Goal: Task Accomplishment & Management: Use online tool/utility

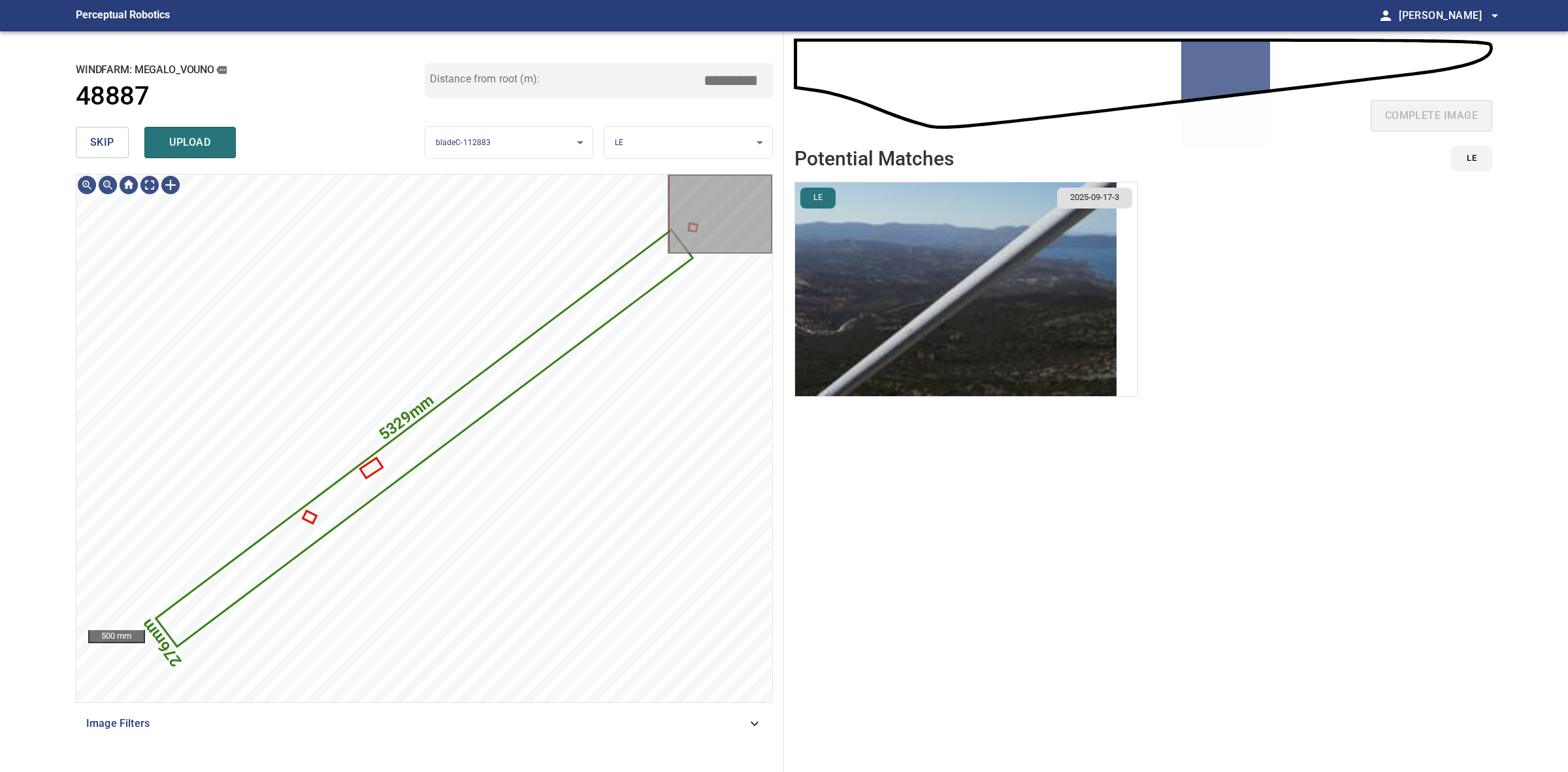
click at [885, 288] on img "button" at bounding box center [956, 289] width 322 height 214
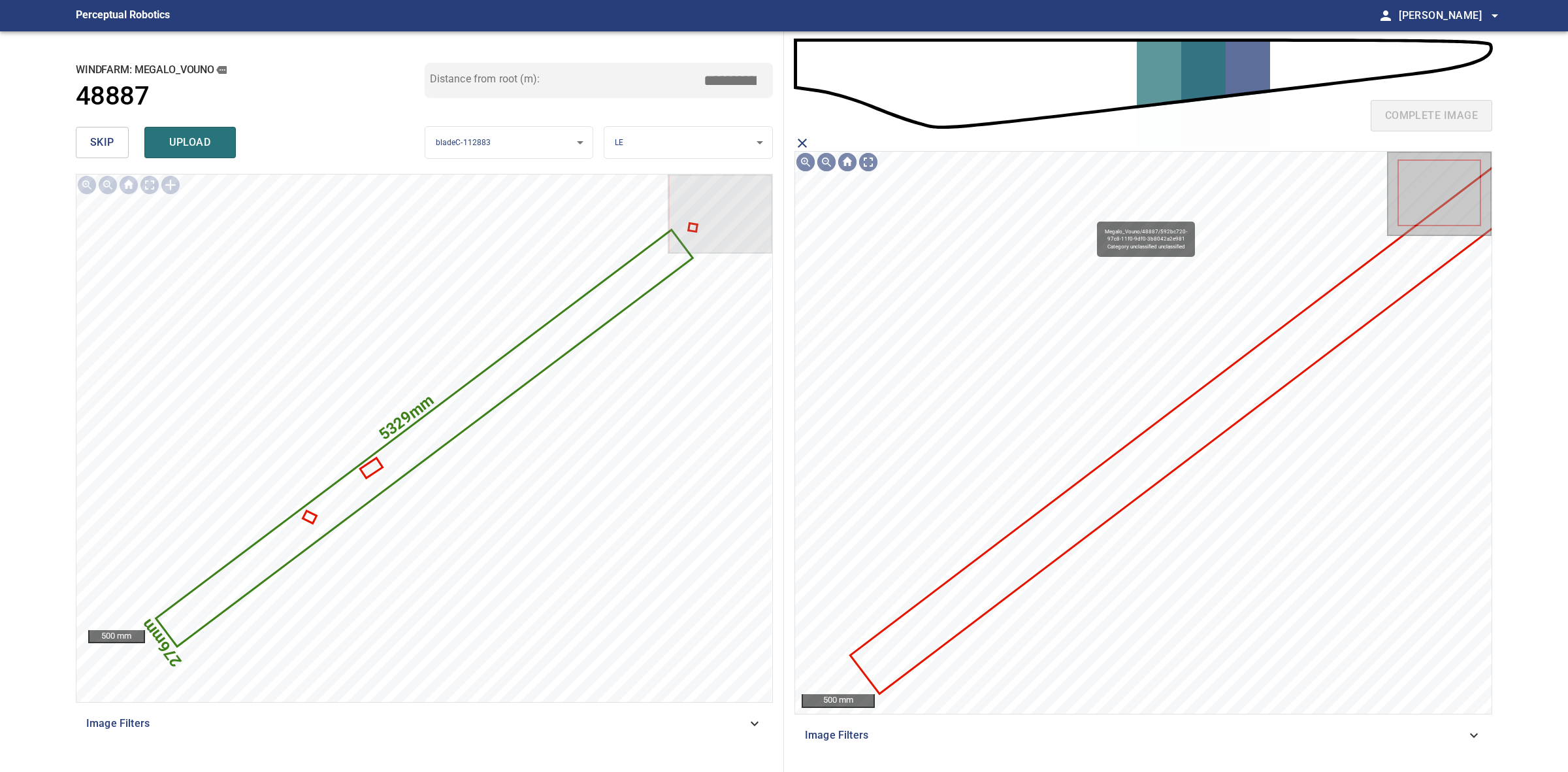
click at [1158, 465] on icon at bounding box center [1188, 429] width 673 height 526
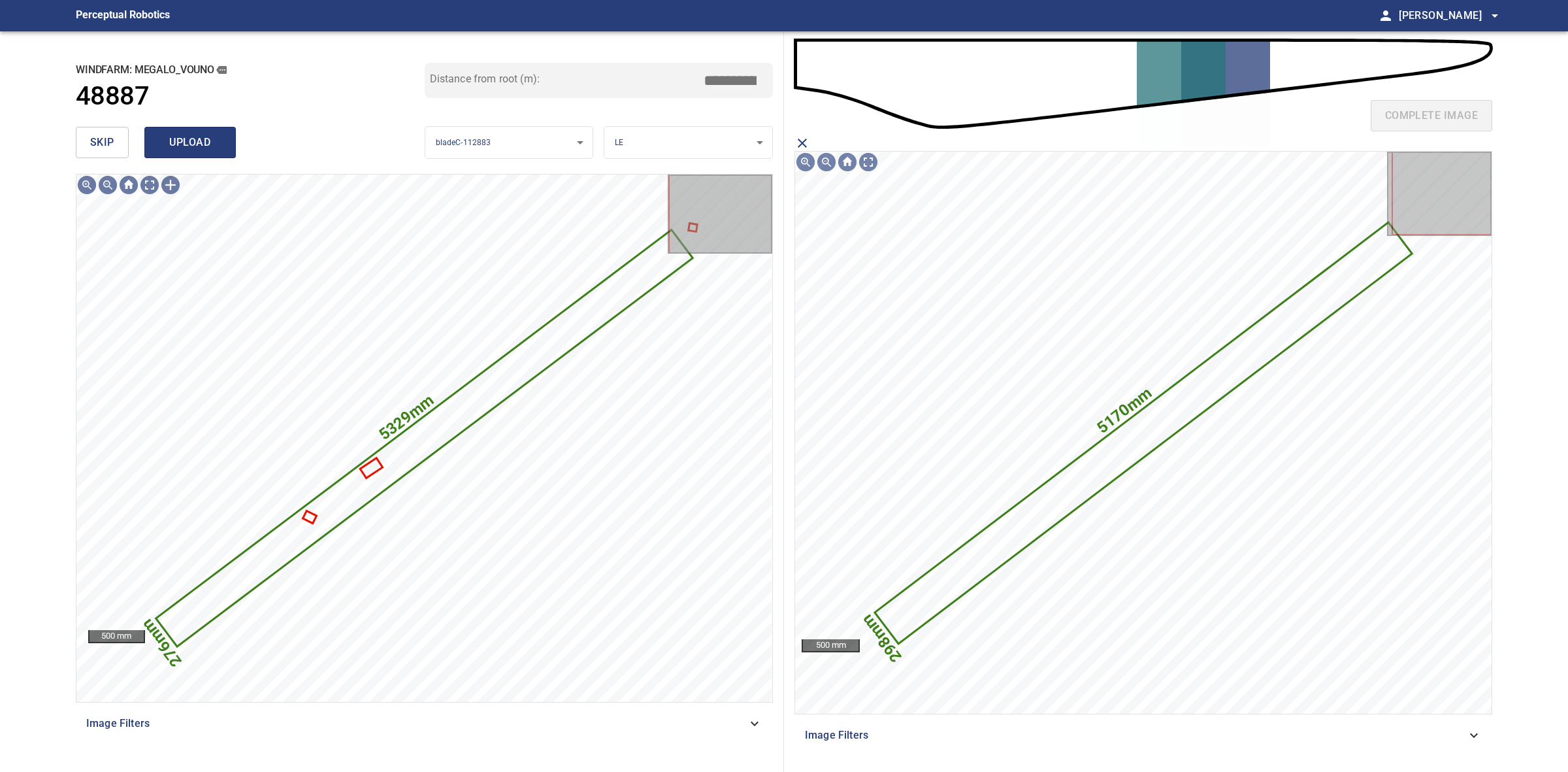
drag, startPoint x: 219, startPoint y: 162, endPoint x: 204, endPoint y: 144, distance: 23.4
click at [219, 162] on div "skip upload" at bounding box center [251, 143] width 349 height 41
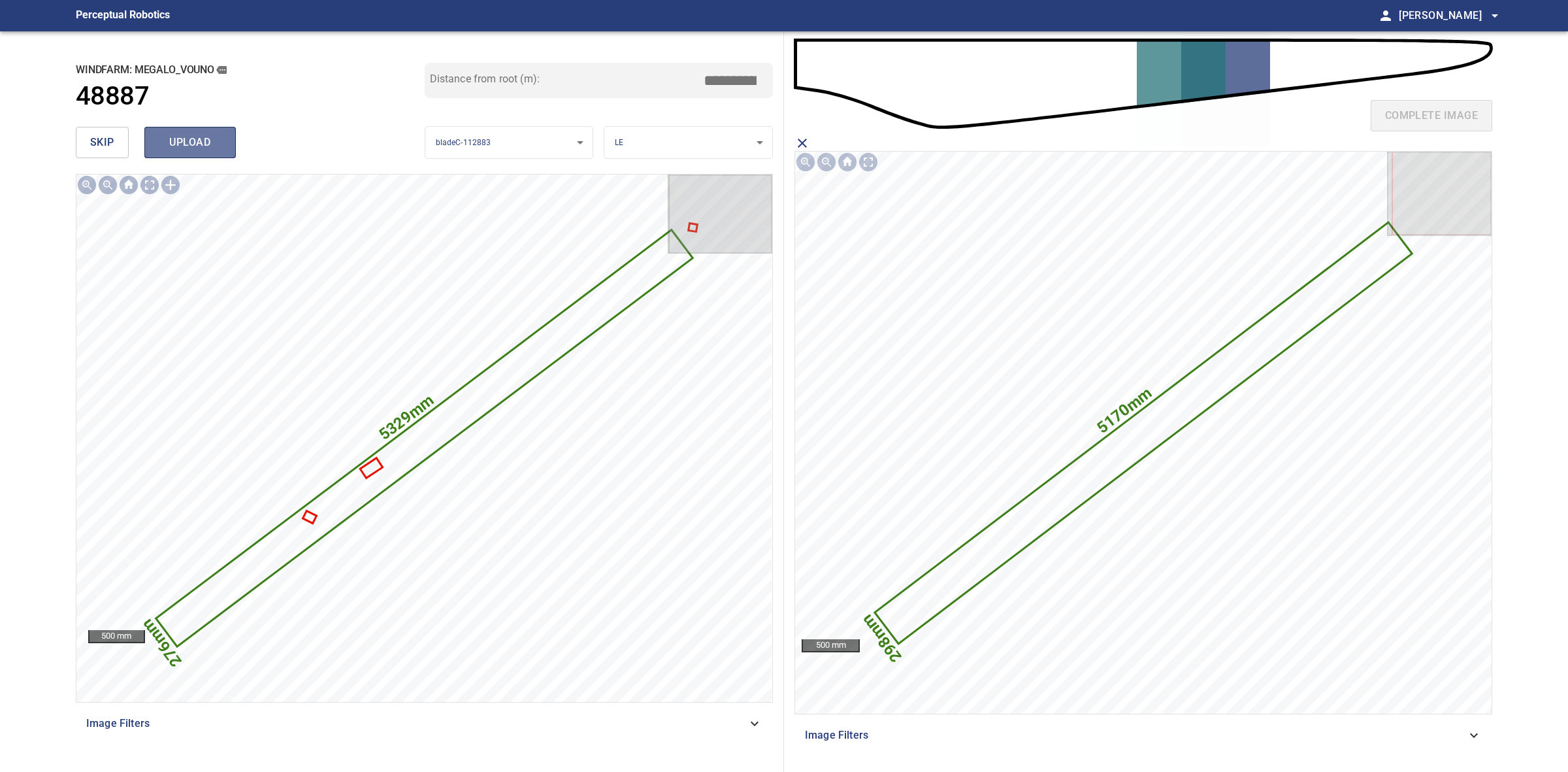
click at [189, 135] on span "upload" at bounding box center [190, 142] width 63 height 18
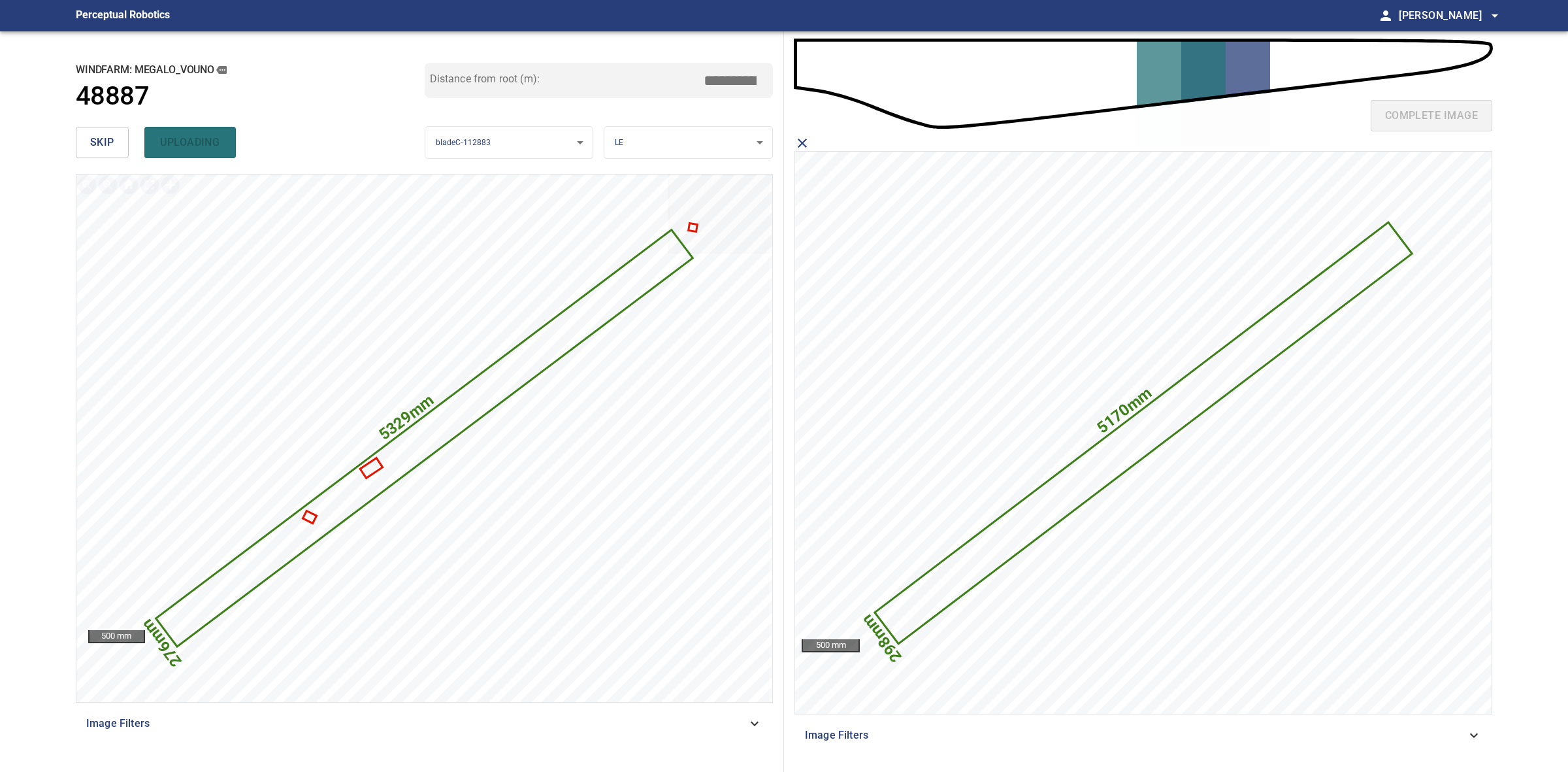
click at [110, 141] on span "skip" at bounding box center [102, 142] width 24 height 18
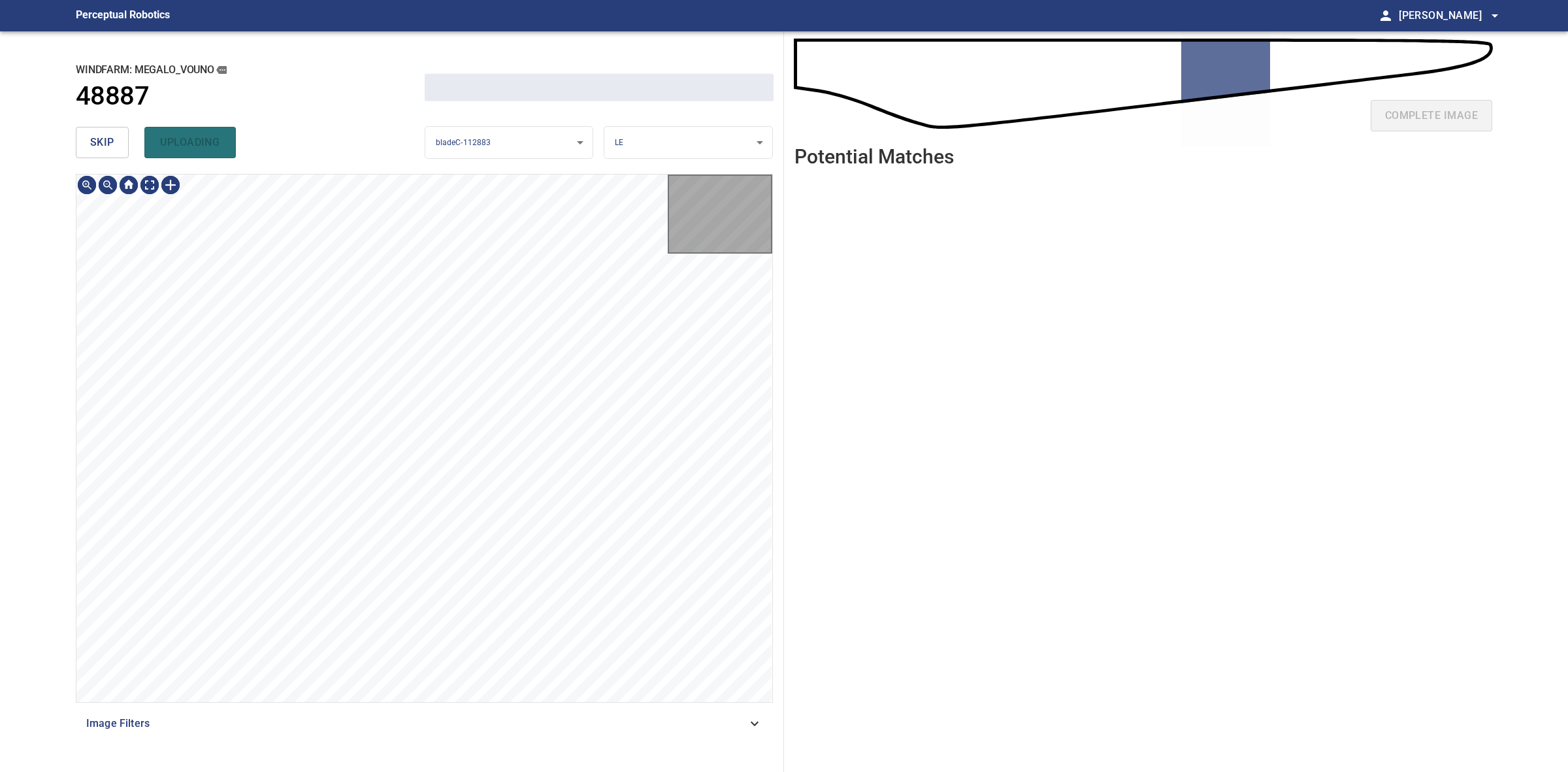
click at [110, 141] on span "skip" at bounding box center [102, 142] width 24 height 18
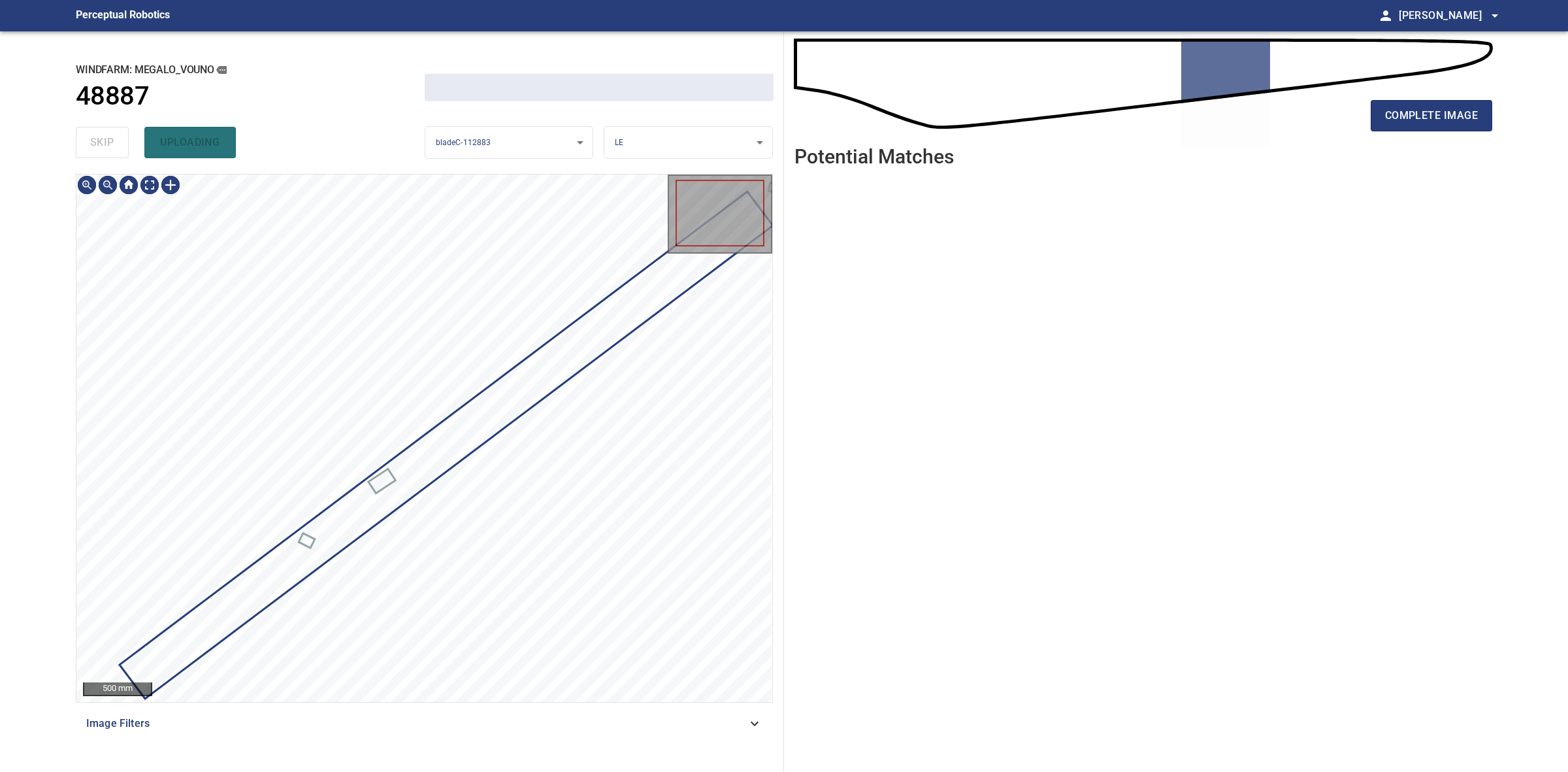
click at [110, 141] on div "skip uploading" at bounding box center [251, 143] width 349 height 41
type input "*****"
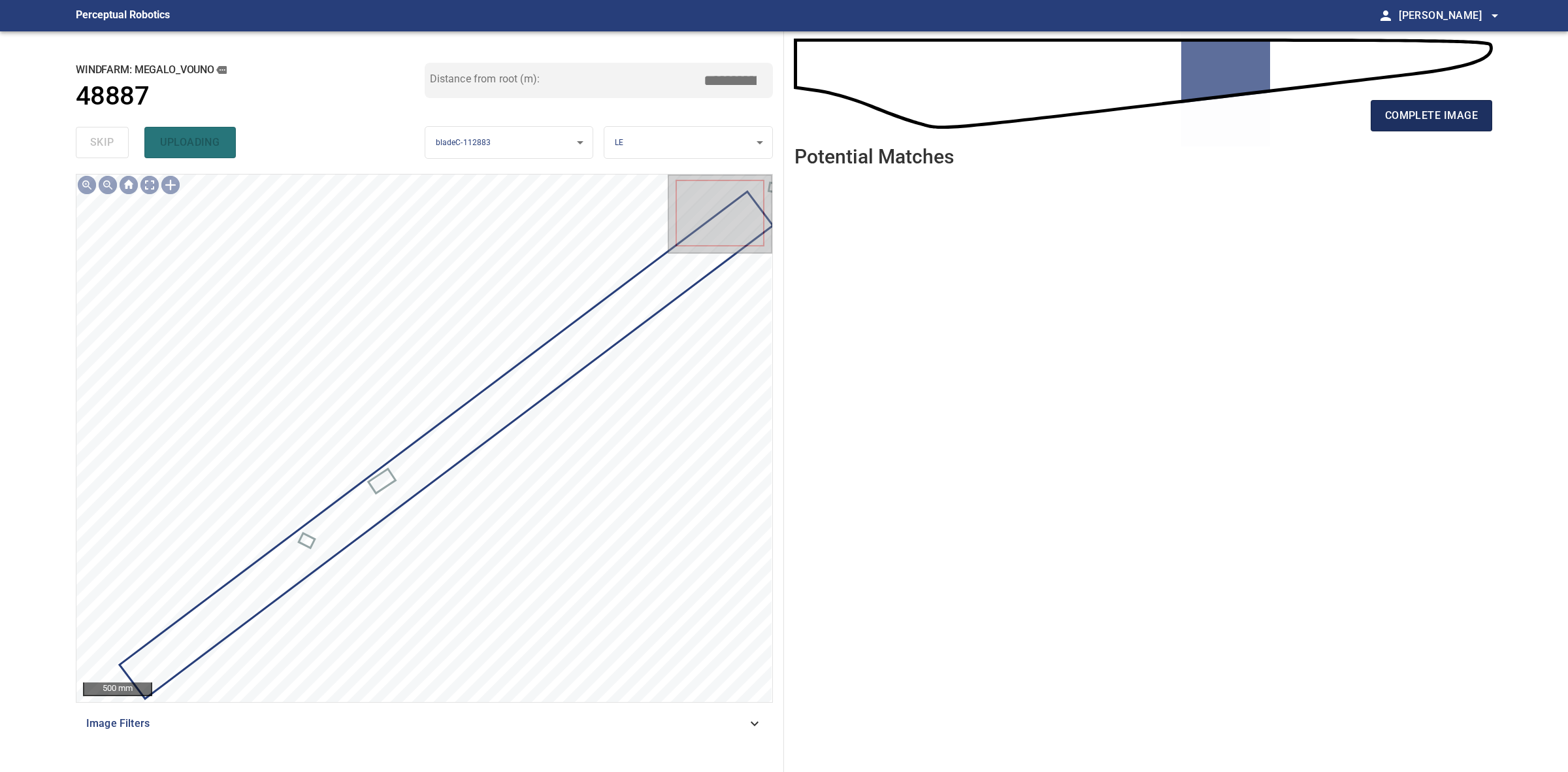
click at [1459, 112] on span "complete image" at bounding box center [1431, 115] width 92 height 18
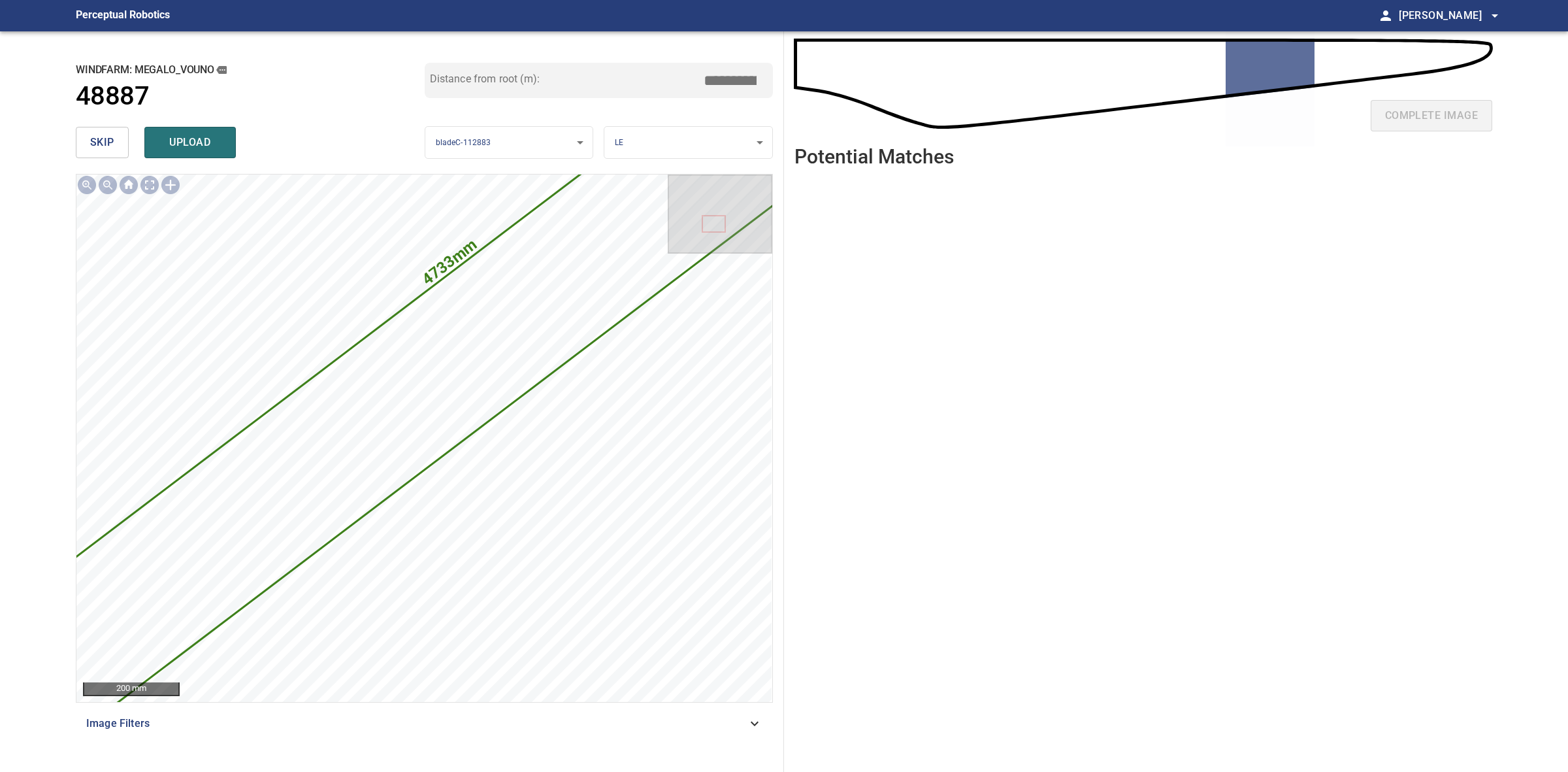
click at [92, 138] on span "skip" at bounding box center [102, 142] width 24 height 18
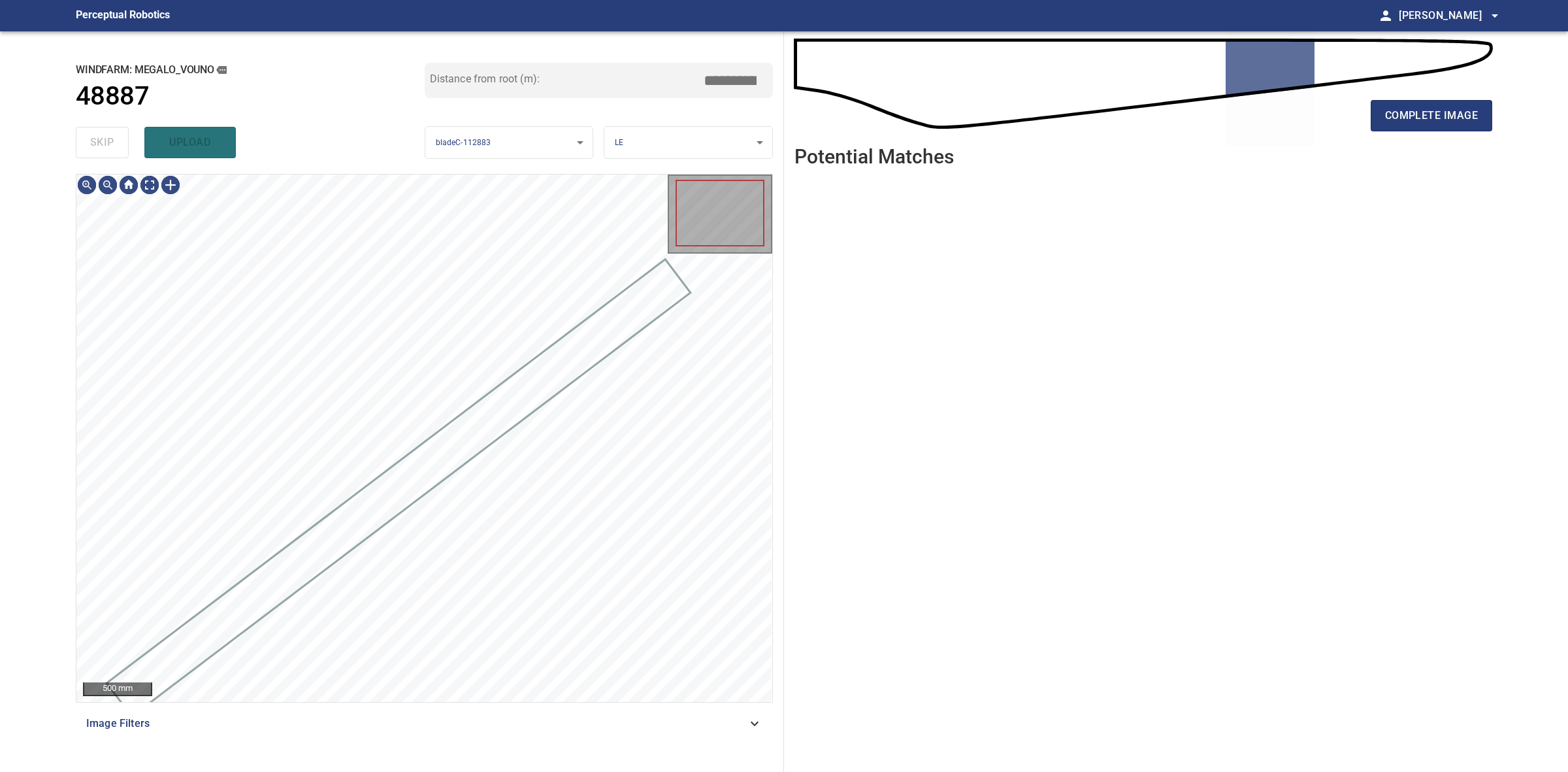
click at [92, 138] on div "skip upload" at bounding box center [251, 143] width 349 height 41
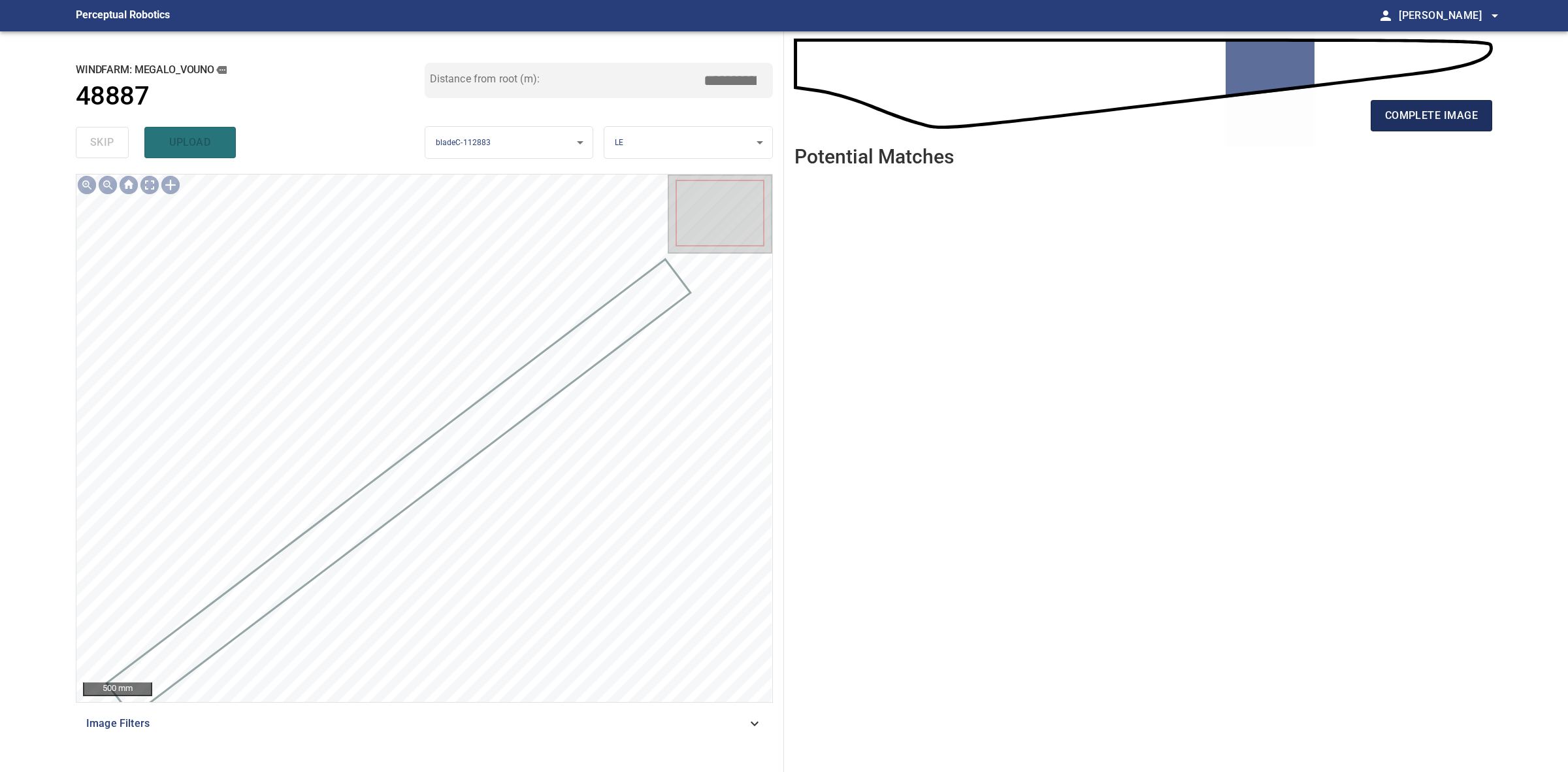
click at [1405, 114] on span "complete image" at bounding box center [1431, 115] width 92 height 18
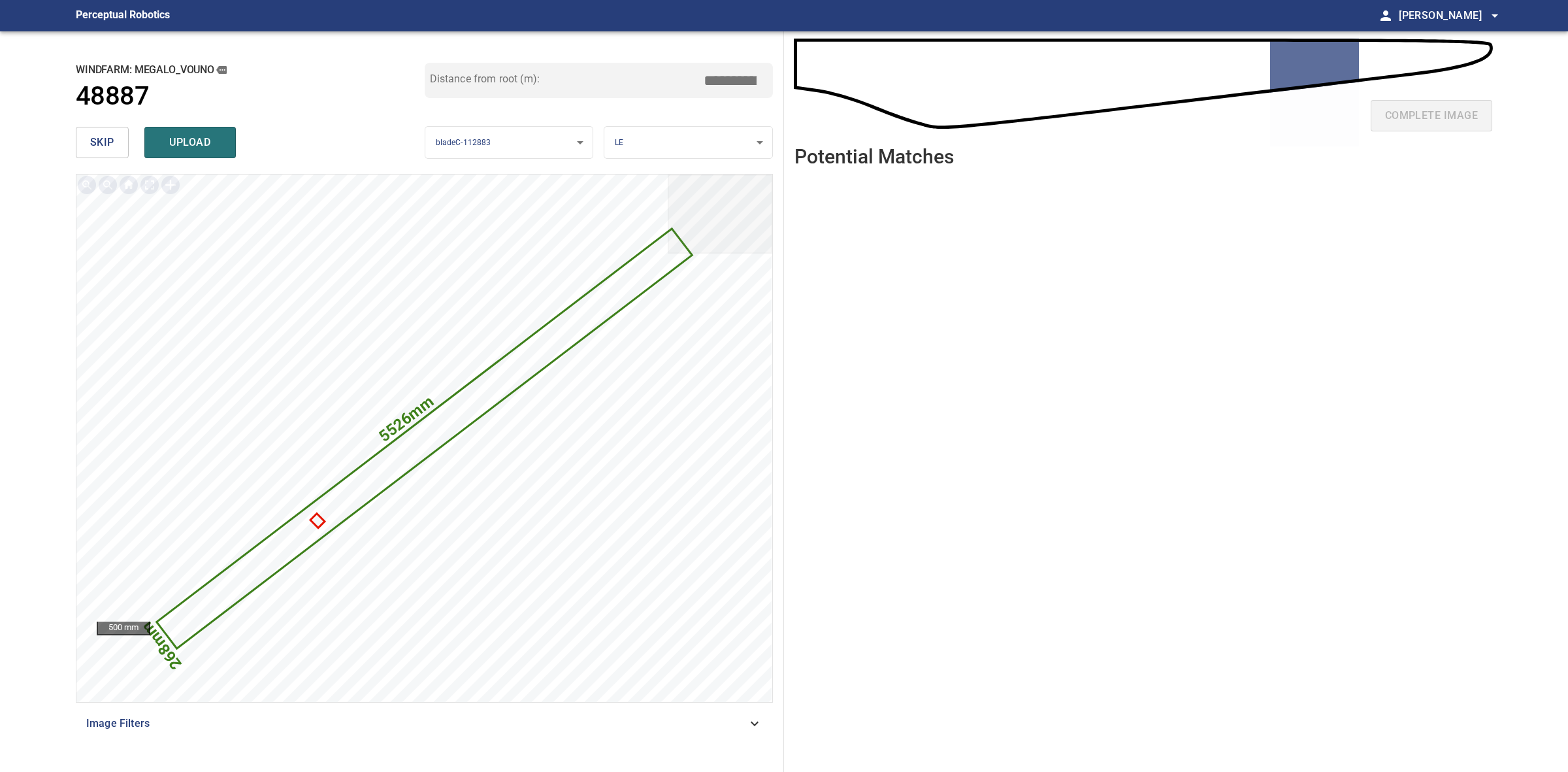
drag, startPoint x: 735, startPoint y: 76, endPoint x: 727, endPoint y: 76, distance: 8.0
click at [727, 76] on input "*****" at bounding box center [736, 80] width 66 height 25
drag, startPoint x: 736, startPoint y: 76, endPoint x: 704, endPoint y: 73, distance: 32.1
click at [704, 73] on input "*****" at bounding box center [736, 80] width 66 height 25
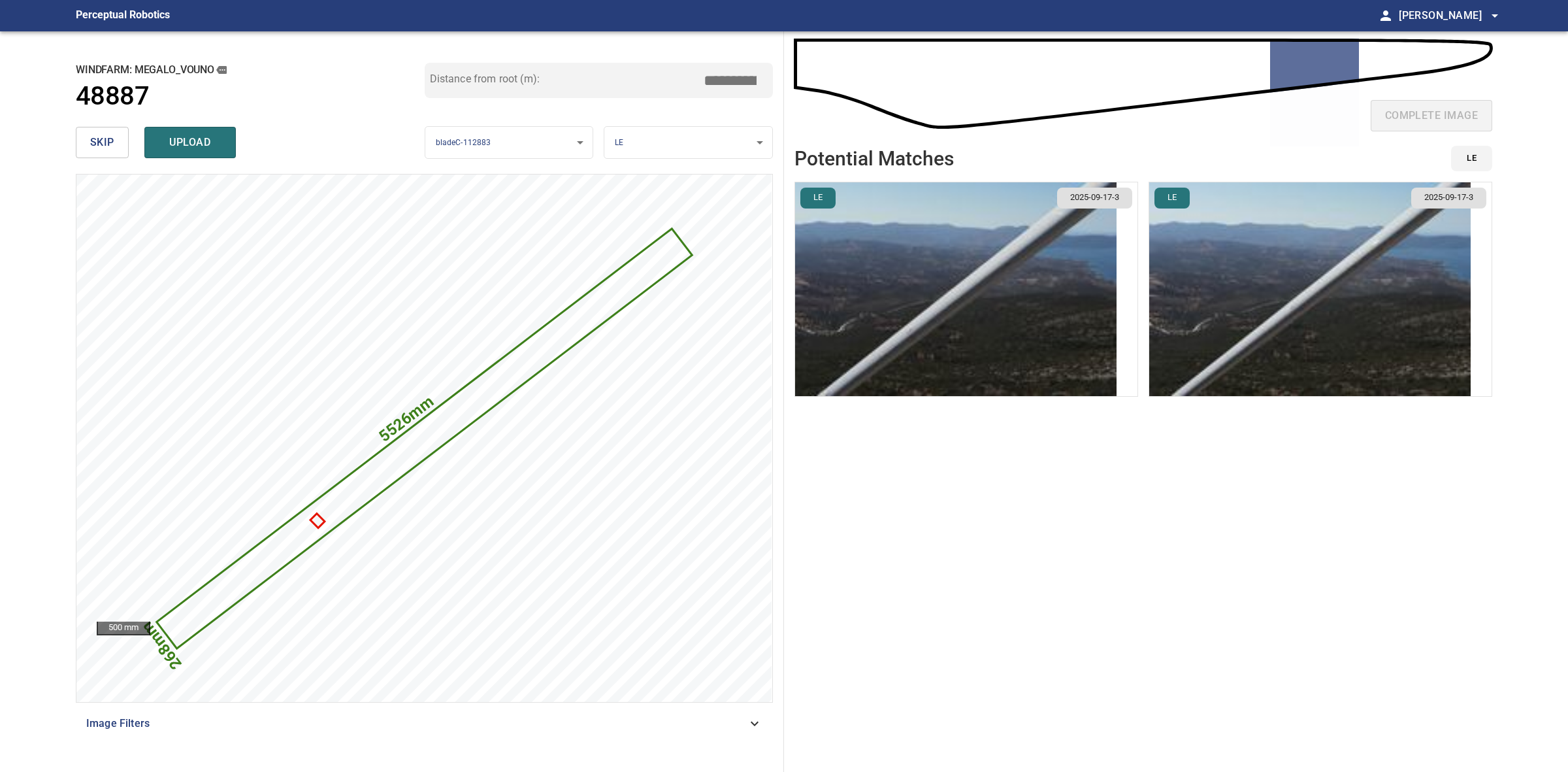
type input "*****"
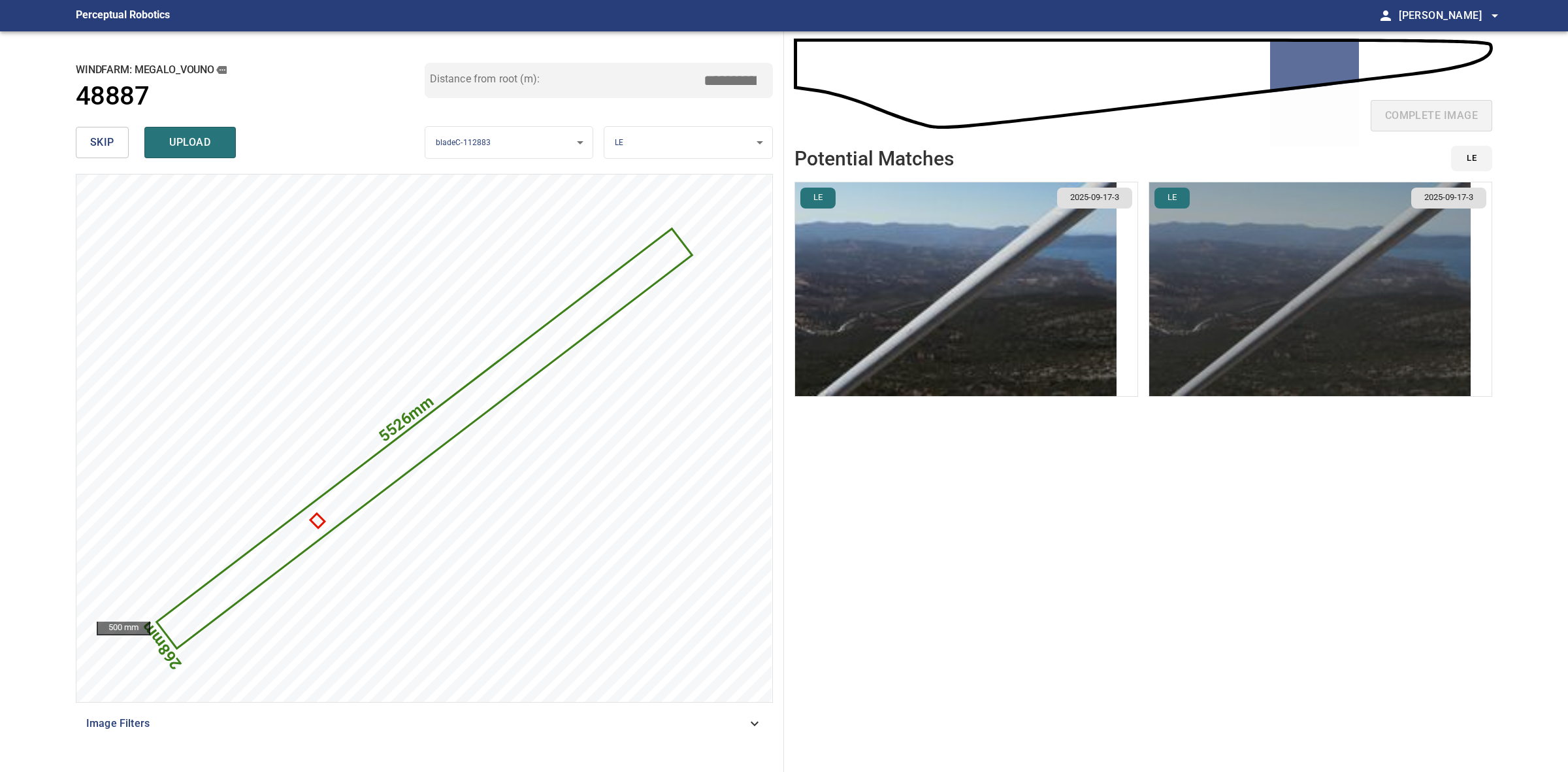
click at [1194, 337] on img "button" at bounding box center [1310, 289] width 322 height 214
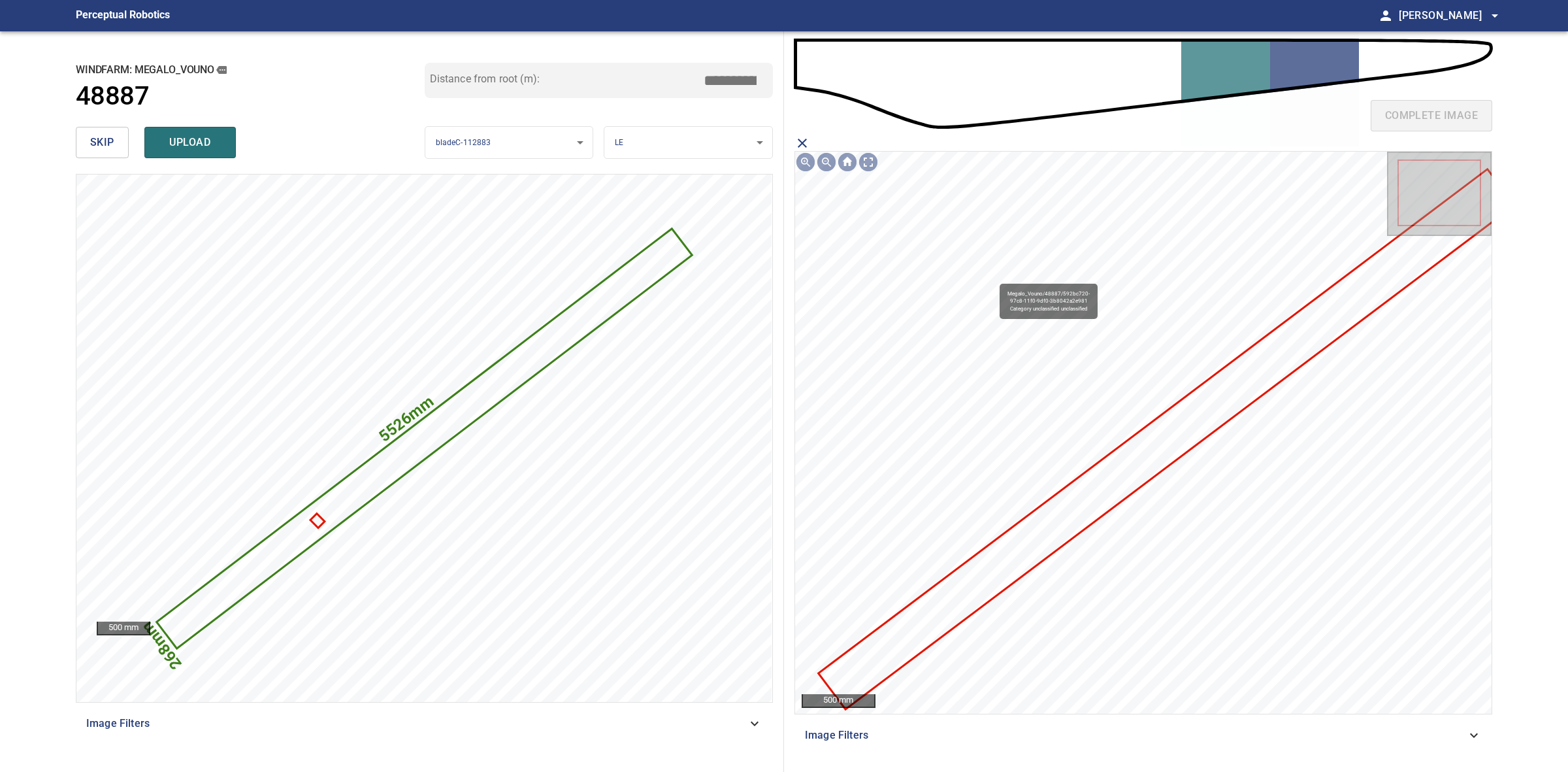
click at [1063, 533] on icon at bounding box center [1167, 438] width 693 height 537
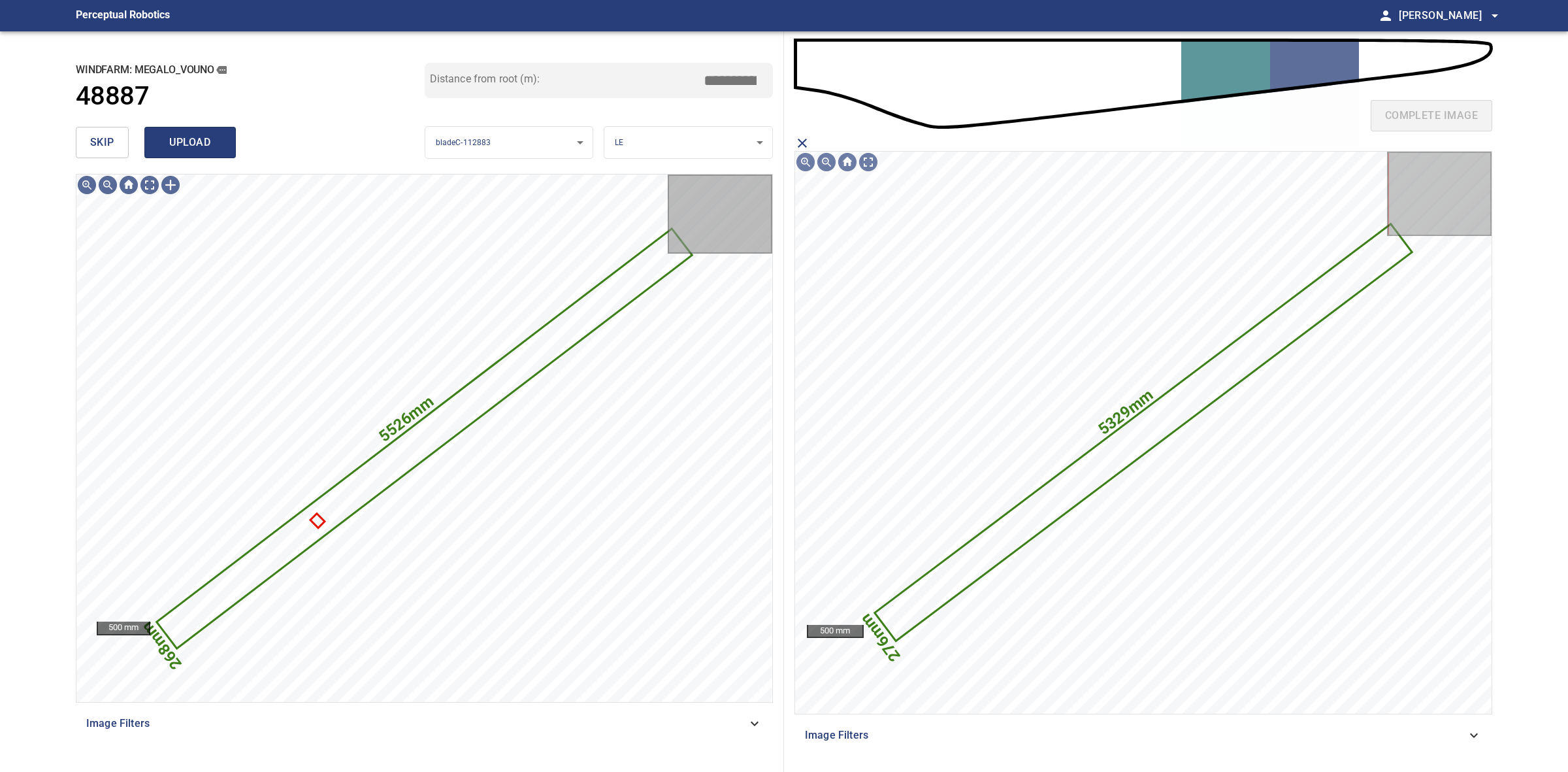
click at [171, 147] on span "upload" at bounding box center [190, 142] width 63 height 18
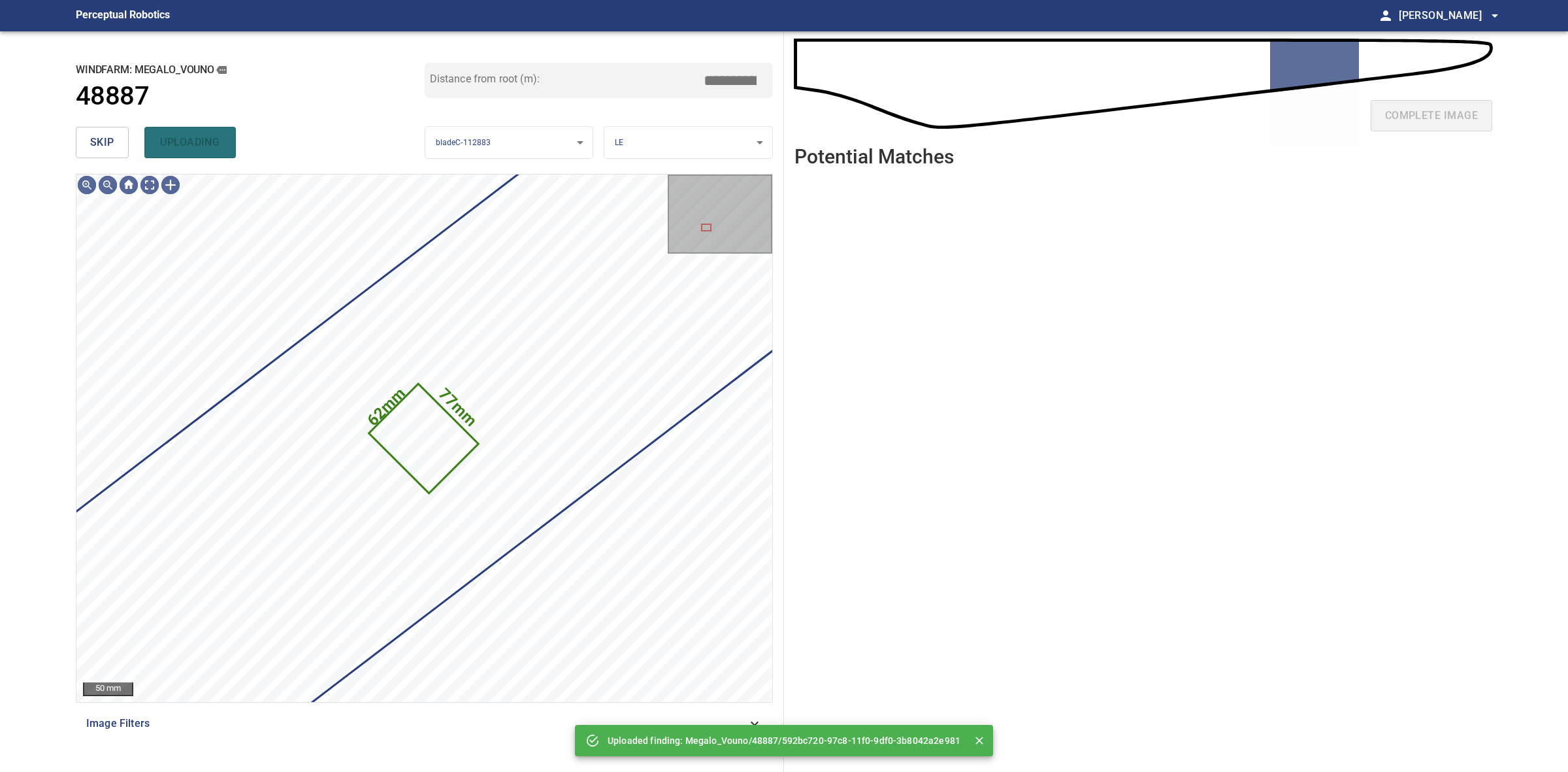
click at [106, 149] on span "skip" at bounding box center [102, 142] width 24 height 18
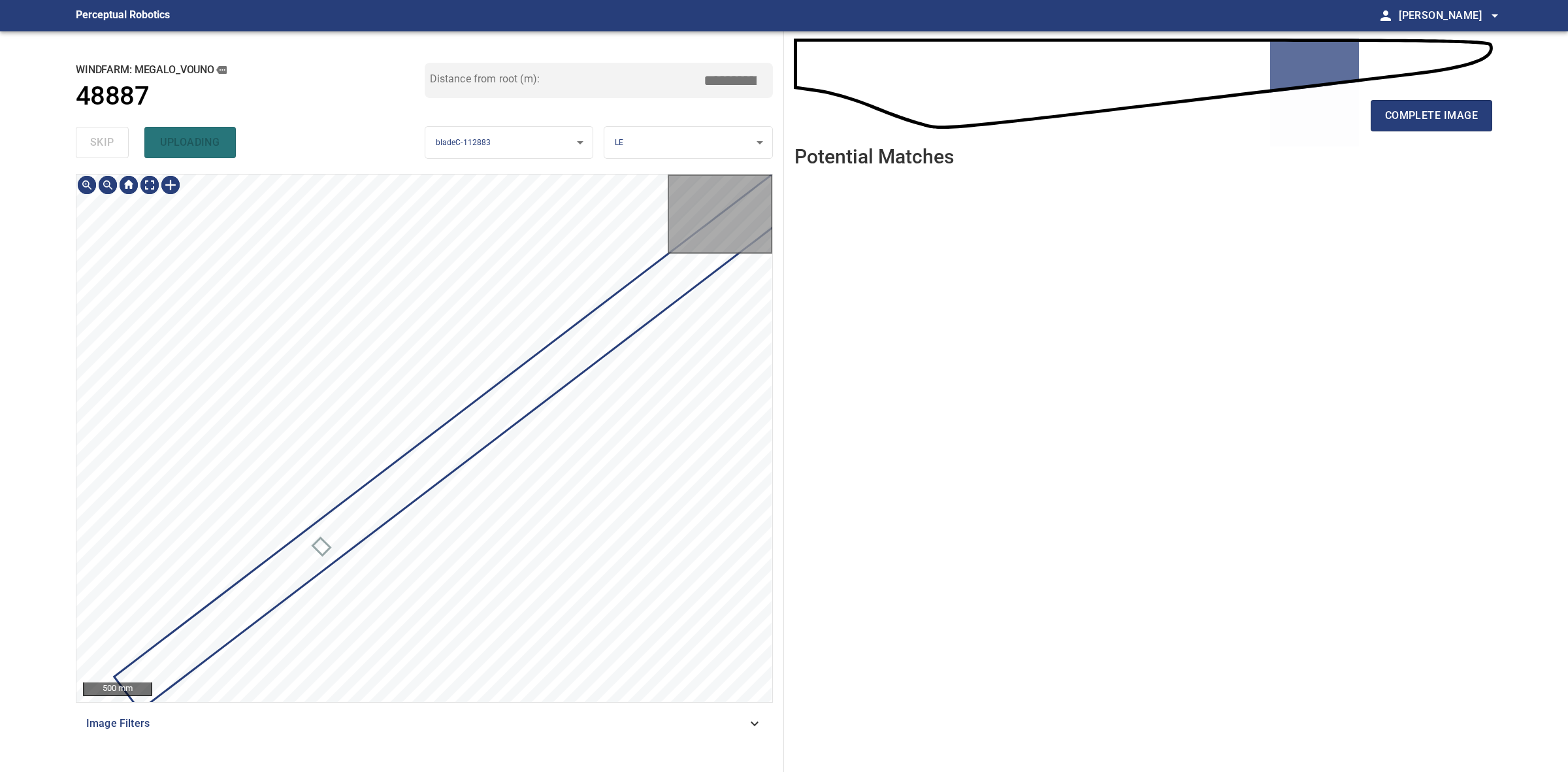
click at [105, 149] on div "skip uploading" at bounding box center [251, 143] width 349 height 41
click at [103, 148] on div "skip uploading" at bounding box center [251, 143] width 349 height 41
drag, startPoint x: 103, startPoint y: 148, endPoint x: 113, endPoint y: 148, distance: 10.0
click at [105, 148] on div "skip uploading" at bounding box center [251, 143] width 349 height 41
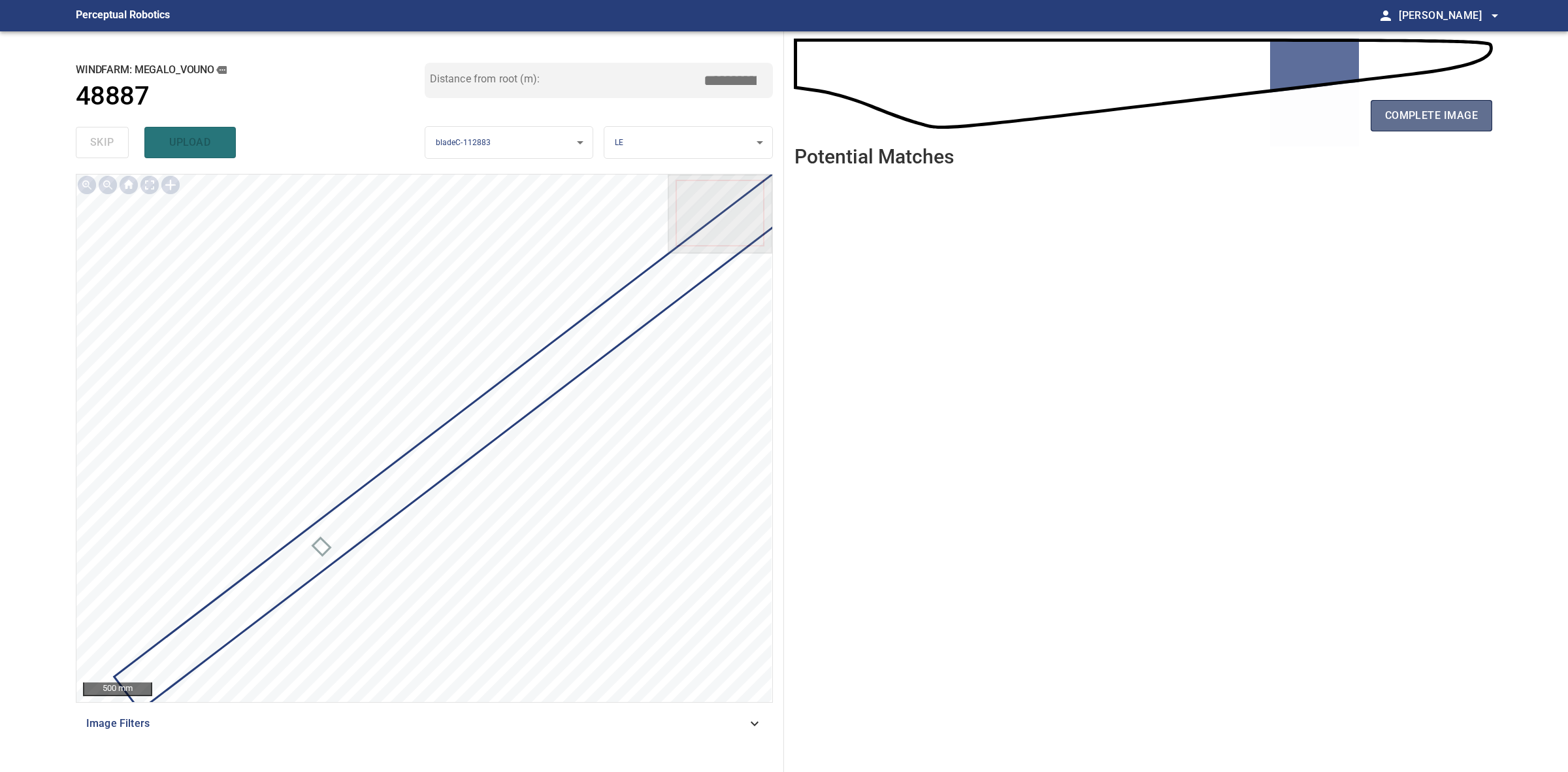
click at [1416, 112] on span "complete image" at bounding box center [1431, 115] width 92 height 18
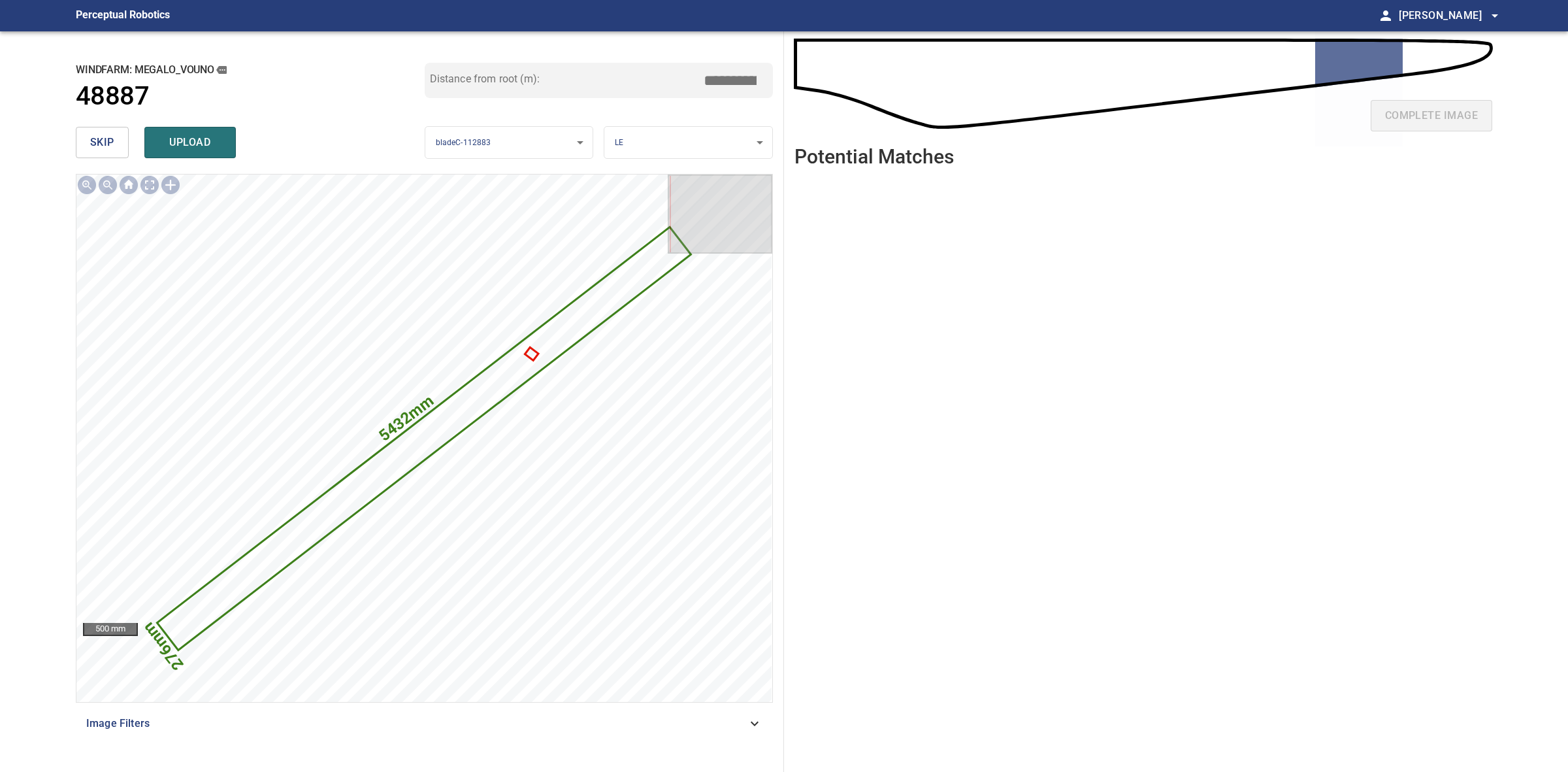
click at [79, 129] on button "skip" at bounding box center [102, 143] width 53 height 31
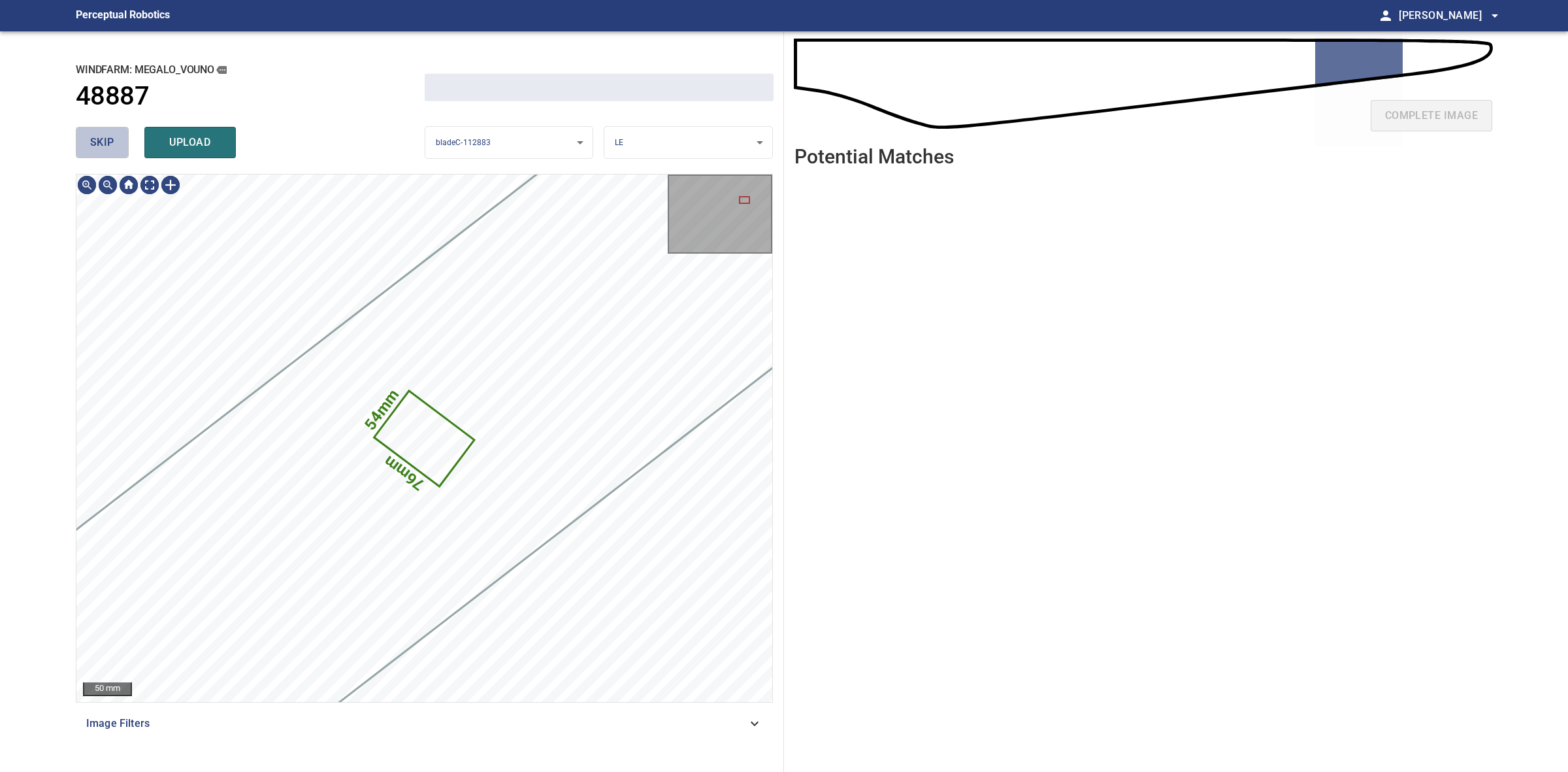
drag, startPoint x: 82, startPoint y: 129, endPoint x: 155, endPoint y: 131, distance: 73.0
click at [85, 130] on button "skip" at bounding box center [102, 143] width 53 height 31
click at [92, 131] on div "skip upload" at bounding box center [251, 143] width 349 height 41
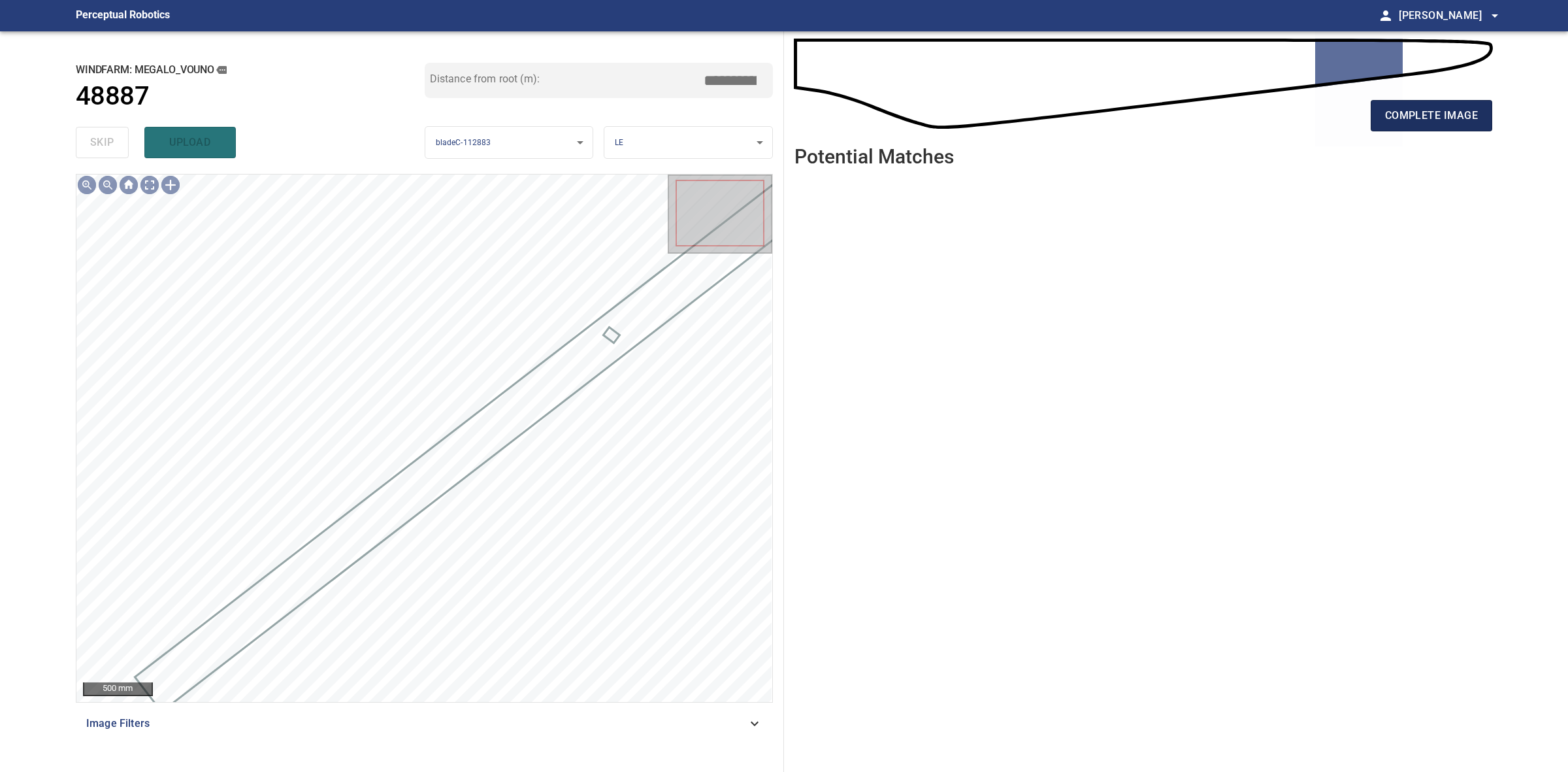
click at [1426, 127] on button "complete image" at bounding box center [1431, 116] width 122 height 31
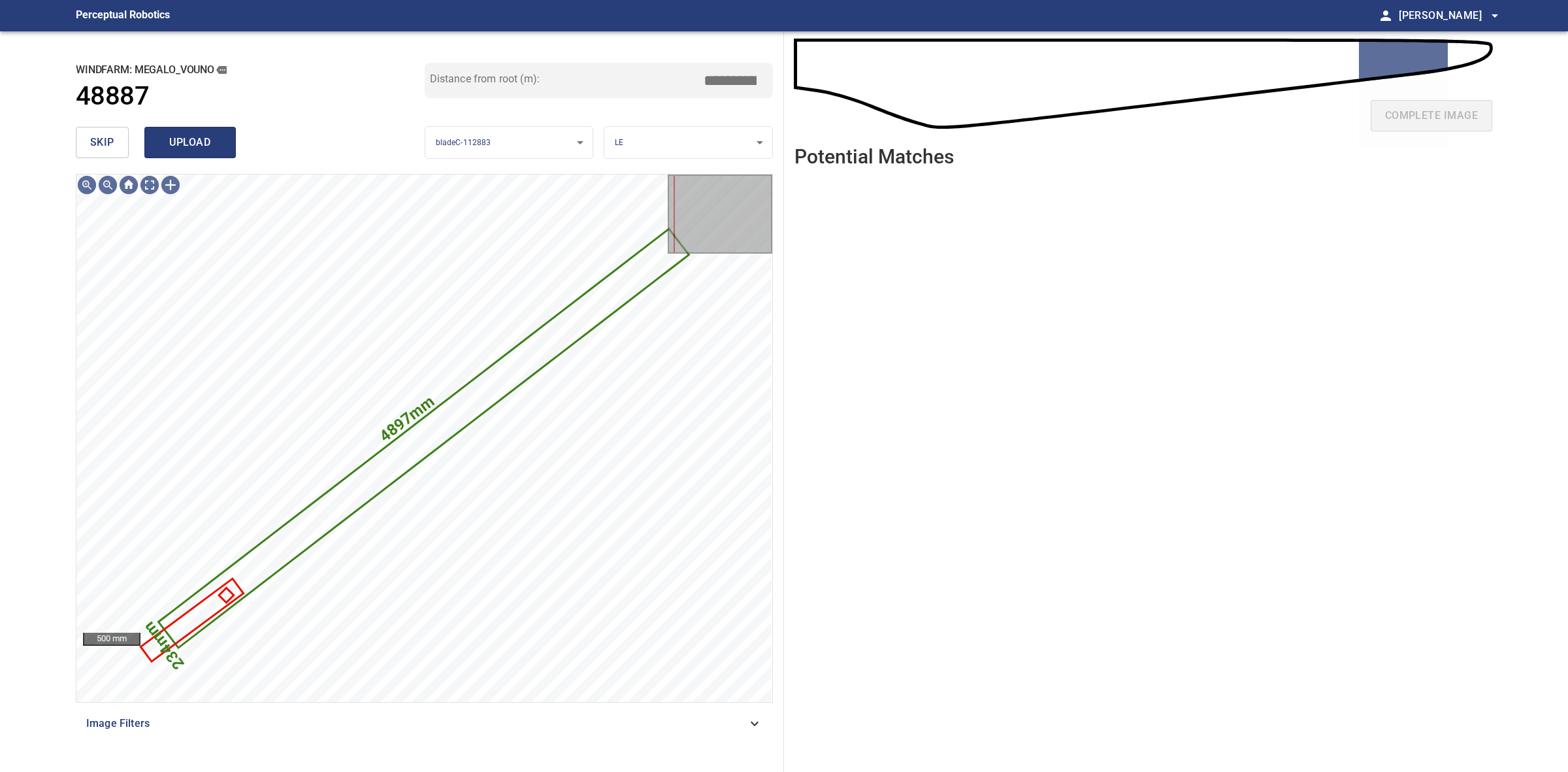
click at [203, 135] on span "upload" at bounding box center [190, 142] width 63 height 18
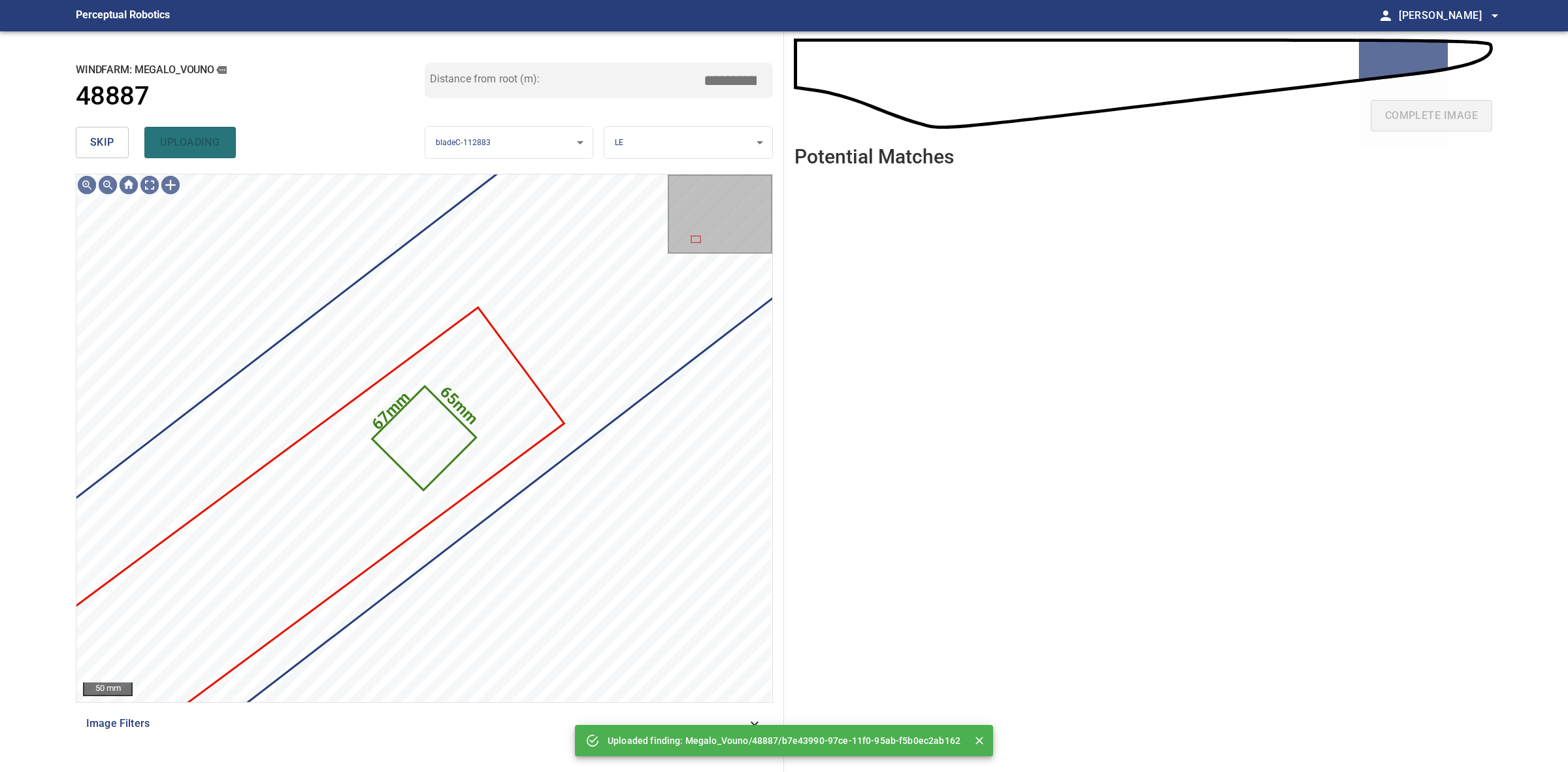
click at [124, 151] on button "skip" at bounding box center [102, 143] width 53 height 31
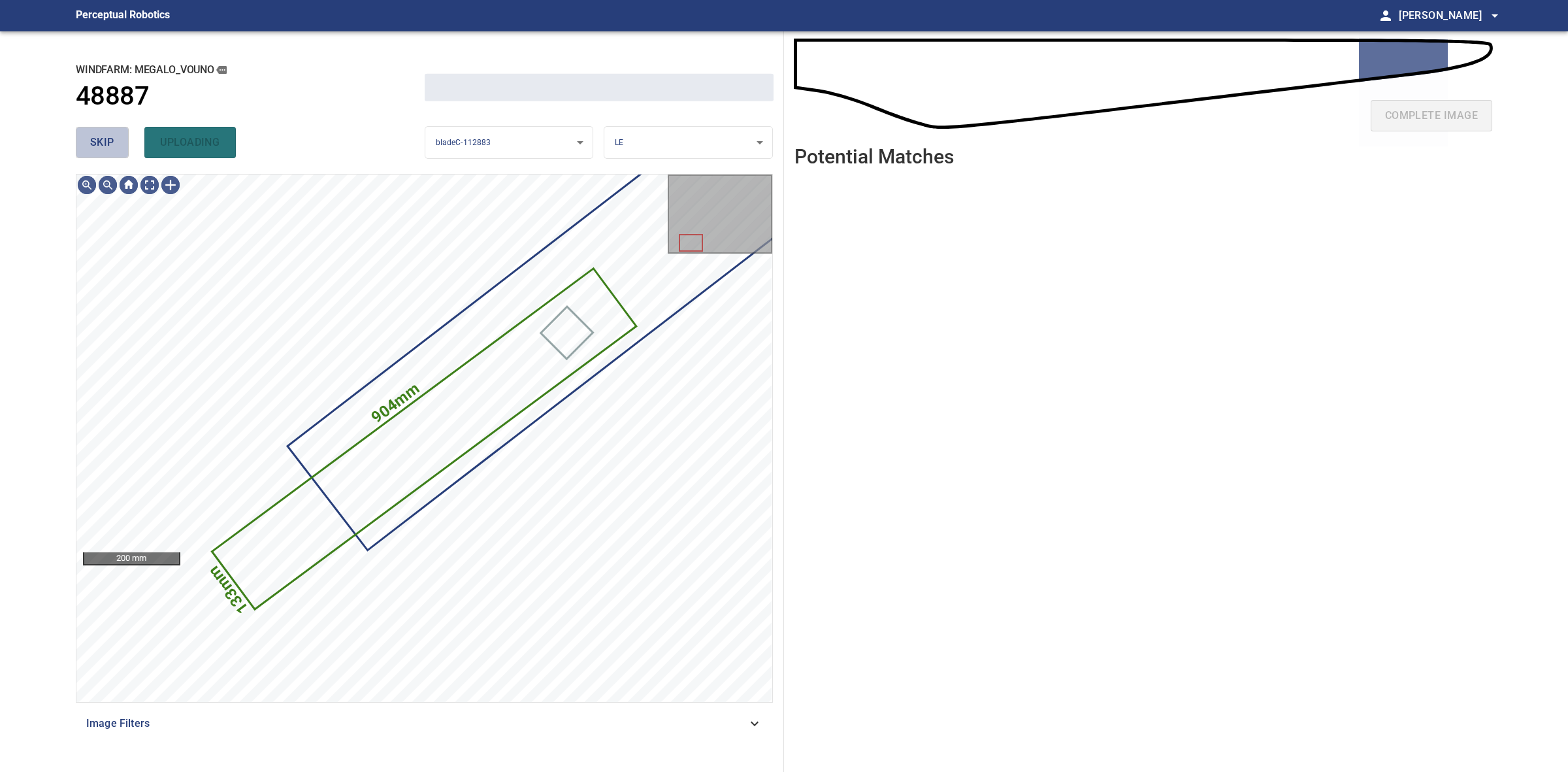
drag, startPoint x: 124, startPoint y: 151, endPoint x: 132, endPoint y: 151, distance: 8.0
click at [125, 151] on button "skip" at bounding box center [102, 143] width 53 height 31
click at [130, 151] on div "skip uploading" at bounding box center [251, 143] width 349 height 41
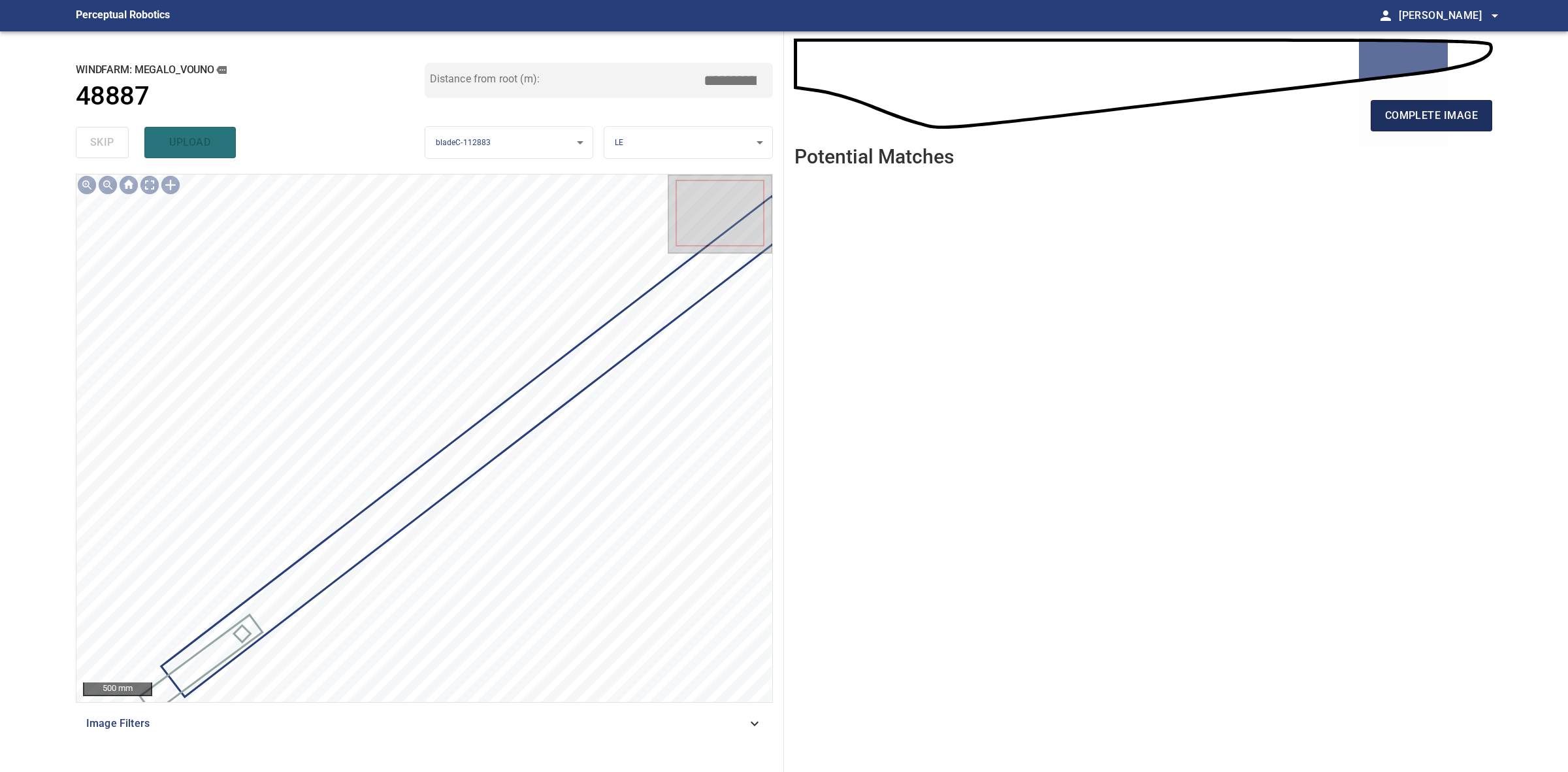
click at [1444, 123] on span "complete image" at bounding box center [1431, 115] width 92 height 18
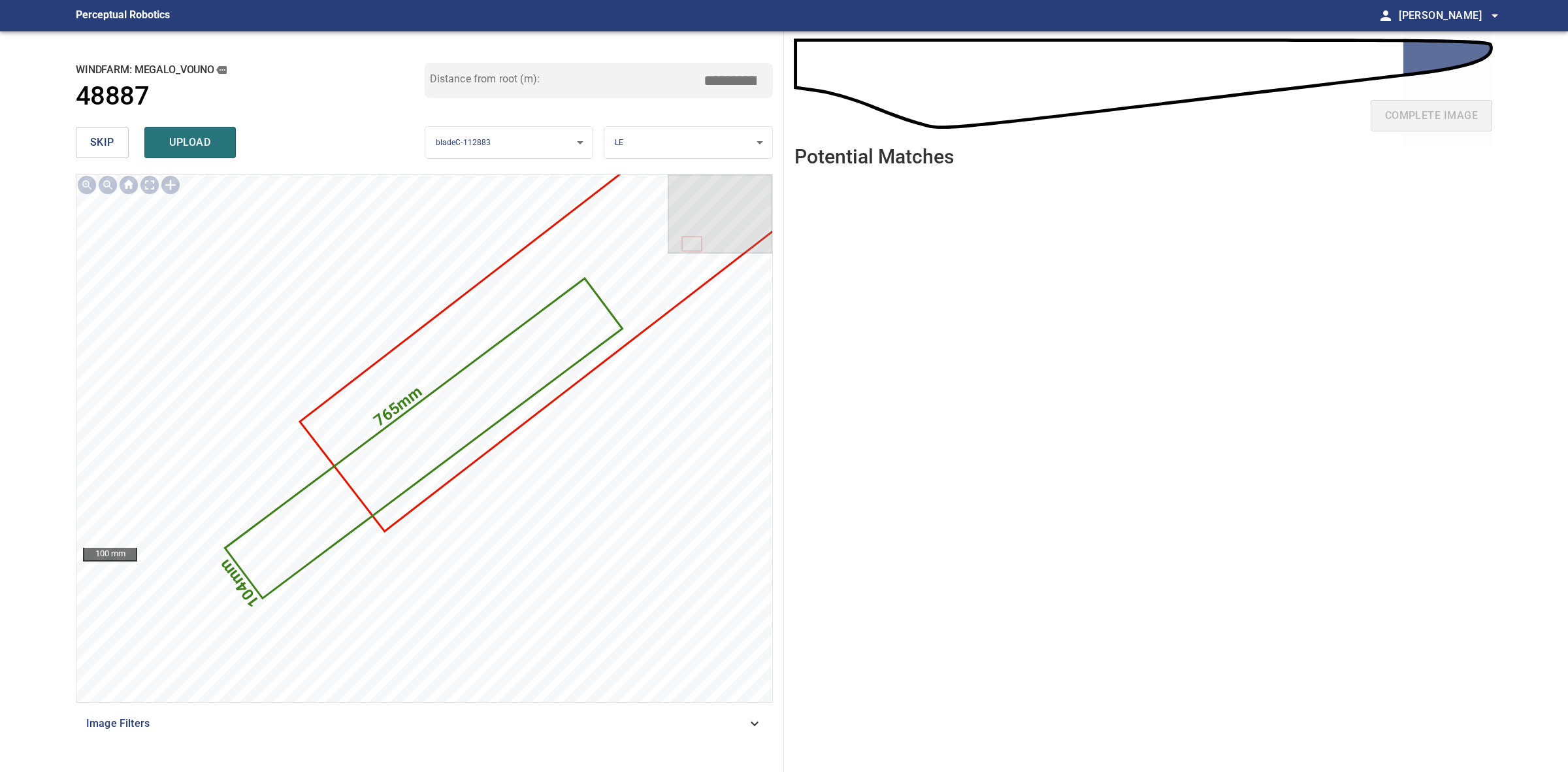
drag, startPoint x: 734, startPoint y: 73, endPoint x: 724, endPoint y: 73, distance: 10.0
click at [724, 73] on input "*****" at bounding box center [736, 80] width 66 height 25
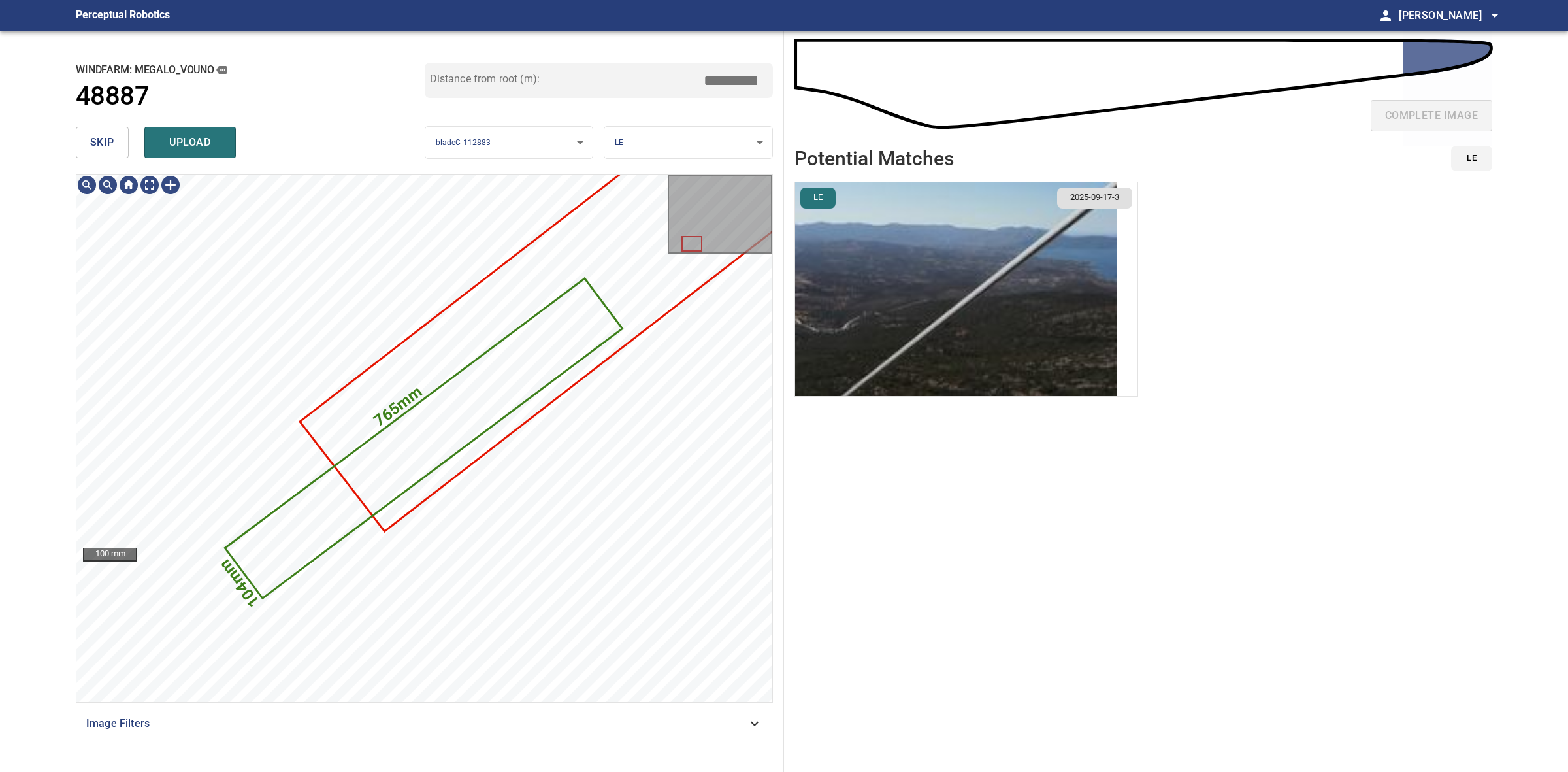
type input "*****"
click at [956, 263] on img "button" at bounding box center [956, 289] width 322 height 214
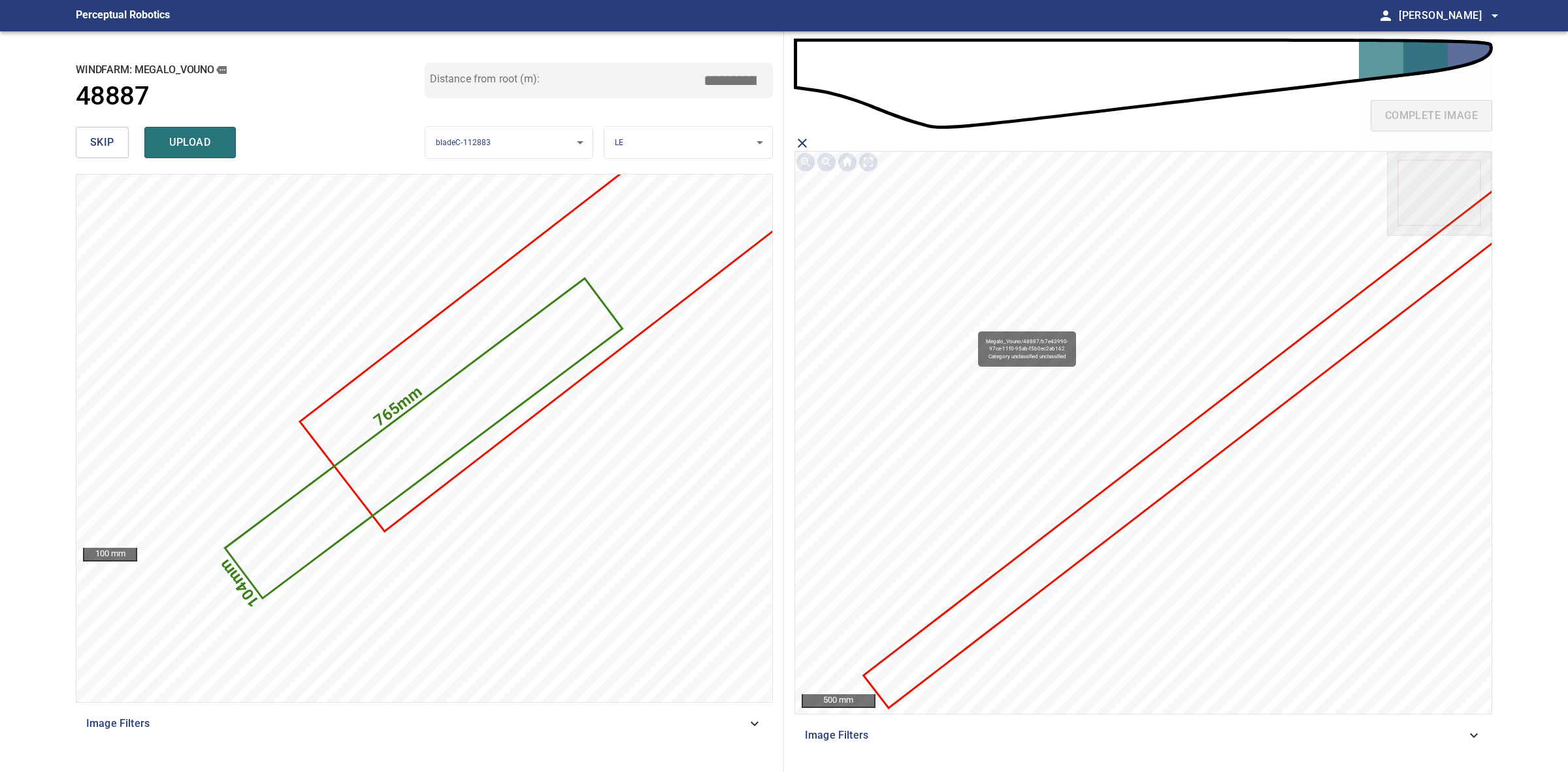
click at [1044, 580] on icon at bounding box center [1201, 441] width 673 height 531
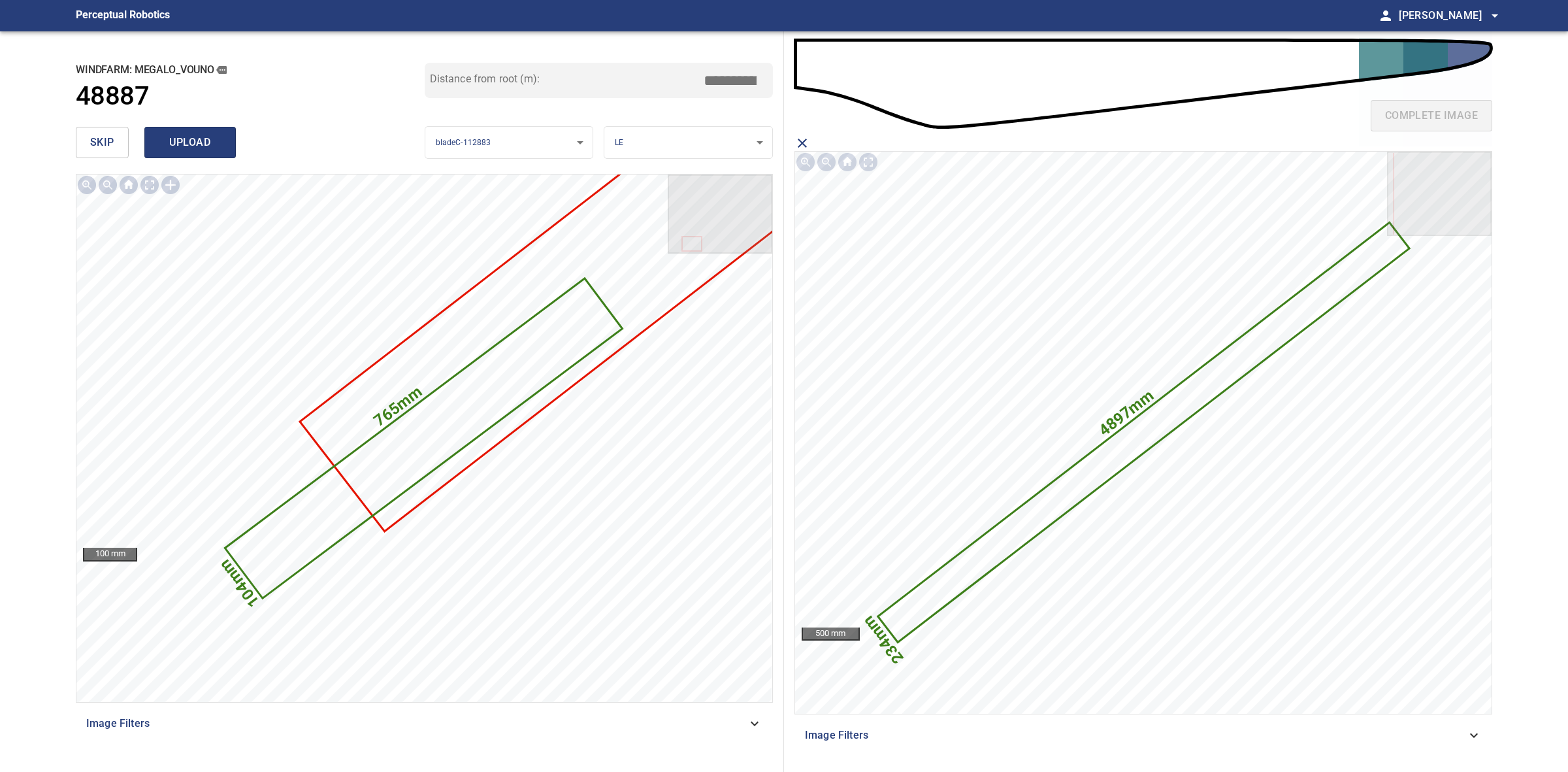
click at [219, 149] on span "upload" at bounding box center [190, 142] width 63 height 18
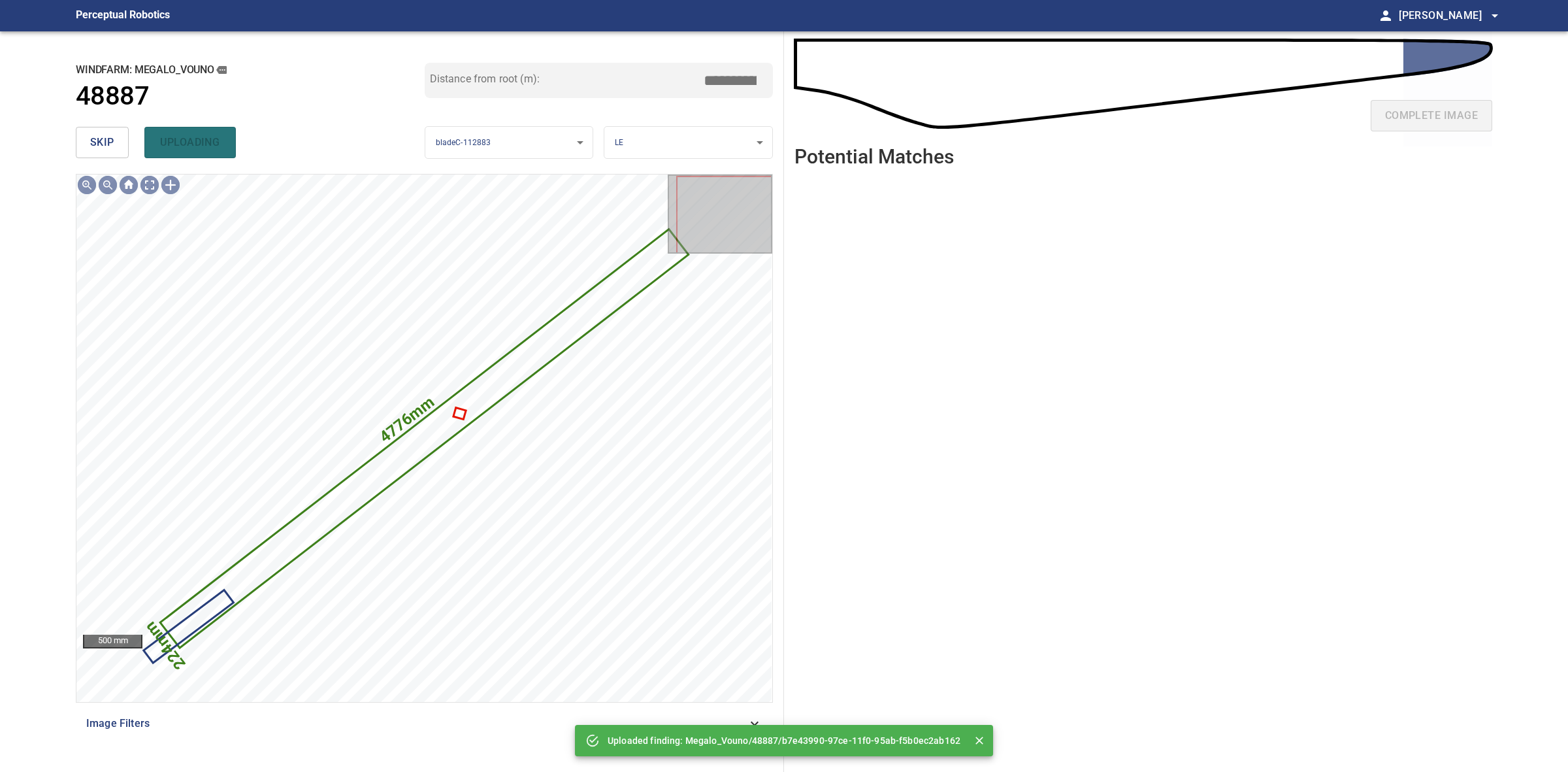
click at [116, 144] on button "skip" at bounding box center [102, 143] width 53 height 31
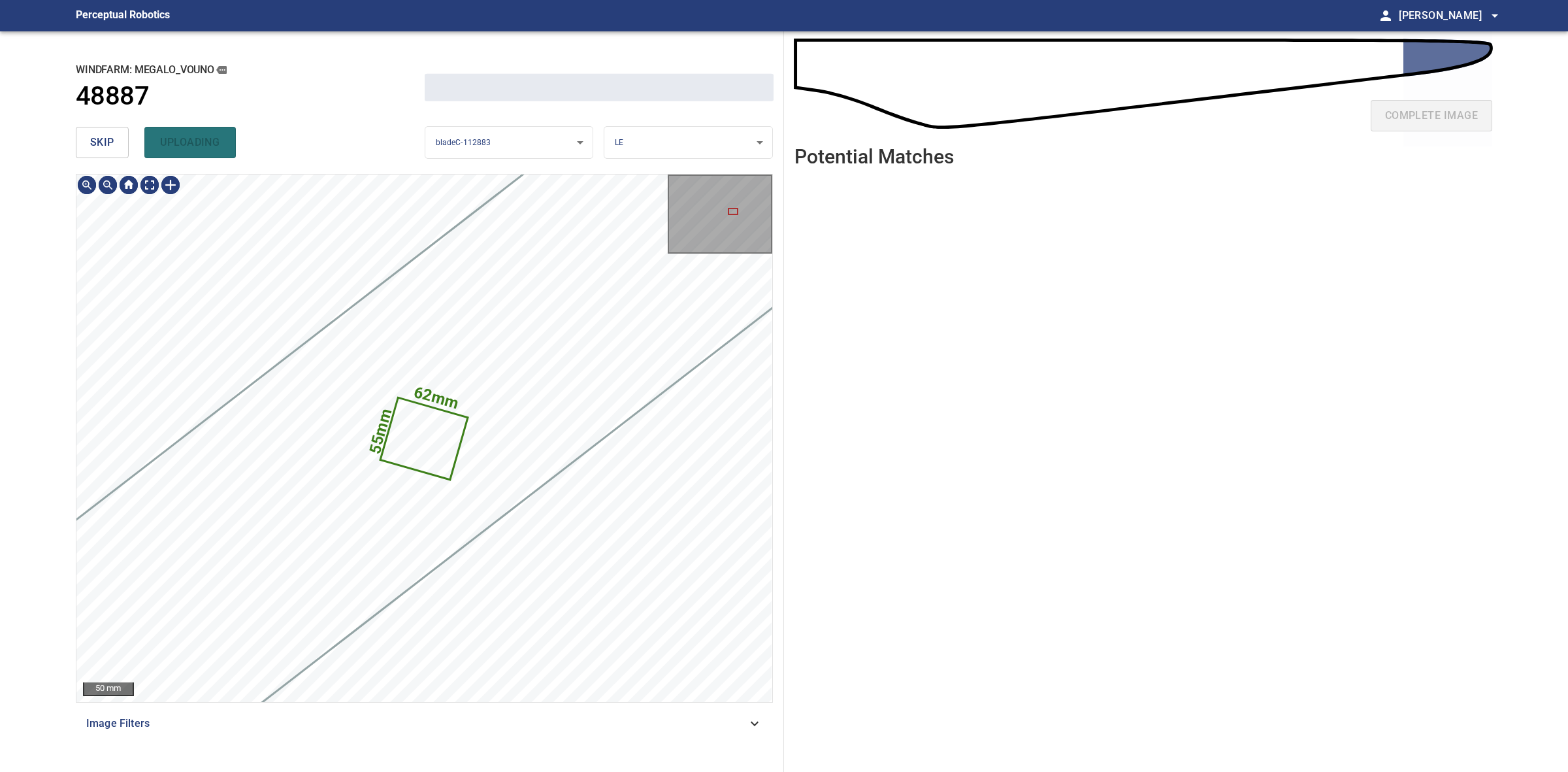
click at [116, 145] on button "skip" at bounding box center [102, 143] width 53 height 31
click at [117, 146] on div "skip uploading" at bounding box center [251, 143] width 349 height 41
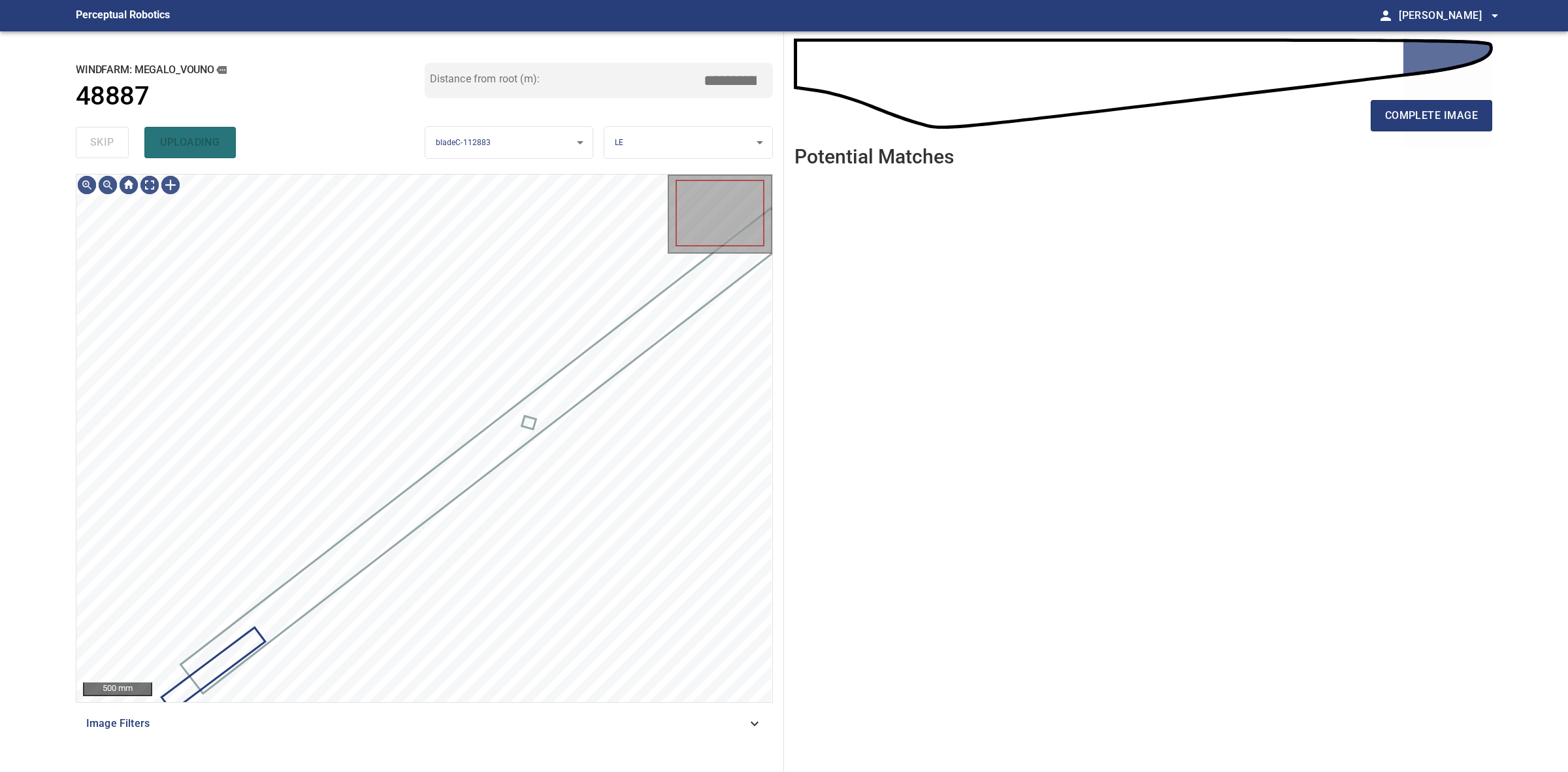
click at [117, 146] on div "skip uploading" at bounding box center [251, 143] width 349 height 41
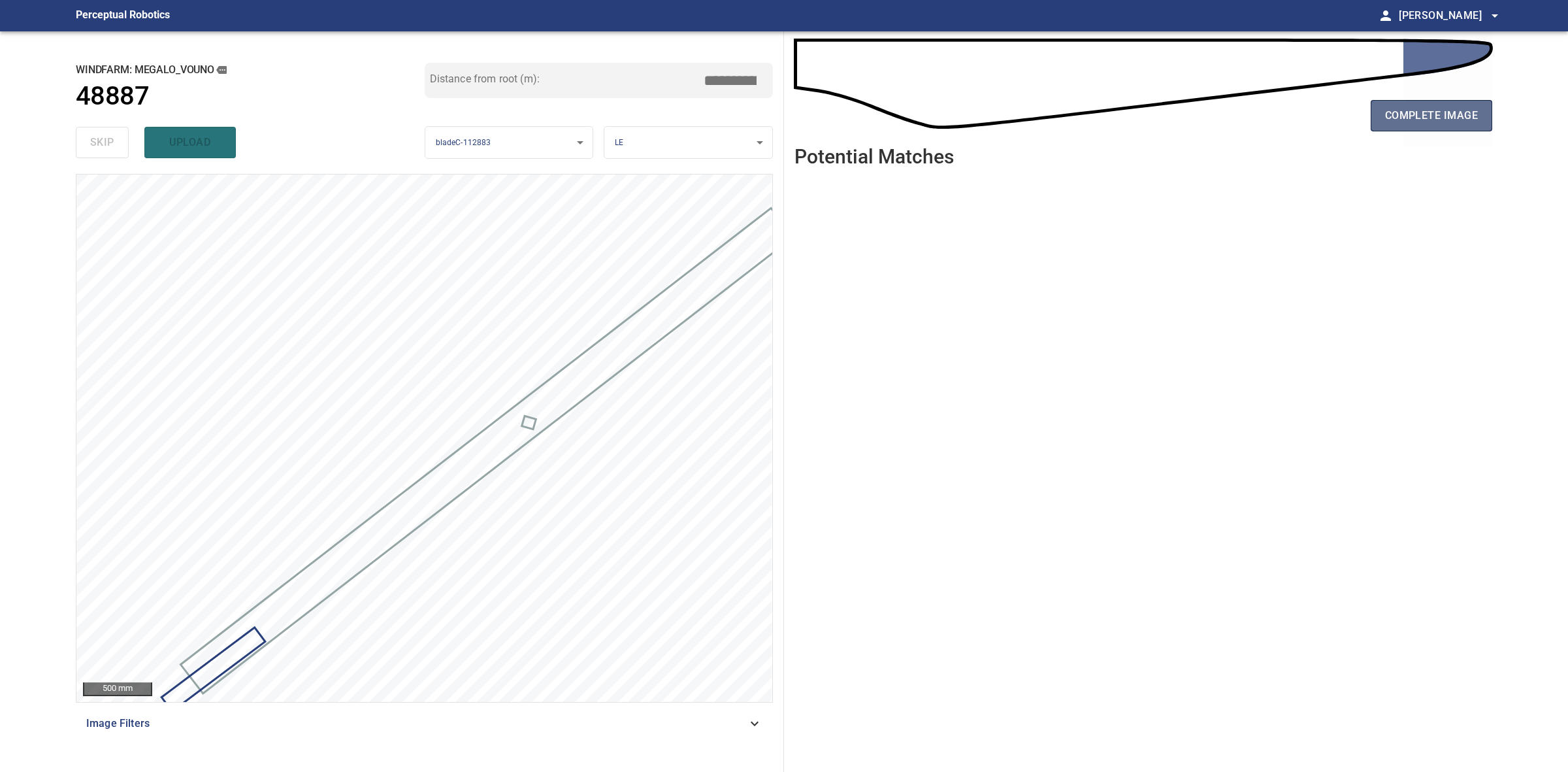
click at [1445, 103] on button "complete image" at bounding box center [1431, 116] width 122 height 31
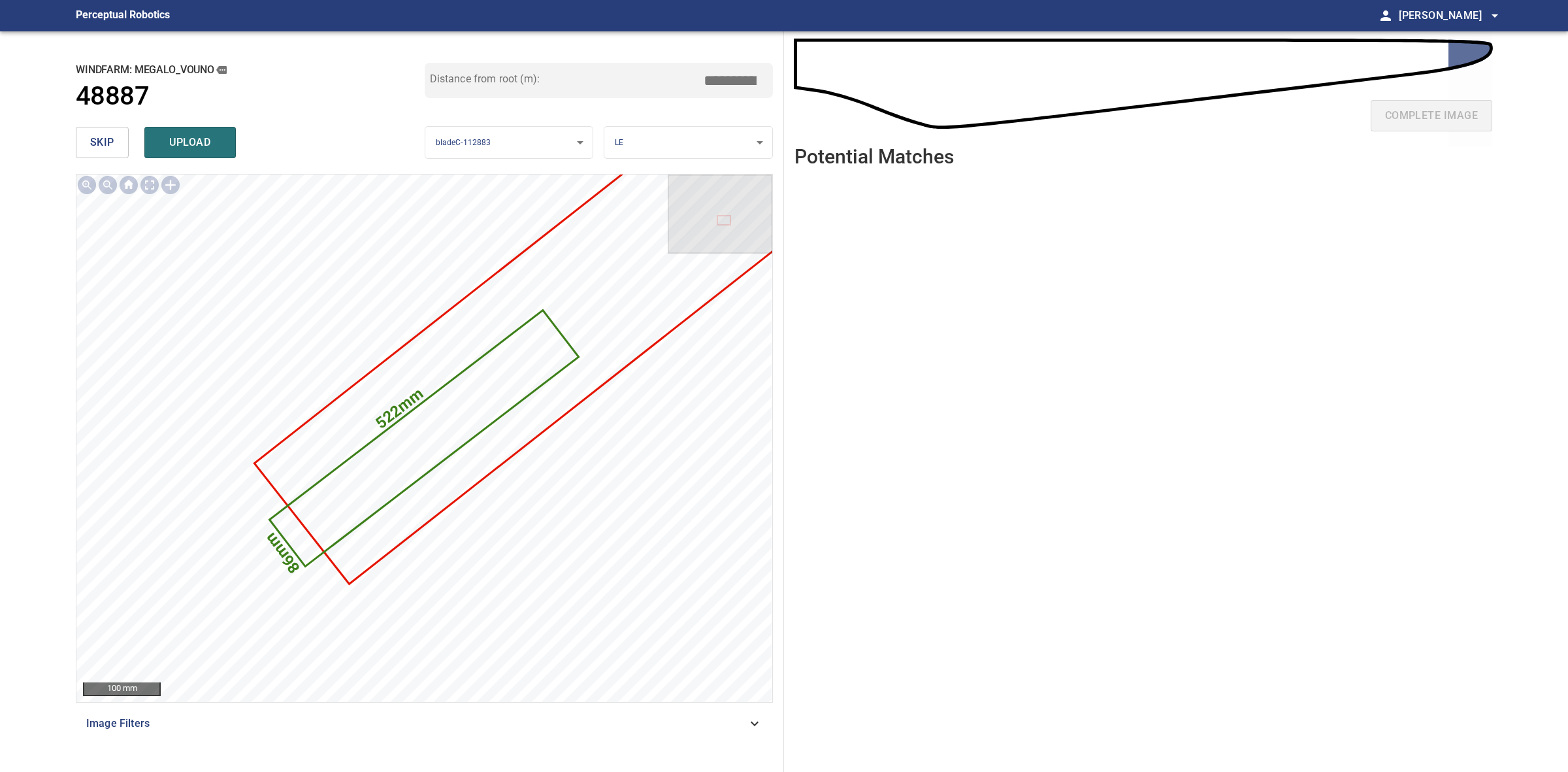
click at [727, 82] on input "*****" at bounding box center [736, 80] width 66 height 25
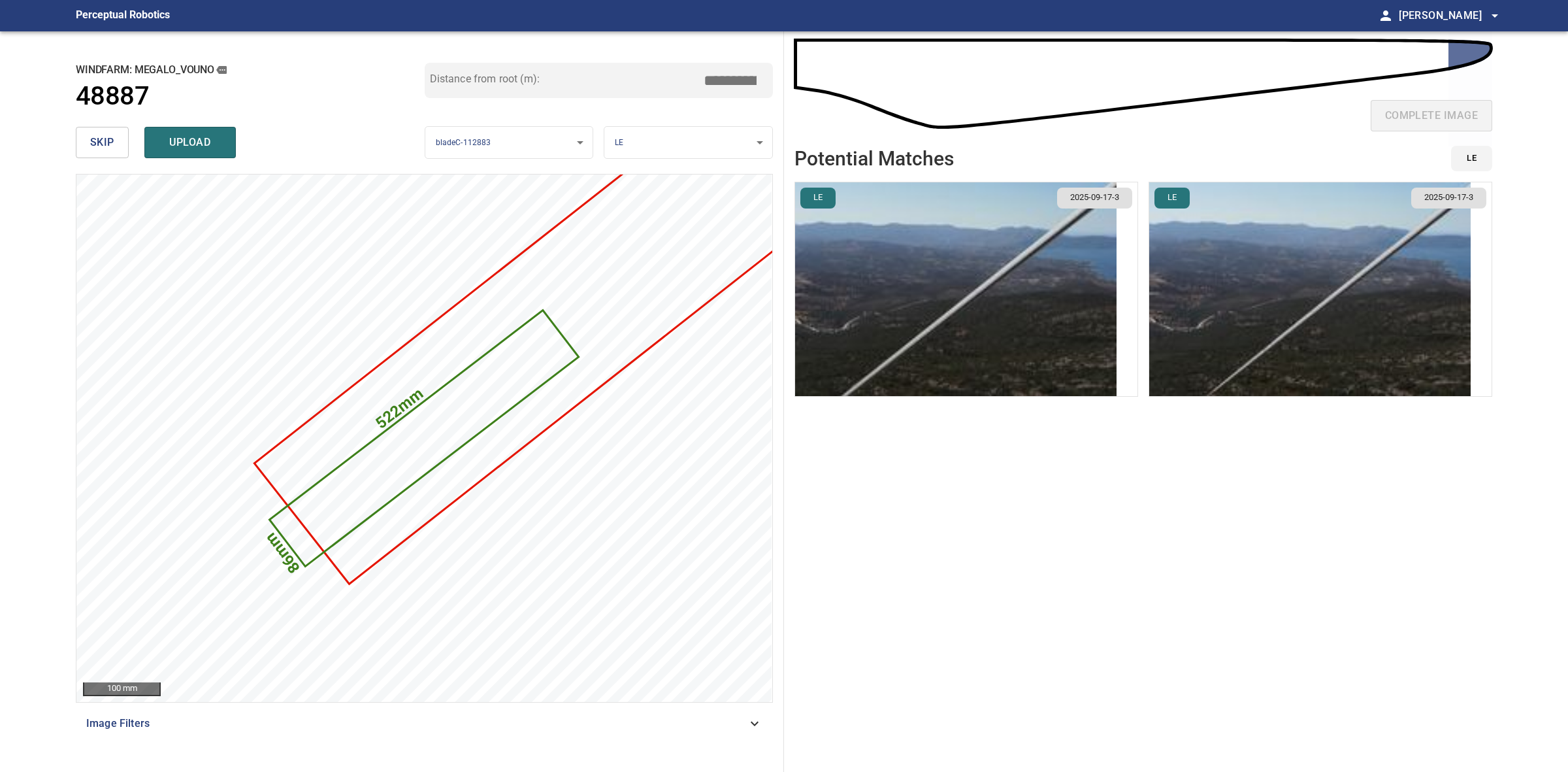
type input "*****"
click at [1244, 305] on img "button" at bounding box center [1310, 289] width 322 height 214
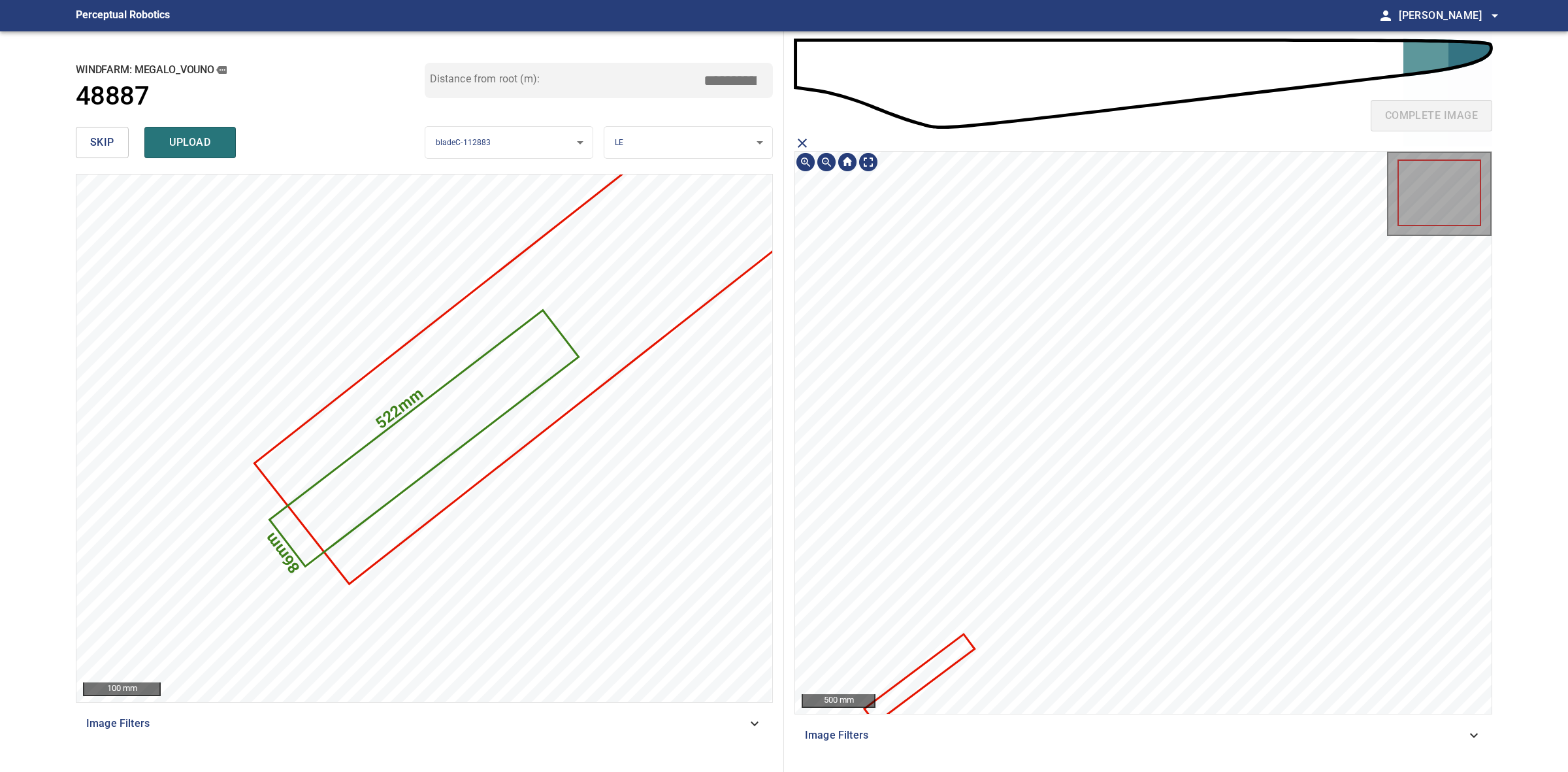
click at [918, 679] on icon at bounding box center [920, 679] width 108 height 86
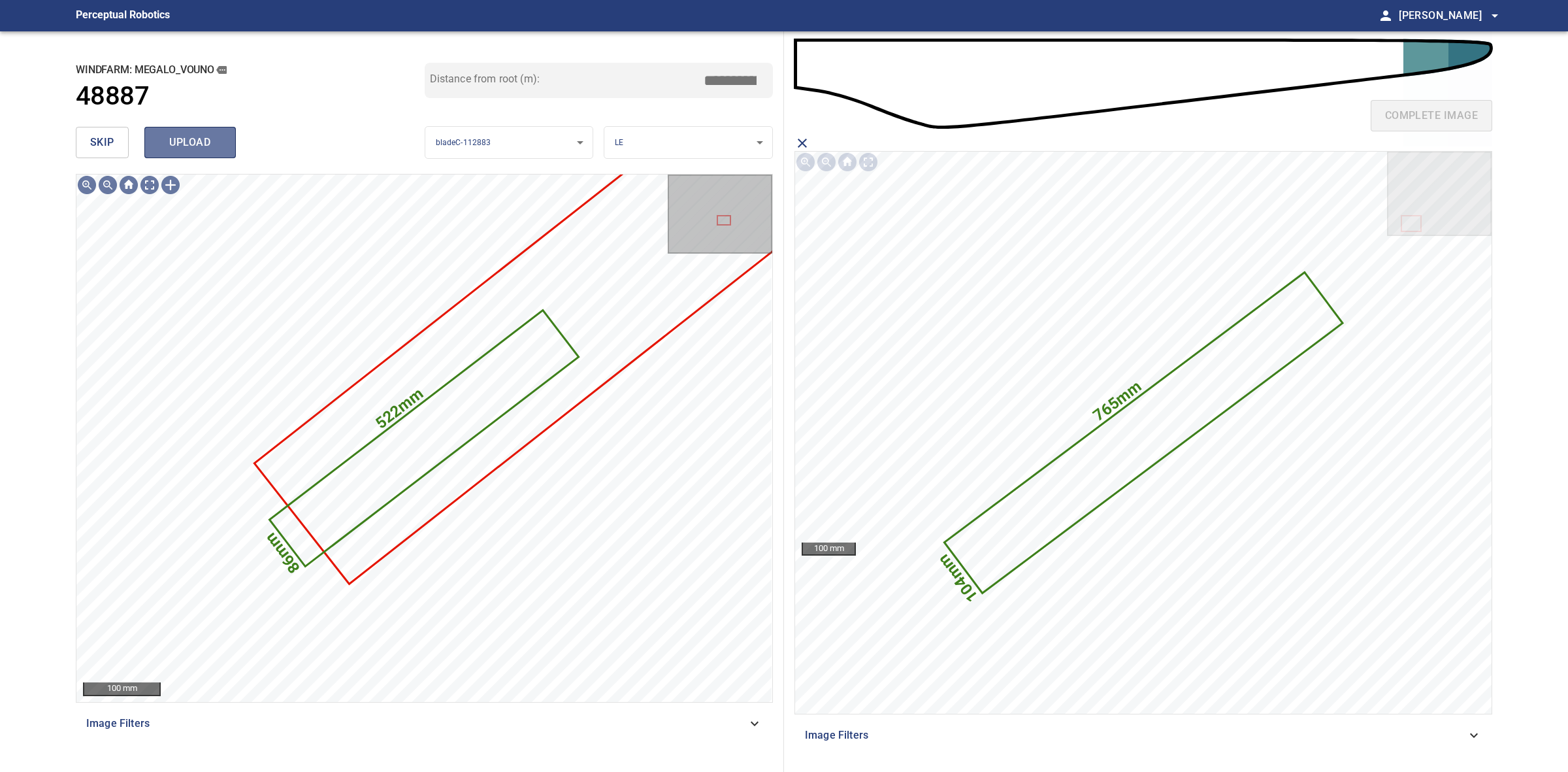
click at [200, 144] on span "upload" at bounding box center [190, 142] width 63 height 18
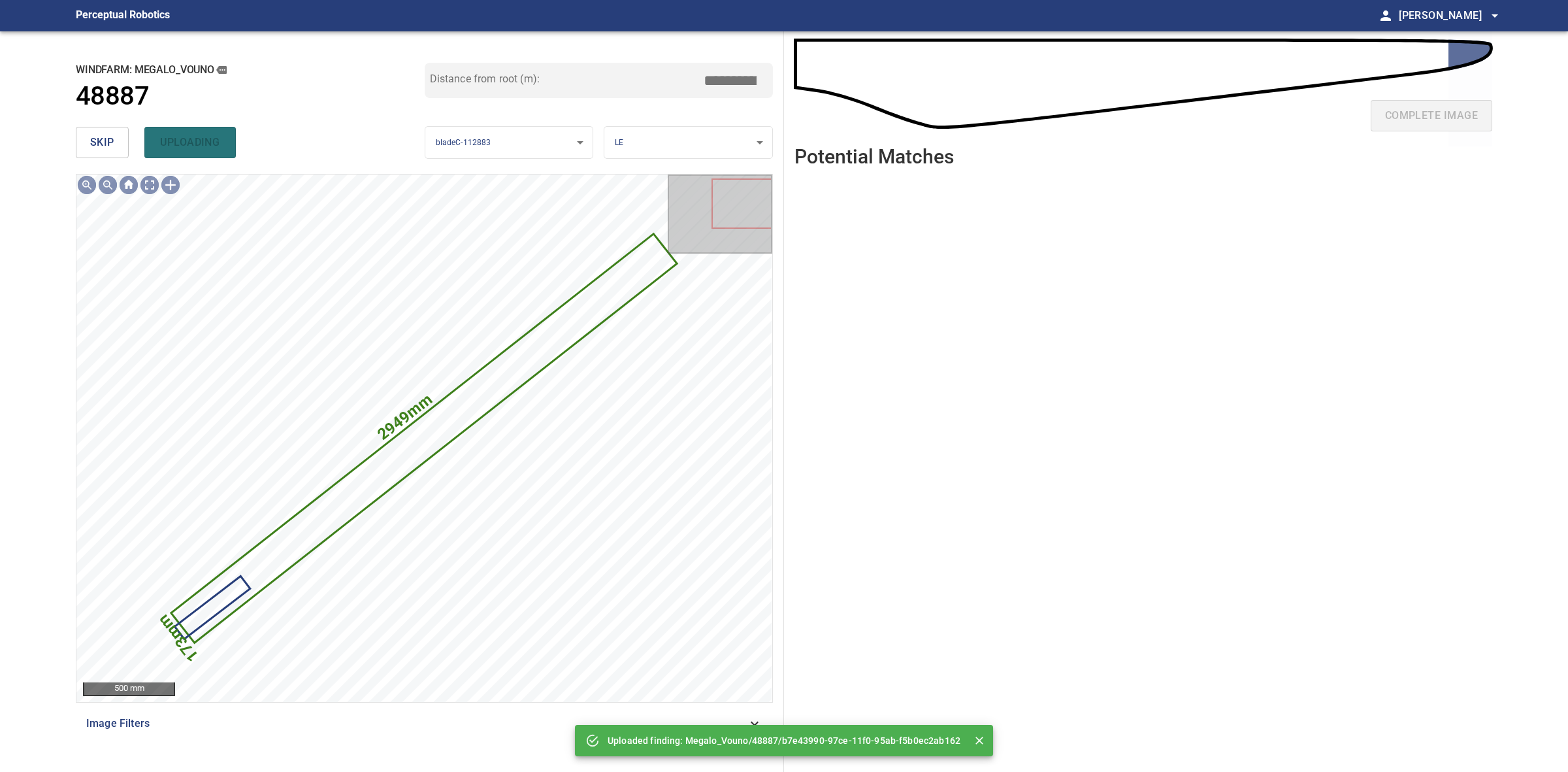
click at [95, 144] on span "skip" at bounding box center [102, 142] width 24 height 18
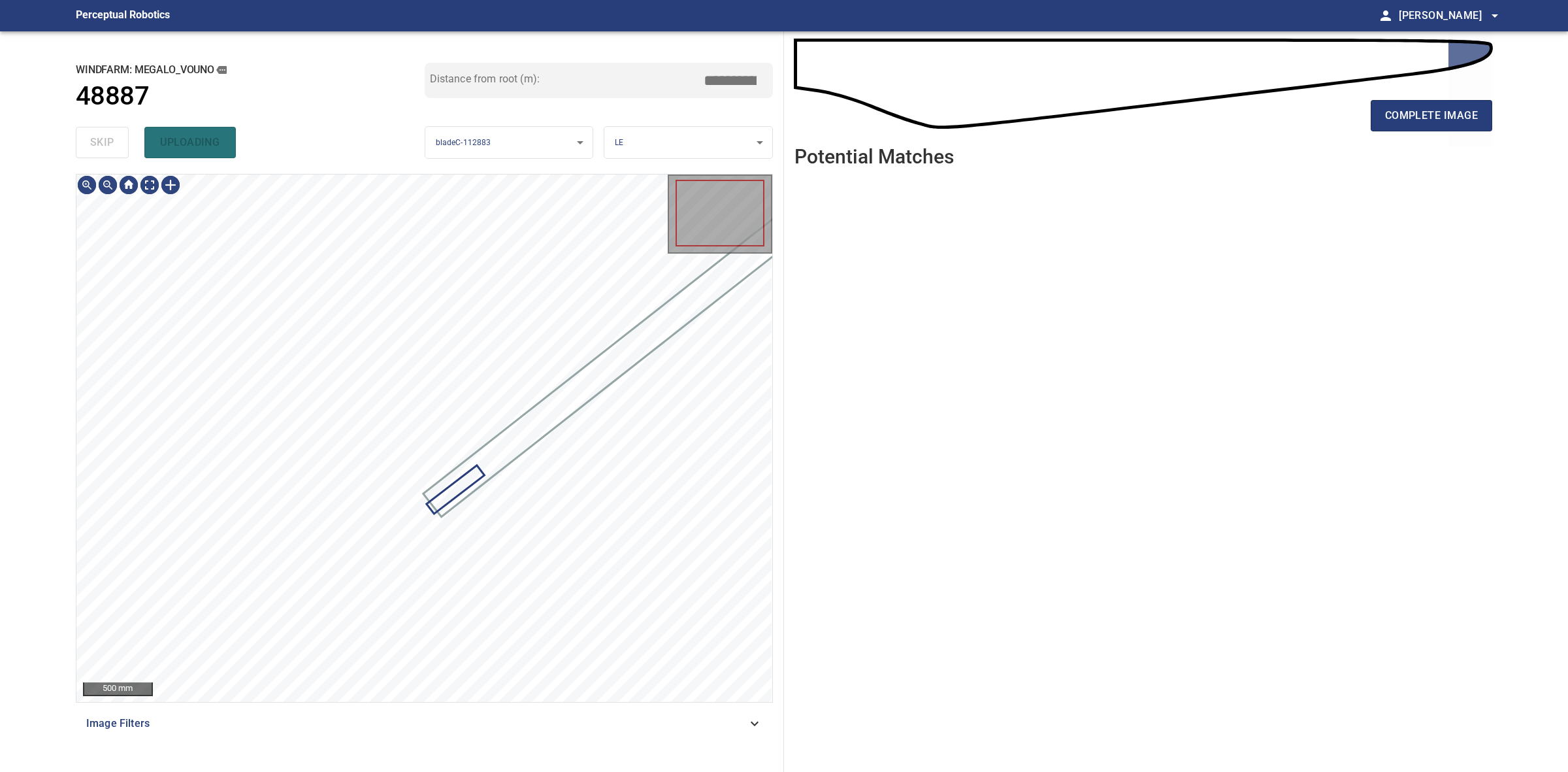
click at [95, 144] on div "skip uploading" at bounding box center [251, 143] width 349 height 41
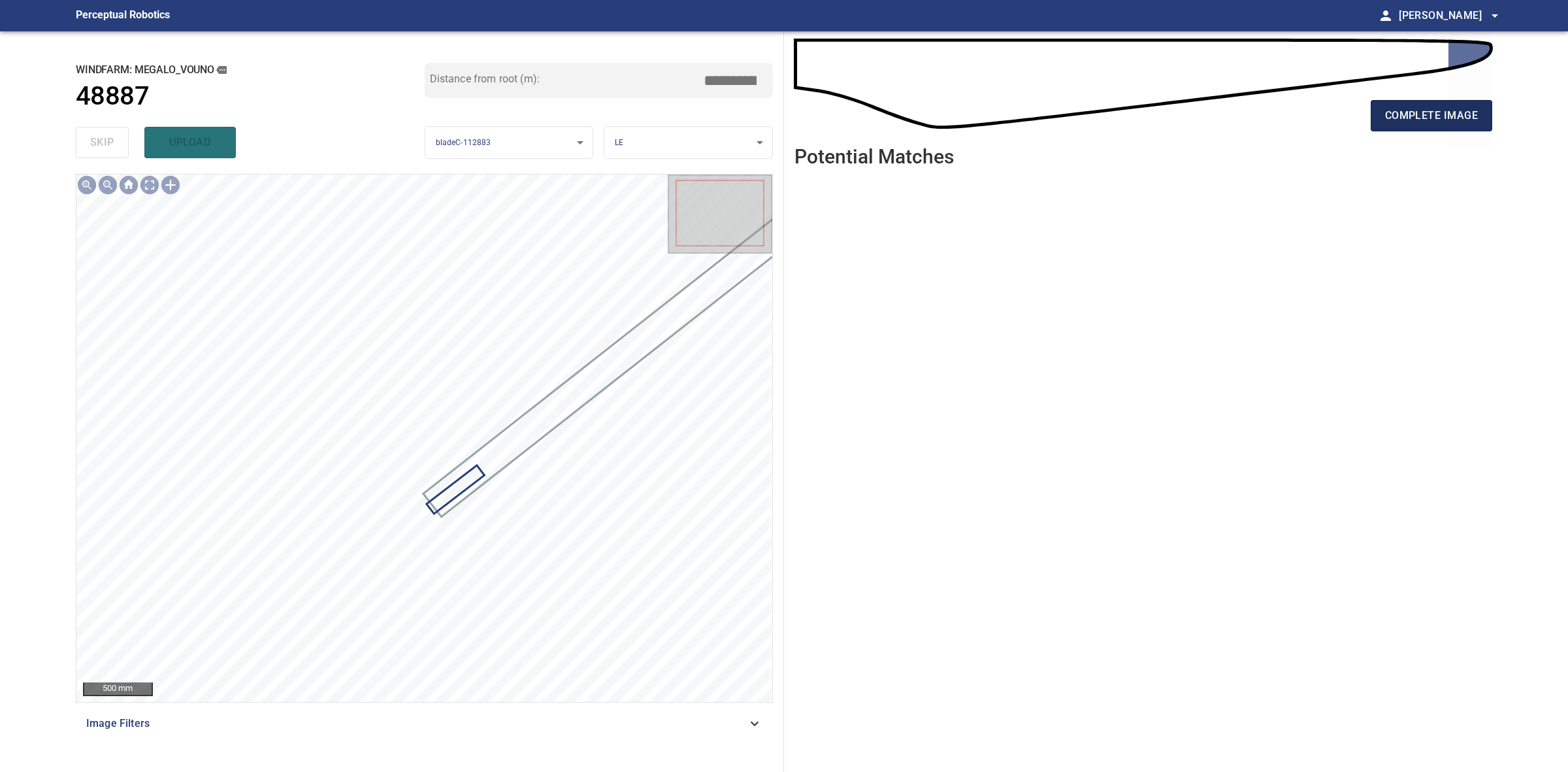
click at [1430, 105] on button "complete image" at bounding box center [1431, 116] width 122 height 31
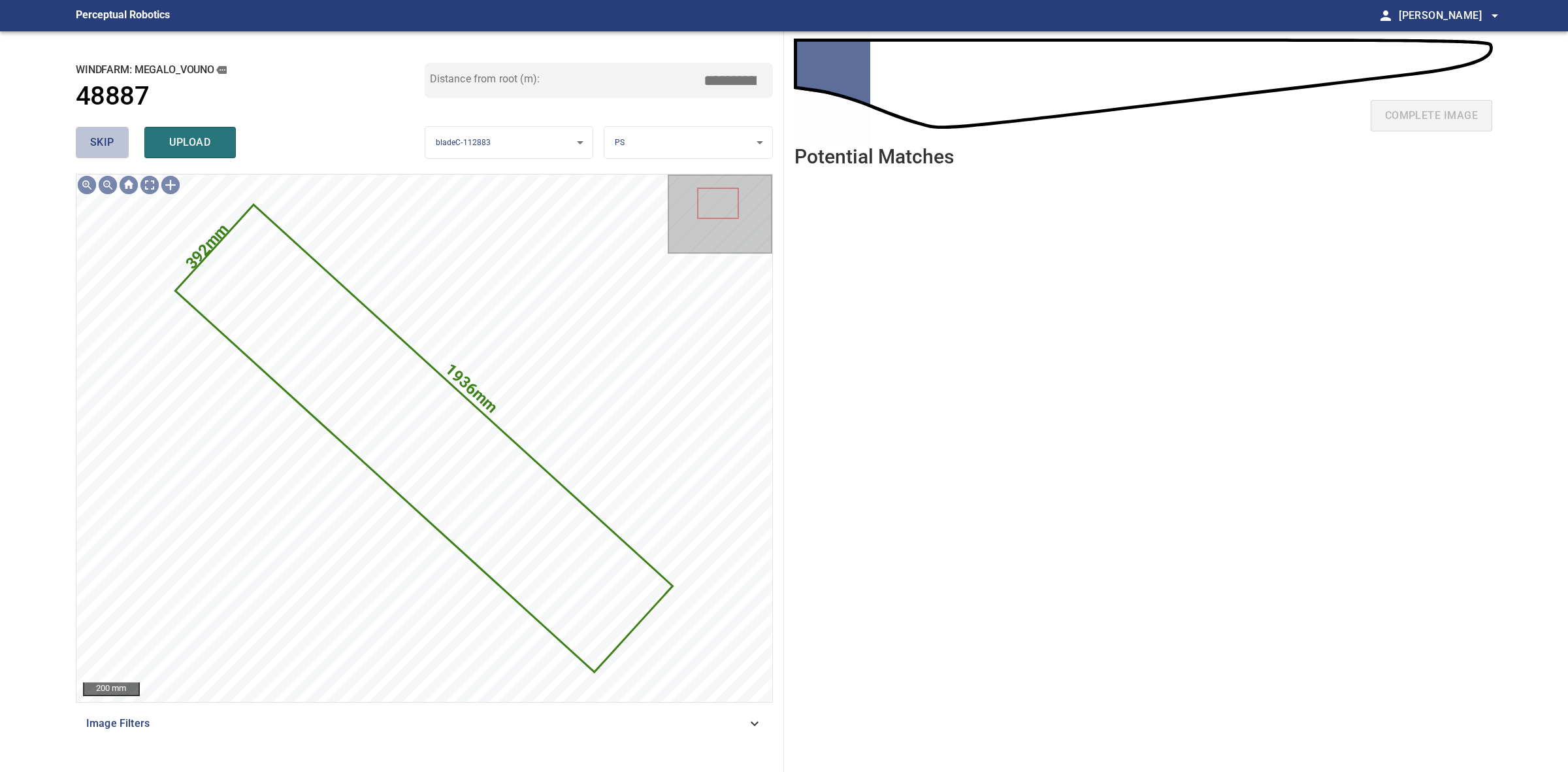
click at [95, 137] on span "skip" at bounding box center [102, 142] width 24 height 18
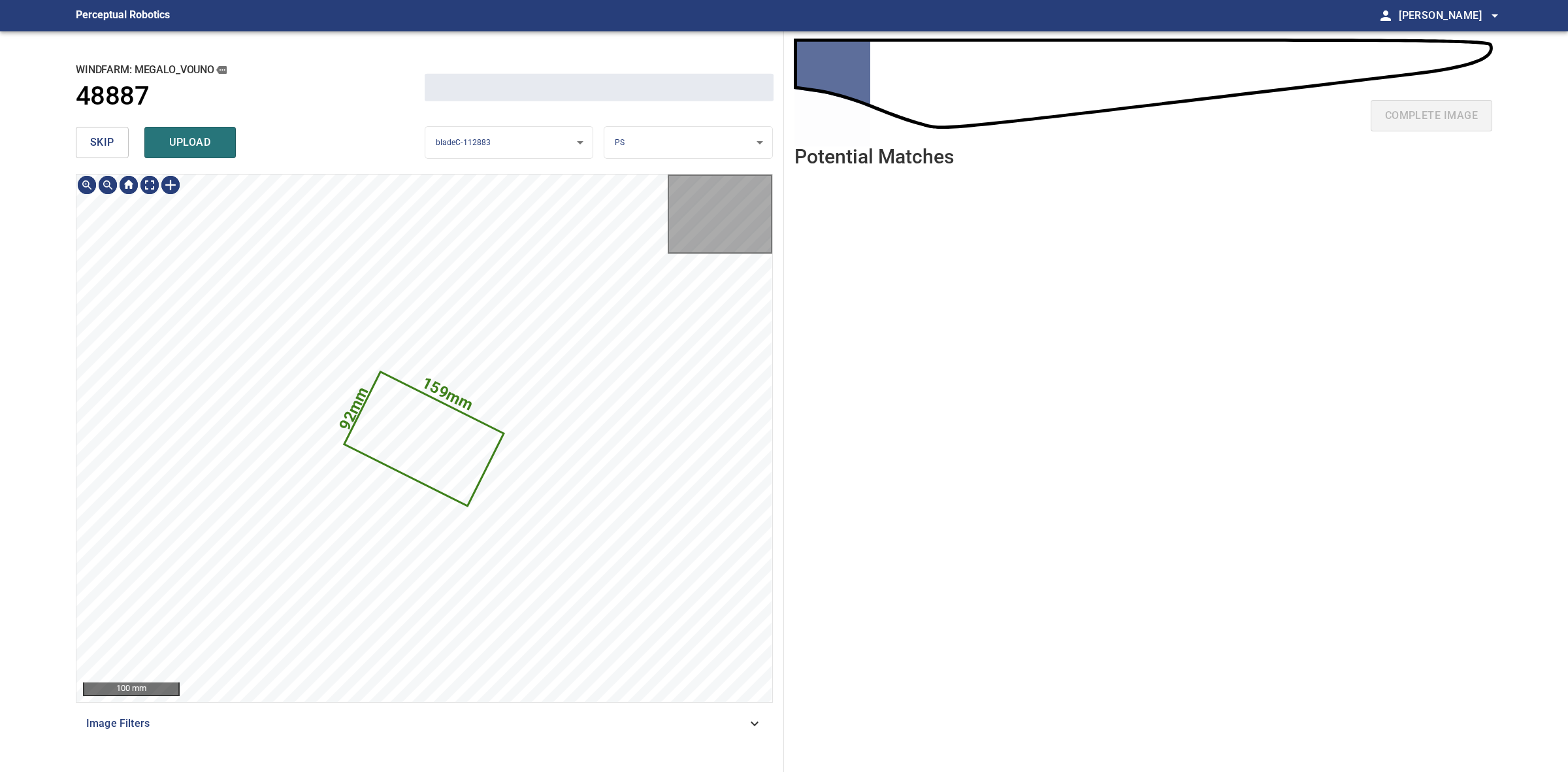
click at [95, 137] on span "skip" at bounding box center [102, 142] width 24 height 18
click at [95, 137] on div "skip upload" at bounding box center [251, 143] width 349 height 41
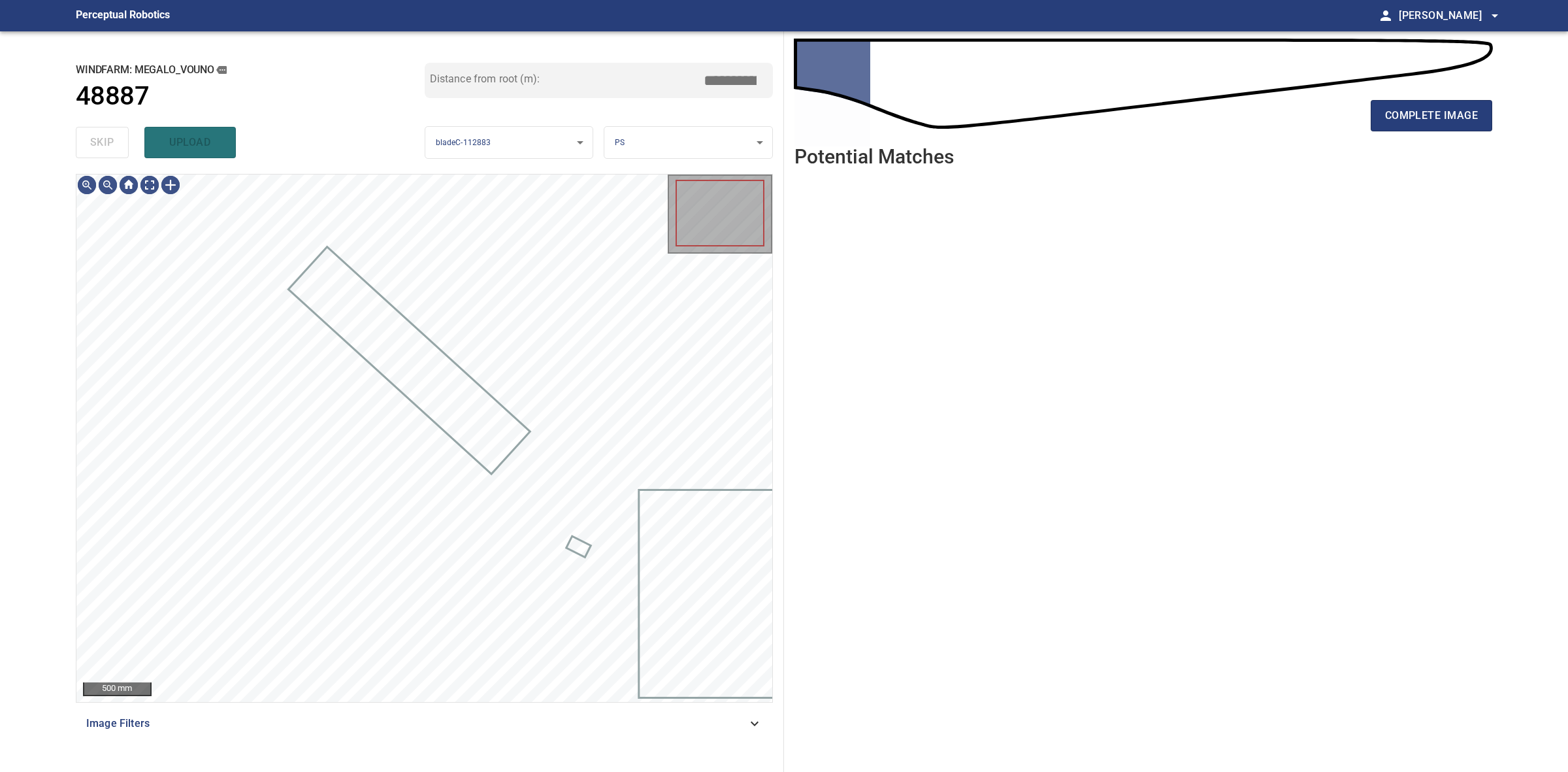
type input "****"
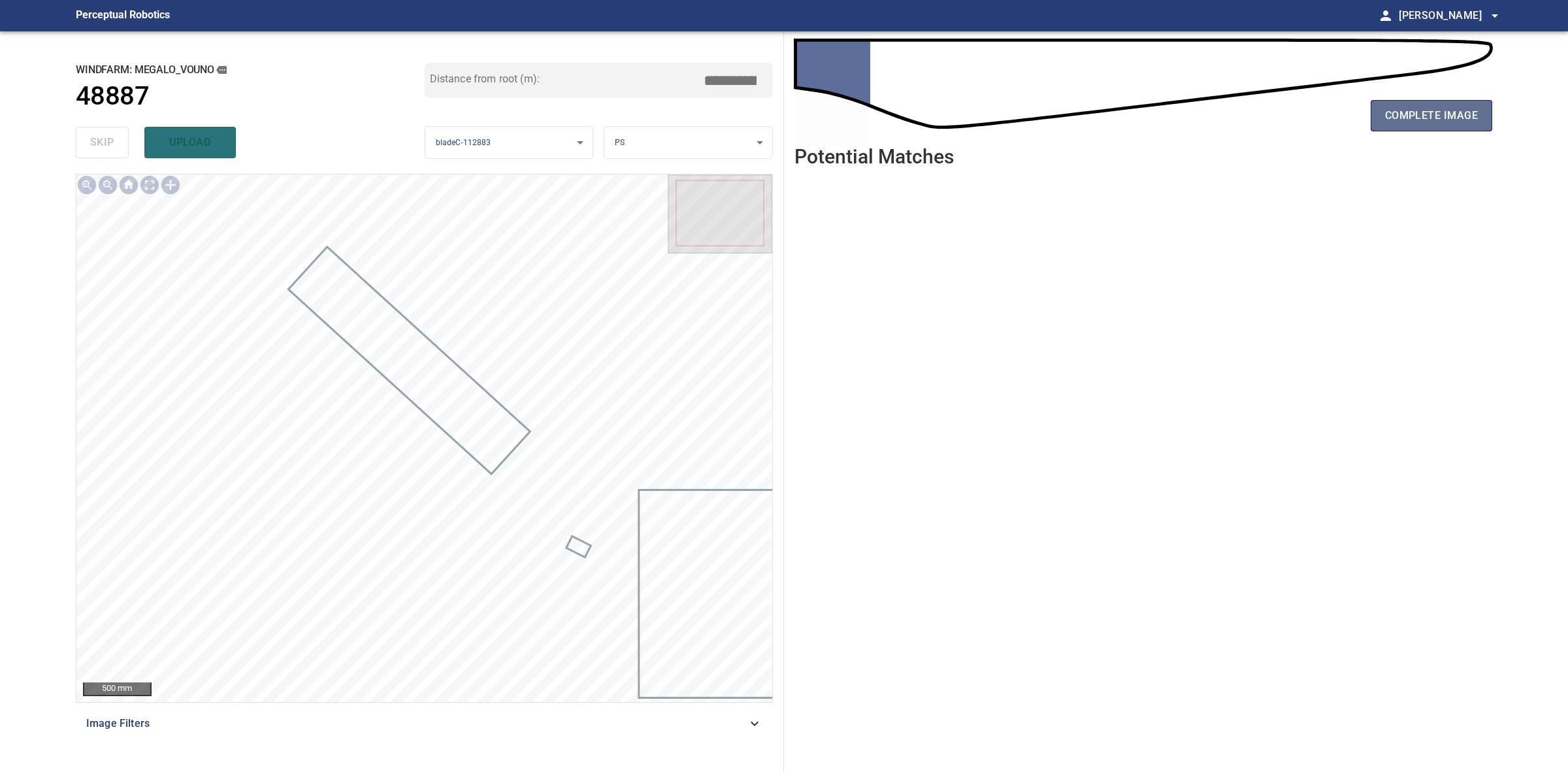
click at [1450, 112] on span "complete image" at bounding box center [1431, 115] width 92 height 18
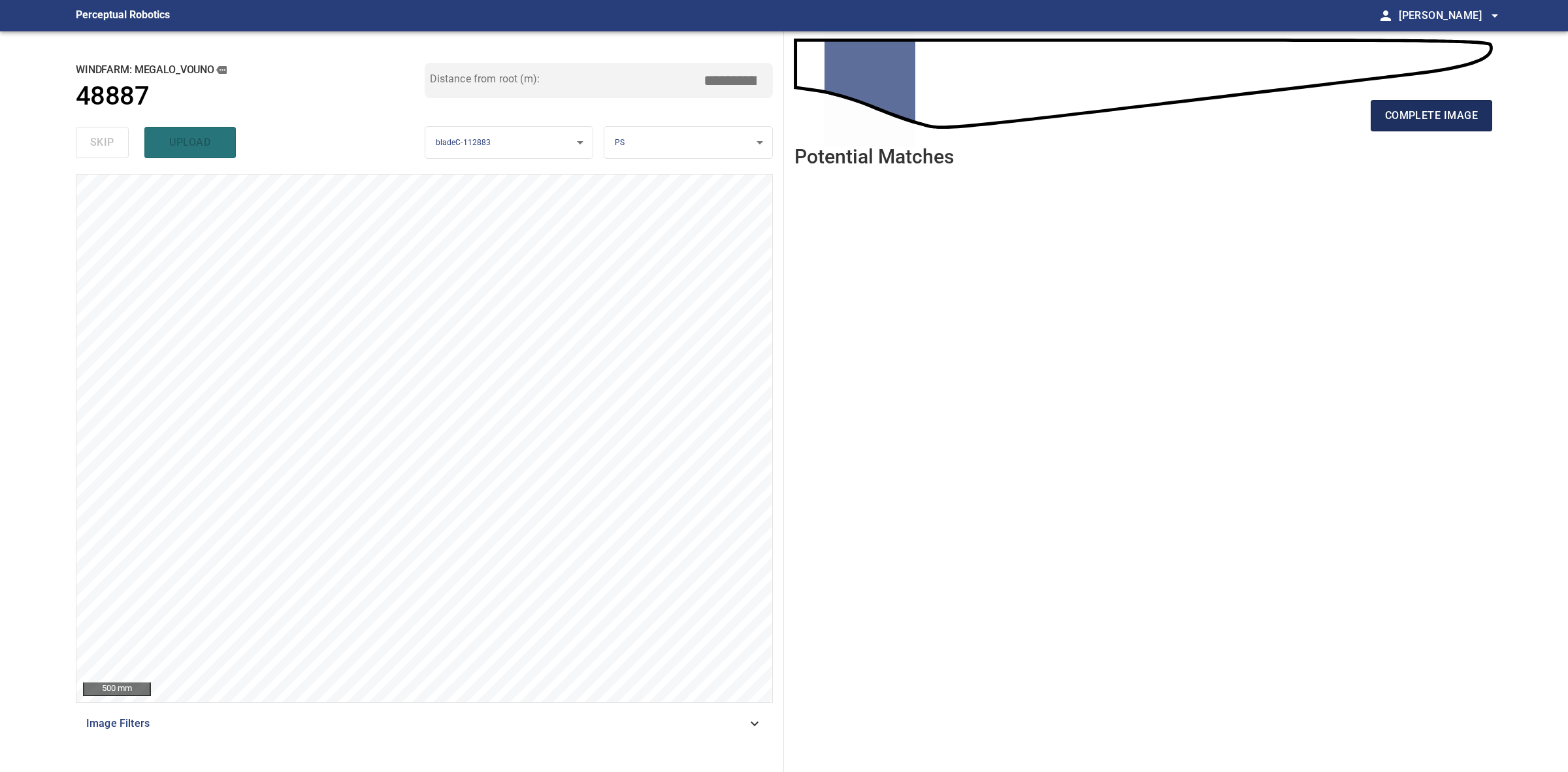
drag, startPoint x: 1422, startPoint y: 86, endPoint x: 1413, endPoint y: 112, distance: 27.5
click at [1419, 90] on div "complete image" at bounding box center [1143, 88] width 698 height 93
click at [1412, 115] on span "complete image" at bounding box center [1431, 115] width 92 height 18
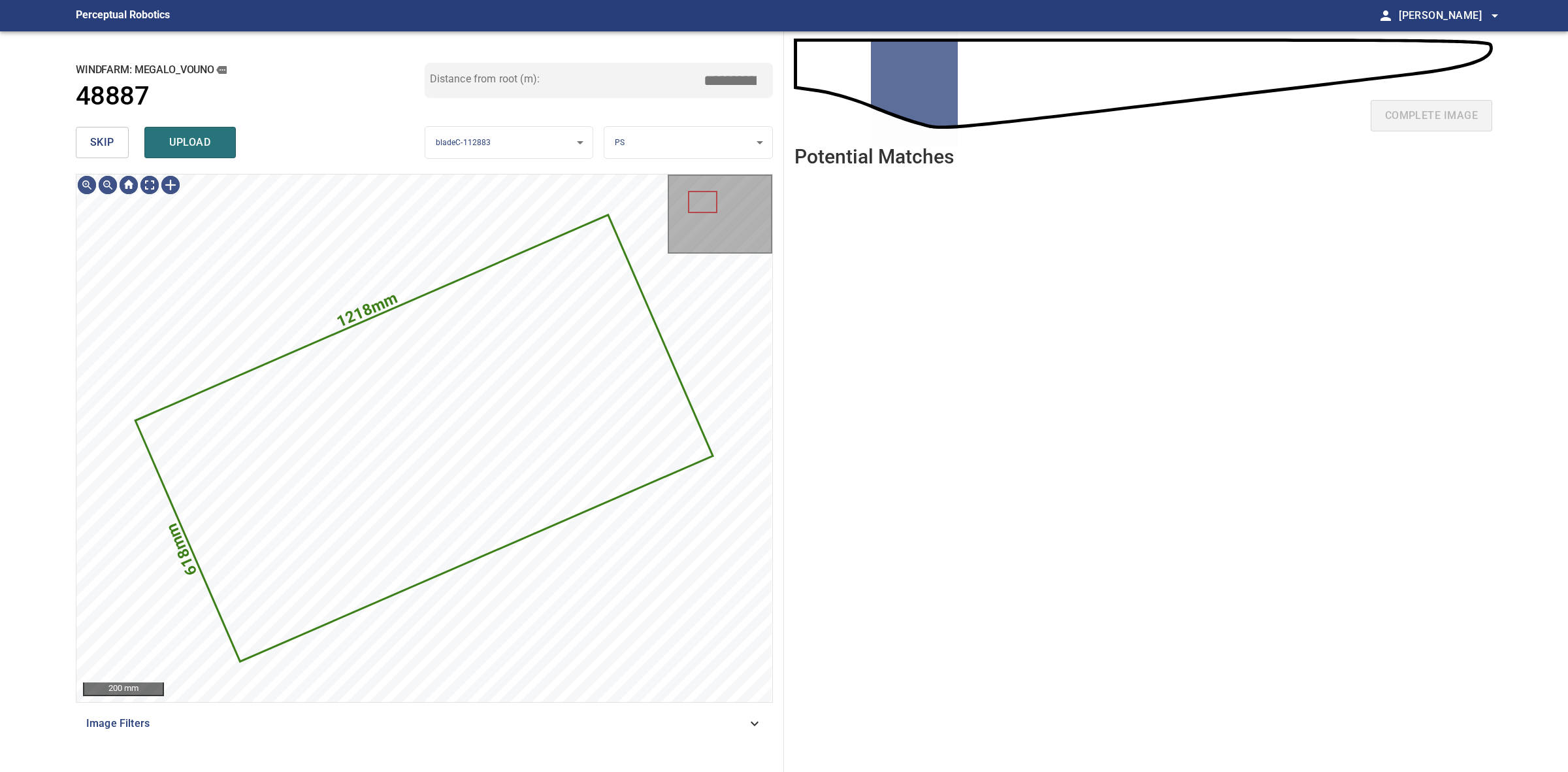
click at [102, 137] on span "skip" at bounding box center [102, 142] width 24 height 18
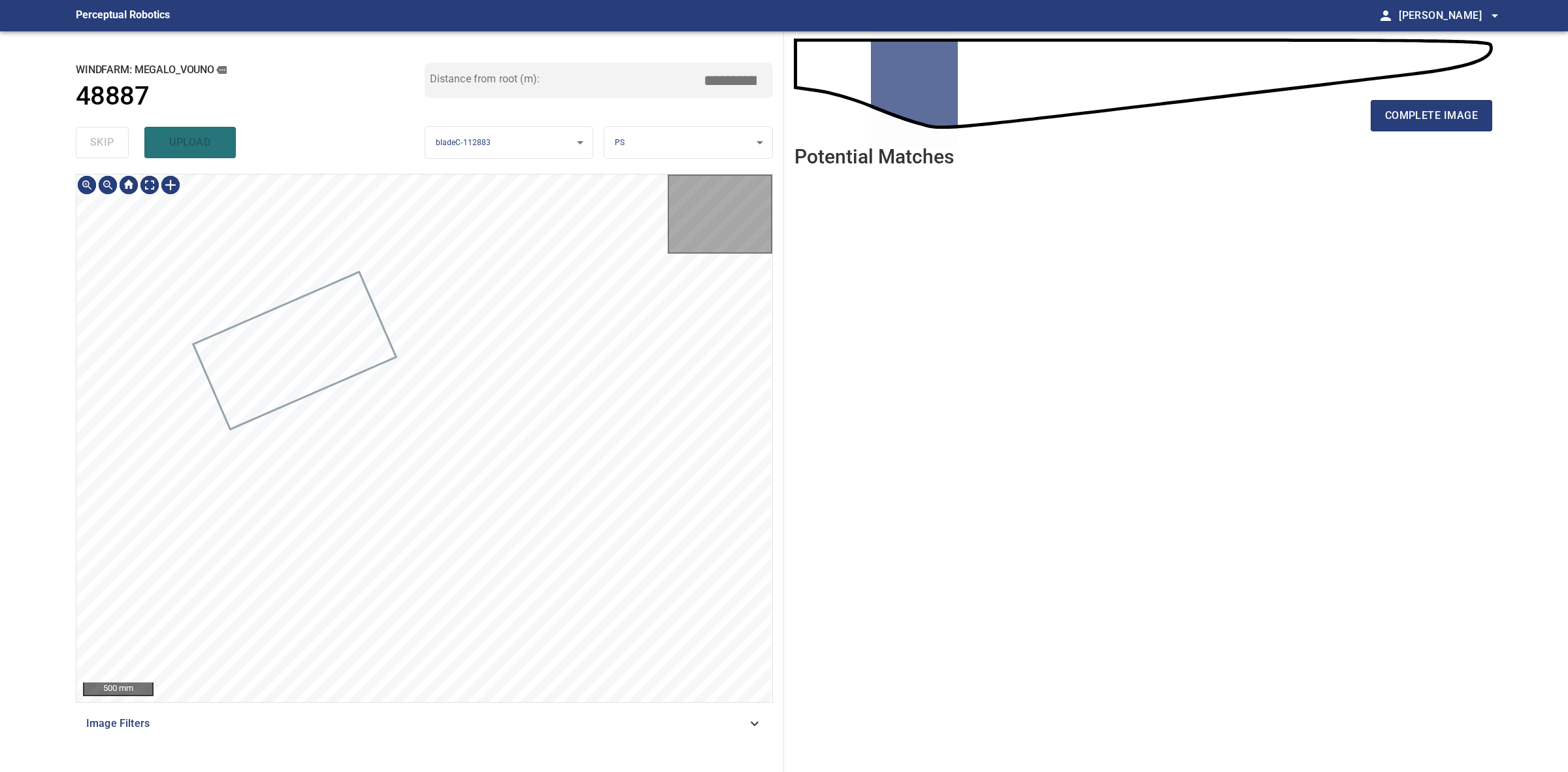
click at [102, 137] on div "skip upload" at bounding box center [251, 143] width 349 height 41
drag, startPoint x: 102, startPoint y: 137, endPoint x: 866, endPoint y: 125, distance: 764.1
click at [103, 137] on div "skip upload" at bounding box center [251, 143] width 349 height 41
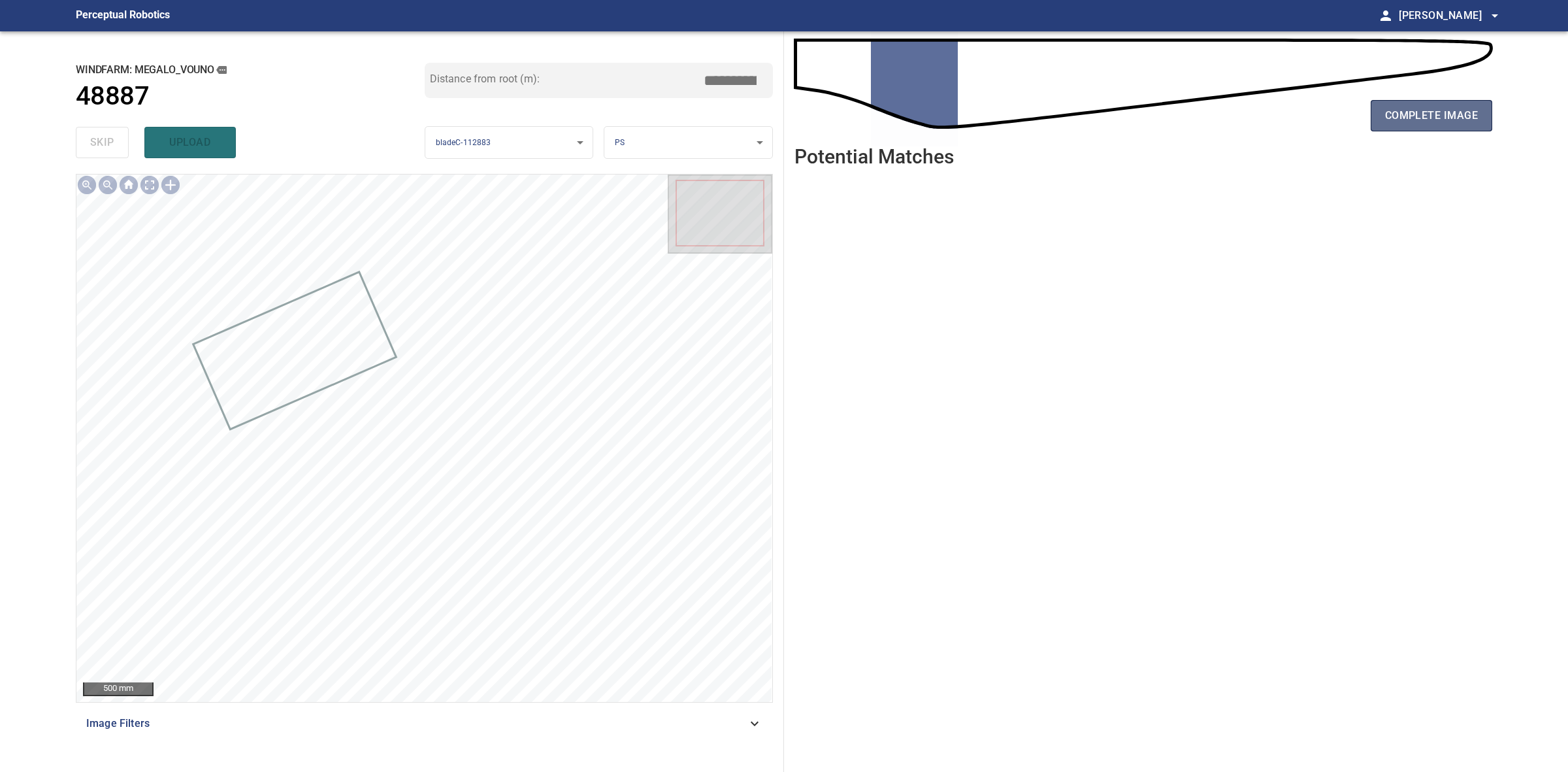
click at [1444, 114] on span "complete image" at bounding box center [1431, 115] width 92 height 18
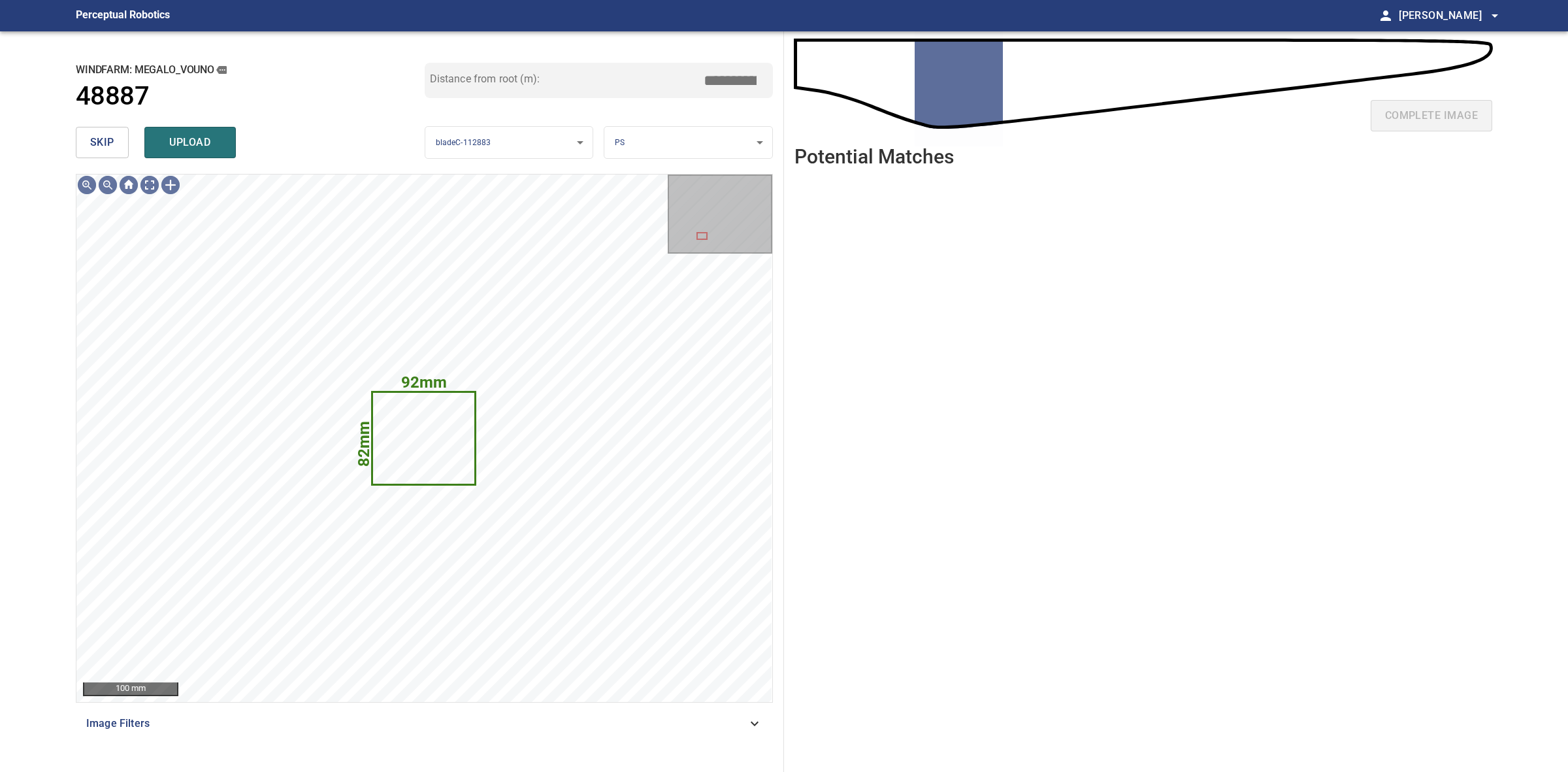
click at [95, 139] on span "skip" at bounding box center [102, 142] width 24 height 18
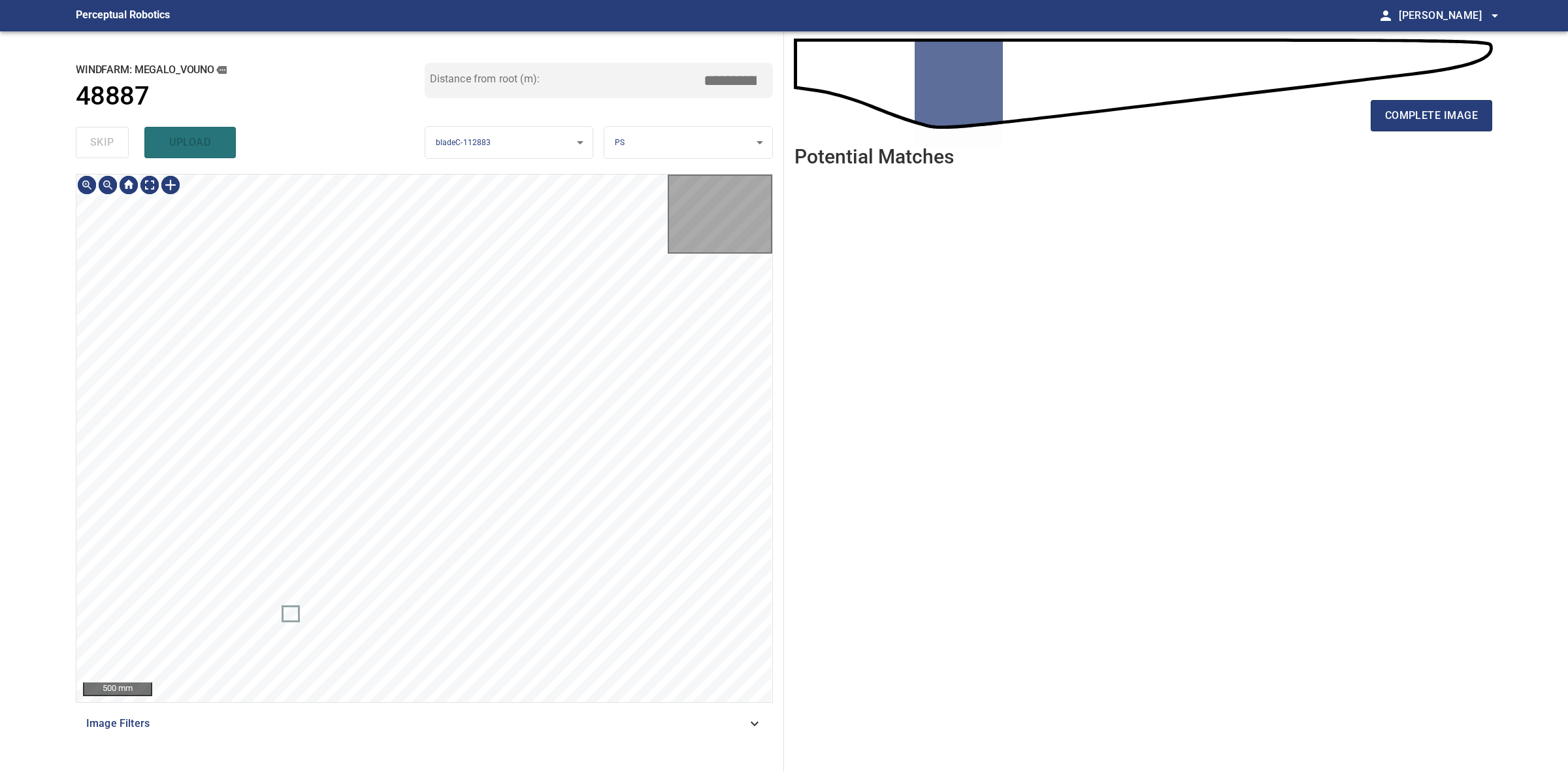
click at [95, 139] on div "skip upload" at bounding box center [251, 143] width 349 height 41
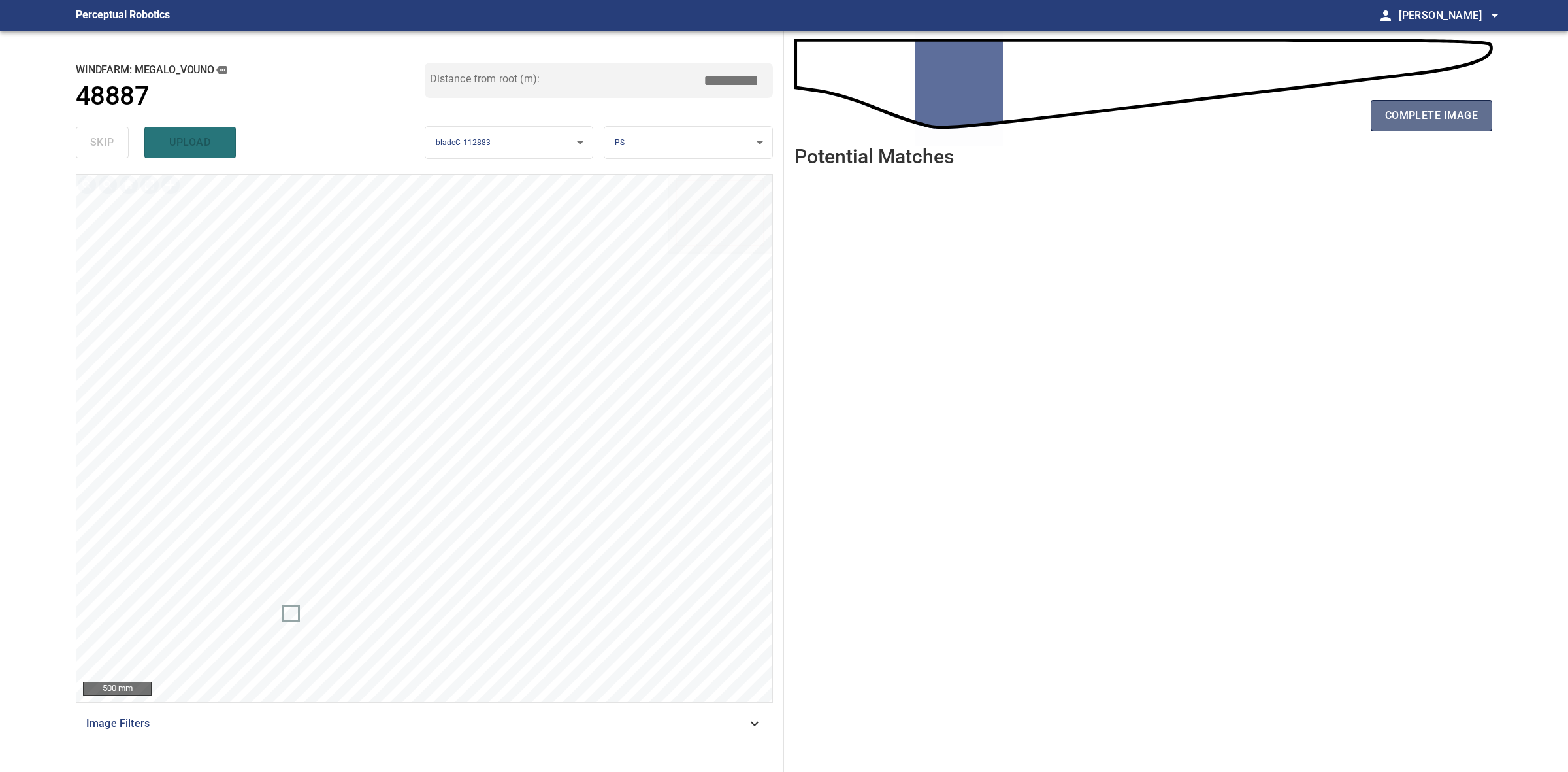
click at [1399, 122] on span "complete image" at bounding box center [1431, 115] width 92 height 18
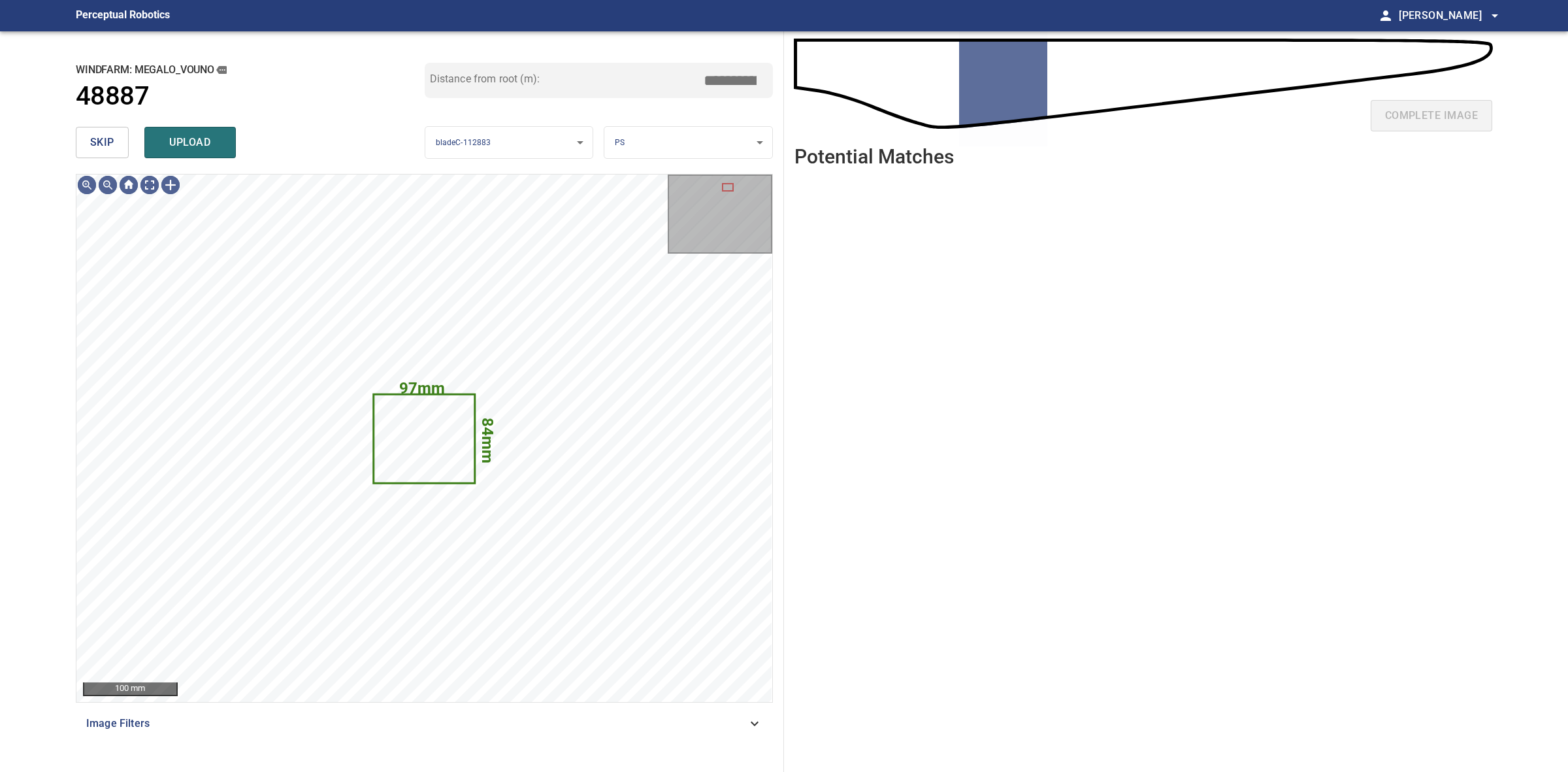
drag, startPoint x: 73, startPoint y: 144, endPoint x: 96, endPoint y: 144, distance: 23.0
click at [73, 144] on div "**********" at bounding box center [425, 401] width 719 height 740
click at [96, 144] on span "skip" at bounding box center [102, 142] width 24 height 18
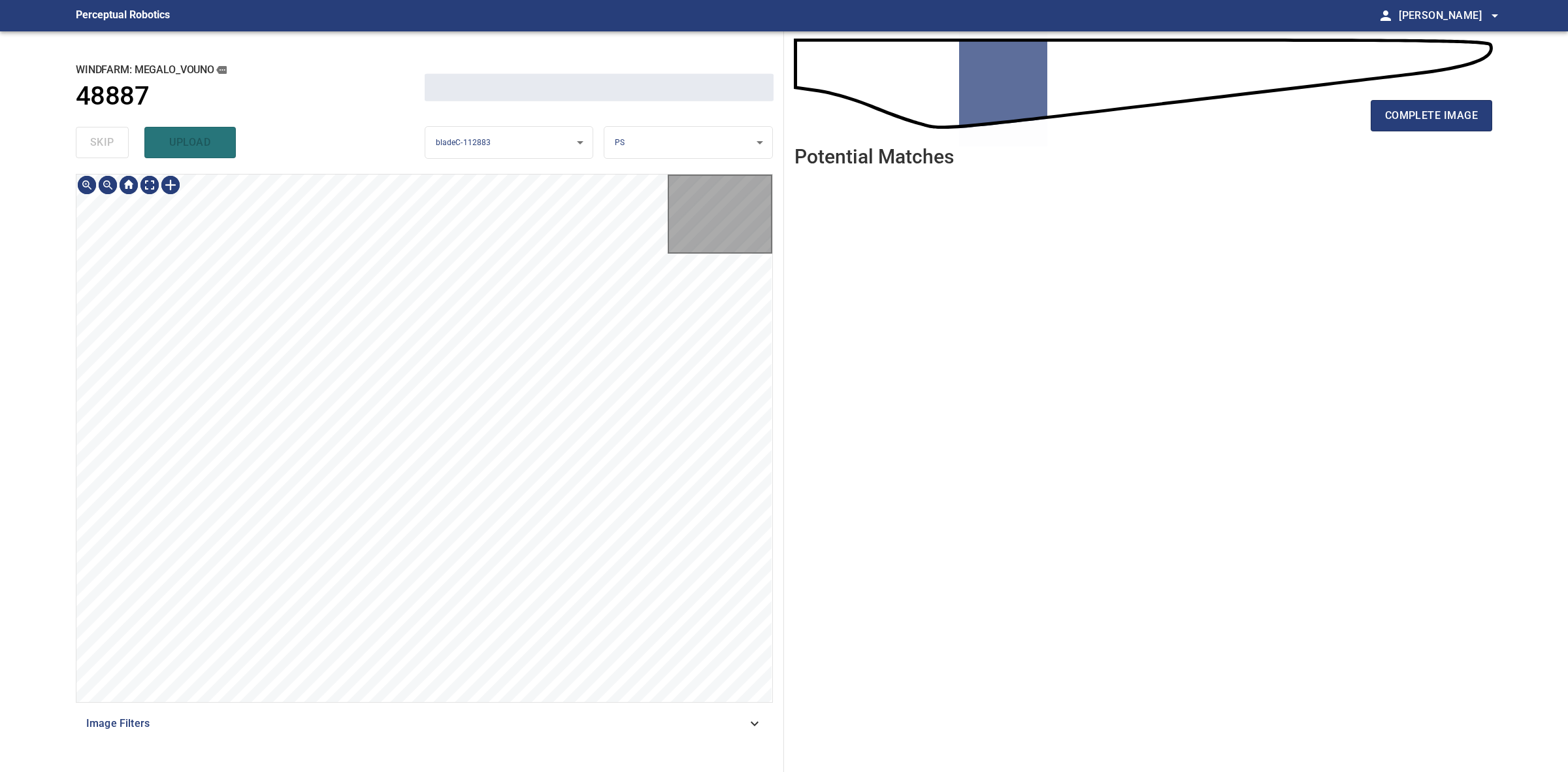
click at [96, 144] on div "skip upload" at bounding box center [251, 143] width 349 height 41
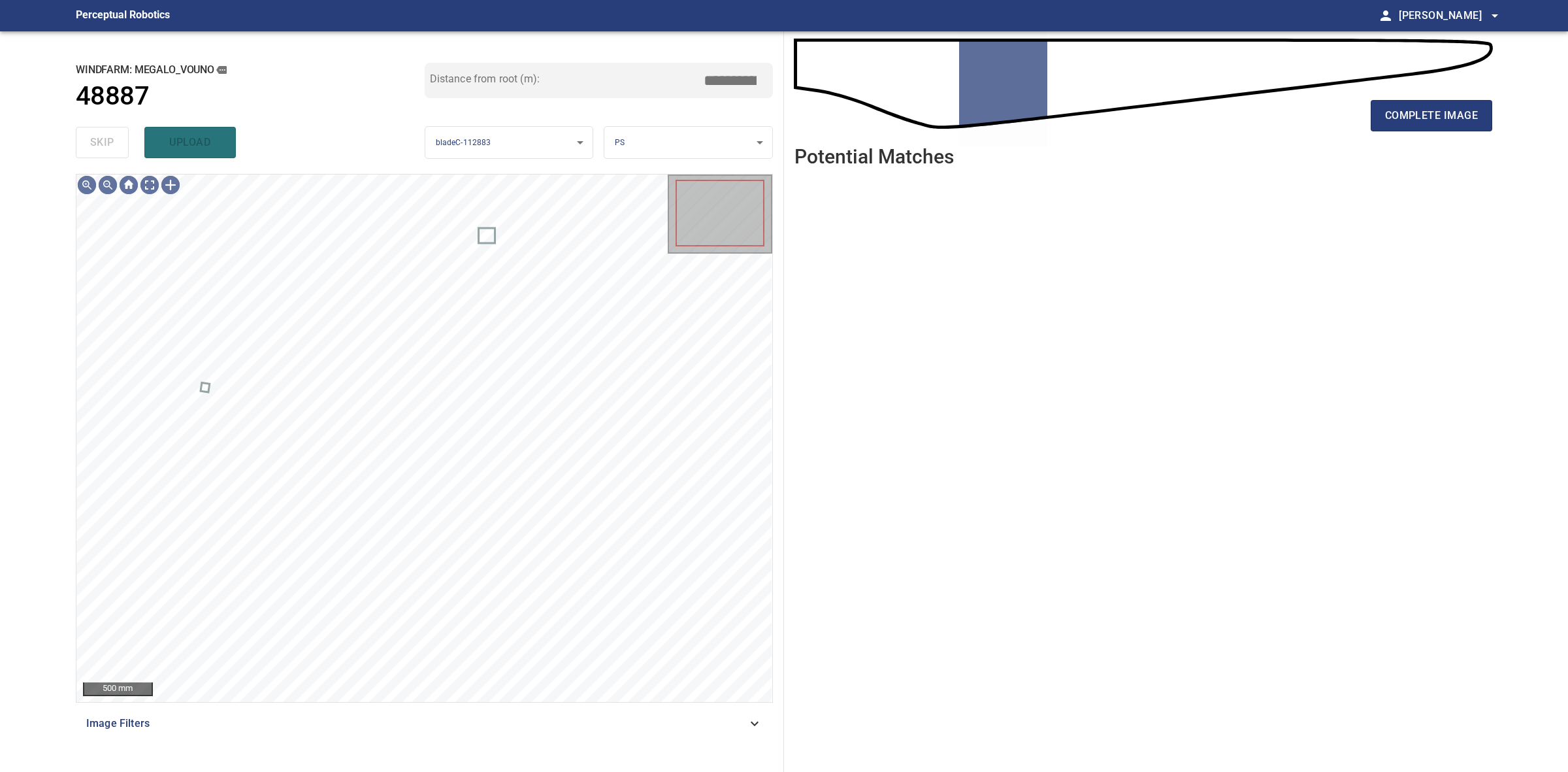
drag, startPoint x: 96, startPoint y: 144, endPoint x: 462, endPoint y: 144, distance: 366.0
click at [103, 144] on div "skip upload" at bounding box center [251, 143] width 349 height 41
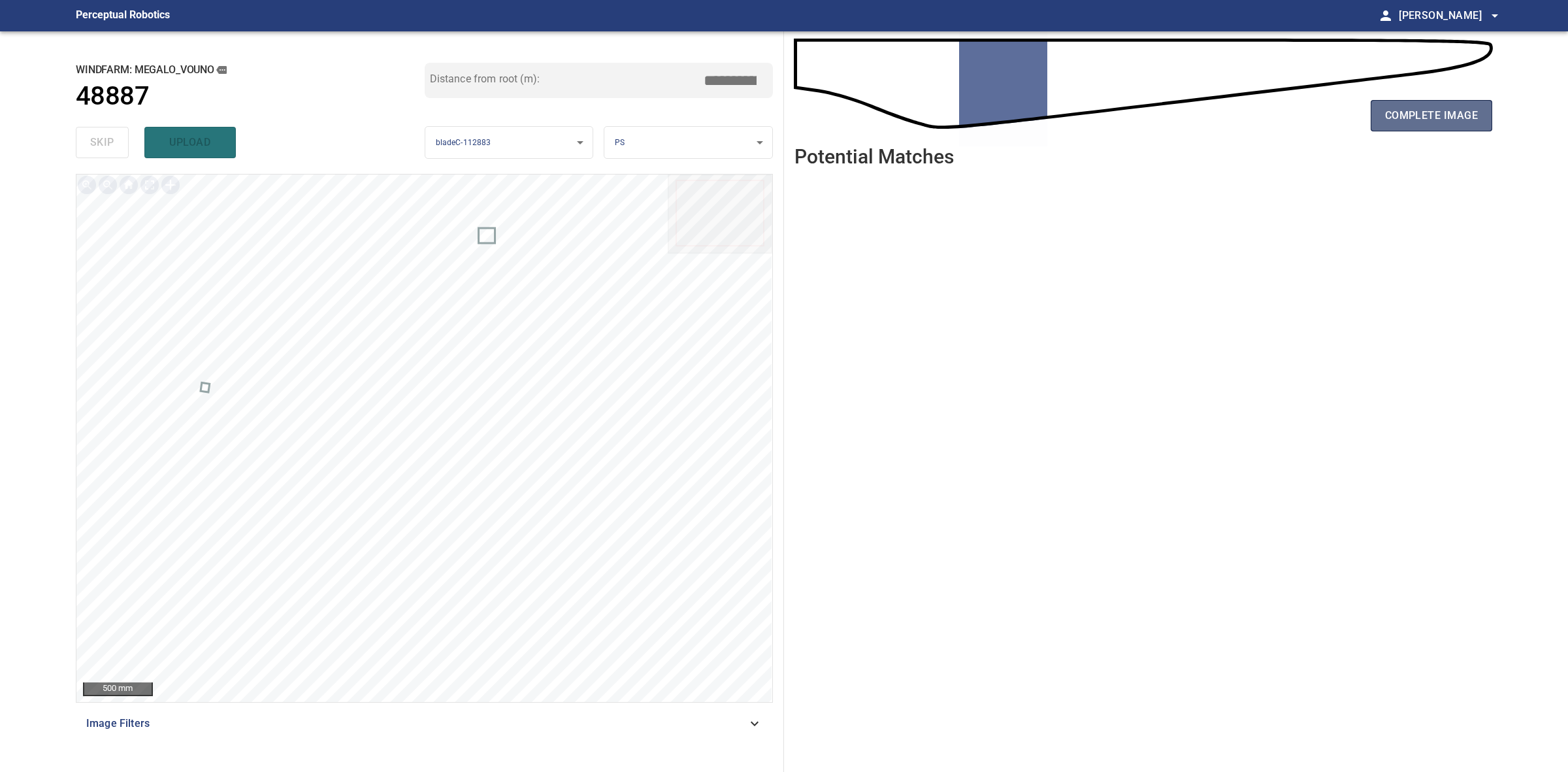
drag, startPoint x: 1481, startPoint y: 117, endPoint x: 1472, endPoint y: 114, distance: 9.5
click at [1481, 116] on button "complete image" at bounding box center [1431, 116] width 122 height 31
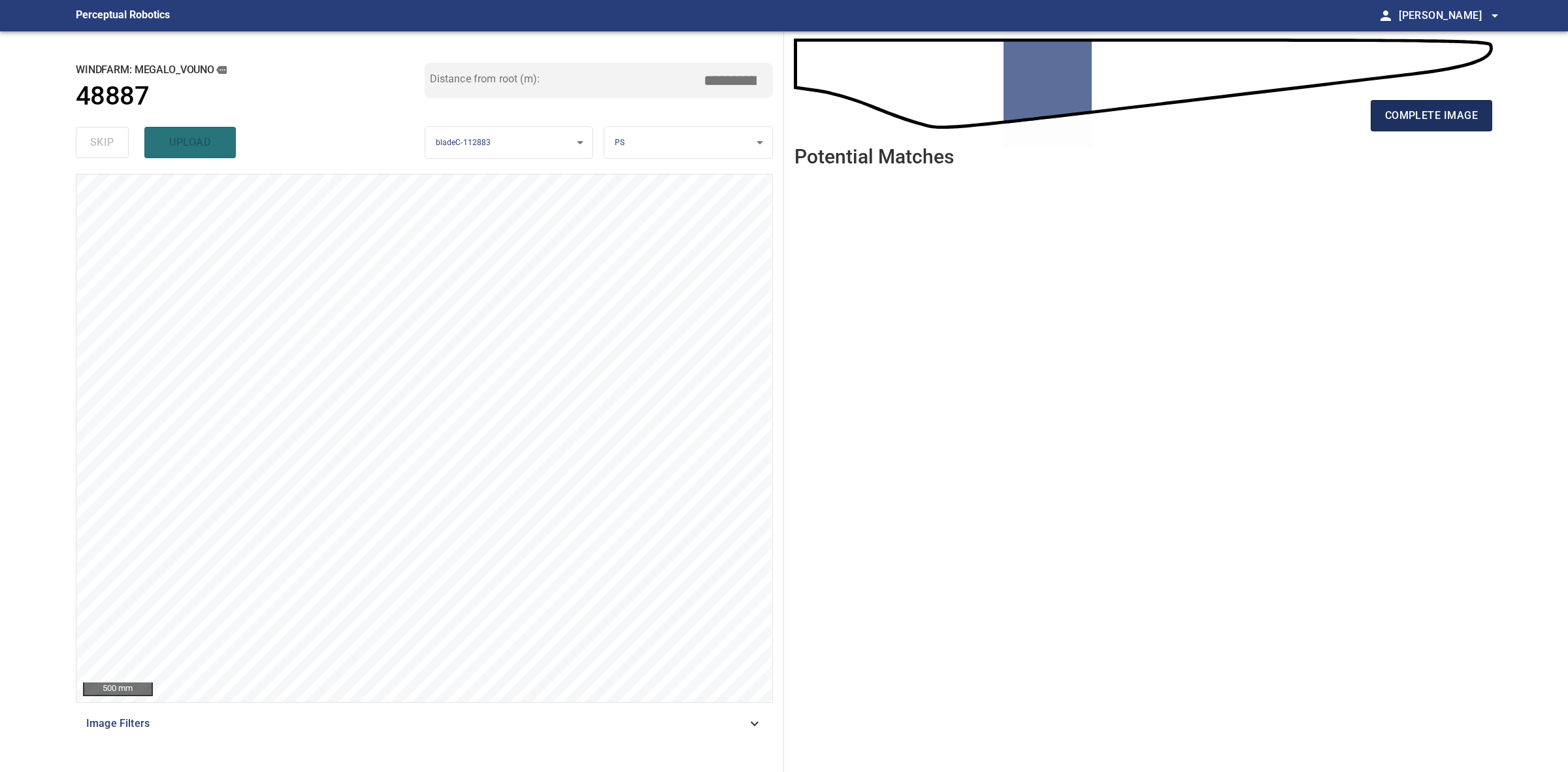
click at [1432, 105] on button "complete image" at bounding box center [1431, 116] width 122 height 31
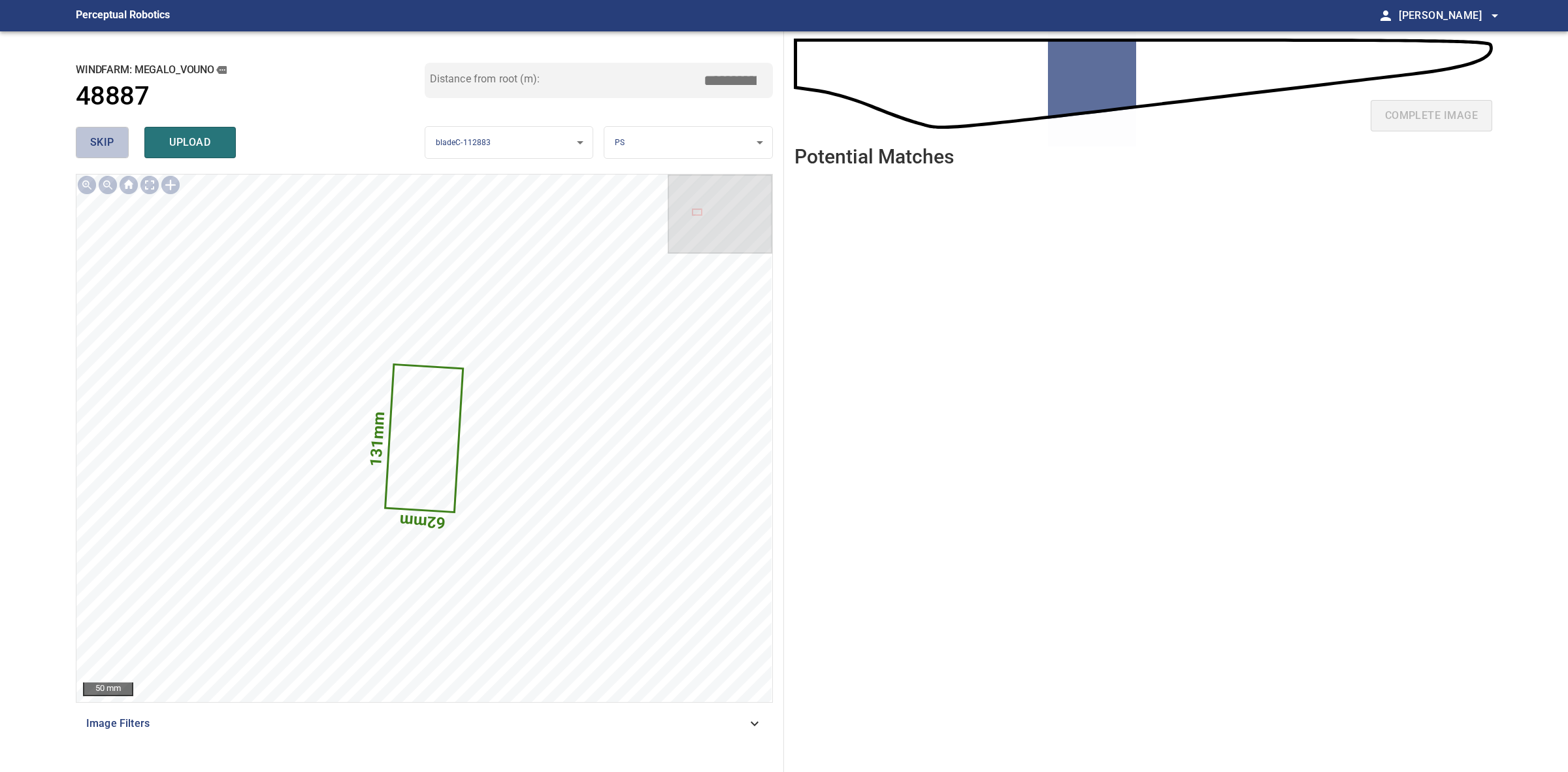
click at [110, 131] on button "skip" at bounding box center [102, 143] width 53 height 31
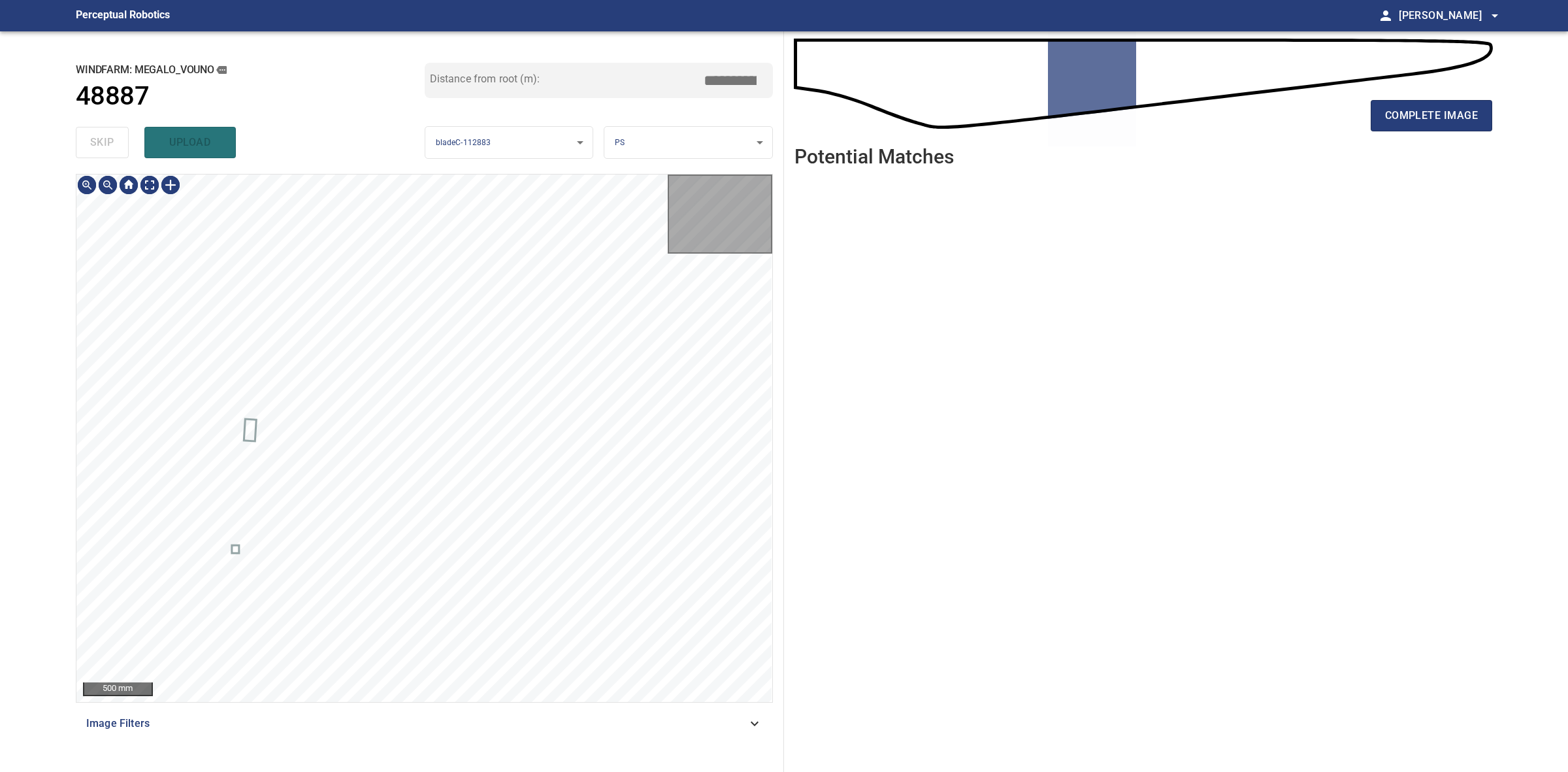
click at [110, 131] on div "skip upload" at bounding box center [251, 143] width 349 height 41
click at [108, 131] on div "skip upload" at bounding box center [251, 143] width 349 height 41
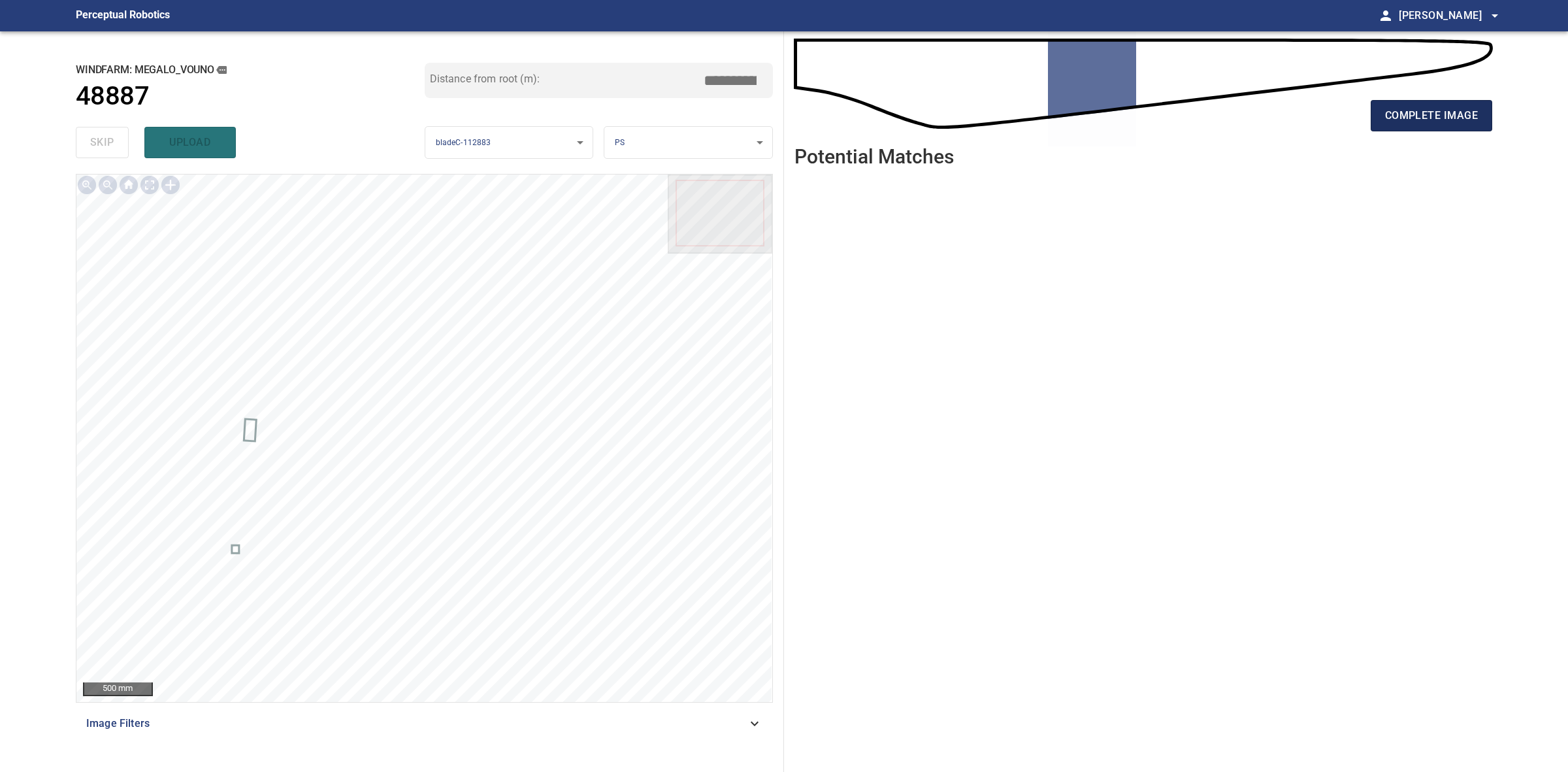
click at [1401, 131] on button "complete image" at bounding box center [1431, 116] width 122 height 31
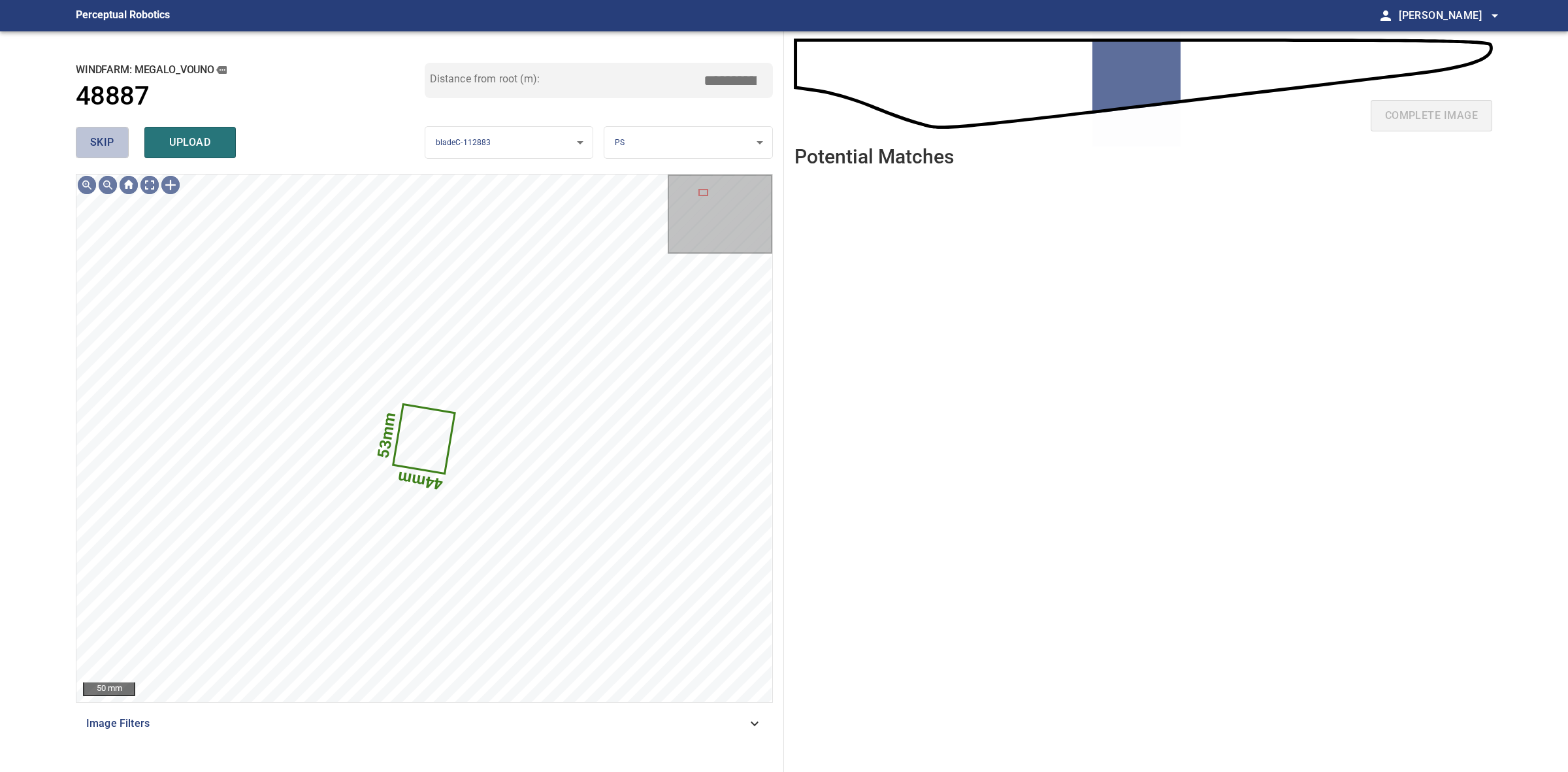
click at [98, 144] on span "skip" at bounding box center [102, 142] width 24 height 18
click at [98, 144] on div "skip upload" at bounding box center [251, 143] width 349 height 41
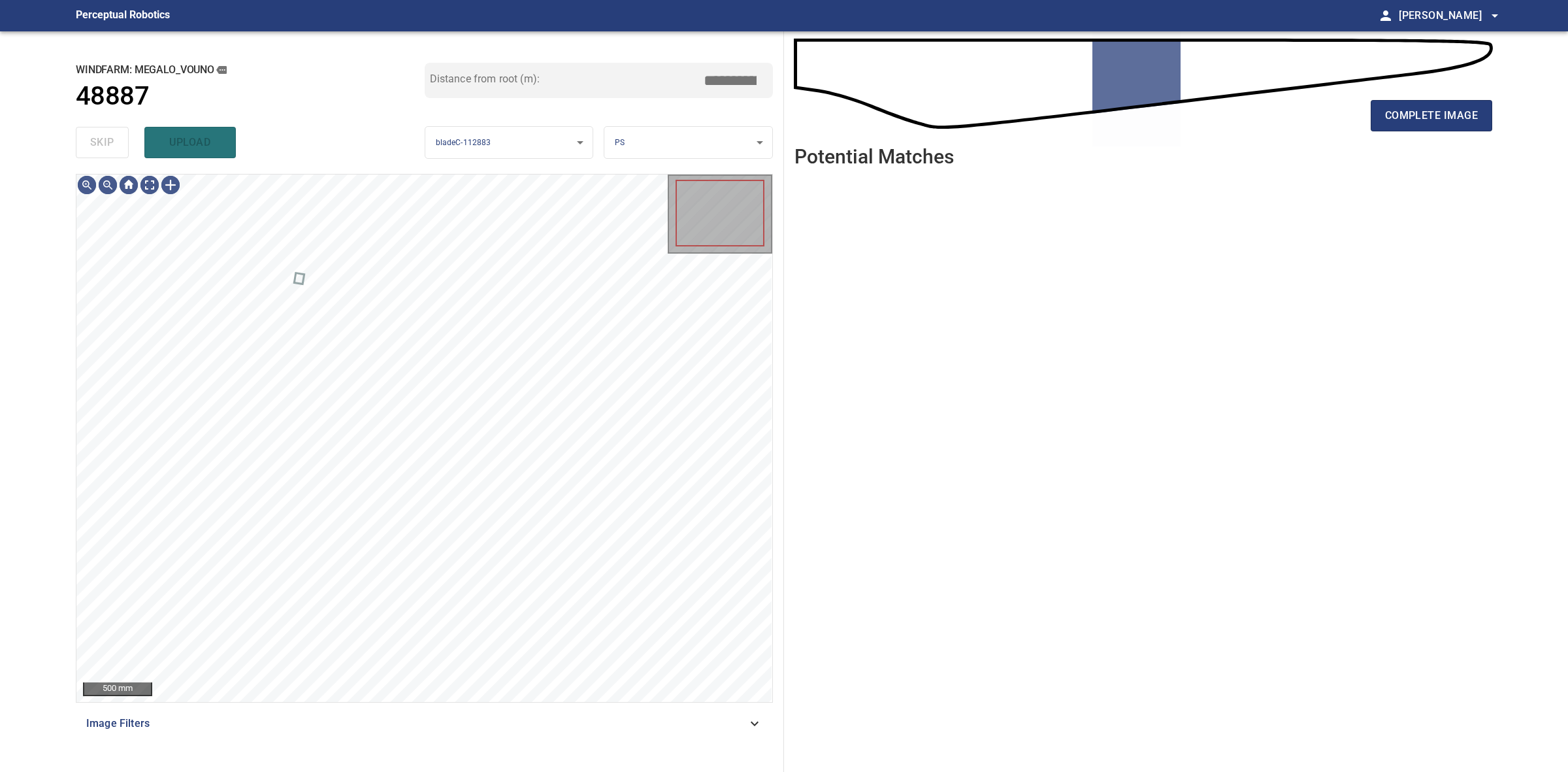
click at [98, 144] on div "skip upload" at bounding box center [251, 143] width 349 height 41
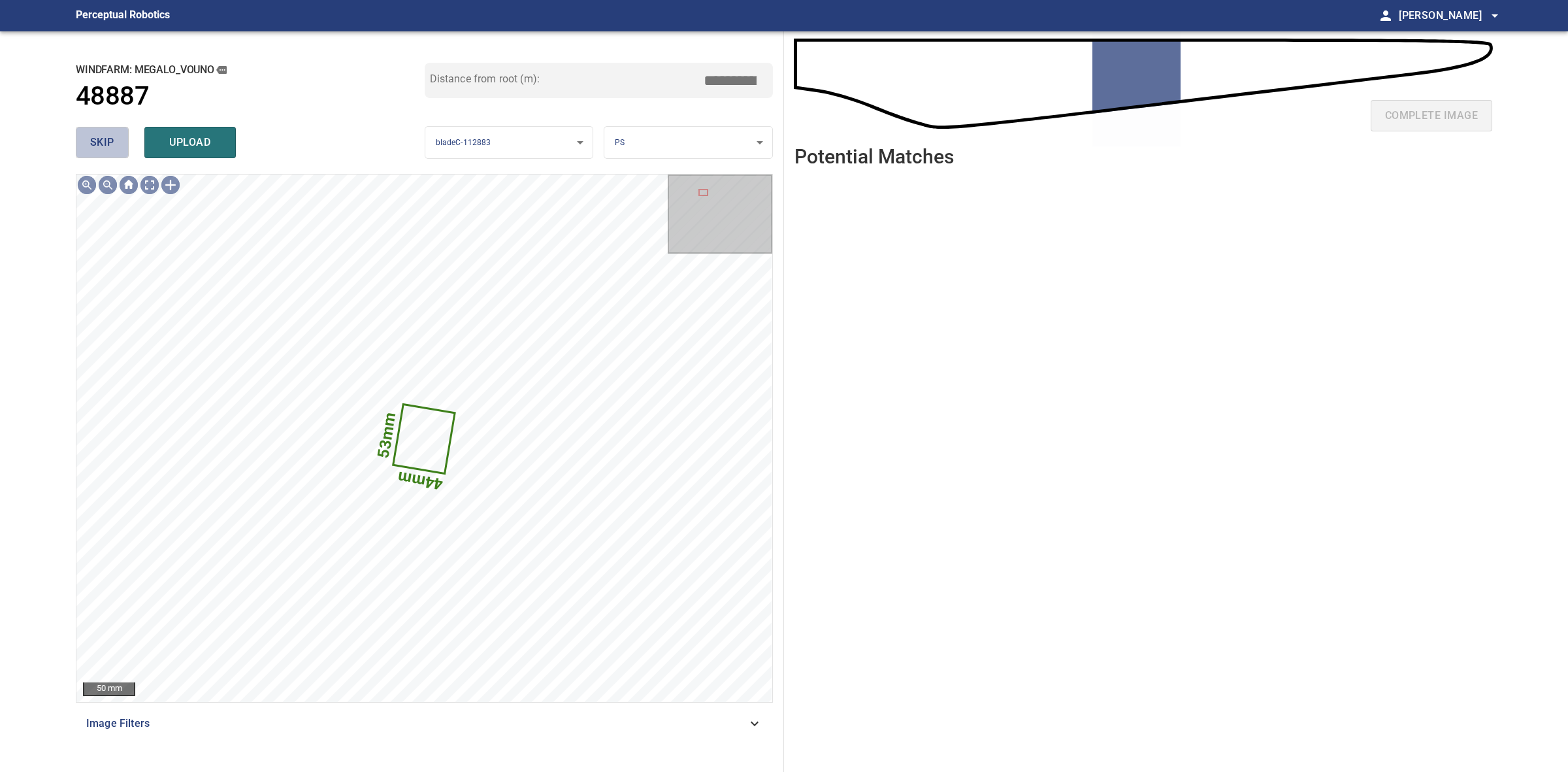
click at [95, 132] on button "skip" at bounding box center [102, 143] width 53 height 31
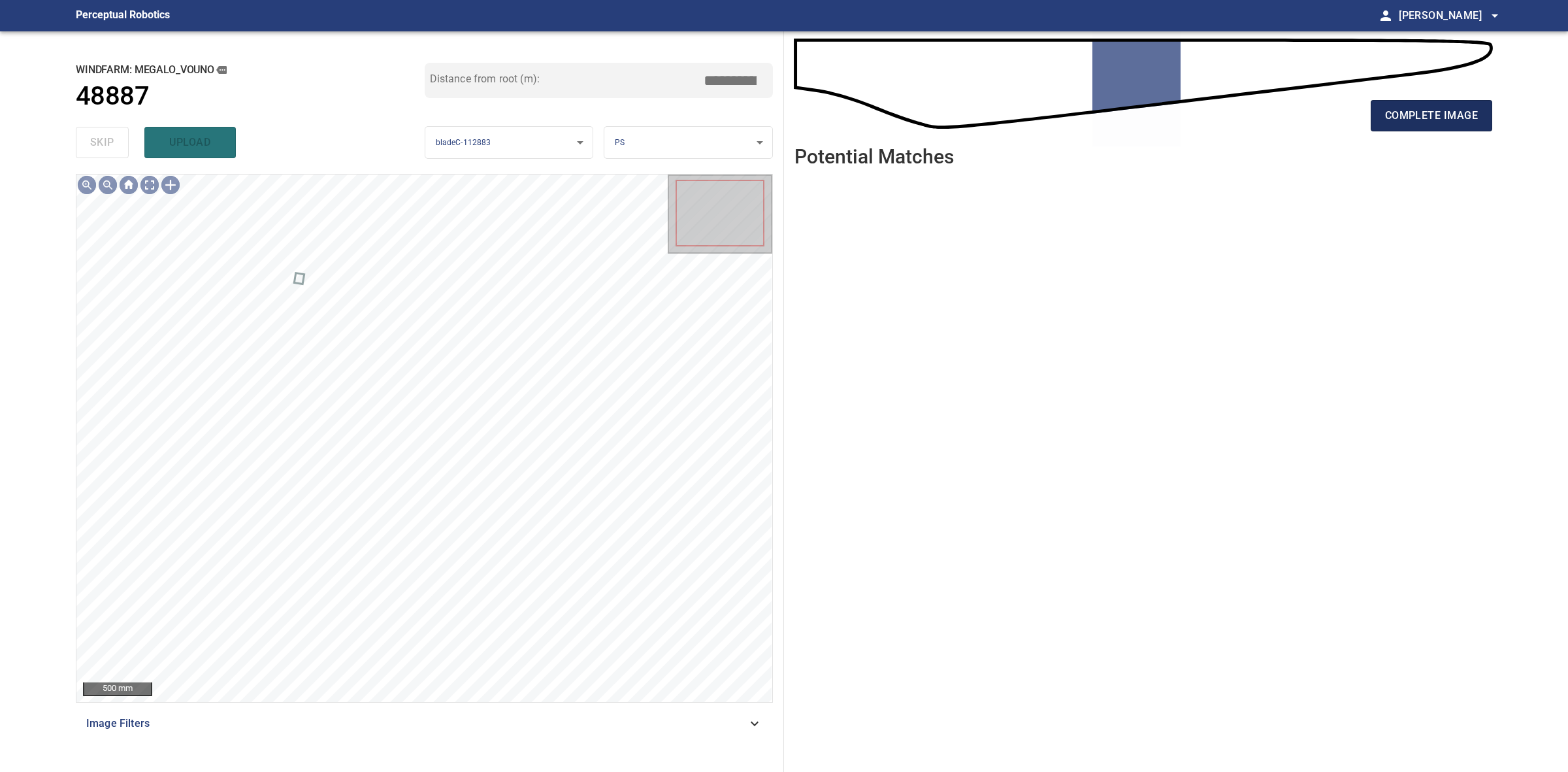
click at [1401, 119] on span "complete image" at bounding box center [1431, 115] width 92 height 18
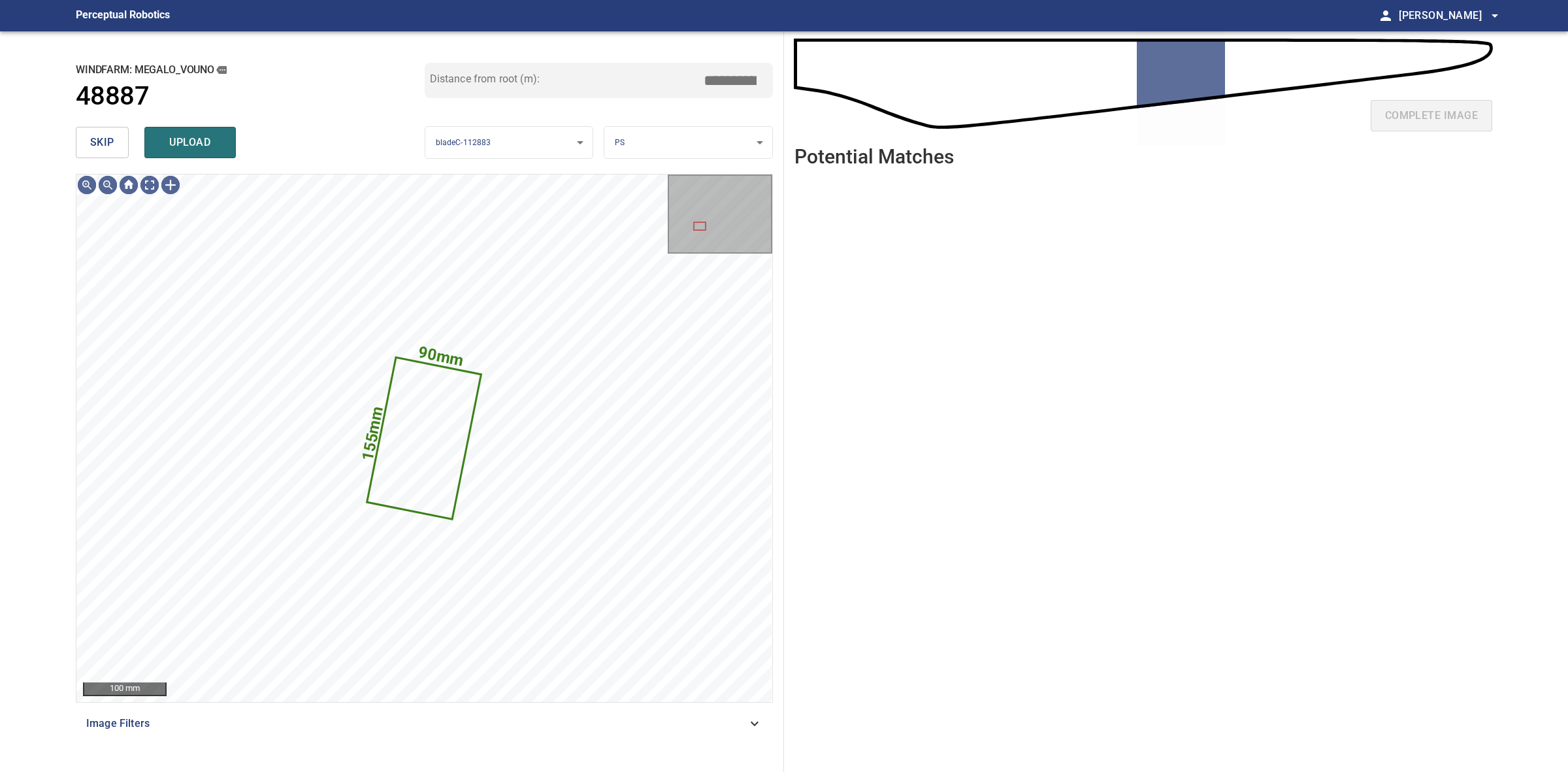
click at [102, 146] on span "skip" at bounding box center [102, 142] width 24 height 18
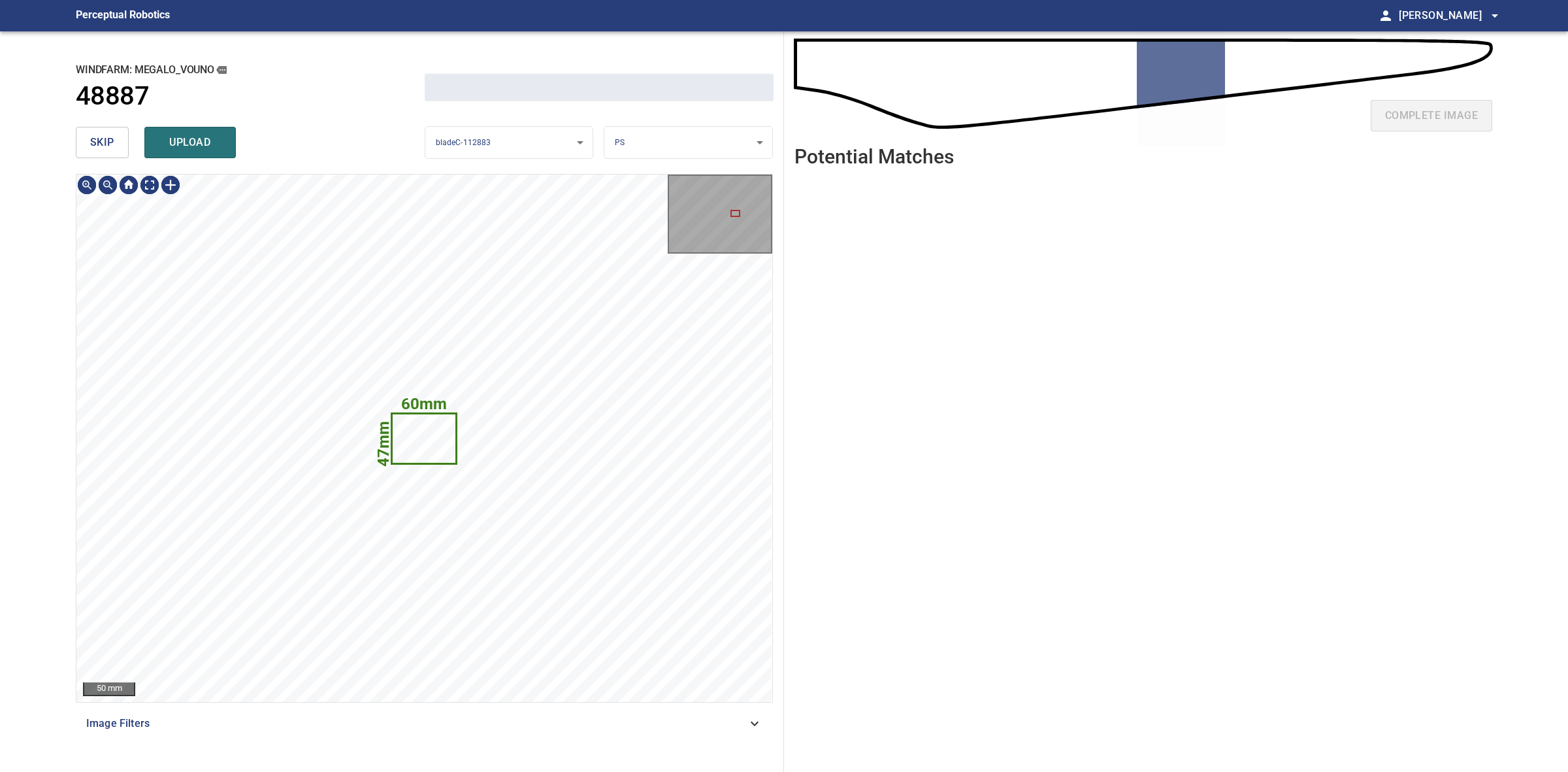
click at [102, 146] on span "skip" at bounding box center [102, 142] width 24 height 18
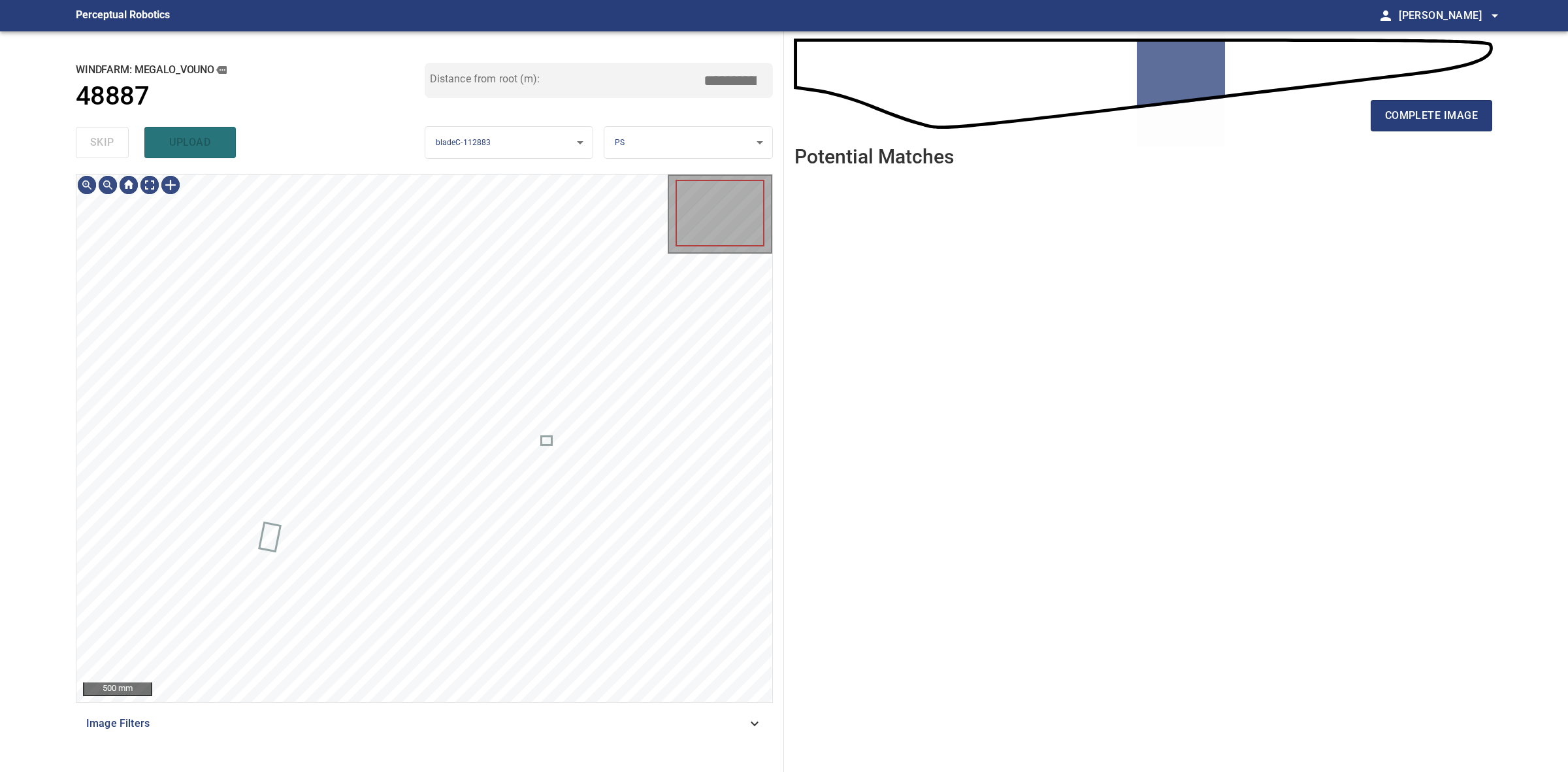
drag, startPoint x: 102, startPoint y: 146, endPoint x: 641, endPoint y: 146, distance: 539.0
click at [103, 146] on div "skip upload" at bounding box center [251, 143] width 349 height 41
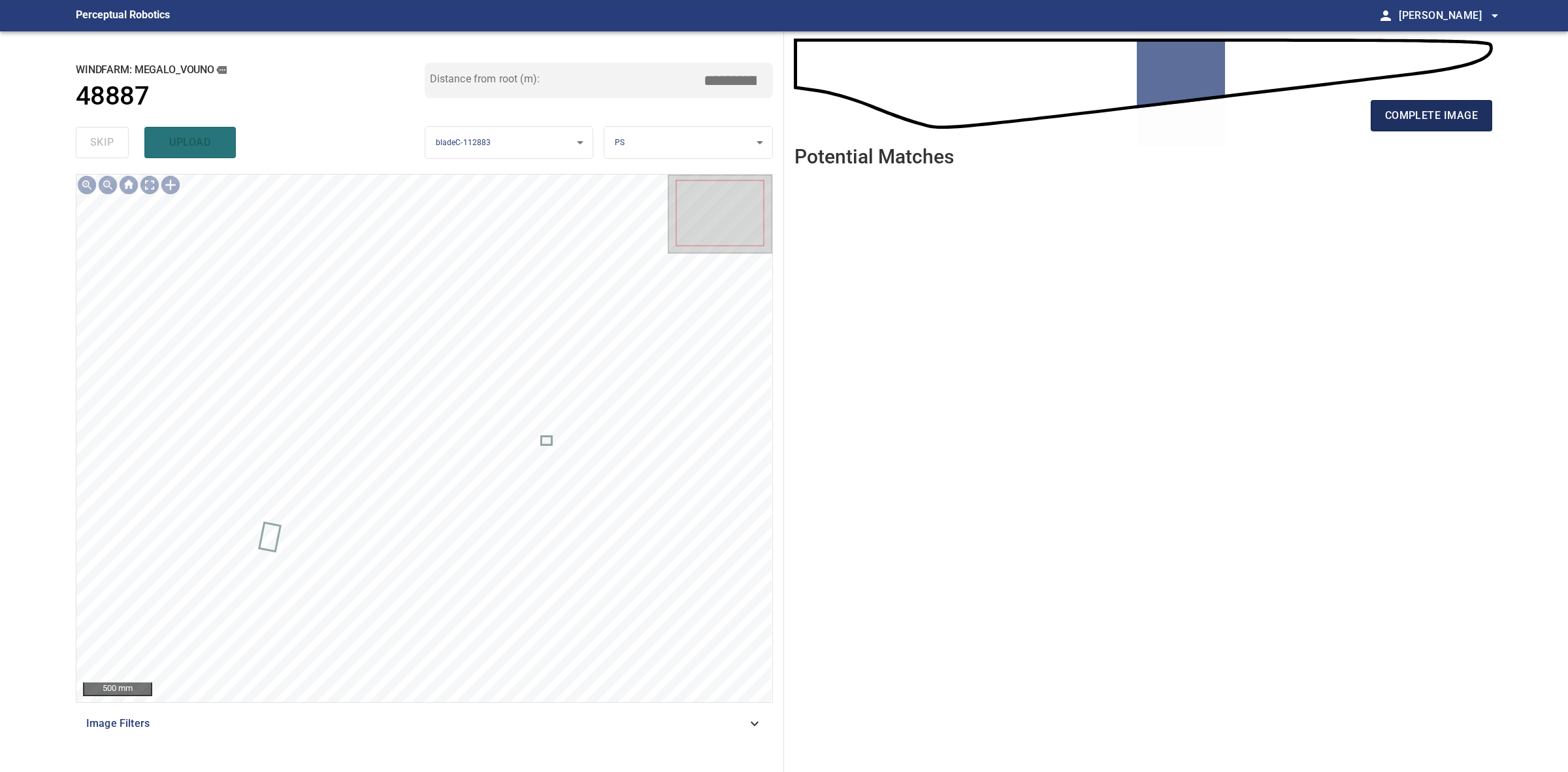
click at [1393, 124] on button "complete image" at bounding box center [1431, 116] width 122 height 31
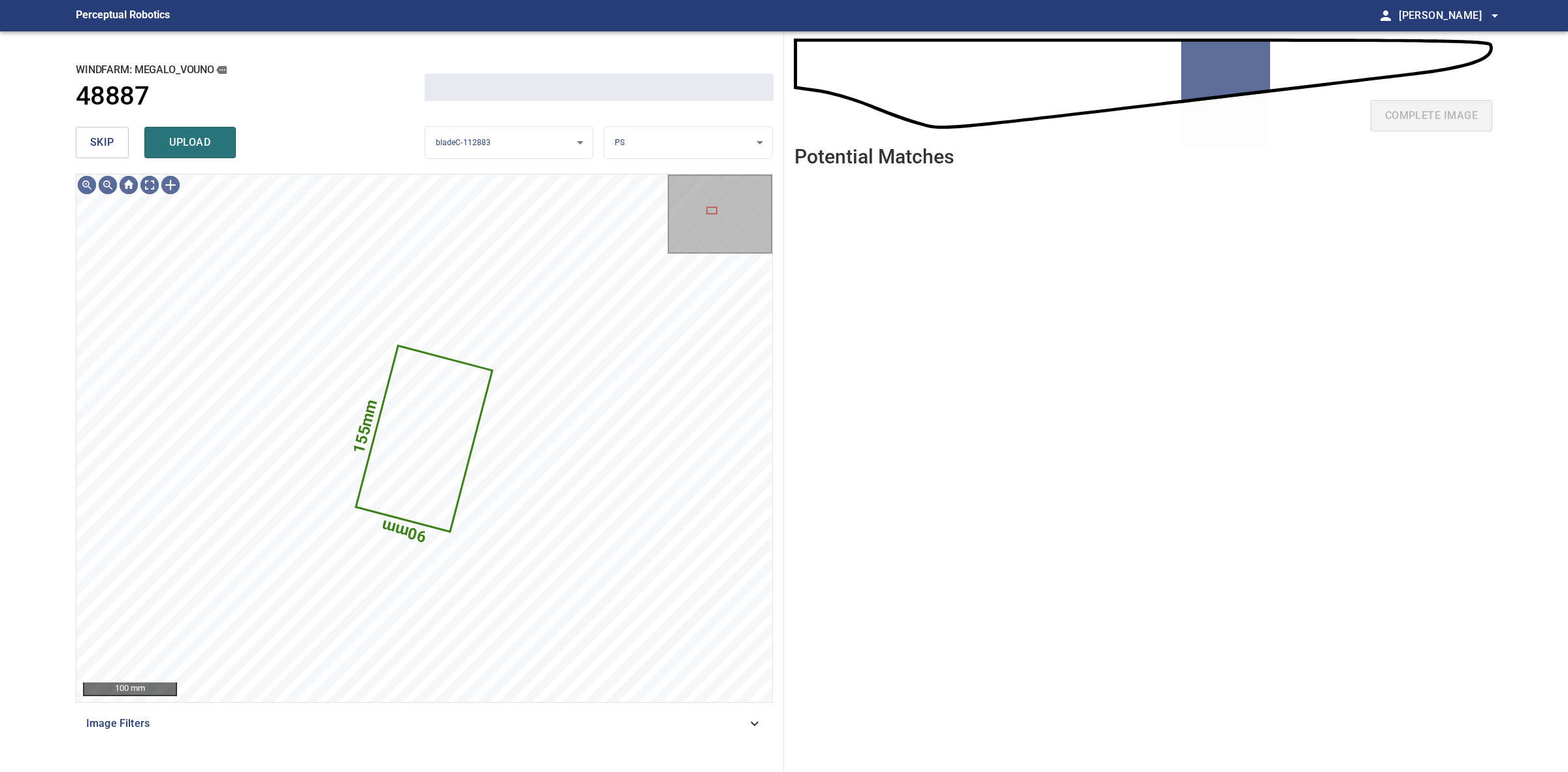
click at [99, 148] on span "skip" at bounding box center [102, 142] width 24 height 18
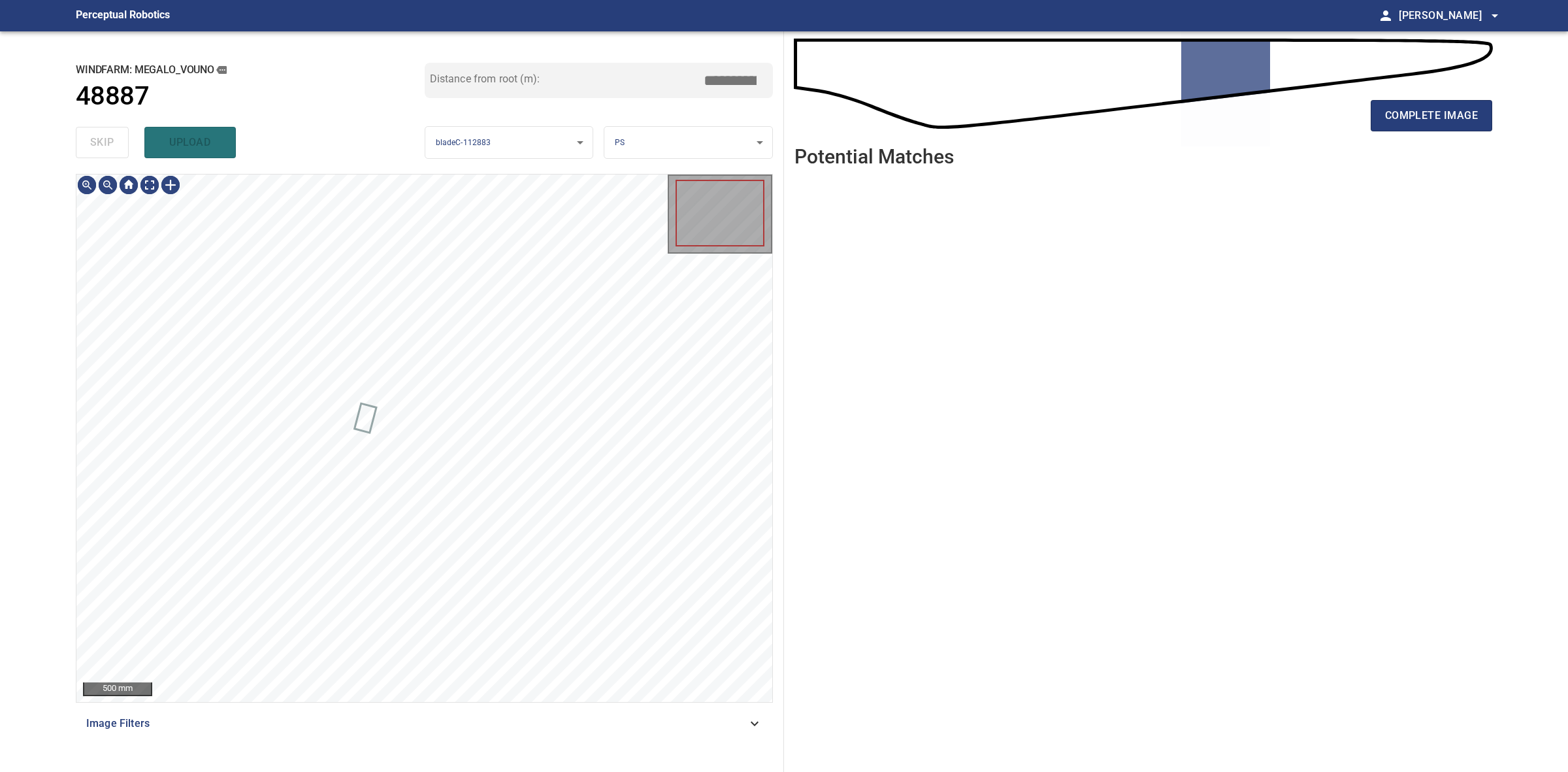
click at [99, 148] on div "skip upload" at bounding box center [251, 143] width 349 height 41
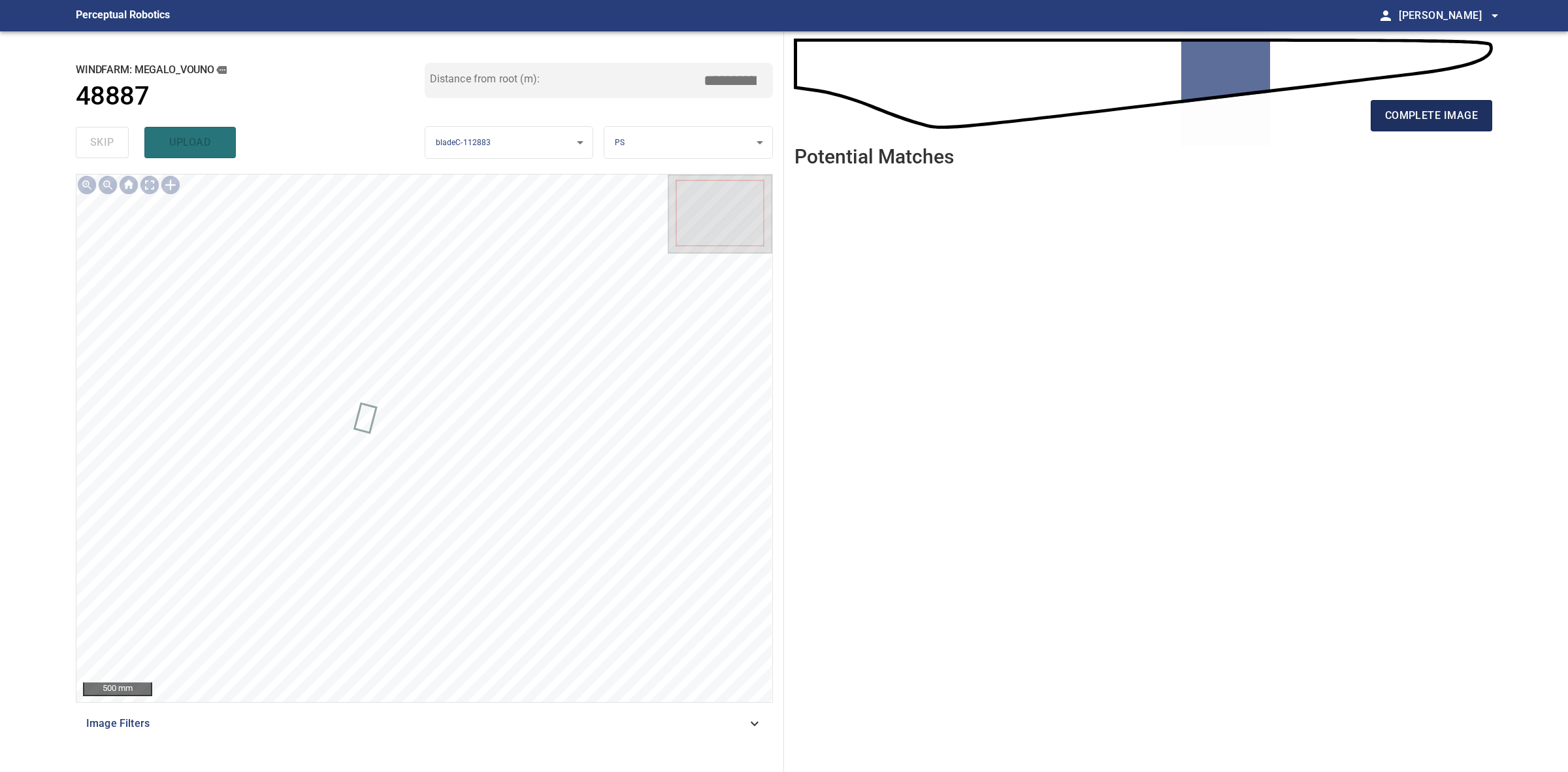
click at [1405, 114] on span "complete image" at bounding box center [1431, 115] width 92 height 18
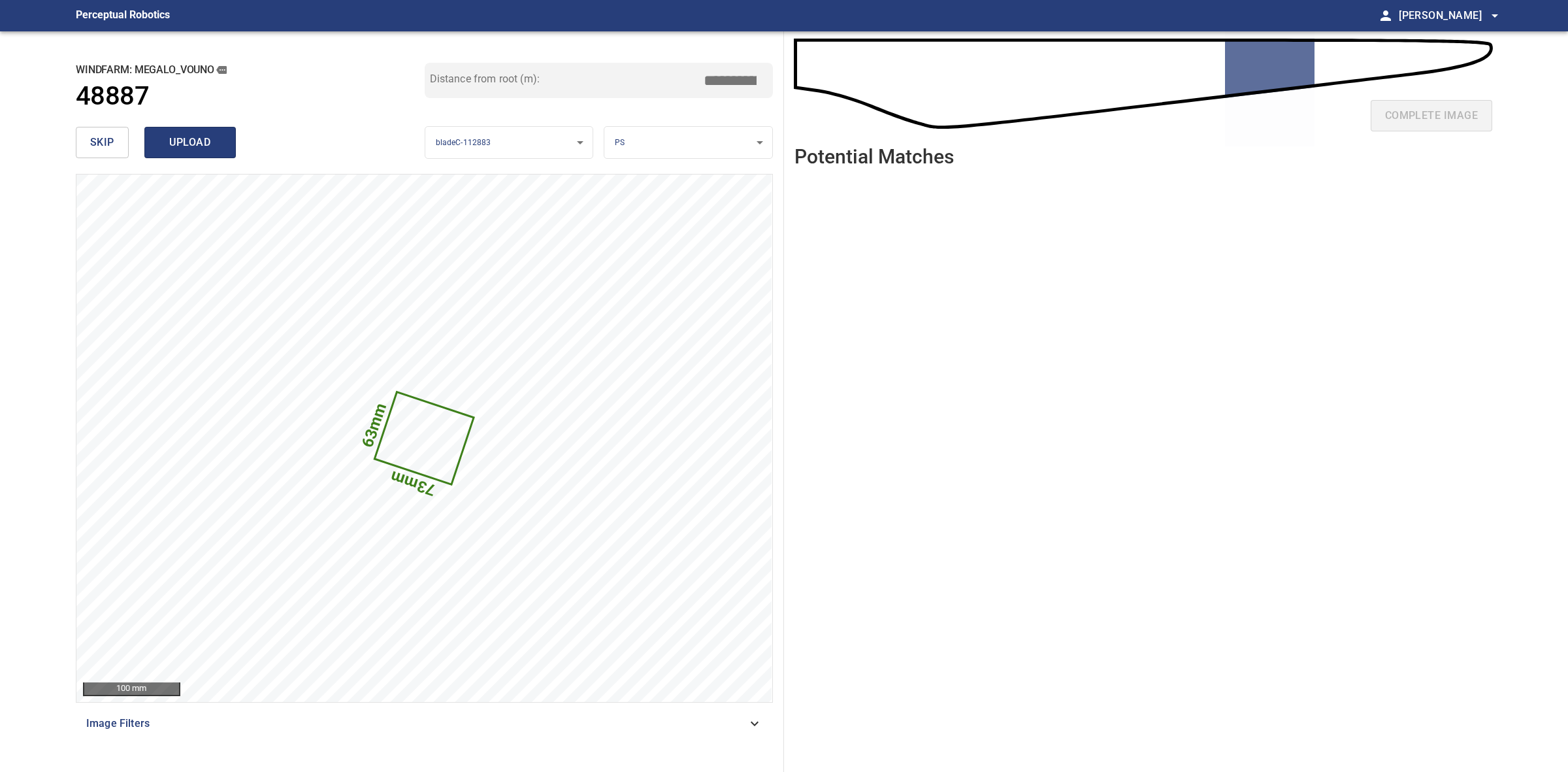
click at [200, 145] on span "upload" at bounding box center [190, 142] width 63 height 18
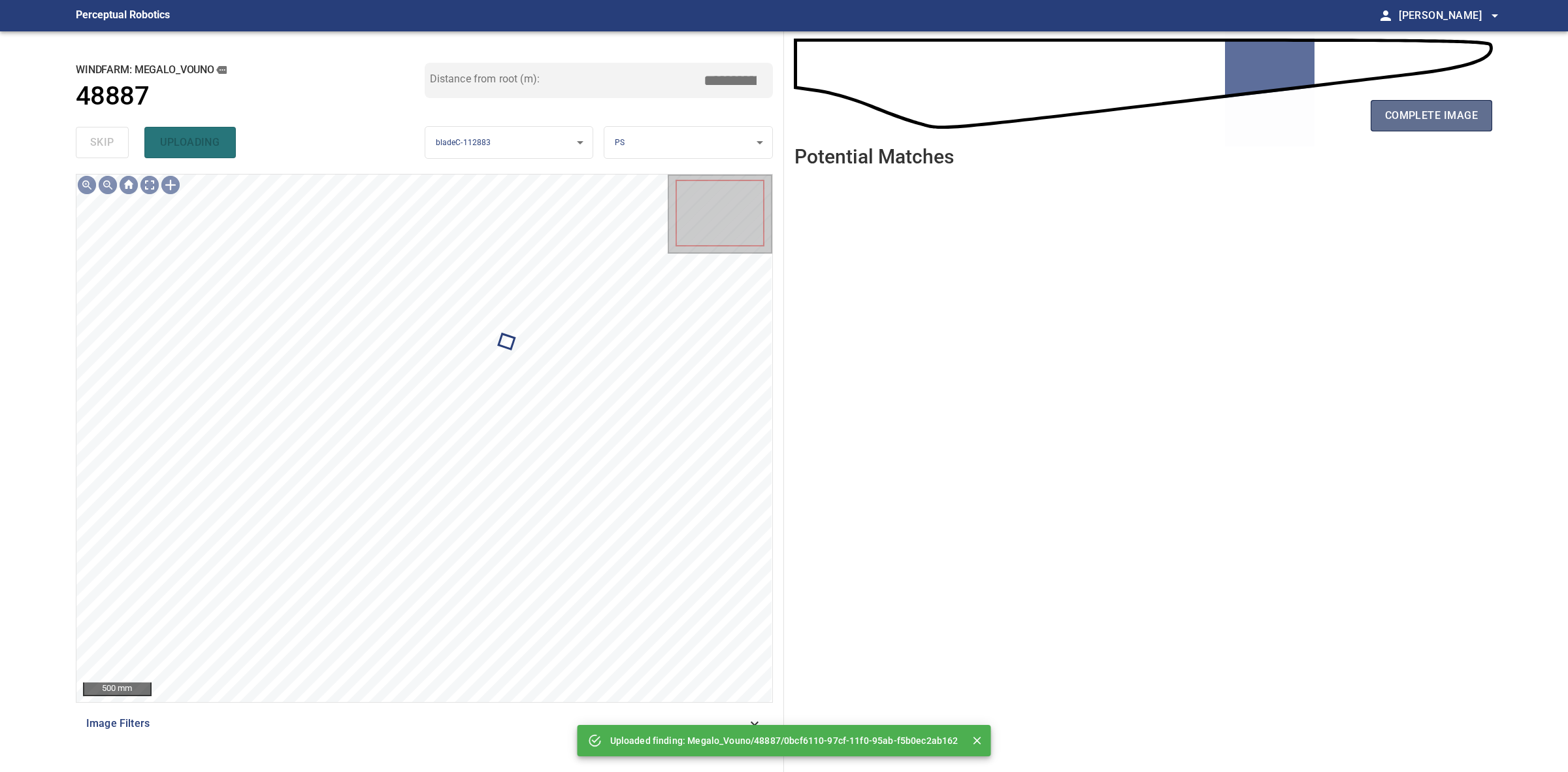
click at [1415, 106] on span "complete image" at bounding box center [1431, 115] width 92 height 18
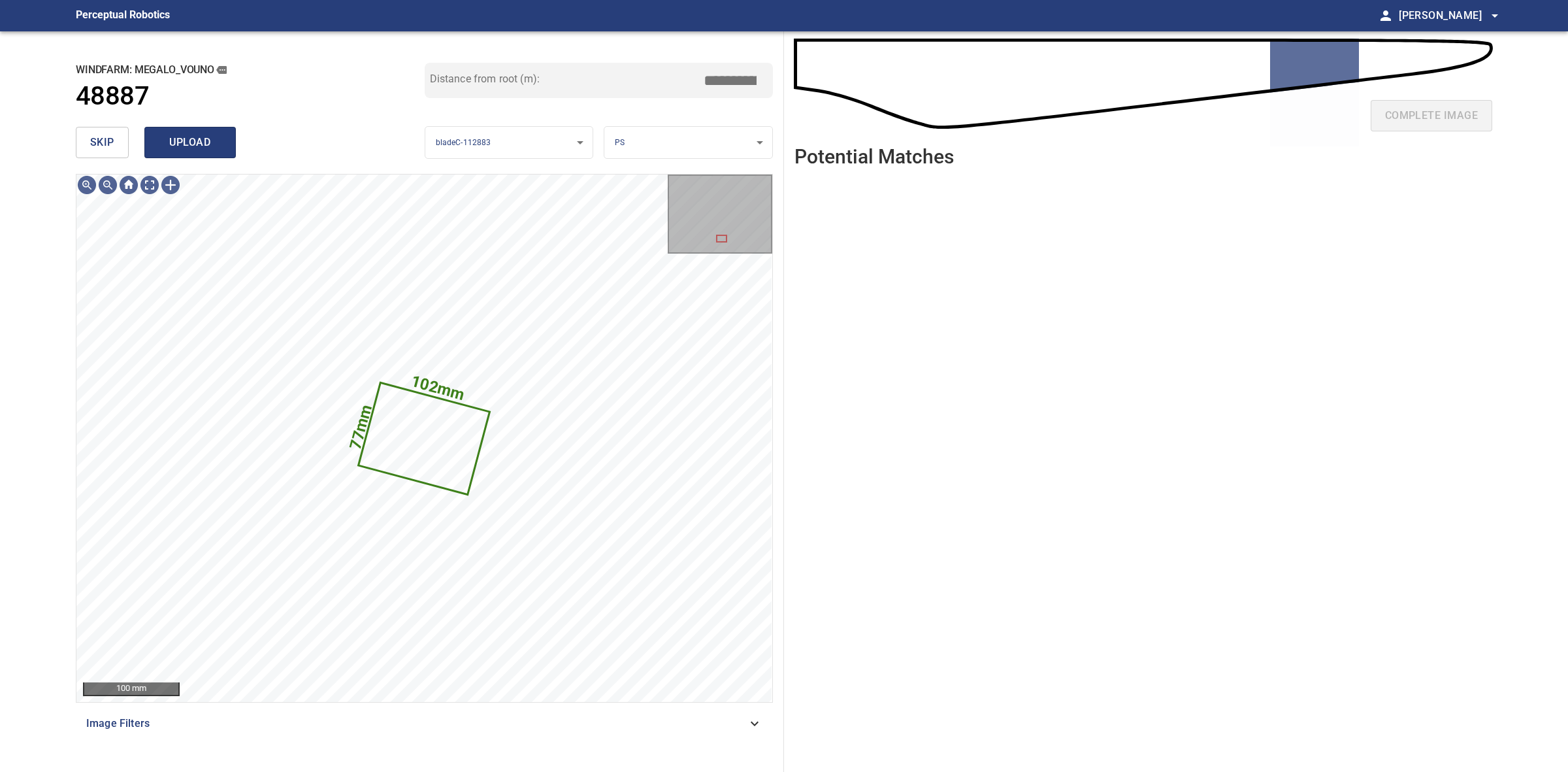
click at [226, 144] on button "upload" at bounding box center [190, 143] width 92 height 31
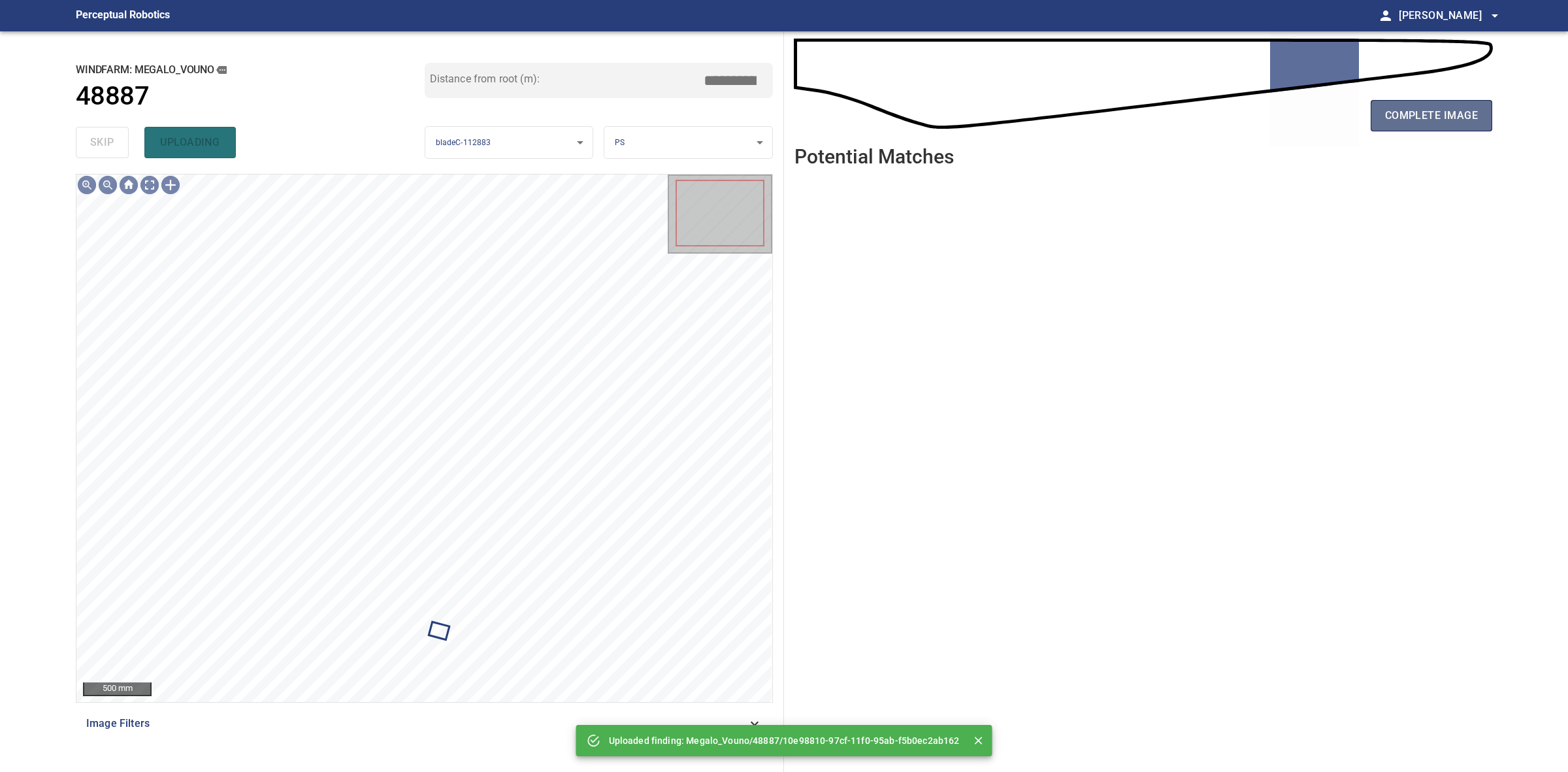
click at [1441, 112] on span "complete image" at bounding box center [1431, 115] width 92 height 18
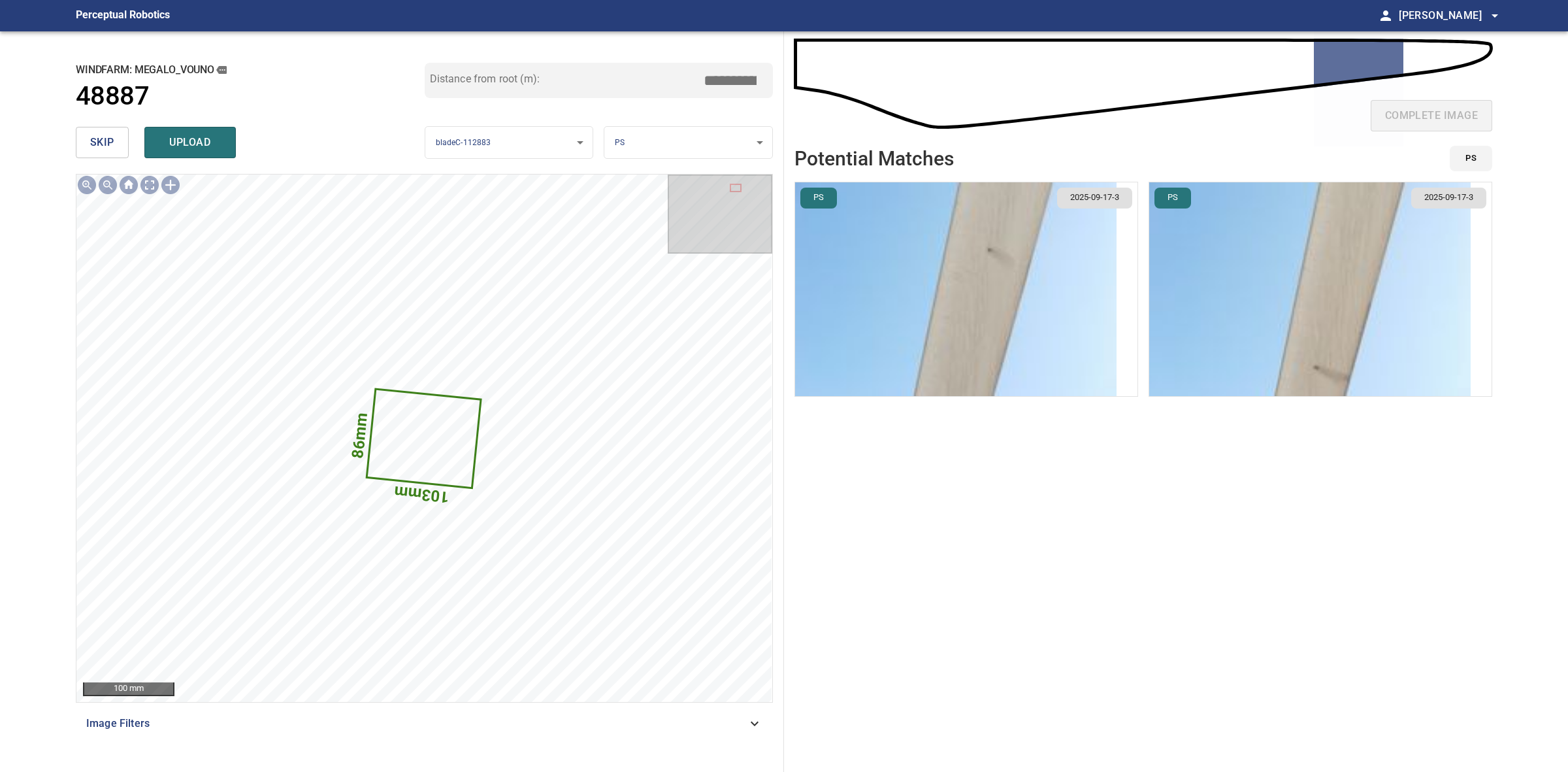
click at [1263, 285] on li "PS 2025-09-17-3" at bounding box center [1321, 289] width 344 height 215
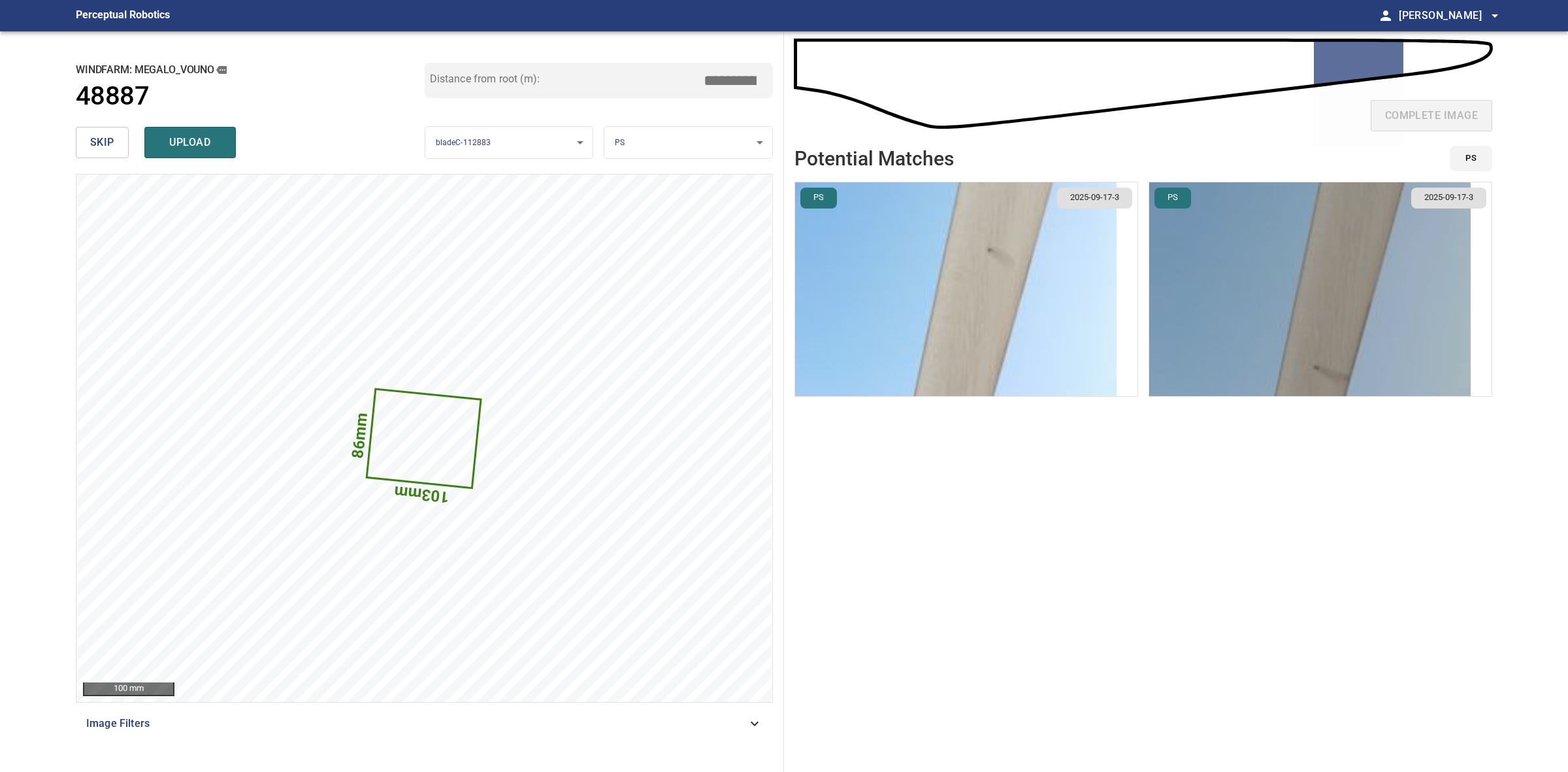
click at [1259, 282] on img "button" at bounding box center [1310, 289] width 322 height 214
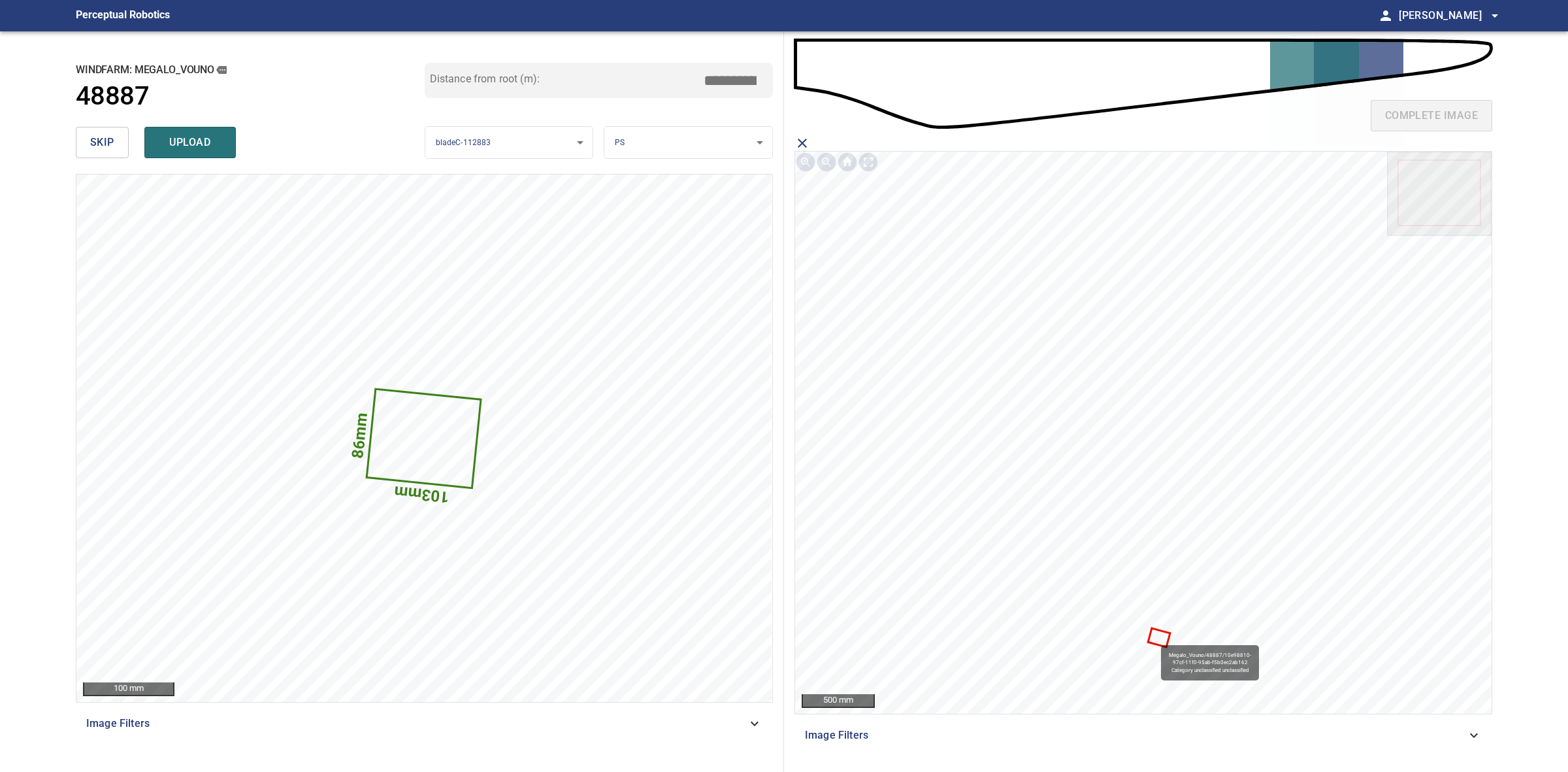
click at [1157, 637] on icon at bounding box center [1159, 637] width 20 height 16
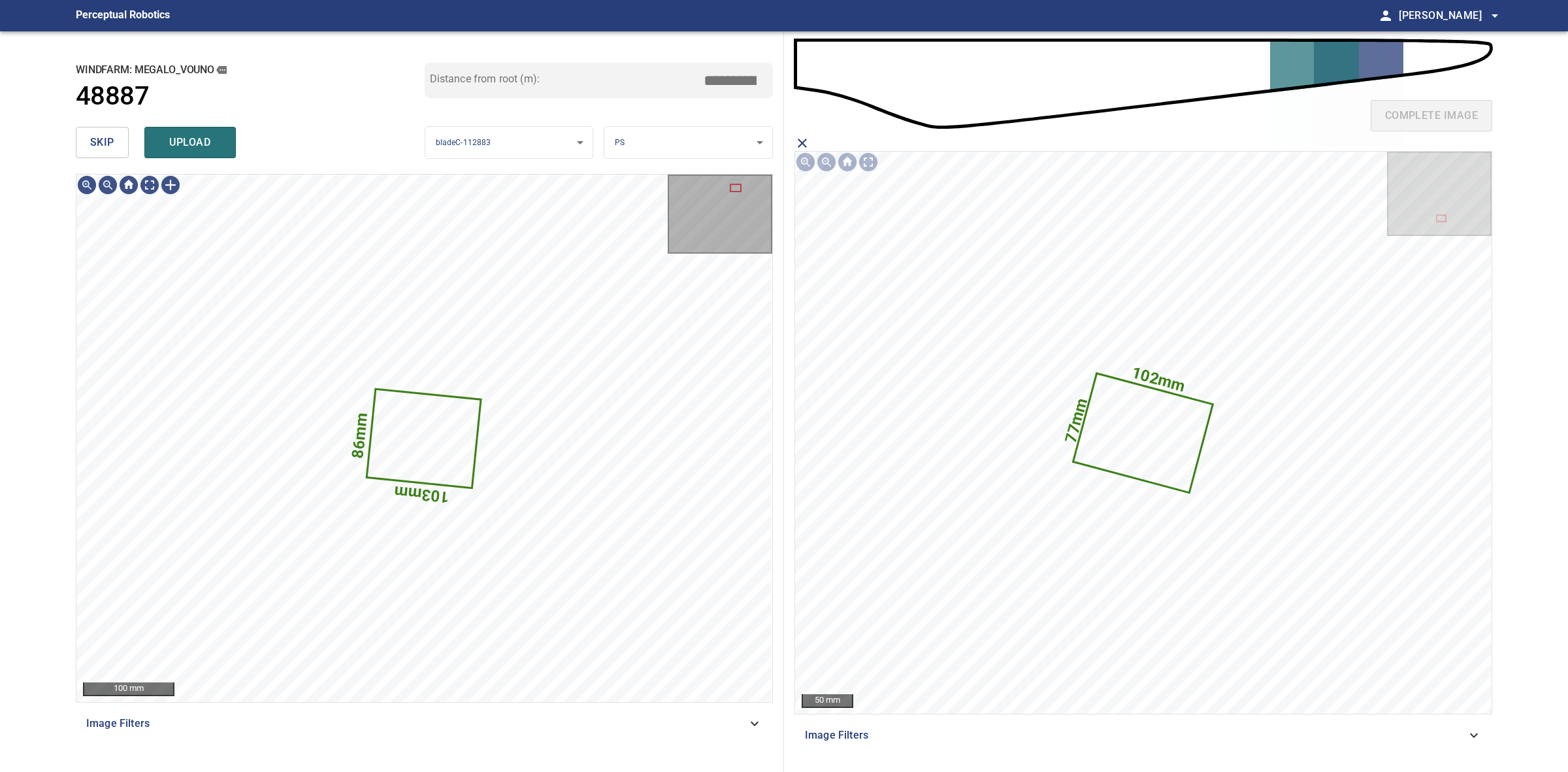
click at [226, 162] on div "skip upload" at bounding box center [251, 143] width 349 height 41
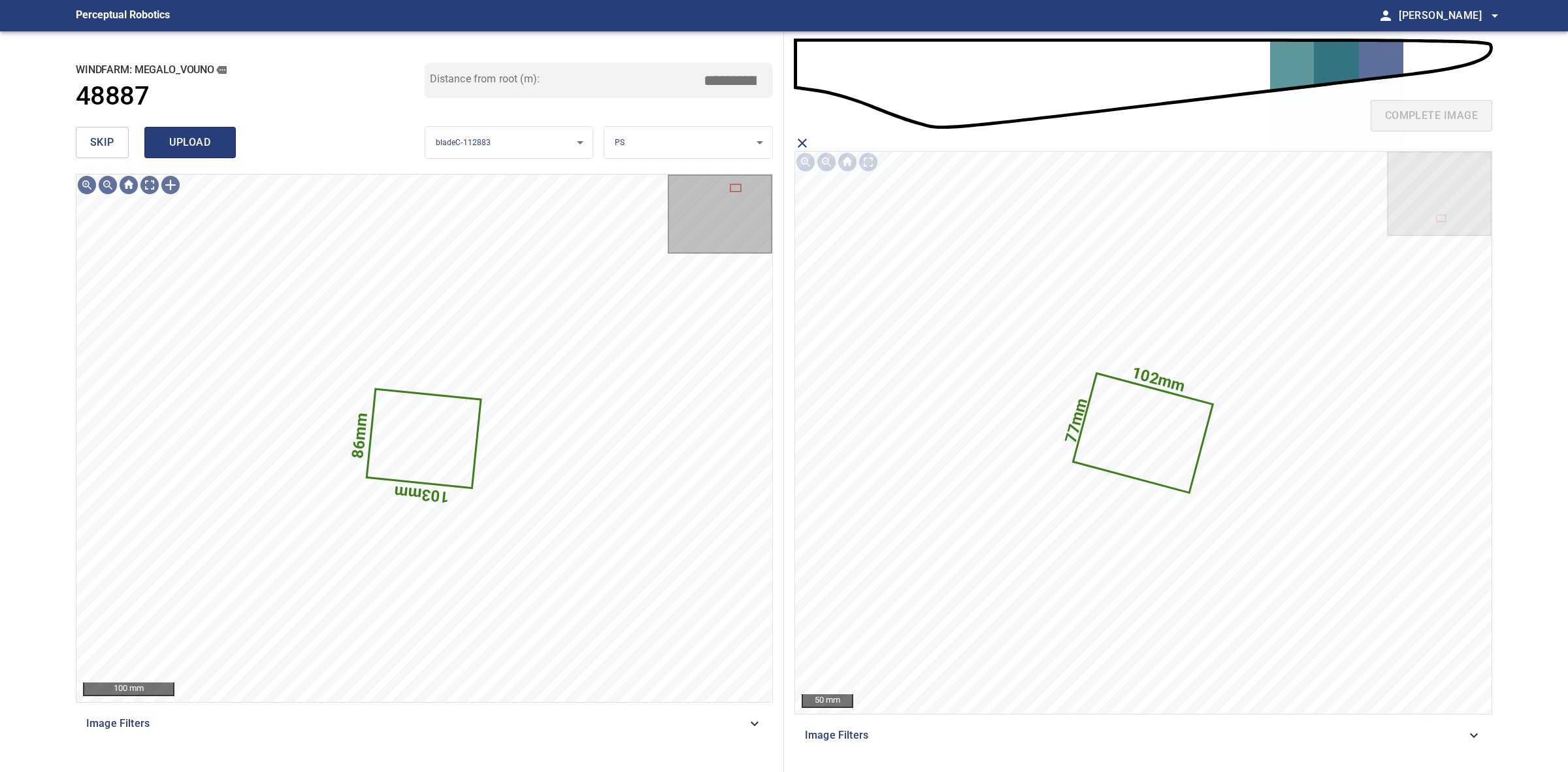
click at [219, 154] on button "upload" at bounding box center [190, 143] width 92 height 31
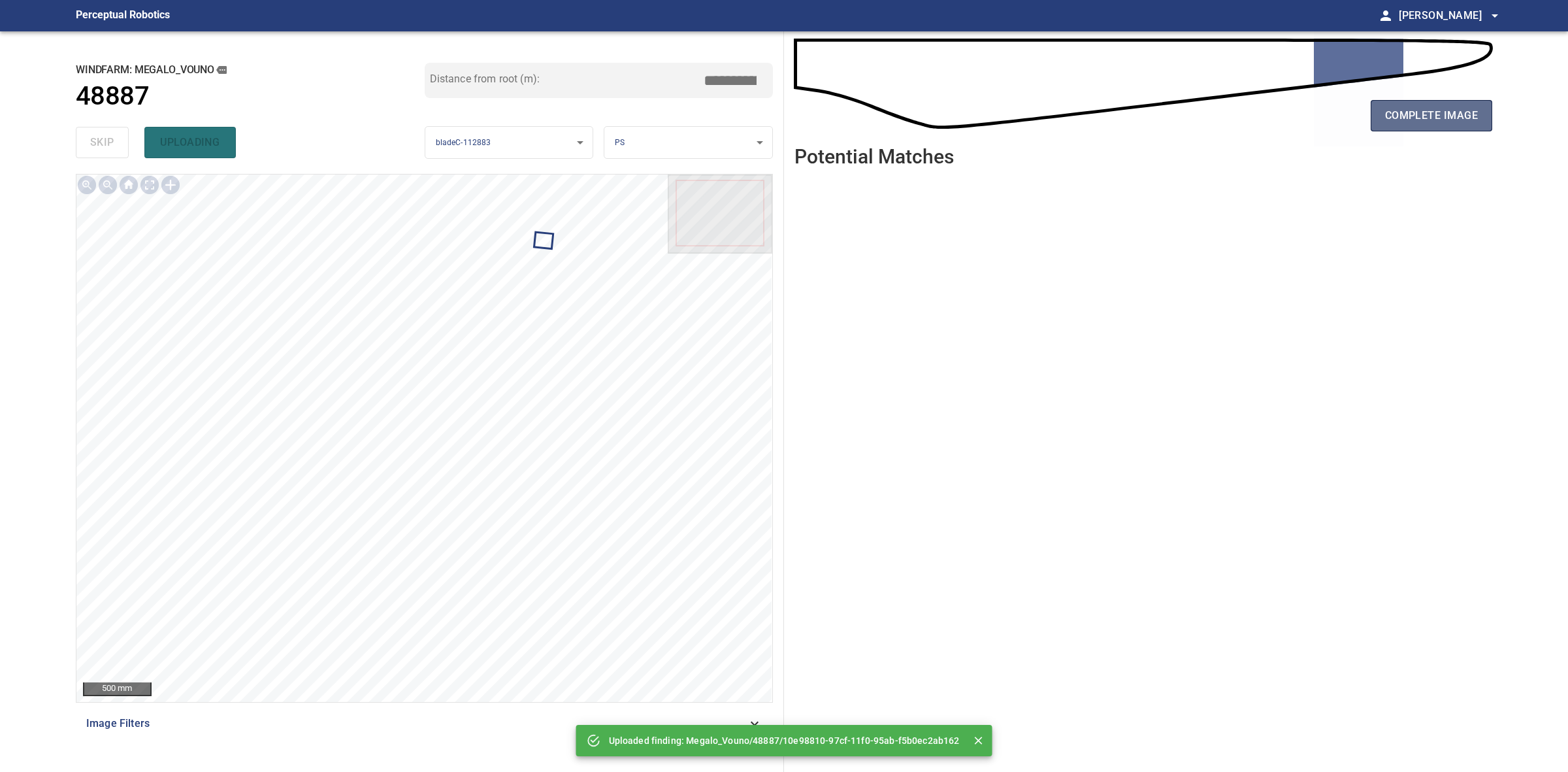
click at [1445, 122] on span "complete image" at bounding box center [1431, 115] width 92 height 18
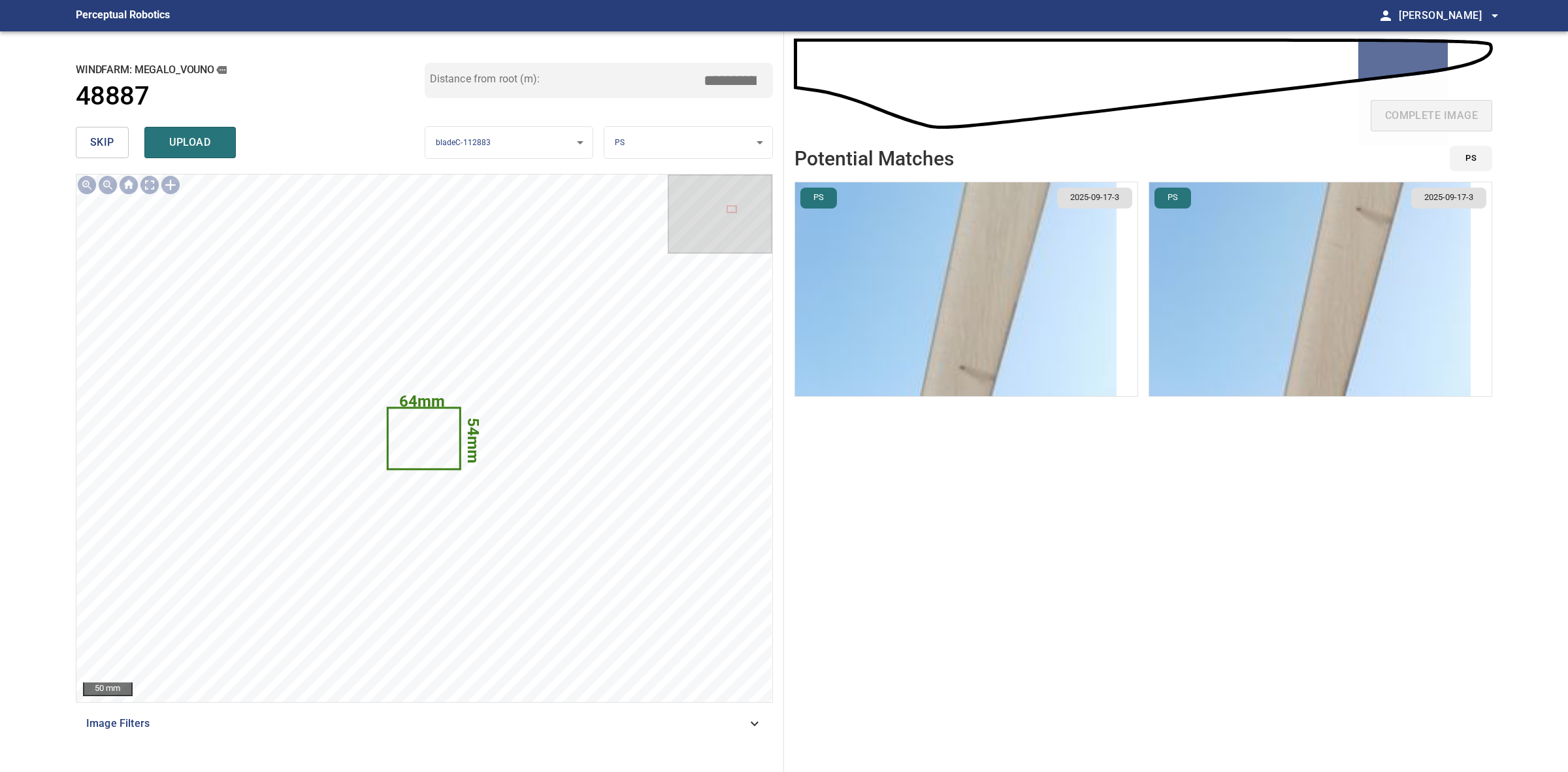
click at [210, 144] on span "upload" at bounding box center [190, 142] width 63 height 18
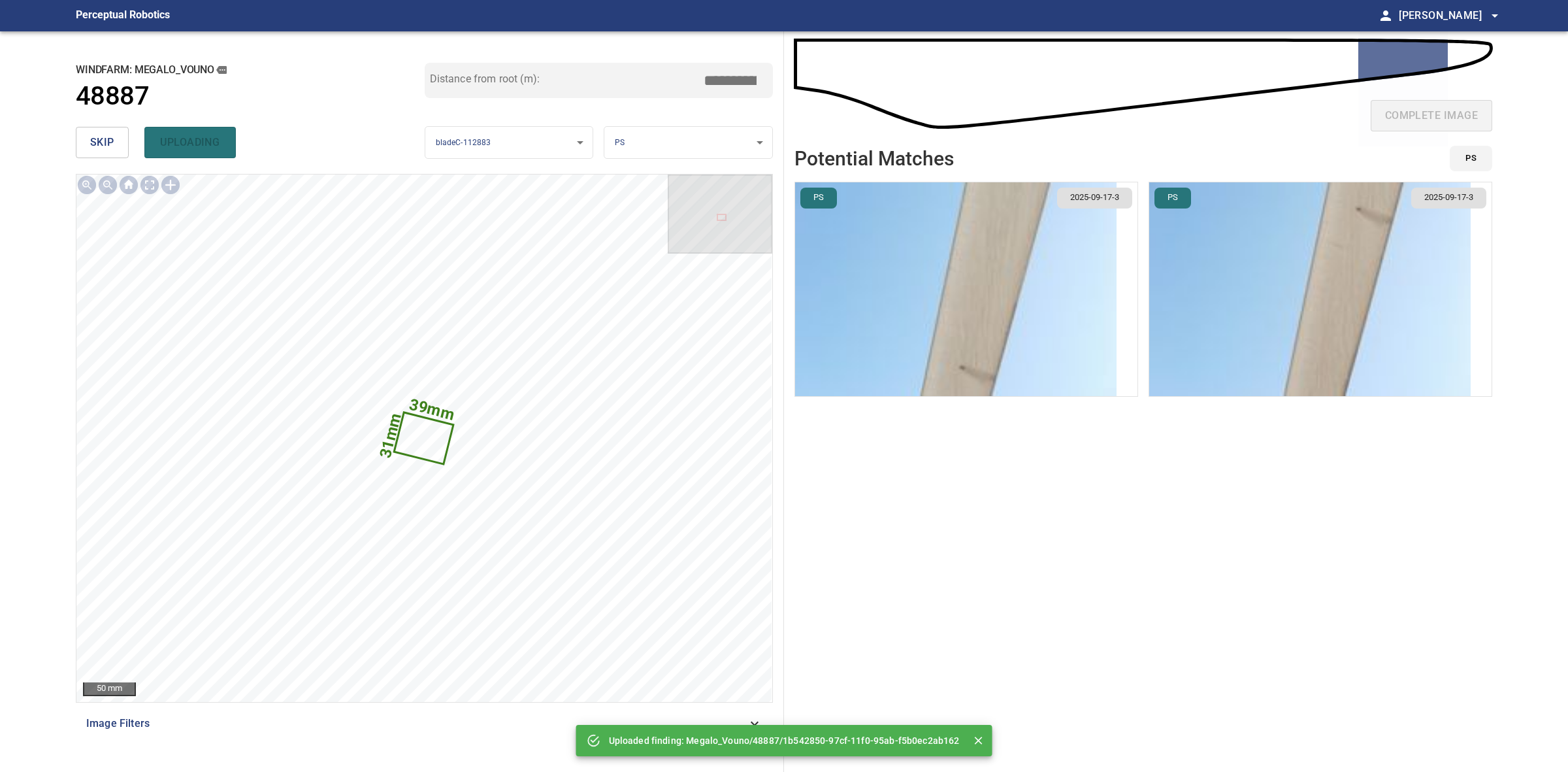
click at [105, 143] on span "skip" at bounding box center [102, 142] width 24 height 18
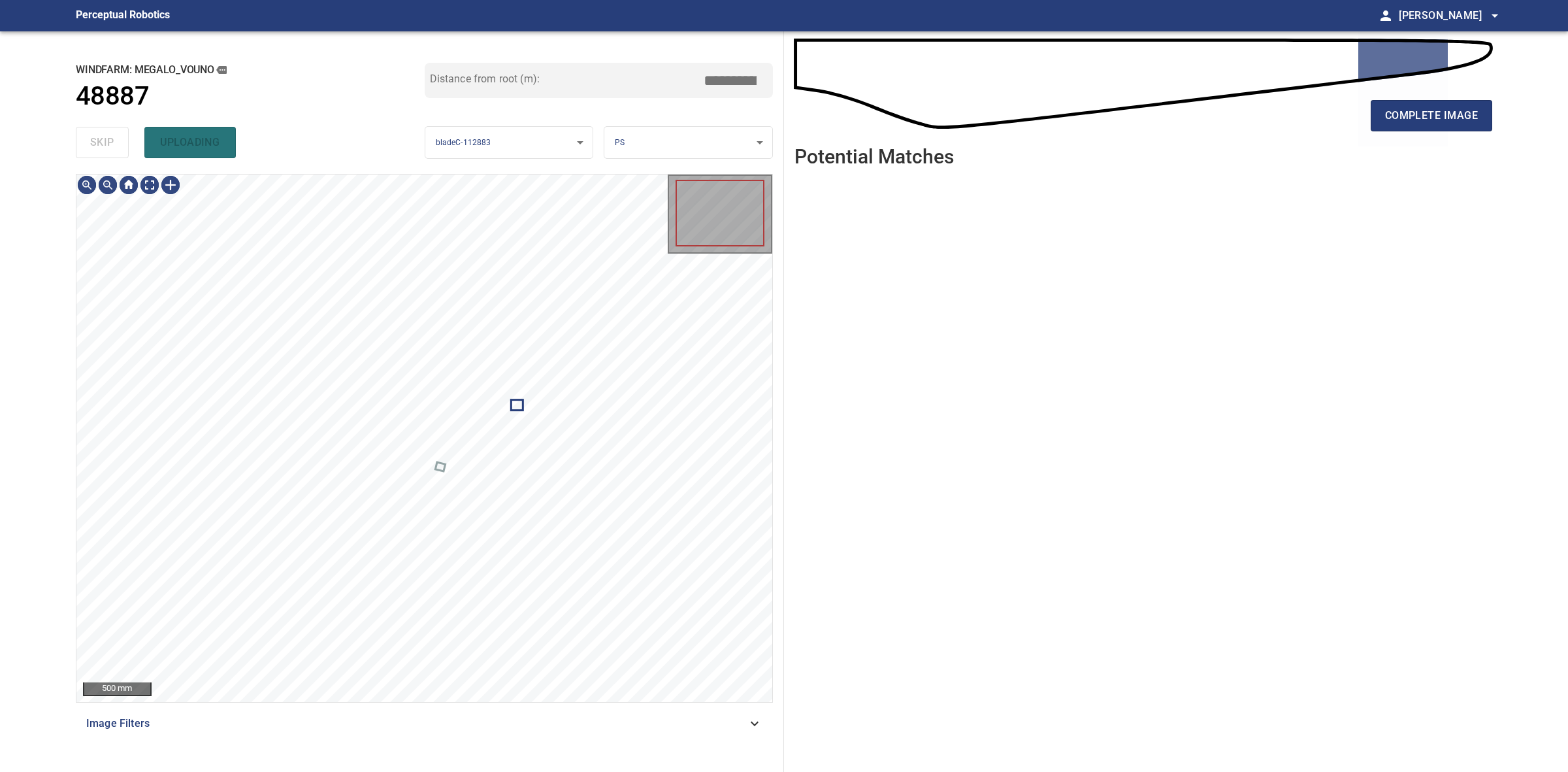
click at [105, 143] on div "skip uploading" at bounding box center [251, 143] width 349 height 41
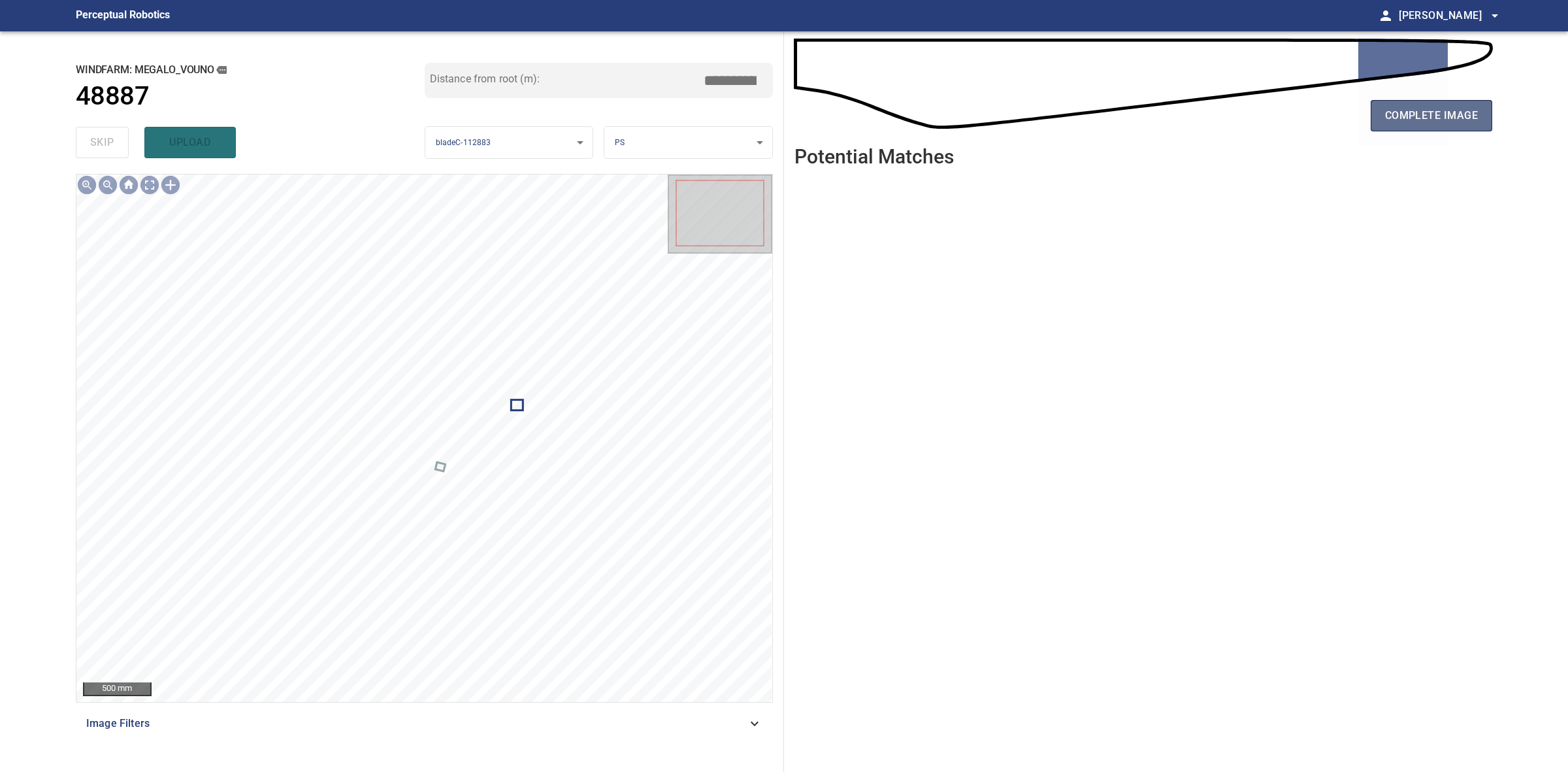
click at [1434, 102] on button "complete image" at bounding box center [1431, 116] width 122 height 31
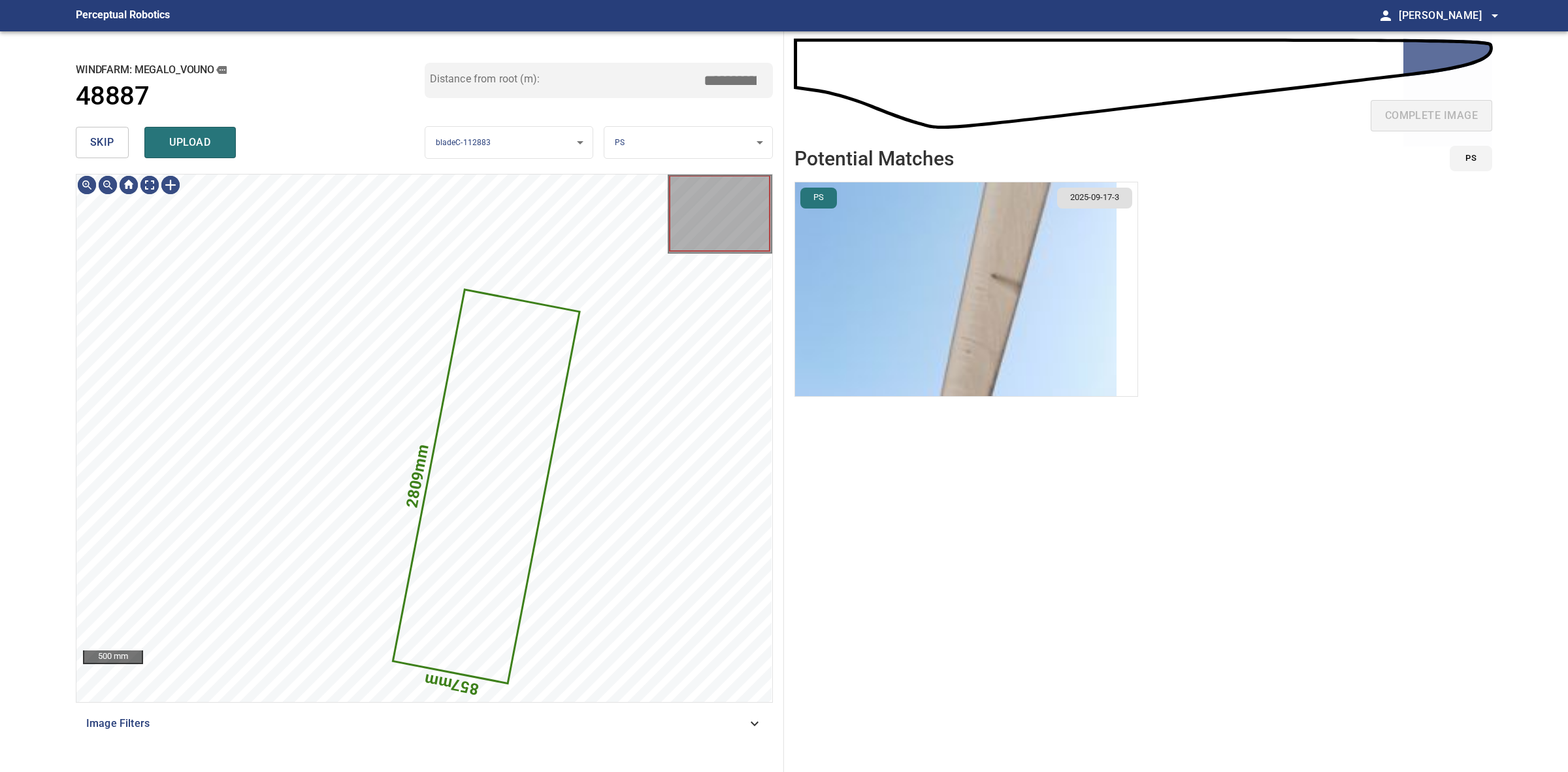
click at [105, 130] on button "skip" at bounding box center [102, 143] width 53 height 31
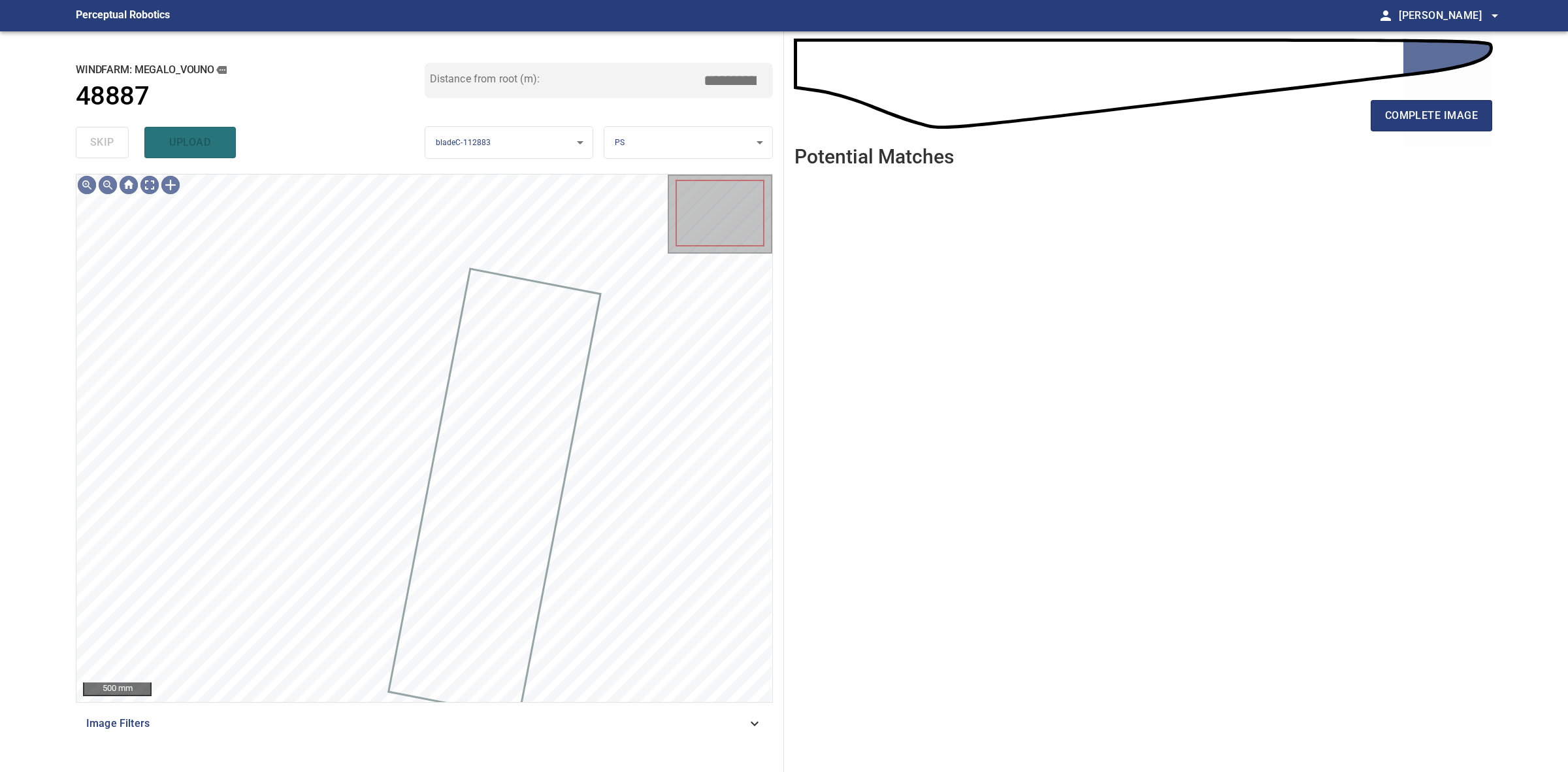
click at [105, 130] on div "skip upload" at bounding box center [251, 143] width 349 height 41
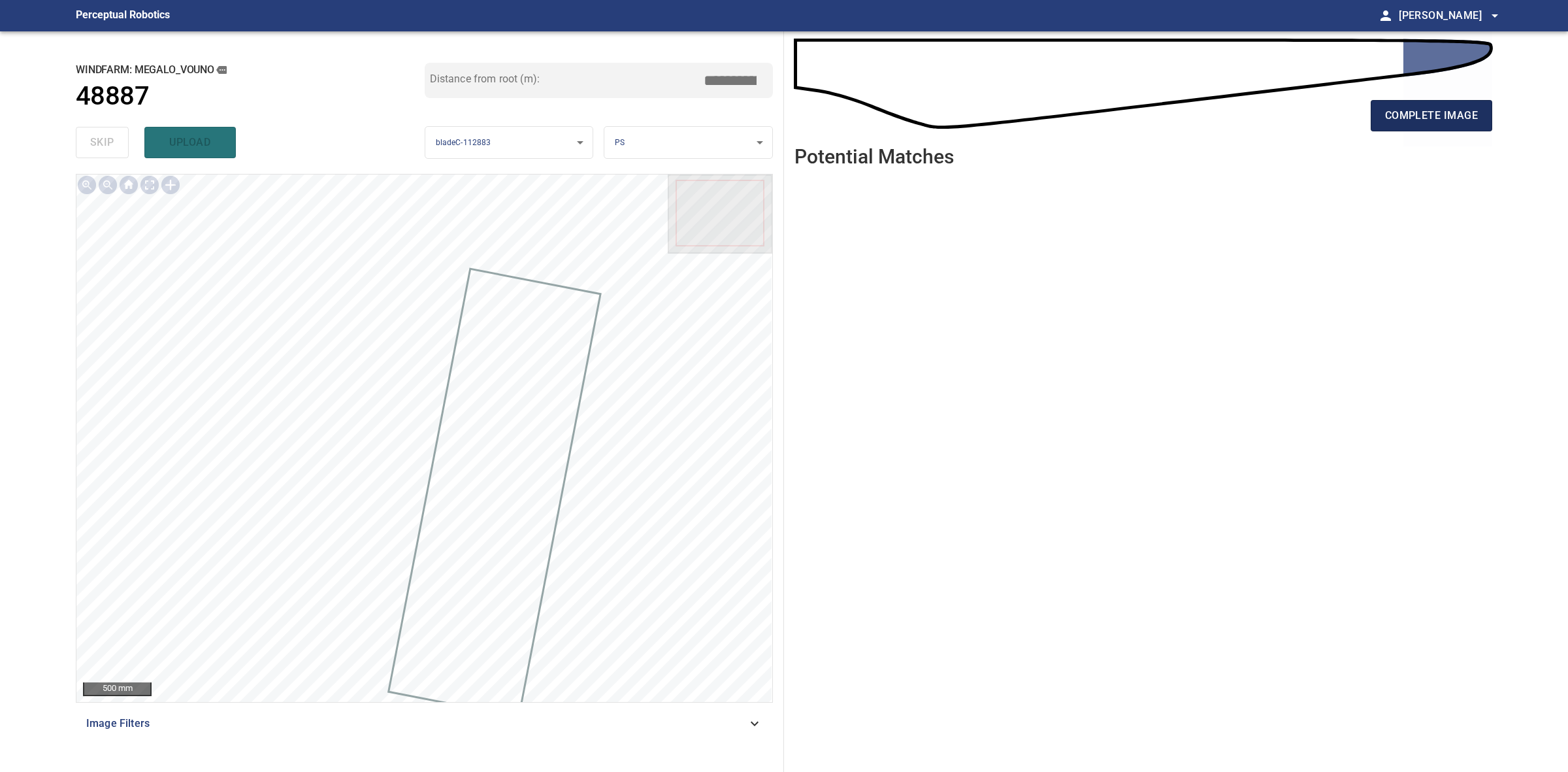
click at [1425, 113] on span "complete image" at bounding box center [1431, 115] width 92 height 18
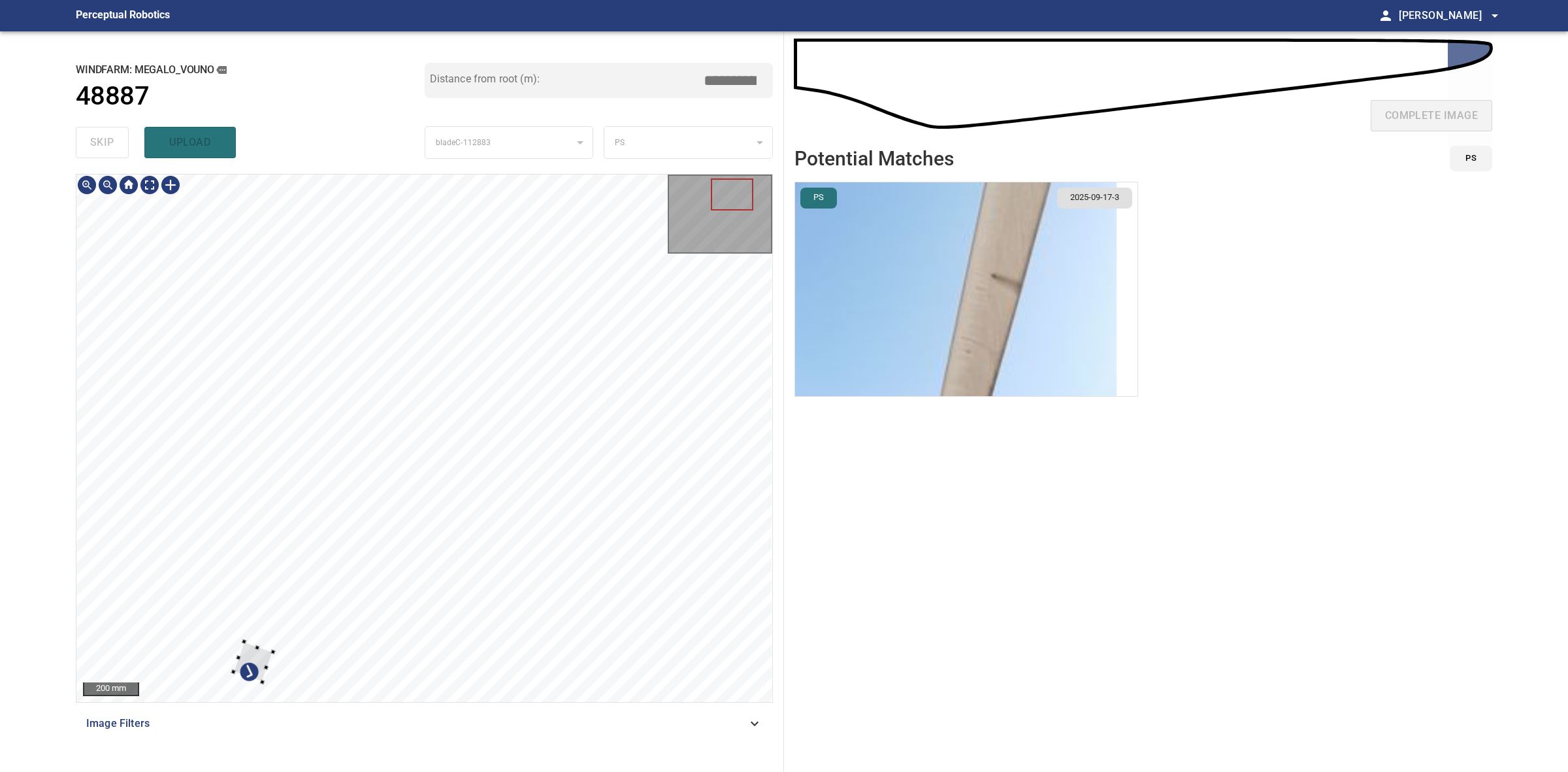
click at [273, 657] on div at bounding box center [253, 661] width 40 height 41
click at [384, 622] on div at bounding box center [362, 633] width 43 height 40
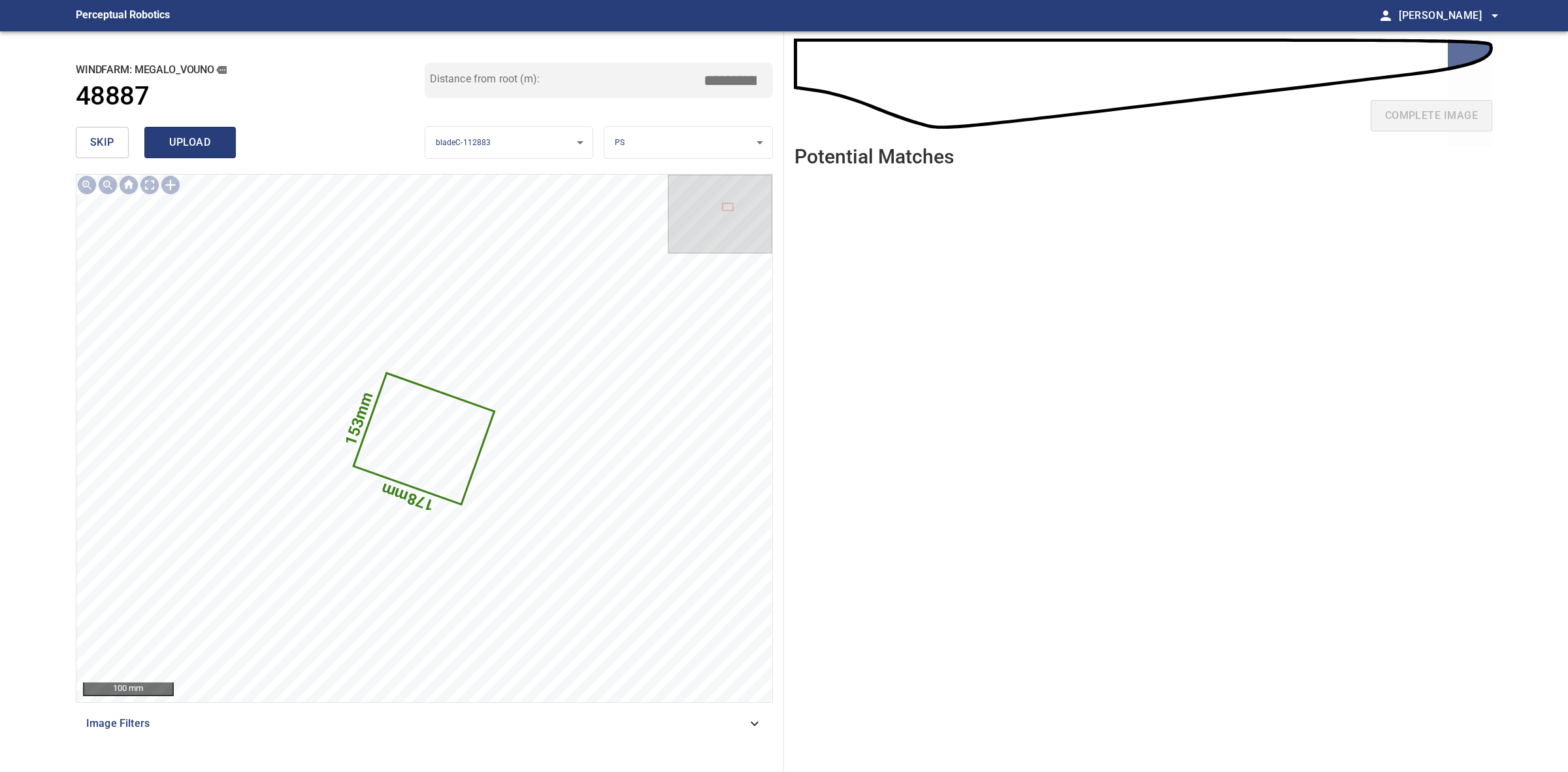
click at [191, 137] on span "upload" at bounding box center [190, 142] width 63 height 18
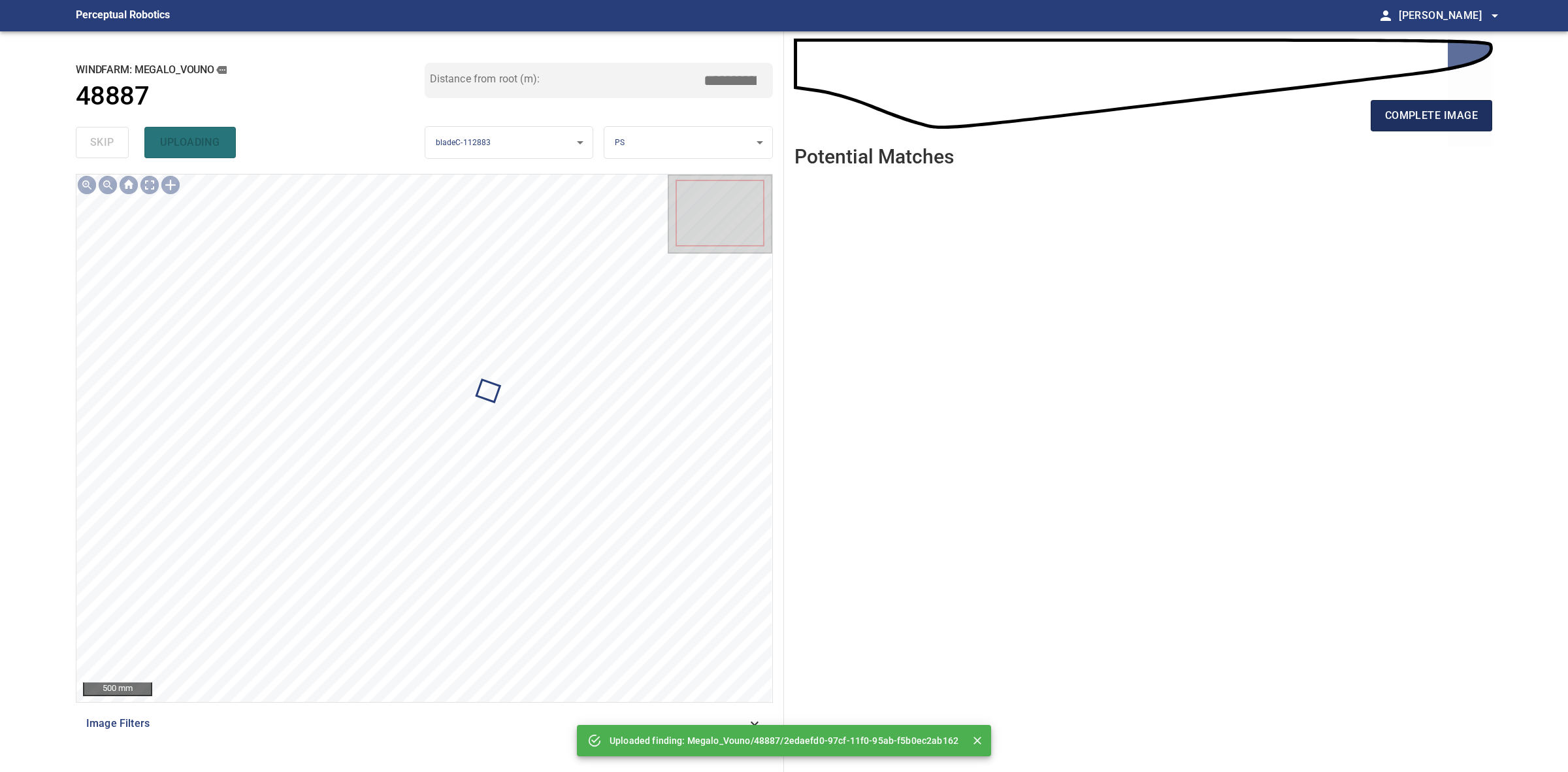
click at [1425, 103] on button "complete image" at bounding box center [1431, 116] width 122 height 31
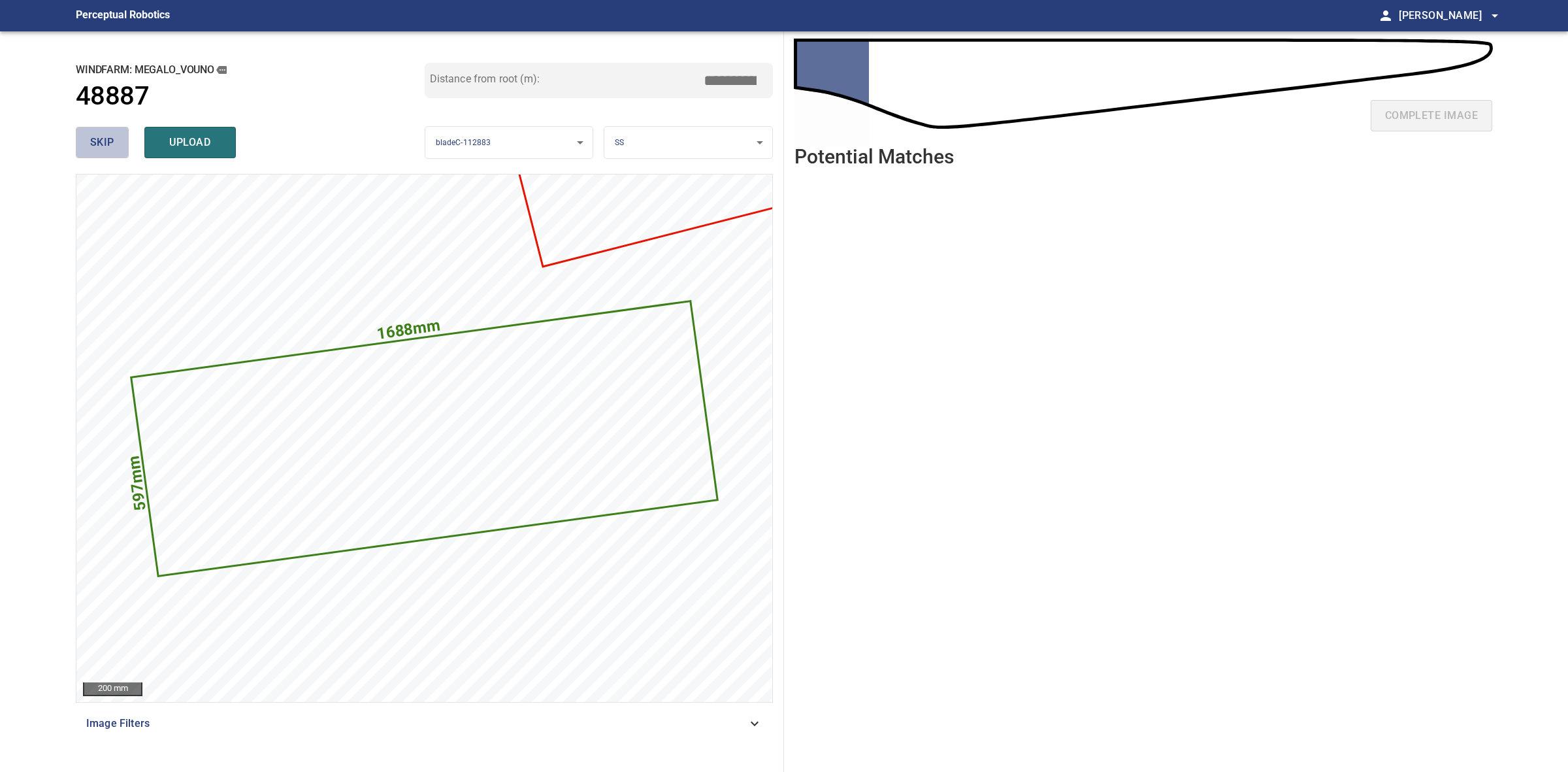
click at [105, 141] on span "skip" at bounding box center [102, 142] width 24 height 18
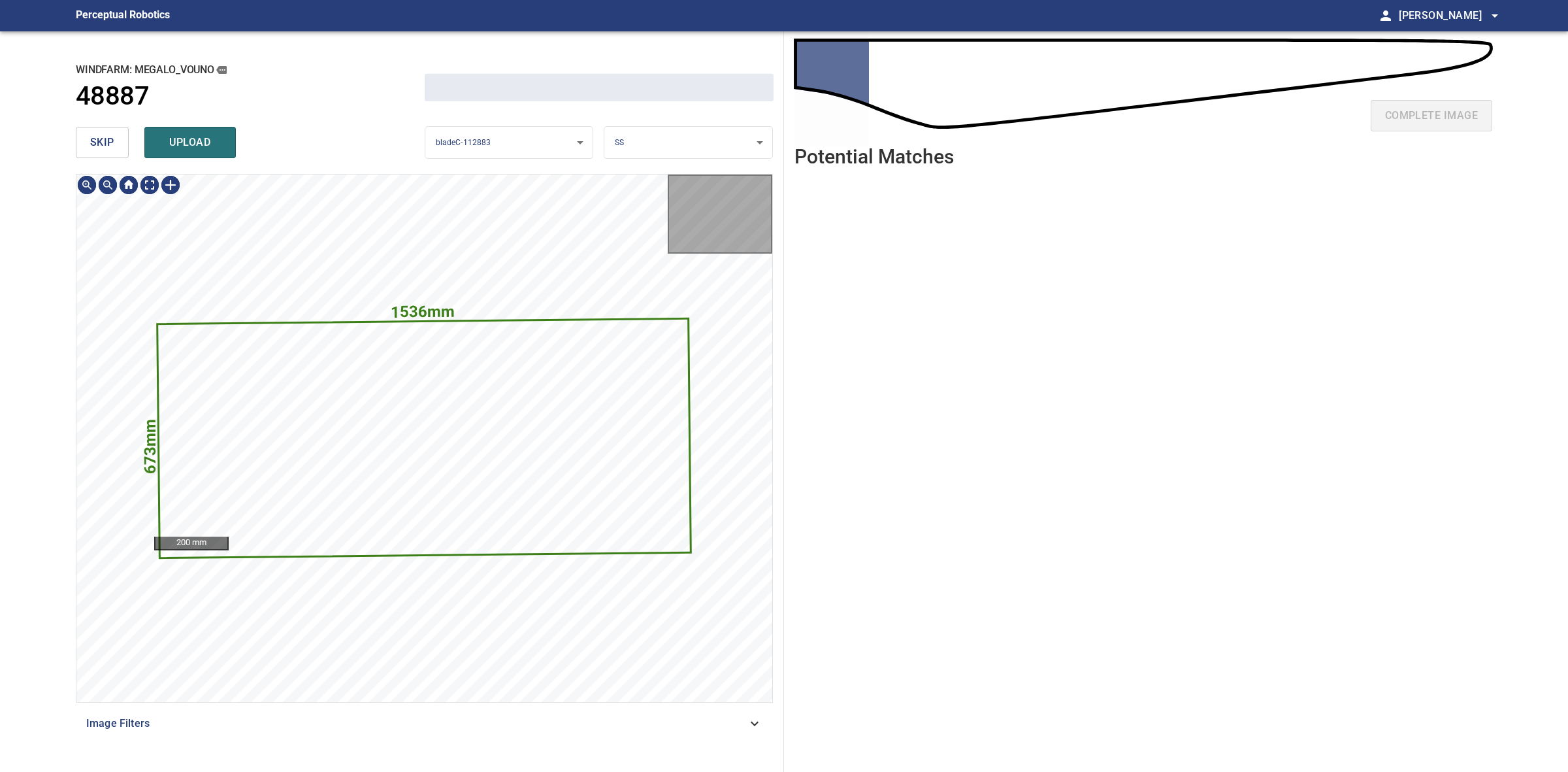
click at [105, 141] on span "skip" at bounding box center [102, 142] width 24 height 18
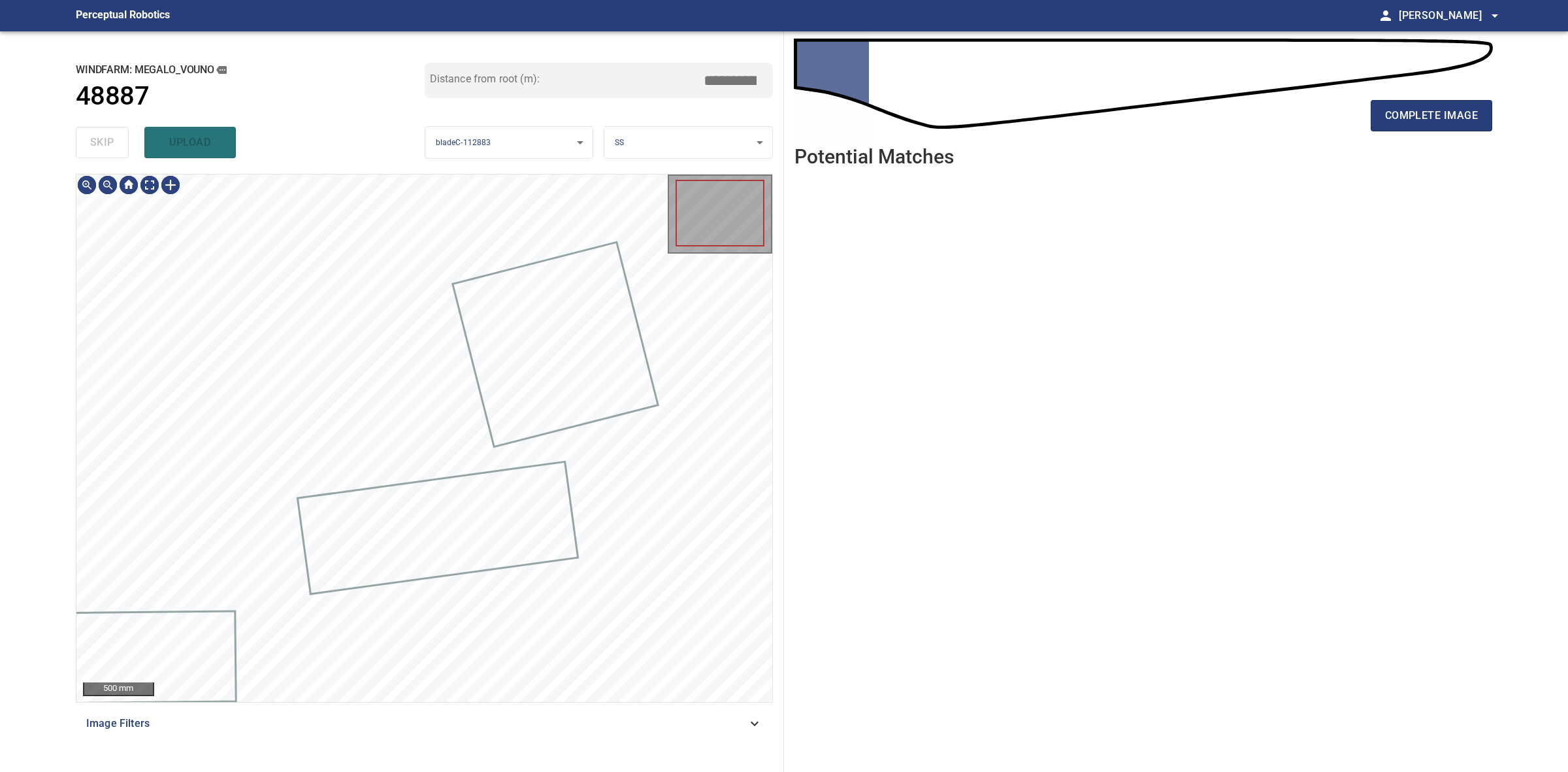
click at [105, 141] on div "skip upload" at bounding box center [251, 143] width 349 height 41
type input "****"
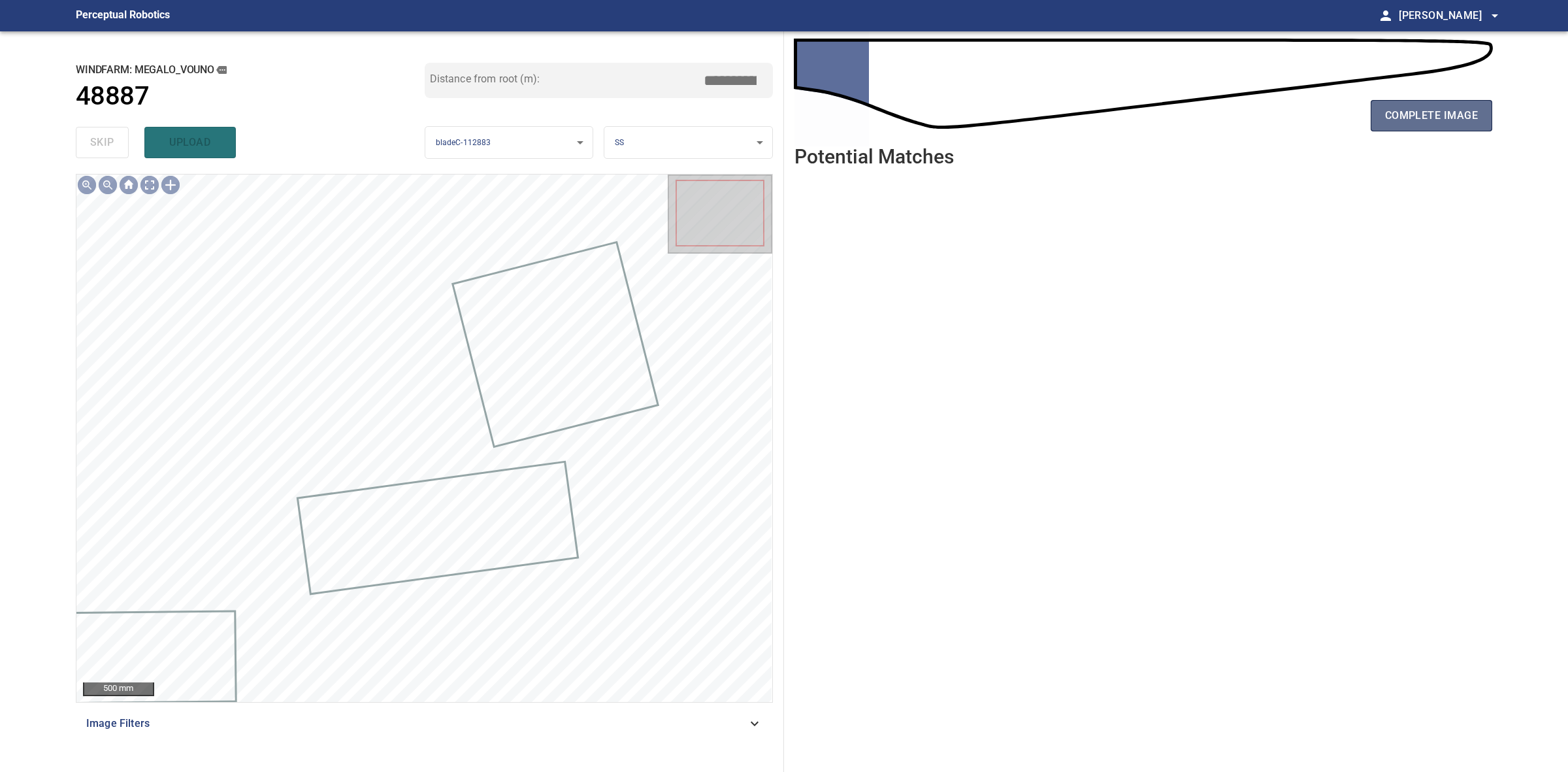
click at [1416, 119] on span "complete image" at bounding box center [1431, 115] width 92 height 18
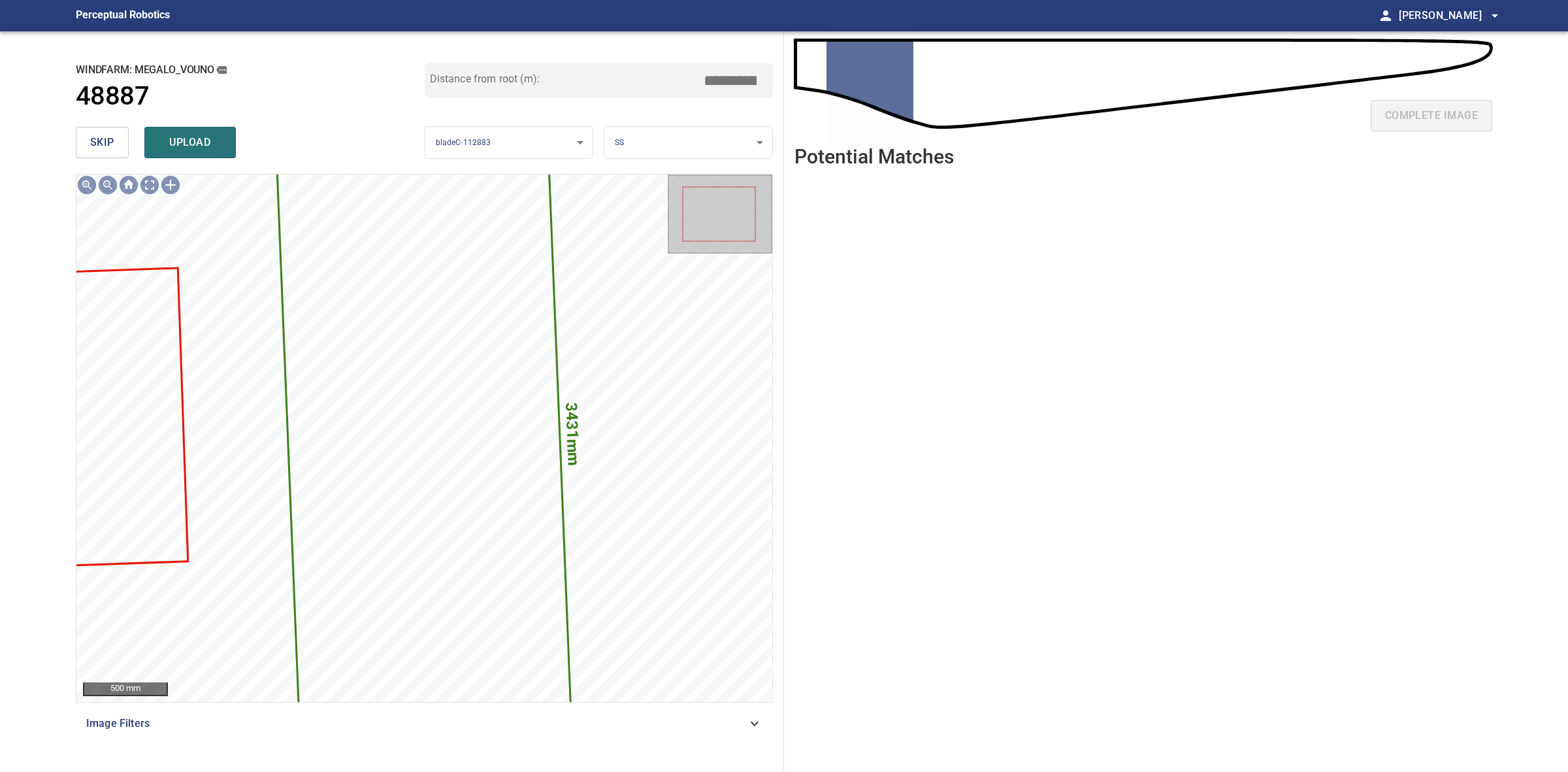
drag, startPoint x: 194, startPoint y: 152, endPoint x: 173, endPoint y: 150, distance: 21.1
click at [194, 151] on button "upload" at bounding box center [190, 143] width 92 height 31
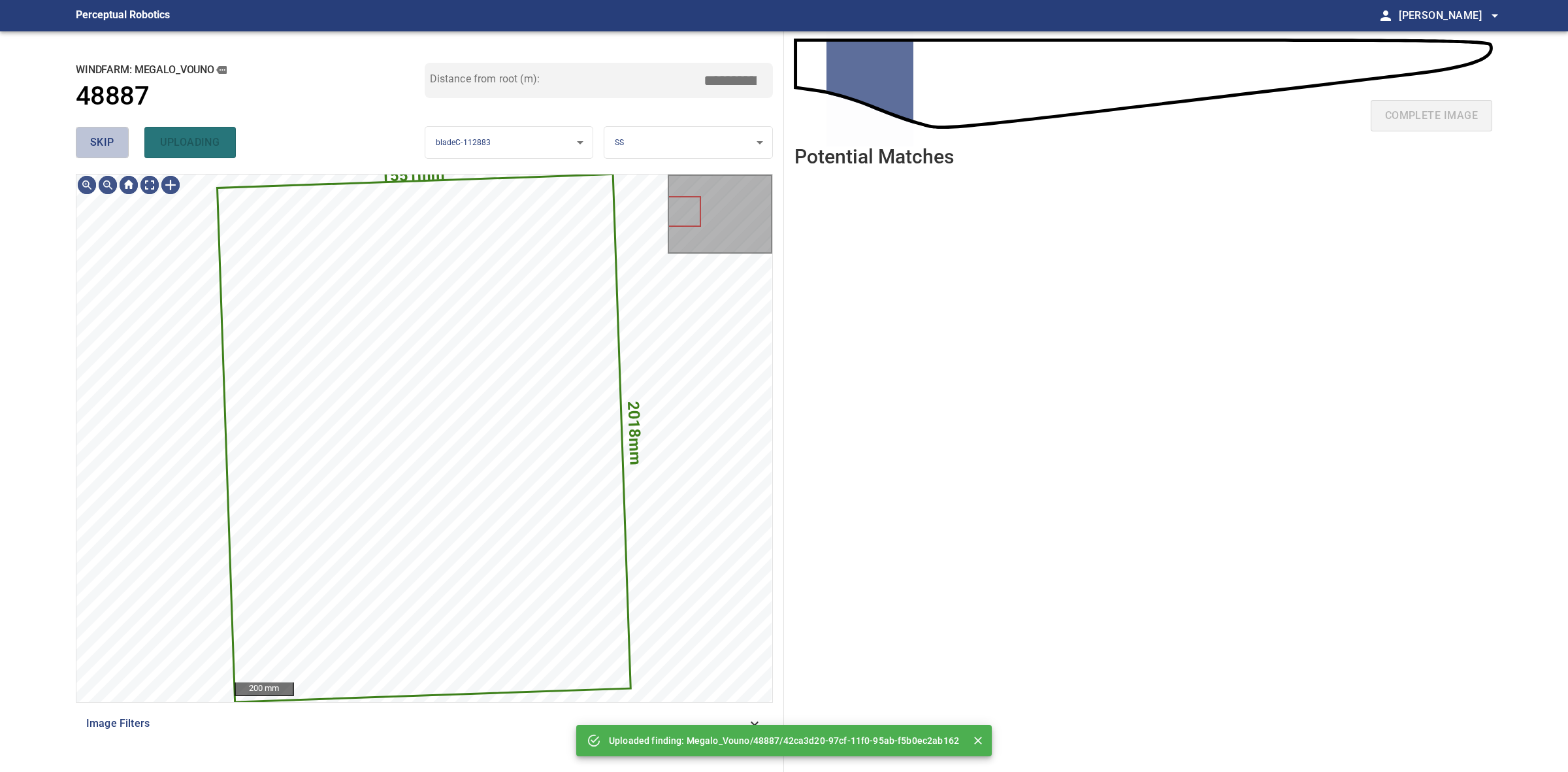
click at [103, 141] on span "skip" at bounding box center [102, 142] width 24 height 18
click at [103, 141] on div "skip uploading" at bounding box center [251, 143] width 349 height 41
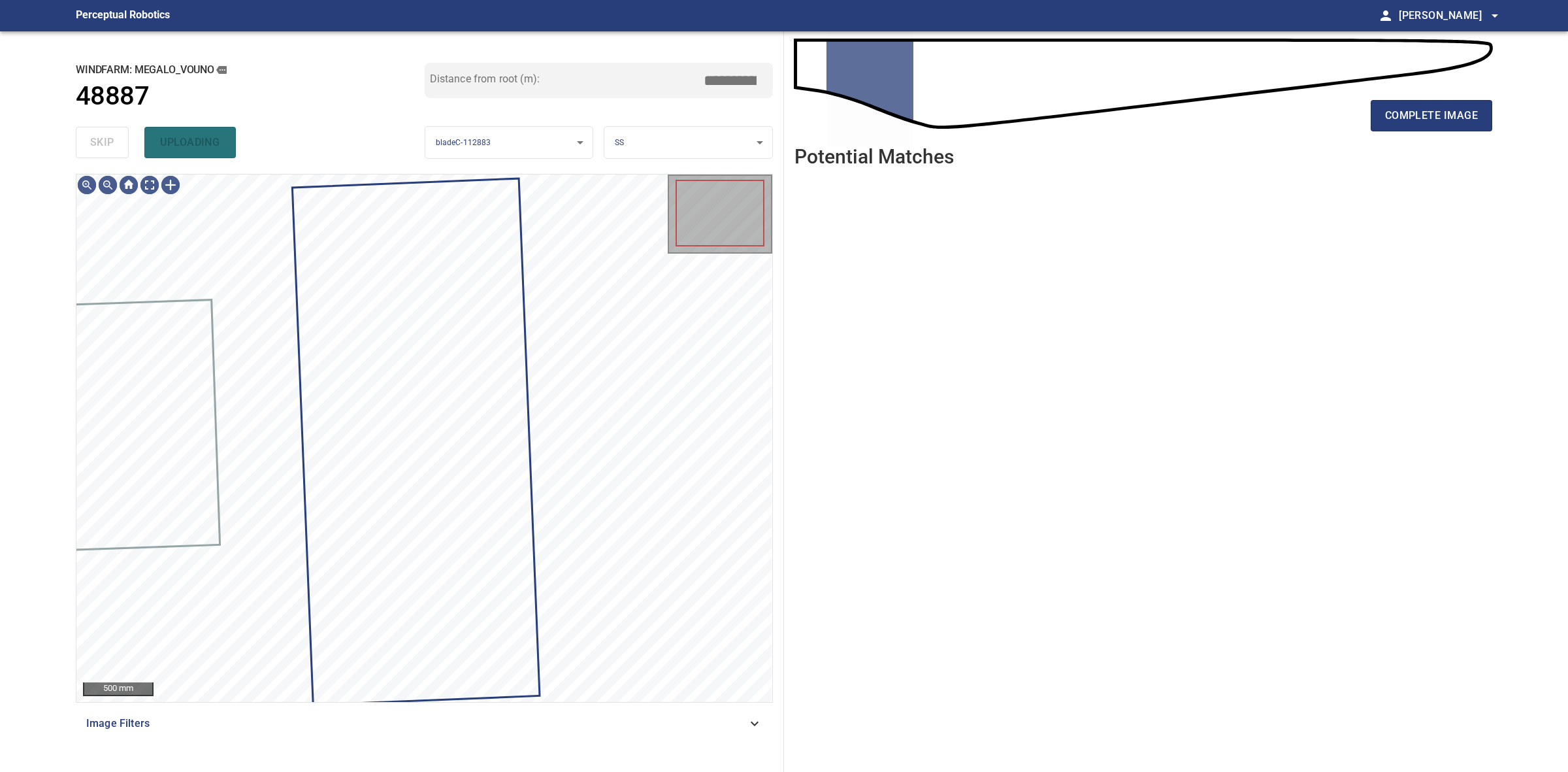
click at [103, 141] on div "skip uploading" at bounding box center [251, 143] width 349 height 41
drag, startPoint x: 103, startPoint y: 141, endPoint x: 808, endPoint y: 141, distance: 705.0
click at [119, 141] on div "skip uploading" at bounding box center [251, 143] width 349 height 41
click at [1457, 132] on div "complete image" at bounding box center [1143, 121] width 698 height 52
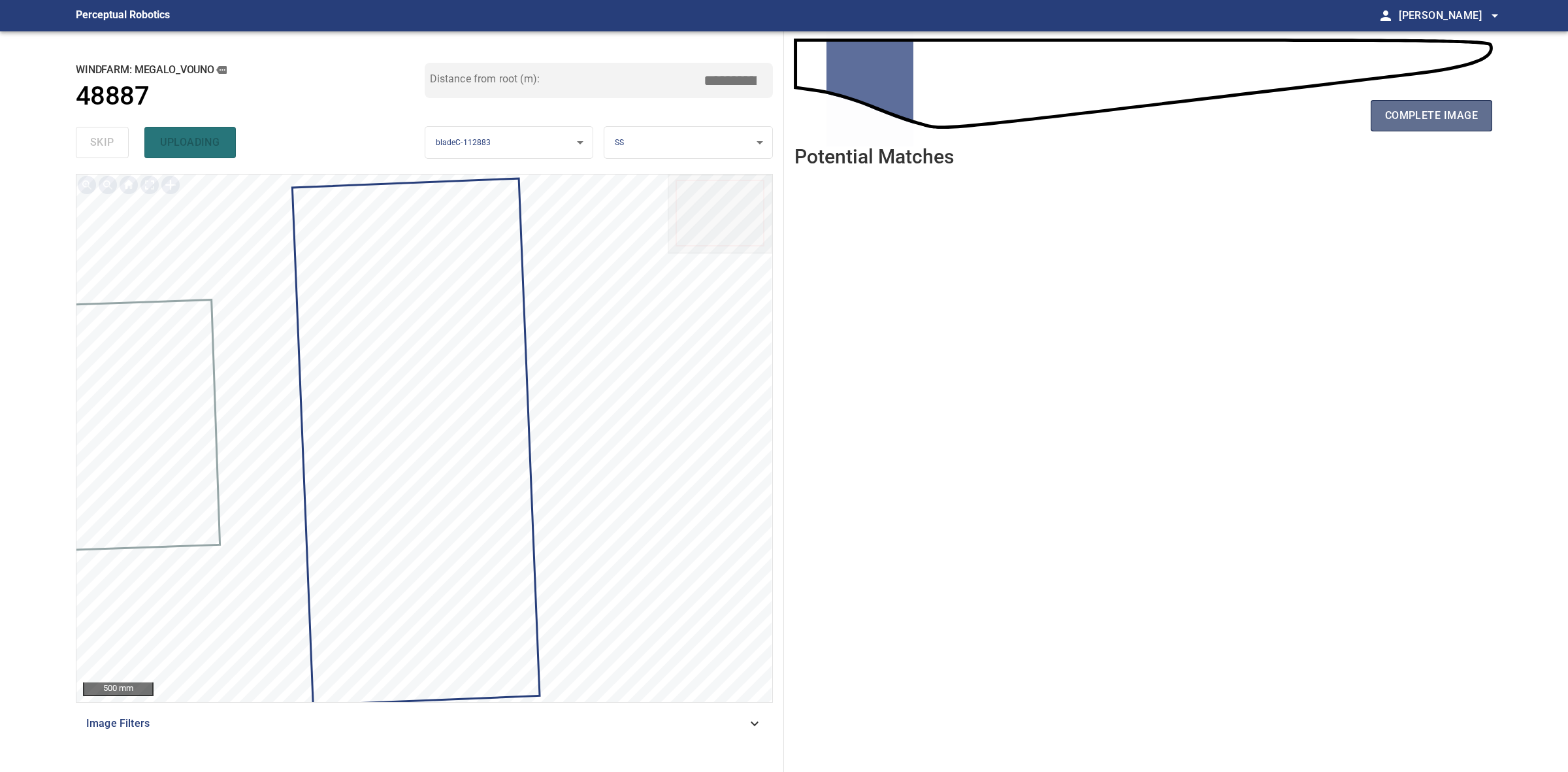
click at [1457, 131] on button "complete image" at bounding box center [1431, 116] width 122 height 31
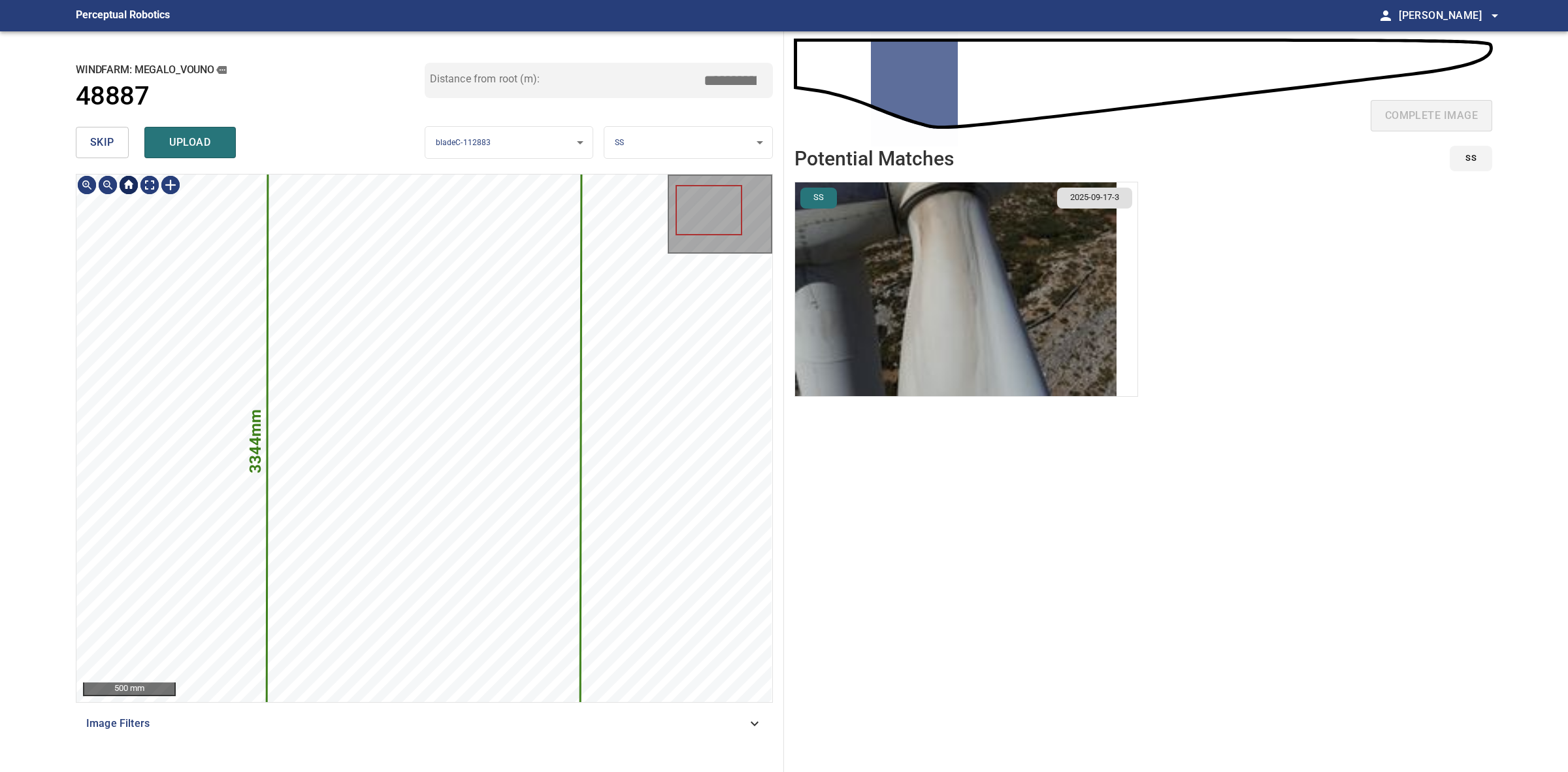
click at [112, 149] on span "skip" at bounding box center [102, 142] width 24 height 18
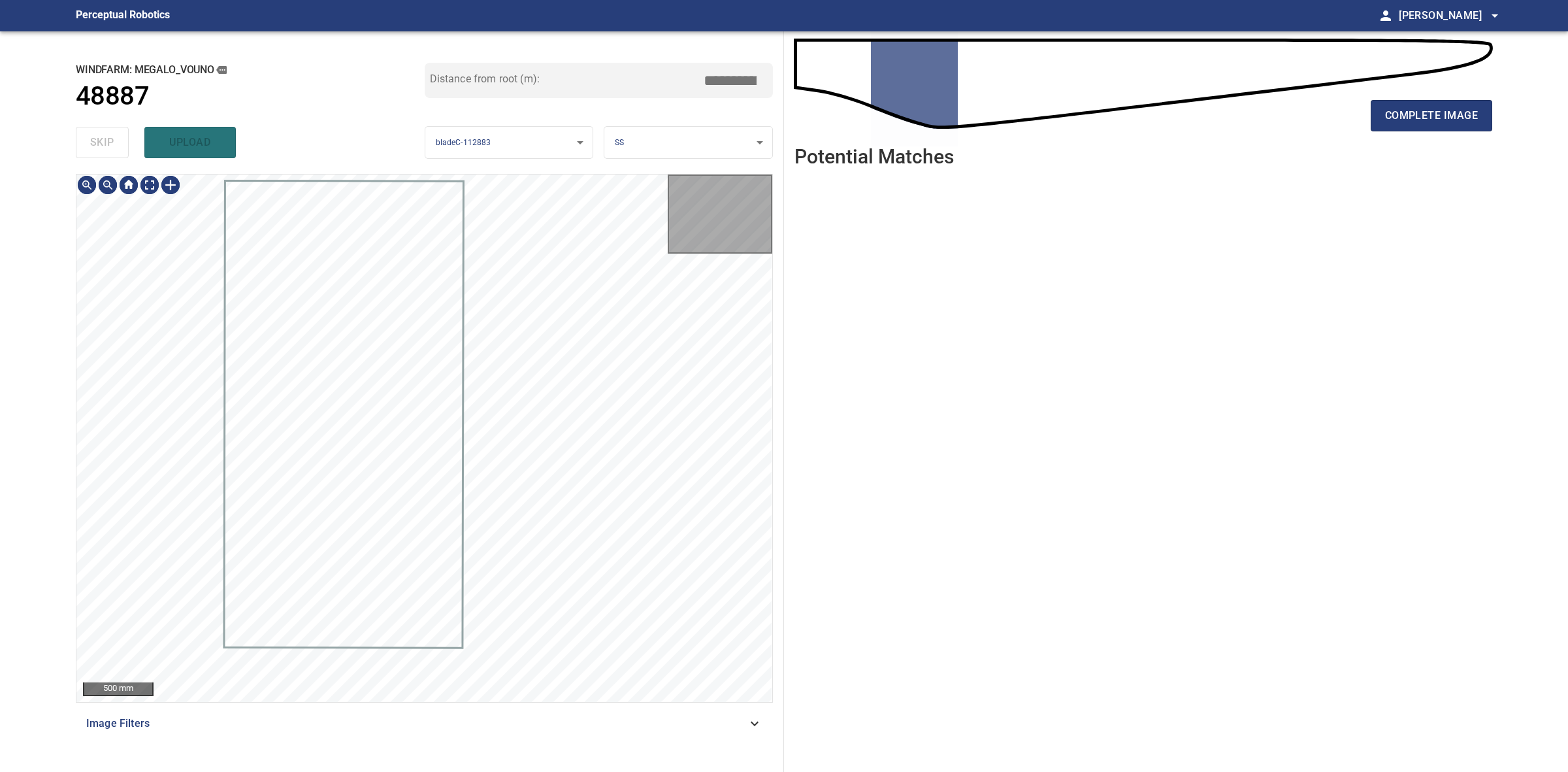
click at [112, 148] on div "skip upload" at bounding box center [251, 143] width 349 height 41
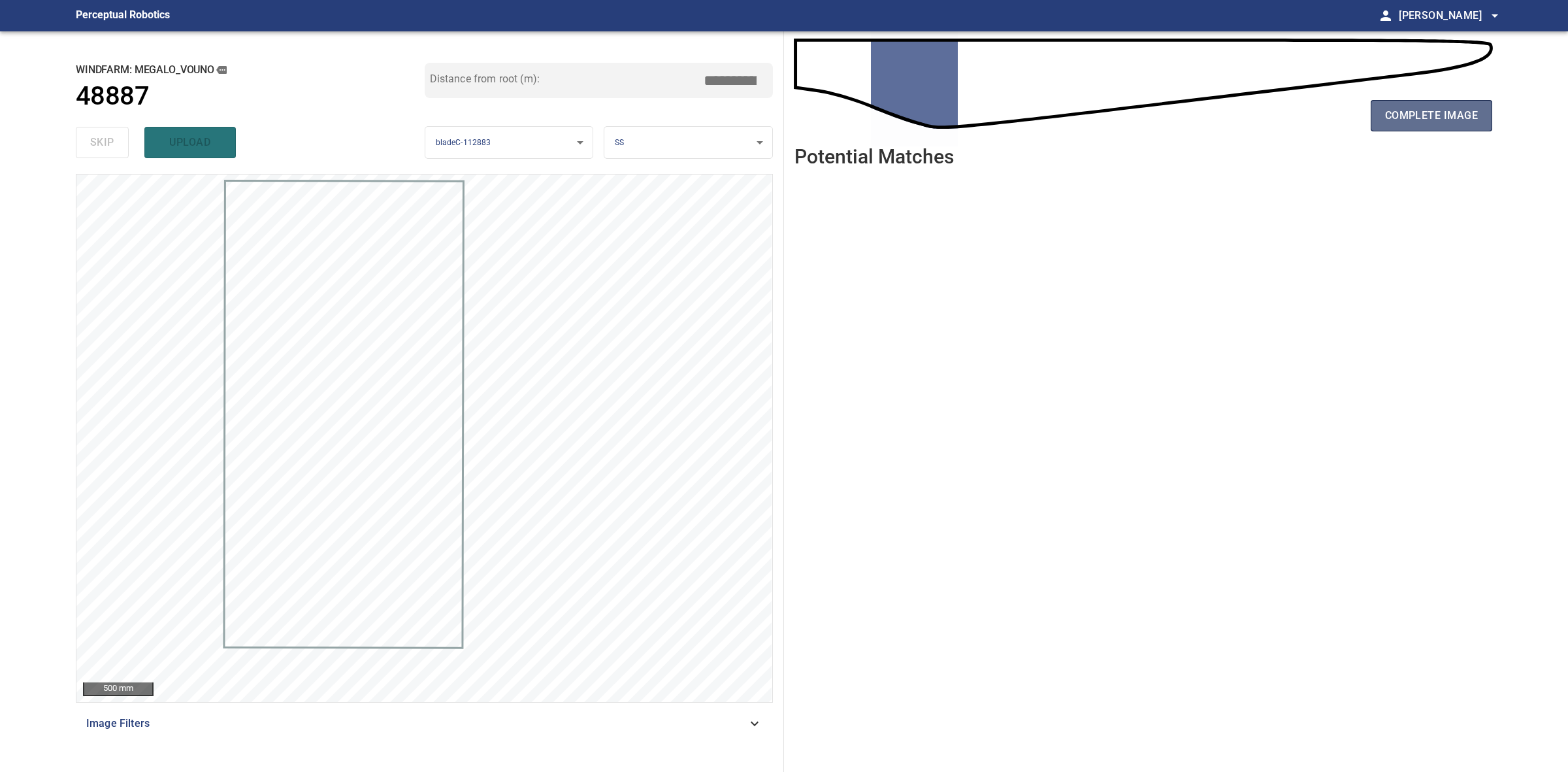
click at [1410, 105] on button "complete image" at bounding box center [1431, 116] width 122 height 31
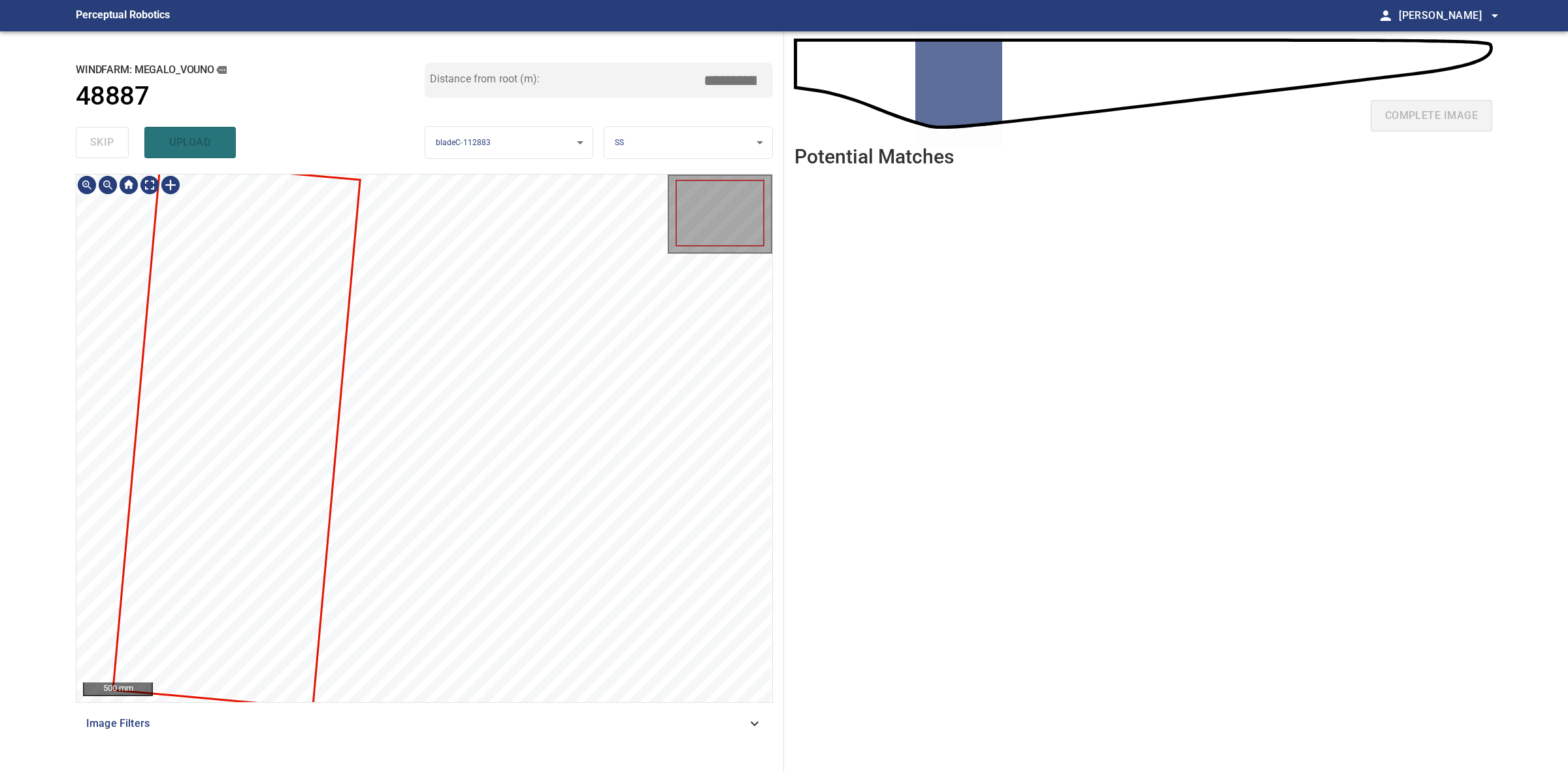
click at [136, 442] on div at bounding box center [424, 438] width 696 height 527
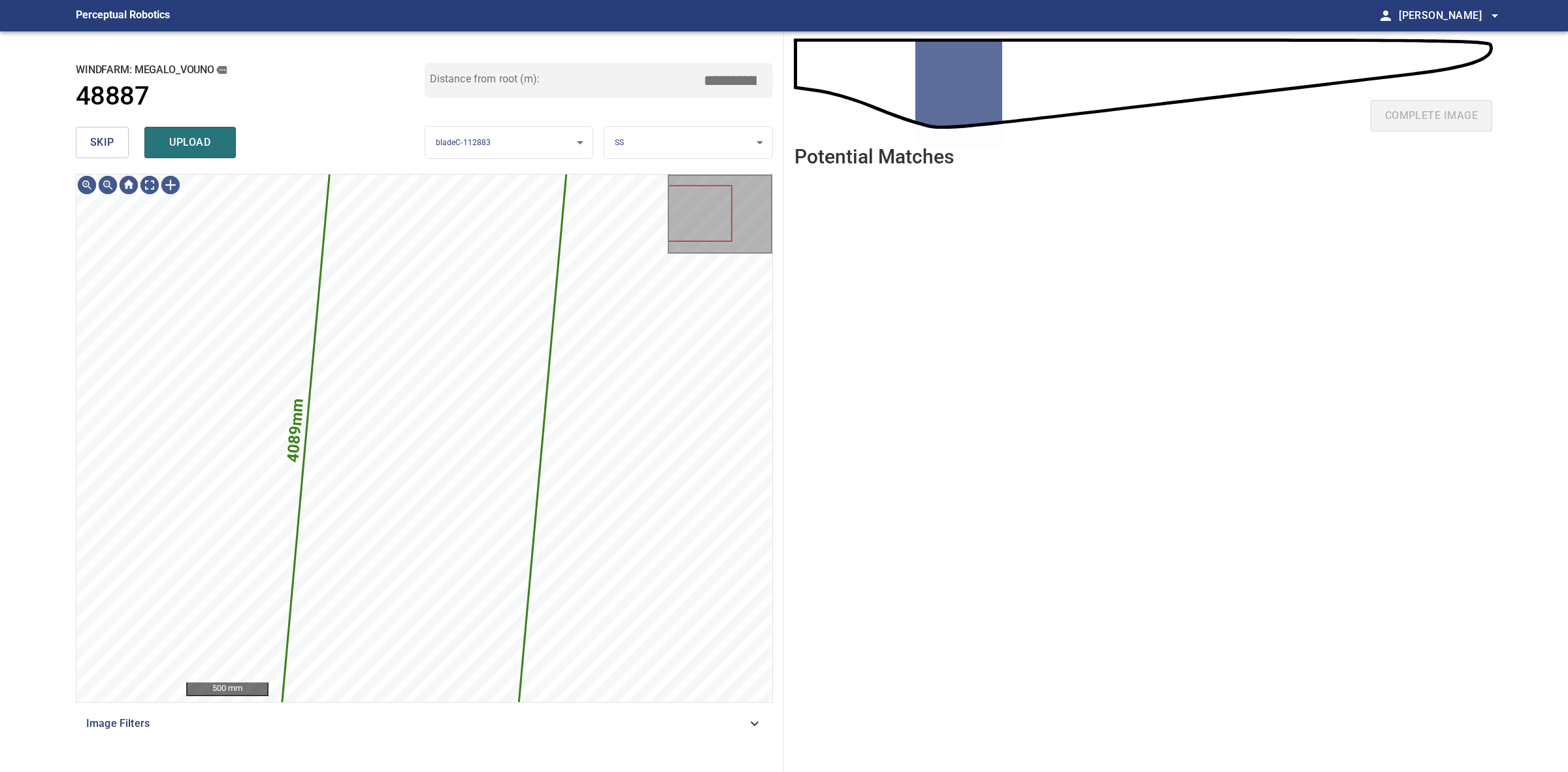
click at [103, 130] on div "skip upload" at bounding box center [251, 143] width 349 height 41
click at [103, 134] on span "skip" at bounding box center [102, 142] width 24 height 18
click at [103, 134] on div "skip upload" at bounding box center [251, 143] width 349 height 41
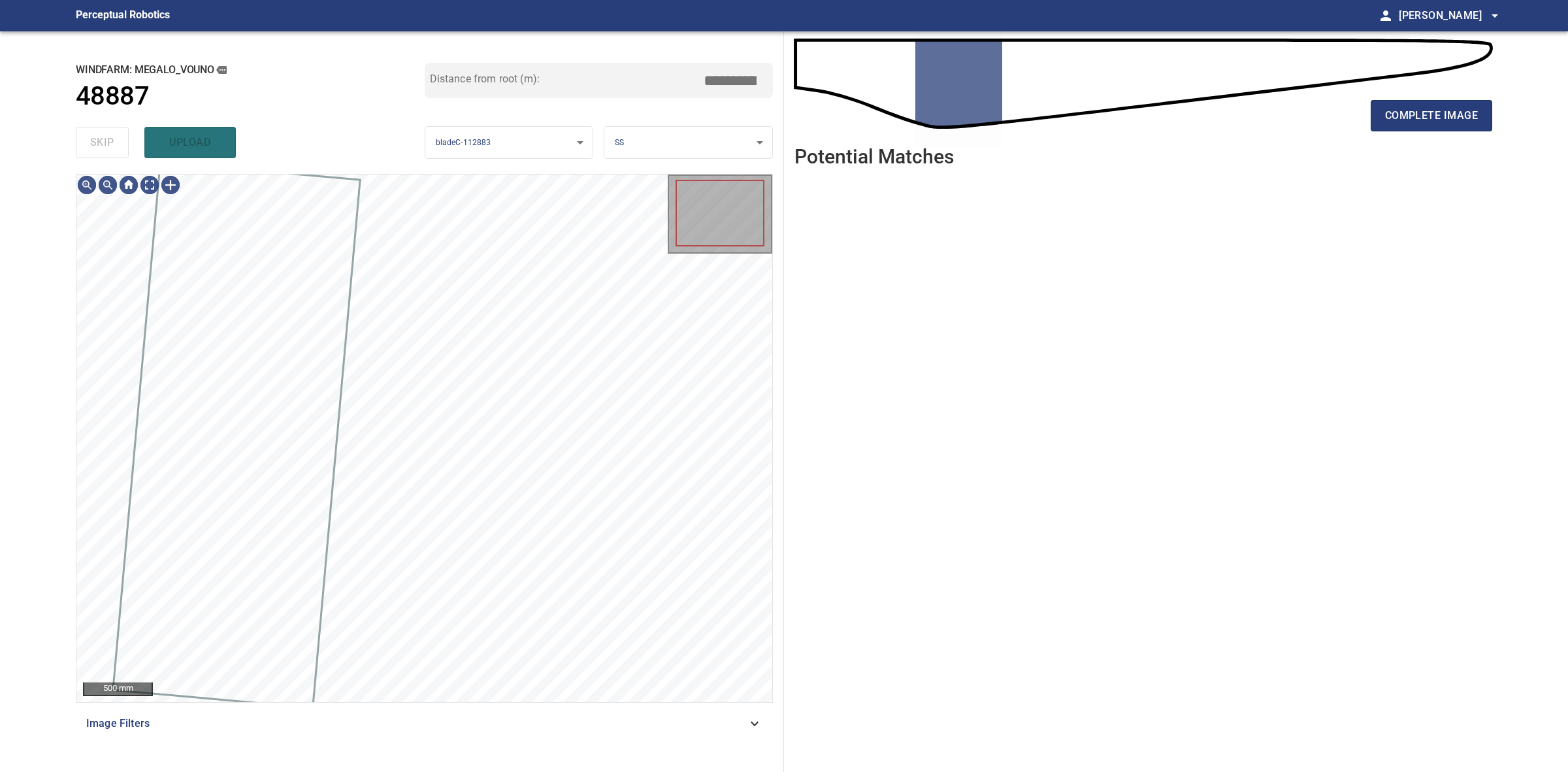
drag, startPoint x: 103, startPoint y: 134, endPoint x: 143, endPoint y: 135, distance: 40.0
click at [103, 135] on div "skip upload" at bounding box center [251, 143] width 349 height 41
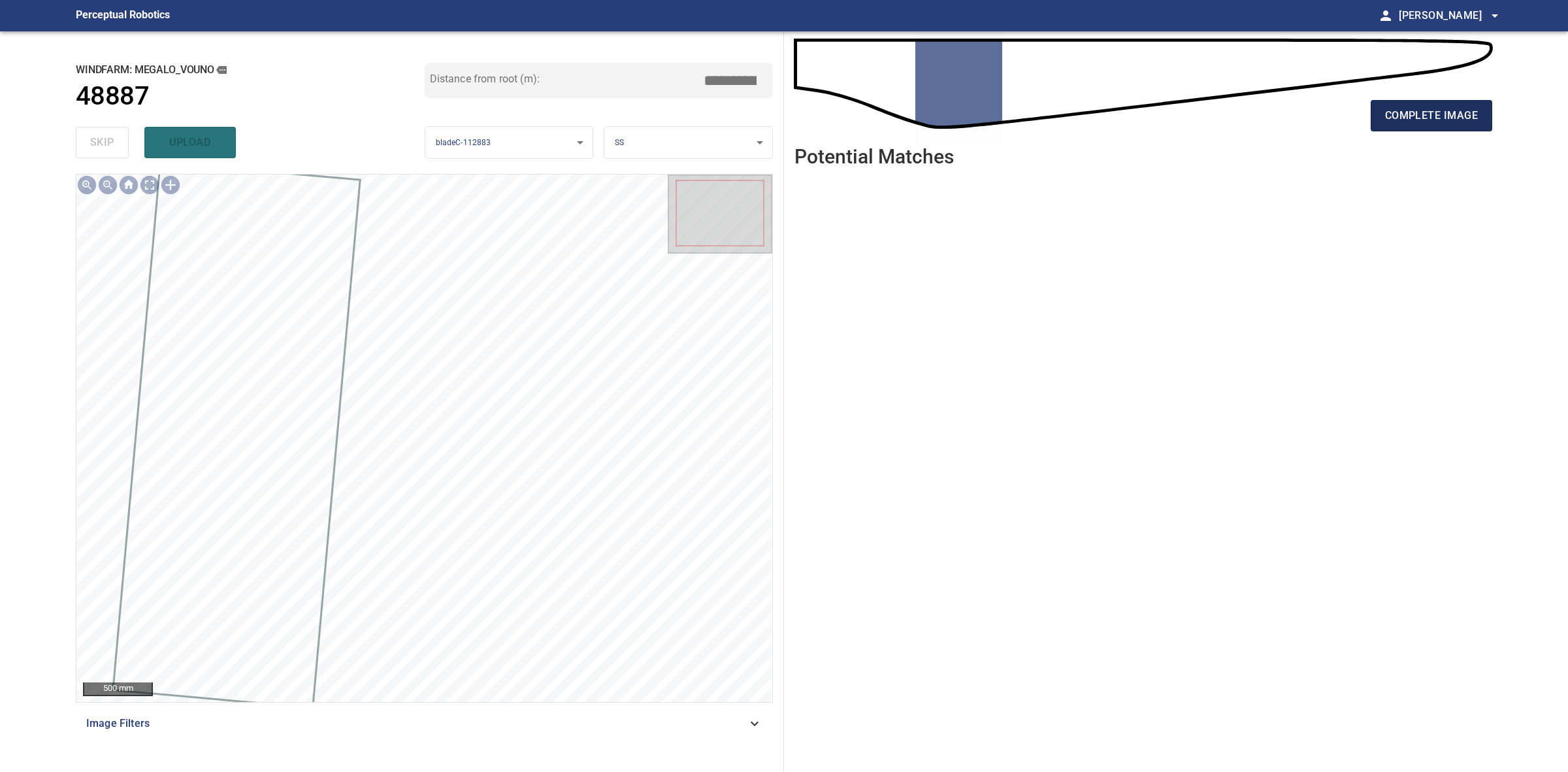
click at [1463, 125] on button "complete image" at bounding box center [1431, 116] width 122 height 31
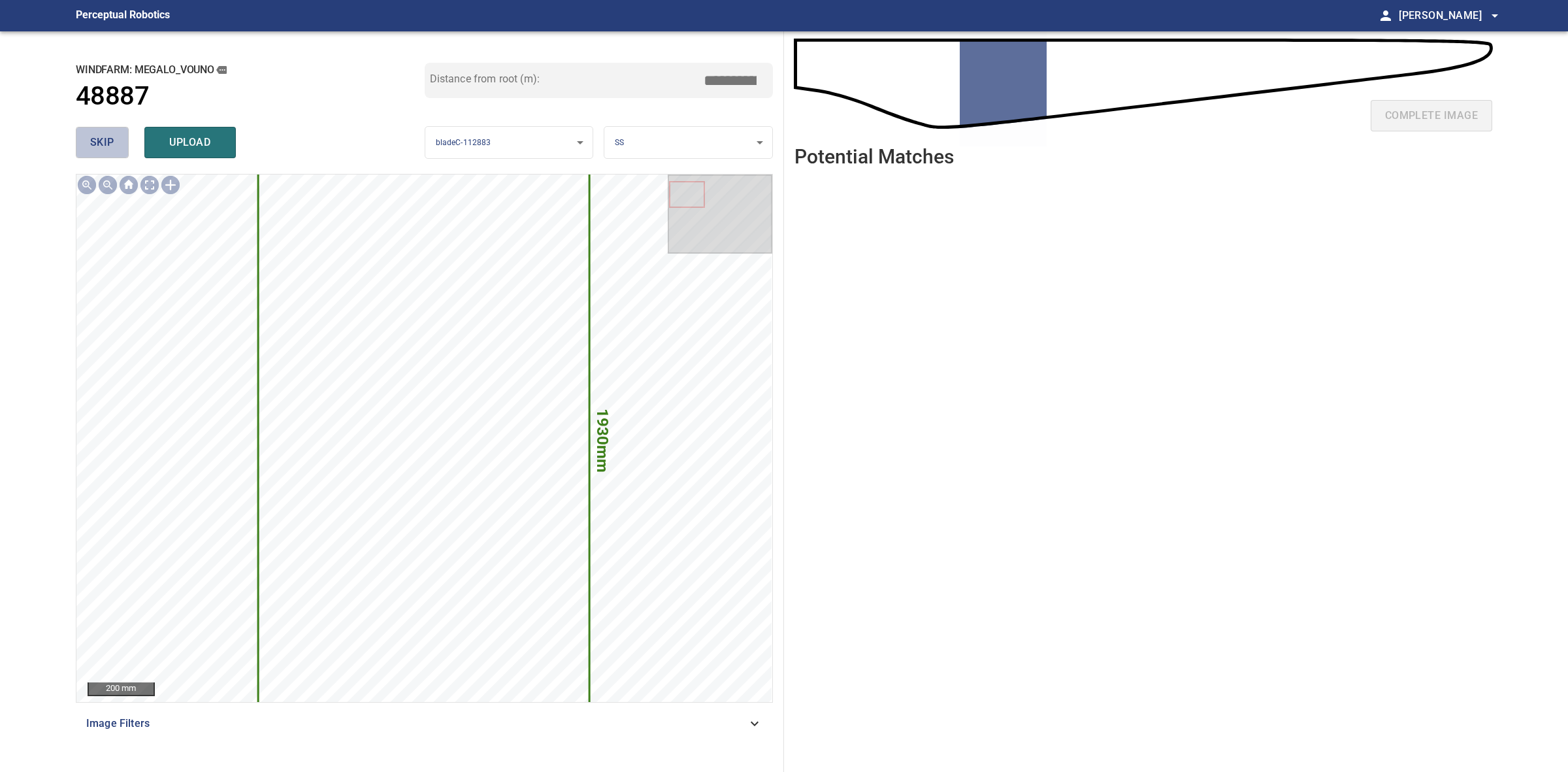
click at [95, 131] on button "skip" at bounding box center [102, 143] width 53 height 31
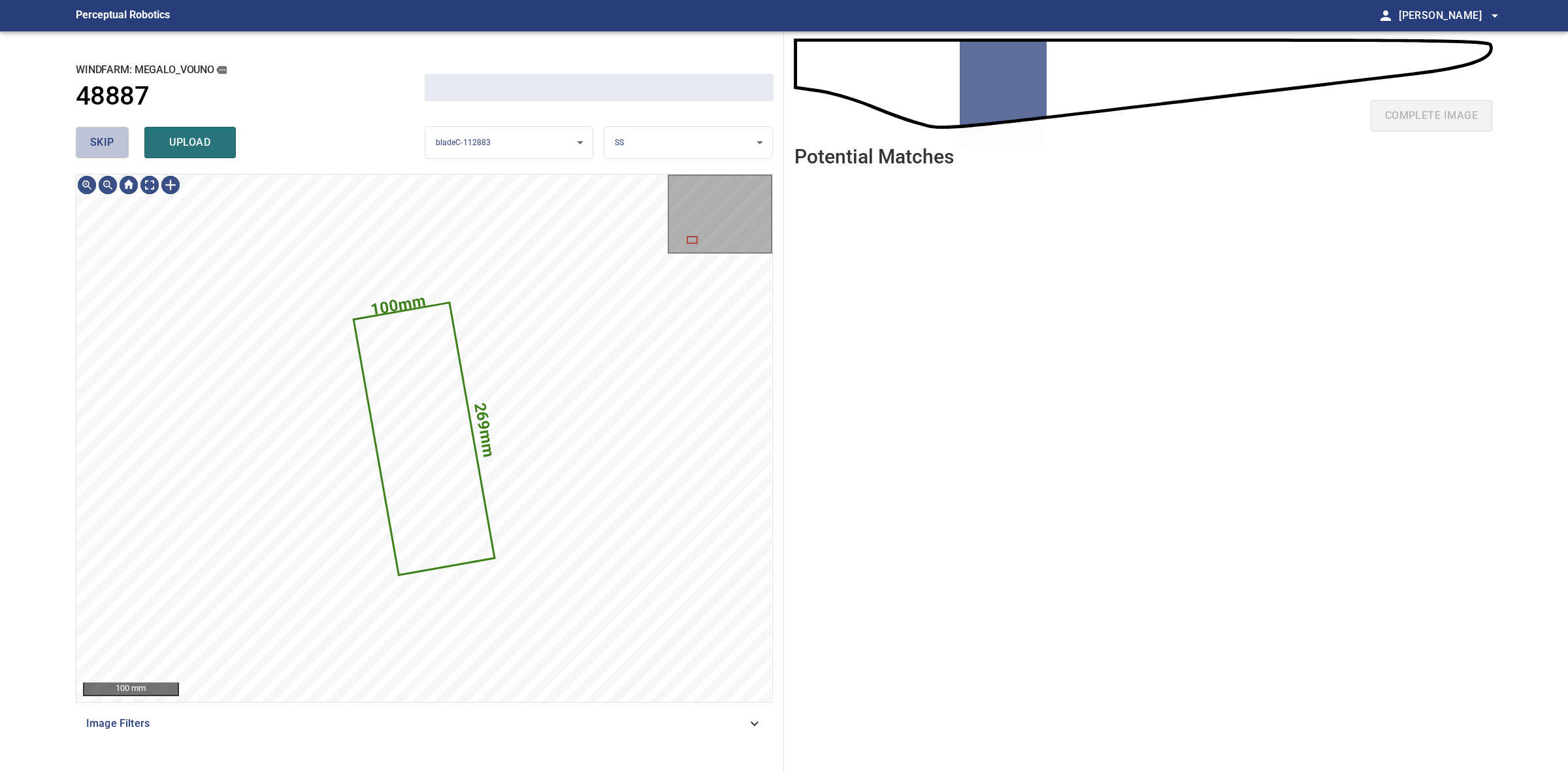
click at [95, 131] on button "skip" at bounding box center [102, 143] width 53 height 31
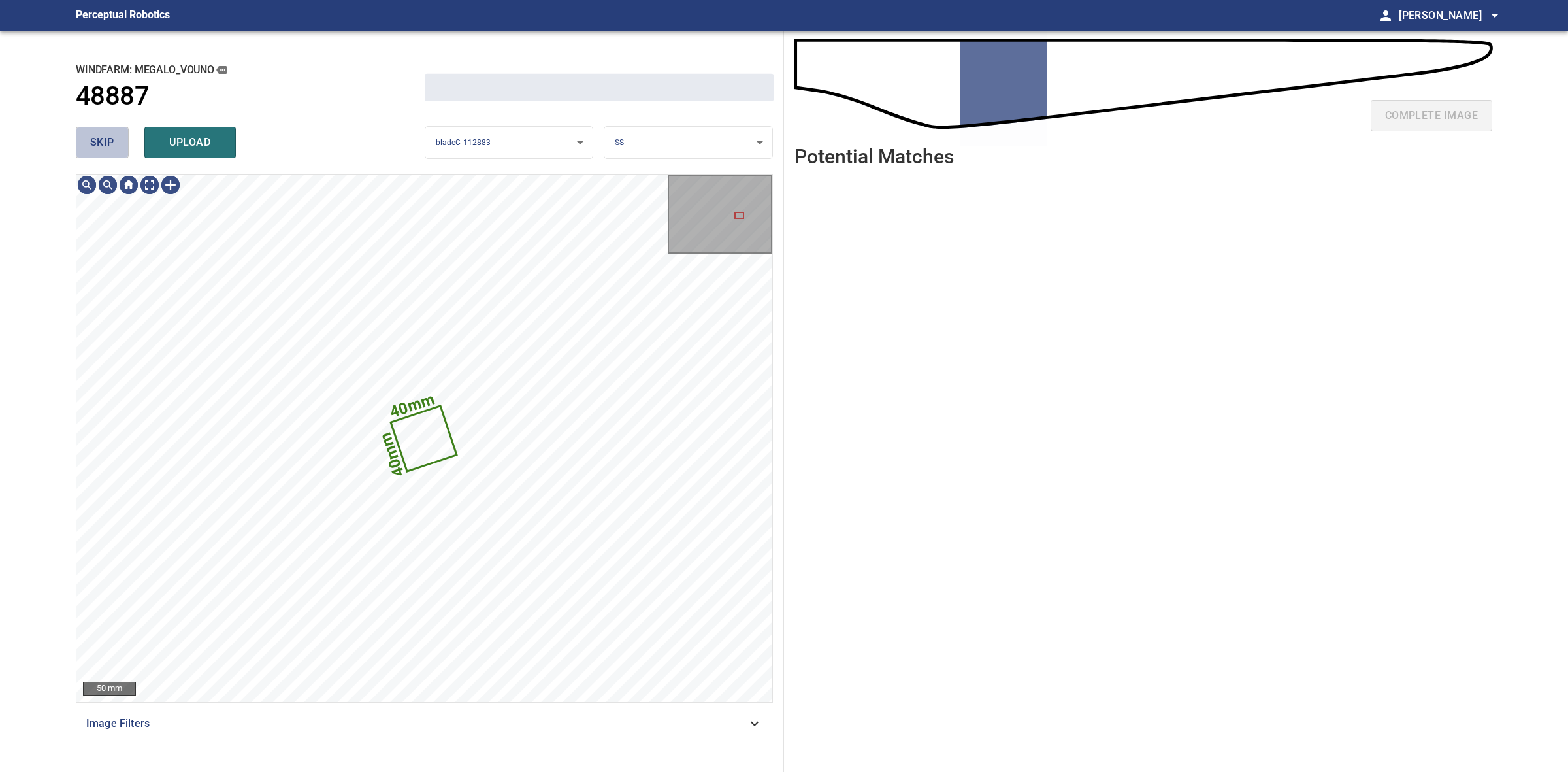
click at [95, 131] on button "skip" at bounding box center [102, 143] width 53 height 31
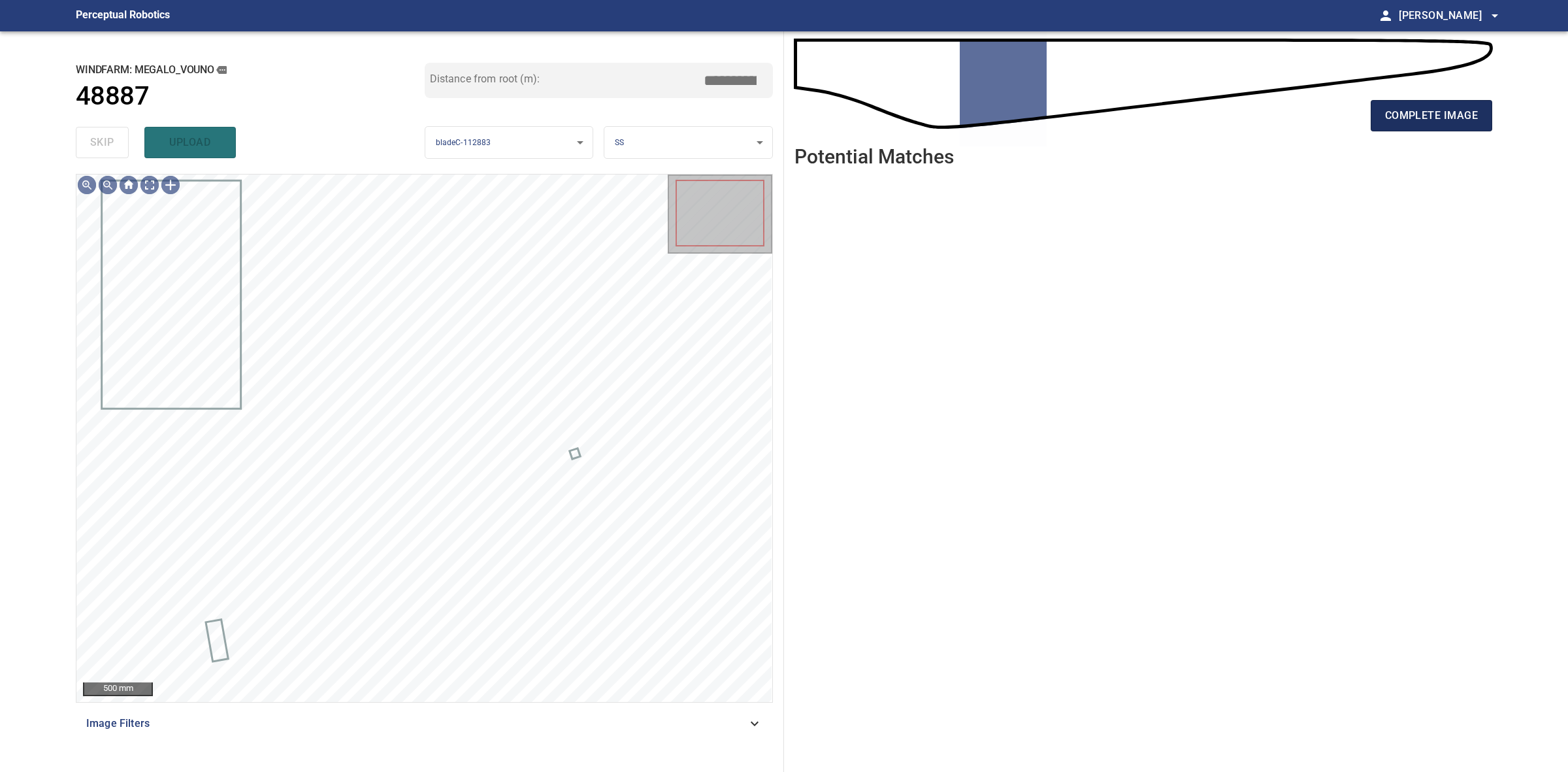
click at [1380, 118] on button "complete image" at bounding box center [1431, 116] width 122 height 31
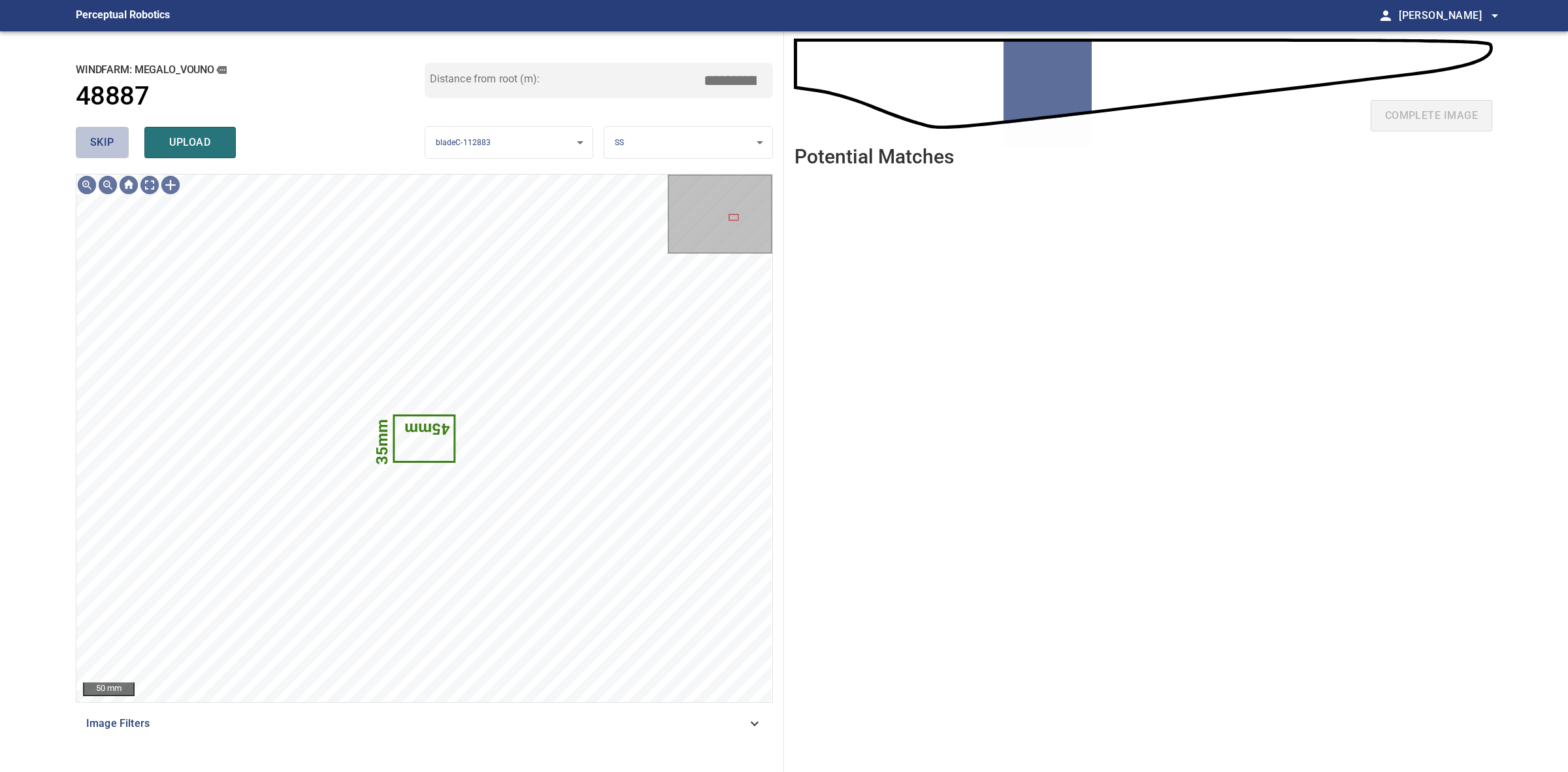
click at [83, 135] on button "skip" at bounding box center [102, 143] width 53 height 31
click at [83, 135] on div "skip upload" at bounding box center [251, 143] width 349 height 41
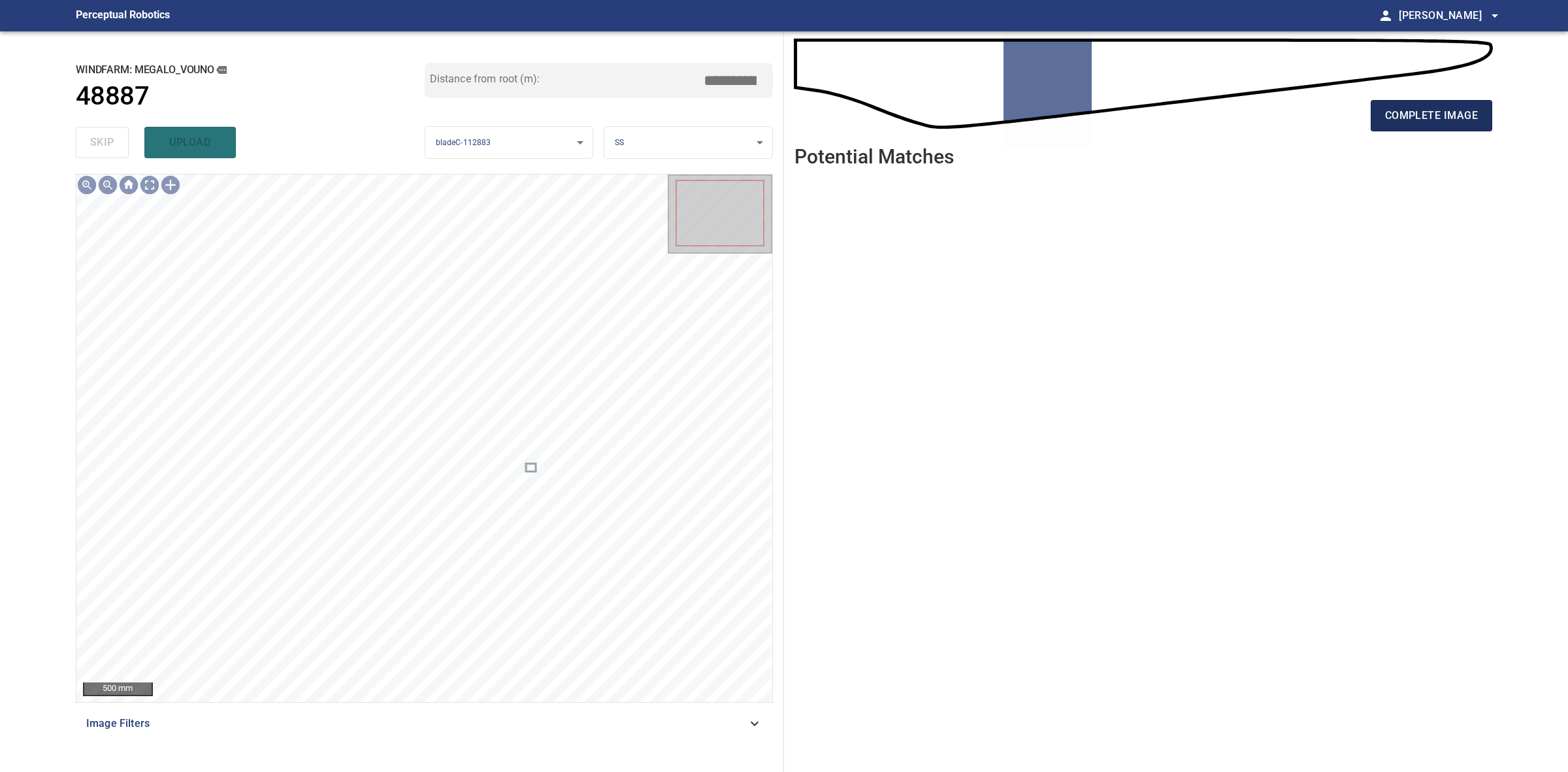
click at [1410, 124] on span "complete image" at bounding box center [1431, 115] width 92 height 18
click at [1396, 109] on span "complete image" at bounding box center [1431, 115] width 92 height 18
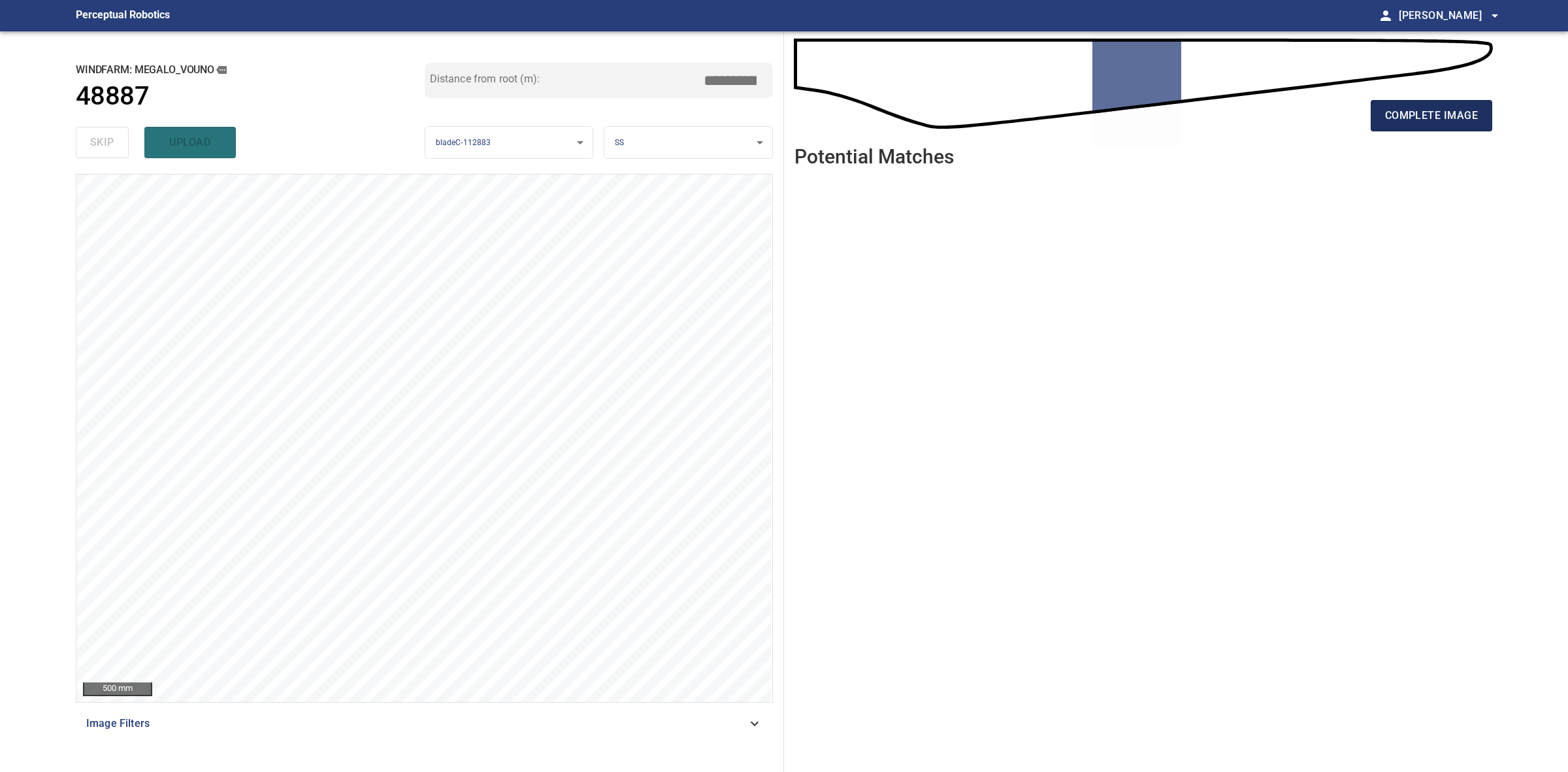
click at [1415, 117] on span "complete image" at bounding box center [1431, 115] width 92 height 18
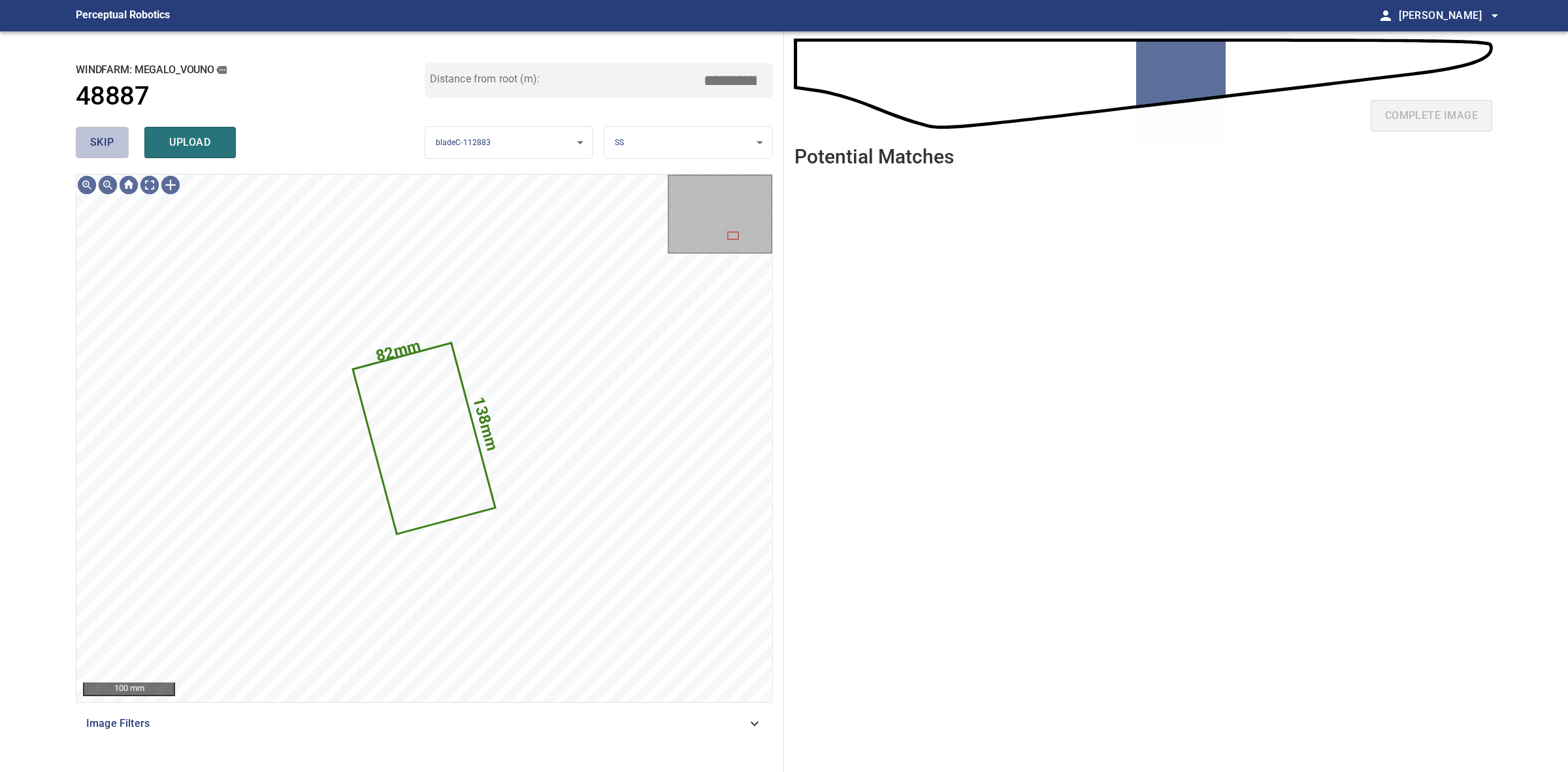
click at [95, 147] on span "skip" at bounding box center [102, 142] width 24 height 18
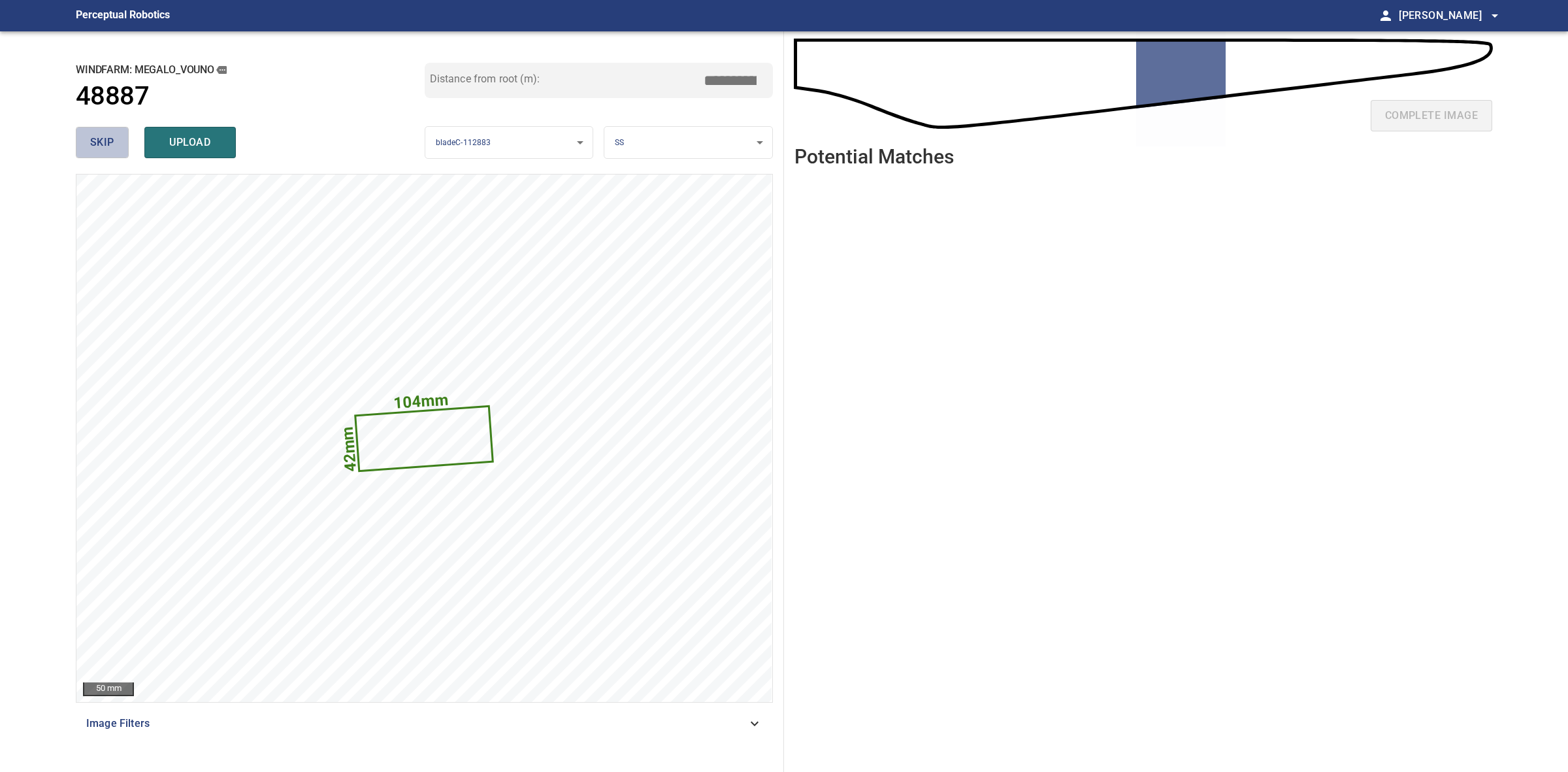
click at [93, 146] on span "skip" at bounding box center [102, 142] width 24 height 18
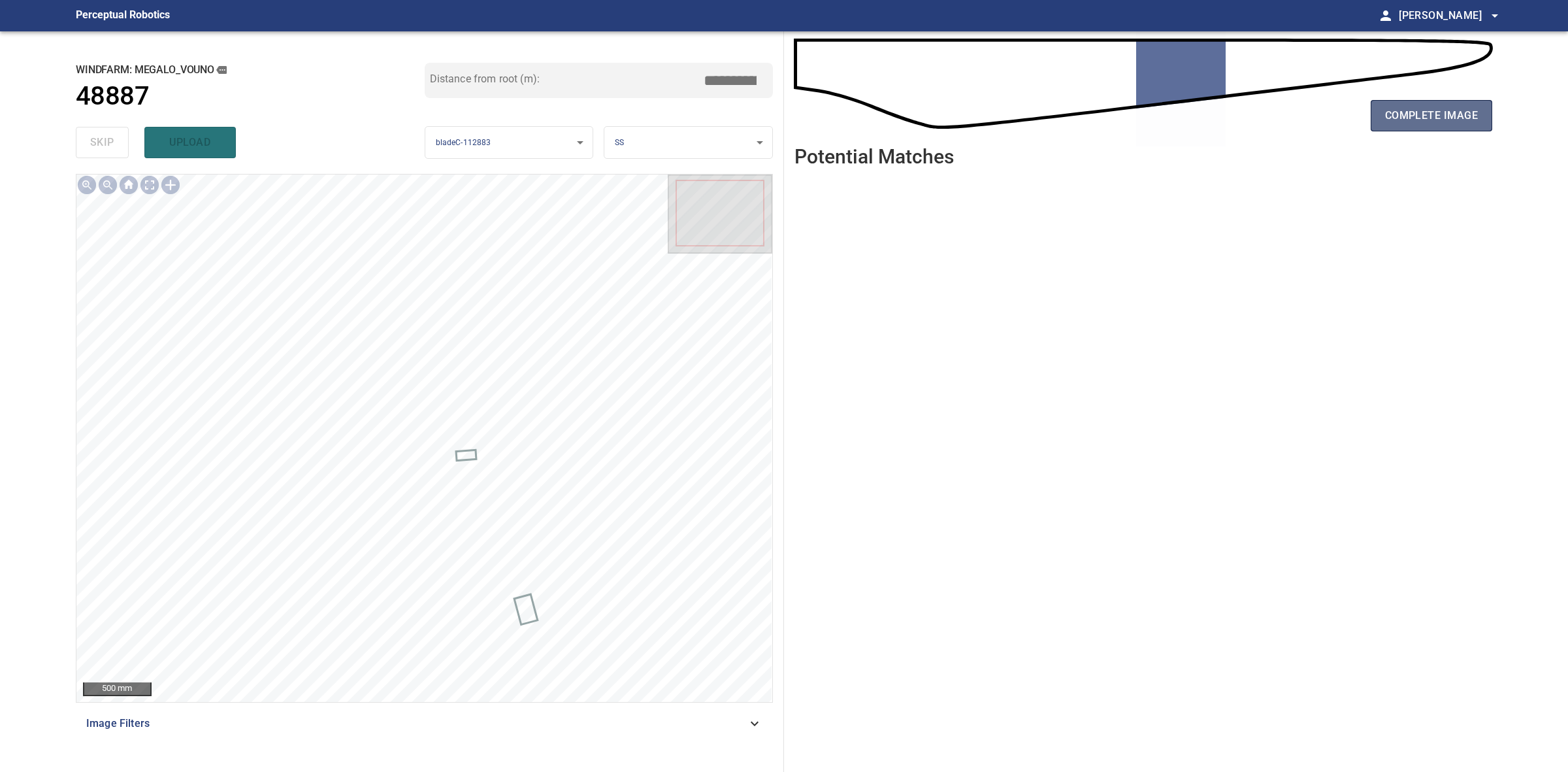
click at [1444, 127] on button "complete image" at bounding box center [1431, 116] width 122 height 31
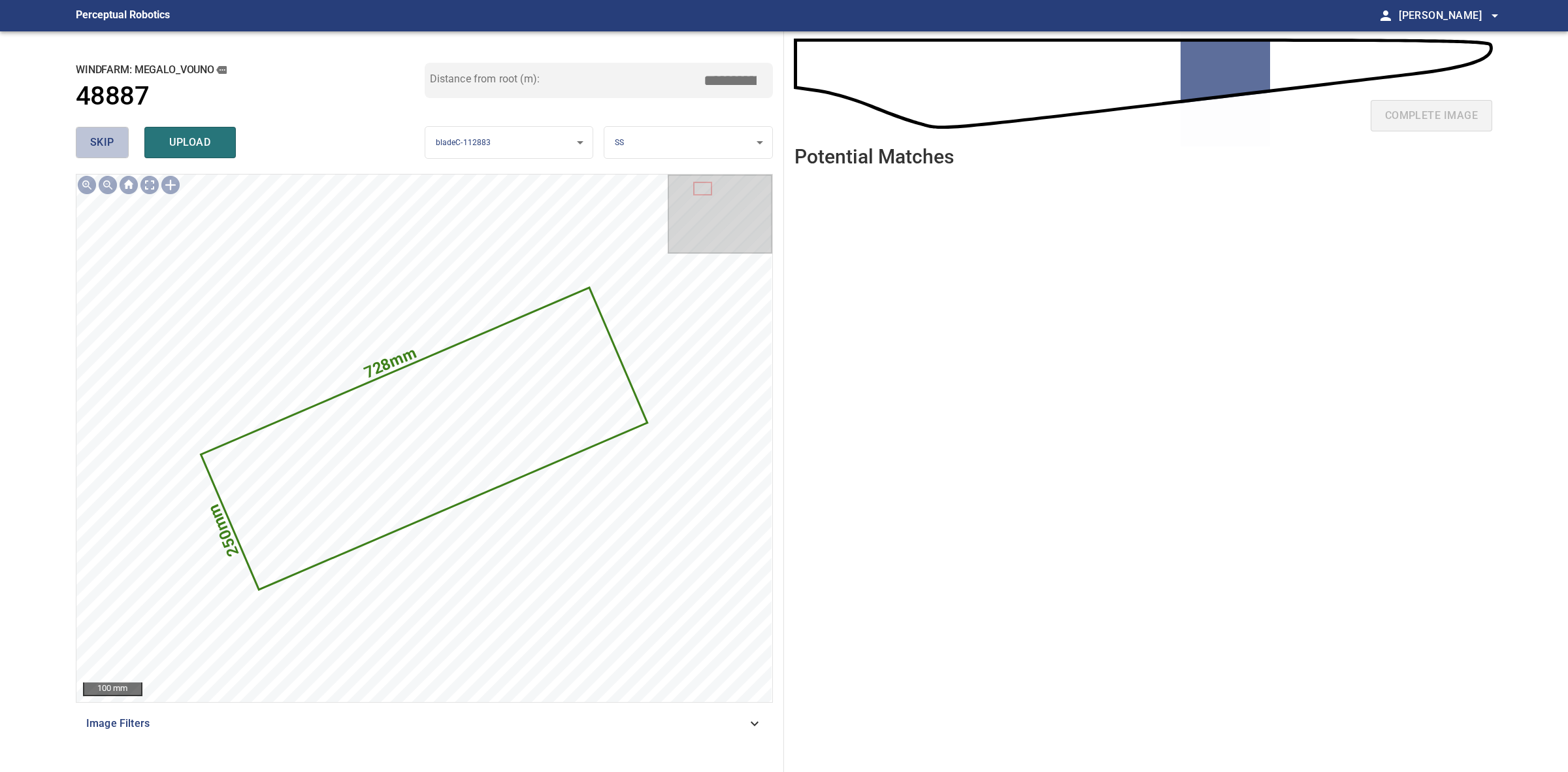
click at [115, 138] on button "skip" at bounding box center [102, 143] width 53 height 31
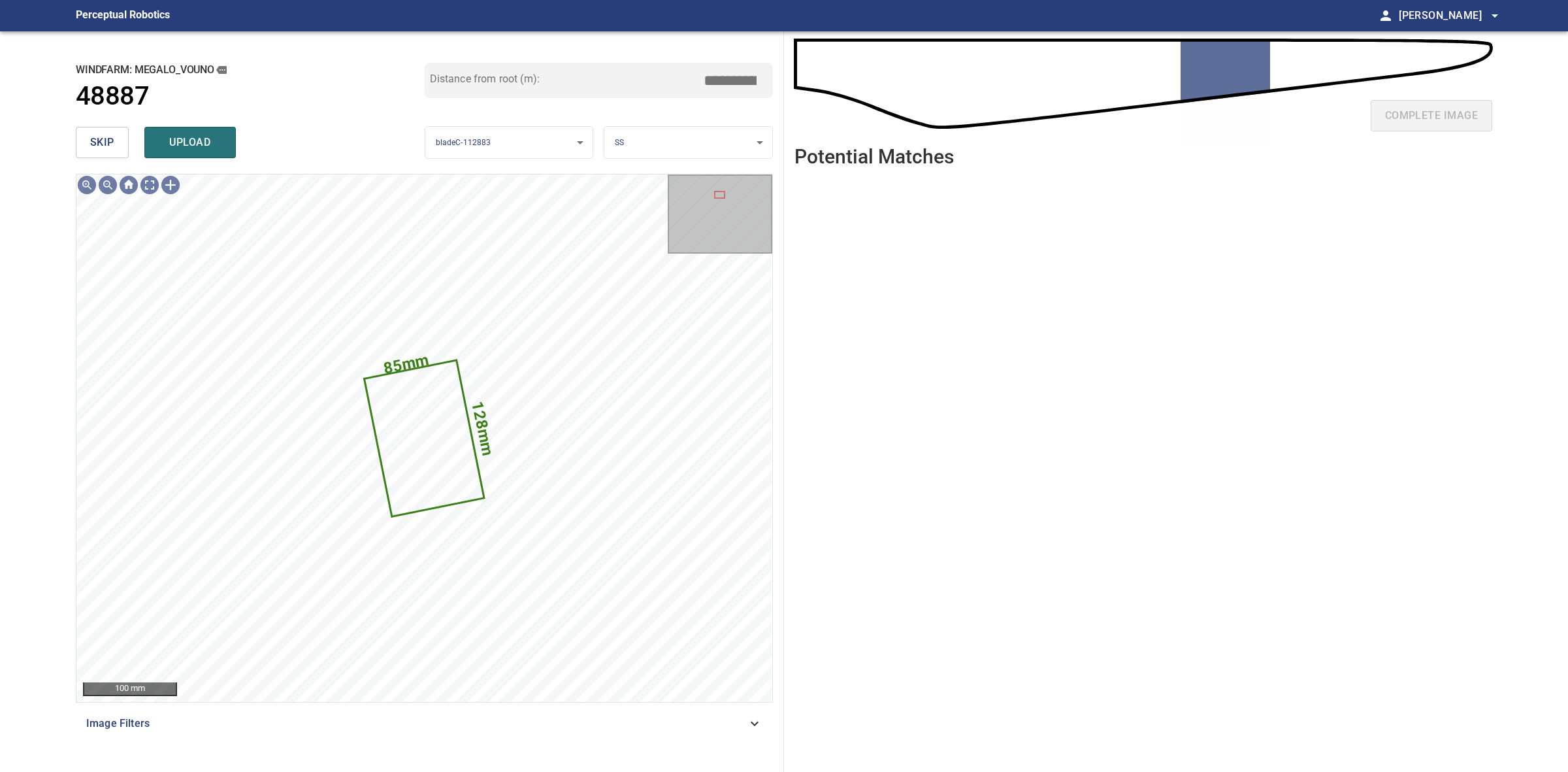
click at [87, 141] on button "skip" at bounding box center [102, 143] width 53 height 31
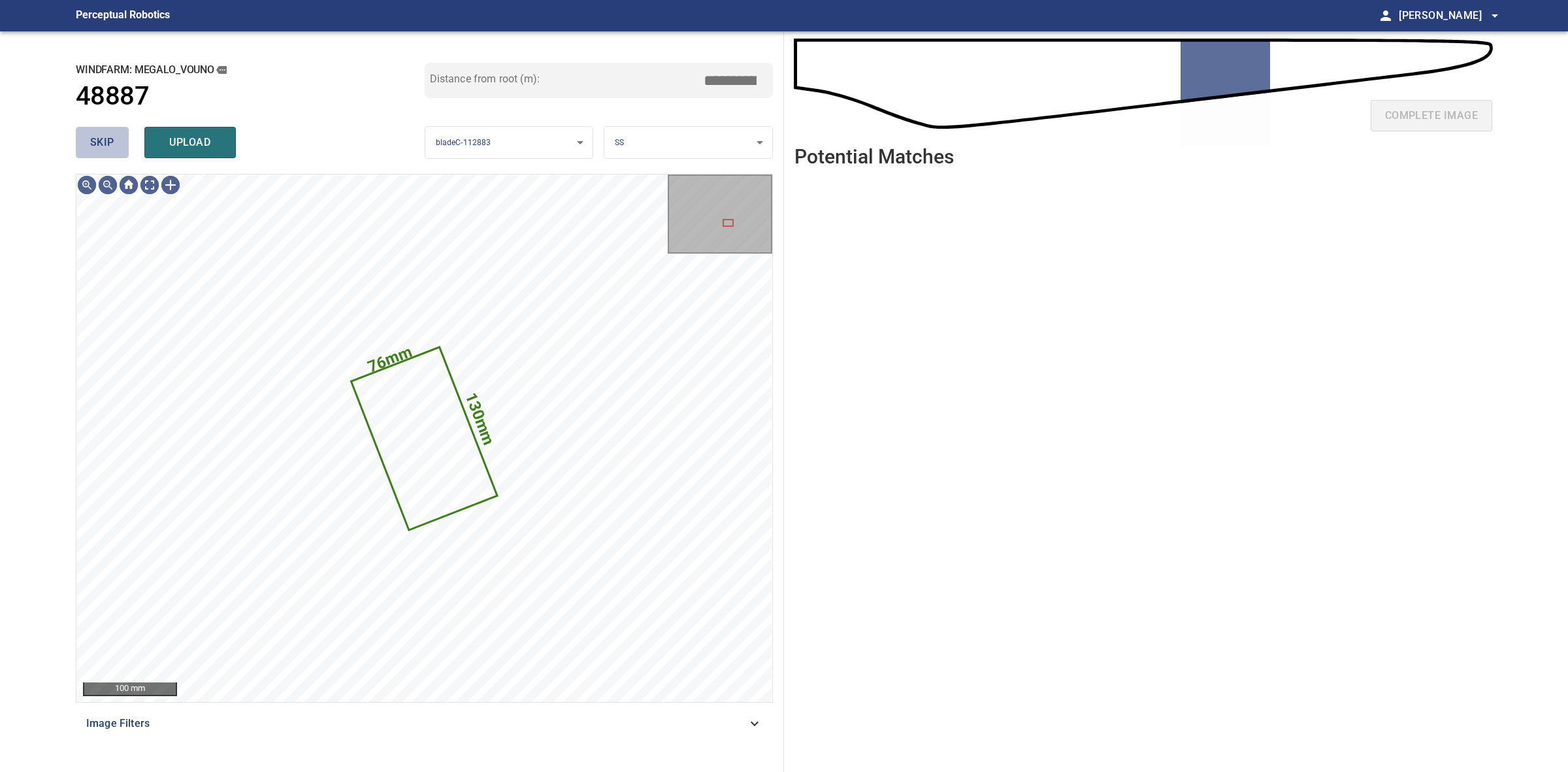
click at [87, 141] on button "skip" at bounding box center [102, 143] width 53 height 31
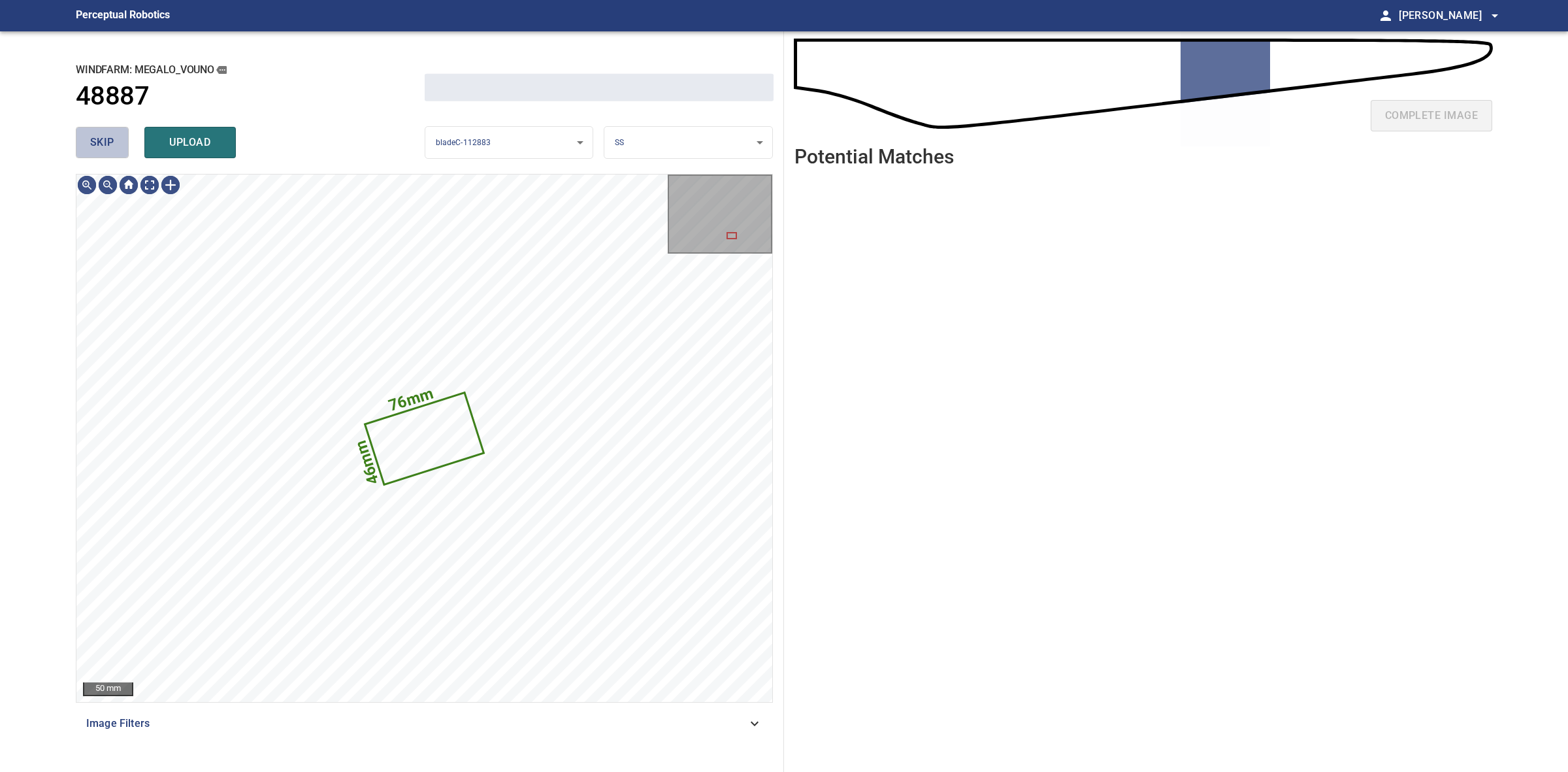
click at [87, 141] on button "skip" at bounding box center [102, 143] width 53 height 31
click at [87, 141] on div "skip upload" at bounding box center [251, 143] width 349 height 41
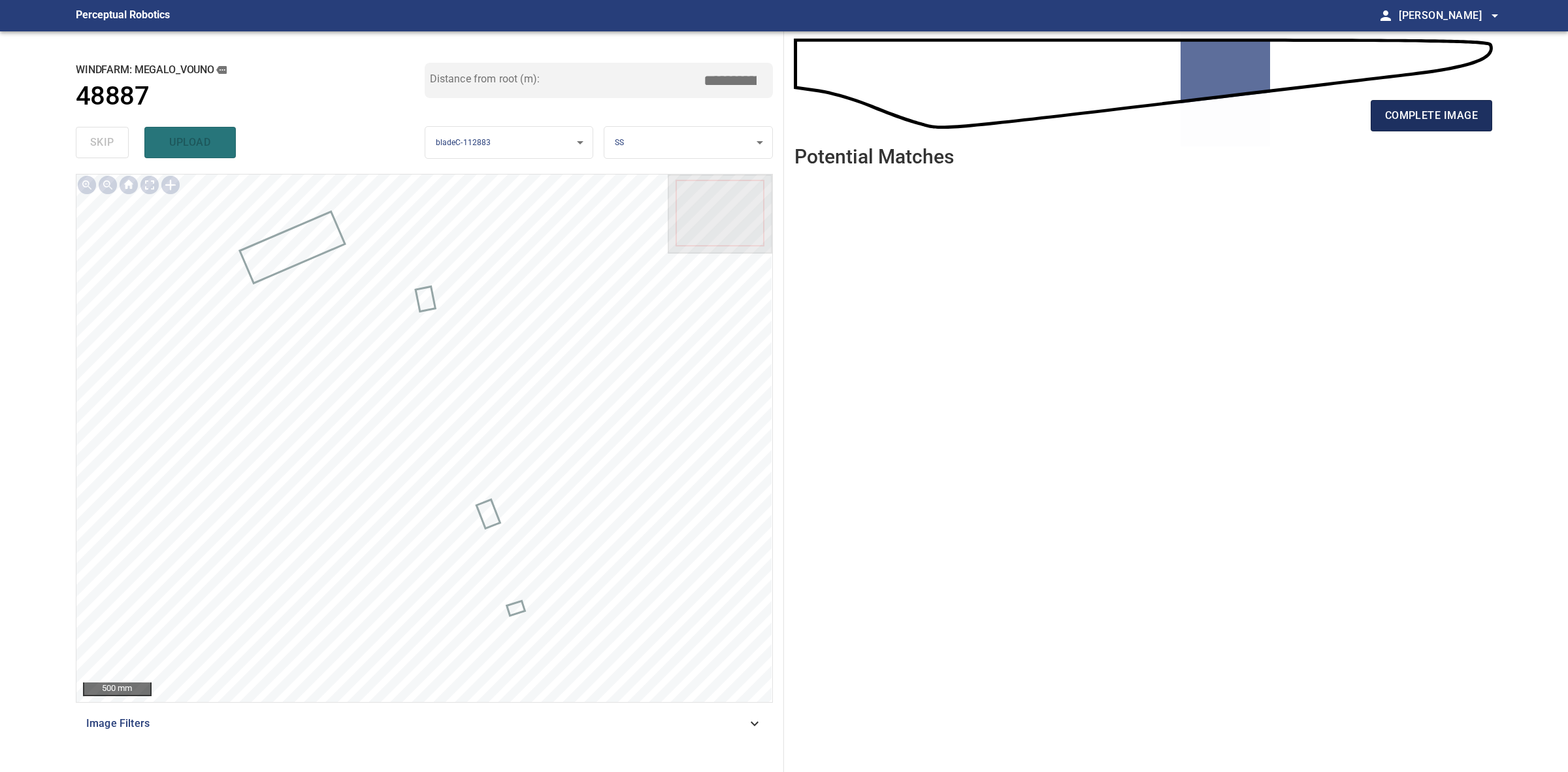
click at [1399, 116] on span "complete image" at bounding box center [1431, 115] width 92 height 18
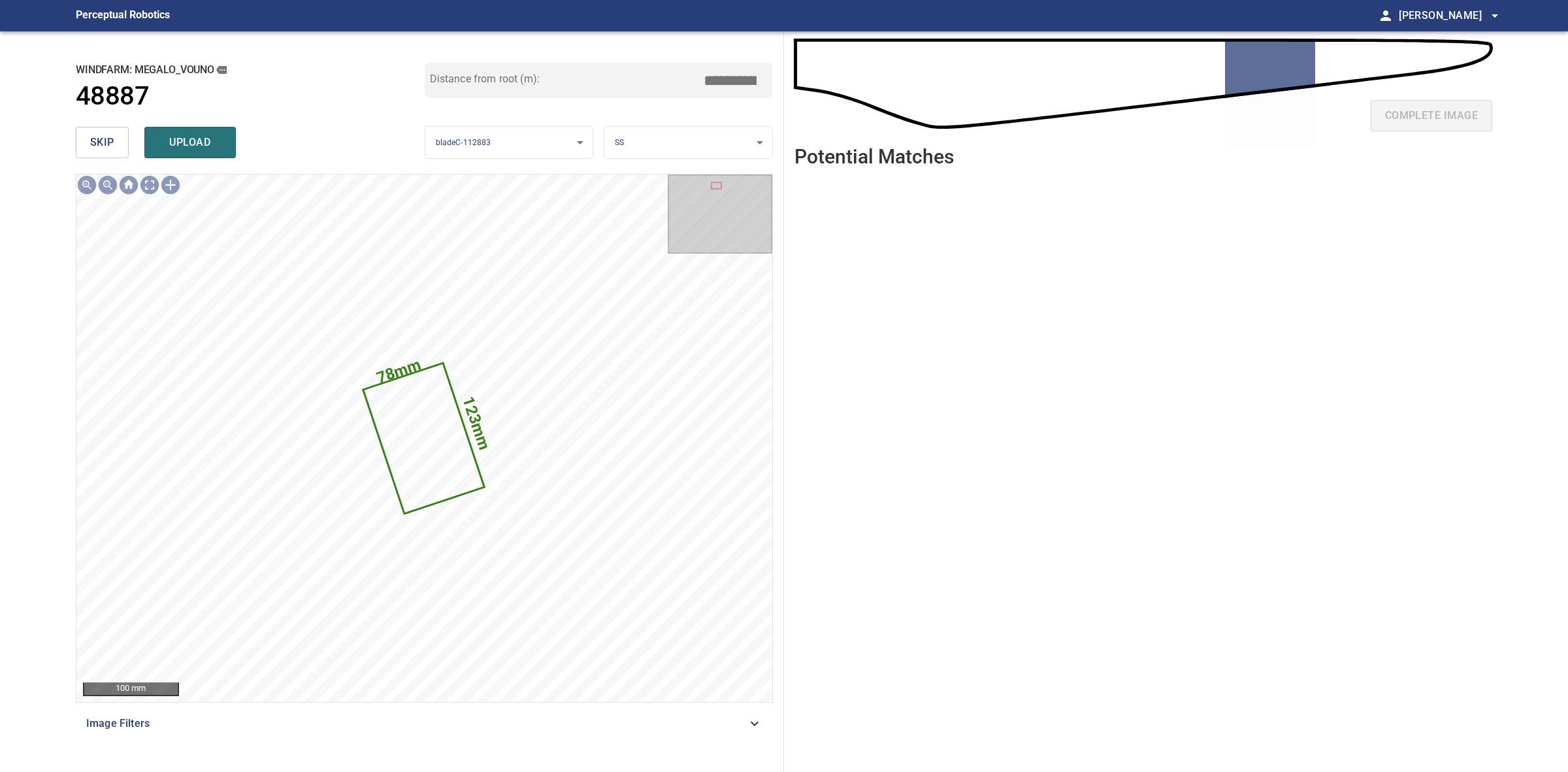
click at [86, 138] on button "skip" at bounding box center [102, 143] width 53 height 31
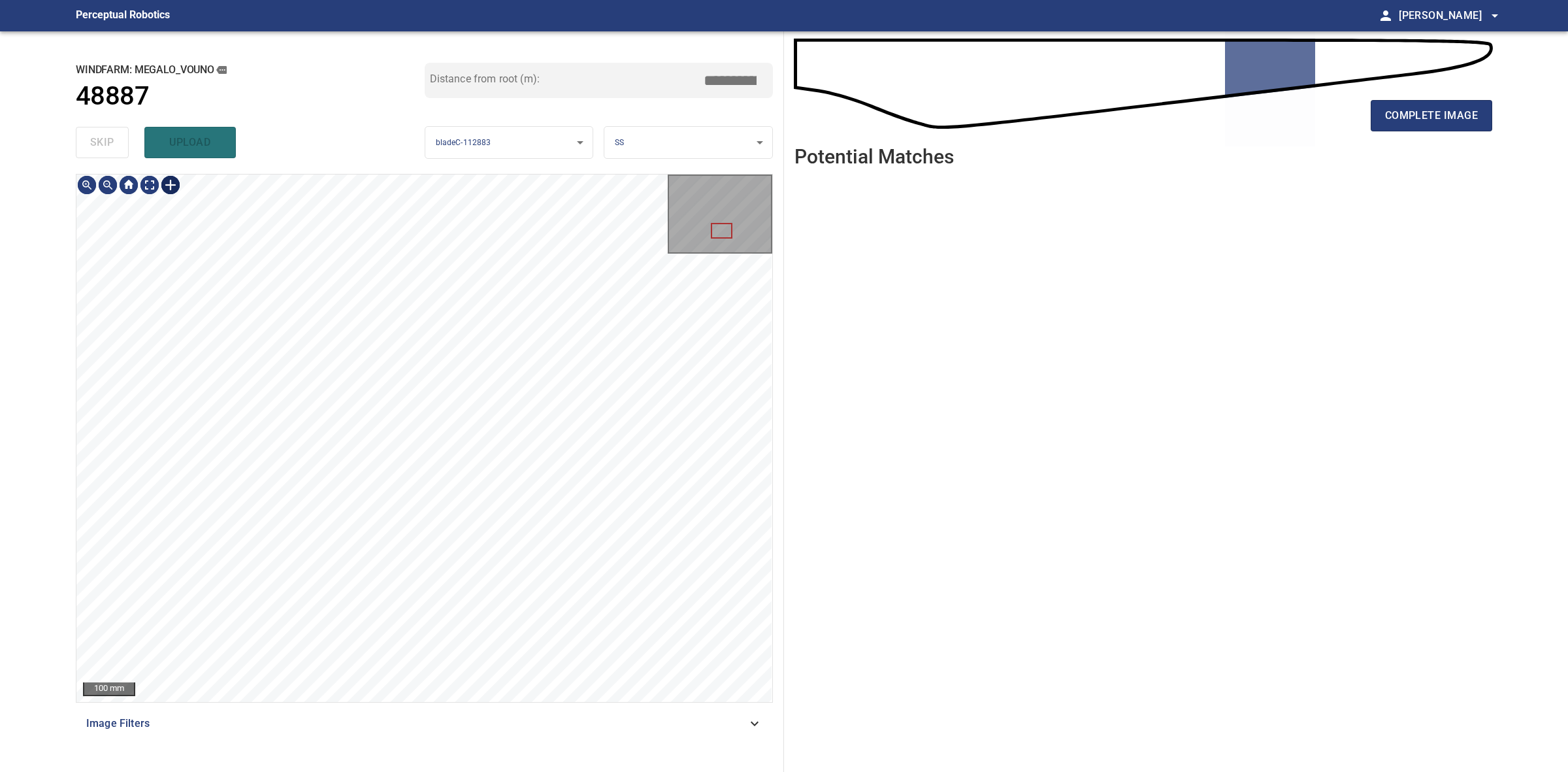
click at [178, 188] on div at bounding box center [170, 185] width 21 height 21
click at [588, 477] on div at bounding box center [424, 438] width 696 height 527
click at [537, 462] on div at bounding box center [468, 472] width 188 height 104
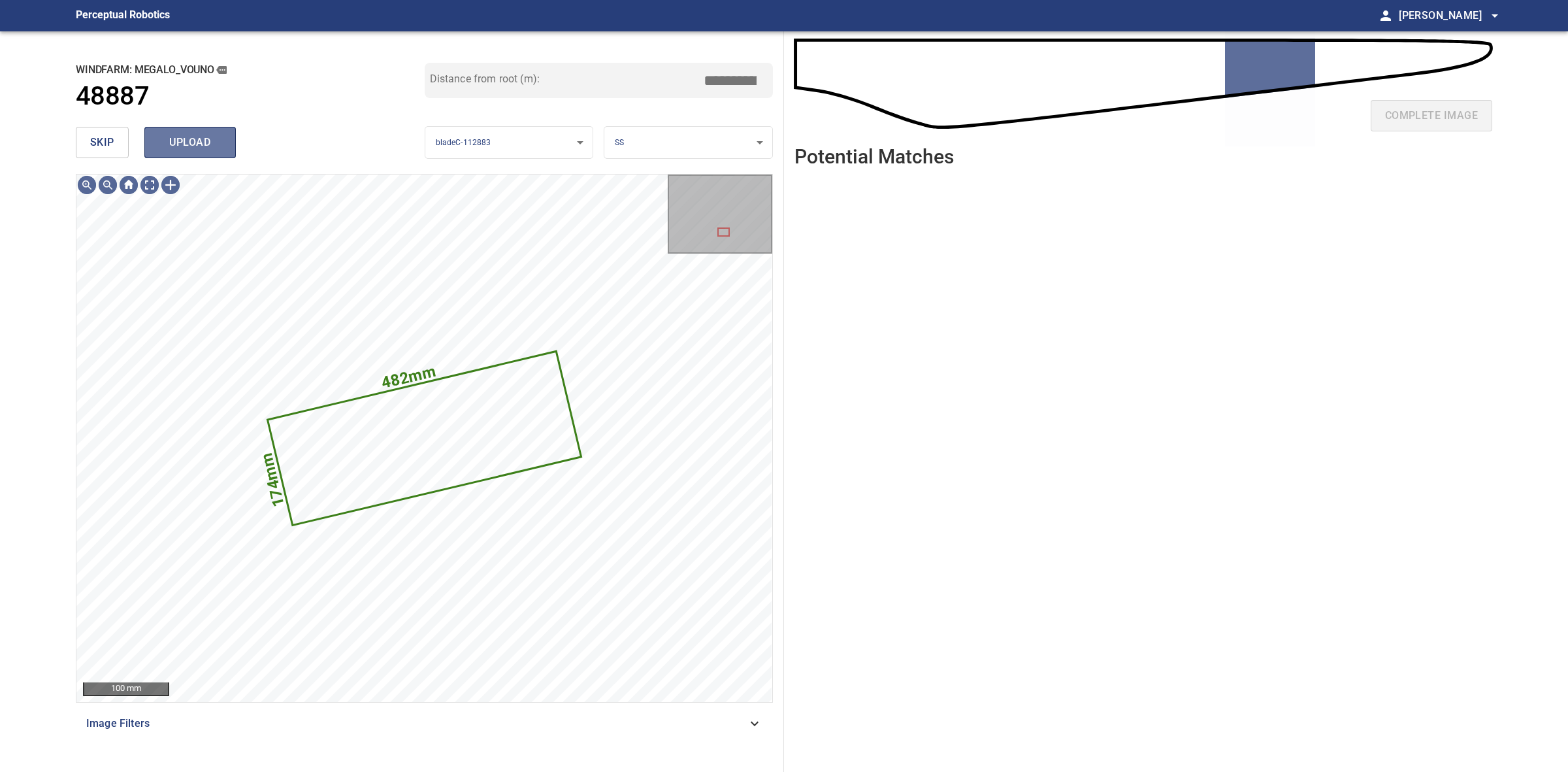
click at [191, 154] on button "upload" at bounding box center [190, 143] width 92 height 31
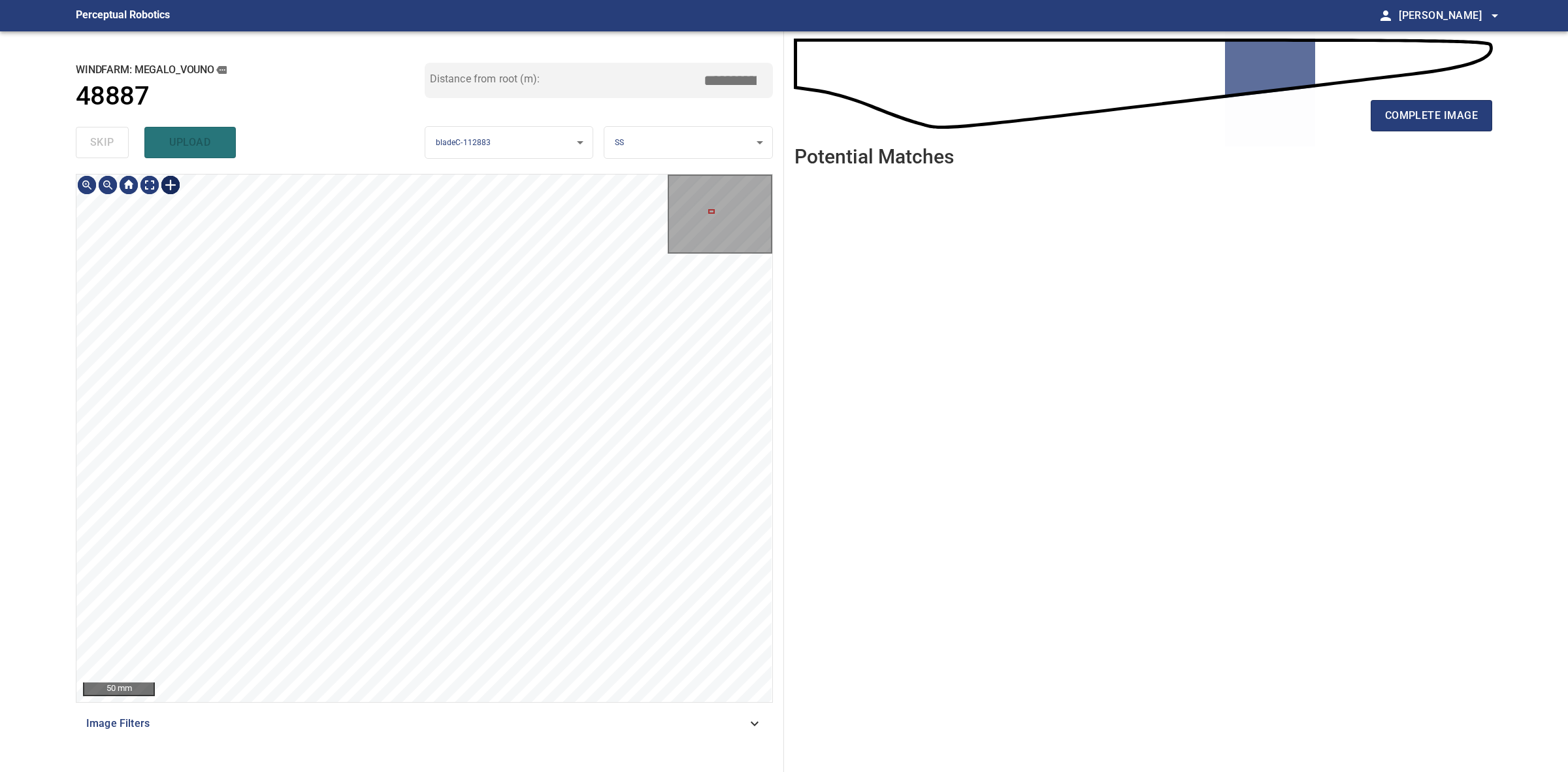
click at [163, 191] on div at bounding box center [170, 185] width 21 height 21
click at [500, 518] on div at bounding box center [424, 438] width 696 height 527
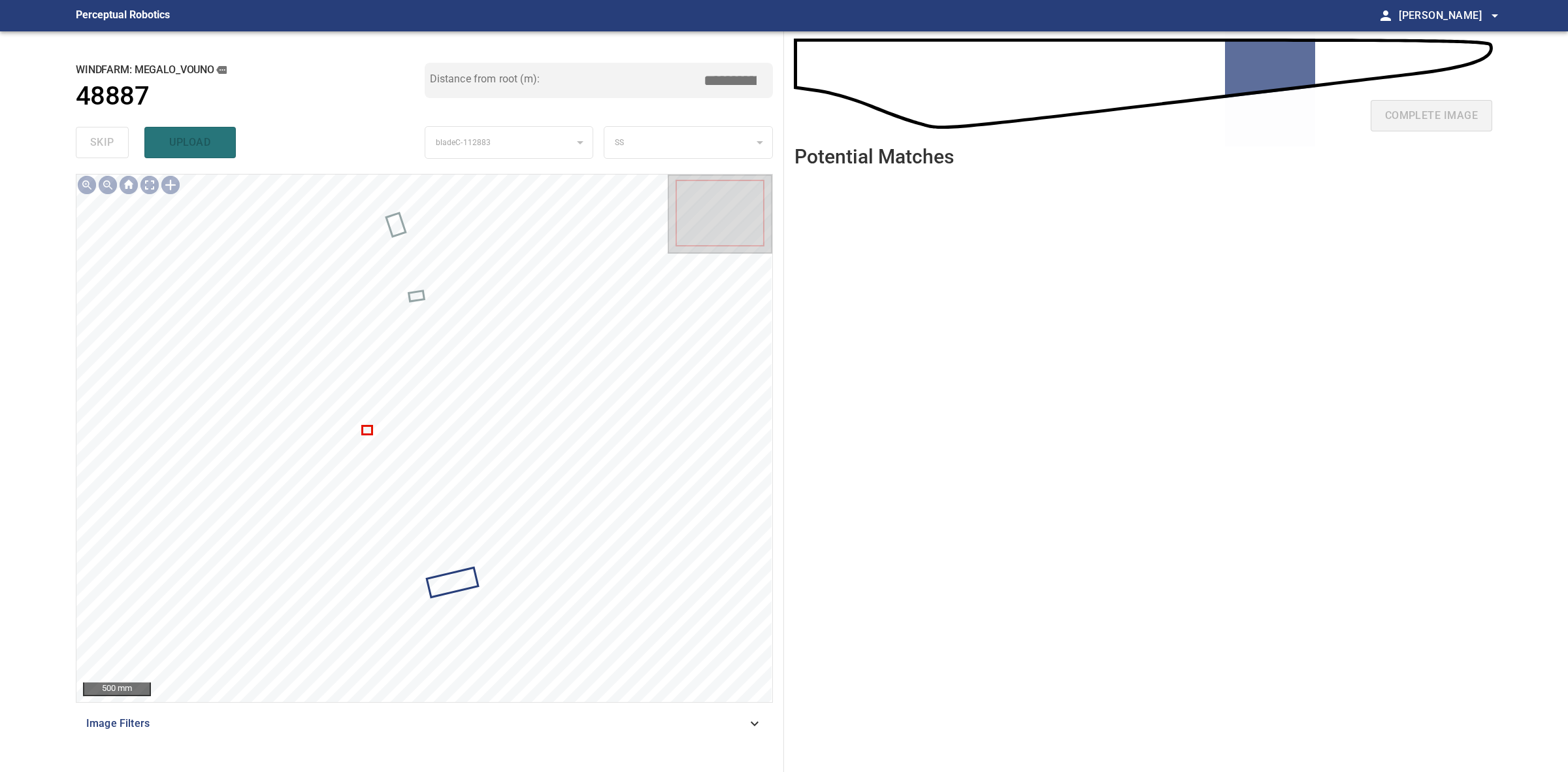
click at [368, 426] on div at bounding box center [424, 438] width 696 height 527
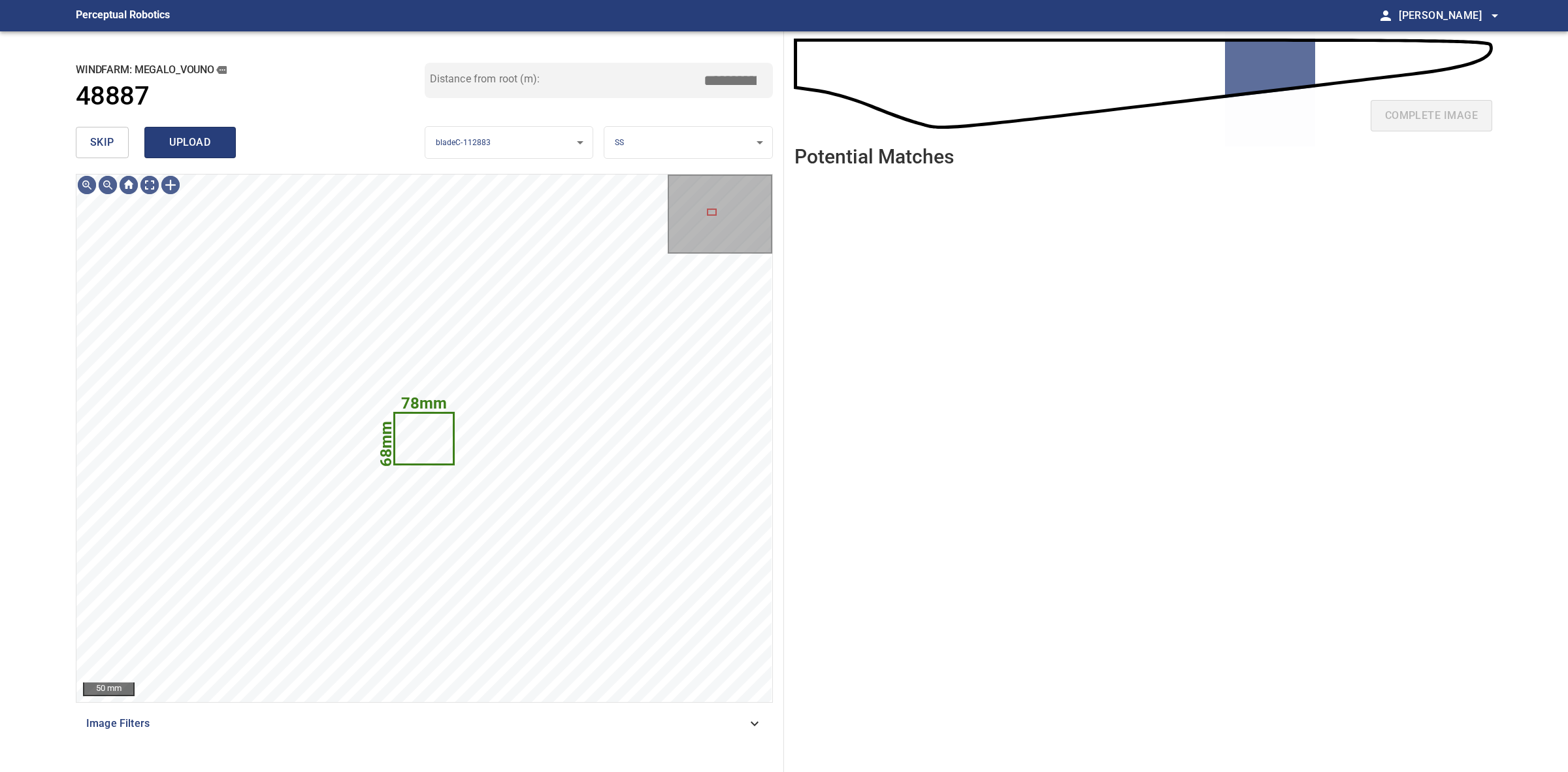
click at [175, 144] on span "upload" at bounding box center [190, 142] width 63 height 18
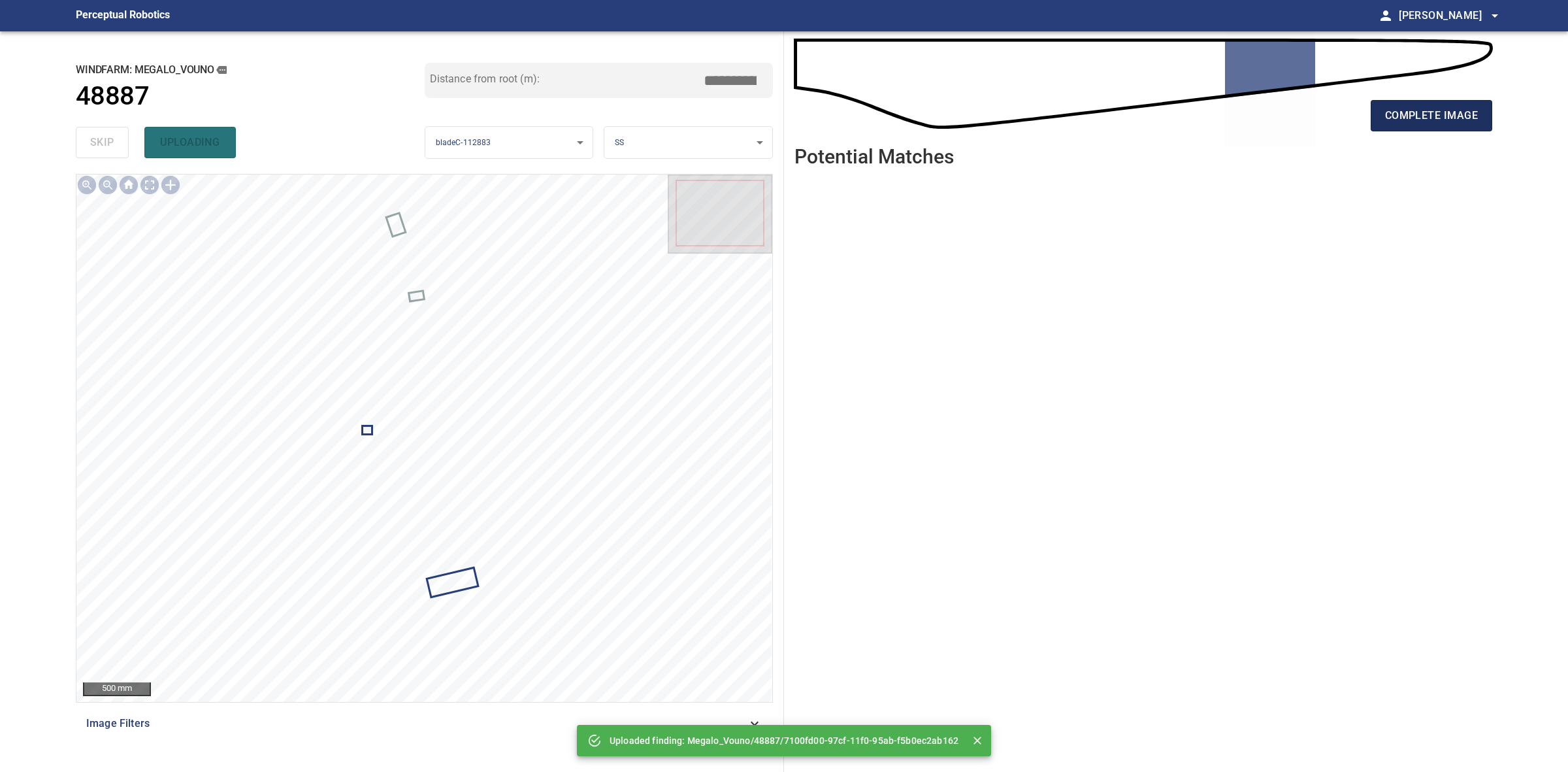
click at [1443, 117] on span "complete image" at bounding box center [1431, 115] width 92 height 18
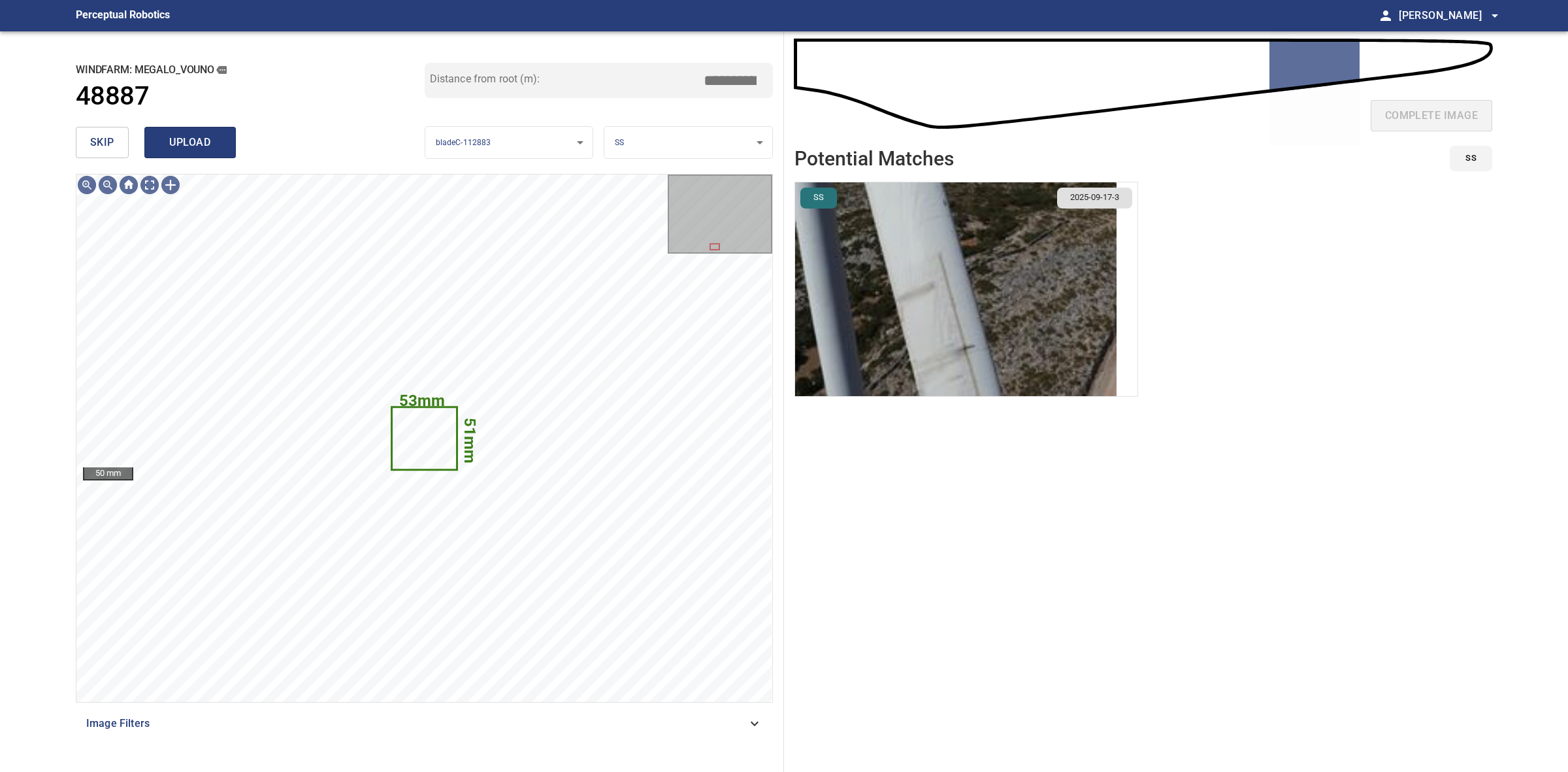
click at [196, 127] on button "upload" at bounding box center [190, 143] width 92 height 31
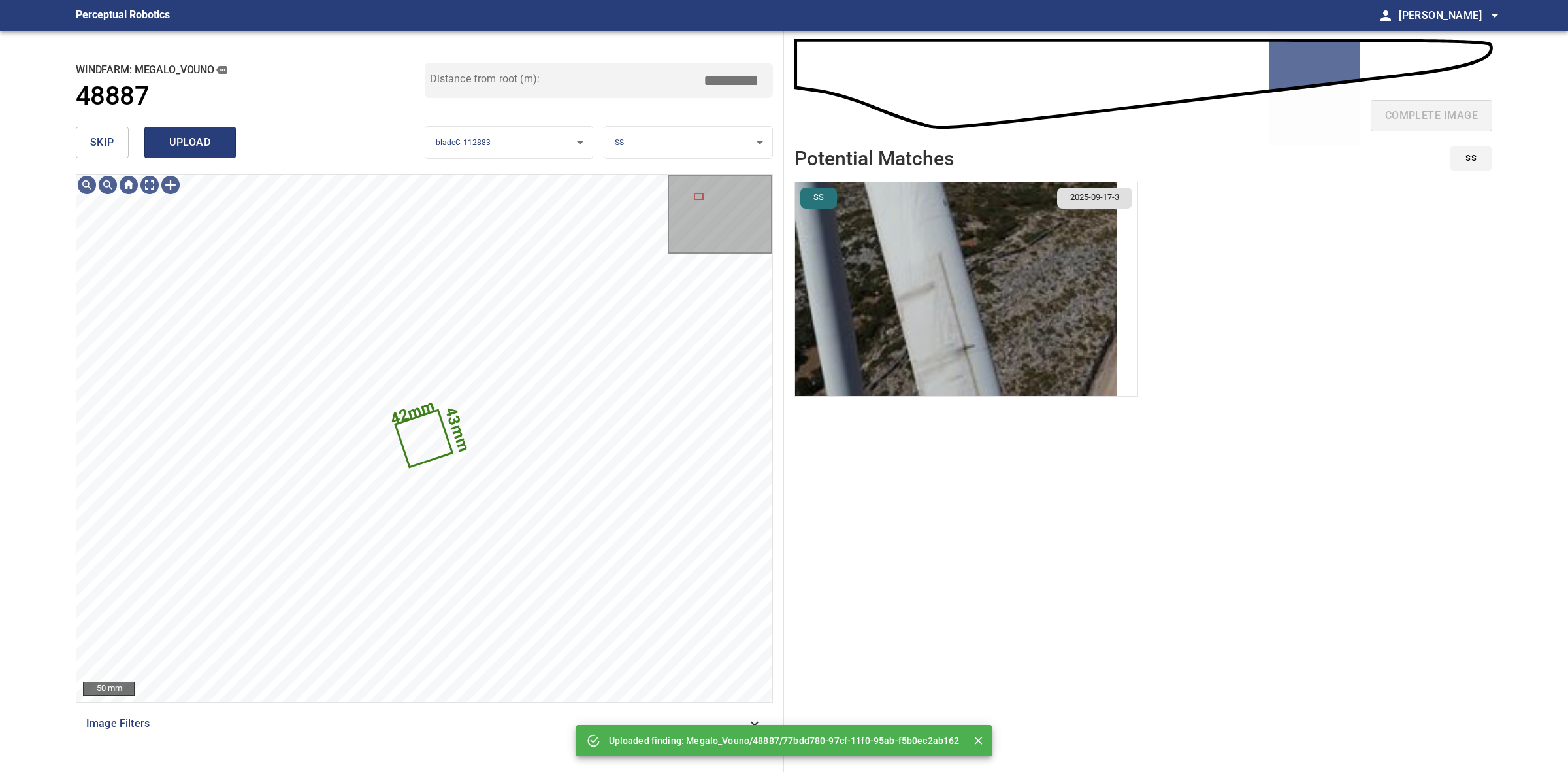
click at [186, 145] on span "upload" at bounding box center [190, 142] width 63 height 18
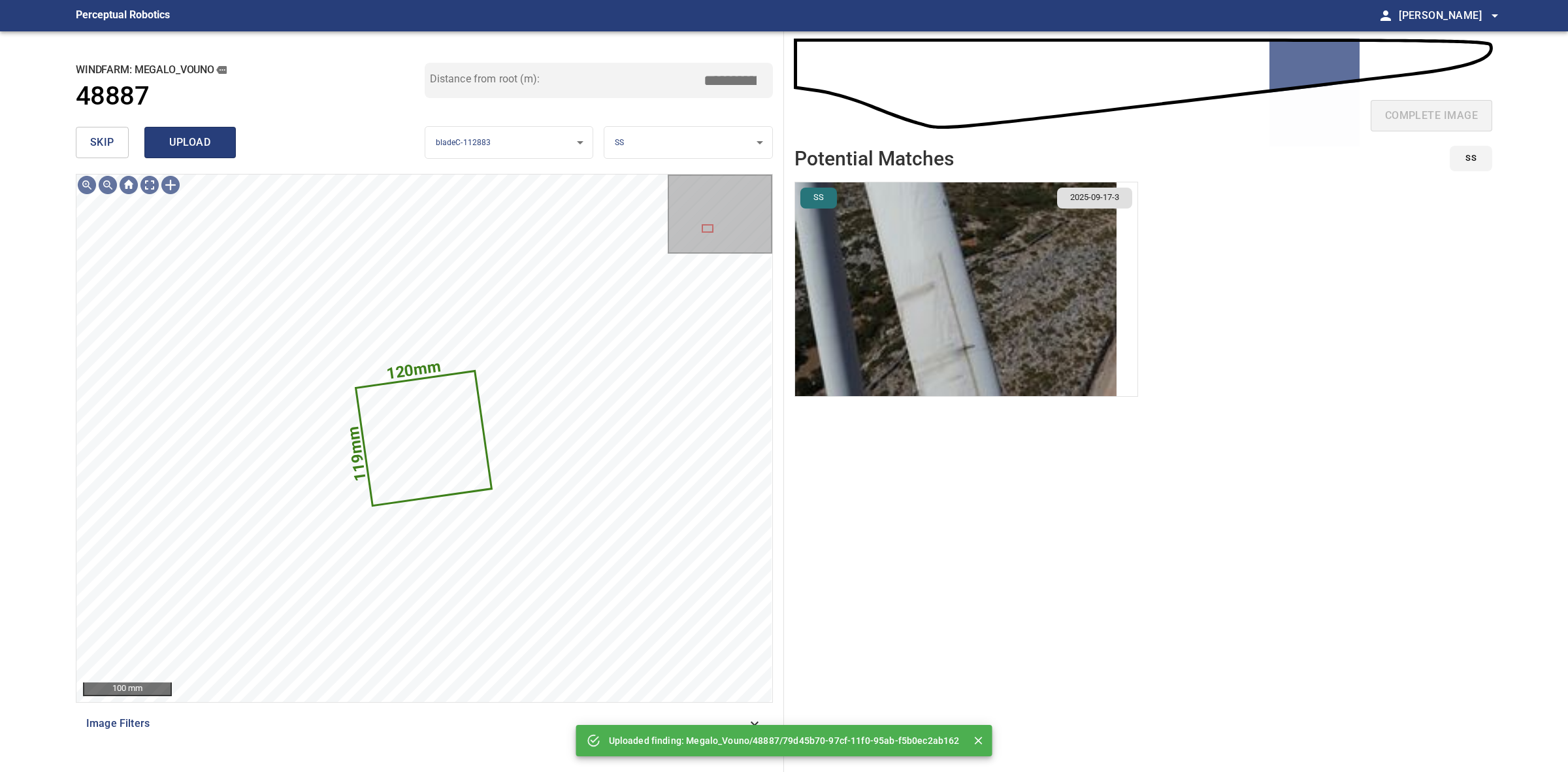
click at [222, 144] on button "upload" at bounding box center [190, 143] width 92 height 31
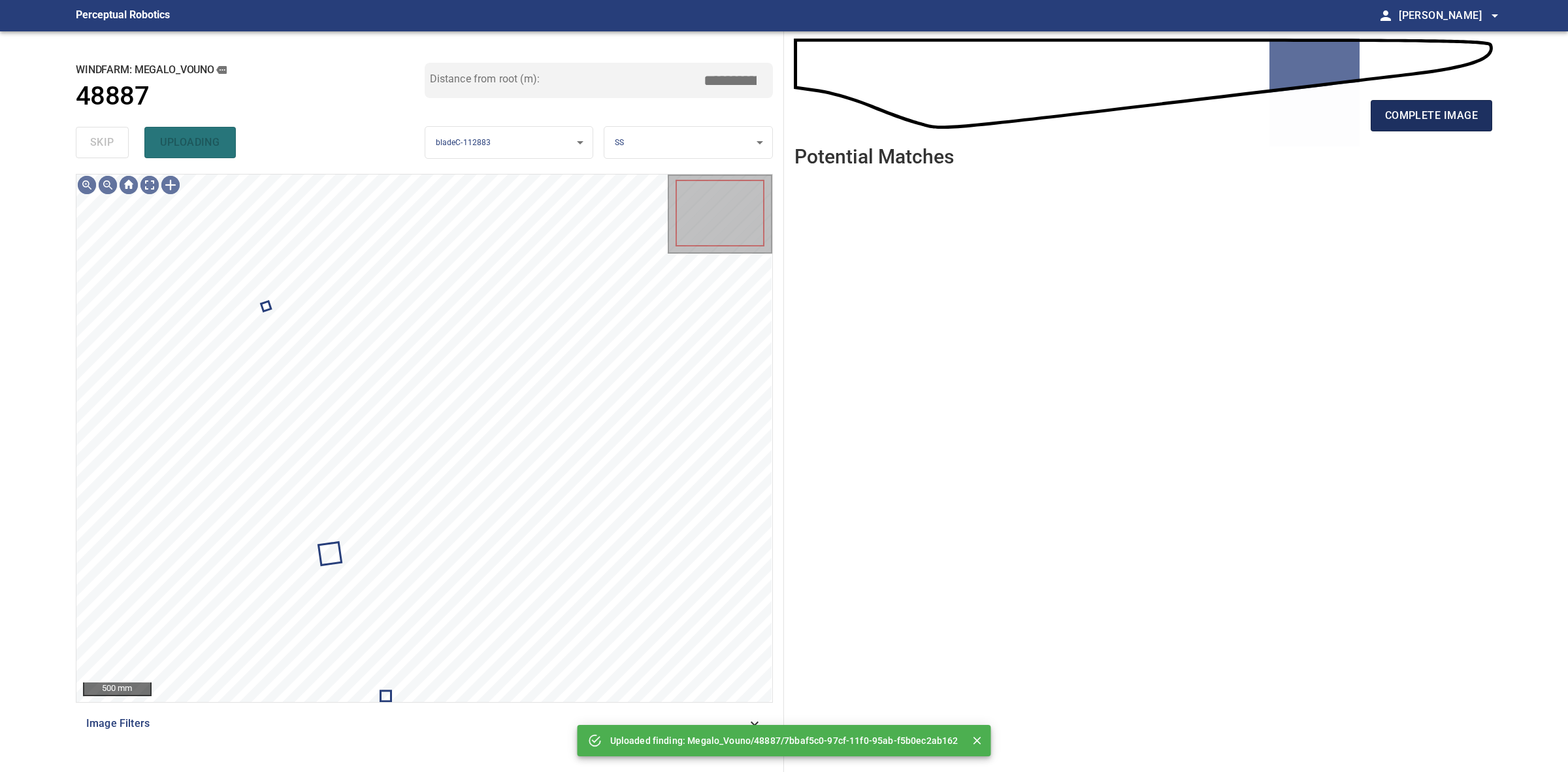
click at [1417, 116] on span "complete image" at bounding box center [1431, 115] width 92 height 18
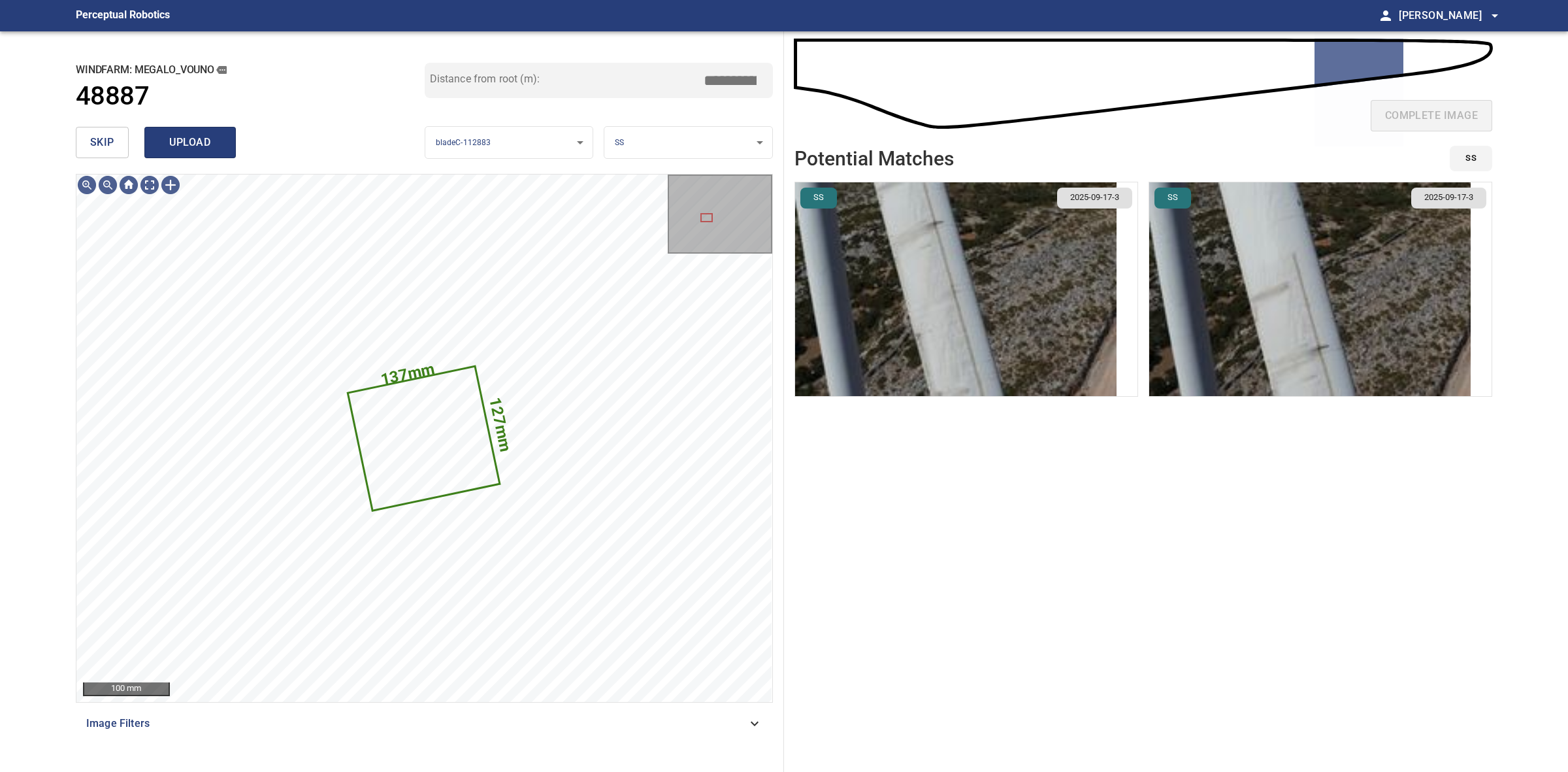
click at [230, 148] on button "upload" at bounding box center [190, 143] width 92 height 31
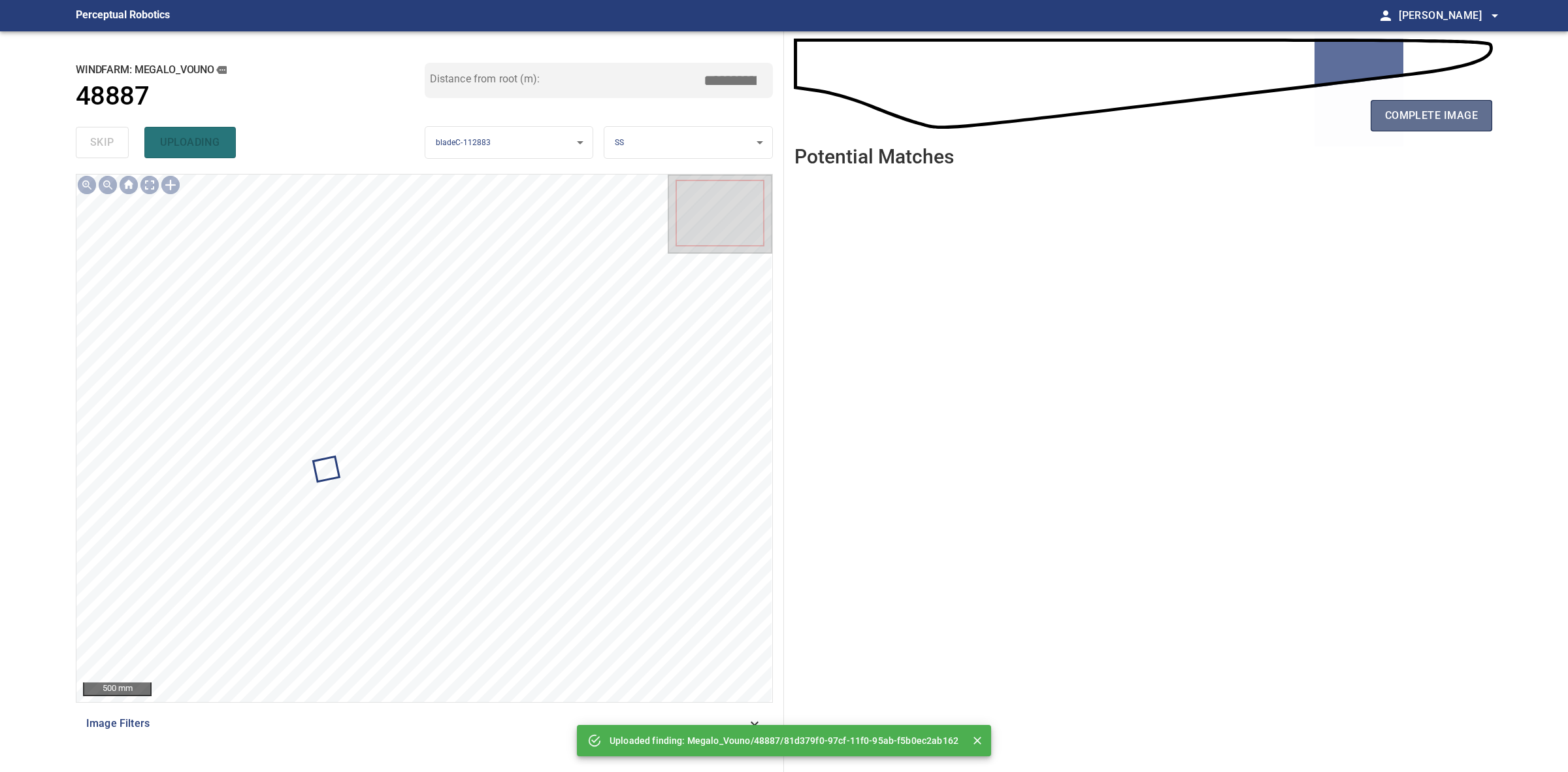
click at [1435, 121] on span "complete image" at bounding box center [1431, 115] width 92 height 18
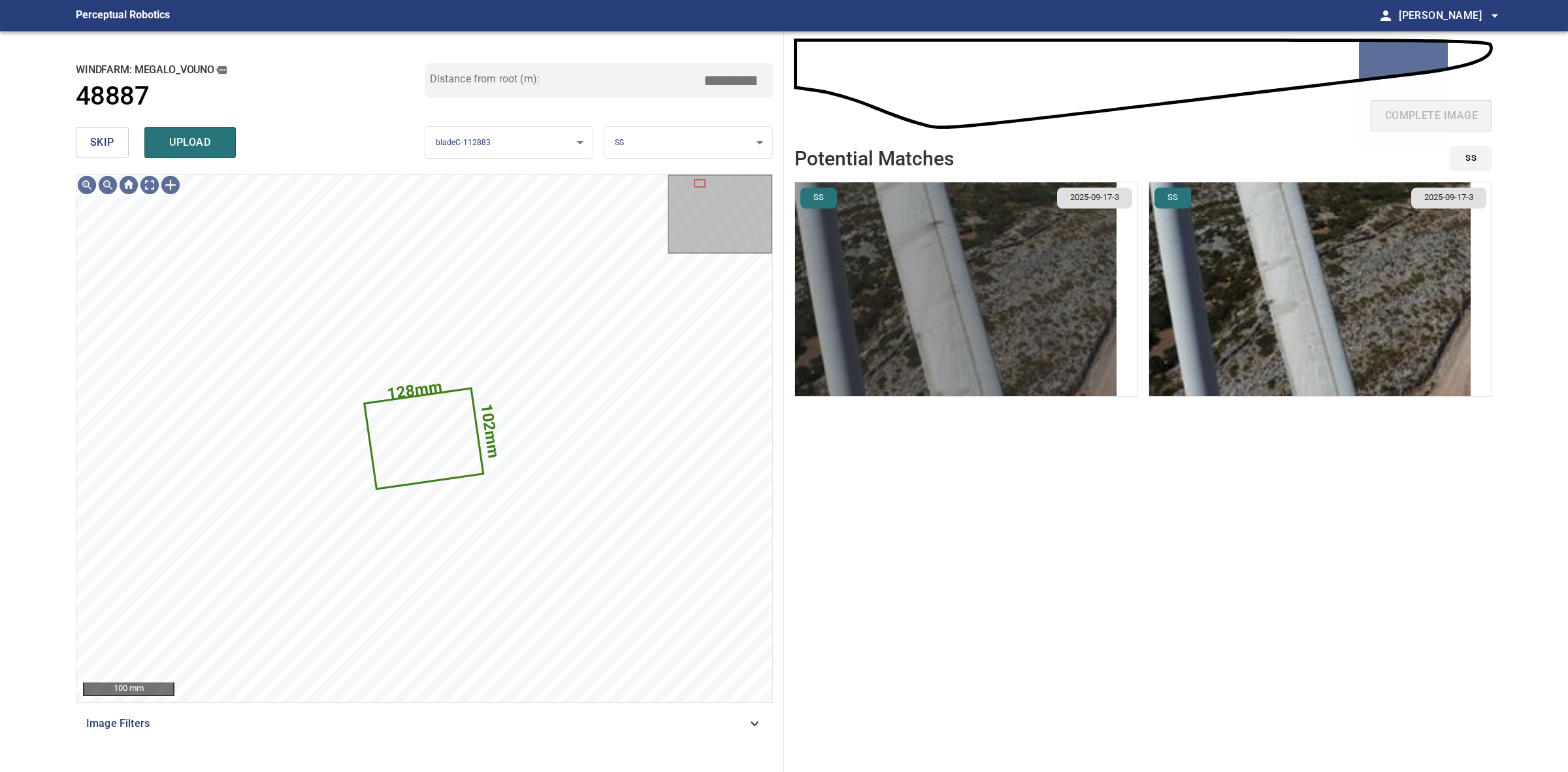
click at [926, 297] on img "button" at bounding box center [956, 289] width 322 height 214
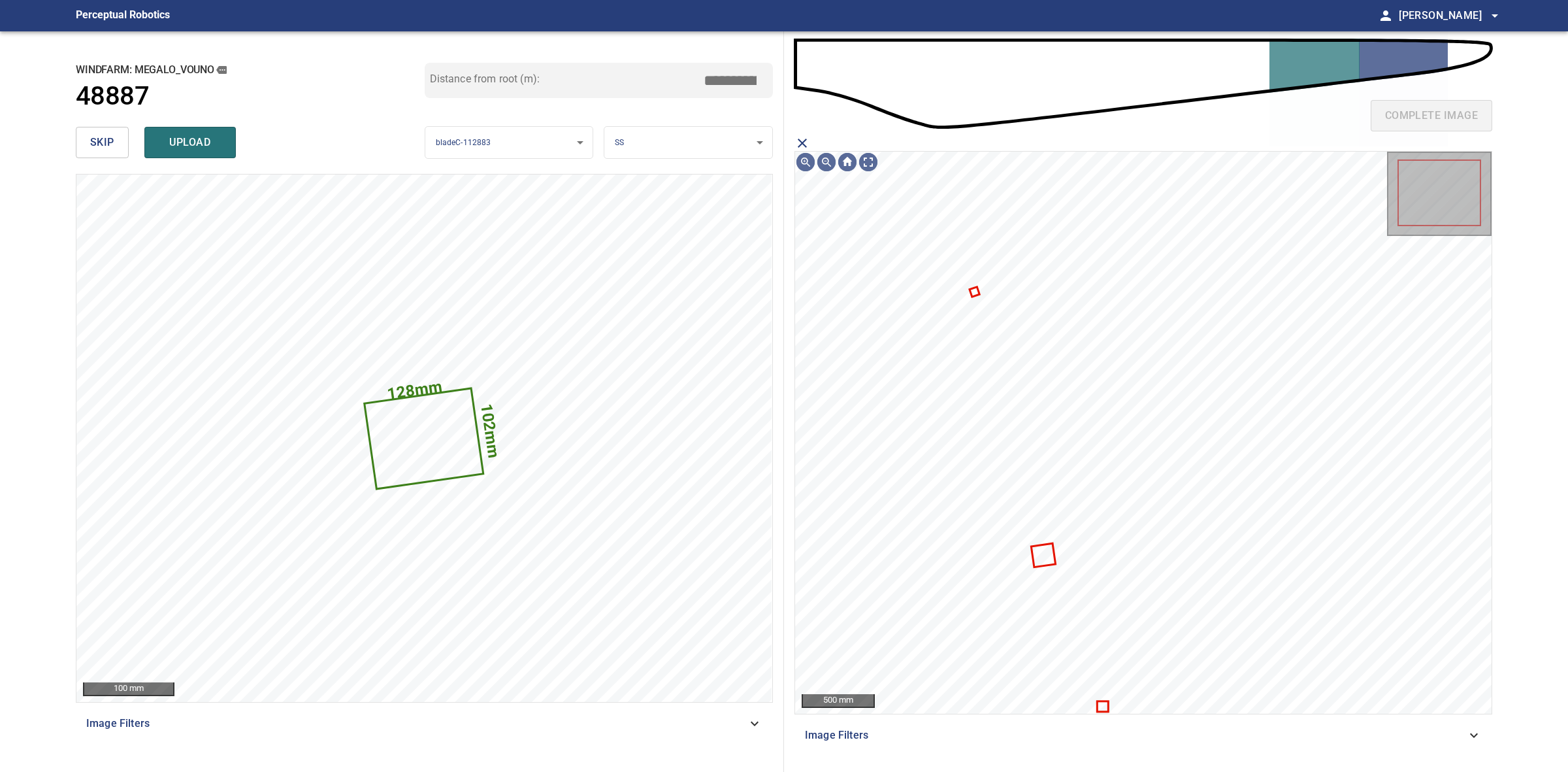
click at [809, 149] on icon "close matching imageResolution:" at bounding box center [802, 143] width 16 height 16
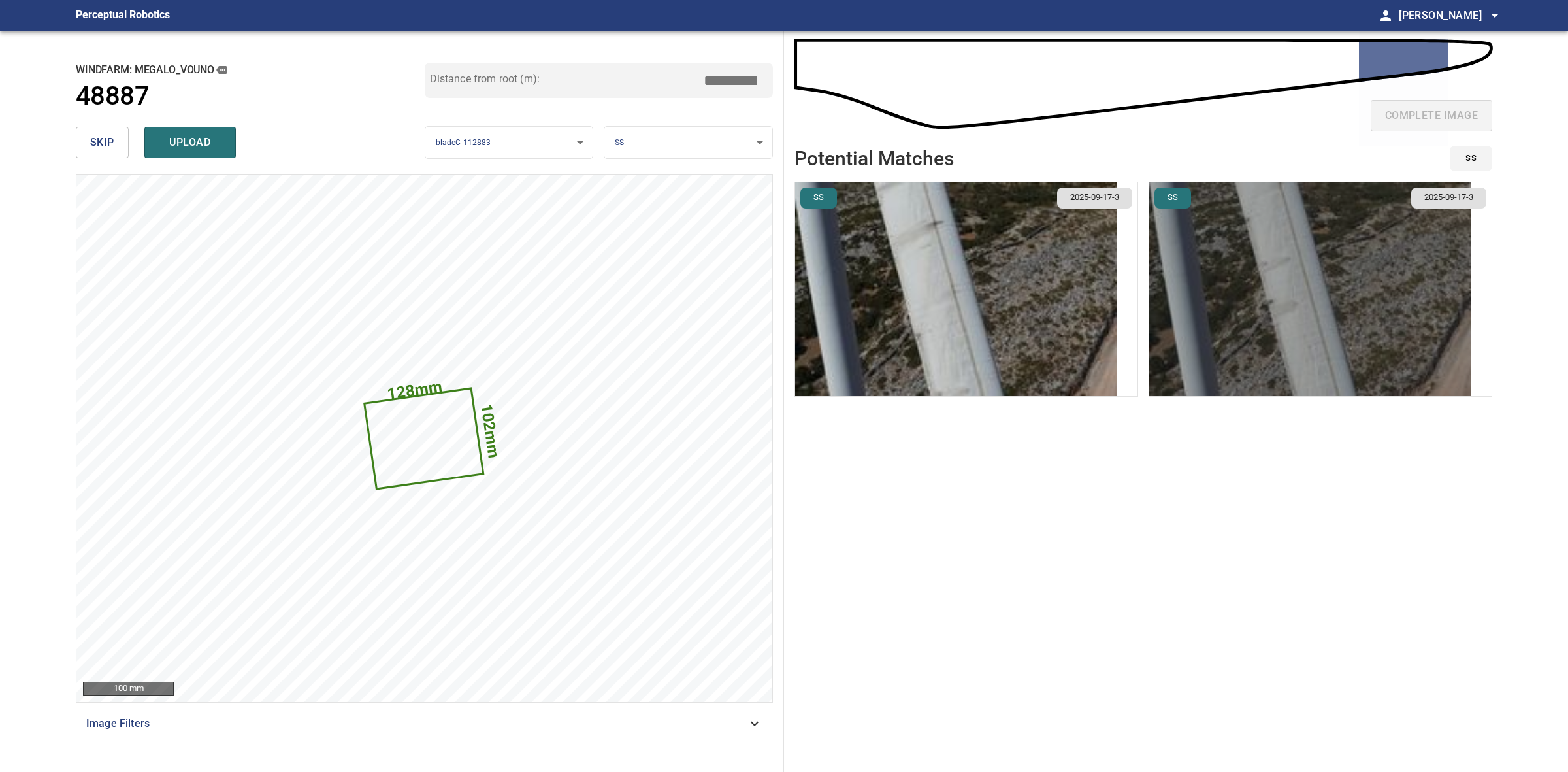
click at [1278, 295] on img "button" at bounding box center [1310, 289] width 322 height 214
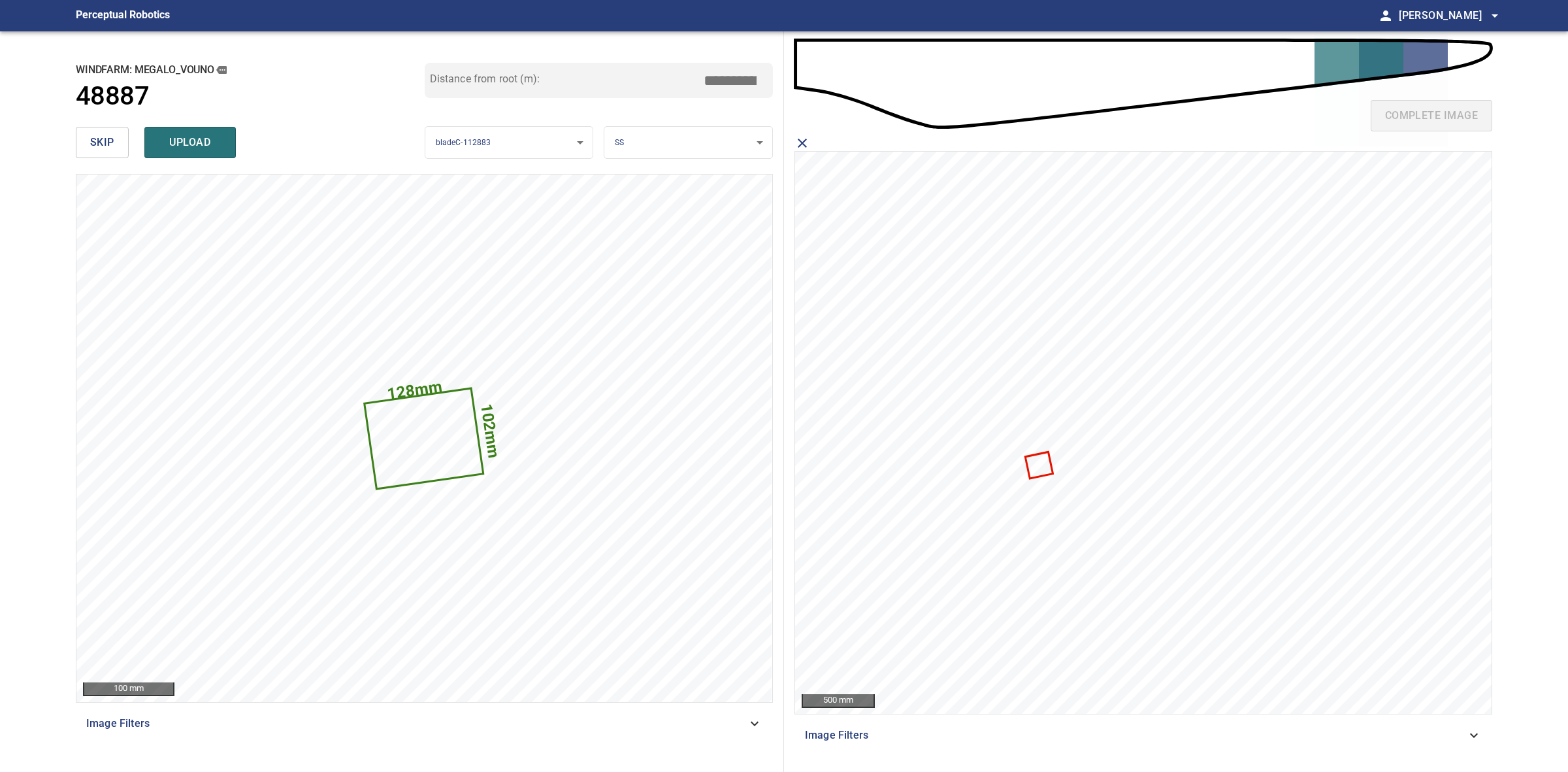
click at [1046, 465] on icon at bounding box center [1039, 465] width 25 height 24
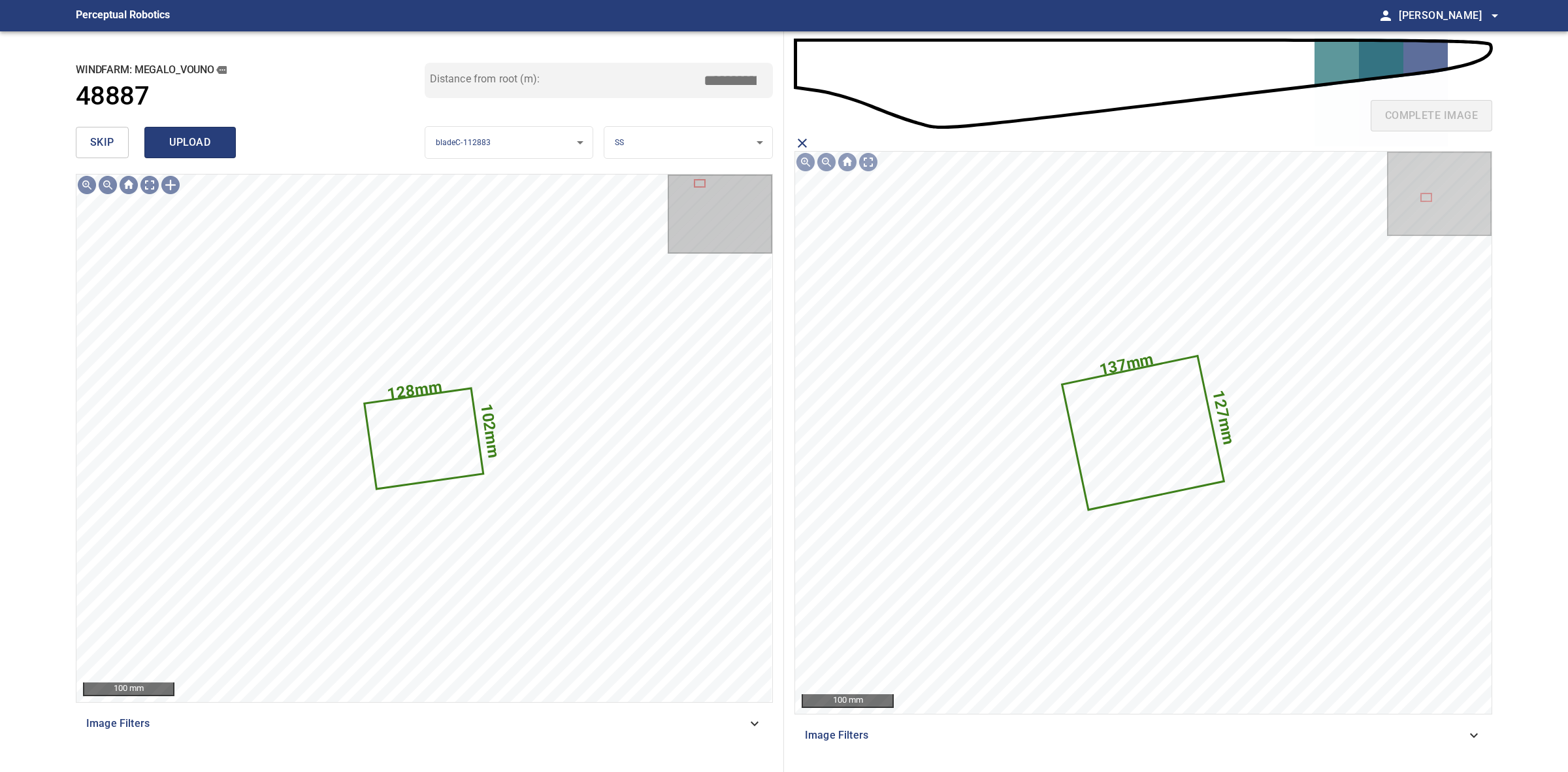
click at [220, 143] on span "upload" at bounding box center [190, 142] width 63 height 18
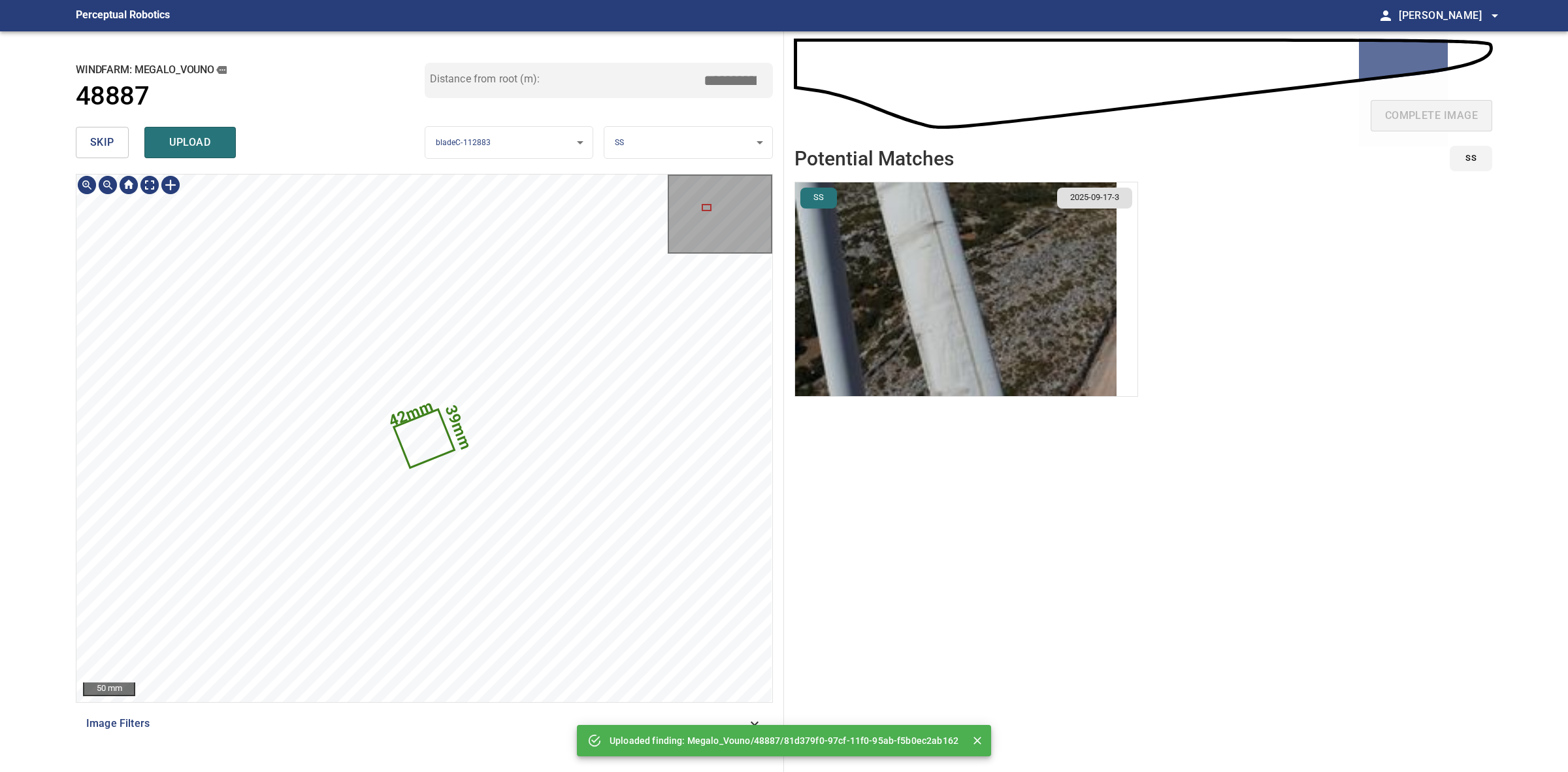
click at [425, 455] on icon at bounding box center [424, 438] width 58 height 56
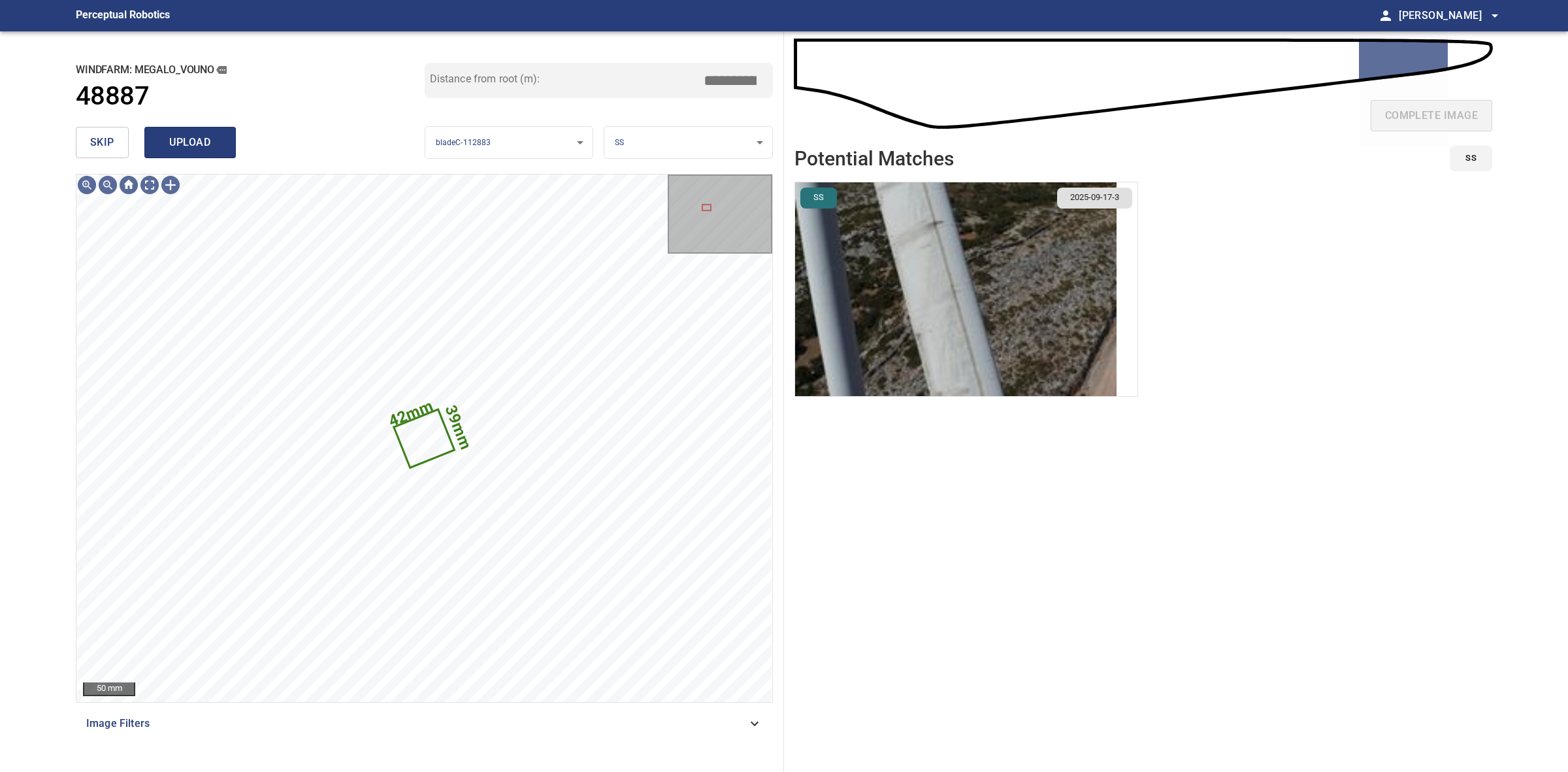
click at [201, 145] on span "upload" at bounding box center [190, 142] width 63 height 18
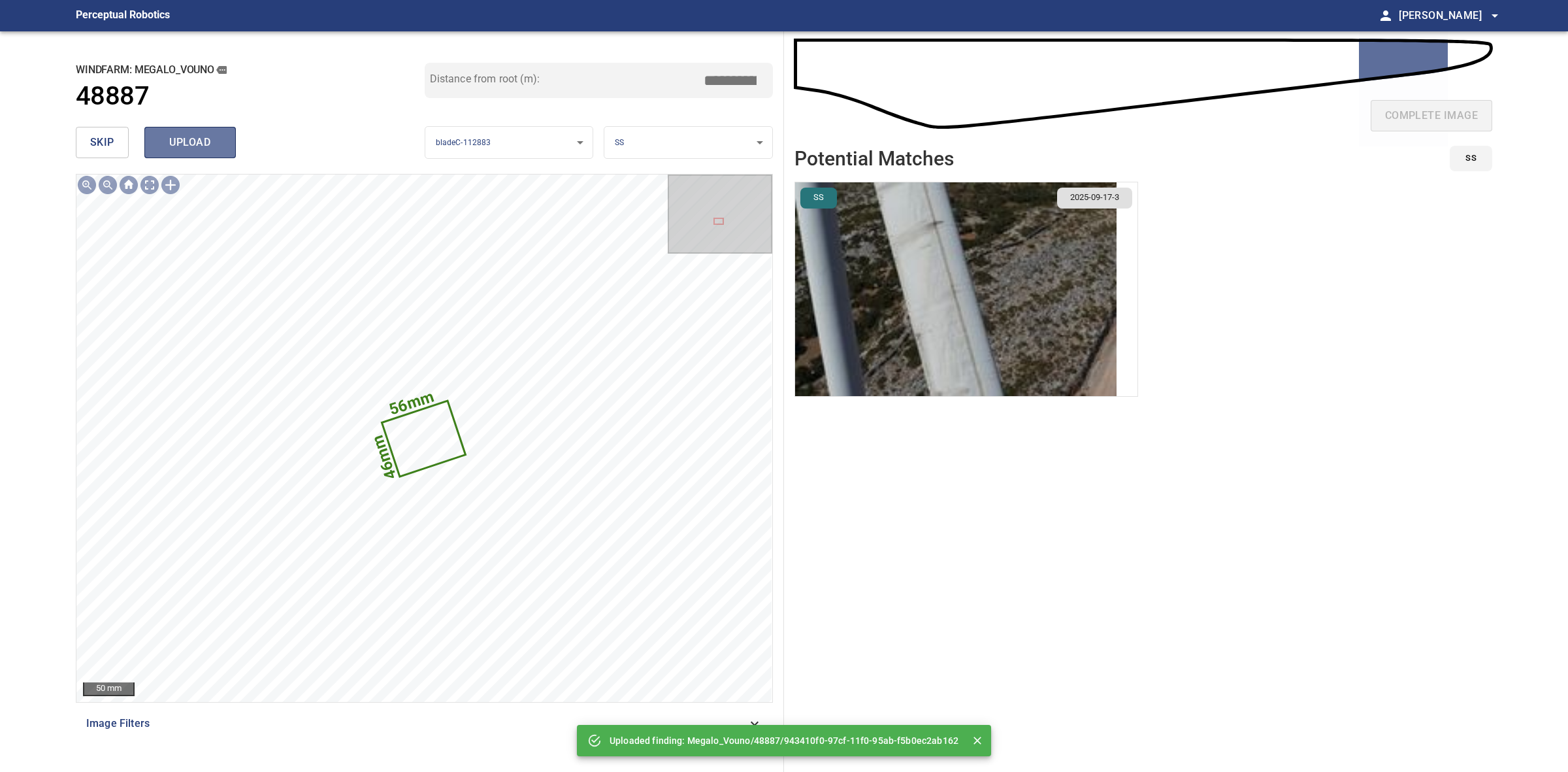
click at [226, 150] on button "upload" at bounding box center [190, 143] width 92 height 31
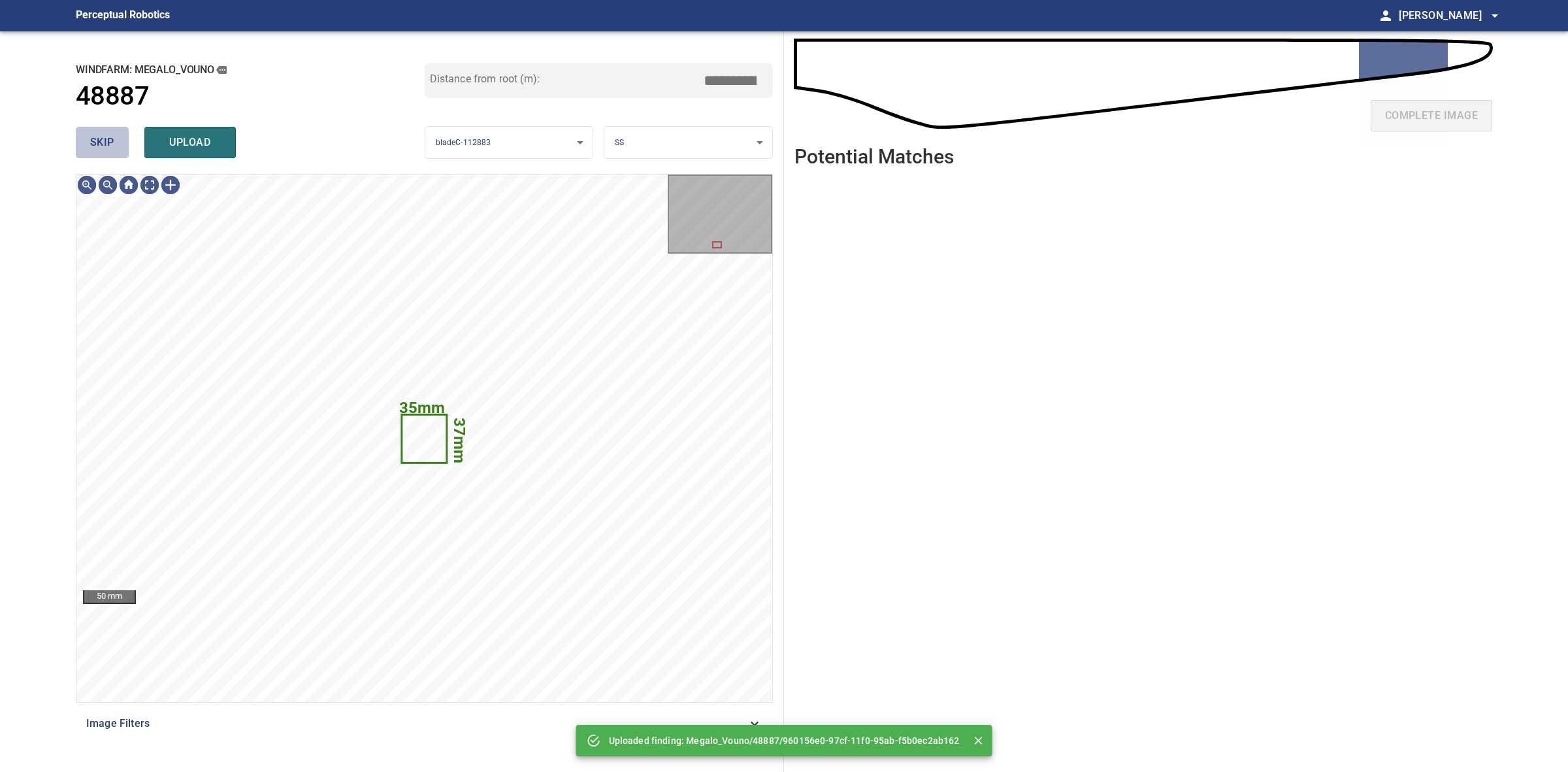
click at [108, 141] on span "skip" at bounding box center [102, 142] width 24 height 18
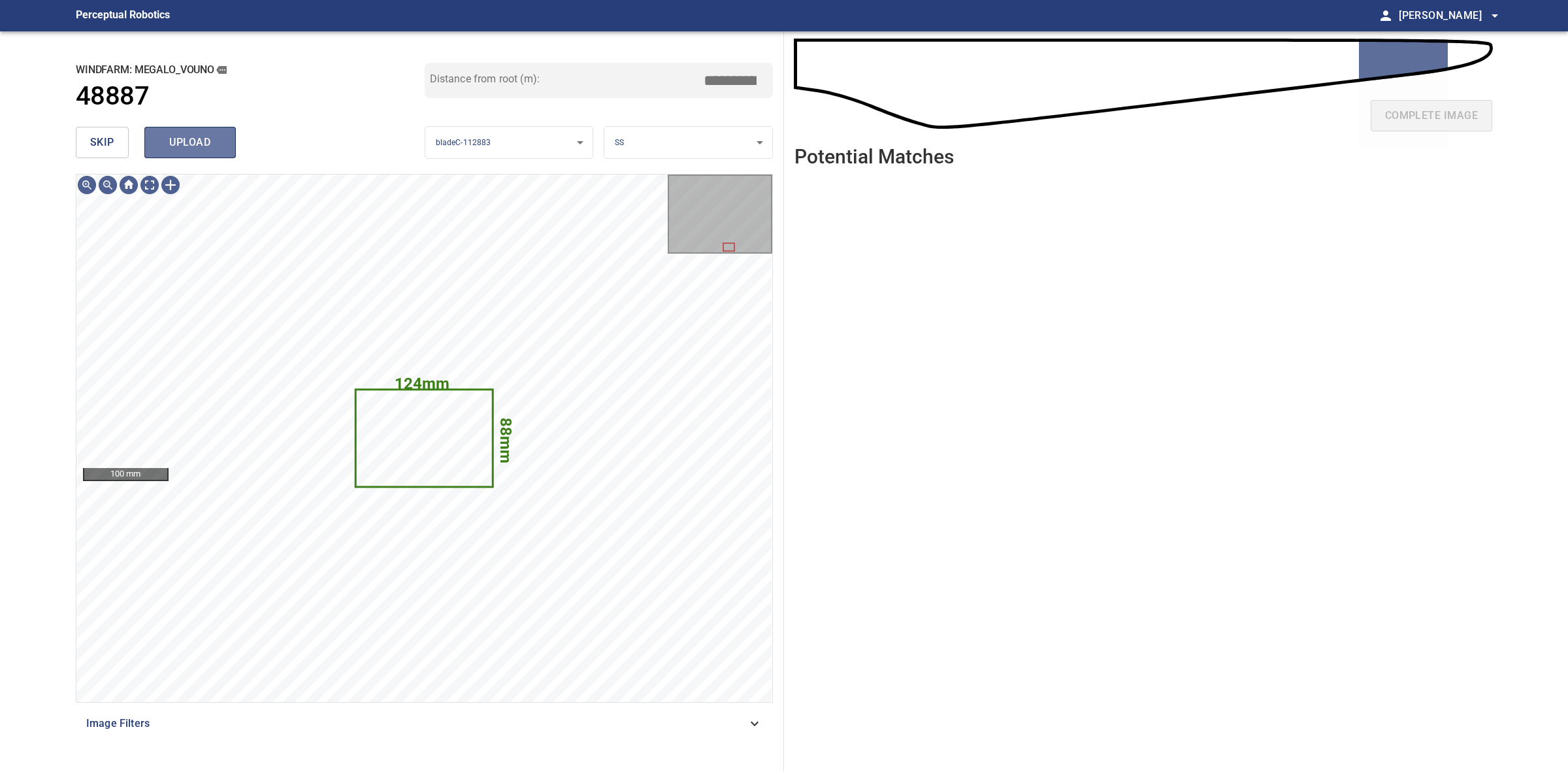
click at [201, 155] on button "upload" at bounding box center [190, 143] width 92 height 31
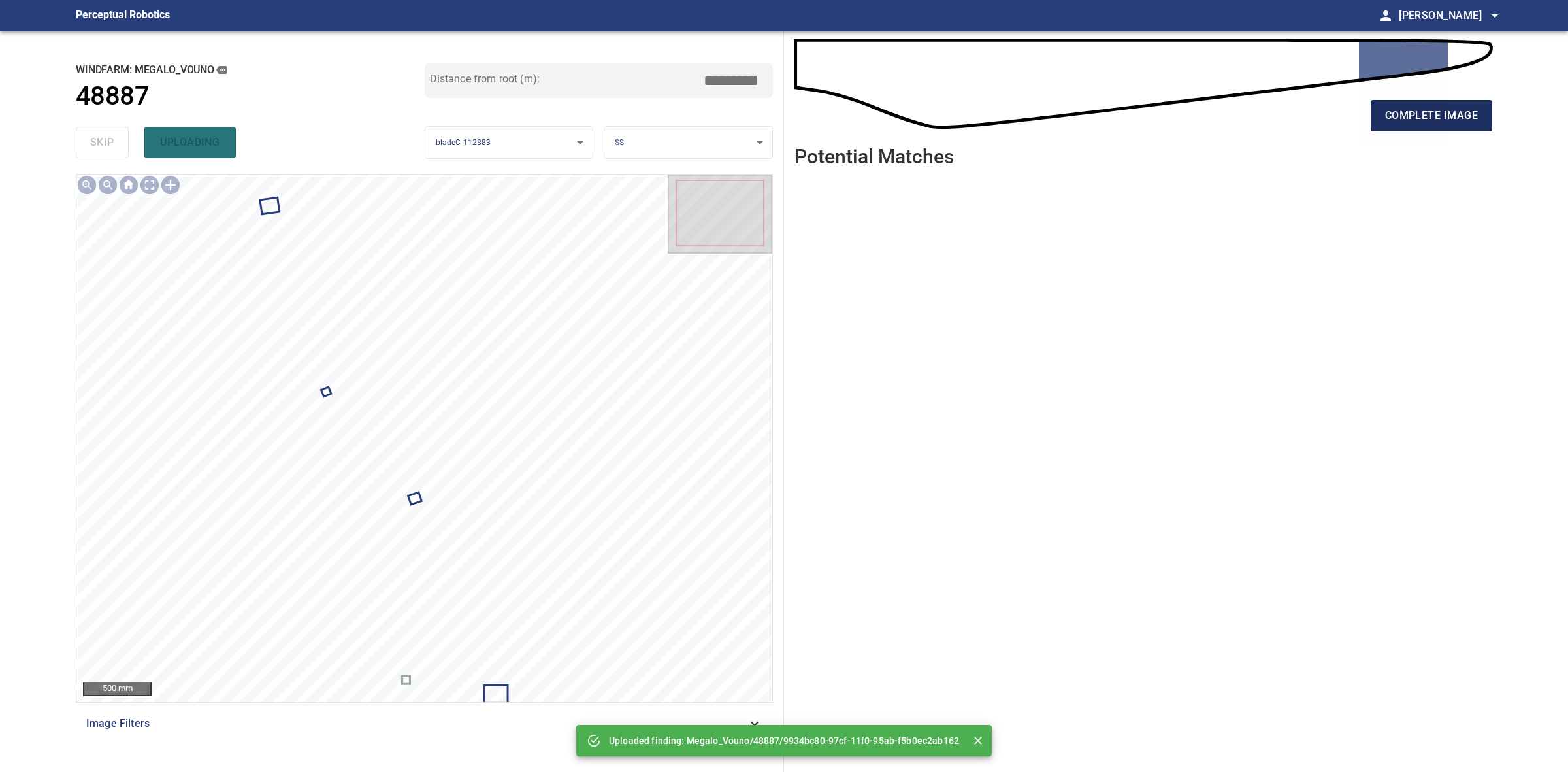
click at [1452, 131] on button "complete image" at bounding box center [1431, 116] width 122 height 31
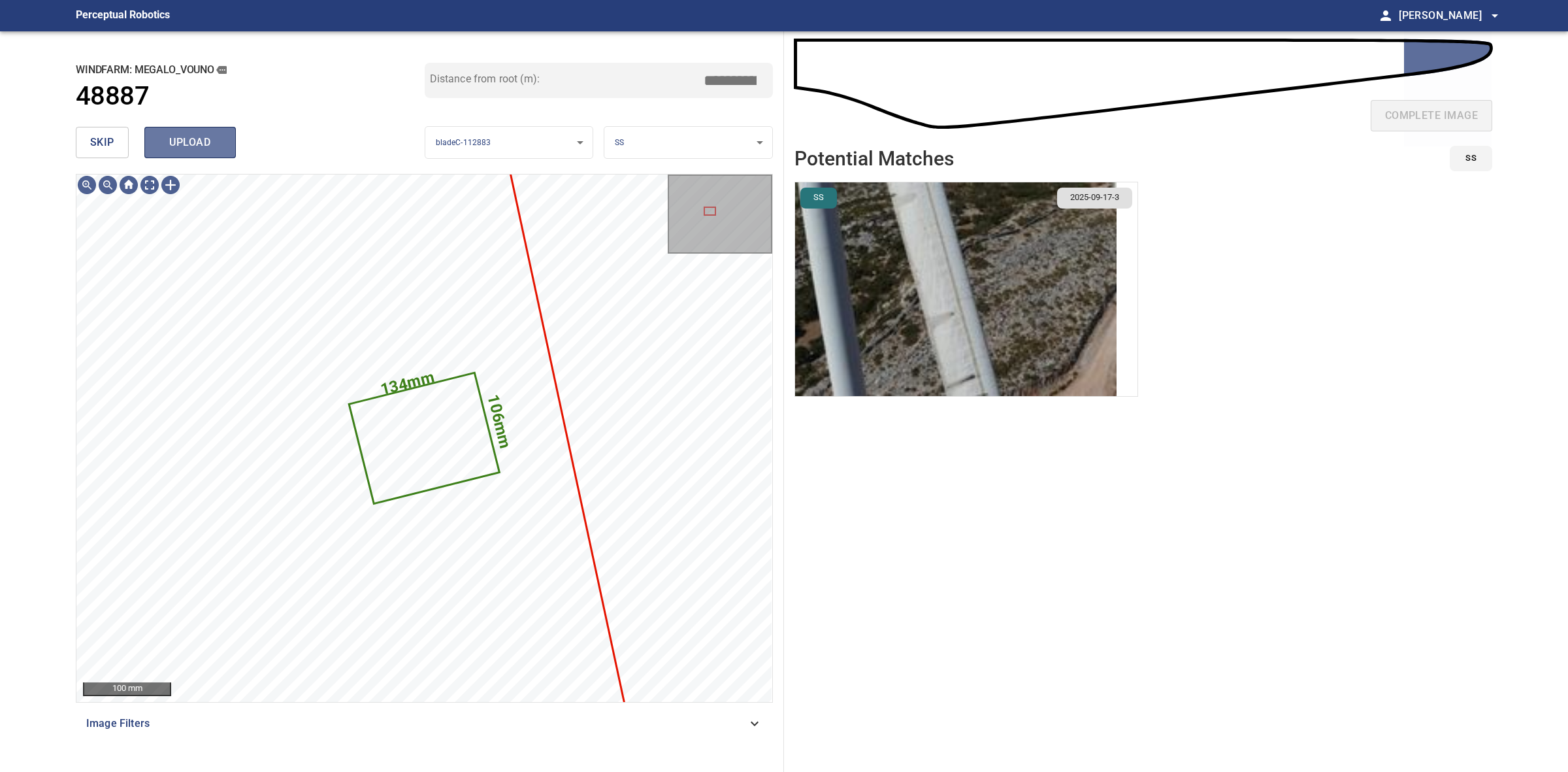
click at [213, 147] on span "upload" at bounding box center [190, 142] width 63 height 18
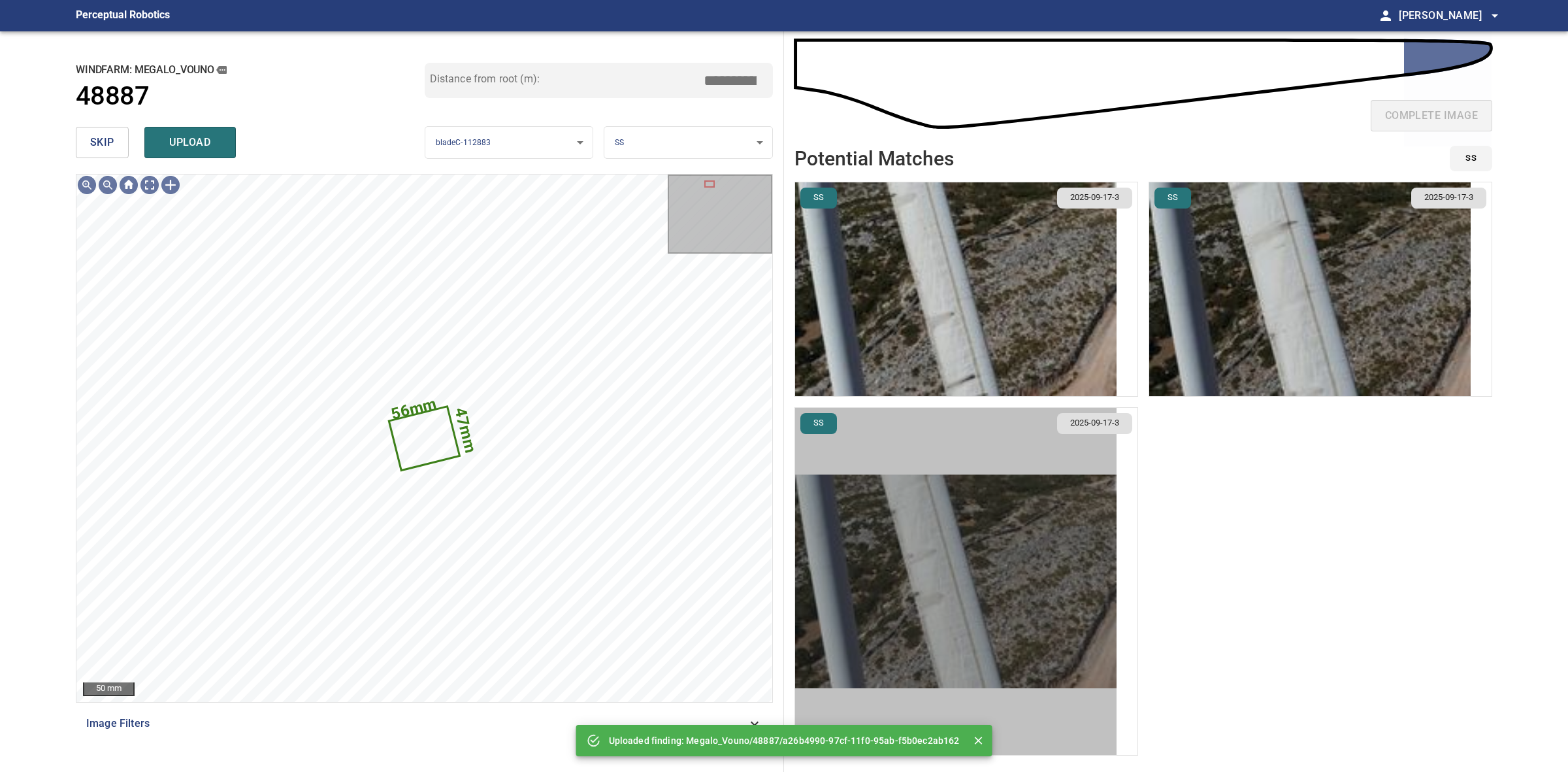
click at [978, 501] on img "button" at bounding box center [956, 581] width 322 height 214
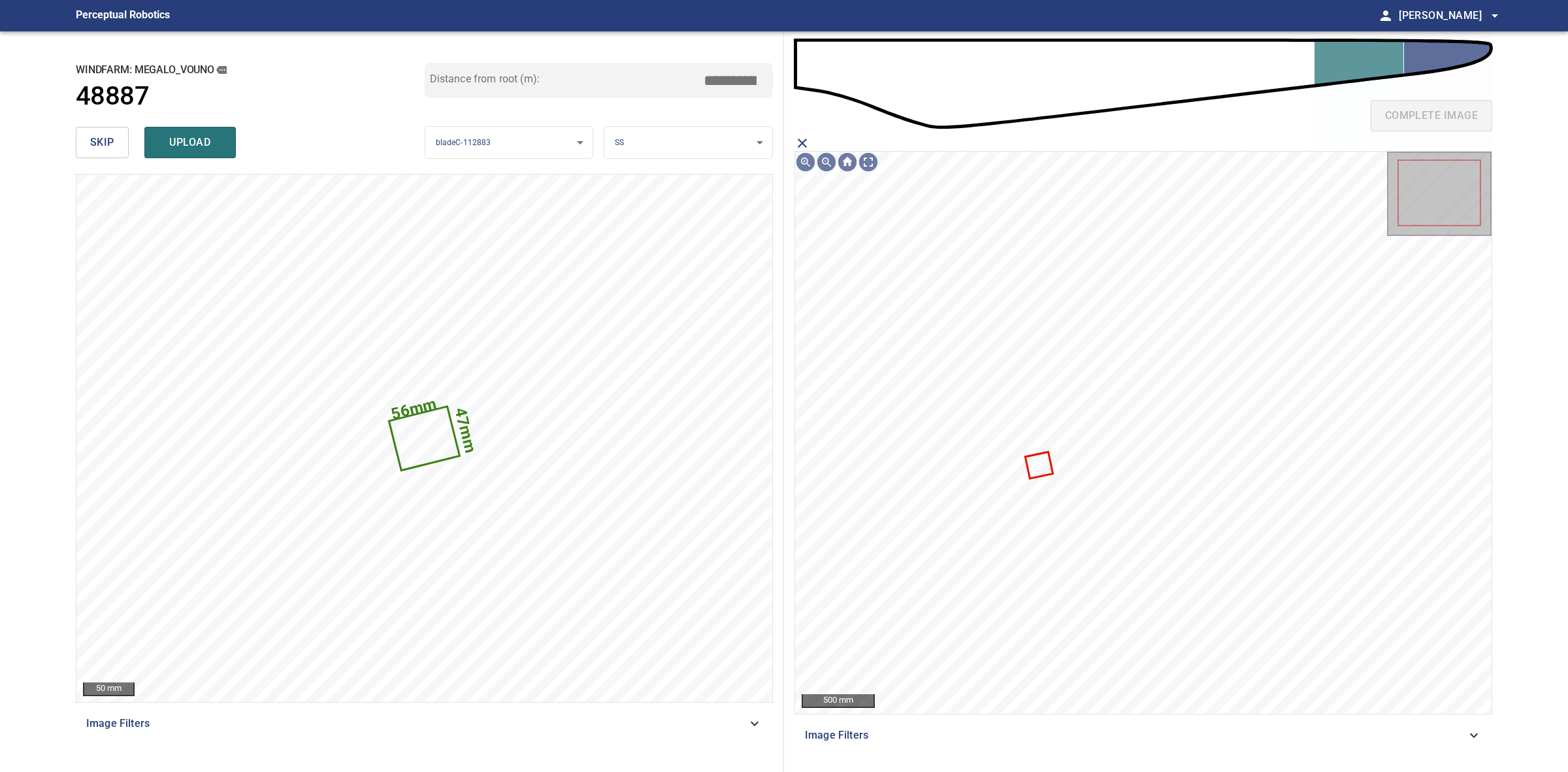
click at [800, 142] on icon "close matching imageResolution:" at bounding box center [802, 143] width 16 height 16
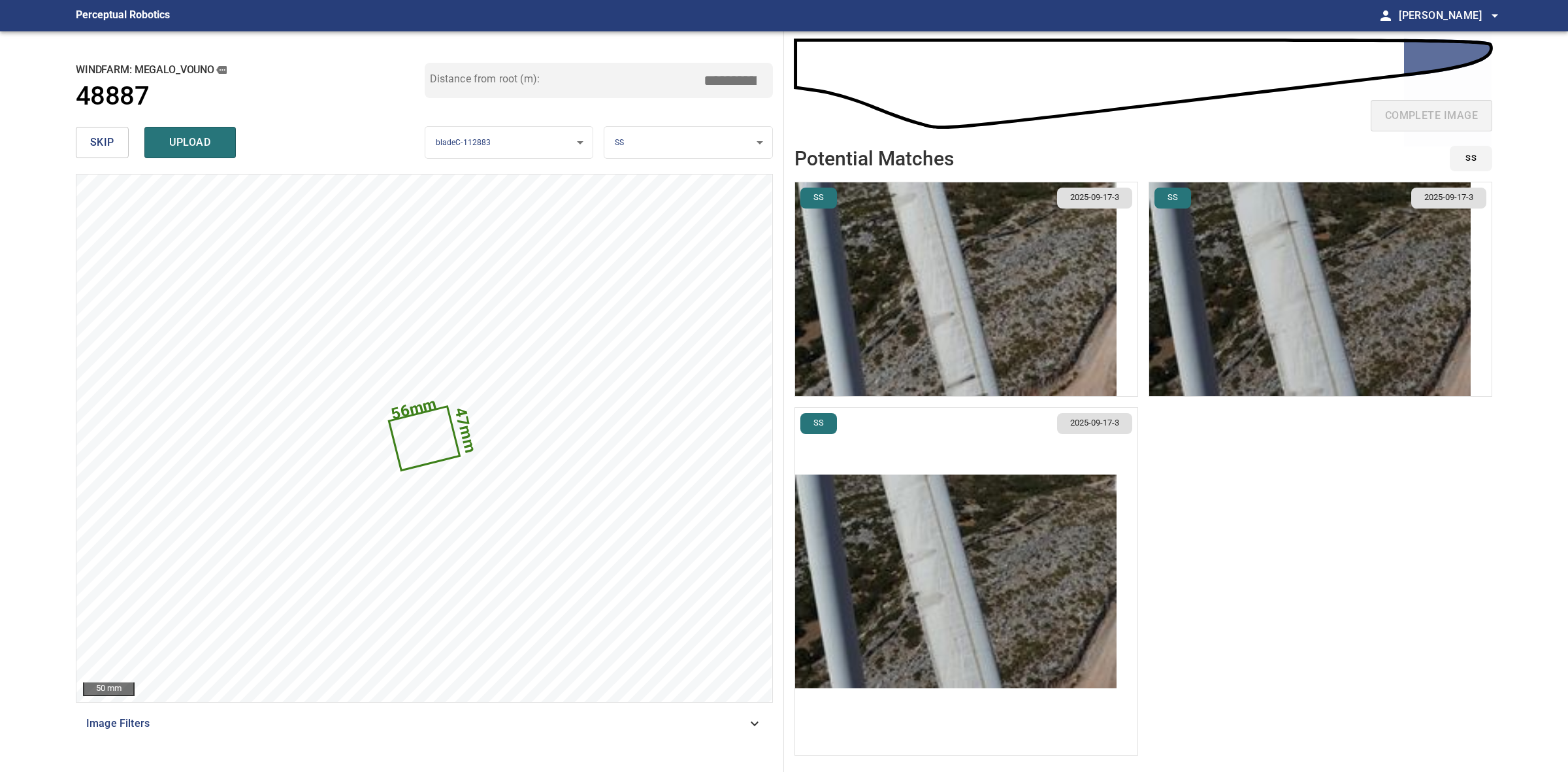
click at [1384, 259] on img "button" at bounding box center [1310, 289] width 322 height 214
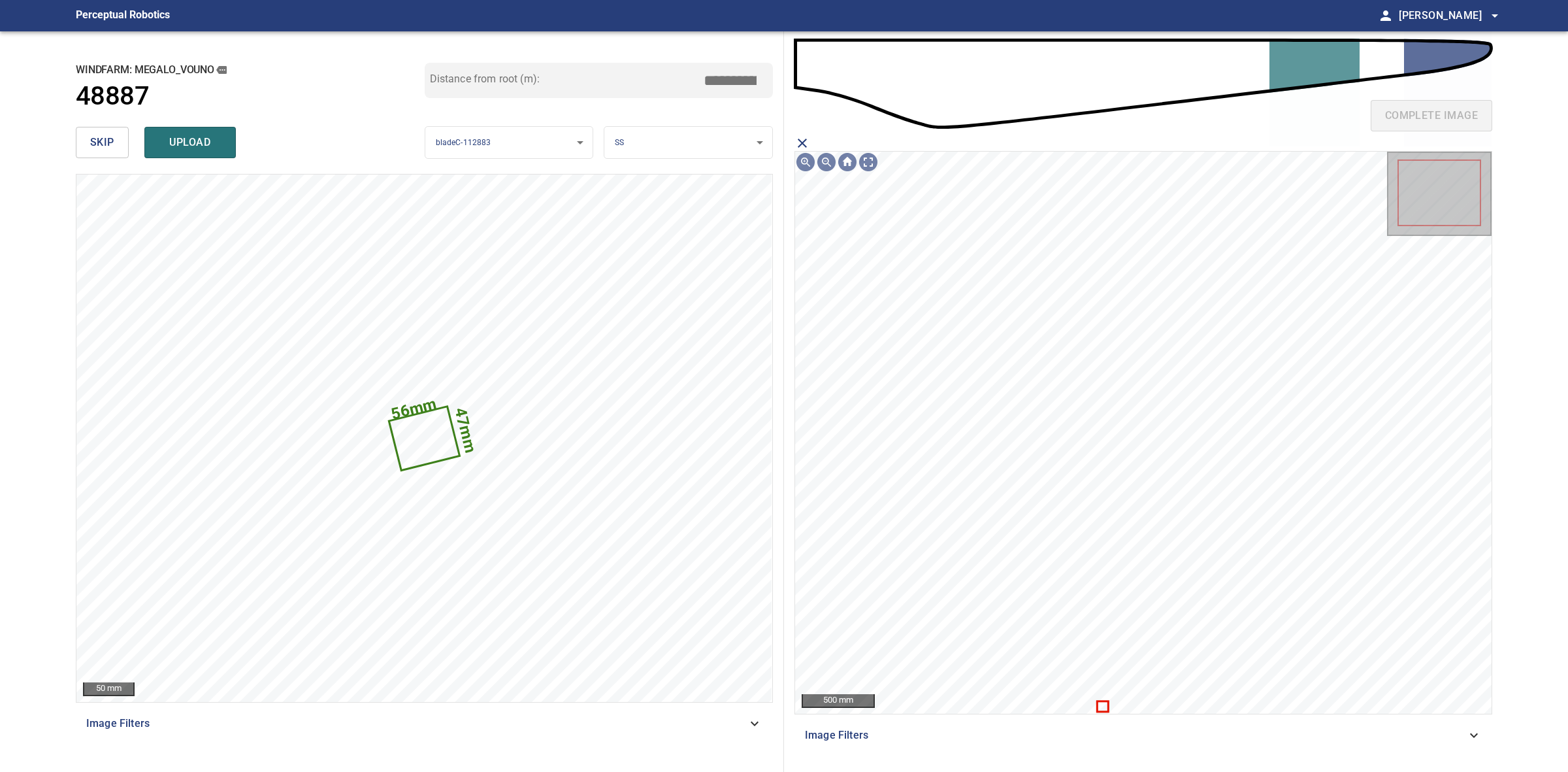
click at [801, 147] on icon "close matching imageResolution:" at bounding box center [802, 143] width 16 height 16
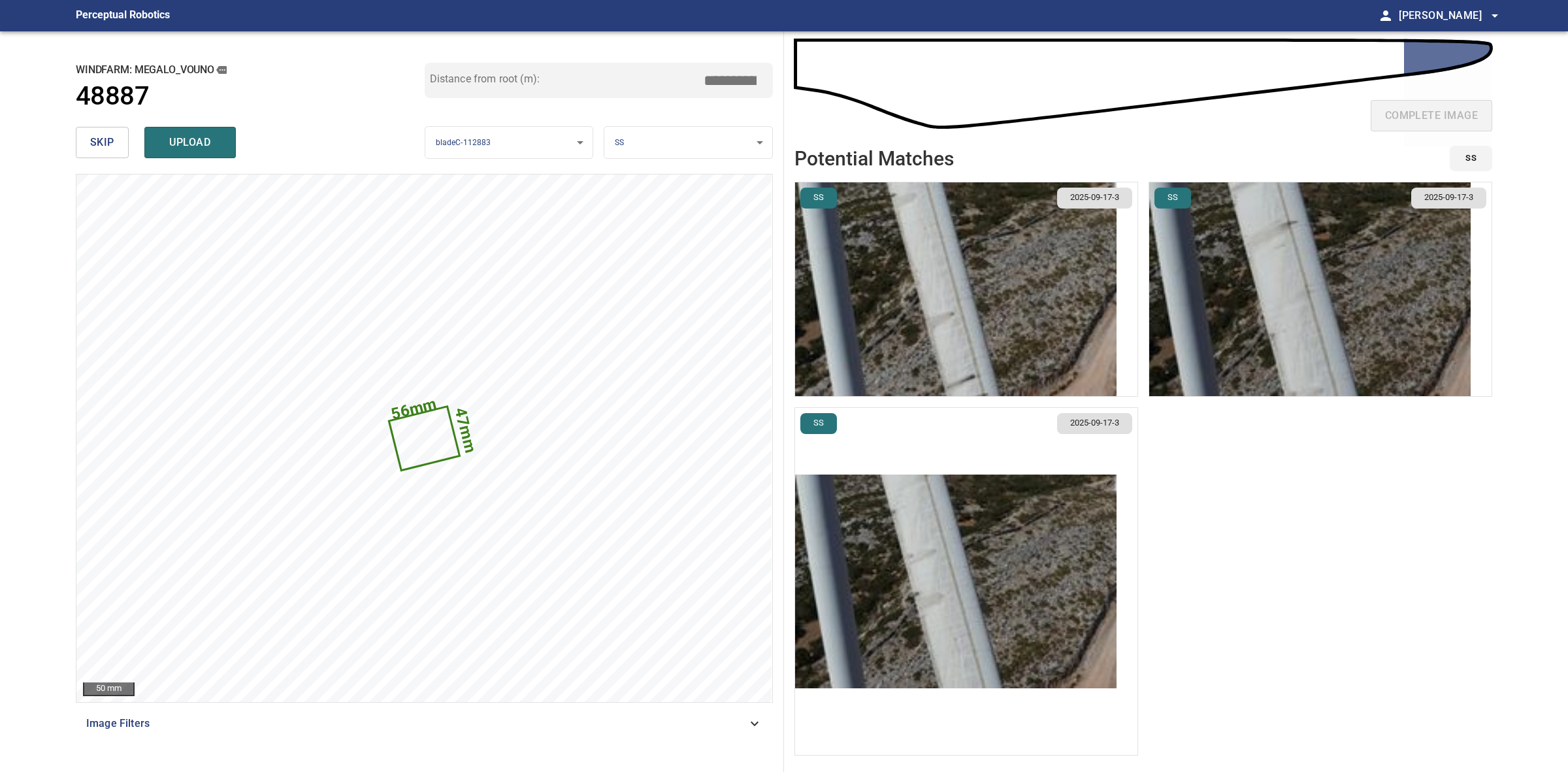
click at [935, 262] on img "button" at bounding box center [956, 289] width 322 height 214
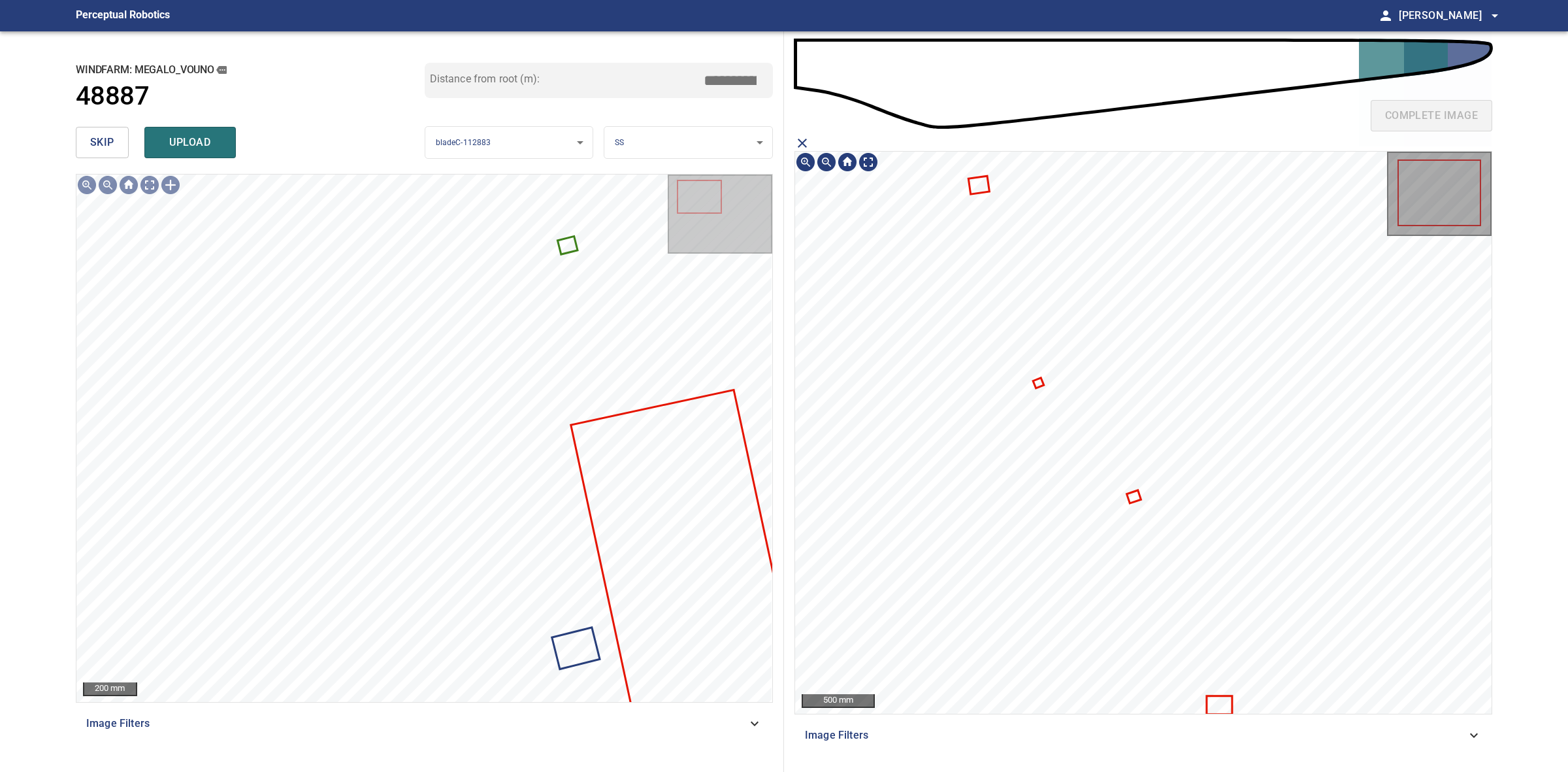
click at [1131, 495] on icon at bounding box center [1134, 496] width 12 height 10
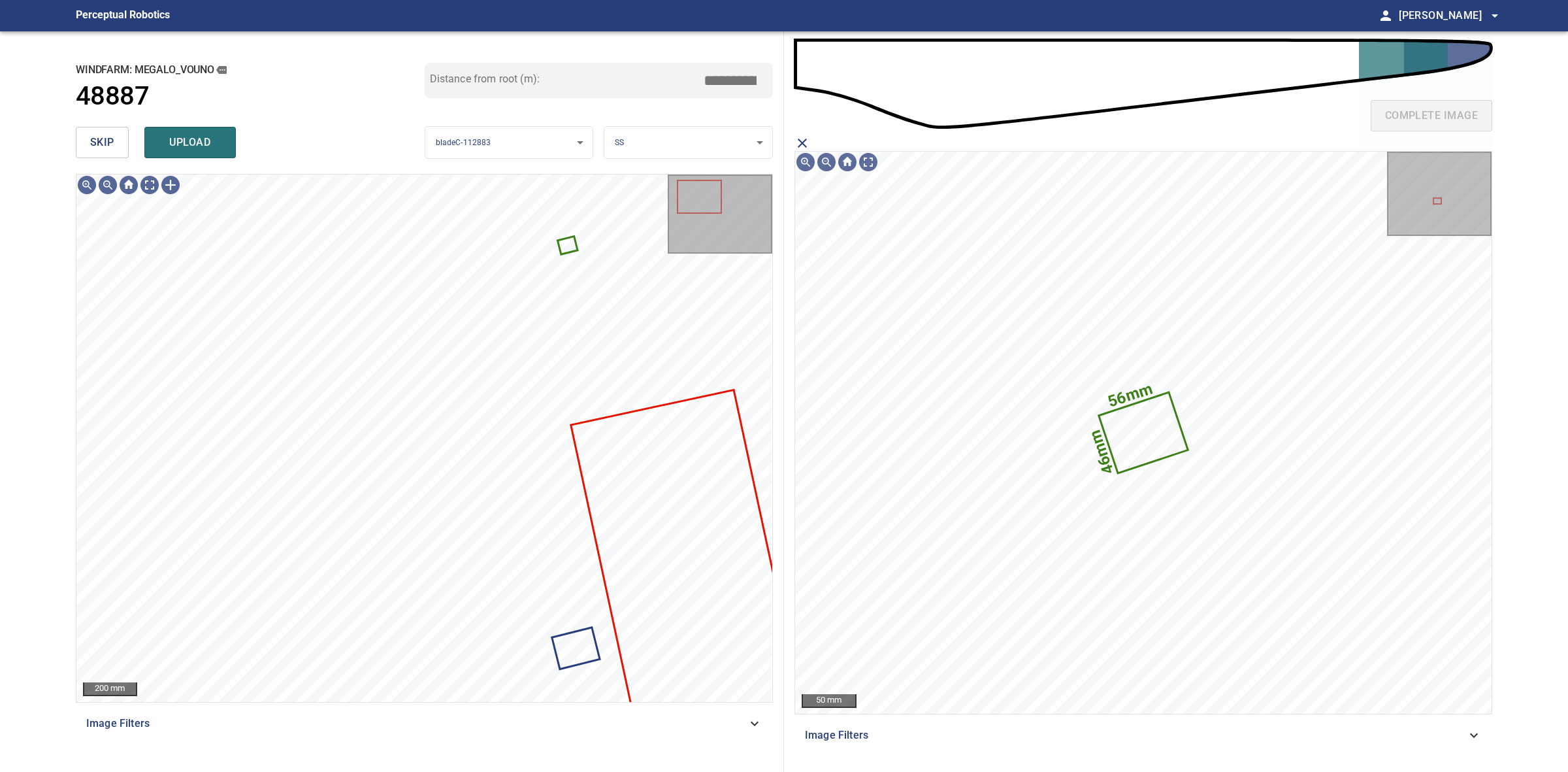
click at [206, 134] on button "upload" at bounding box center [190, 143] width 92 height 31
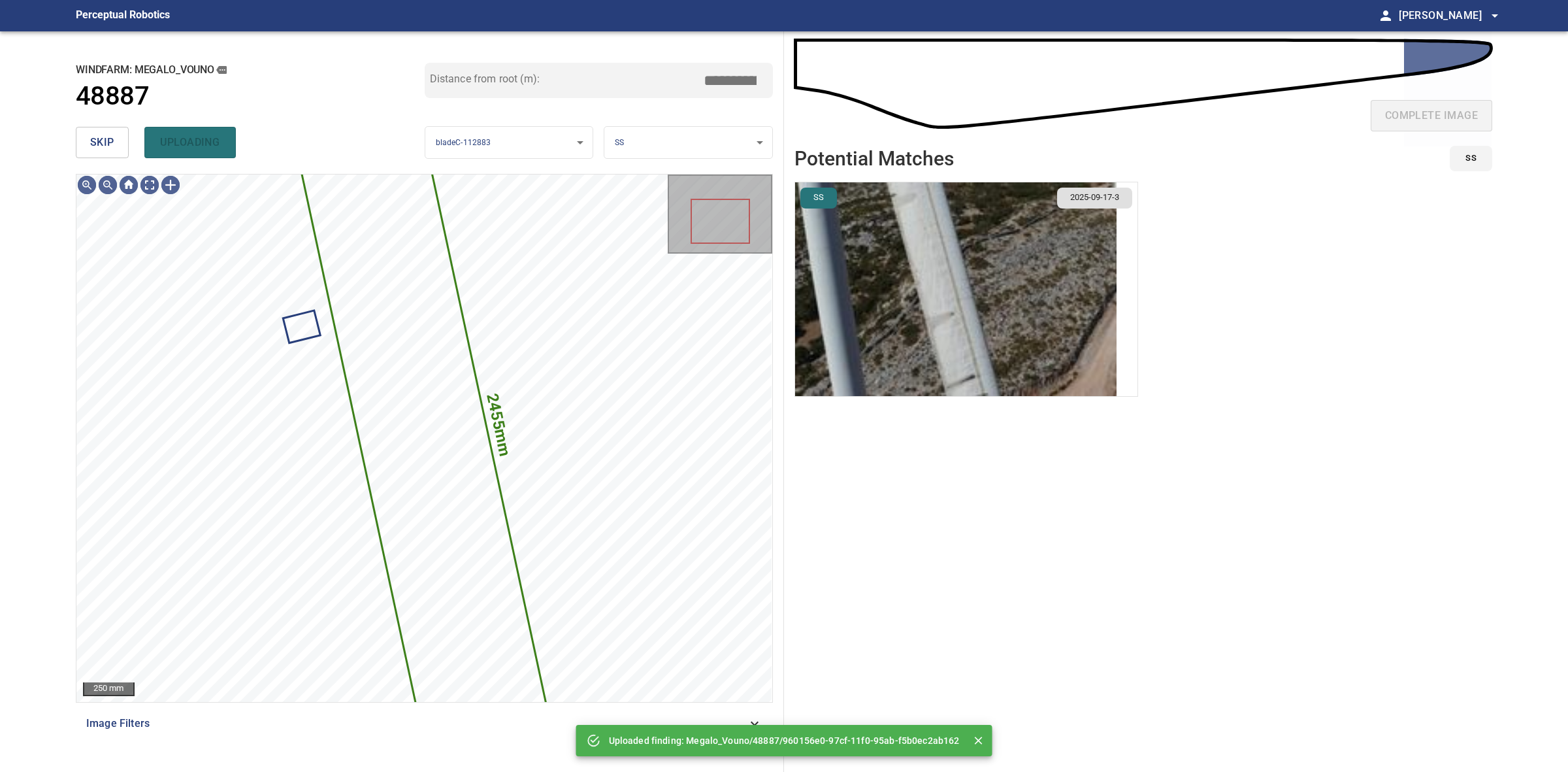
click at [88, 144] on button "skip" at bounding box center [102, 143] width 53 height 31
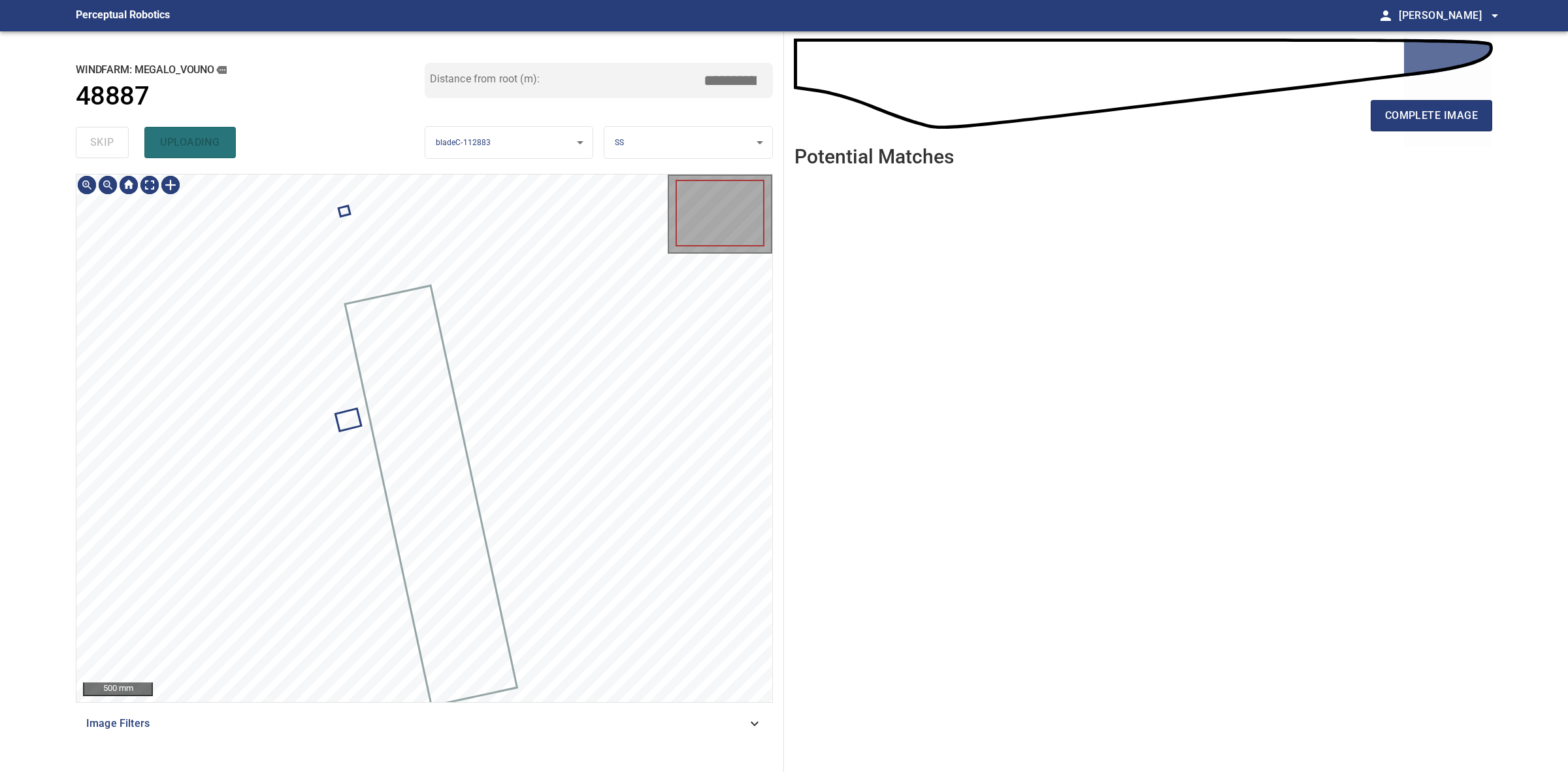
click at [88, 144] on div "skip uploading" at bounding box center [251, 143] width 349 height 41
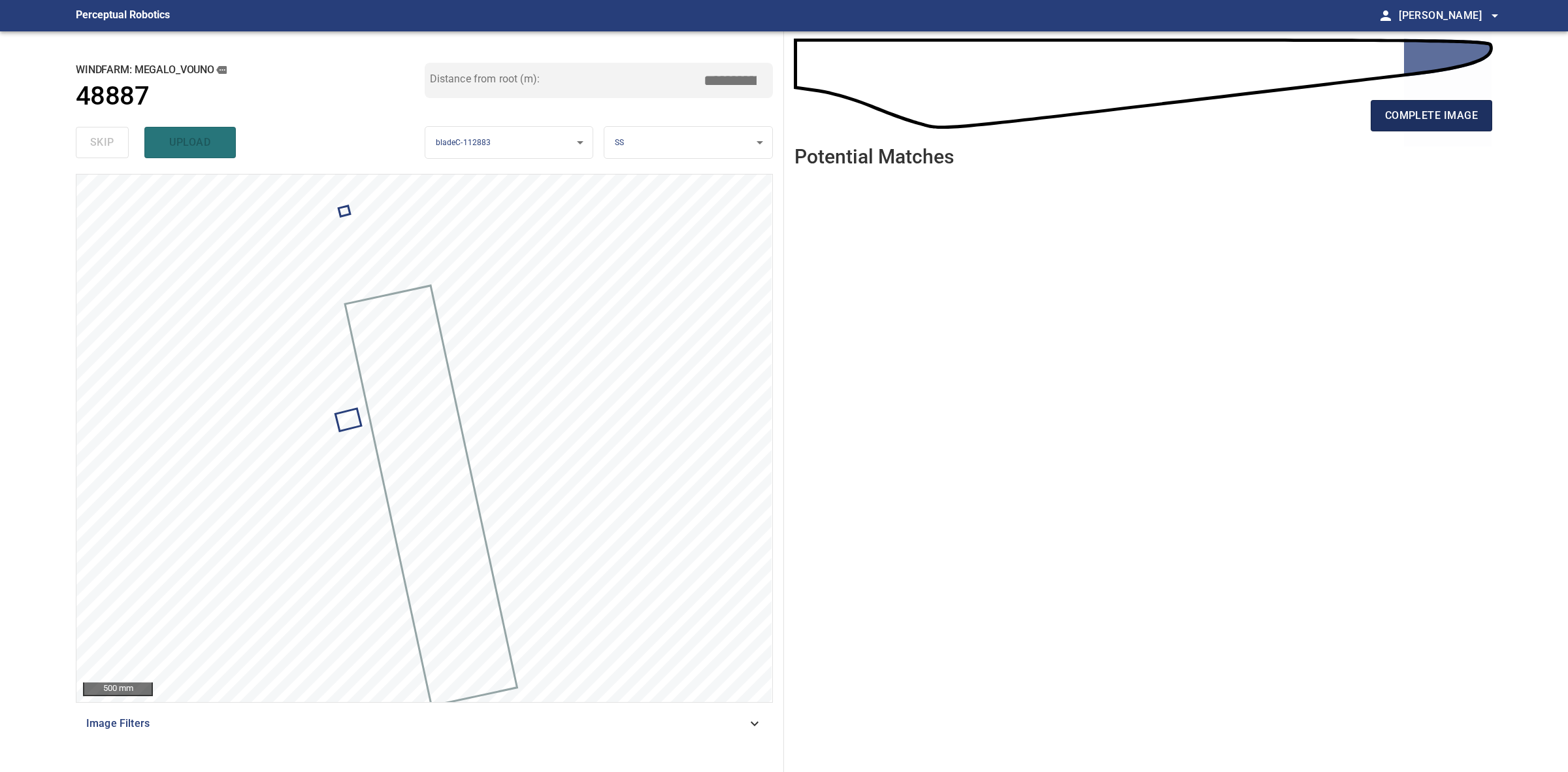
click at [1418, 106] on span "complete image" at bounding box center [1431, 115] width 92 height 18
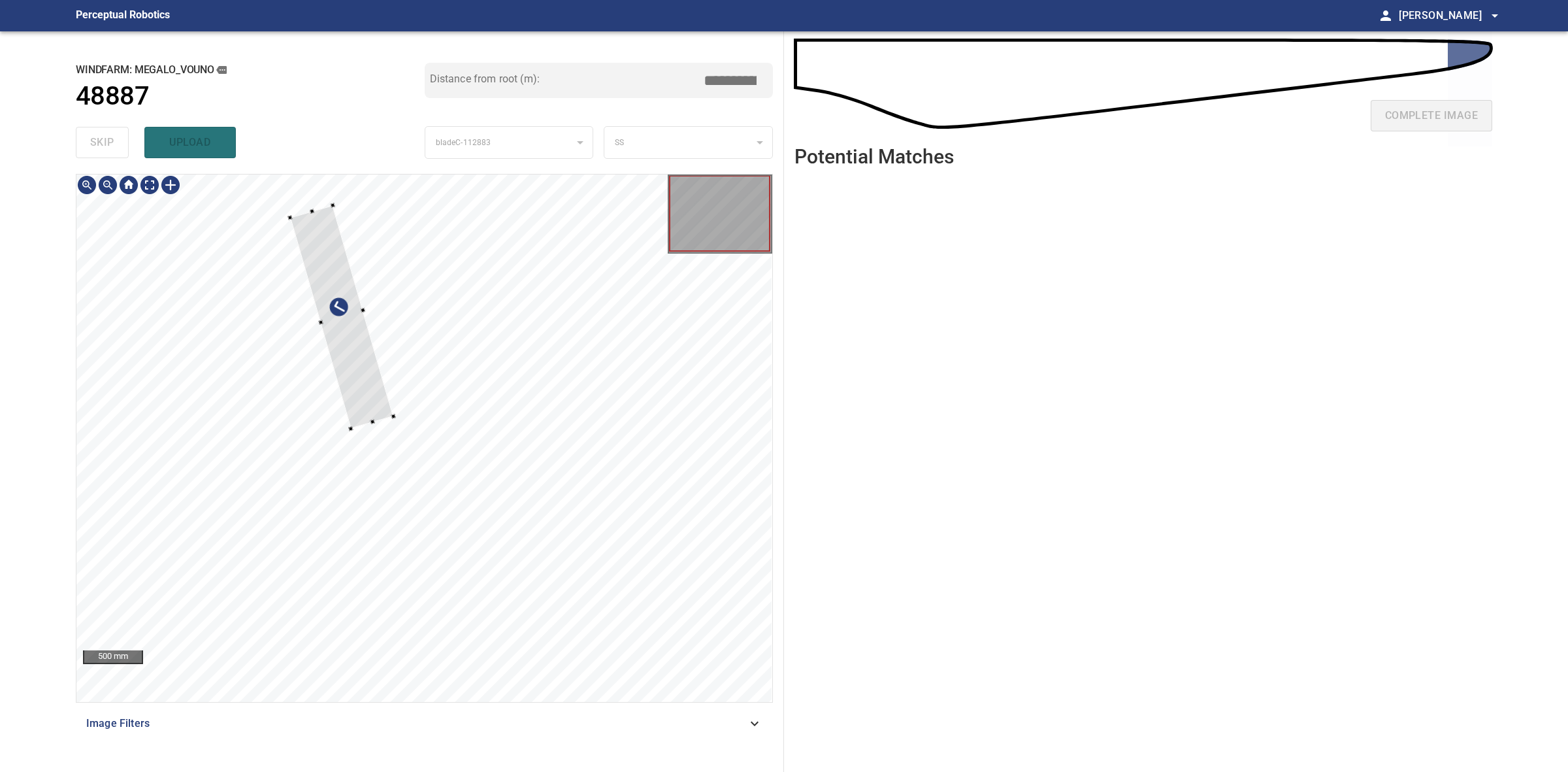
click at [392, 411] on div at bounding box center [341, 316] width 103 height 224
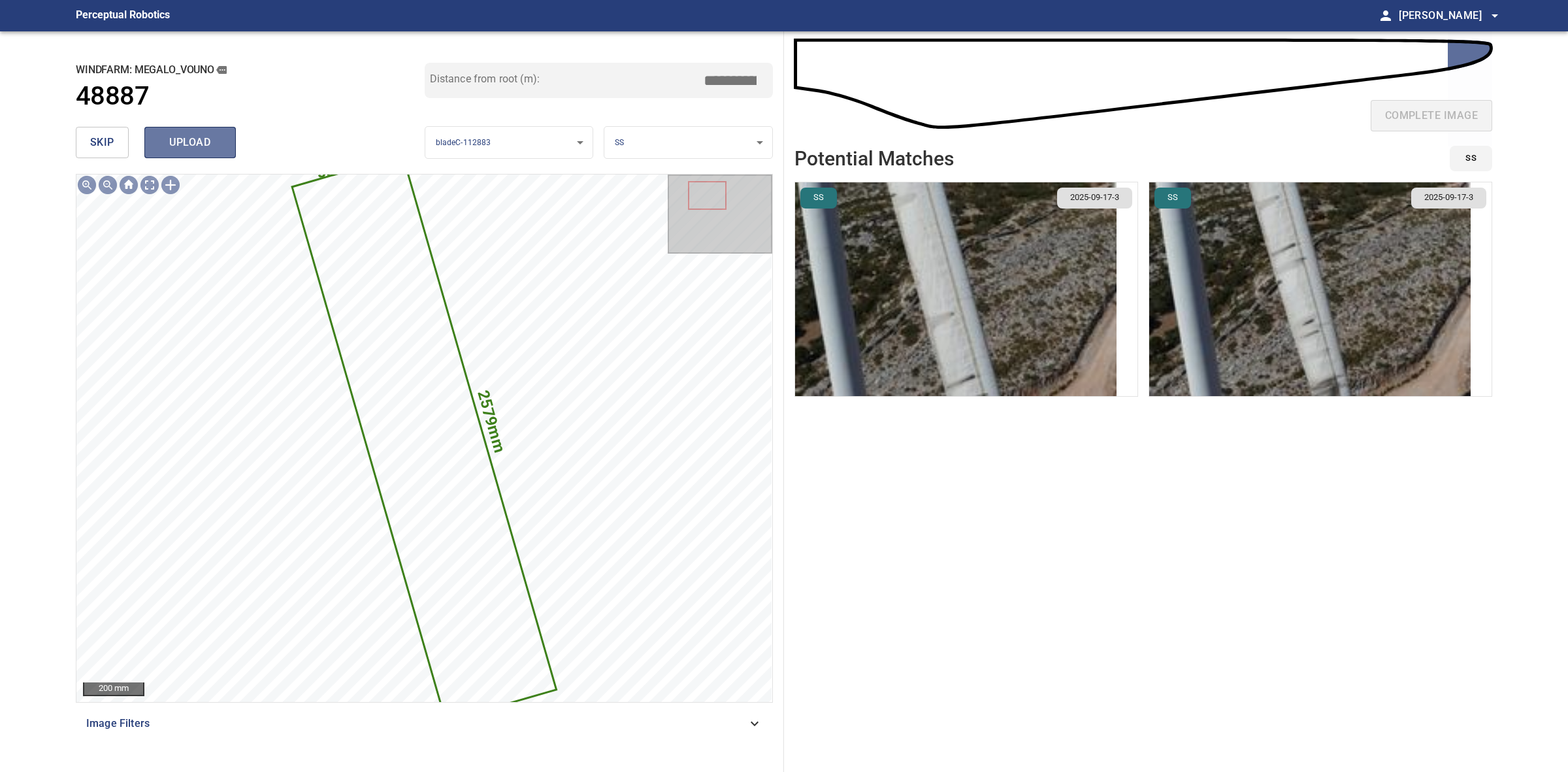
click at [183, 141] on span "upload" at bounding box center [190, 142] width 63 height 18
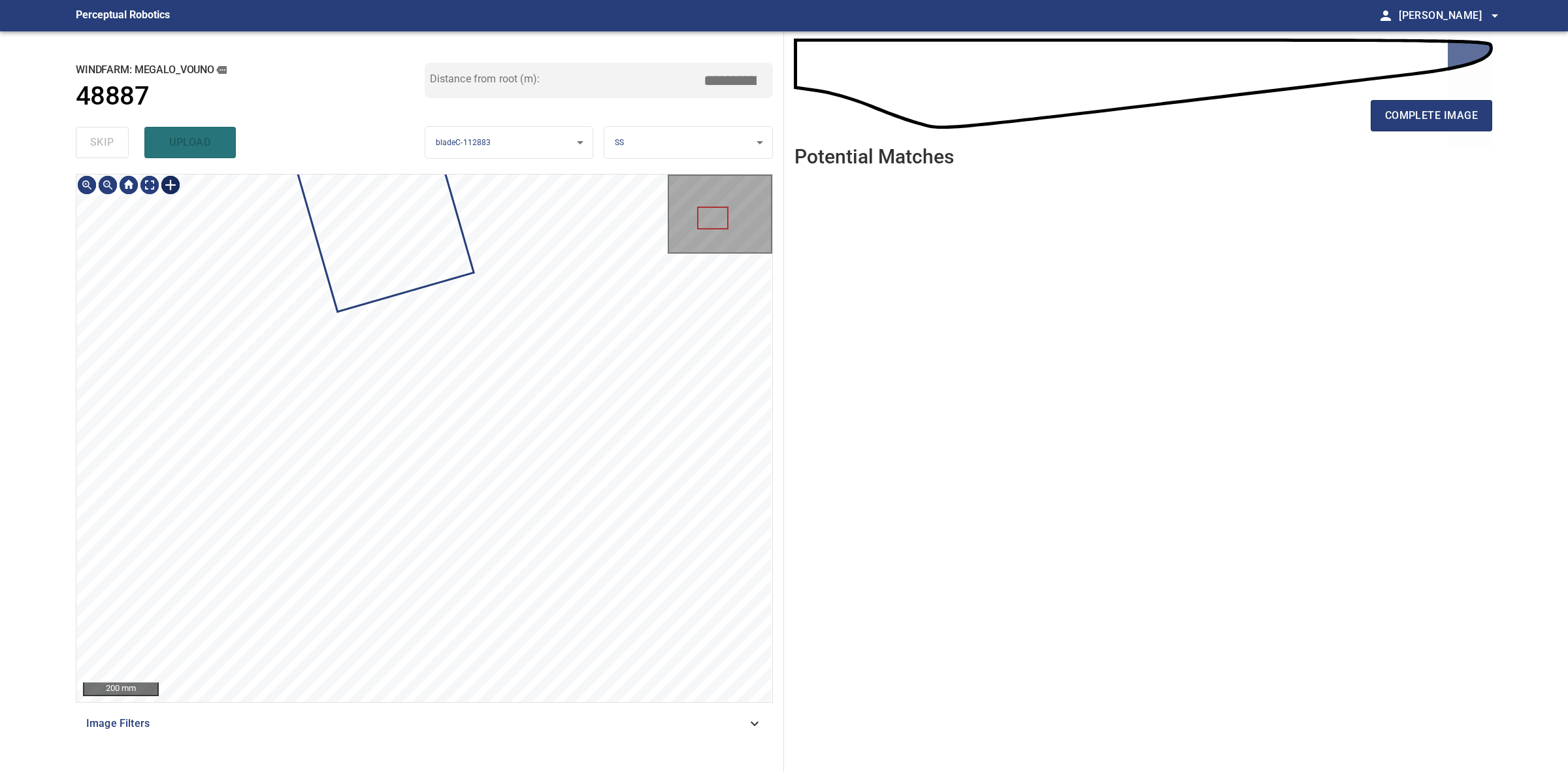
click at [171, 190] on div at bounding box center [170, 185] width 21 height 21
click at [530, 443] on div at bounding box center [424, 438] width 696 height 527
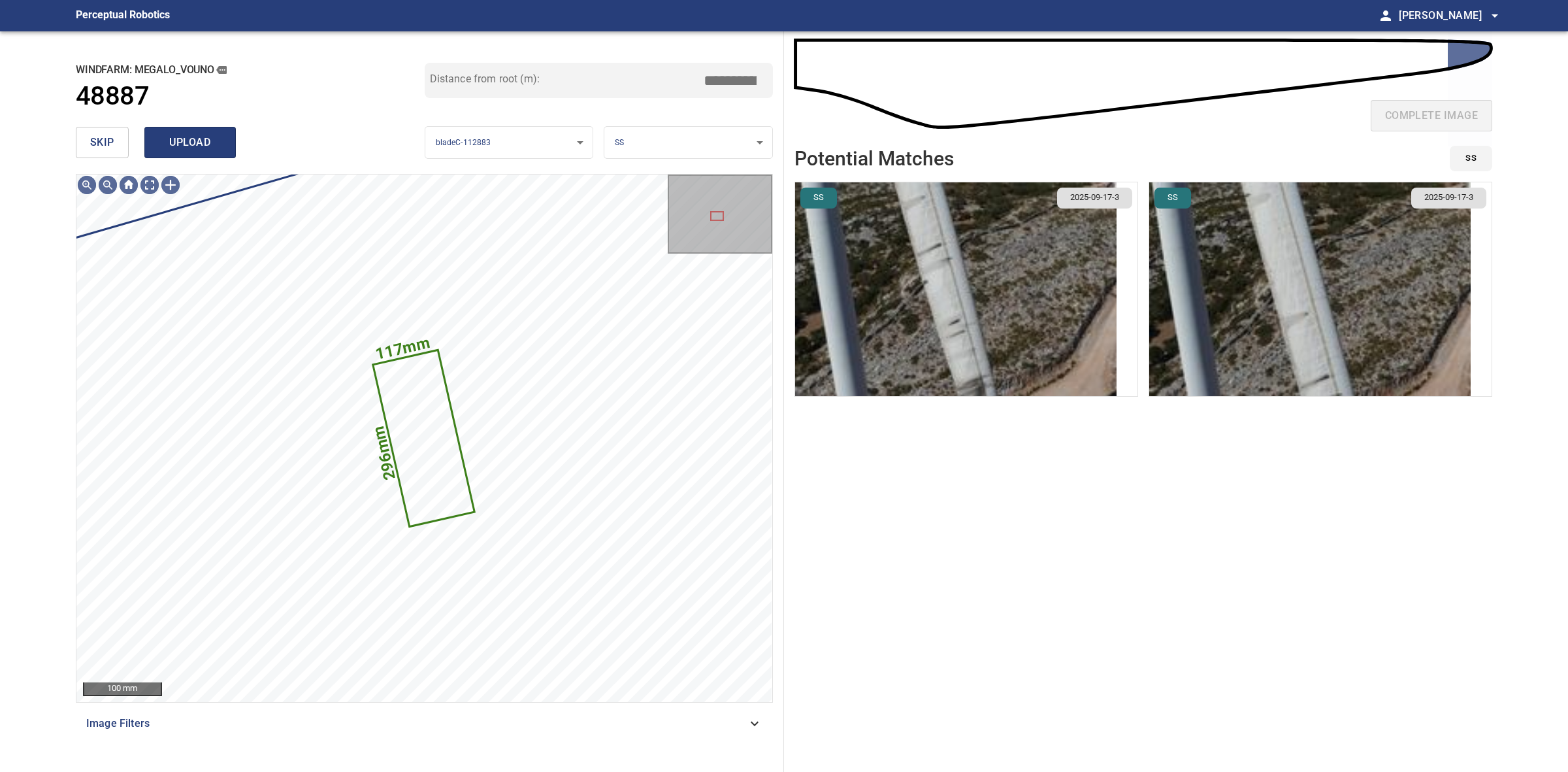
click at [155, 139] on button "upload" at bounding box center [190, 143] width 92 height 31
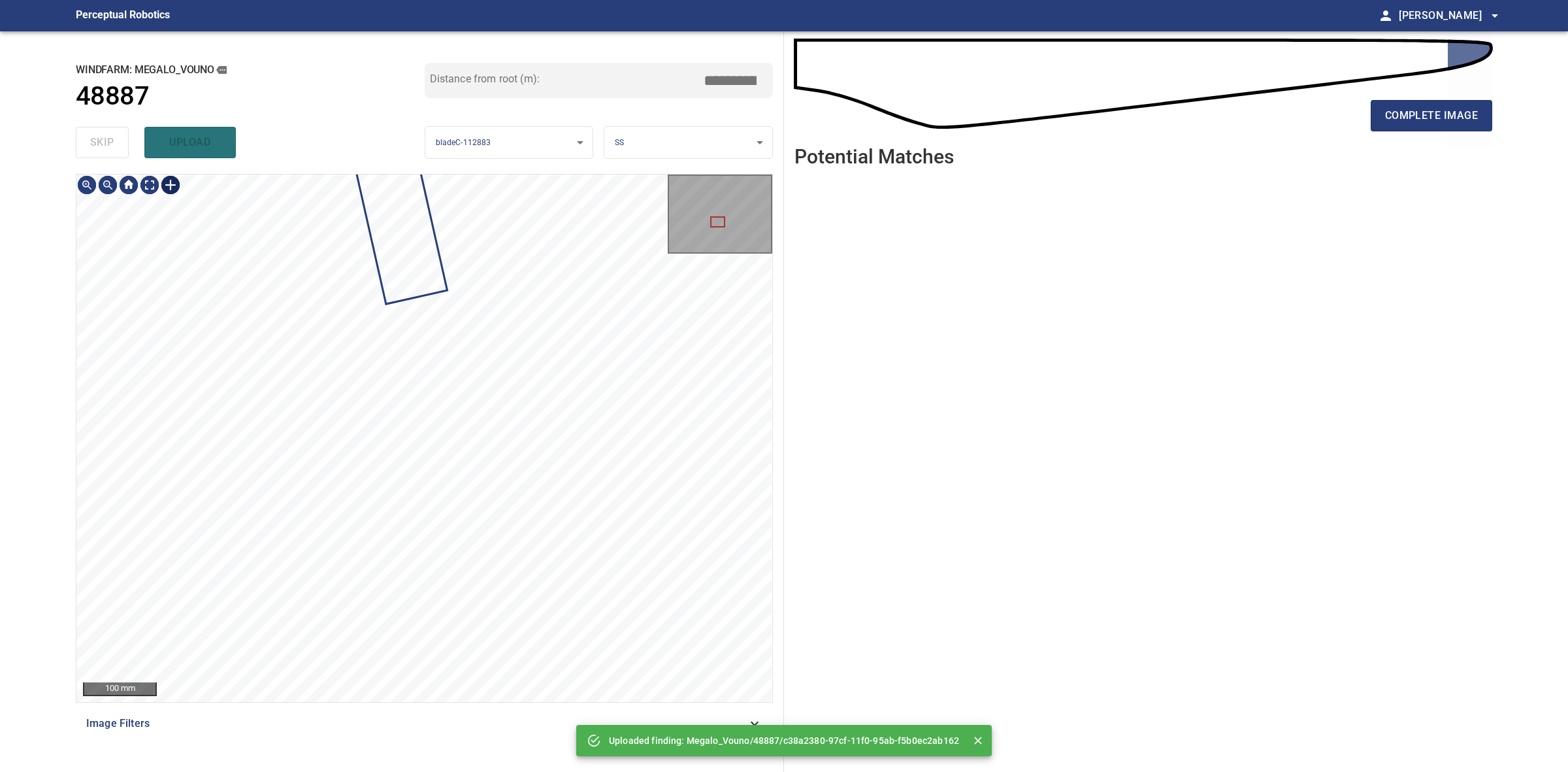
click at [178, 201] on div "100 mm" at bounding box center [424, 438] width 696 height 527
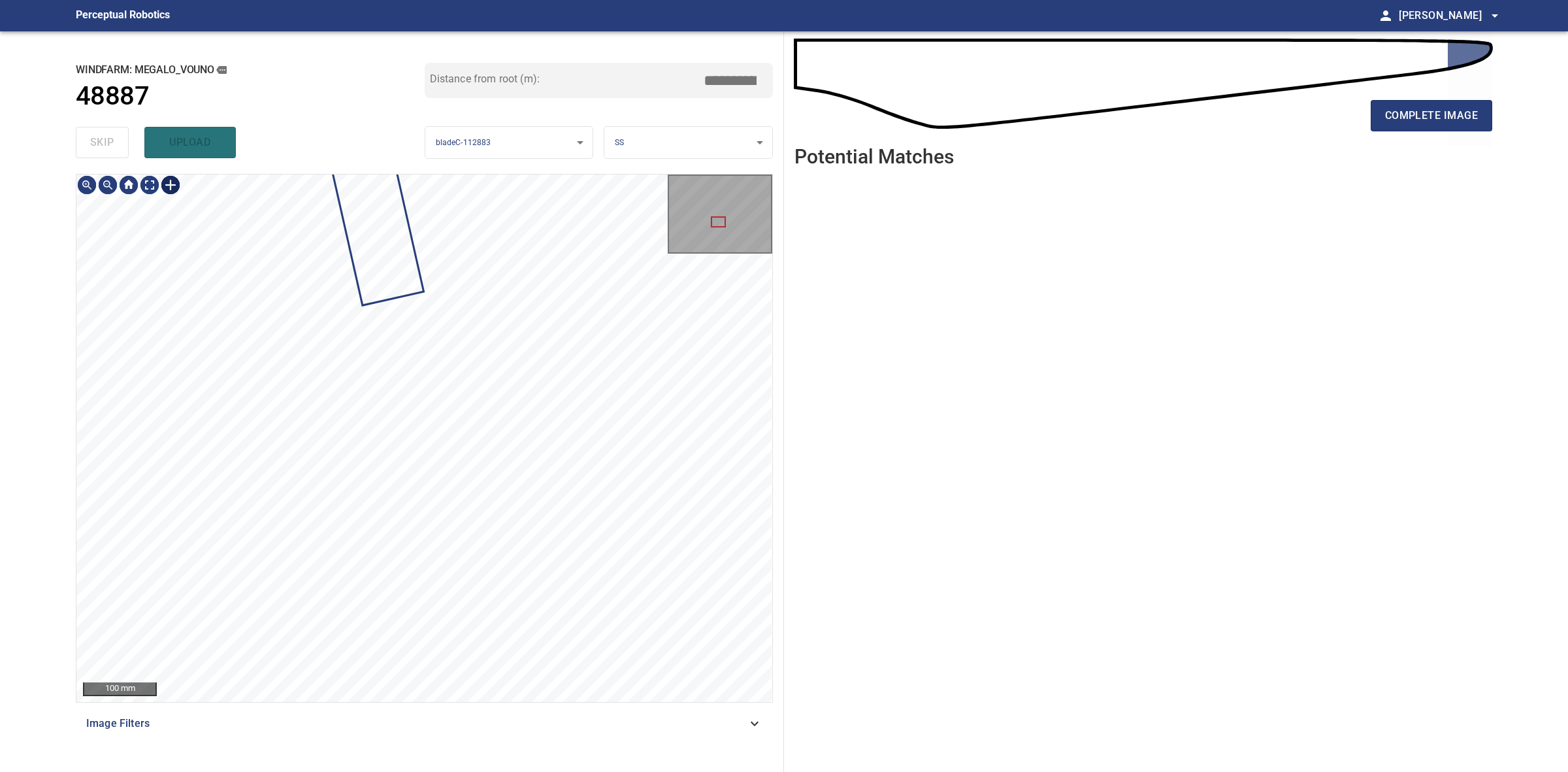
click at [177, 189] on div at bounding box center [170, 185] width 21 height 21
click at [398, 585] on div at bounding box center [424, 438] width 696 height 527
click at [327, 505] on div at bounding box center [367, 483] width 186 height 184
click at [336, 473] on div at bounding box center [371, 449] width 186 height 184
click at [363, 501] on div at bounding box center [384, 446] width 190 height 179
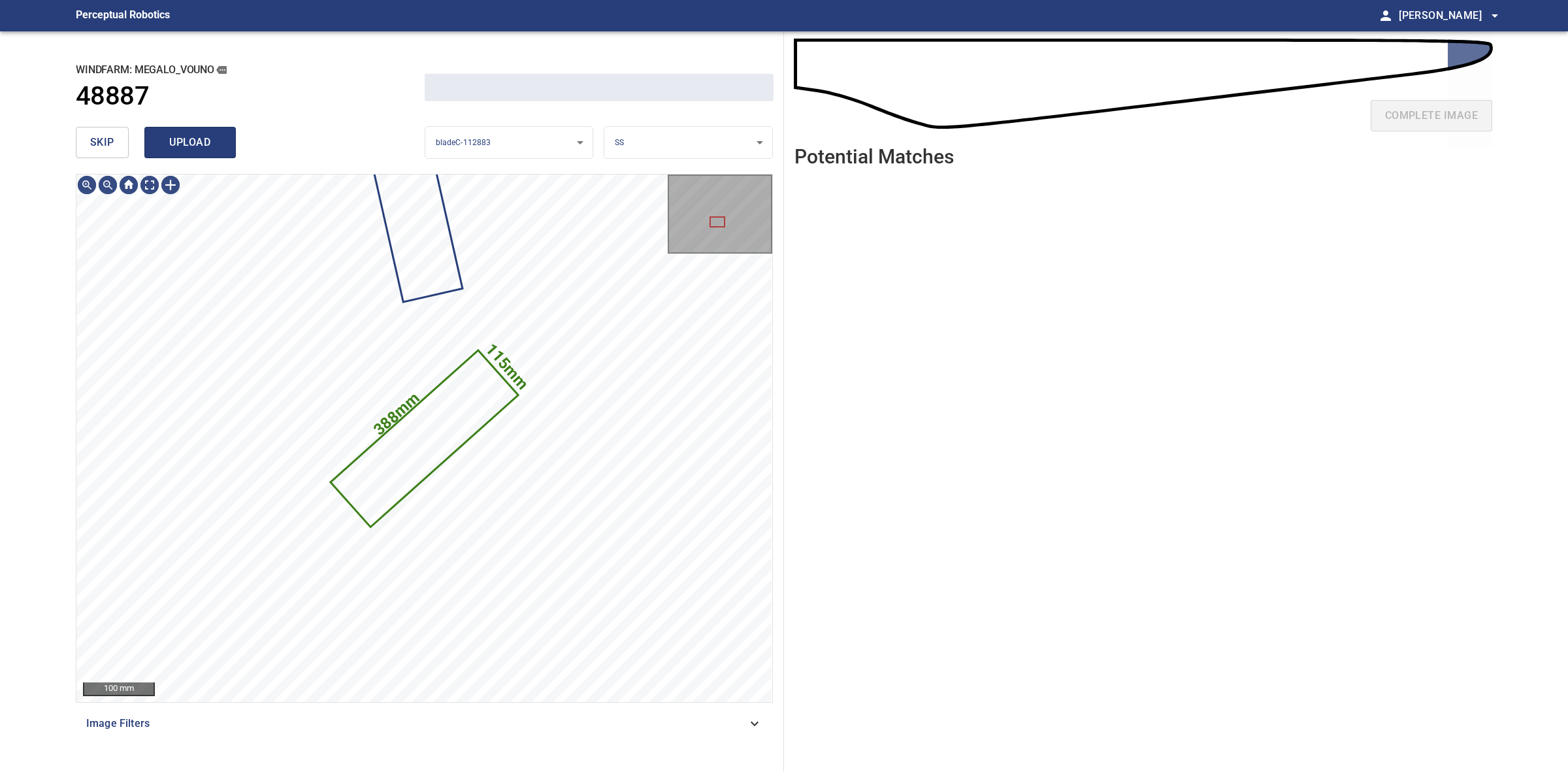
click at [219, 134] on span "upload" at bounding box center [190, 142] width 63 height 18
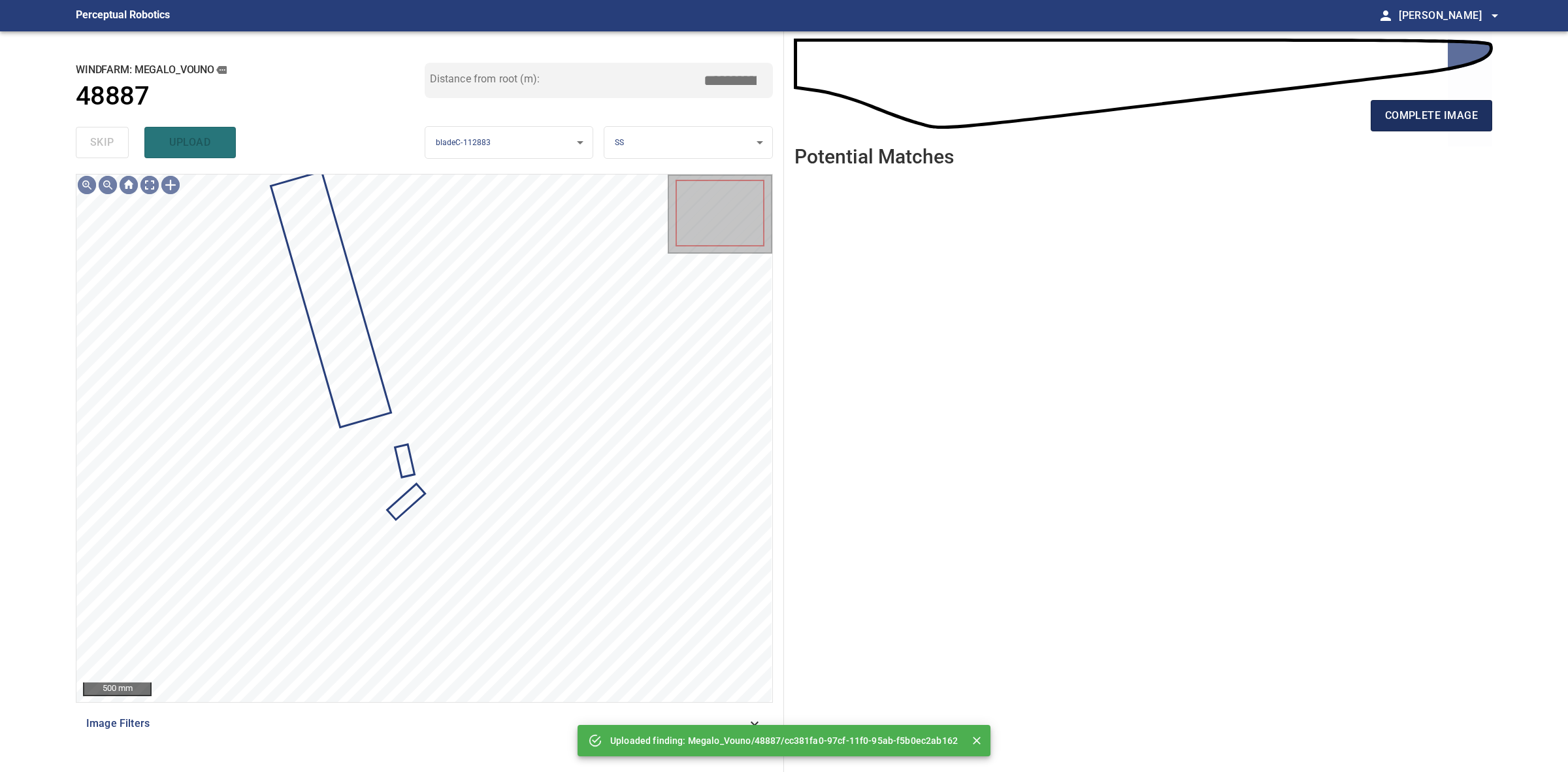
click at [1454, 114] on span "complete image" at bounding box center [1431, 115] width 92 height 18
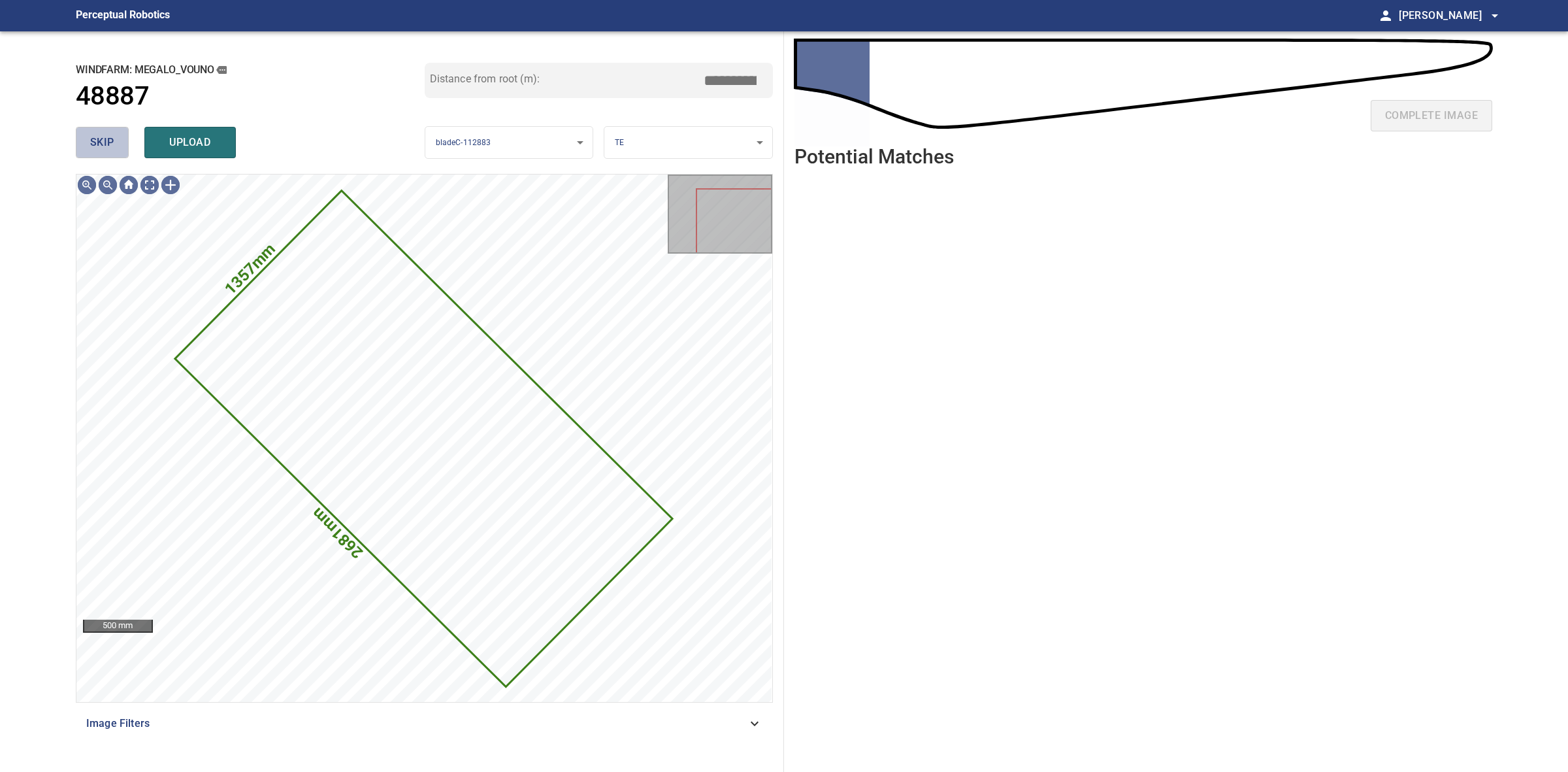
click at [114, 131] on button "skip" at bounding box center [102, 143] width 53 height 31
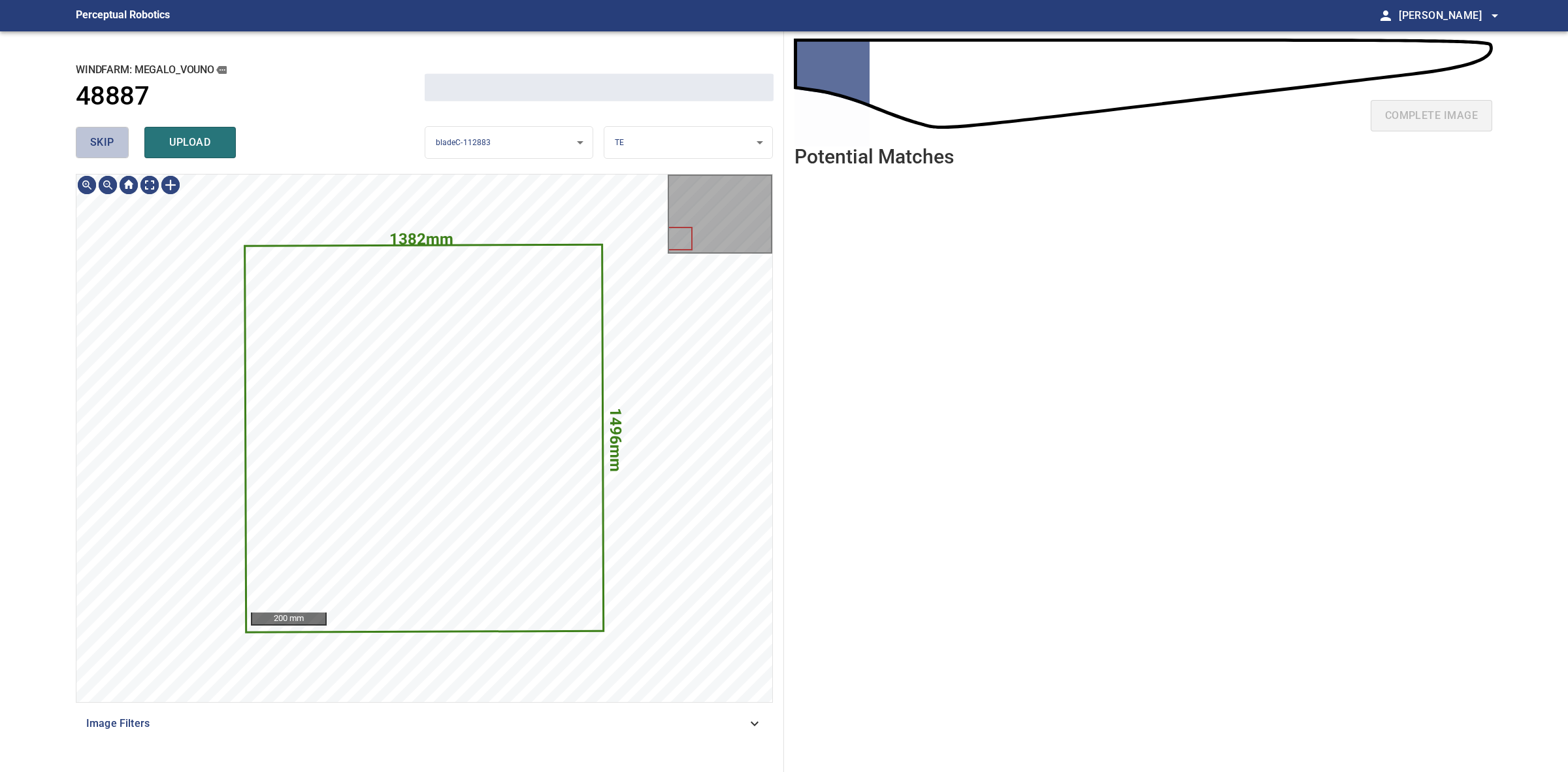
click at [114, 131] on button "skip" at bounding box center [102, 143] width 53 height 31
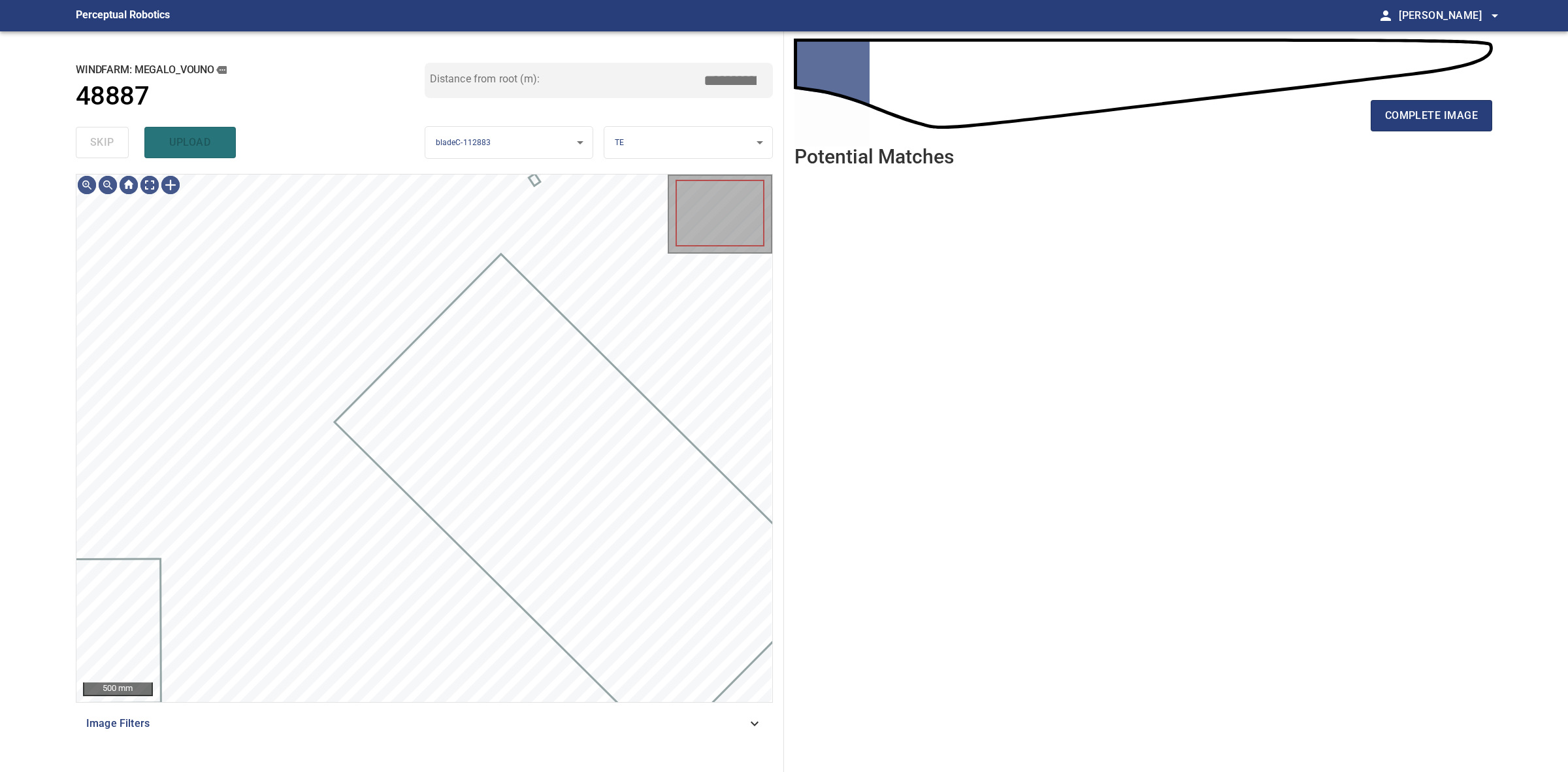
click at [114, 131] on div "skip upload" at bounding box center [251, 143] width 349 height 41
type input "****"
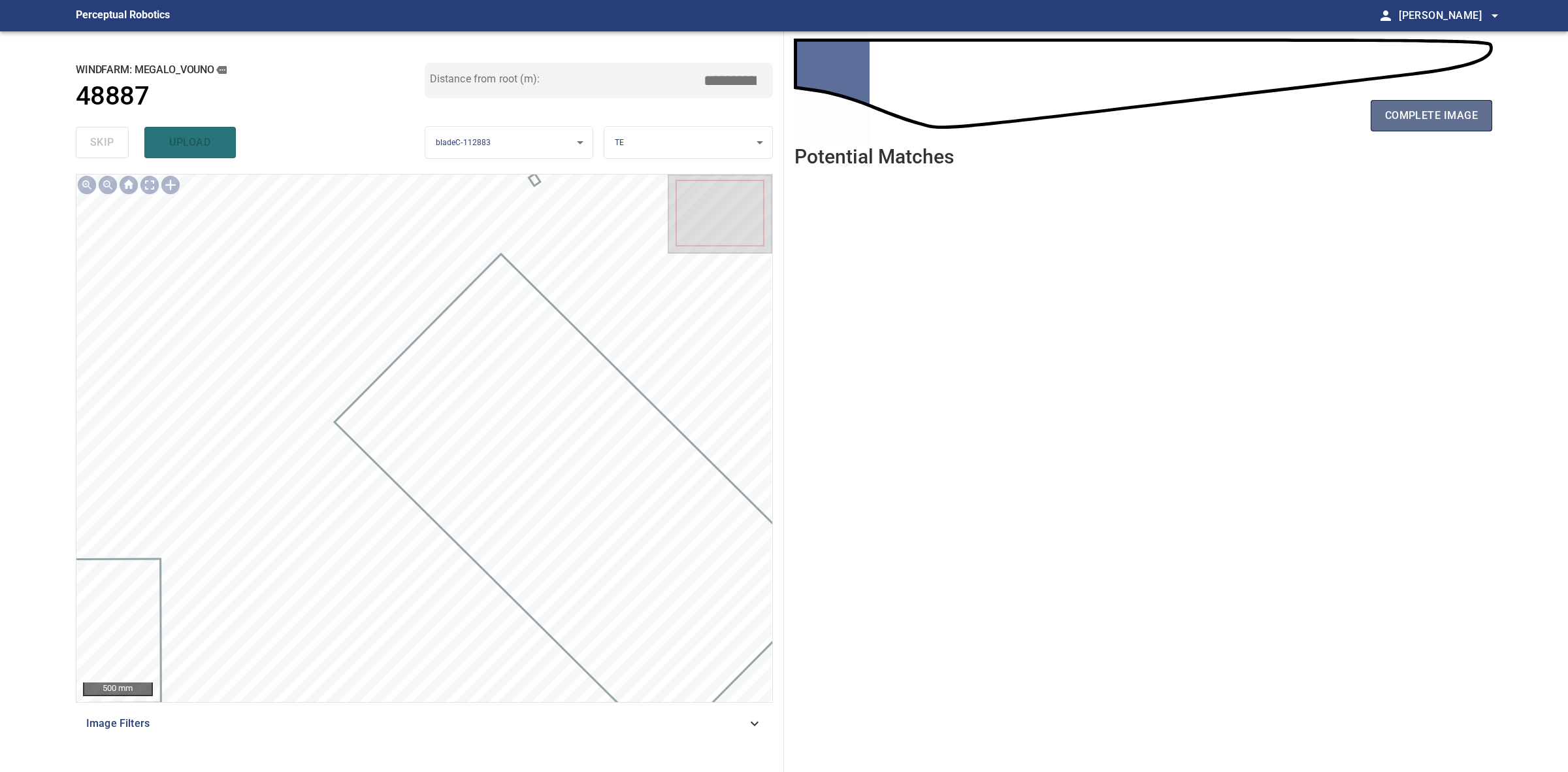
click at [1421, 115] on span "complete image" at bounding box center [1431, 115] width 92 height 18
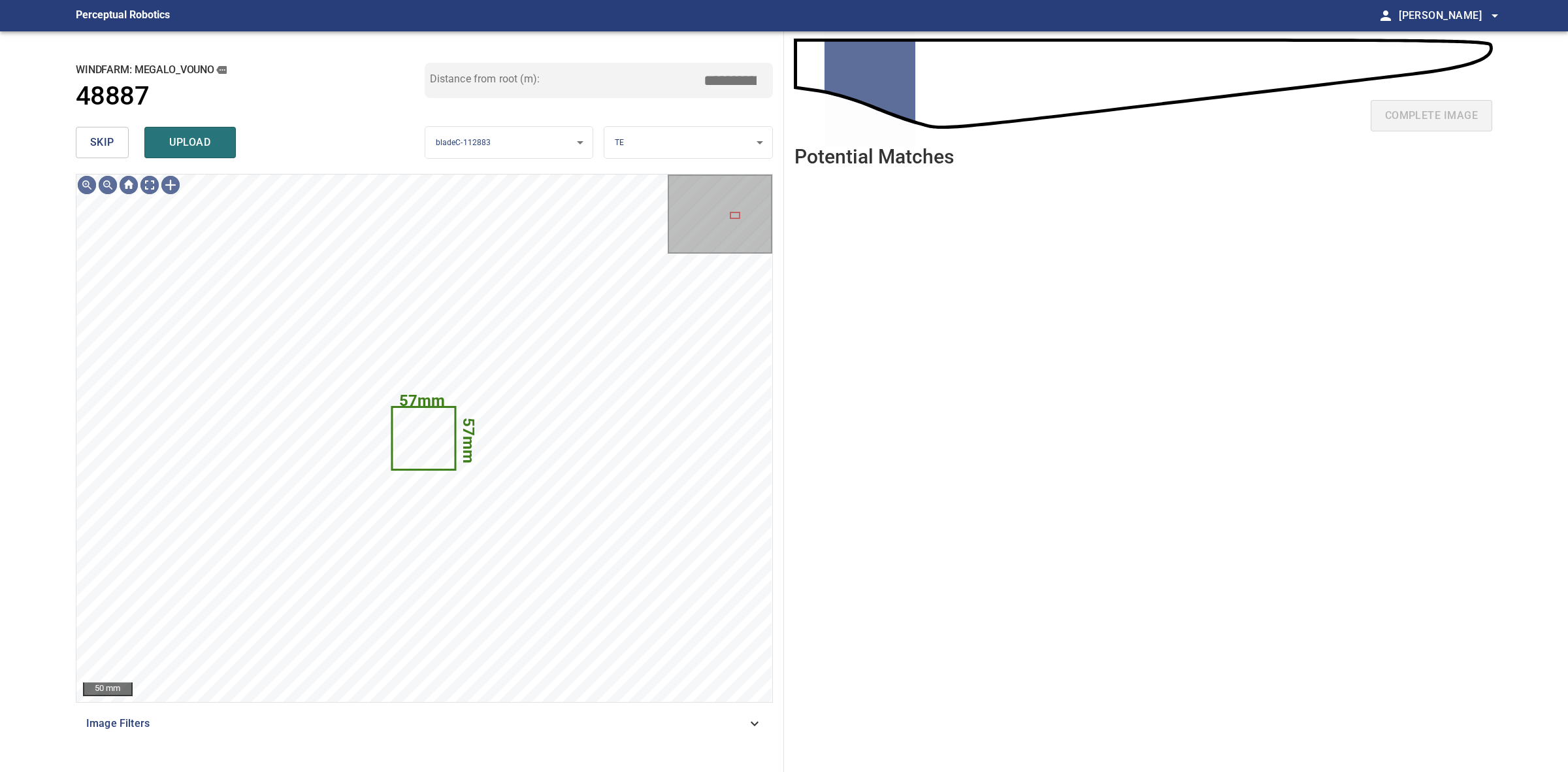
click at [112, 149] on span "skip" at bounding box center [102, 142] width 24 height 18
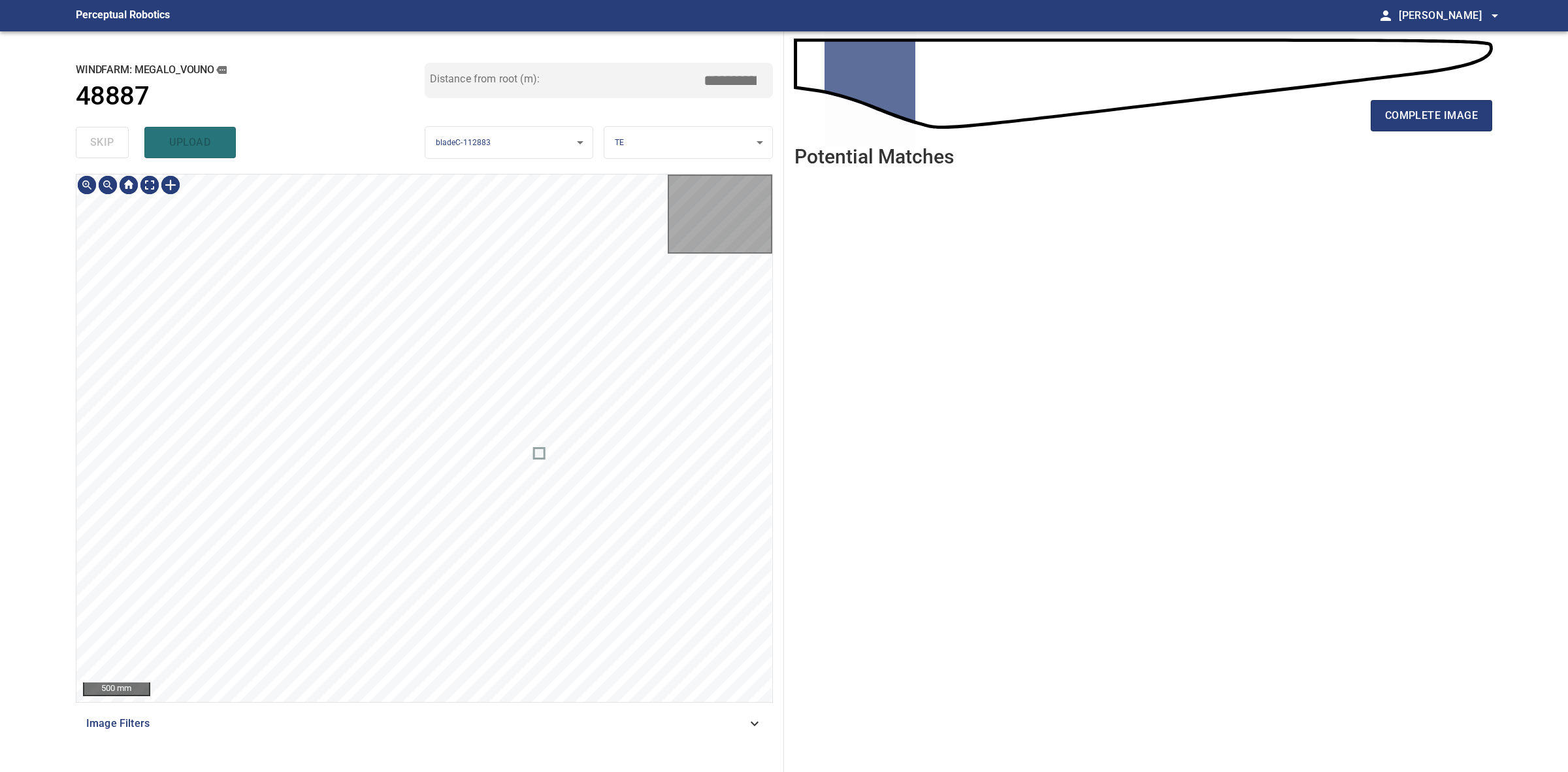
click at [112, 149] on div "skip upload" at bounding box center [251, 143] width 349 height 41
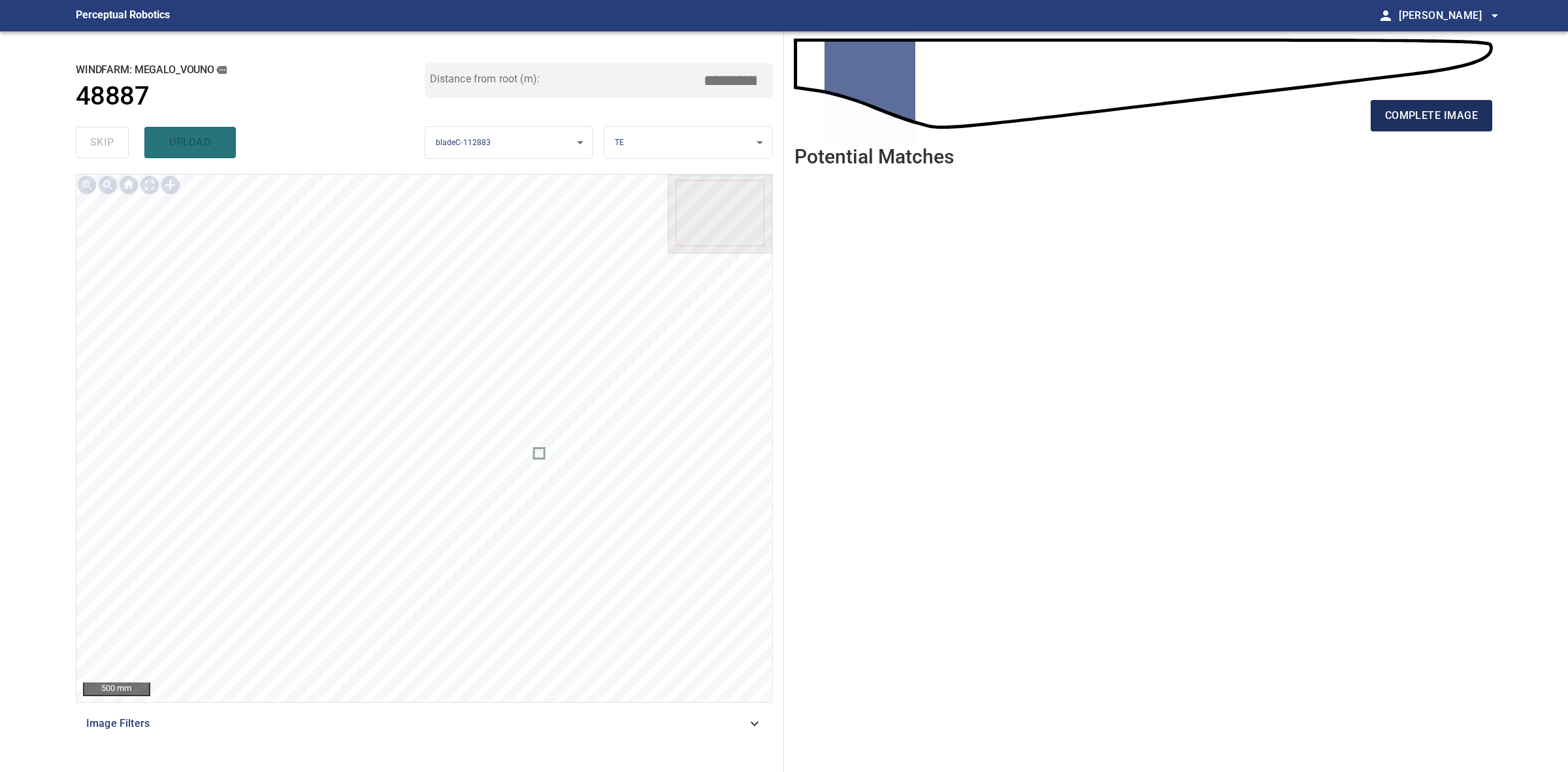
click at [1390, 119] on span "complete image" at bounding box center [1431, 115] width 92 height 18
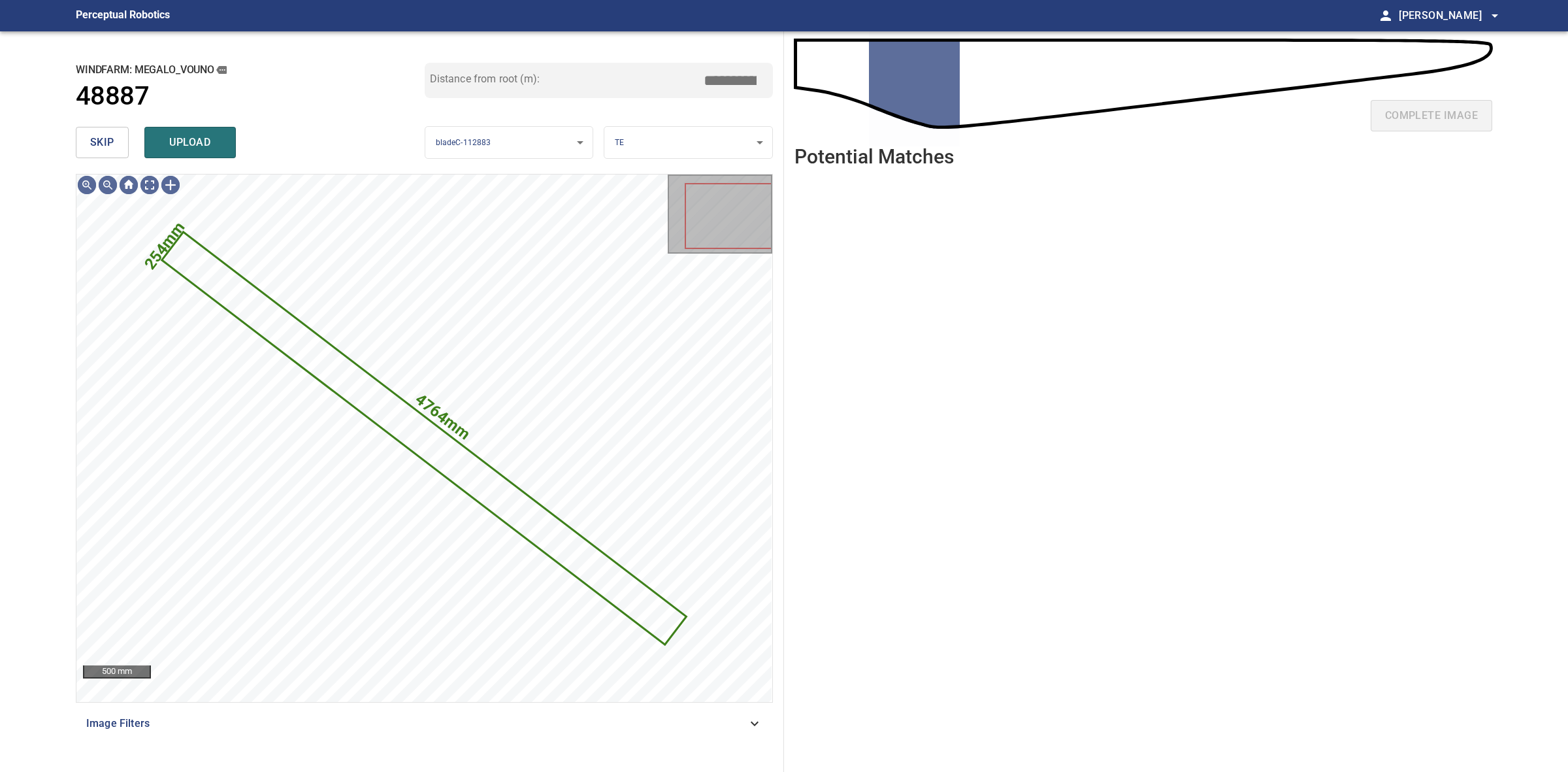
click at [79, 139] on button "skip" at bounding box center [102, 143] width 53 height 31
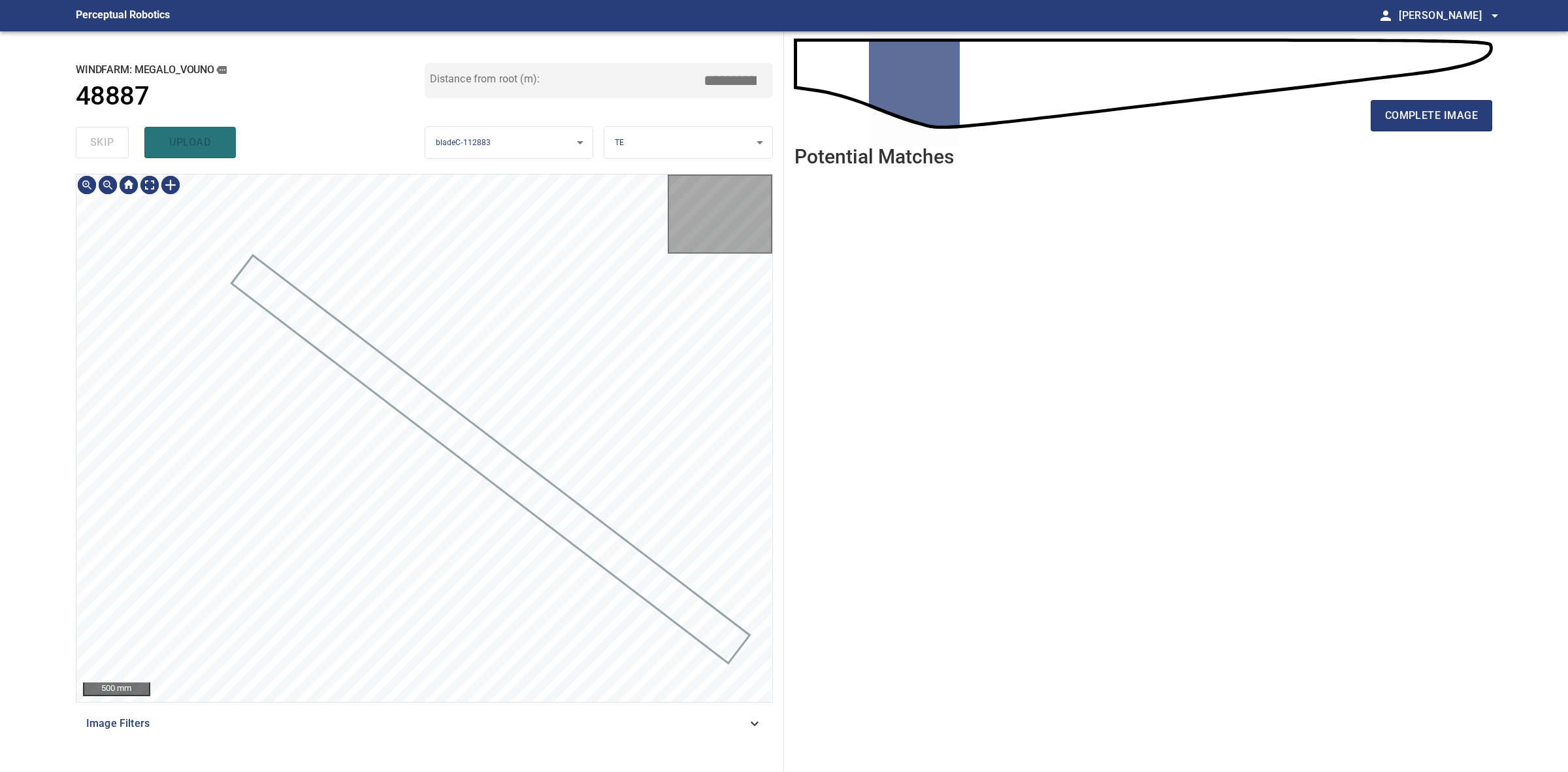
click at [79, 139] on div "skip upload" at bounding box center [251, 143] width 349 height 41
click at [1436, 115] on span "complete image" at bounding box center [1431, 115] width 92 height 18
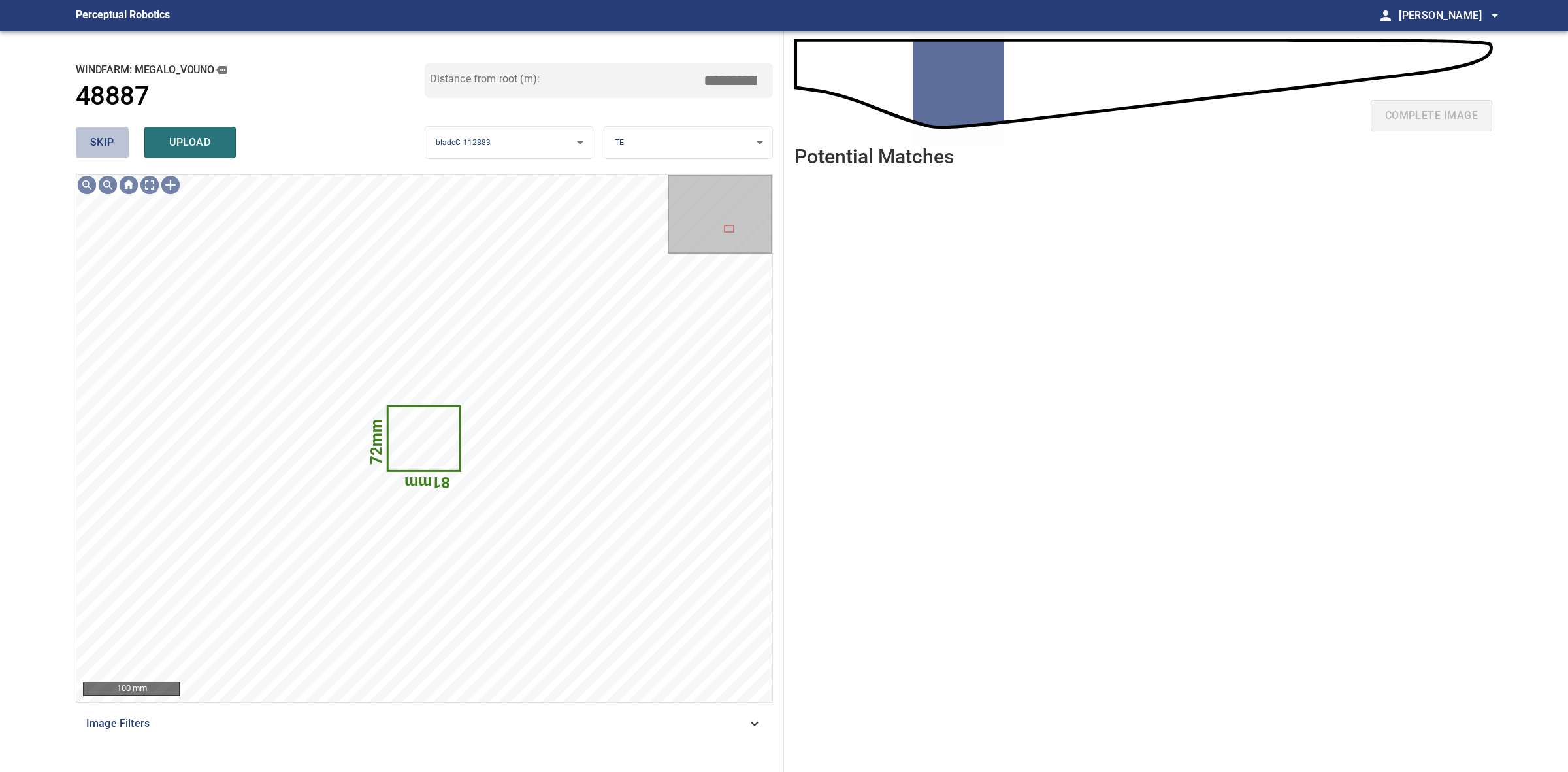
click at [112, 137] on span "skip" at bounding box center [102, 142] width 24 height 18
click at [110, 137] on div "skip upload" at bounding box center [251, 143] width 349 height 41
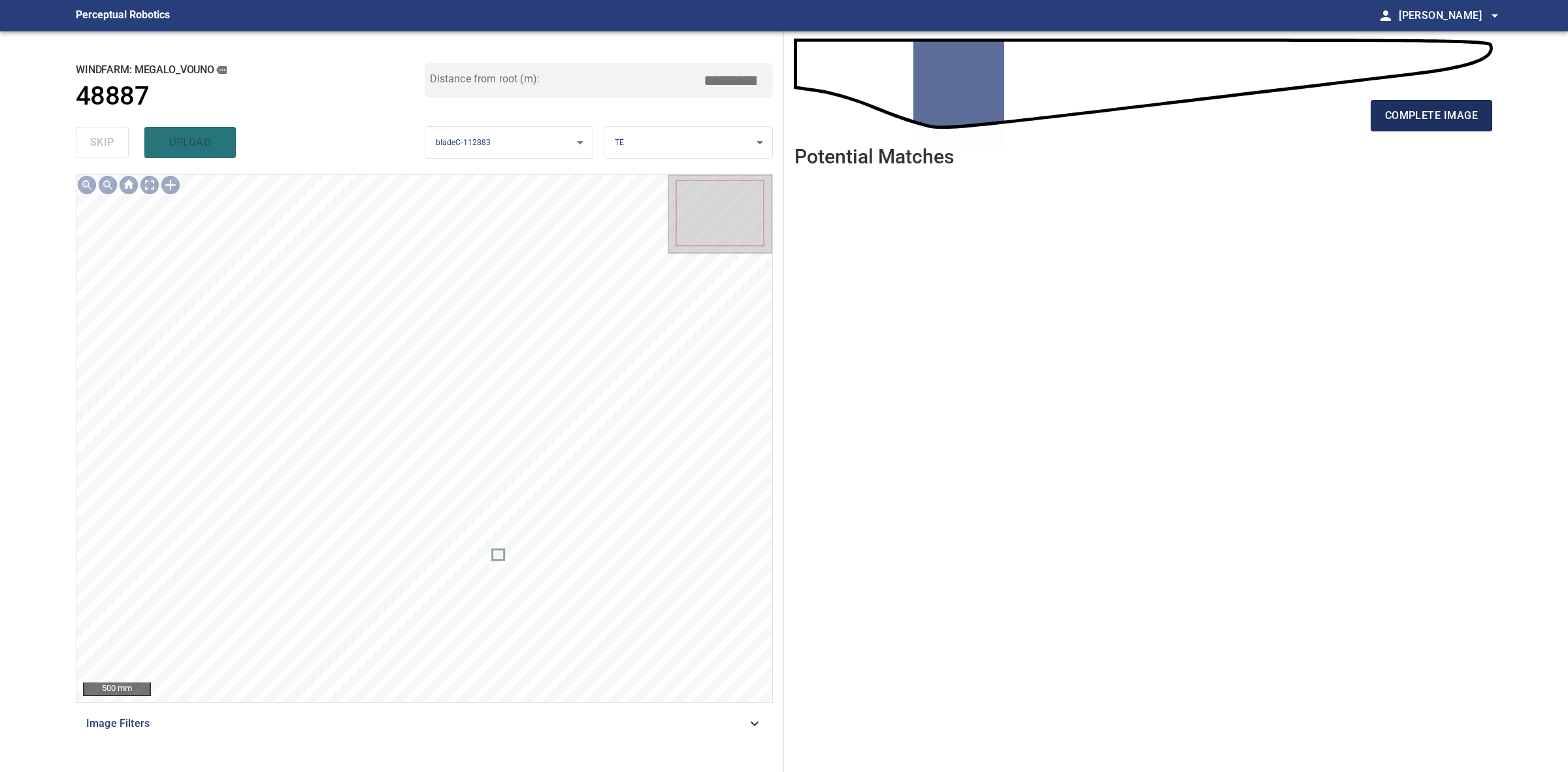
click at [1406, 110] on span "complete image" at bounding box center [1431, 115] width 92 height 18
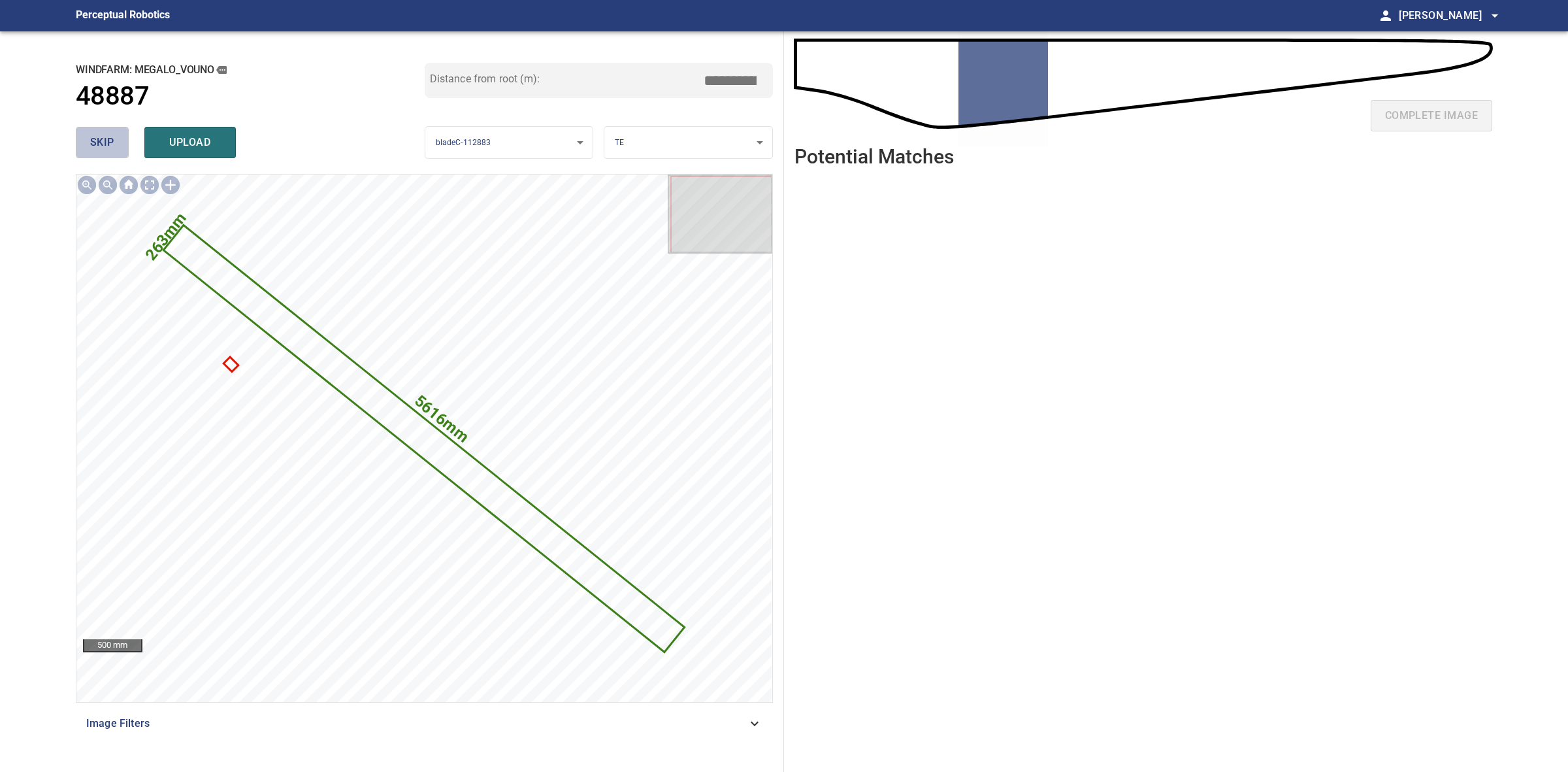
click at [118, 148] on button "skip" at bounding box center [102, 143] width 53 height 31
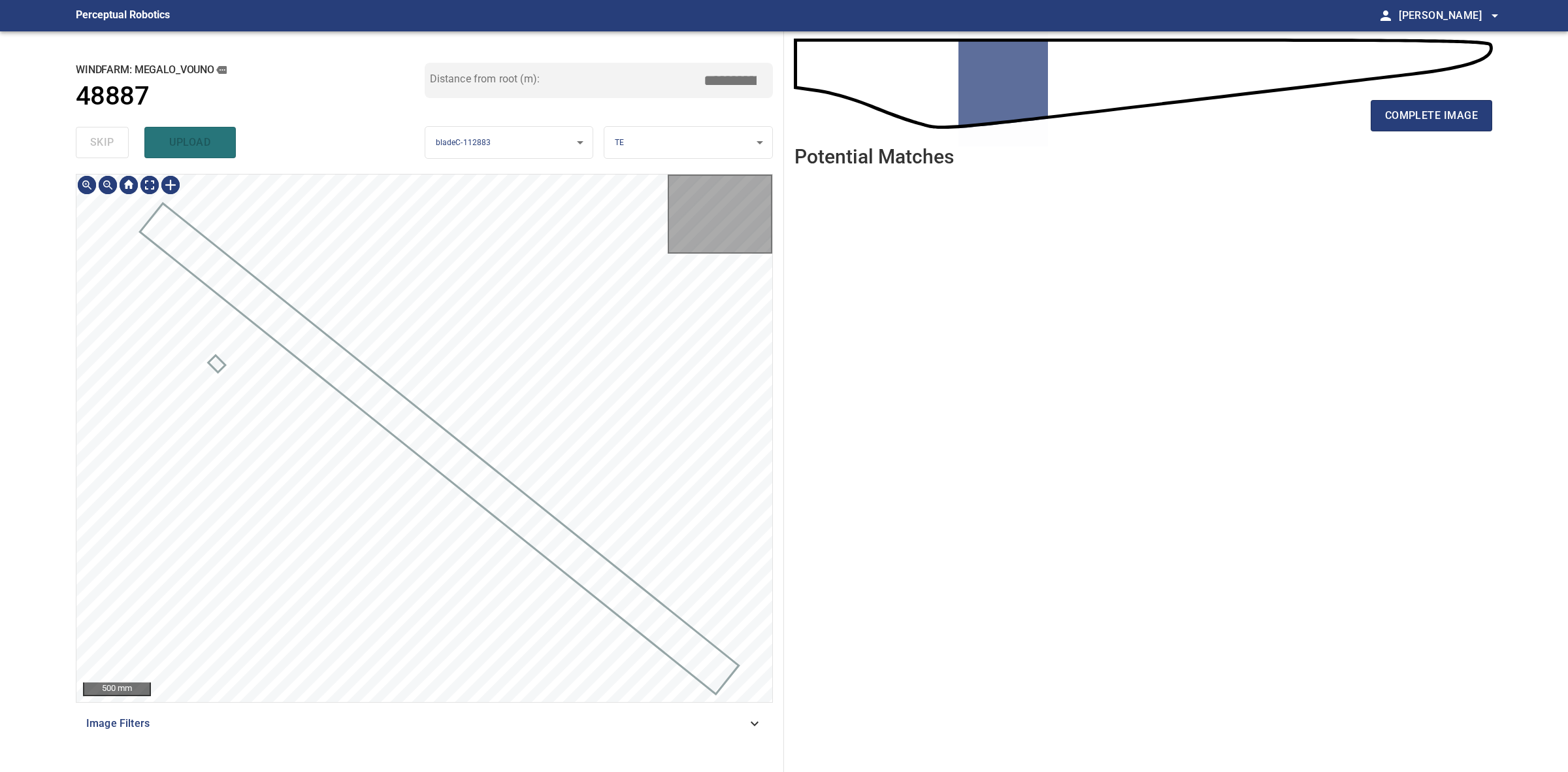
click at [118, 148] on div "skip upload" at bounding box center [251, 143] width 349 height 41
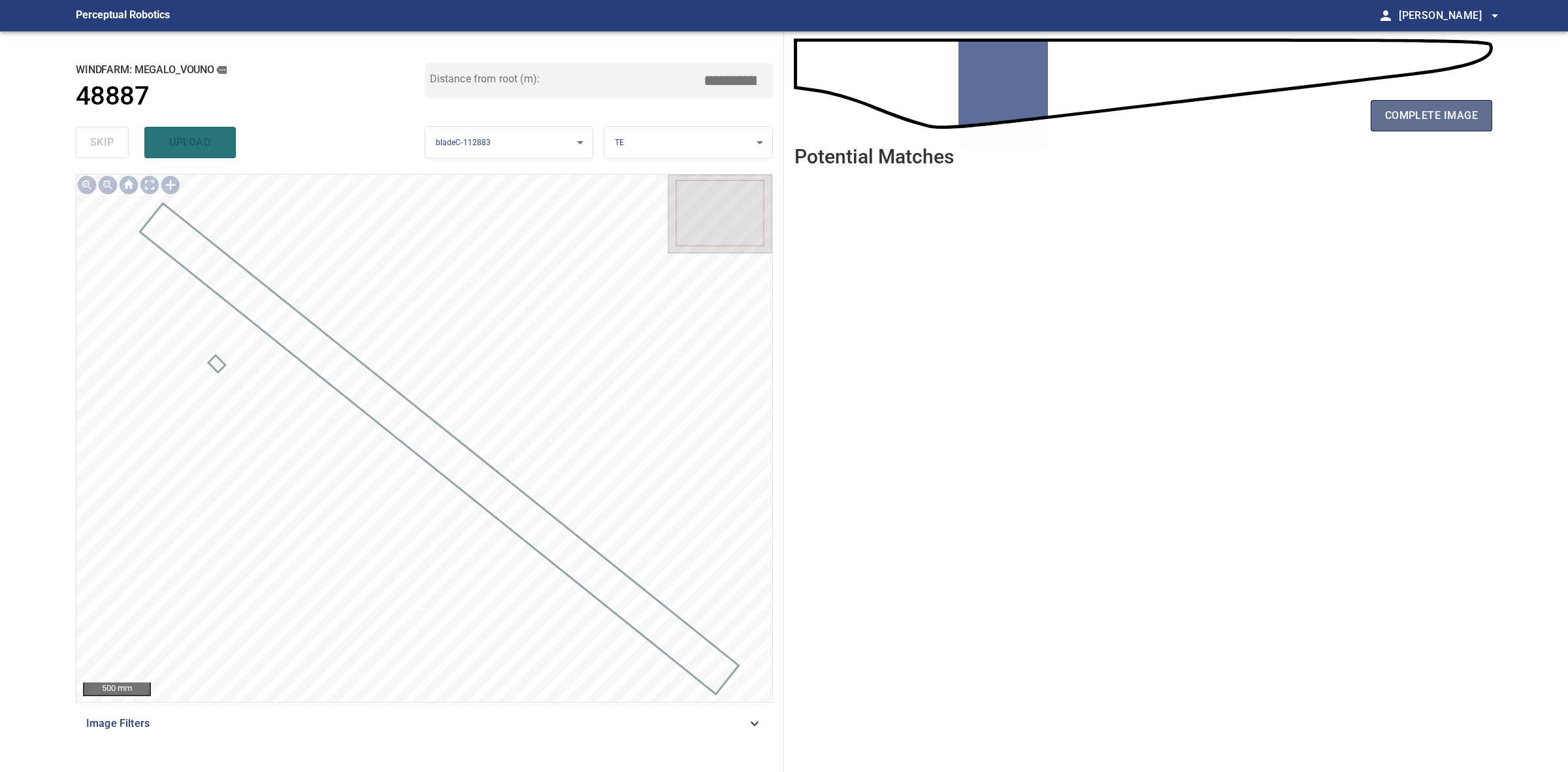
click at [1455, 113] on span "complete image" at bounding box center [1431, 115] width 92 height 18
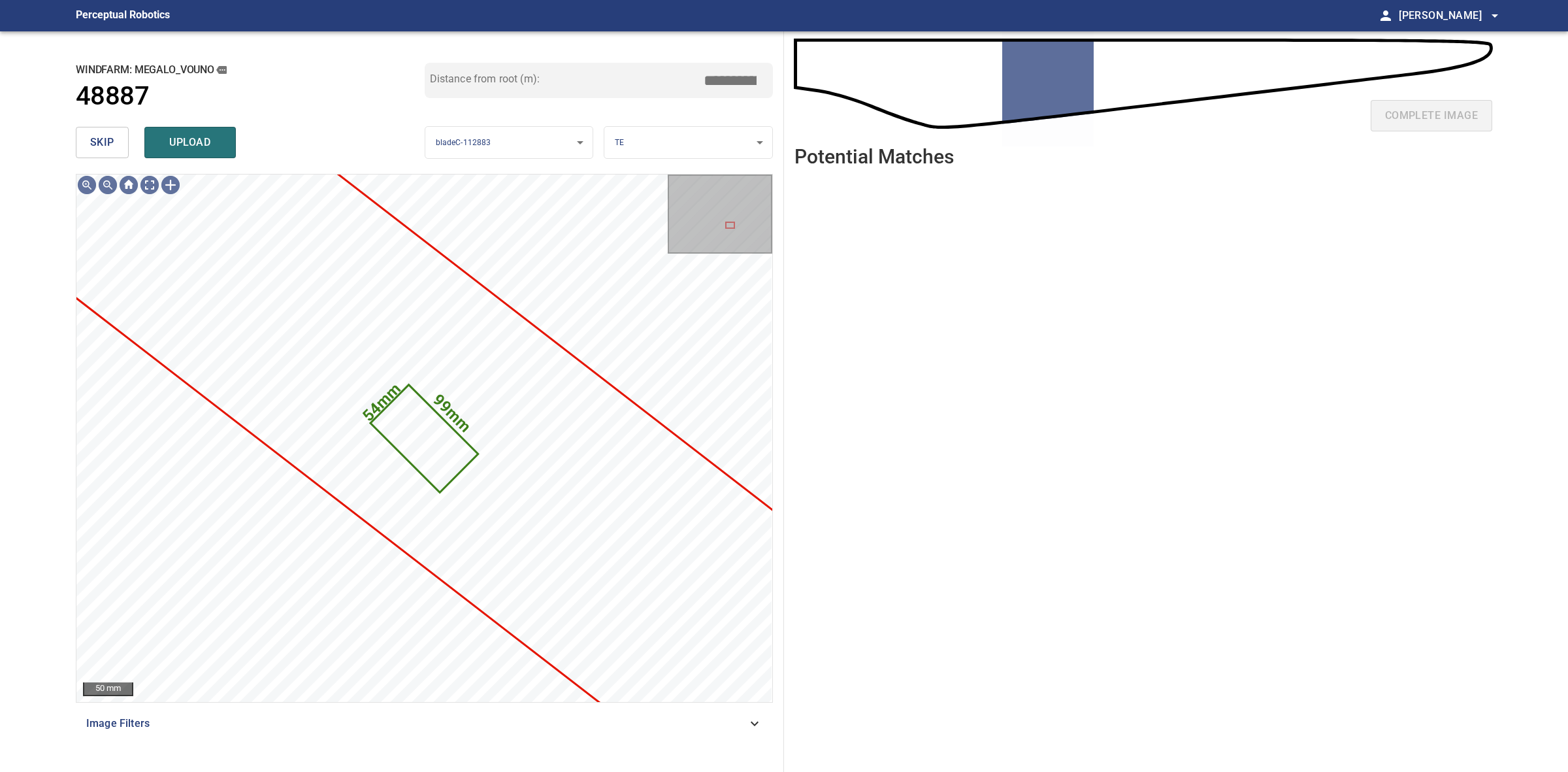
click at [87, 137] on button "skip" at bounding box center [102, 143] width 53 height 31
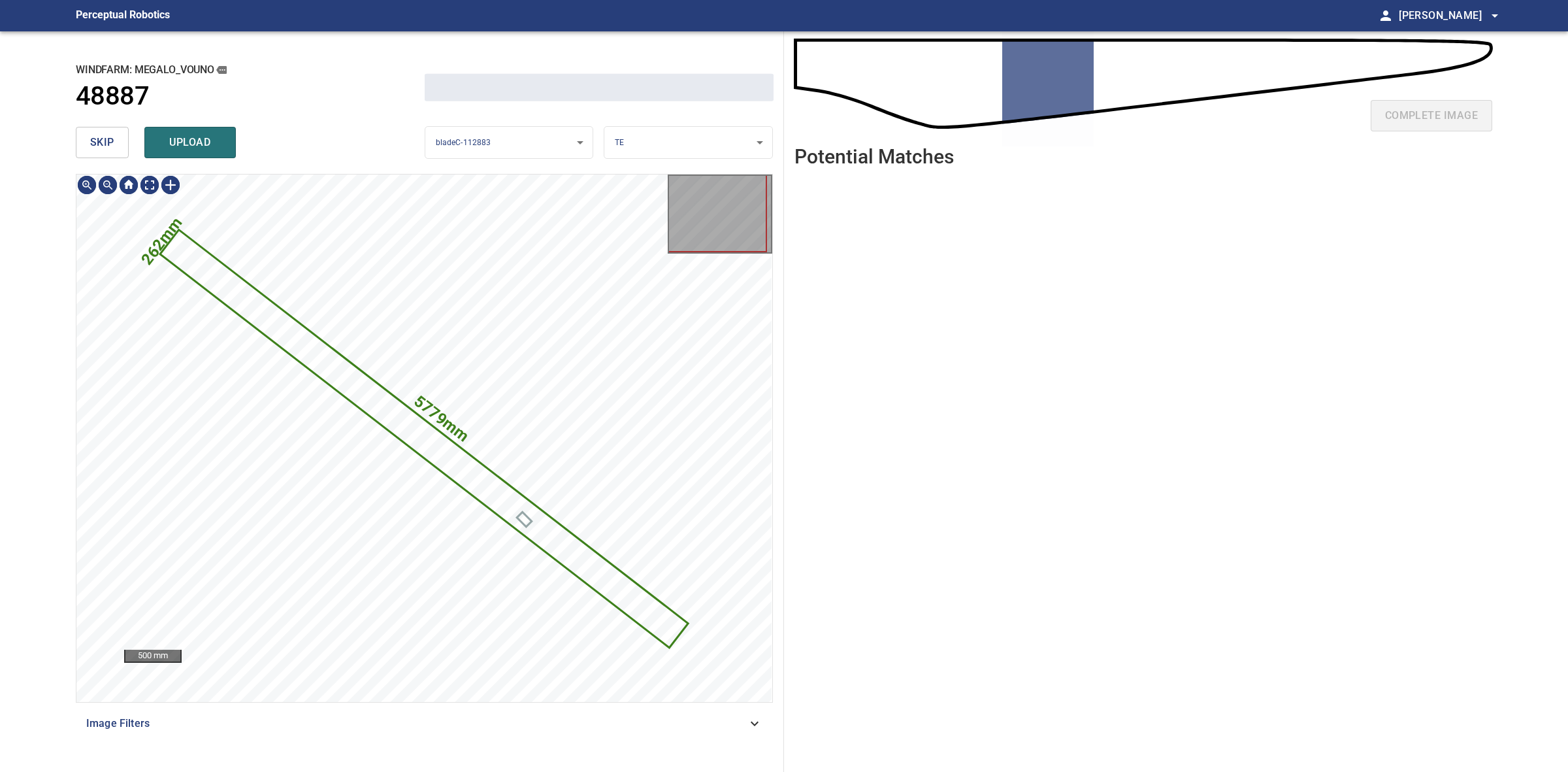
click at [88, 137] on button "skip" at bounding box center [102, 143] width 53 height 31
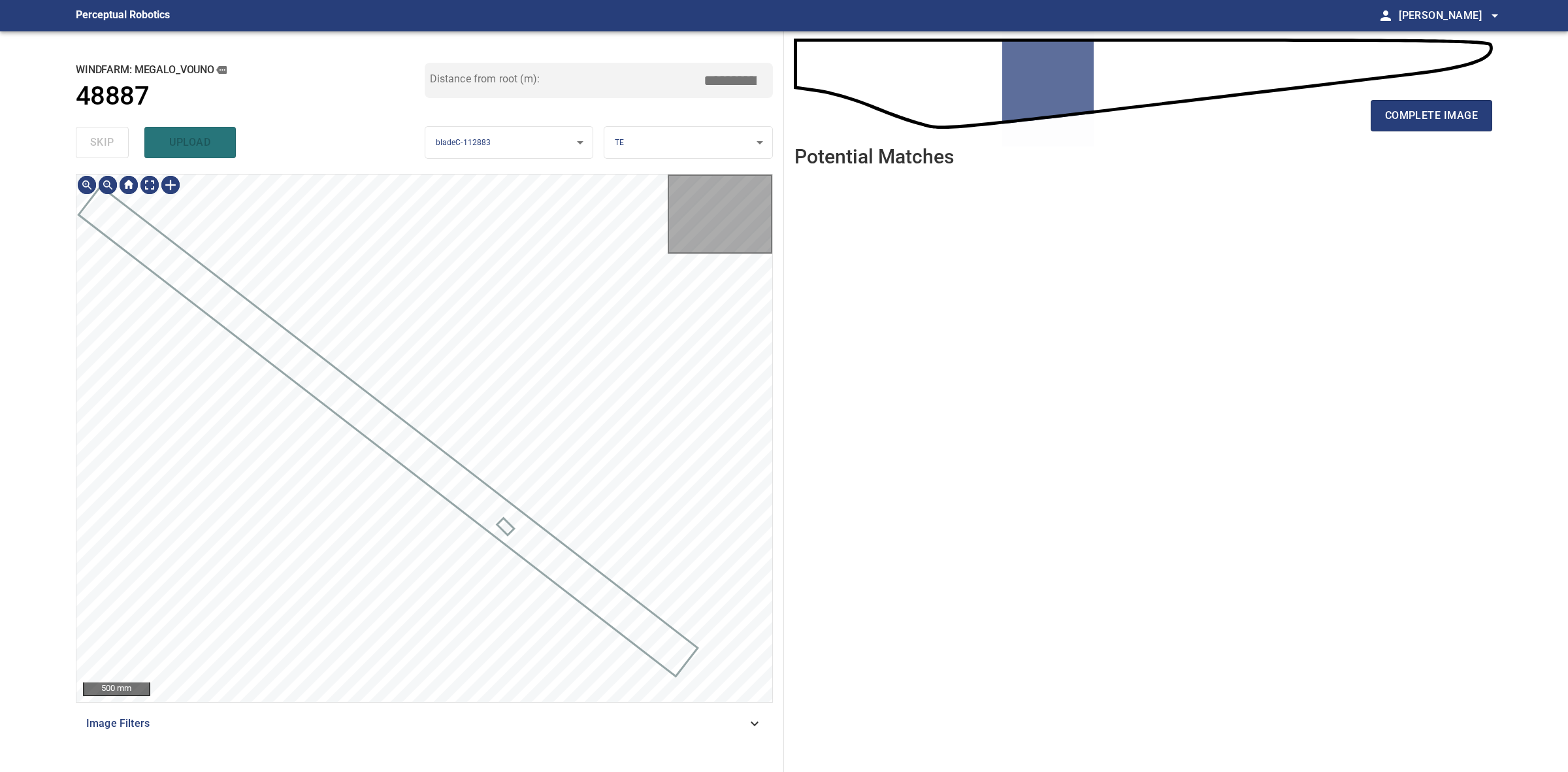
drag, startPoint x: 88, startPoint y: 137, endPoint x: 1037, endPoint y: 129, distance: 949.0
click at [89, 137] on div "skip upload" at bounding box center [251, 143] width 349 height 41
click at [1458, 105] on button "complete image" at bounding box center [1431, 116] width 122 height 31
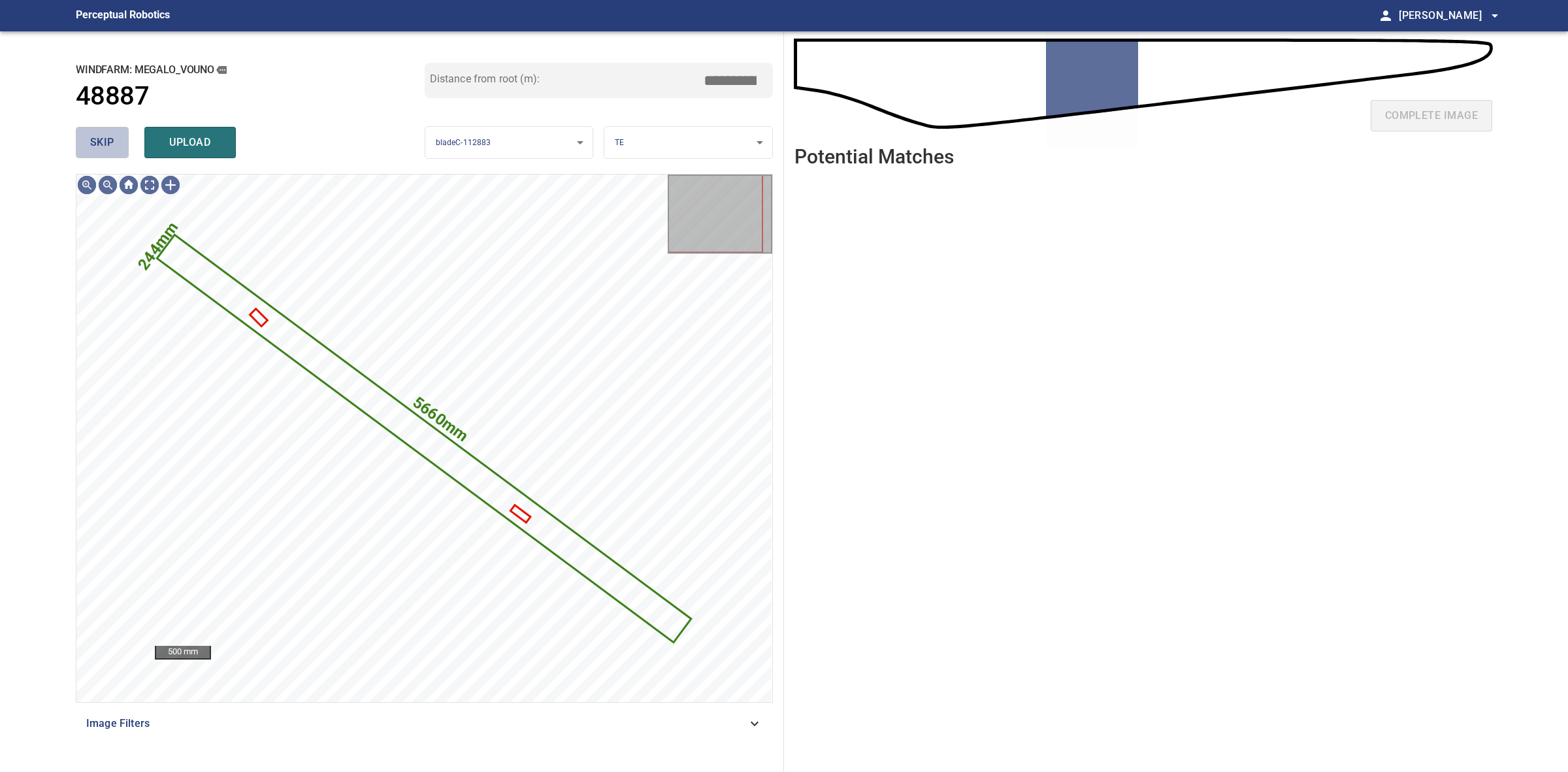
click at [81, 154] on button "skip" at bounding box center [102, 143] width 53 height 31
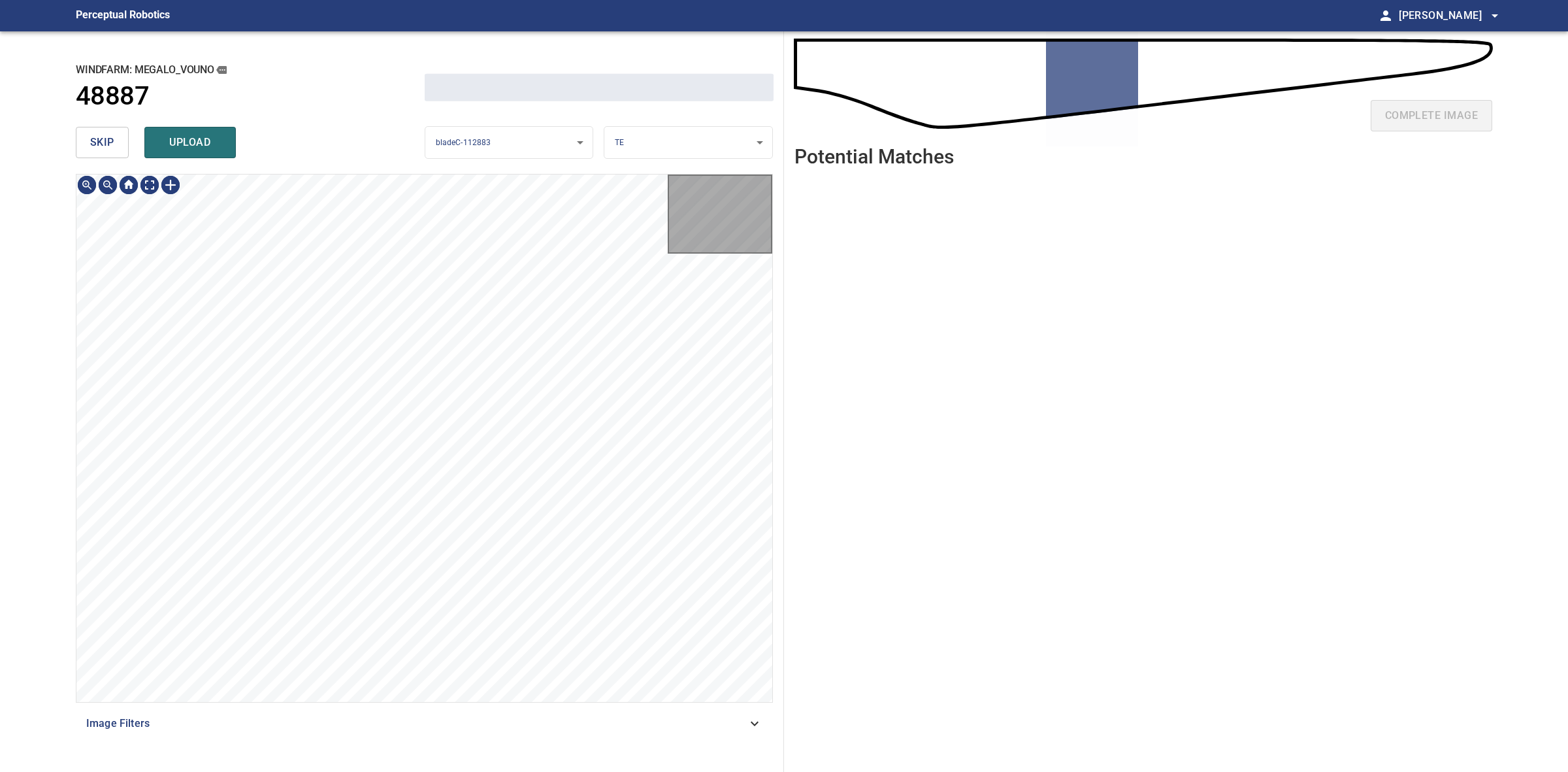
click at [81, 154] on button "skip" at bounding box center [102, 143] width 53 height 31
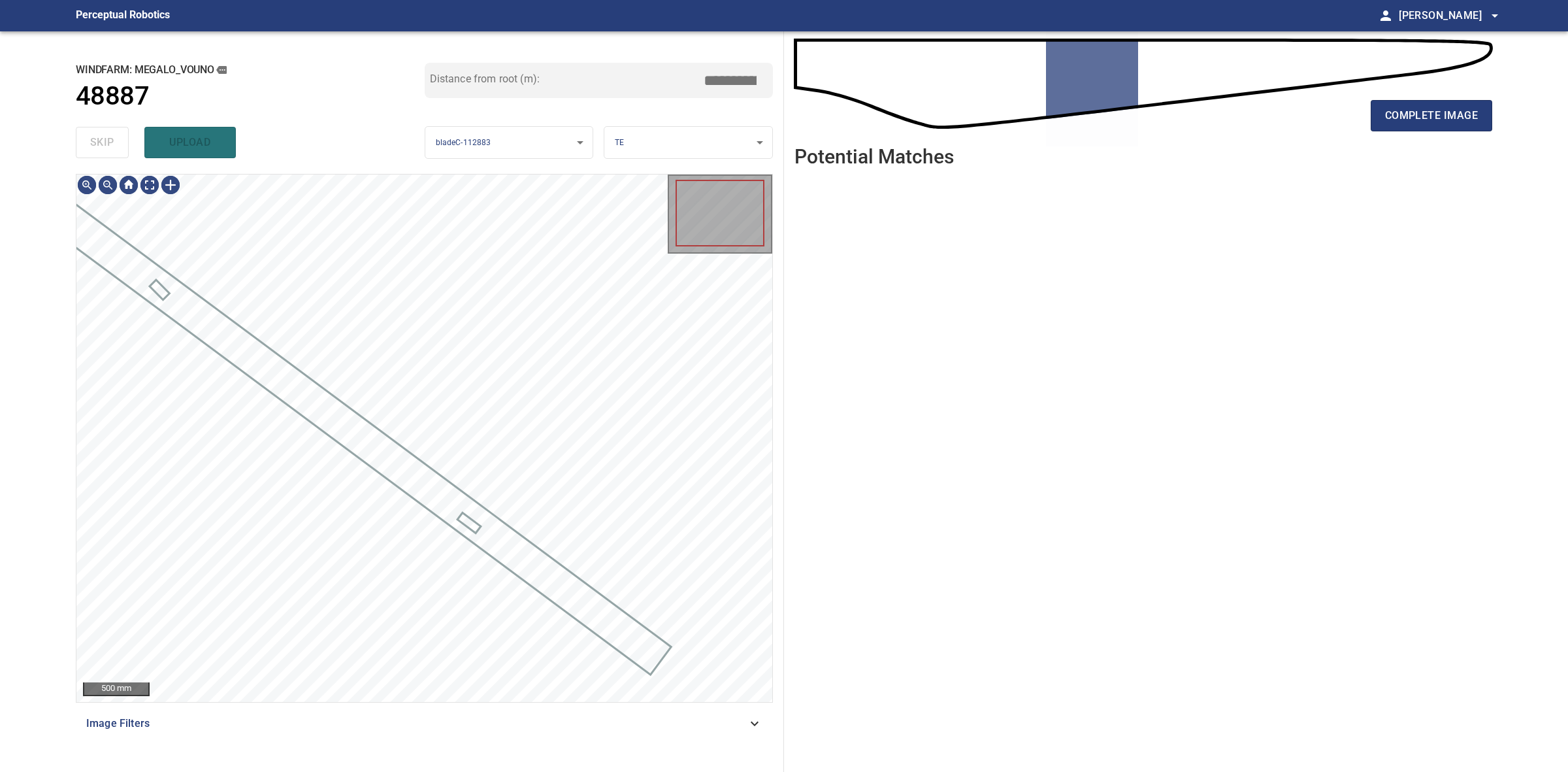
drag, startPoint x: 81, startPoint y: 154, endPoint x: 813, endPoint y: 150, distance: 732.0
click at [85, 154] on div "skip upload" at bounding box center [251, 143] width 349 height 41
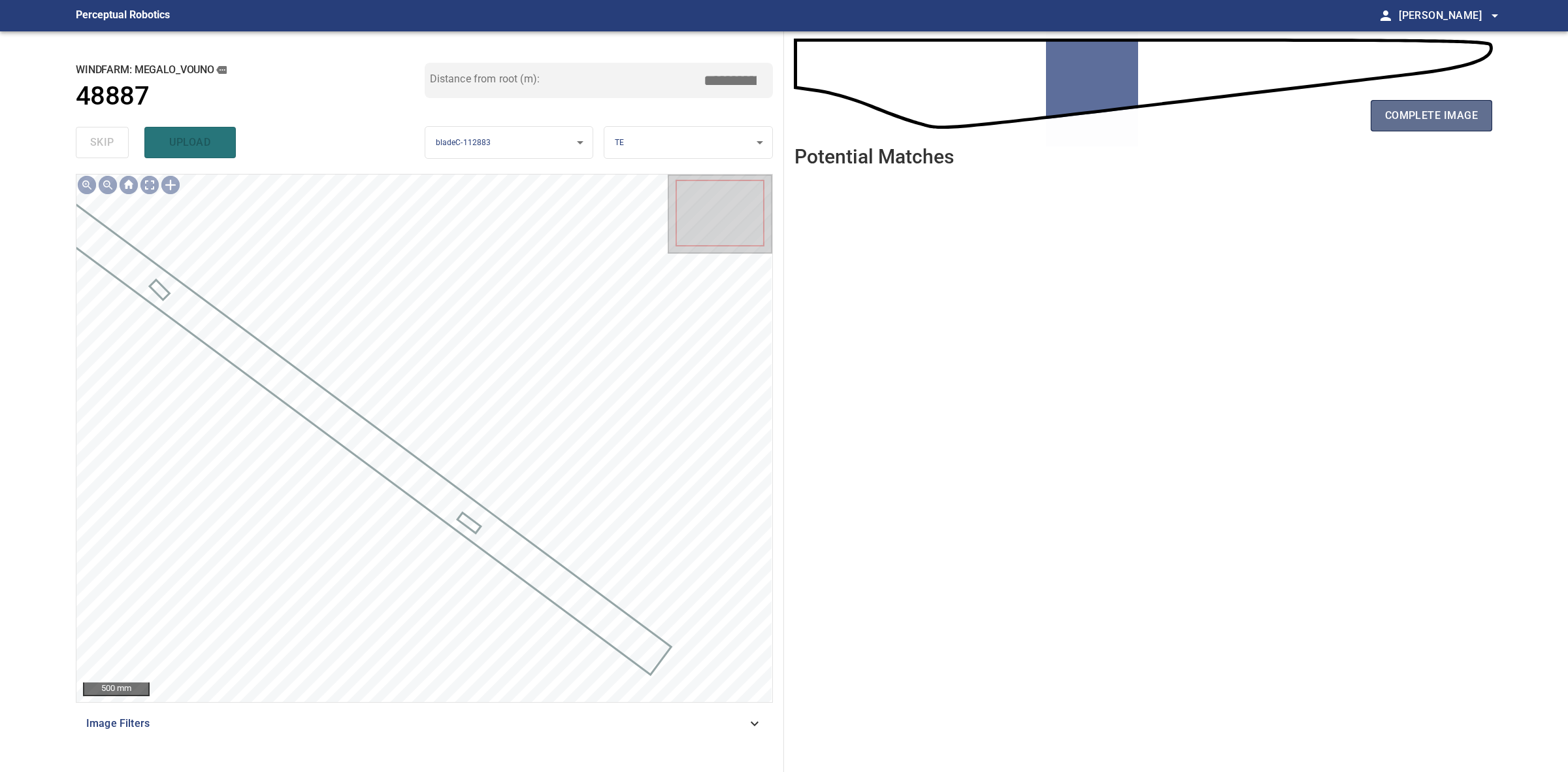
click at [1418, 121] on span "complete image" at bounding box center [1431, 115] width 92 height 18
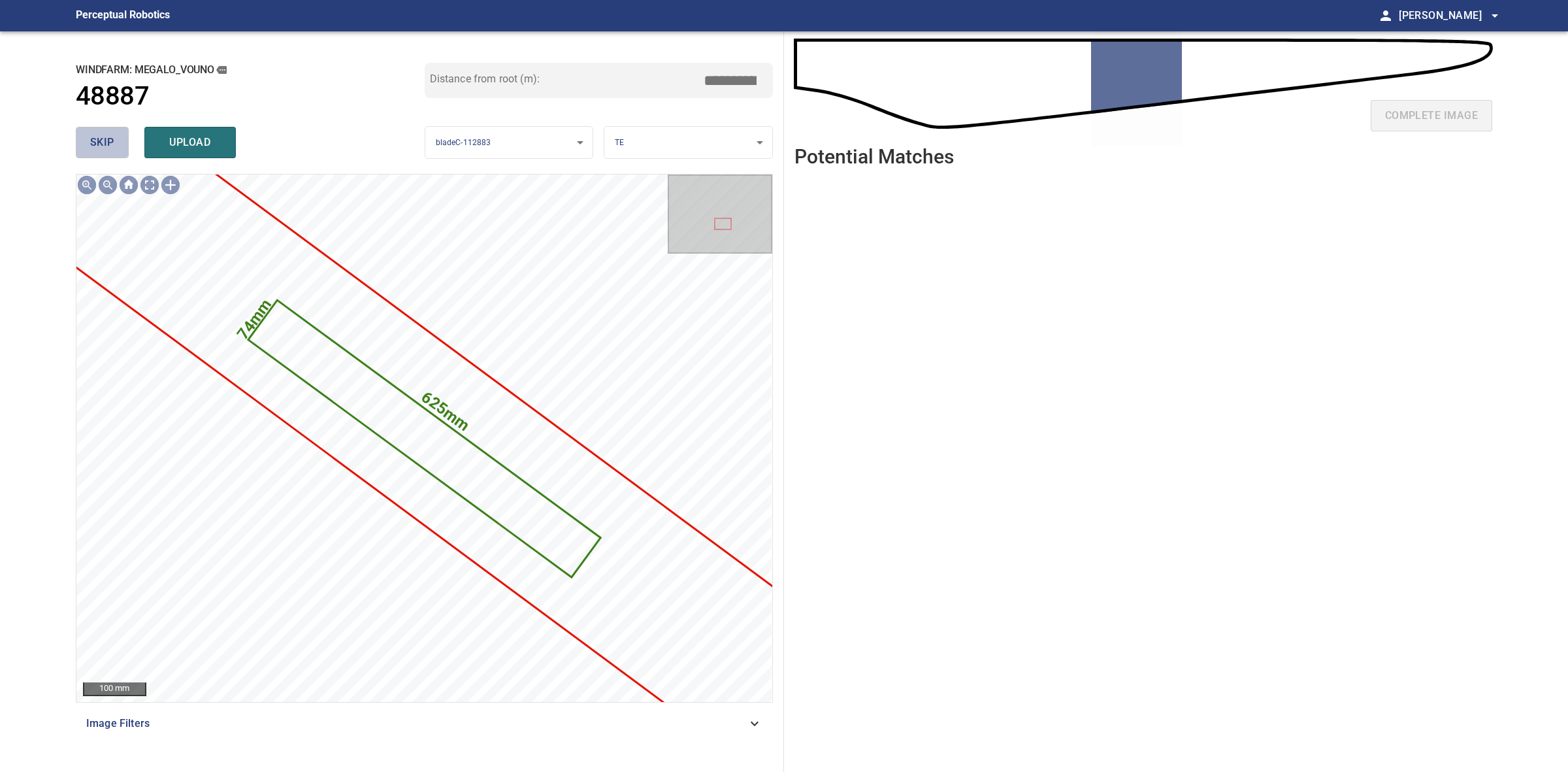
click at [81, 137] on button "skip" at bounding box center [102, 143] width 53 height 31
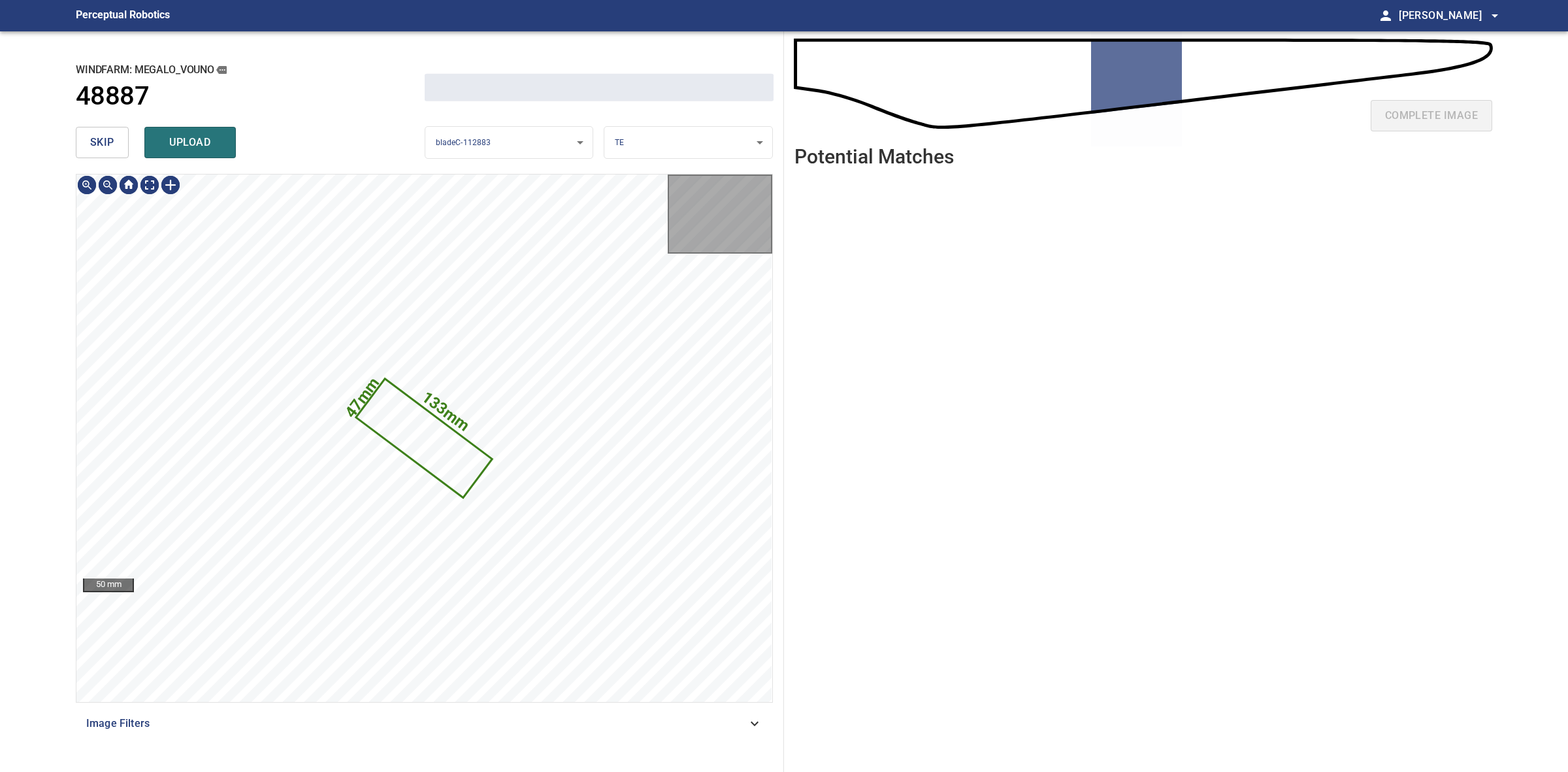
click at [81, 137] on button "skip" at bounding box center [102, 143] width 53 height 31
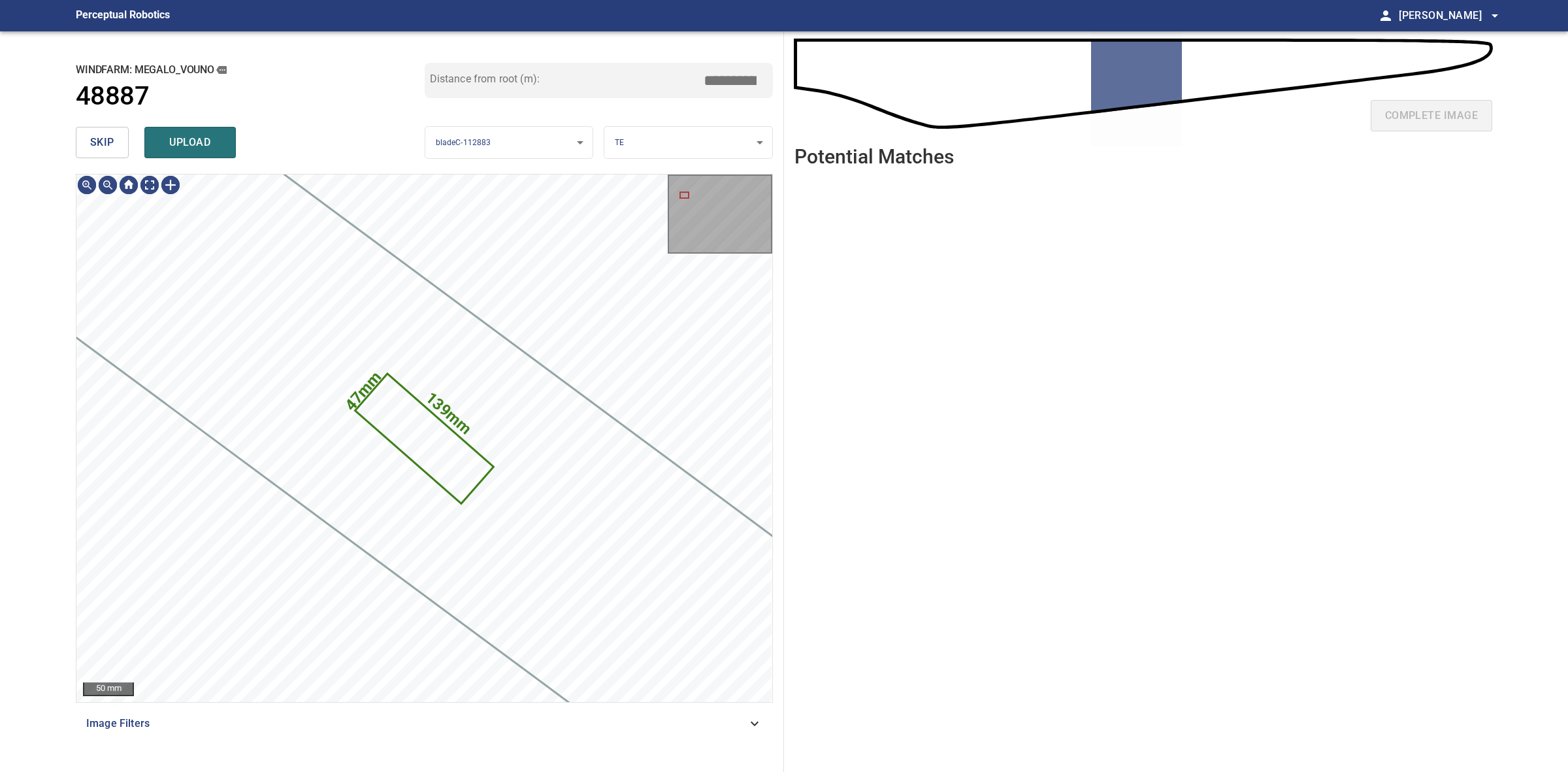
type input "*****"
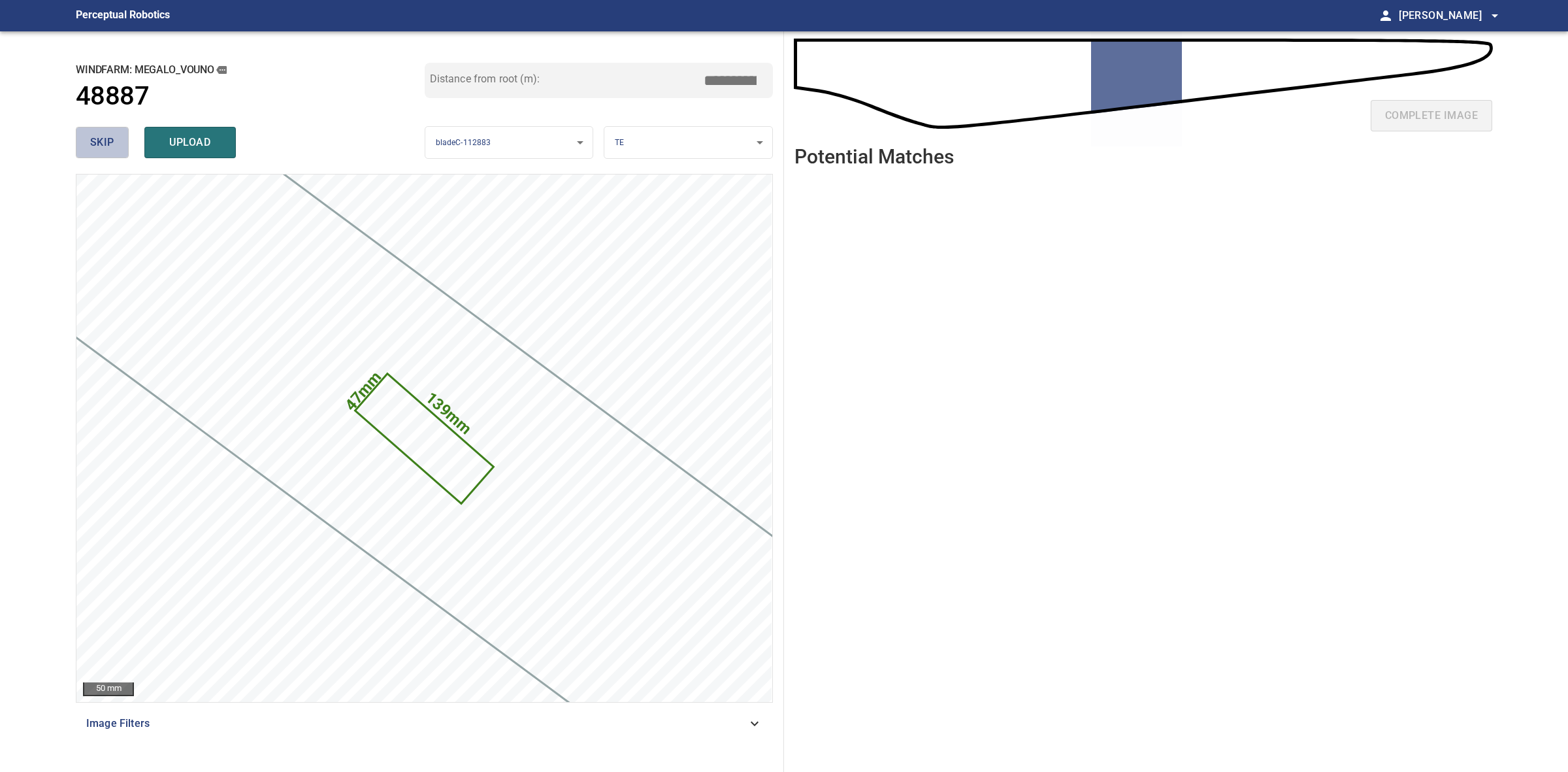
click at [100, 145] on span "skip" at bounding box center [102, 142] width 24 height 18
drag, startPoint x: 100, startPoint y: 145, endPoint x: 257, endPoint y: 136, distance: 157.3
click at [102, 145] on div "skip upload" at bounding box center [251, 143] width 349 height 41
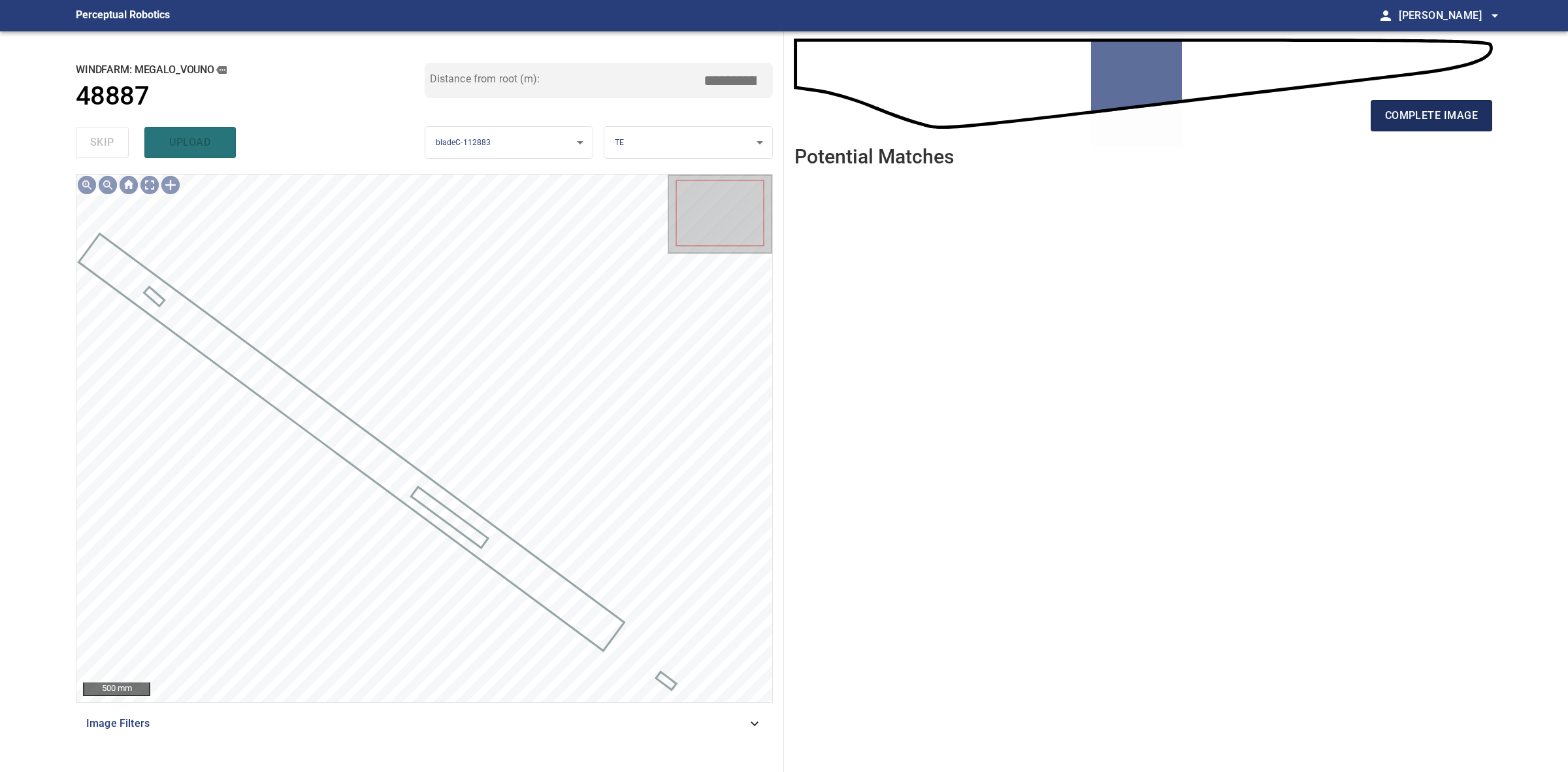
click at [1431, 114] on span "complete image" at bounding box center [1431, 115] width 92 height 18
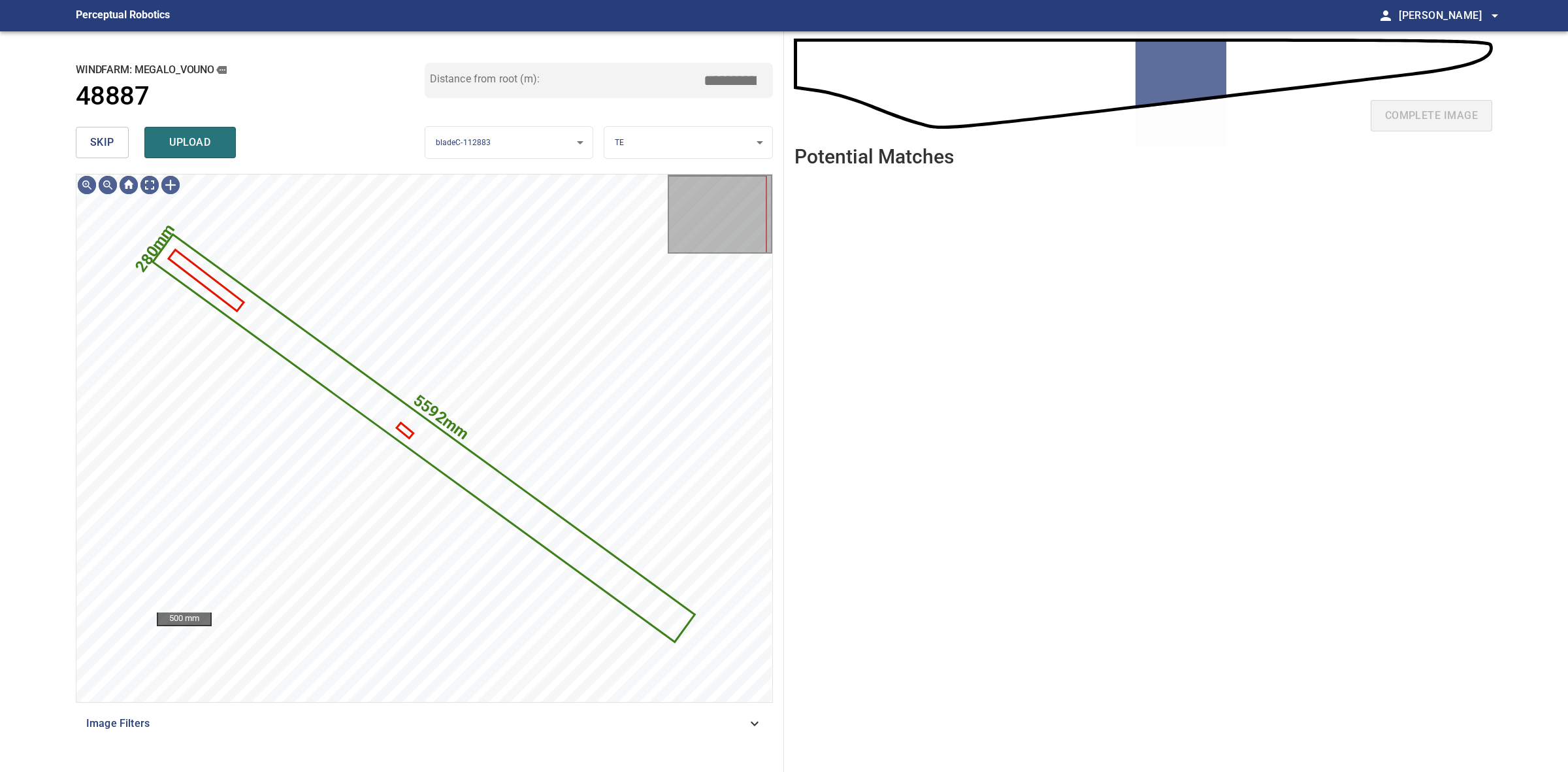
click at [102, 119] on div "windfarm: Megalo_Vouno 48887 Distance from root (m): *****" at bounding box center [424, 93] width 698 height 59
click at [105, 138] on span "skip" at bounding box center [102, 142] width 24 height 18
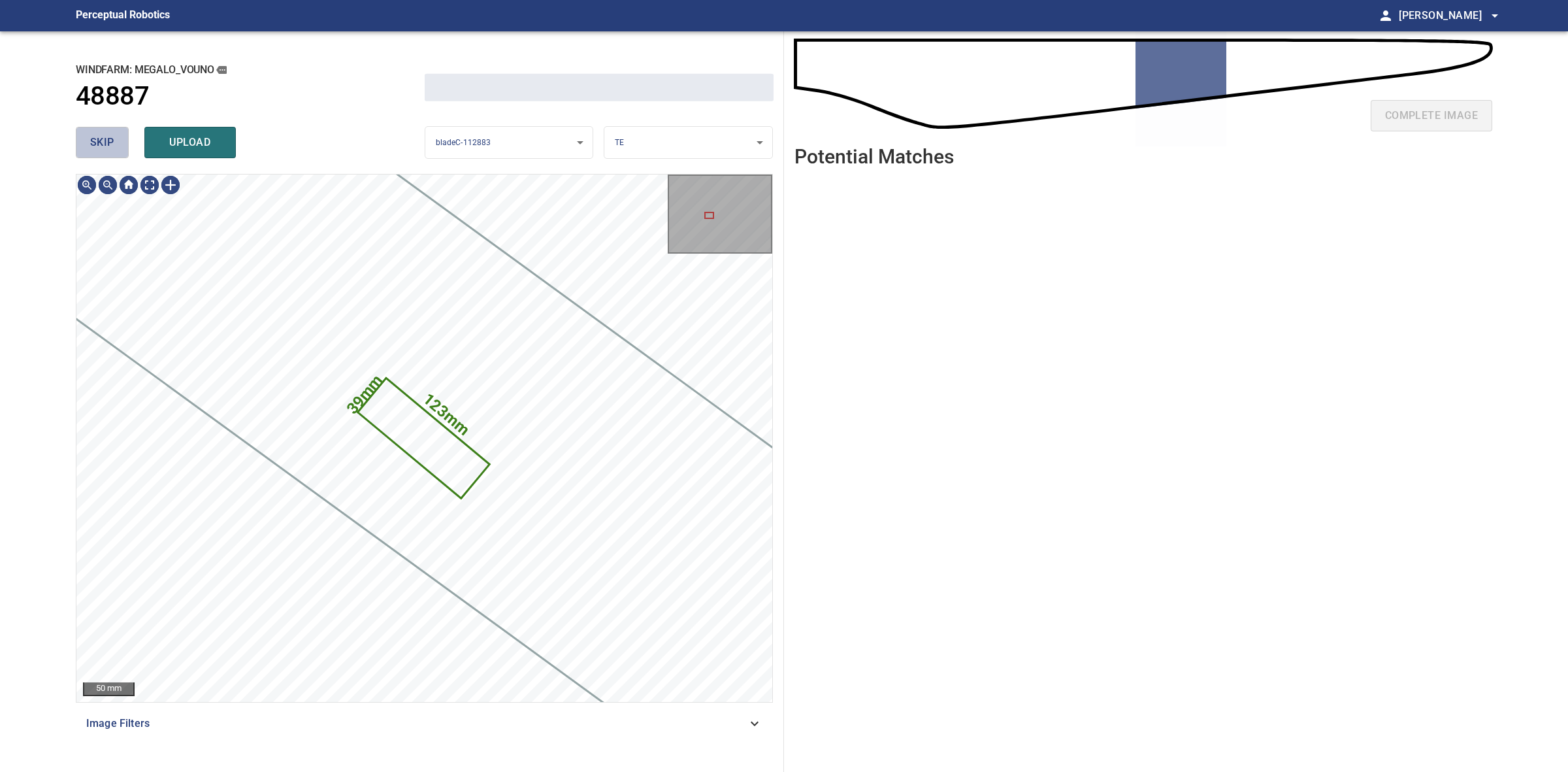
click at [105, 138] on span "skip" at bounding box center [102, 142] width 24 height 18
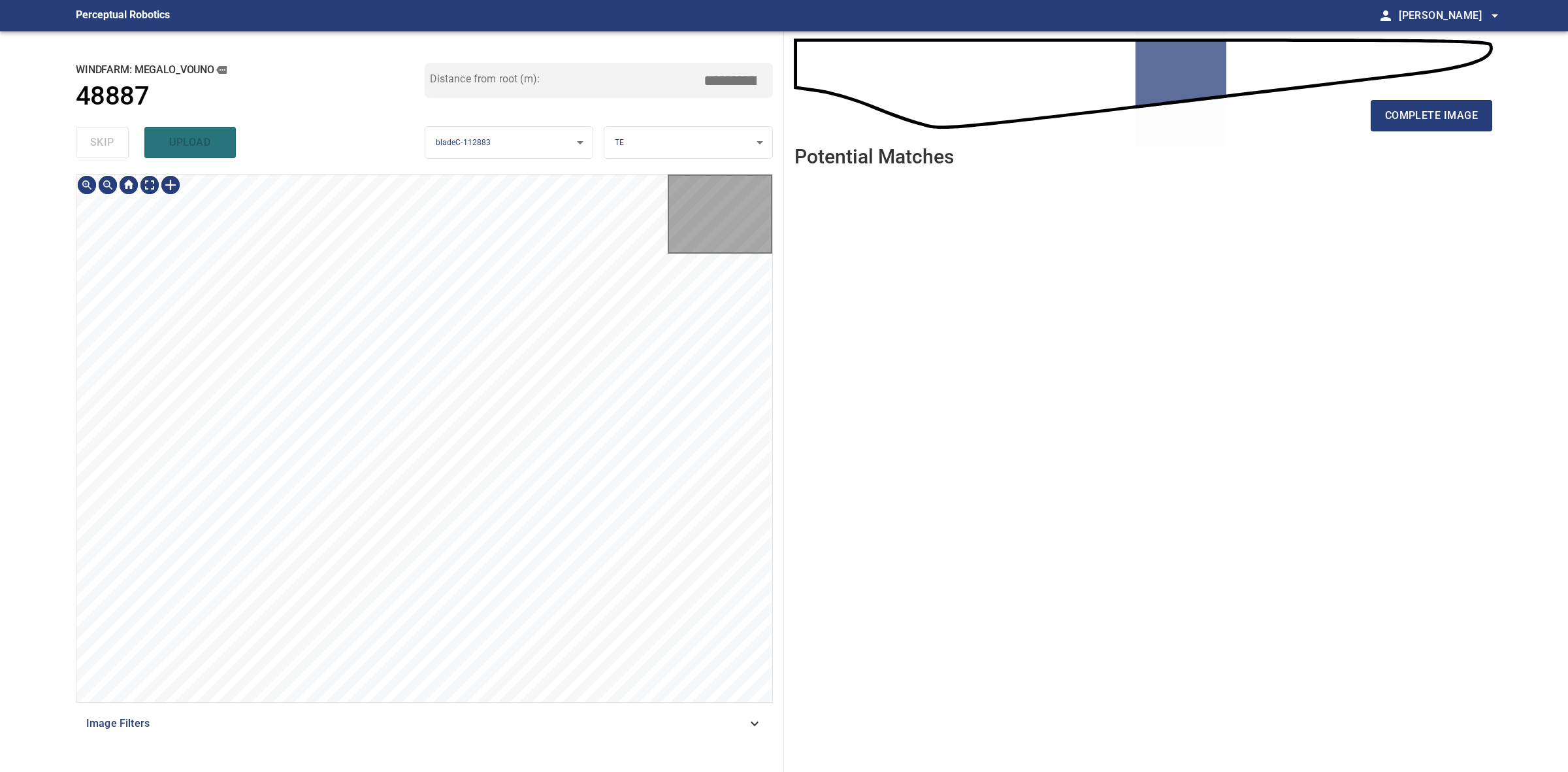
type input "*****"
click at [105, 138] on div "skip upload" at bounding box center [251, 143] width 349 height 41
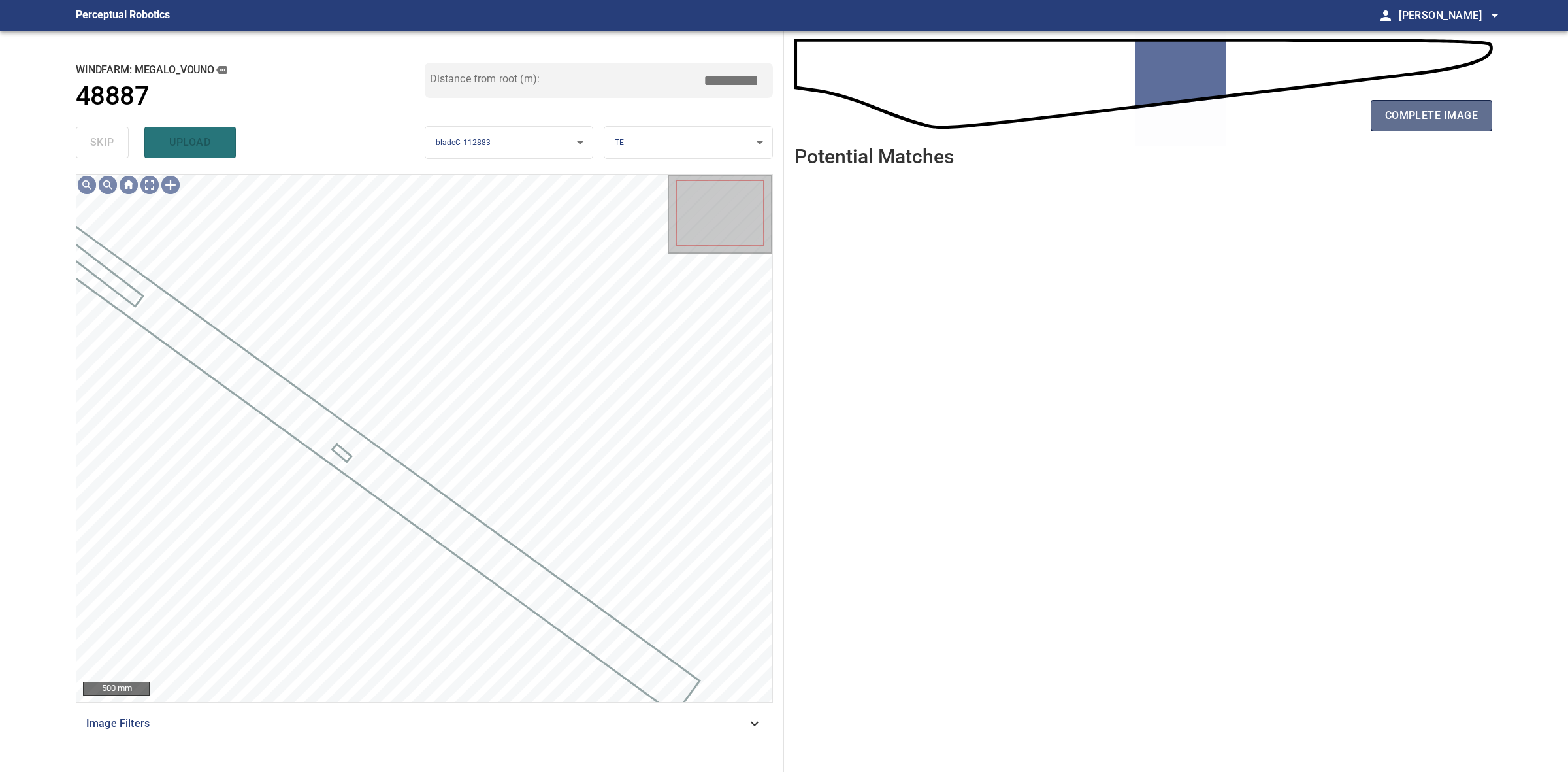
click at [1442, 131] on button "complete image" at bounding box center [1431, 116] width 122 height 31
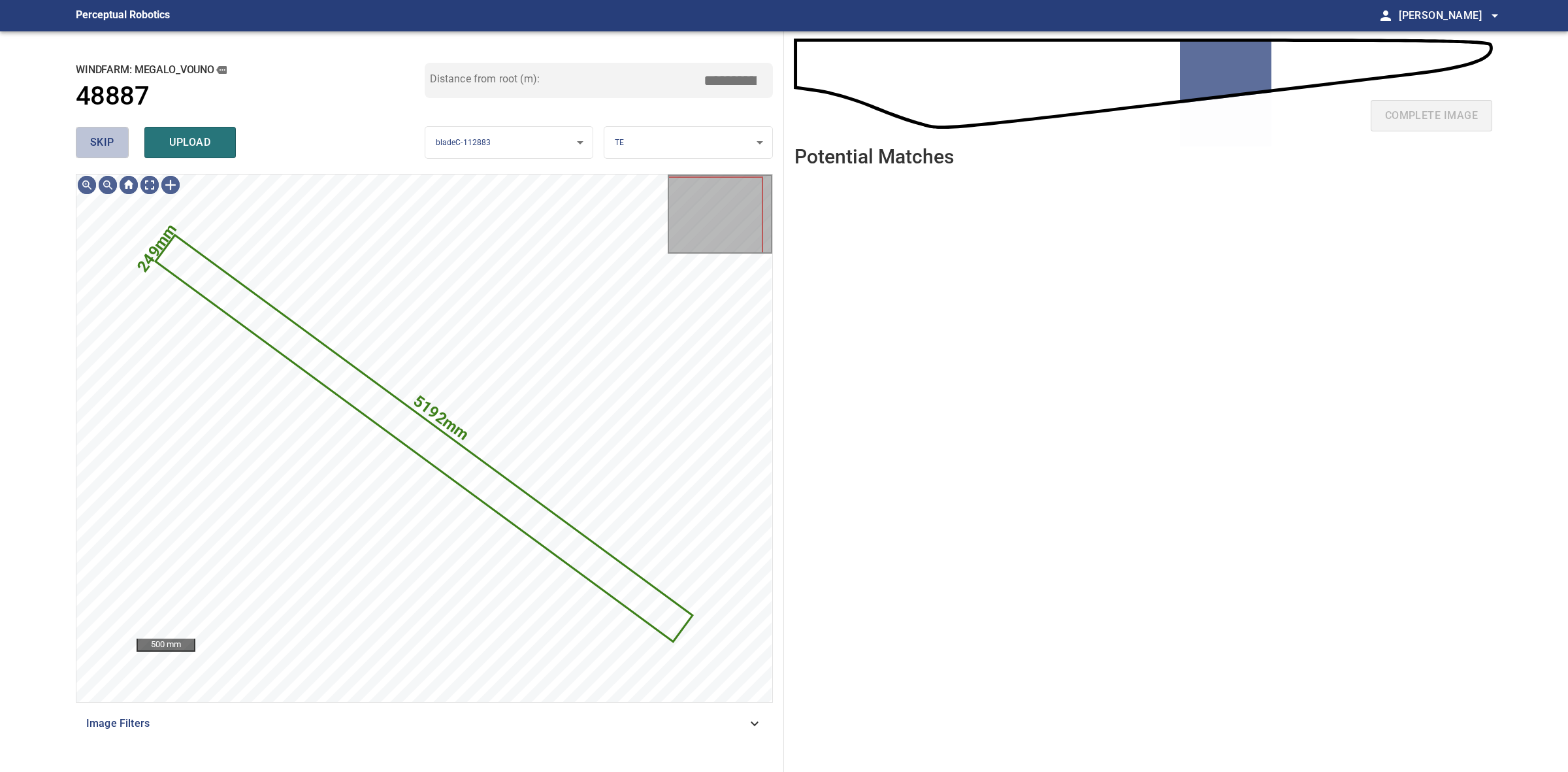
click at [113, 134] on span "skip" at bounding box center [102, 142] width 24 height 18
click at [113, 134] on div "skip upload" at bounding box center [251, 143] width 349 height 41
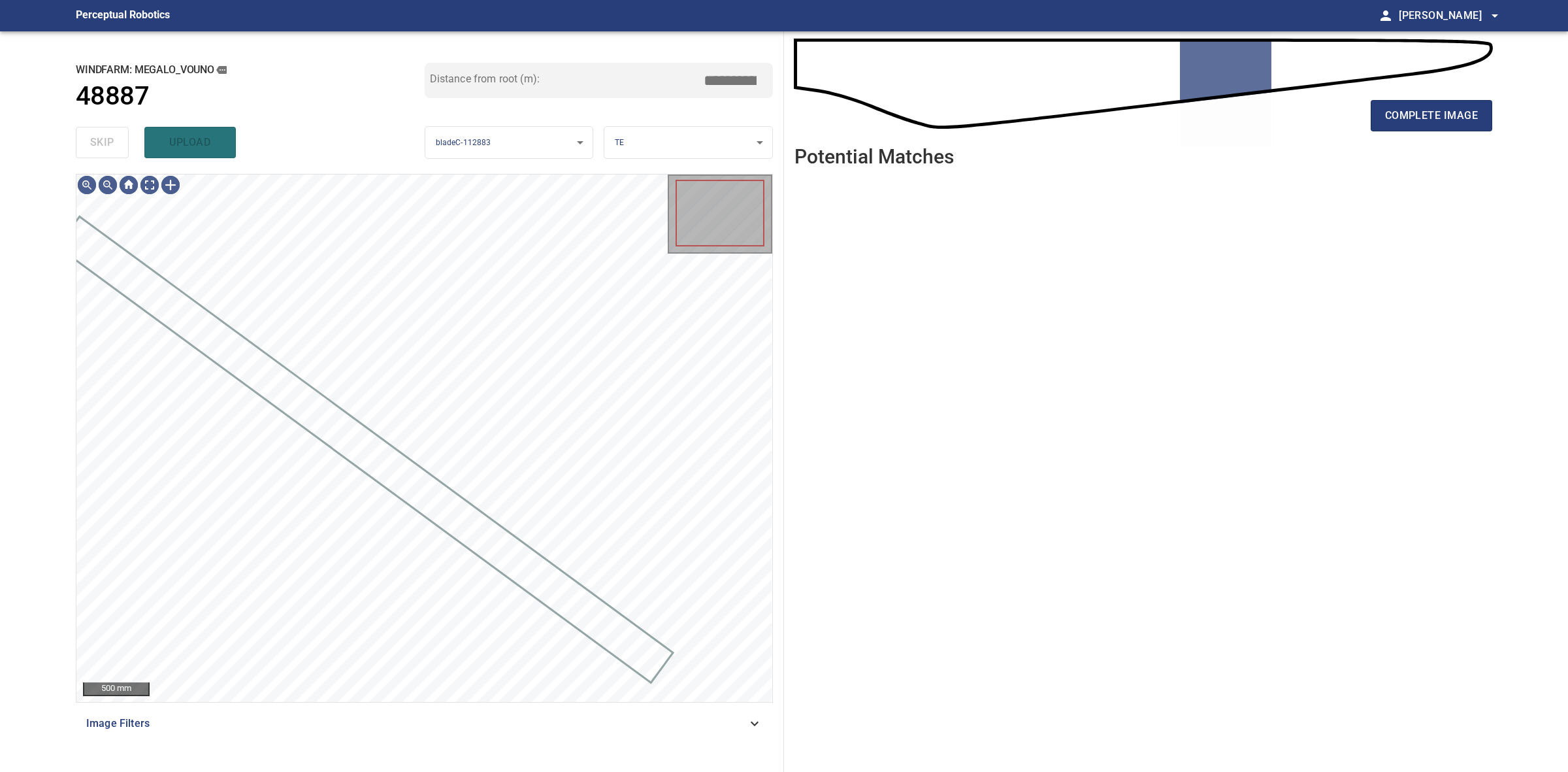
drag, startPoint x: 113, startPoint y: 134, endPoint x: 971, endPoint y: 95, distance: 858.9
click at [137, 132] on div "skip upload" at bounding box center [251, 143] width 349 height 41
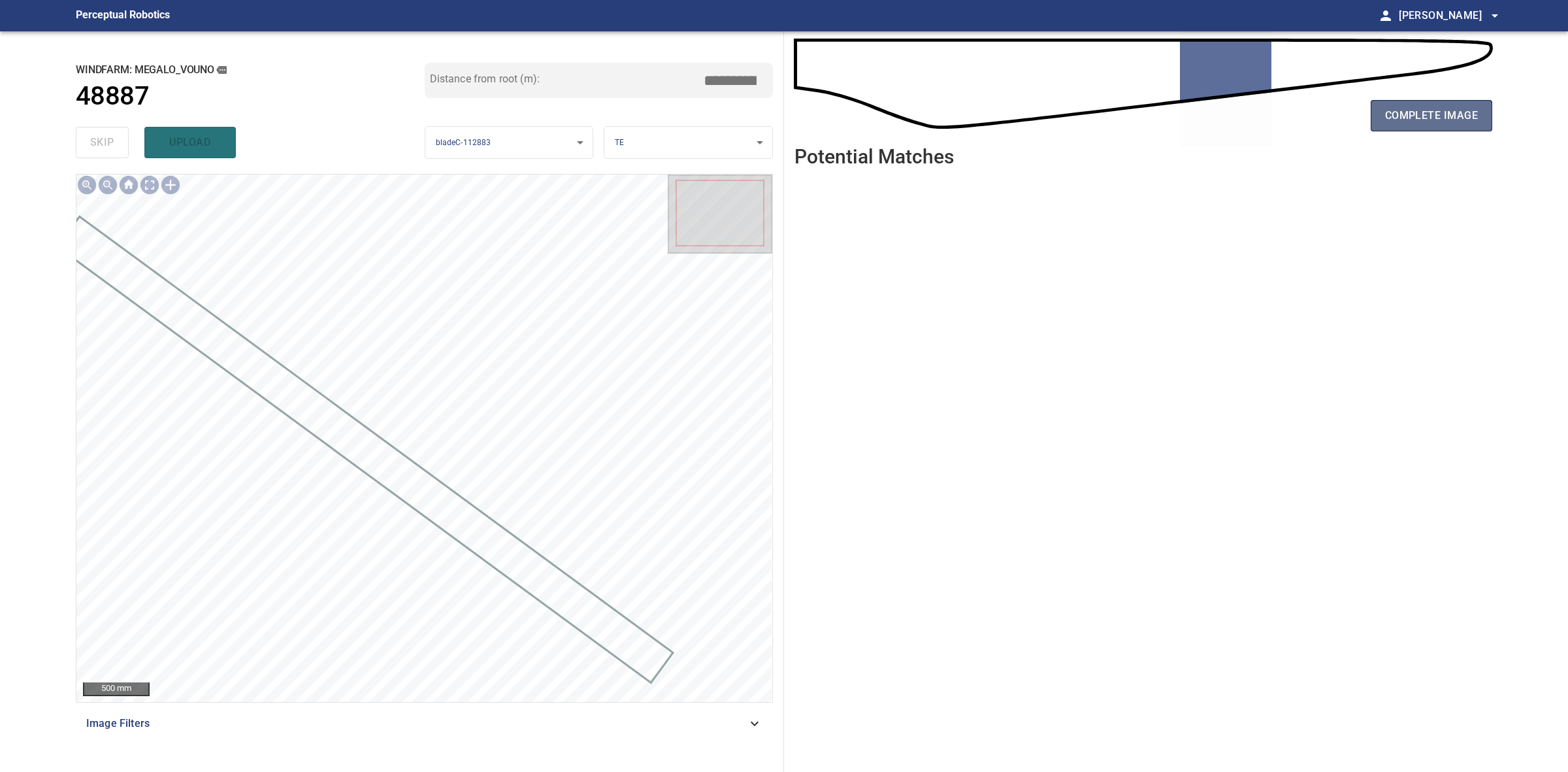
click at [1484, 101] on button "complete image" at bounding box center [1431, 116] width 122 height 31
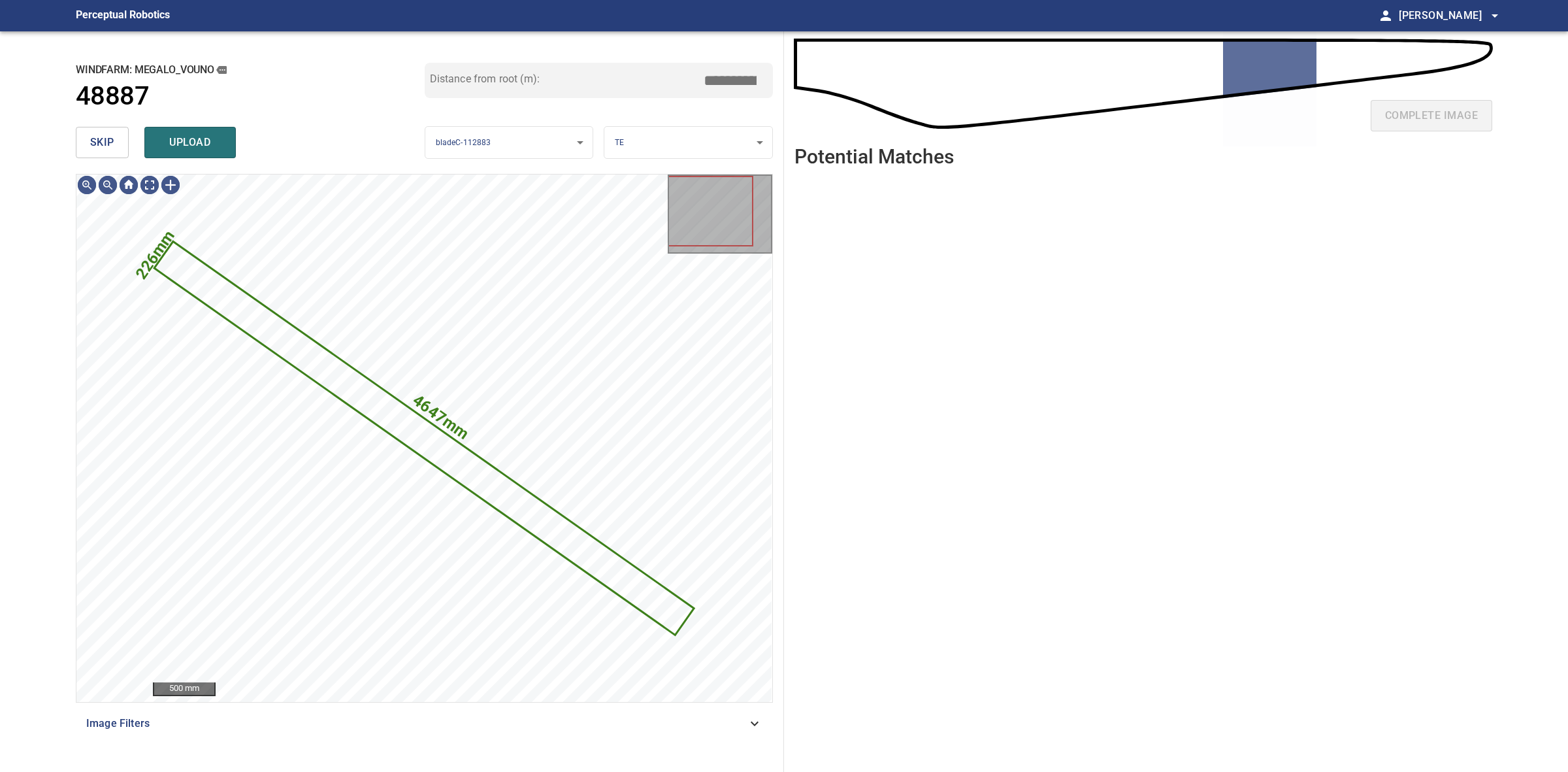
click at [90, 139] on span "skip" at bounding box center [102, 142] width 24 height 18
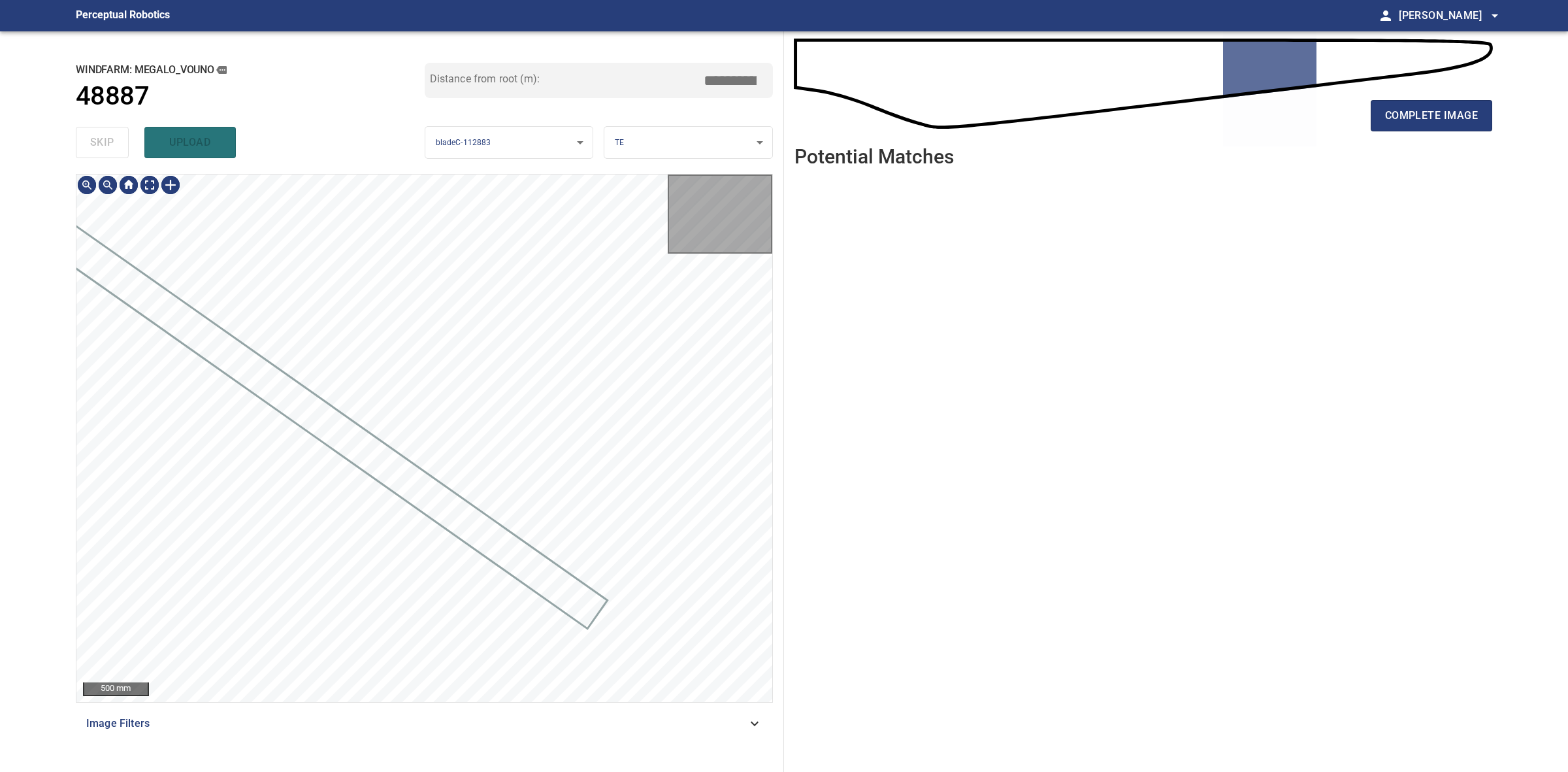
click at [90, 139] on div "skip upload" at bounding box center [251, 143] width 349 height 41
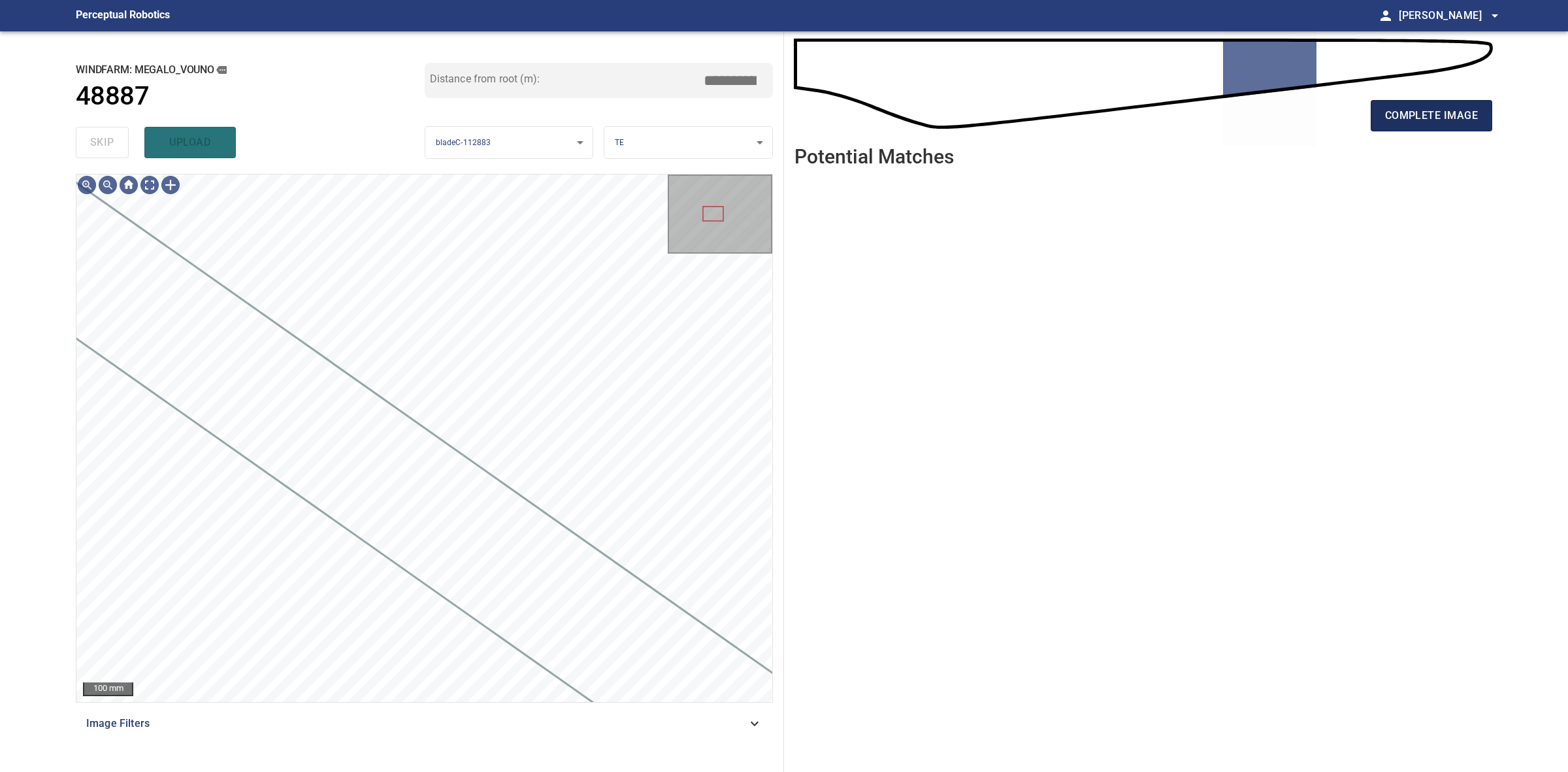
click at [1474, 114] on span "complete image" at bounding box center [1431, 115] width 92 height 18
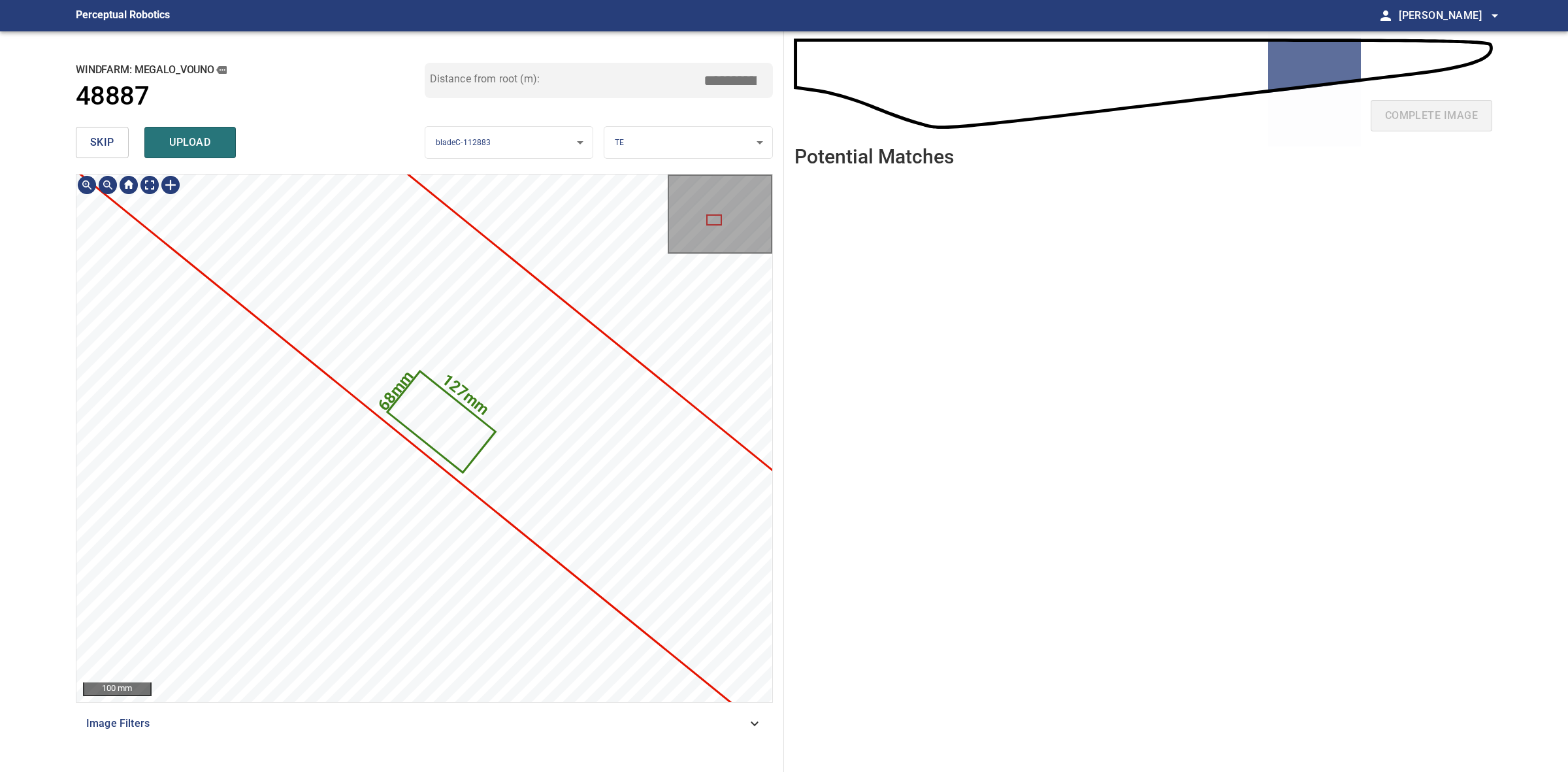
click at [639, 132] on body "**********" at bounding box center [784, 386] width 1568 height 772
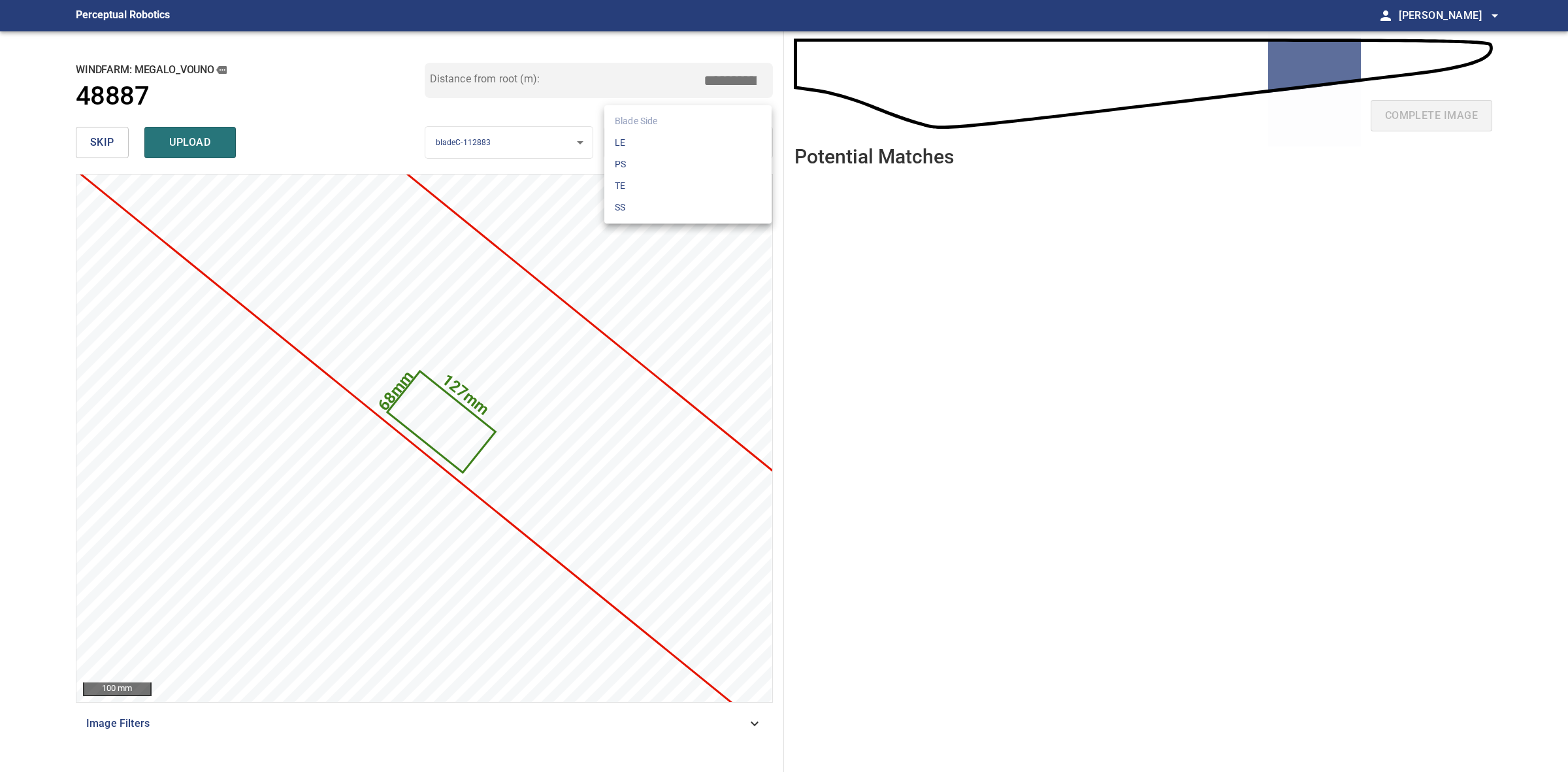
click at [79, 135] on div at bounding box center [784, 386] width 1568 height 772
click at [79, 135] on div "Blade Side LE PS TE SS" at bounding box center [784, 386] width 1568 height 772
drag, startPoint x: 80, startPoint y: 135, endPoint x: 92, endPoint y: 138, distance: 12.4
click at [88, 137] on button "skip" at bounding box center [102, 143] width 53 height 31
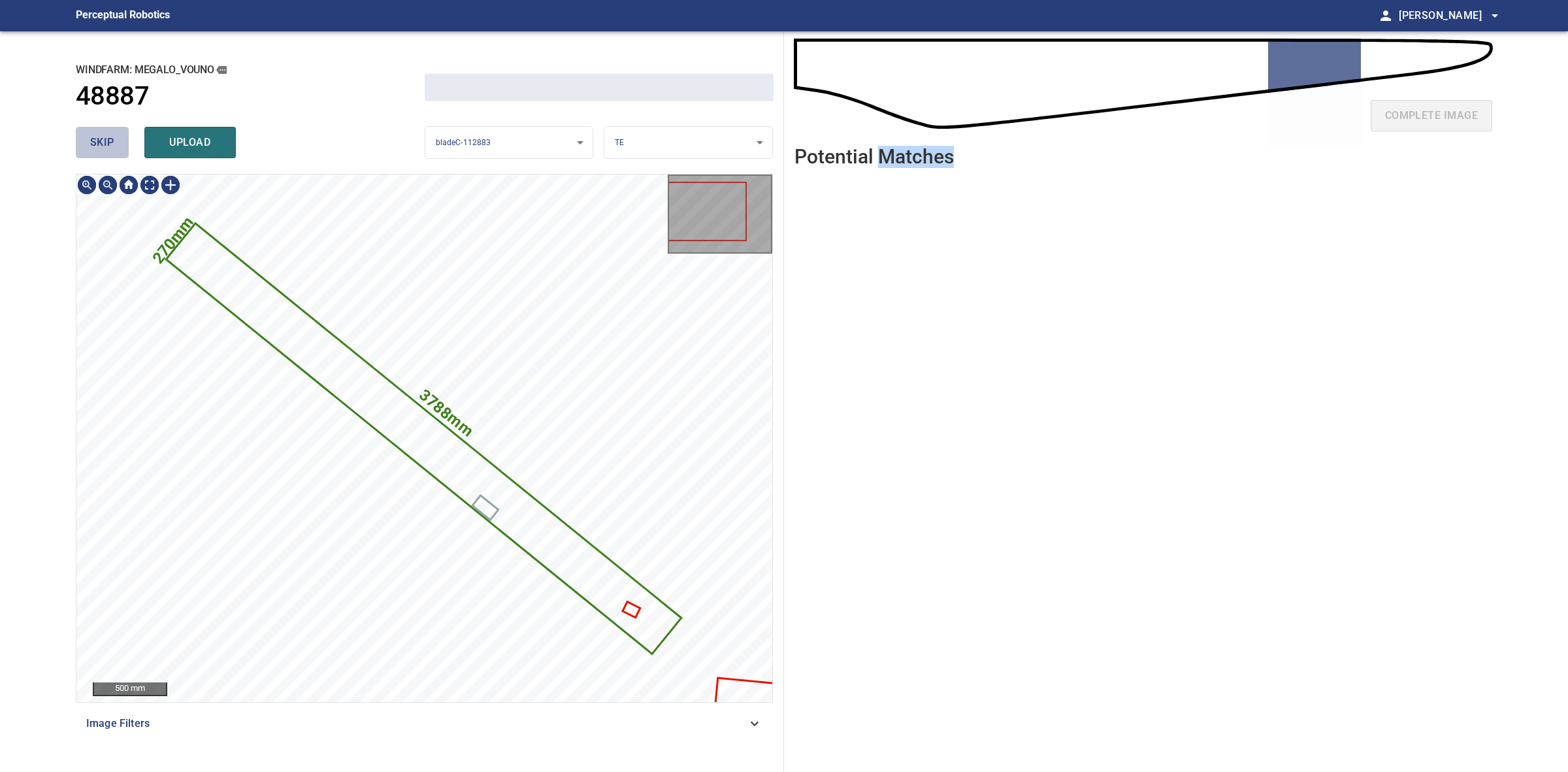
click at [95, 139] on span "skip" at bounding box center [102, 142] width 24 height 18
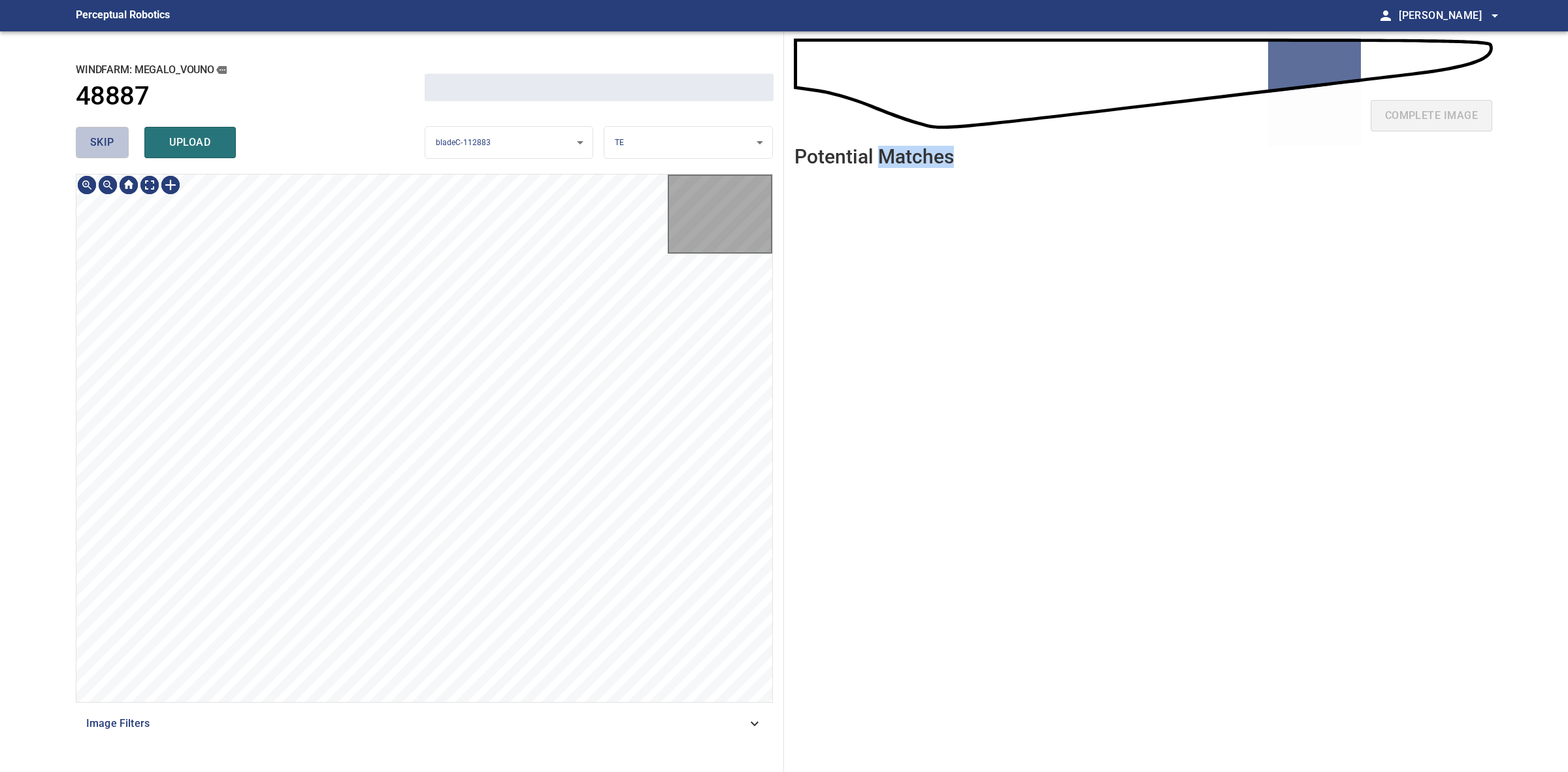
click at [97, 139] on span "skip" at bounding box center [102, 142] width 24 height 18
click at [99, 141] on span "skip" at bounding box center [102, 142] width 24 height 18
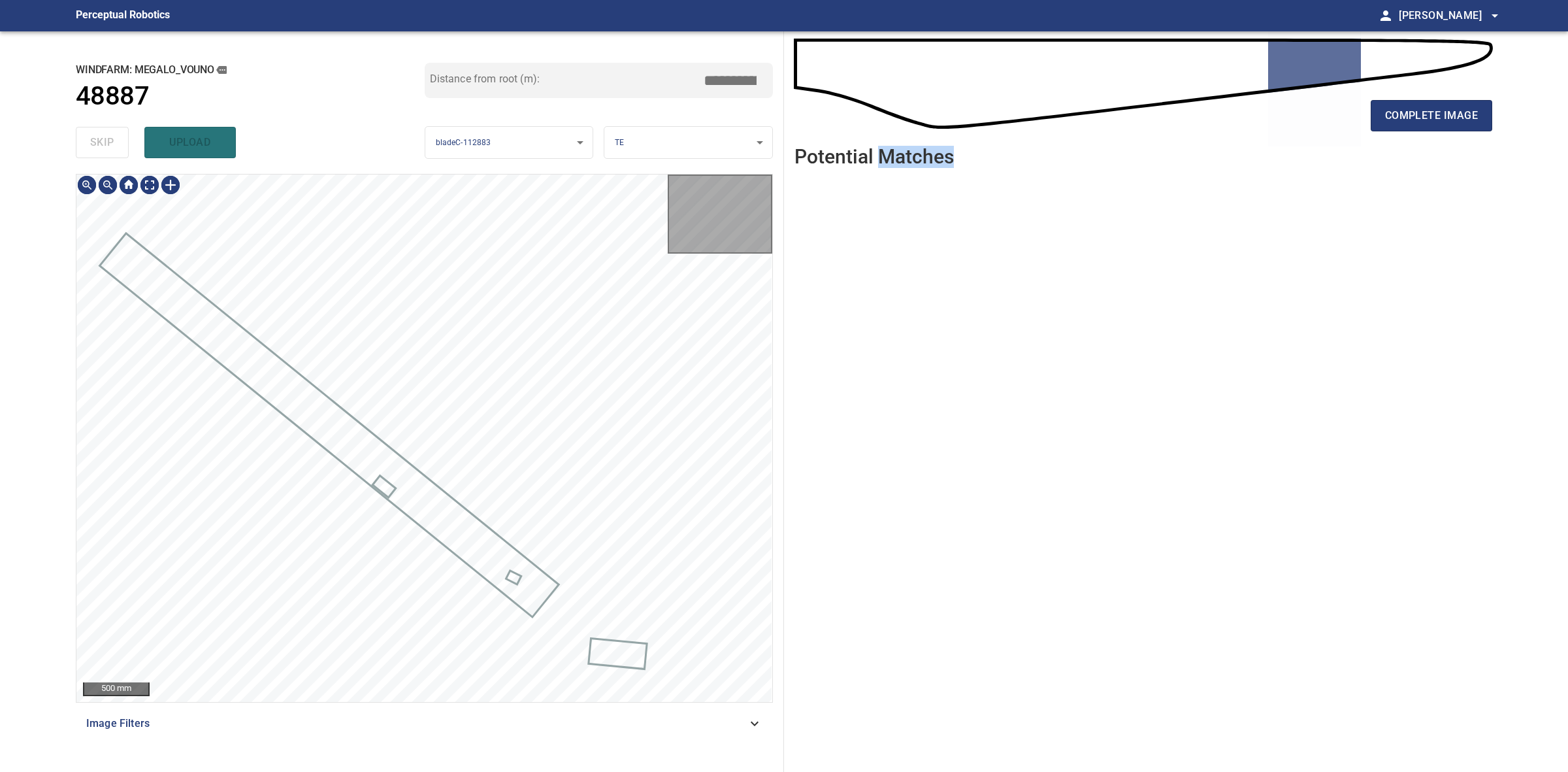
drag, startPoint x: 99, startPoint y: 141, endPoint x: 261, endPoint y: 147, distance: 162.1
click at [109, 143] on div "skip upload" at bounding box center [251, 143] width 349 height 41
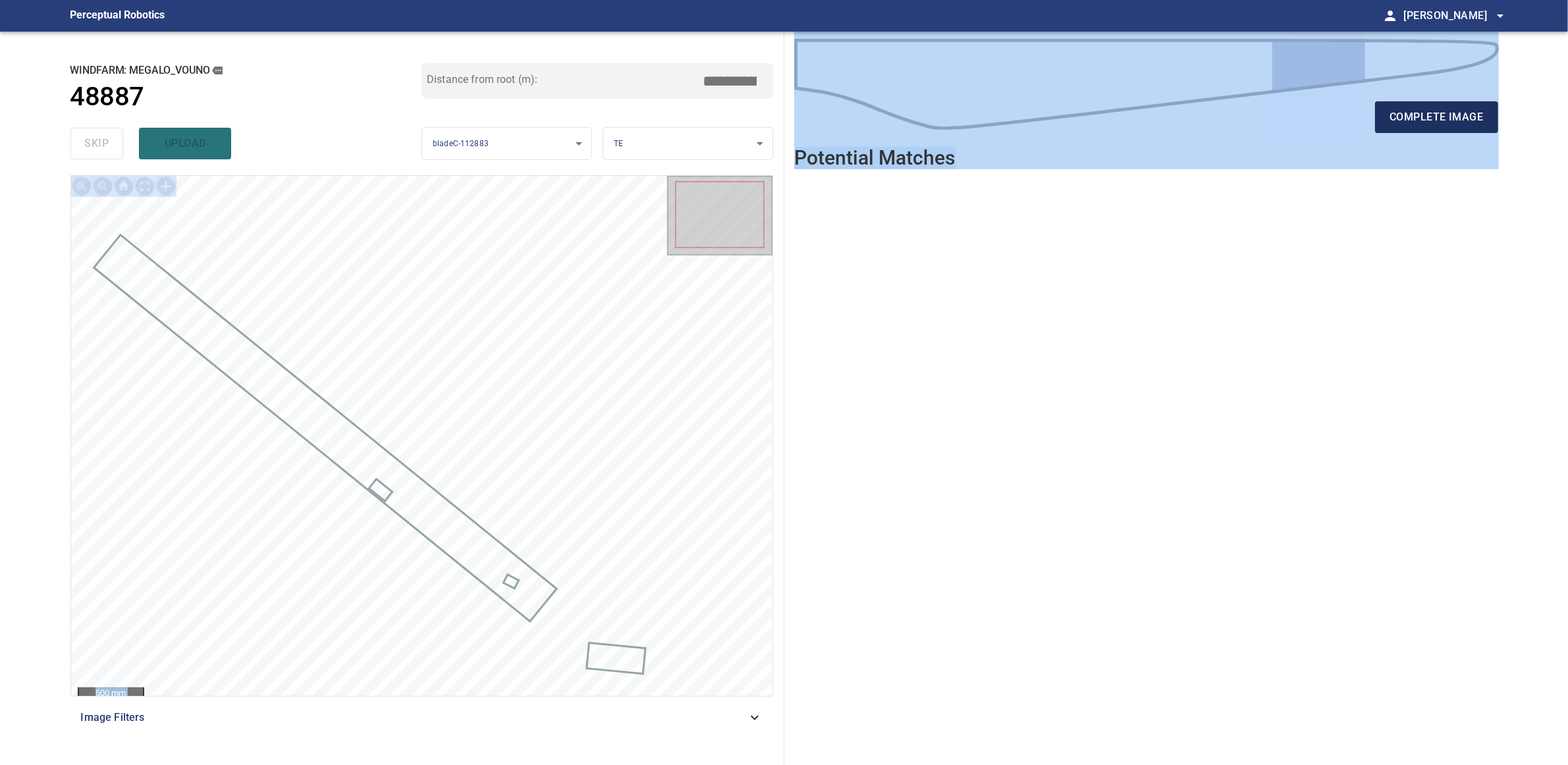
click at [1457, 117] on span "complete image" at bounding box center [1436, 117] width 93 height 18
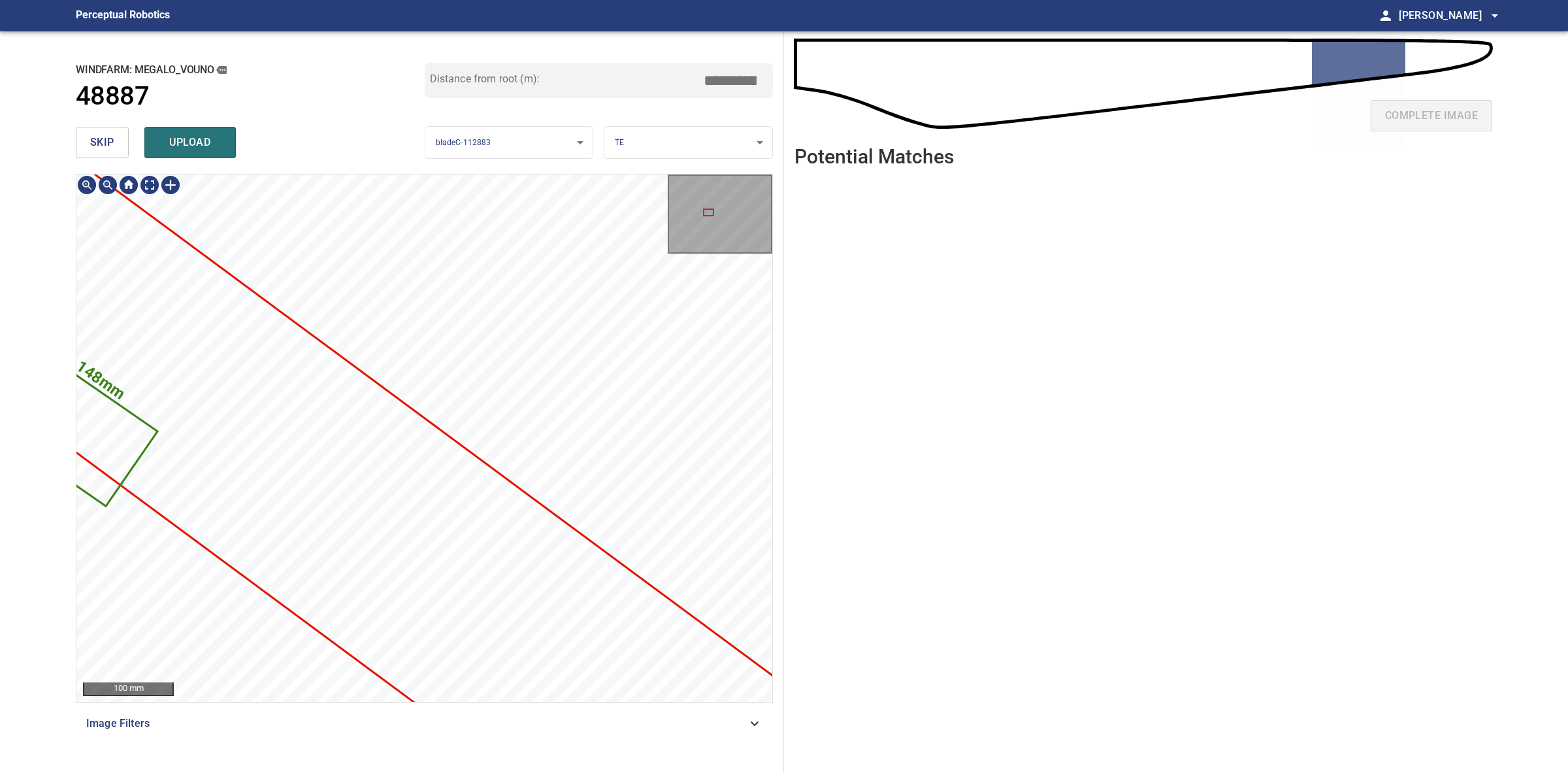
click at [494, 578] on div "148mm 86mm" at bounding box center [424, 438] width 696 height 527
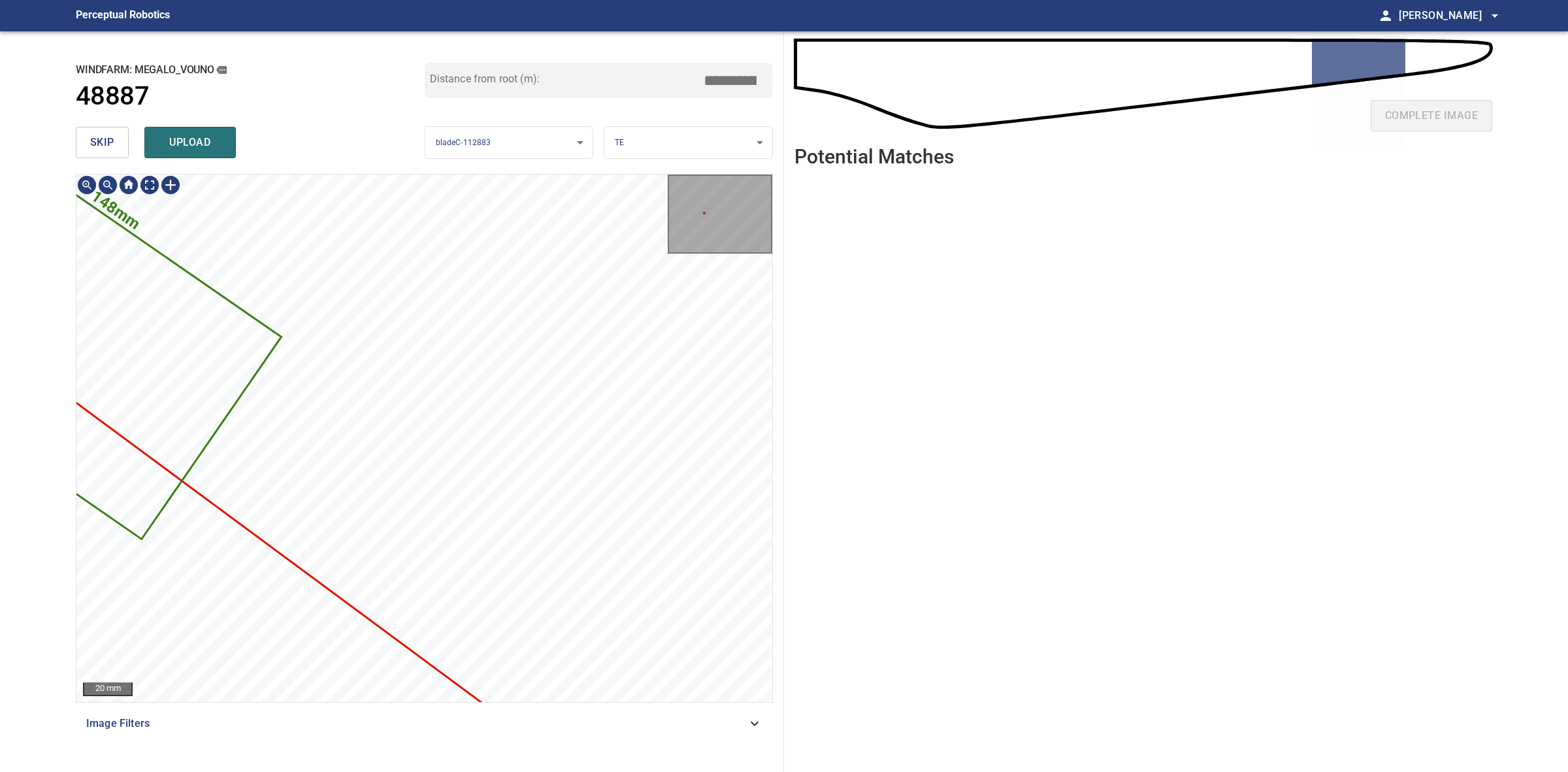
click at [0, 498] on html "**********" at bounding box center [784, 386] width 1568 height 772
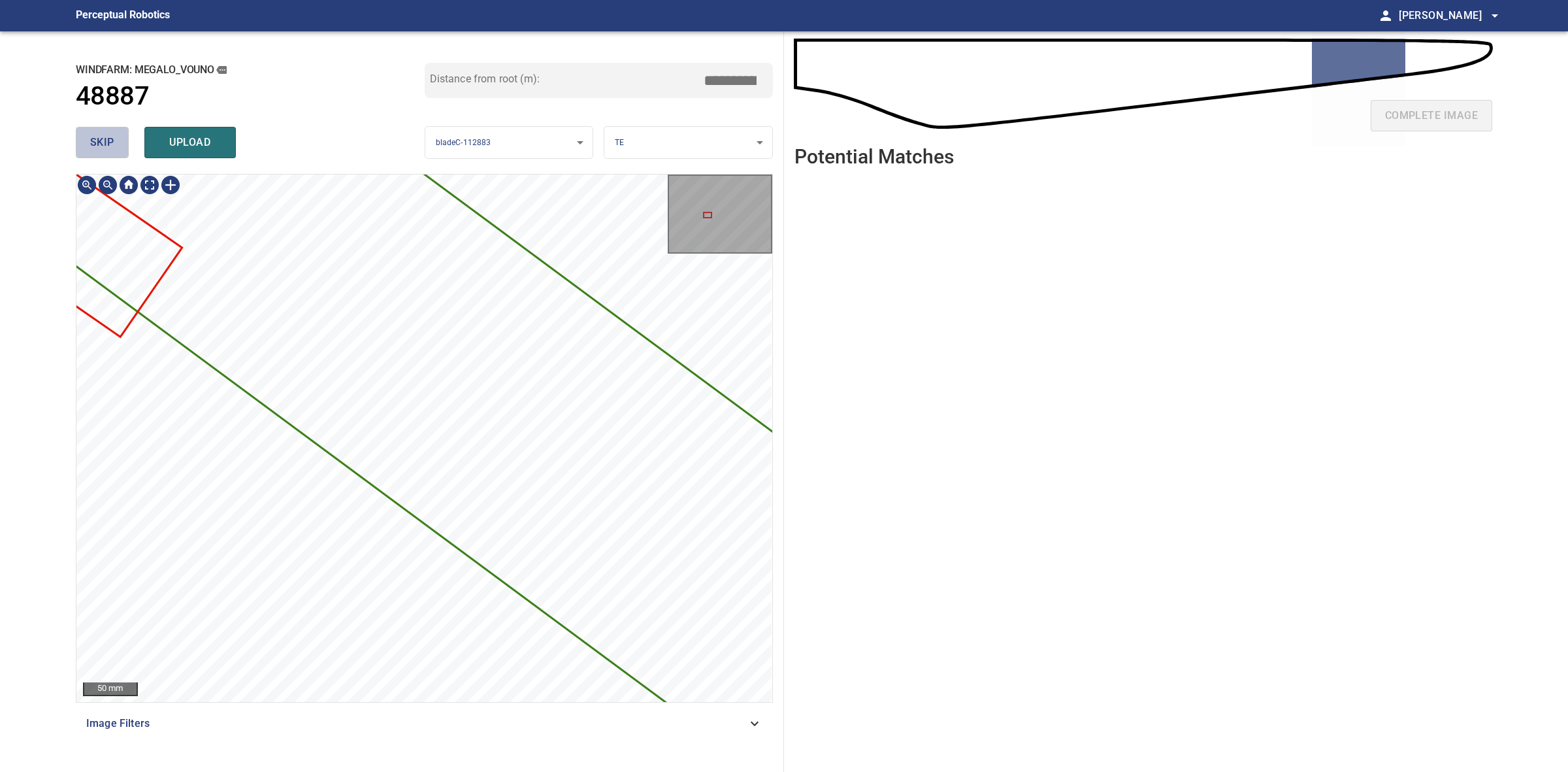
click at [105, 135] on span "skip" at bounding box center [102, 142] width 24 height 18
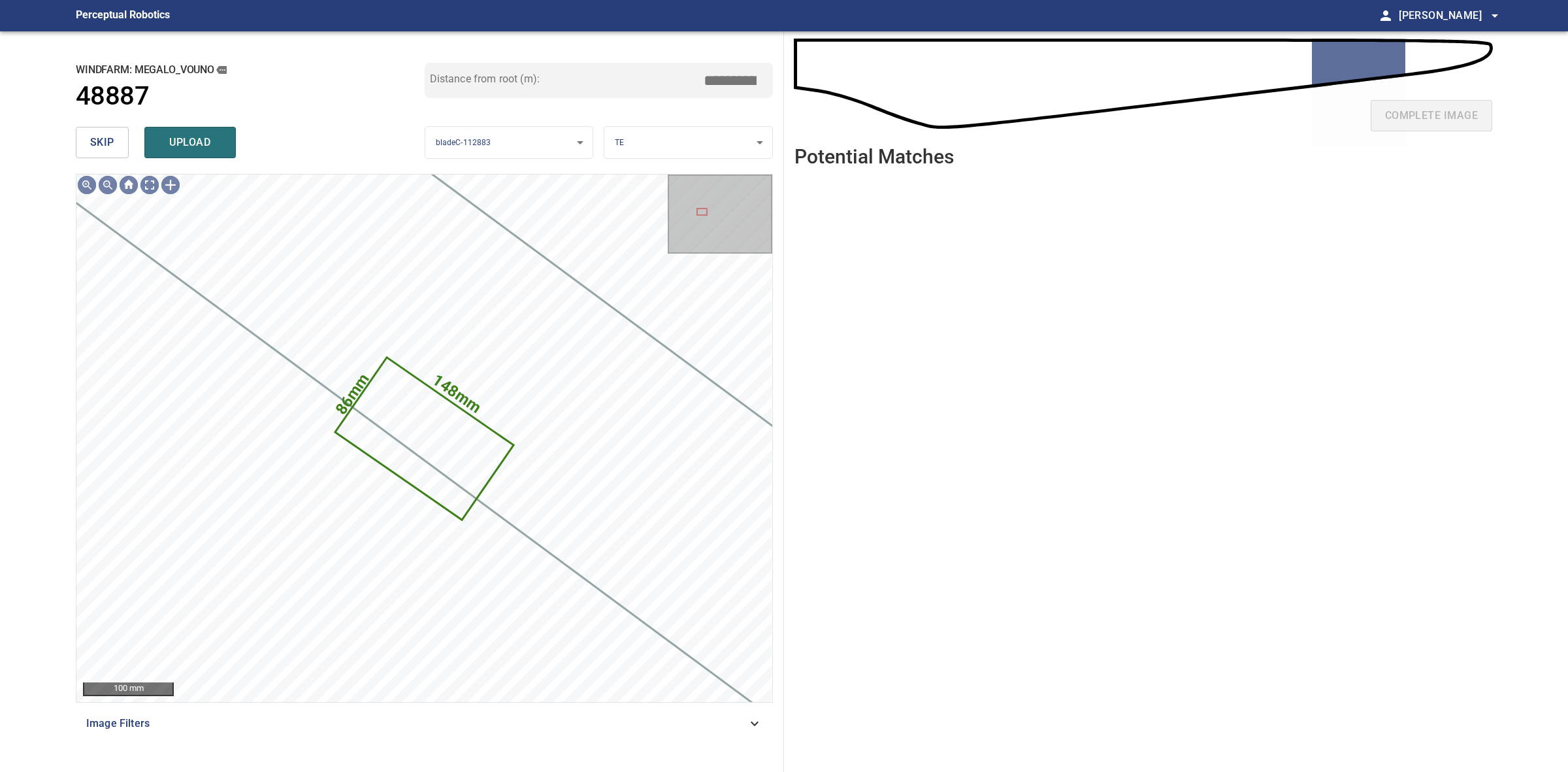
click at [105, 139] on span "skip" at bounding box center [102, 142] width 24 height 18
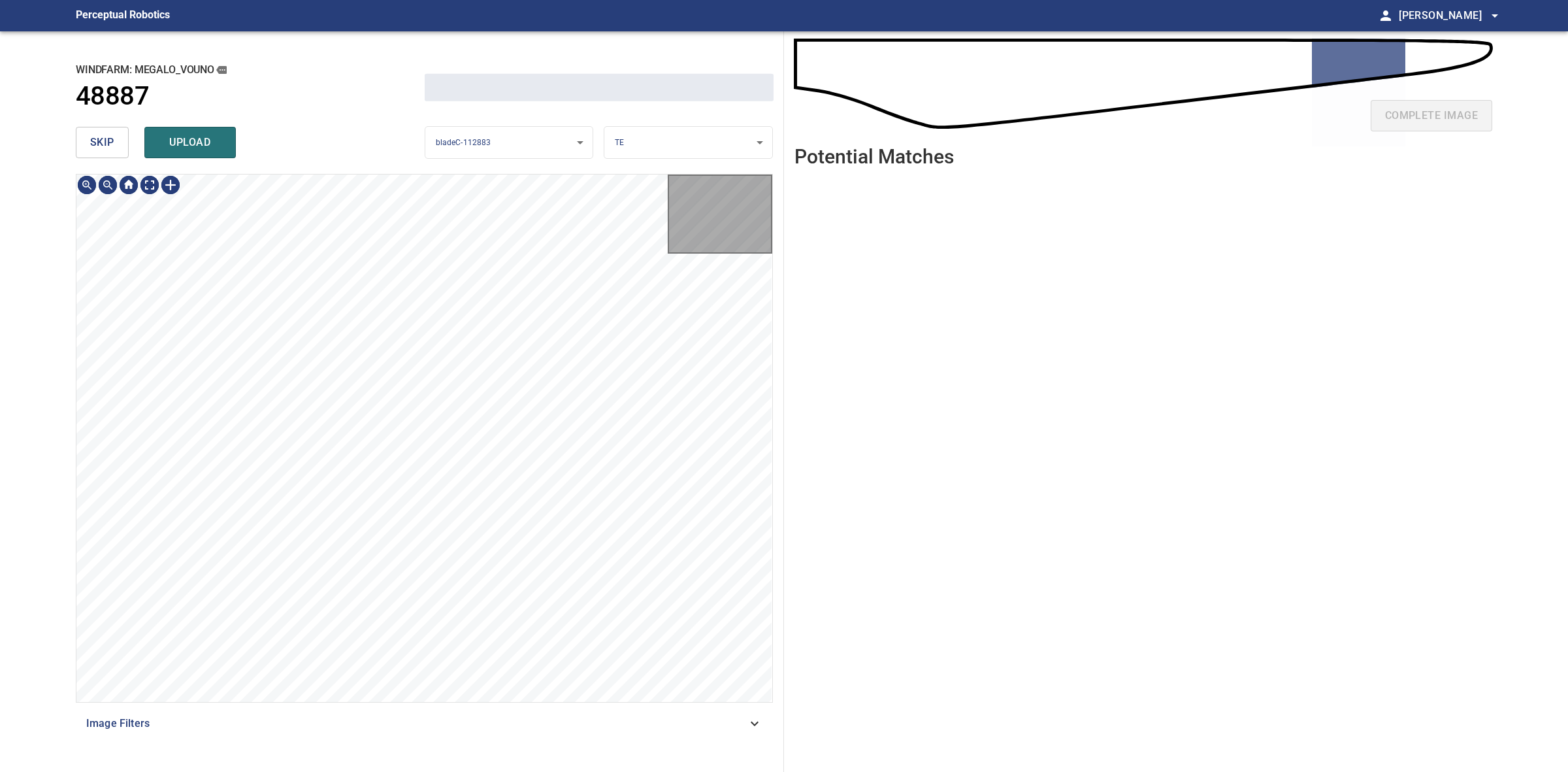
click at [105, 139] on span "skip" at bounding box center [102, 142] width 24 height 18
drag, startPoint x: 105, startPoint y: 139, endPoint x: 262, endPoint y: 147, distance: 157.2
click at [105, 142] on span "skip" at bounding box center [102, 142] width 24 height 18
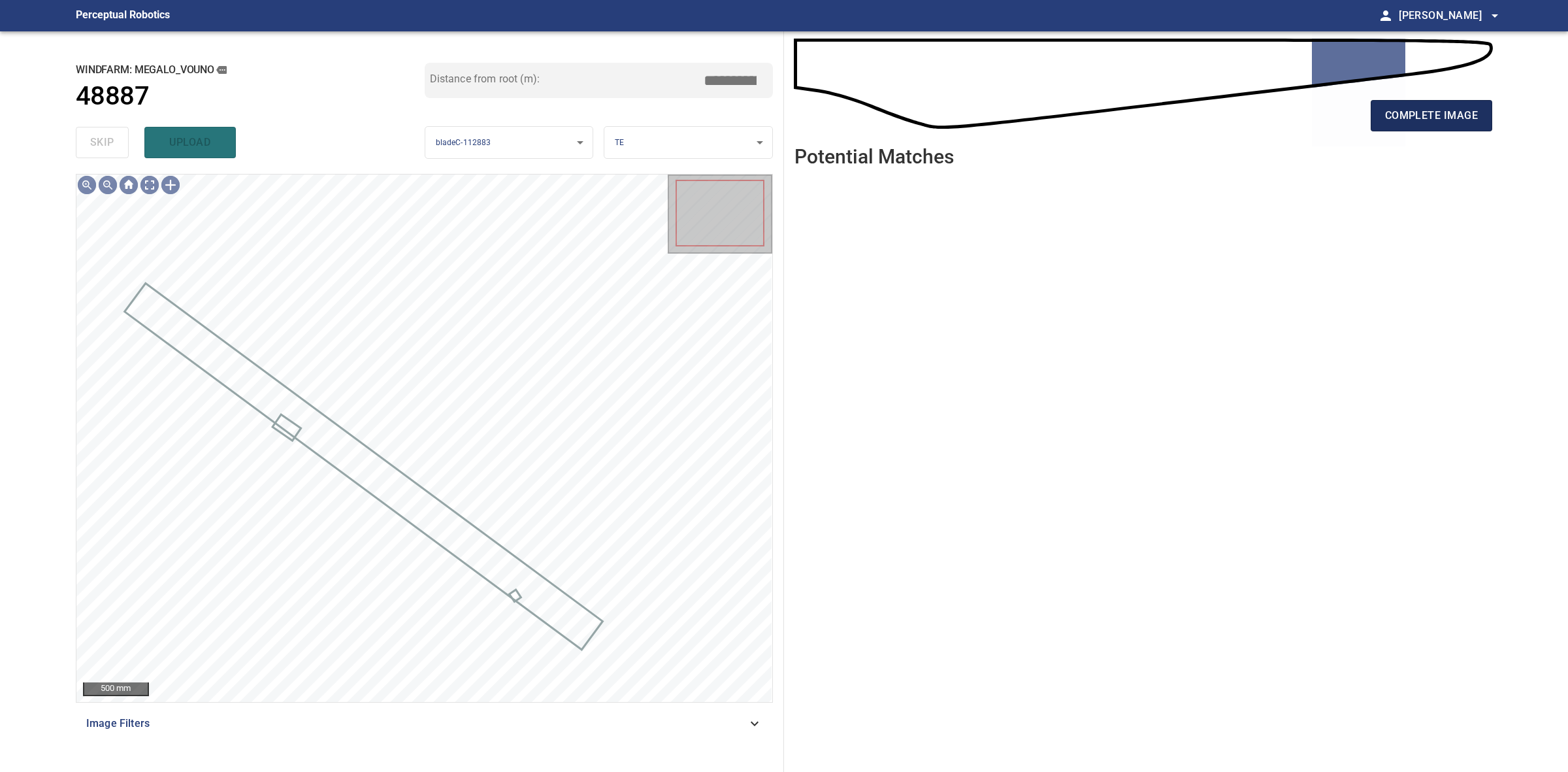
click at [1410, 105] on button "complete image" at bounding box center [1431, 116] width 122 height 31
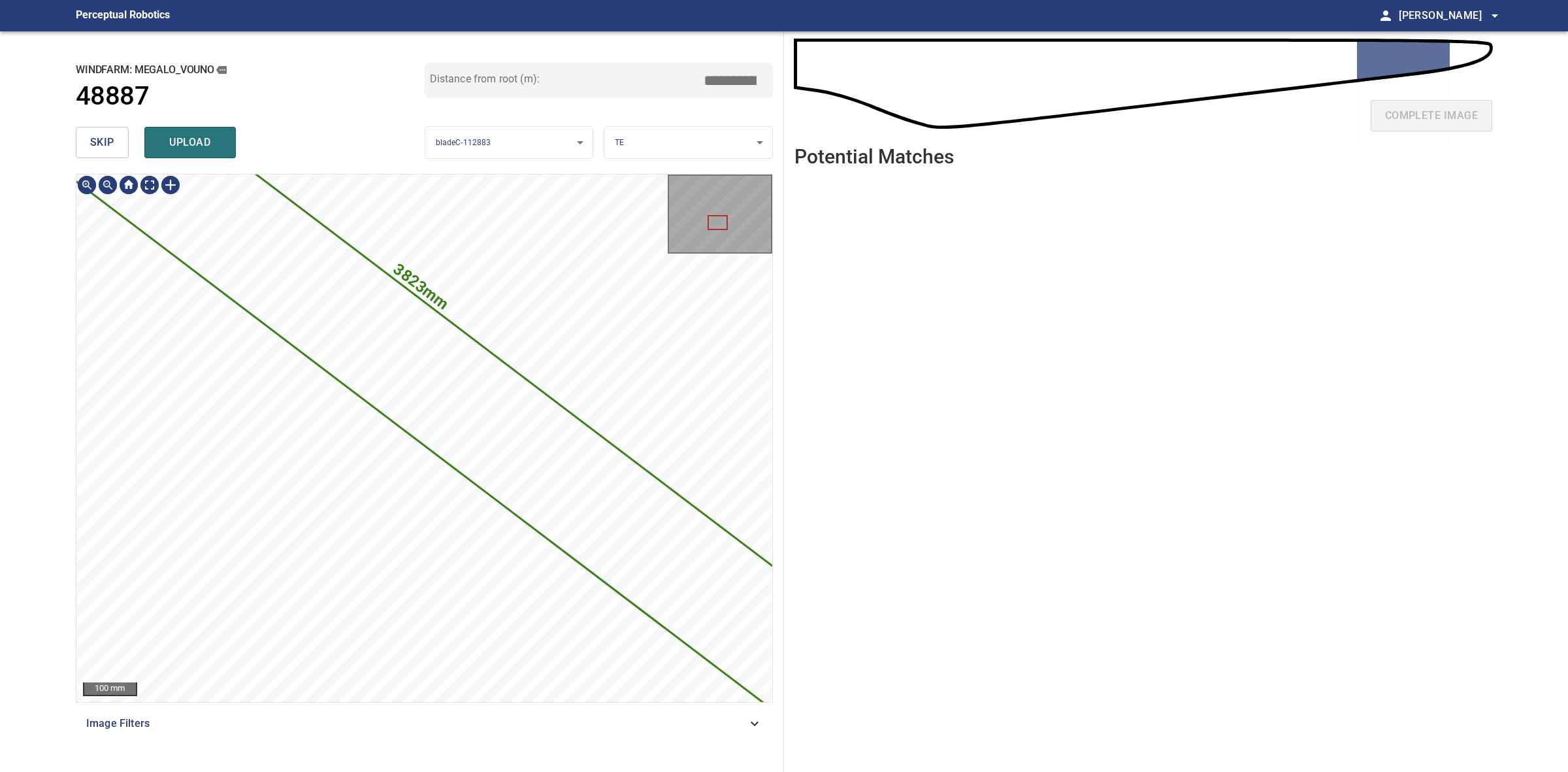
click at [507, 743] on div "3823mm 180mm 100 mm Image Filters" at bounding box center [424, 468] width 698 height 588
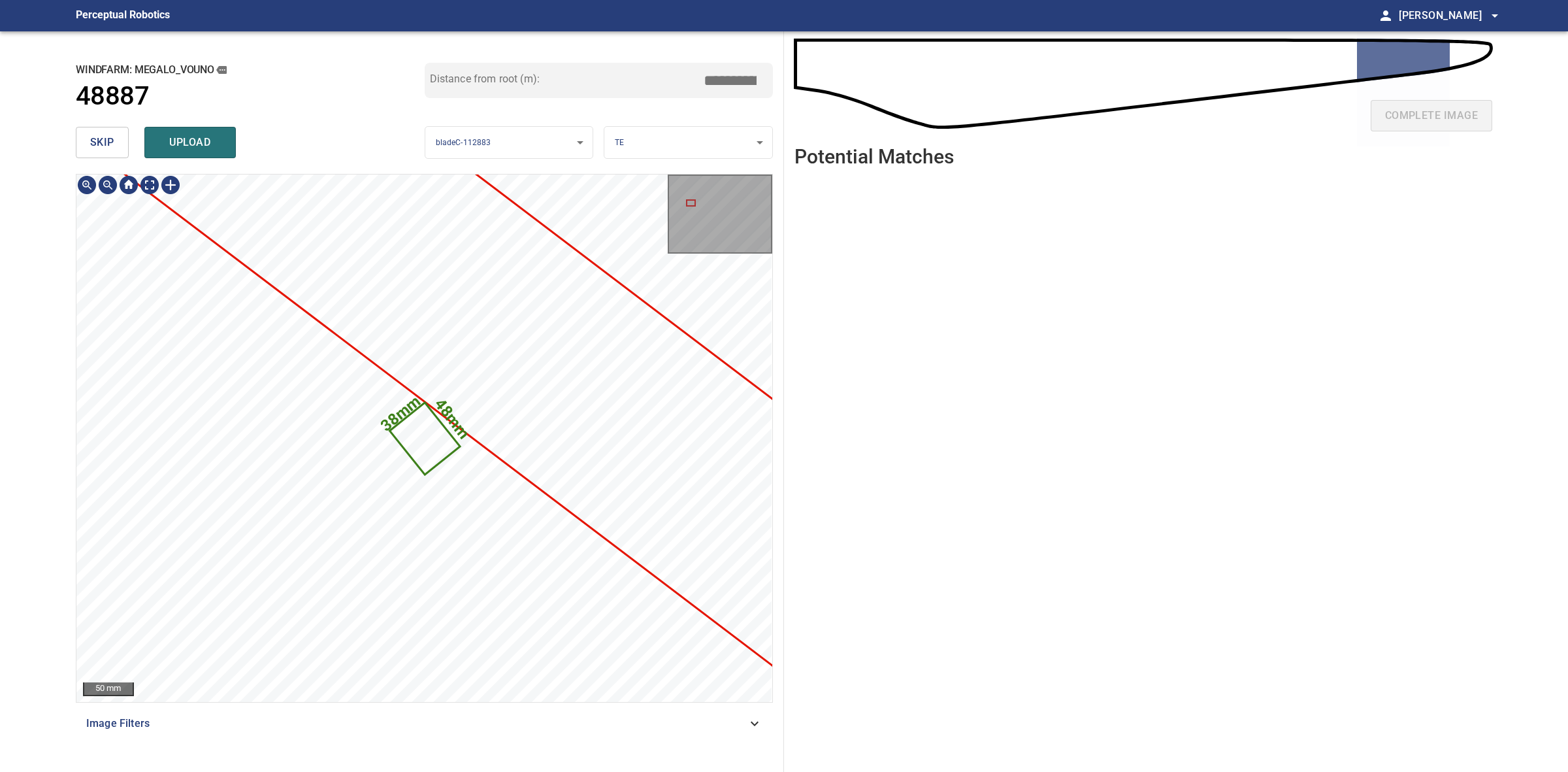
click at [114, 137] on button "skip" at bounding box center [102, 143] width 53 height 31
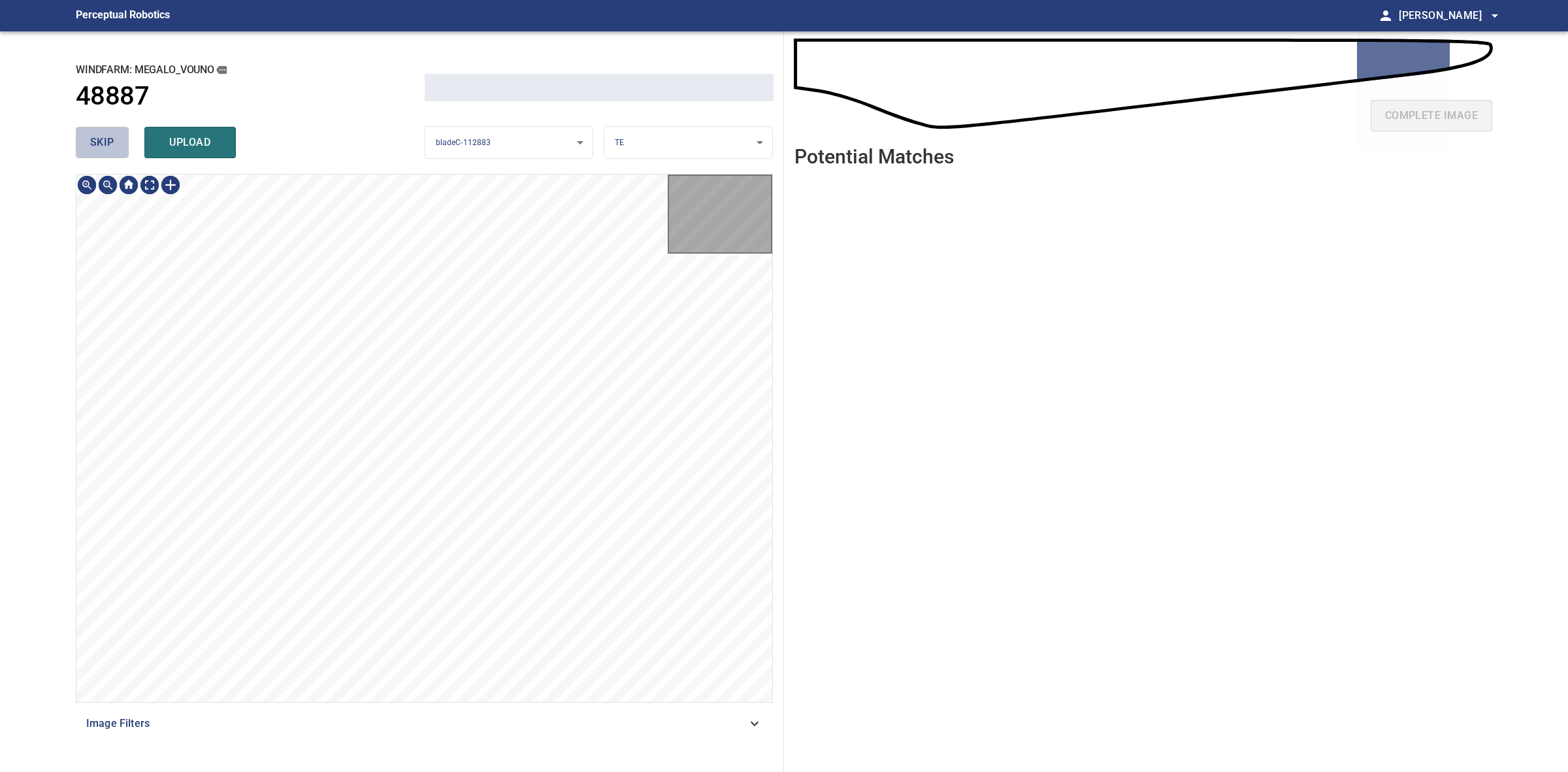
click at [114, 137] on button "skip" at bounding box center [102, 143] width 53 height 31
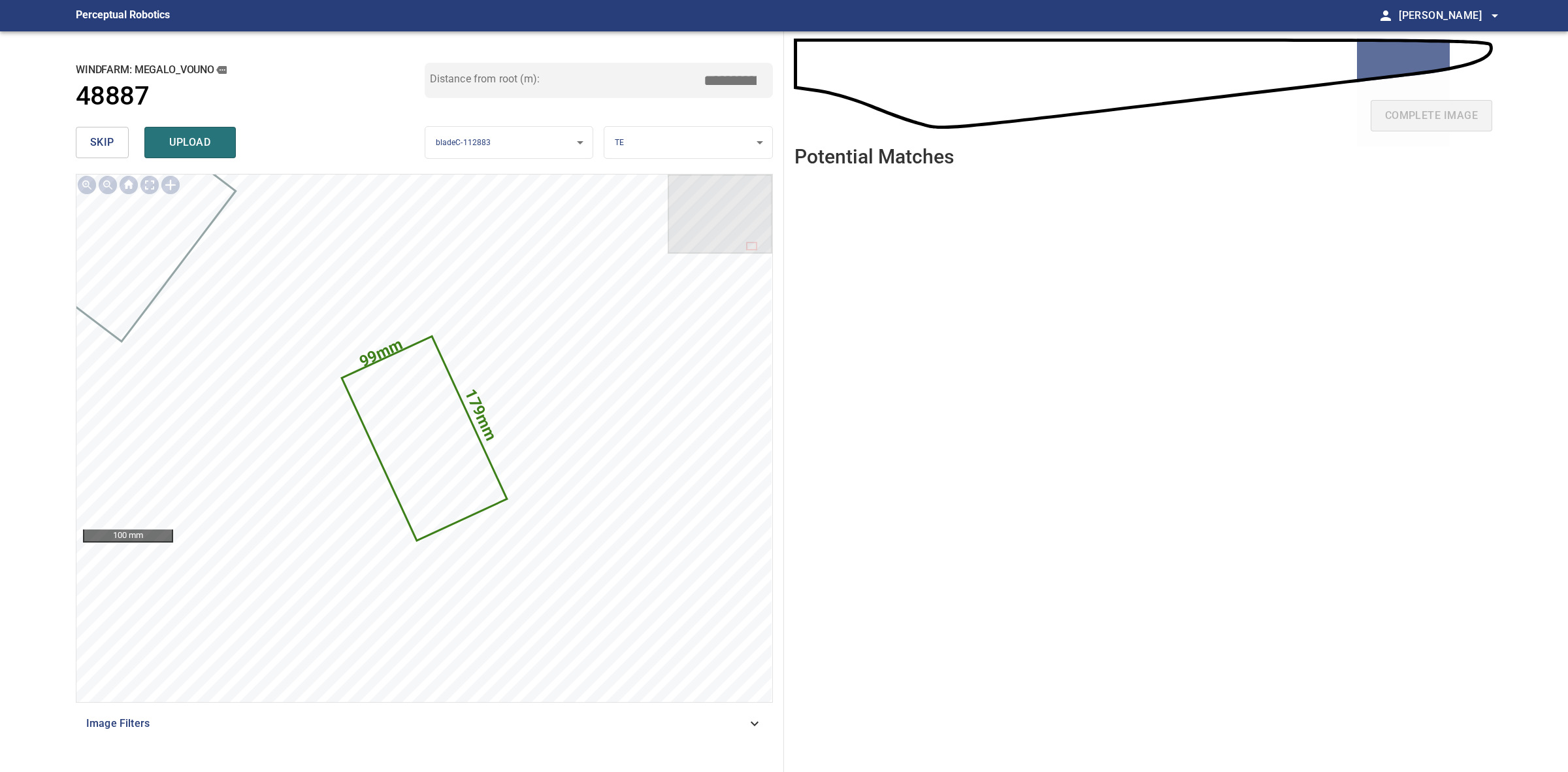
click at [121, 156] on div "skip upload" at bounding box center [251, 143] width 349 height 41
click at [119, 152] on button "skip" at bounding box center [102, 143] width 53 height 31
click at [119, 151] on div "skip upload" at bounding box center [251, 143] width 349 height 41
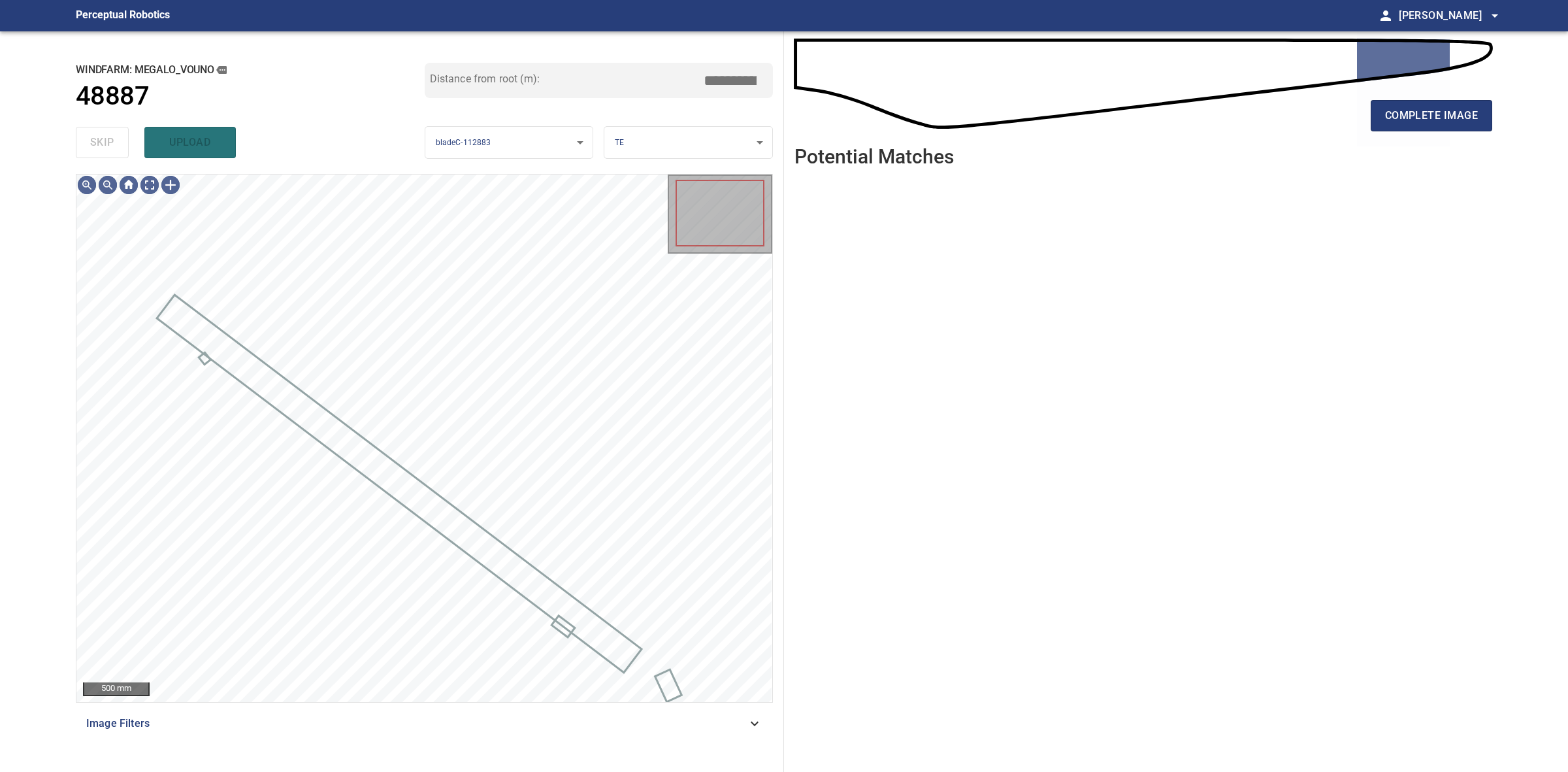
click at [119, 146] on div "skip upload" at bounding box center [251, 143] width 349 height 41
click at [1442, 135] on div "complete image" at bounding box center [1143, 121] width 698 height 52
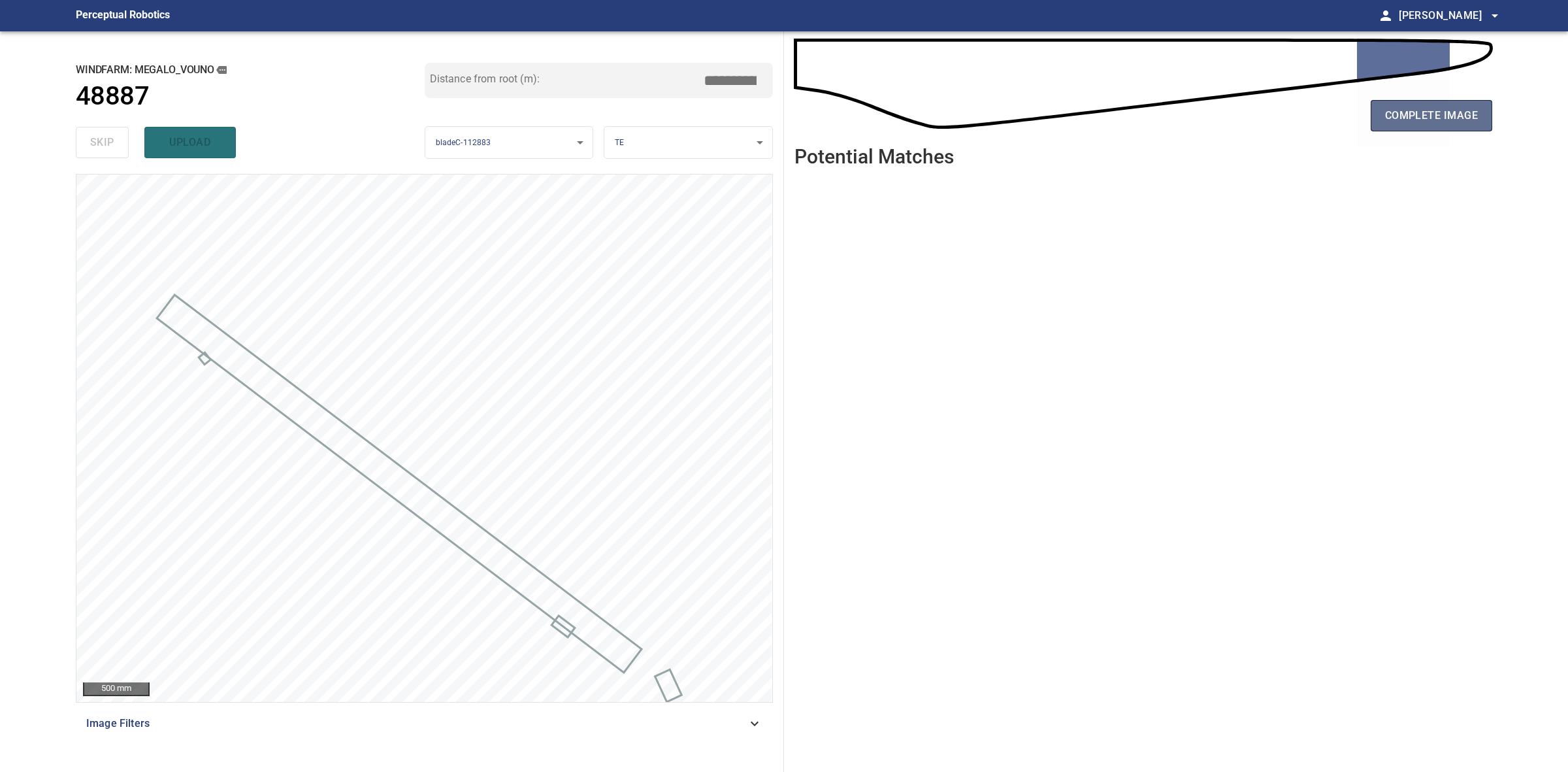
click at [1441, 130] on button "complete image" at bounding box center [1431, 116] width 122 height 31
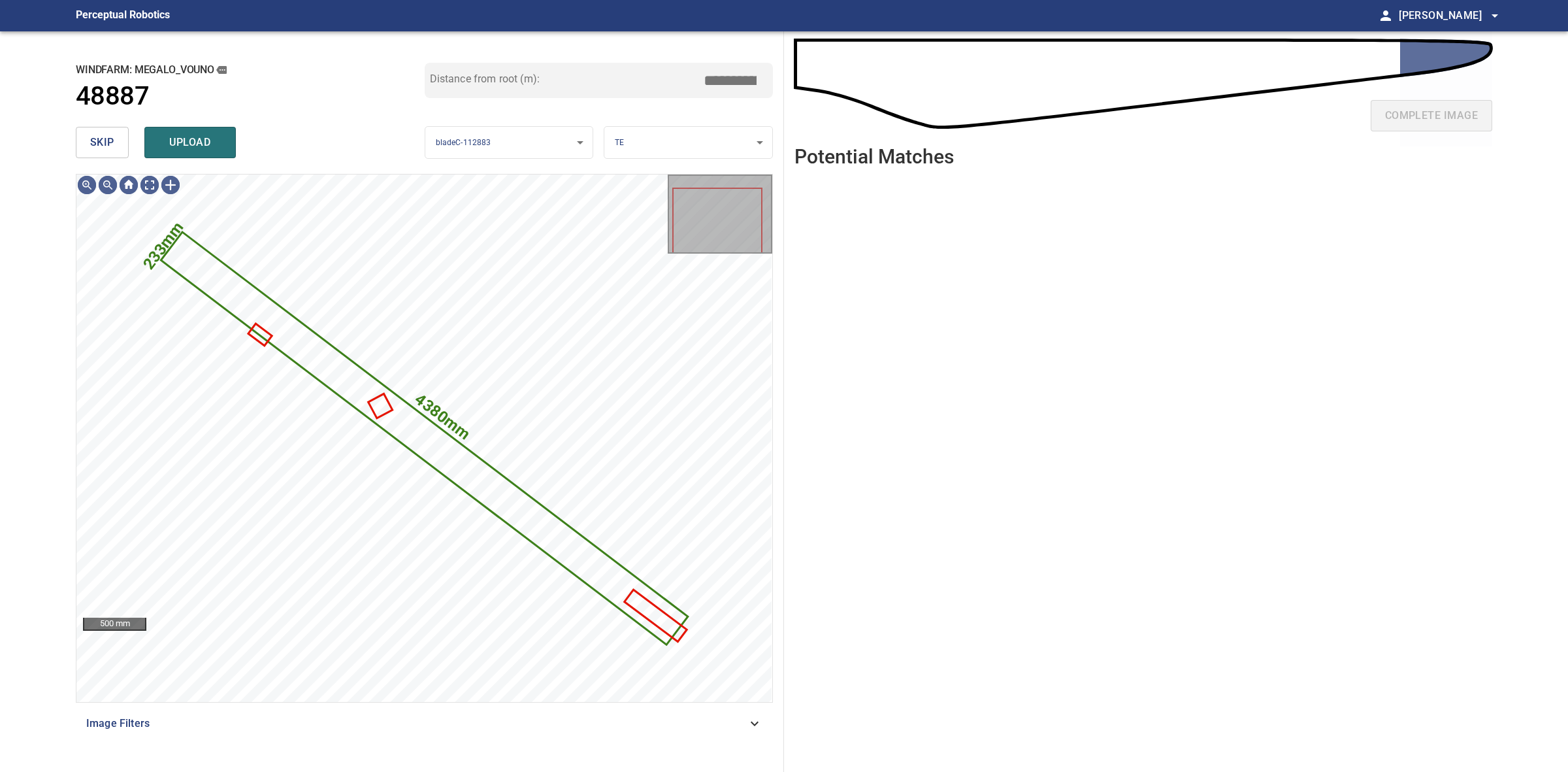
click at [112, 130] on button "skip" at bounding box center [102, 143] width 53 height 31
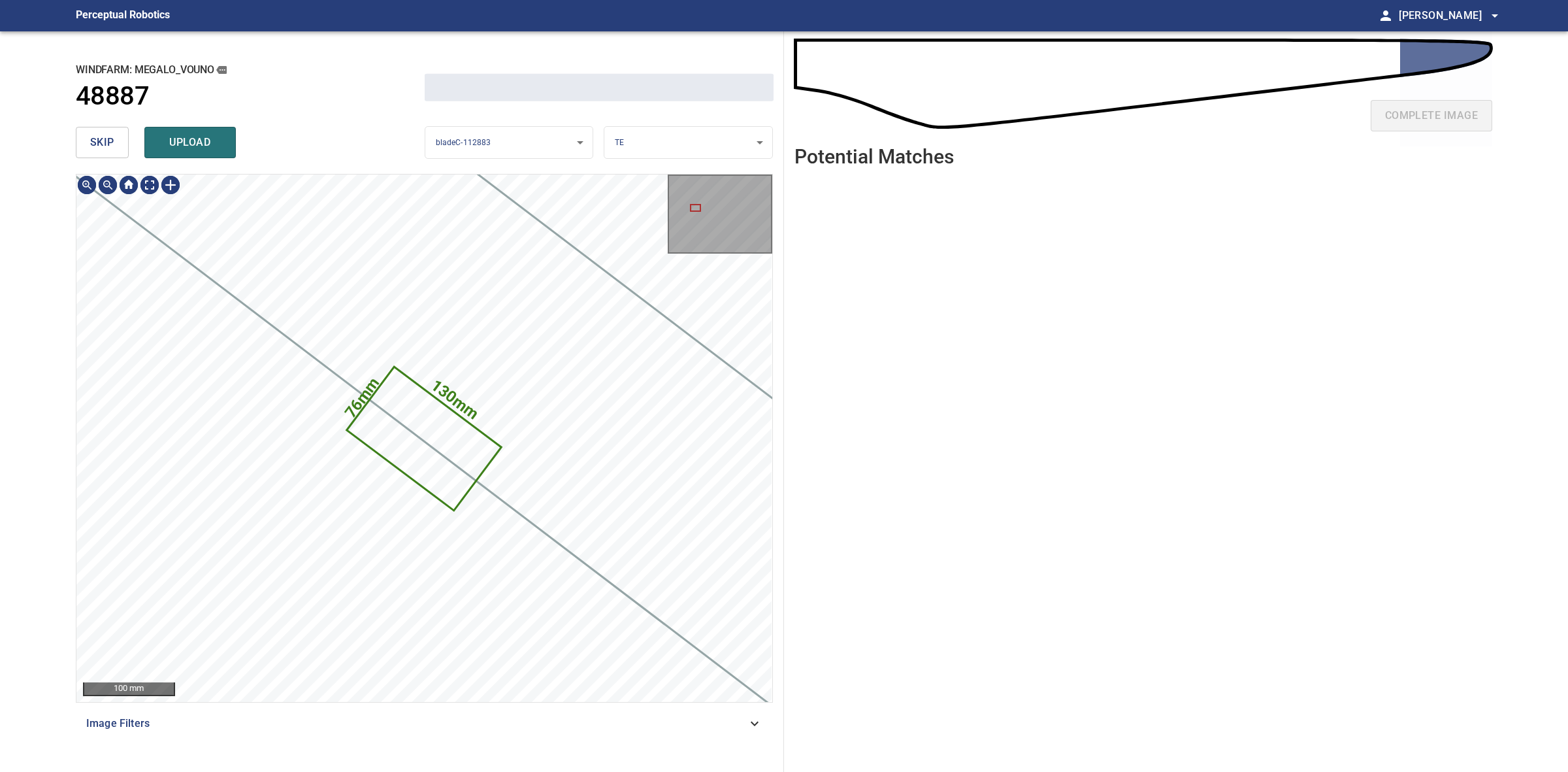
click at [112, 130] on button "skip" at bounding box center [102, 143] width 53 height 31
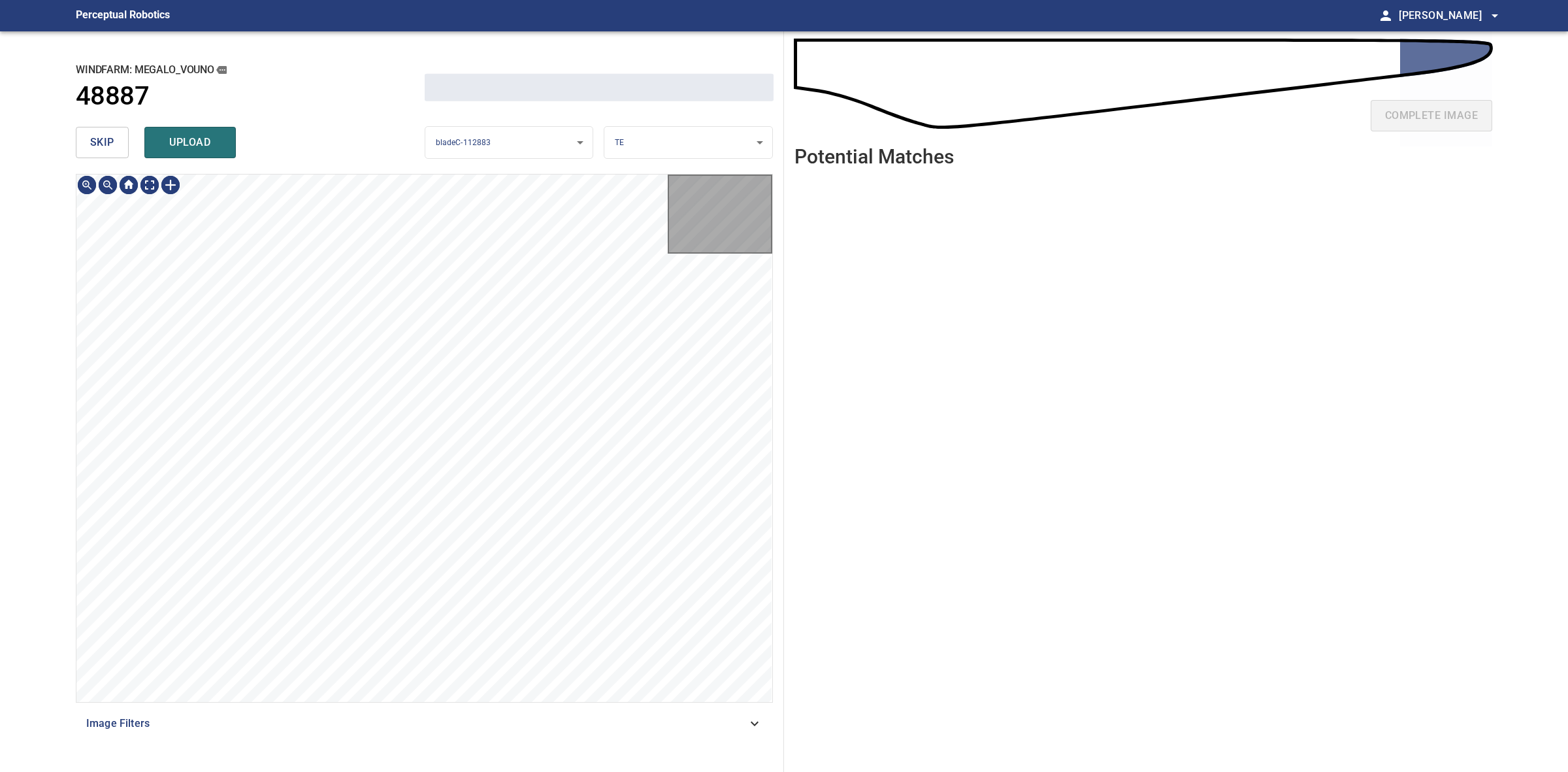
click at [112, 130] on button "skip" at bounding box center [102, 143] width 53 height 31
click at [112, 130] on div "skip upload" at bounding box center [251, 143] width 349 height 41
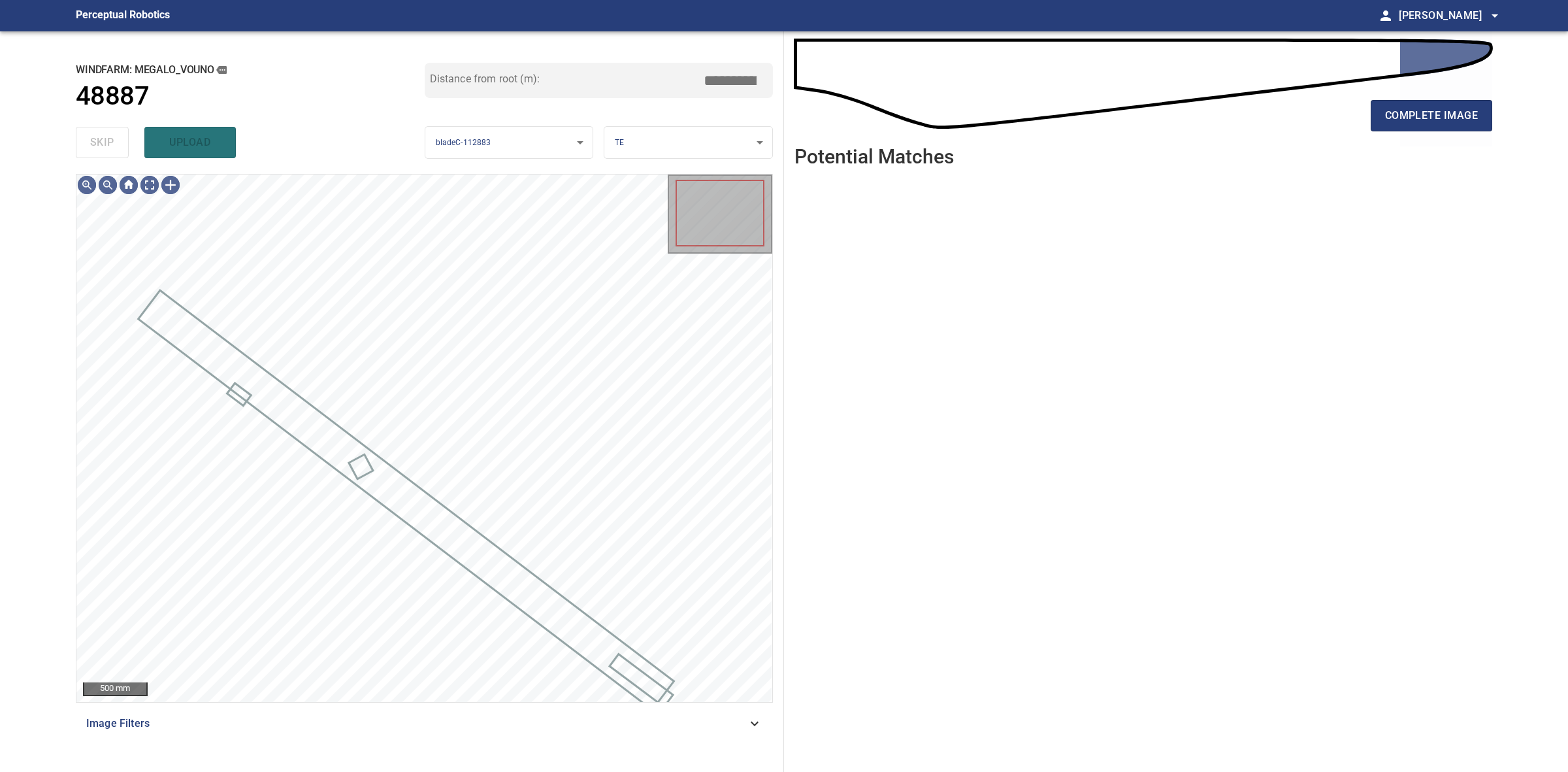
click at [112, 130] on div "skip upload" at bounding box center [251, 143] width 349 height 41
drag, startPoint x: 112, startPoint y: 130, endPoint x: 292, endPoint y: 146, distance: 180.7
click at [124, 134] on div "skip upload" at bounding box center [251, 143] width 349 height 41
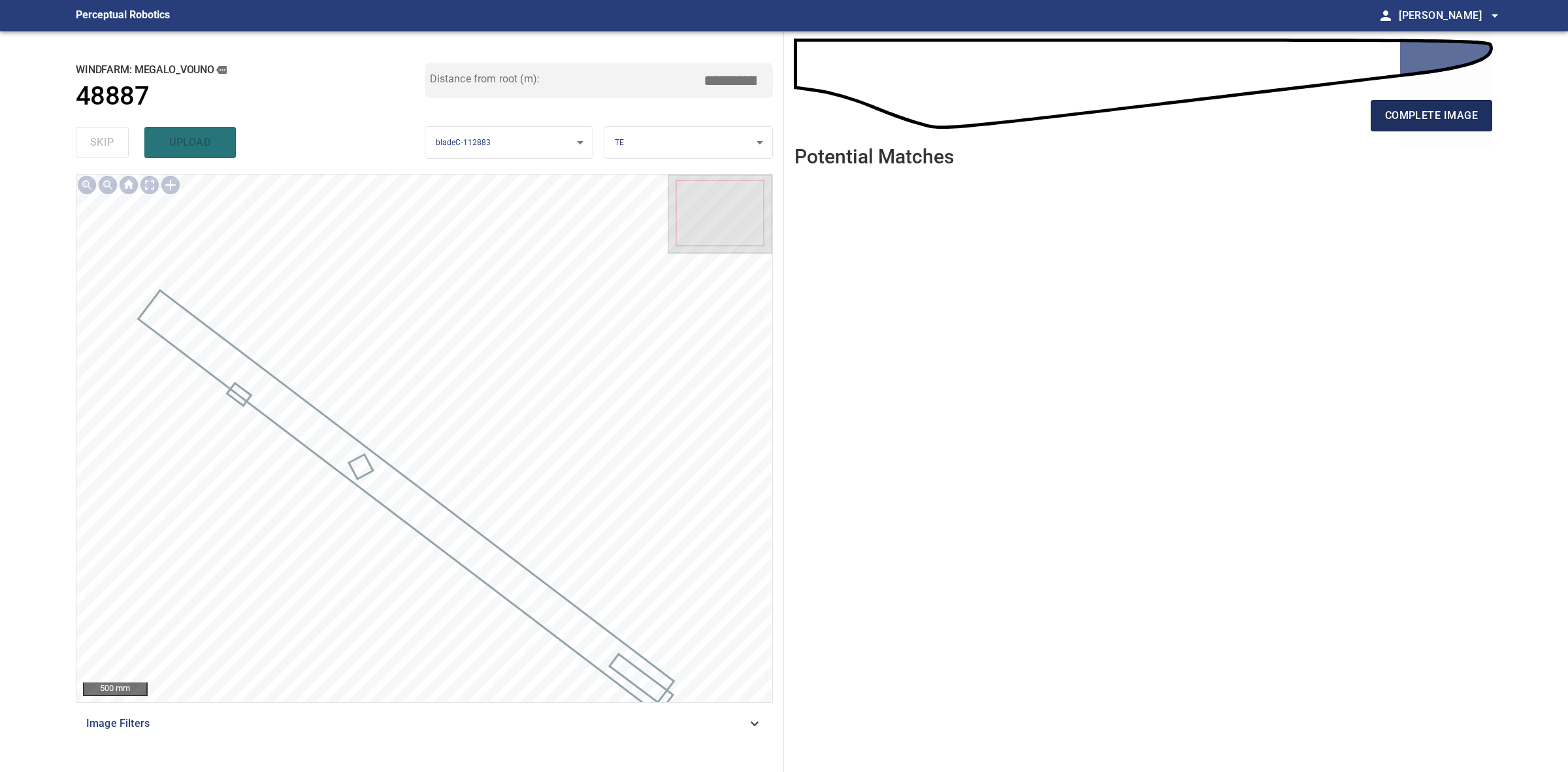
click at [1447, 126] on button "complete image" at bounding box center [1431, 116] width 122 height 31
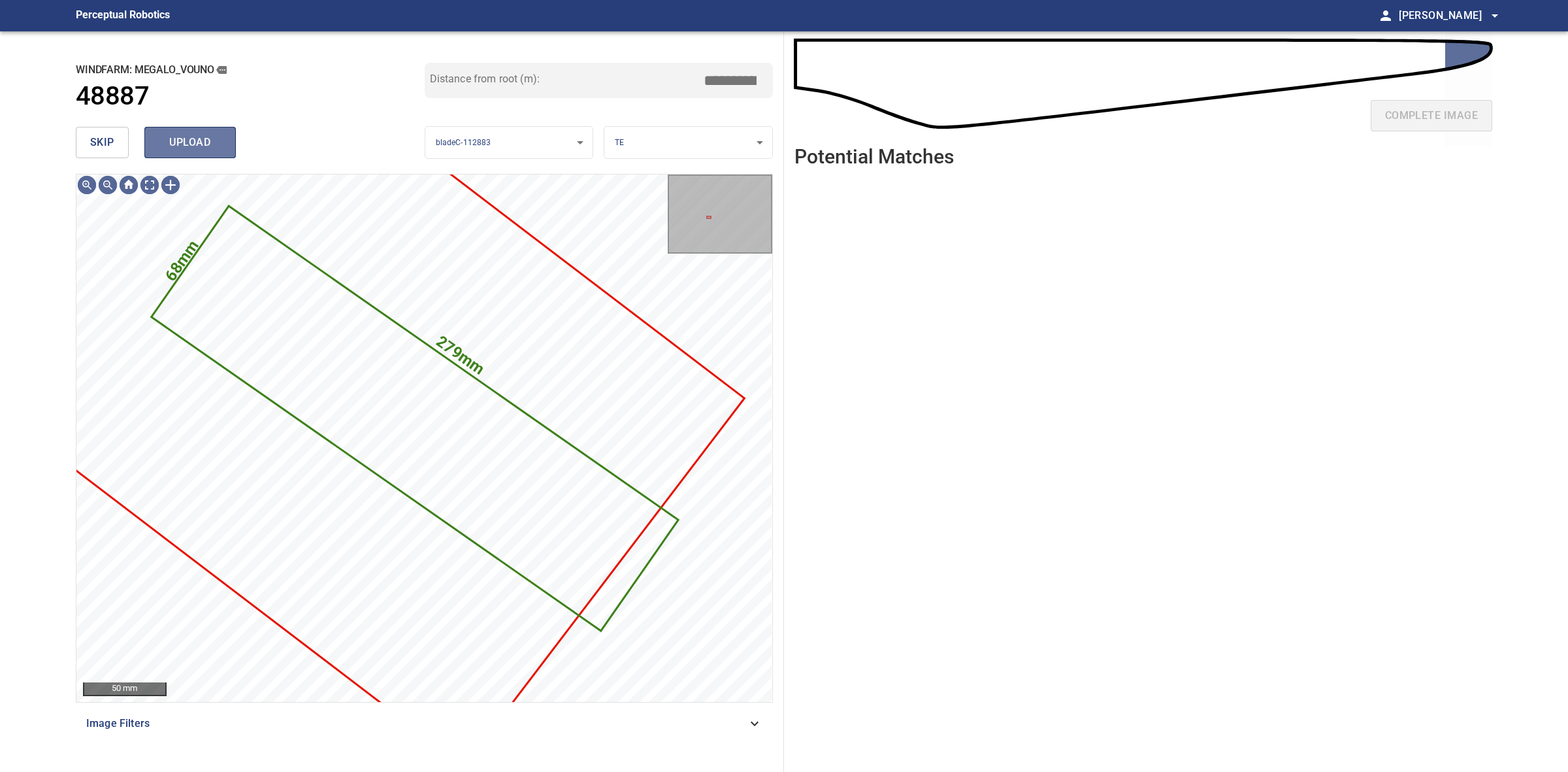
click at [168, 155] on button "upload" at bounding box center [190, 143] width 92 height 31
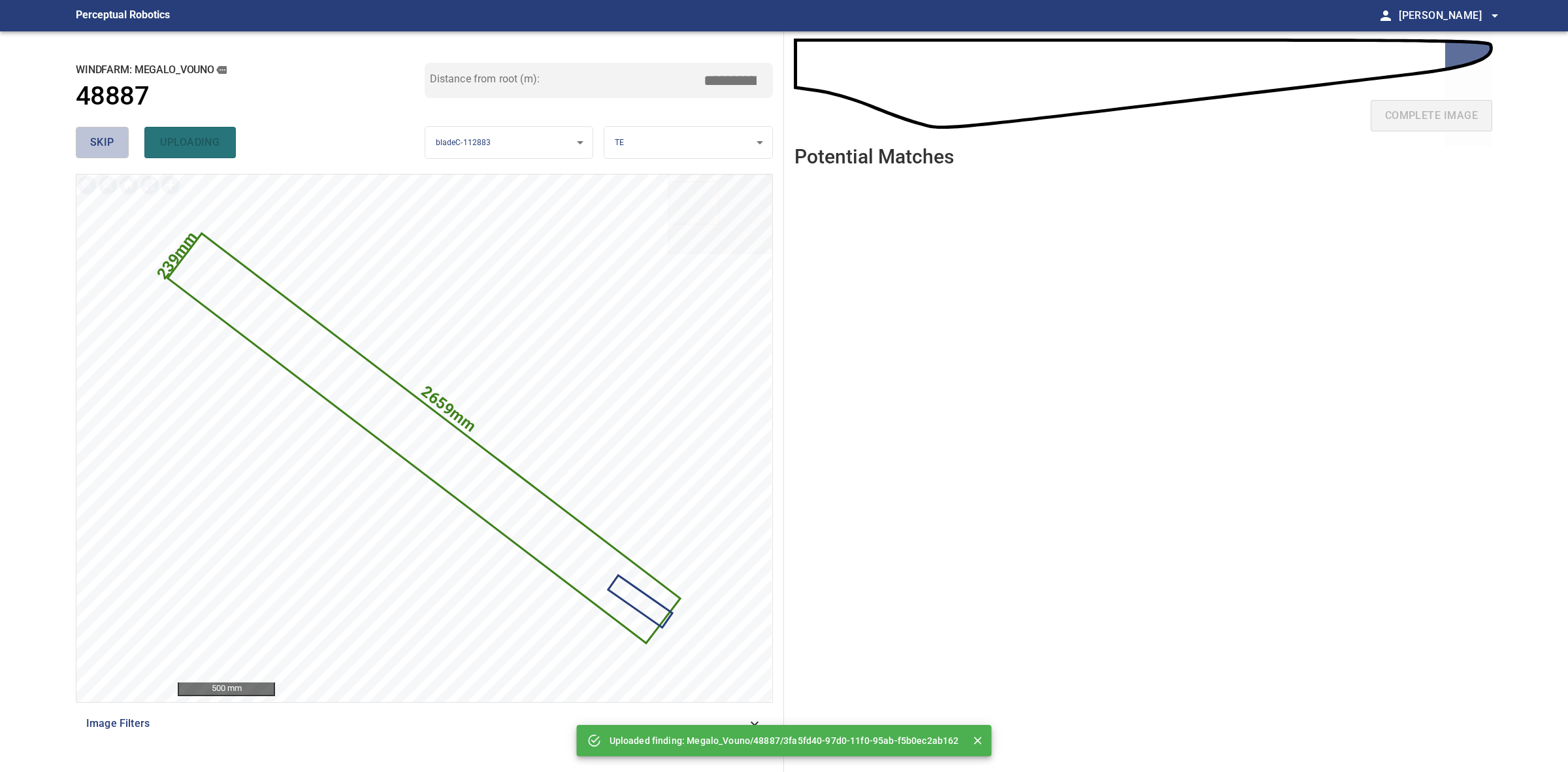
click at [95, 145] on span "skip" at bounding box center [102, 142] width 24 height 18
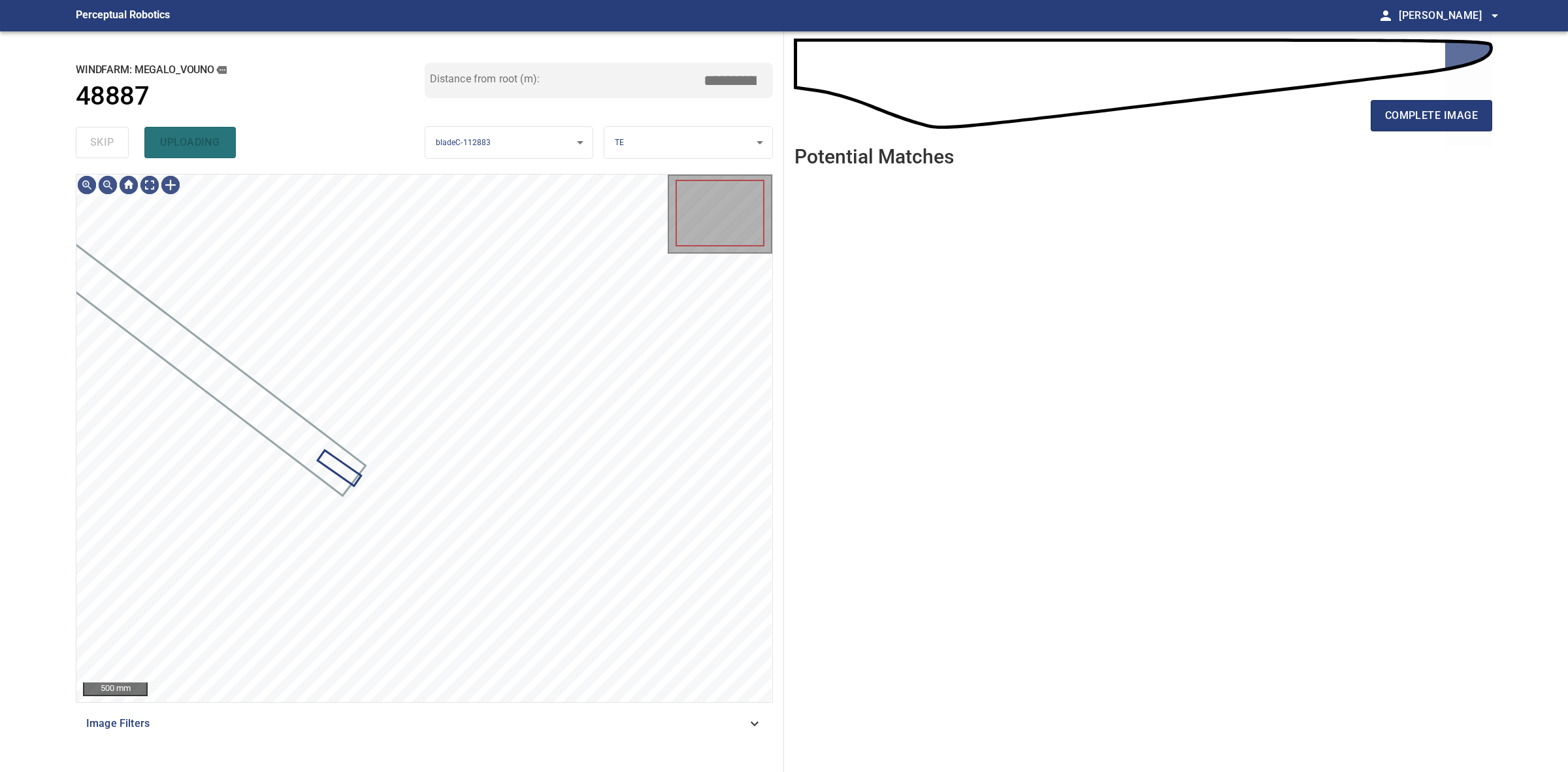
click at [95, 145] on div "skip uploading" at bounding box center [251, 143] width 349 height 41
click at [95, 145] on div "skip upload" at bounding box center [251, 143] width 349 height 41
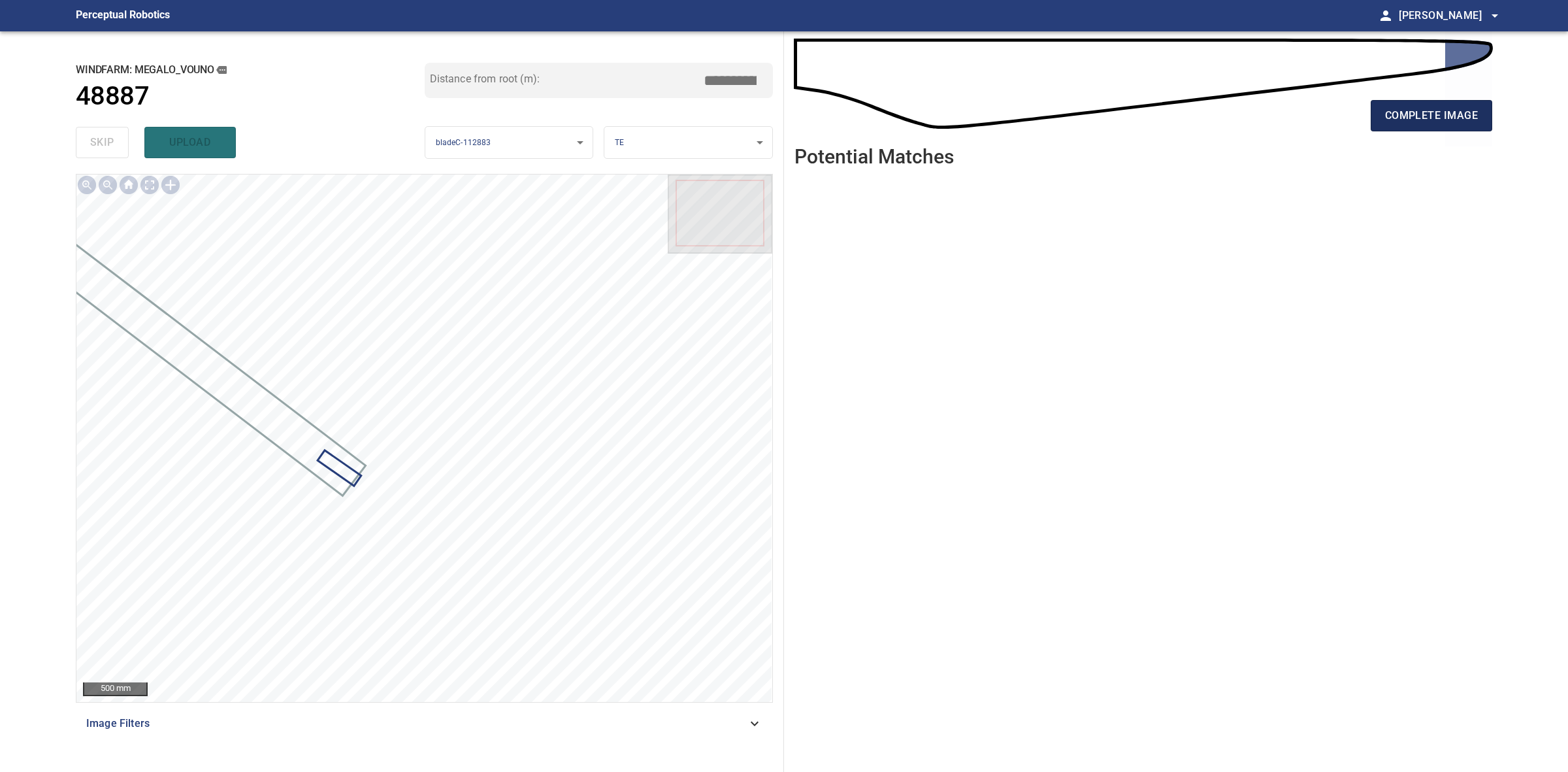
click at [1421, 129] on button "complete image" at bounding box center [1431, 116] width 122 height 31
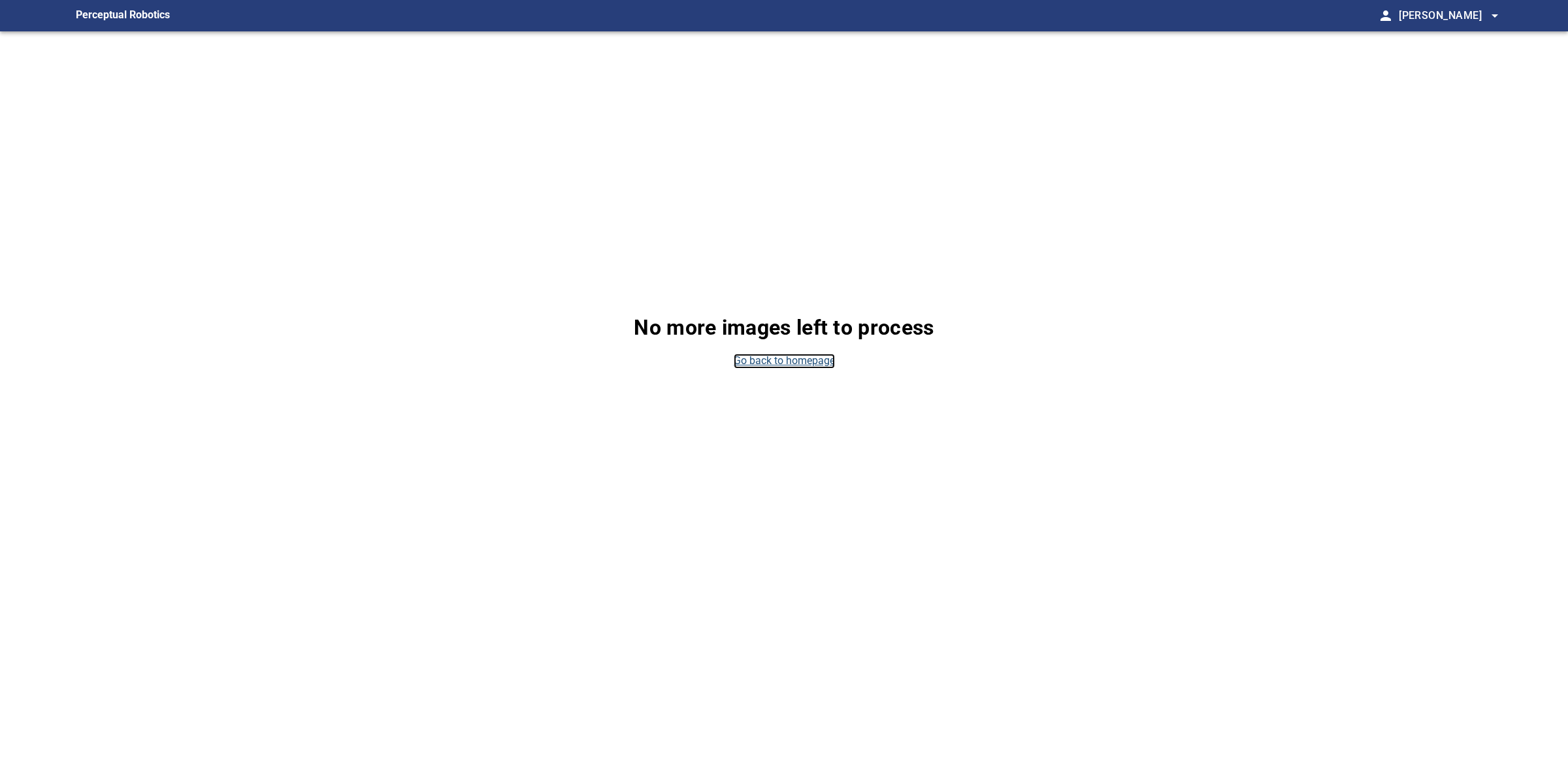
click at [788, 363] on link "Go back to homepage" at bounding box center [784, 360] width 101 height 15
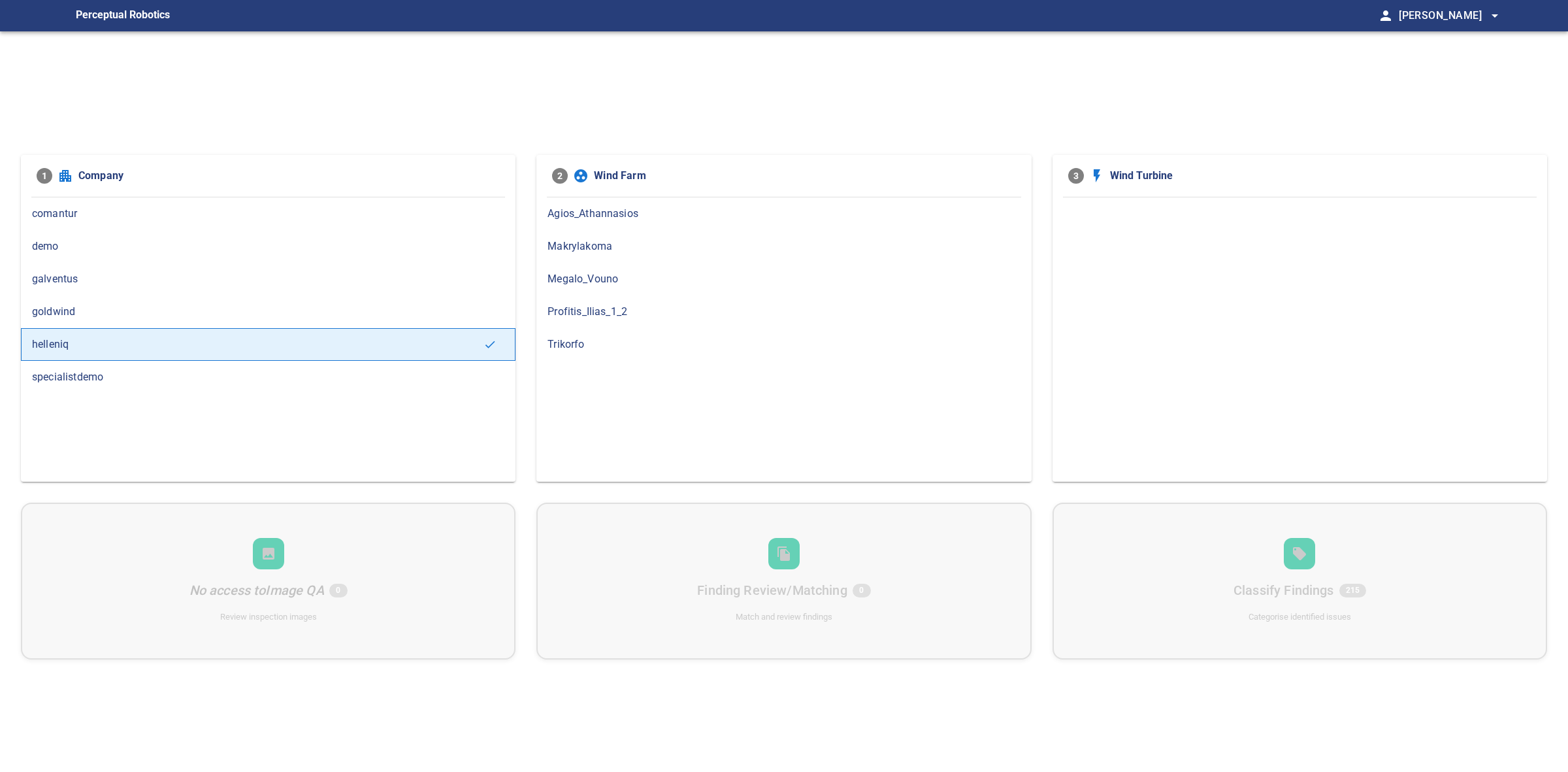
click at [587, 279] on span "Megalo_Vouno" at bounding box center [783, 279] width 473 height 16
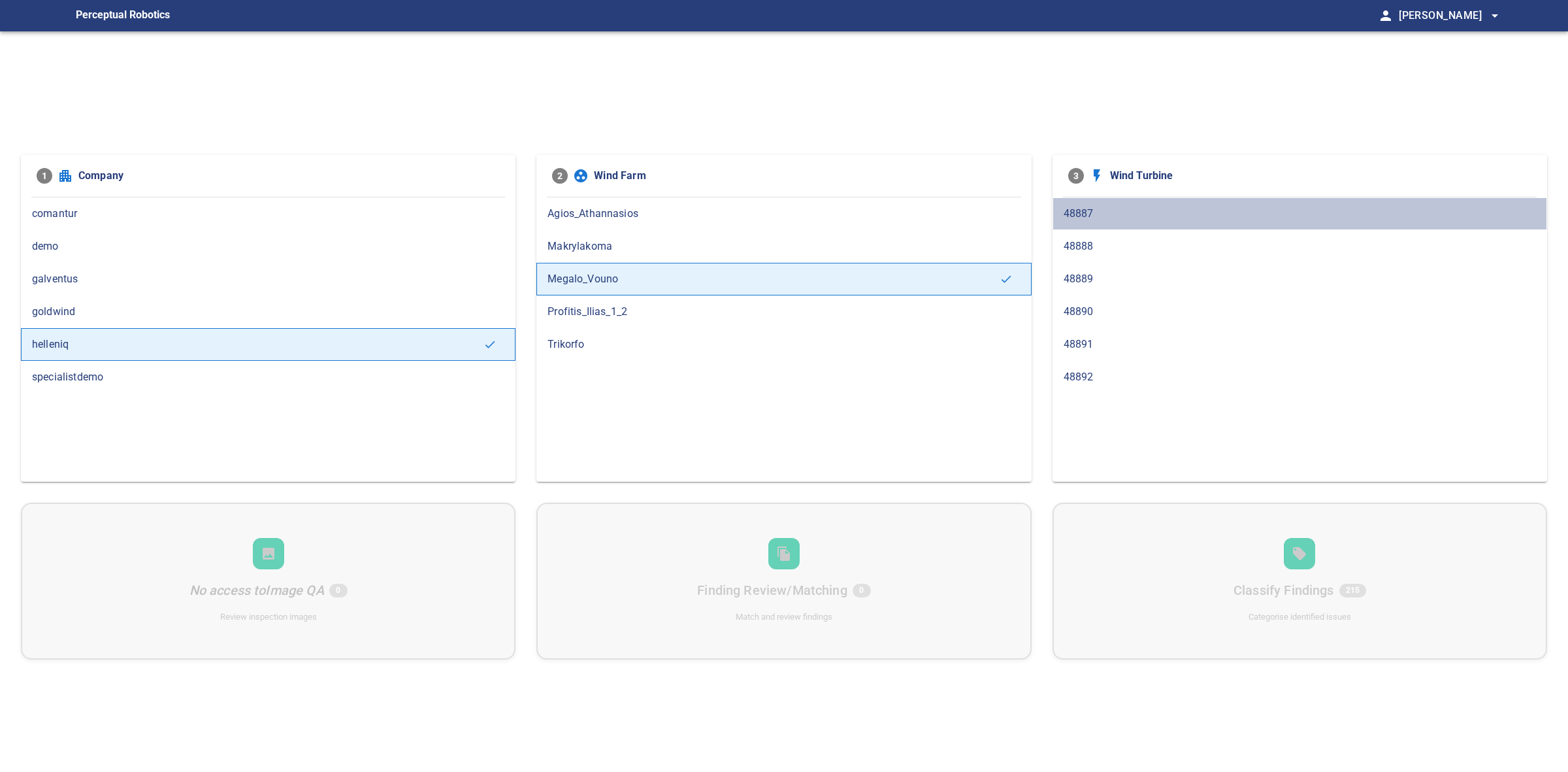
click at [1200, 224] on div "48887" at bounding box center [1300, 214] width 494 height 33
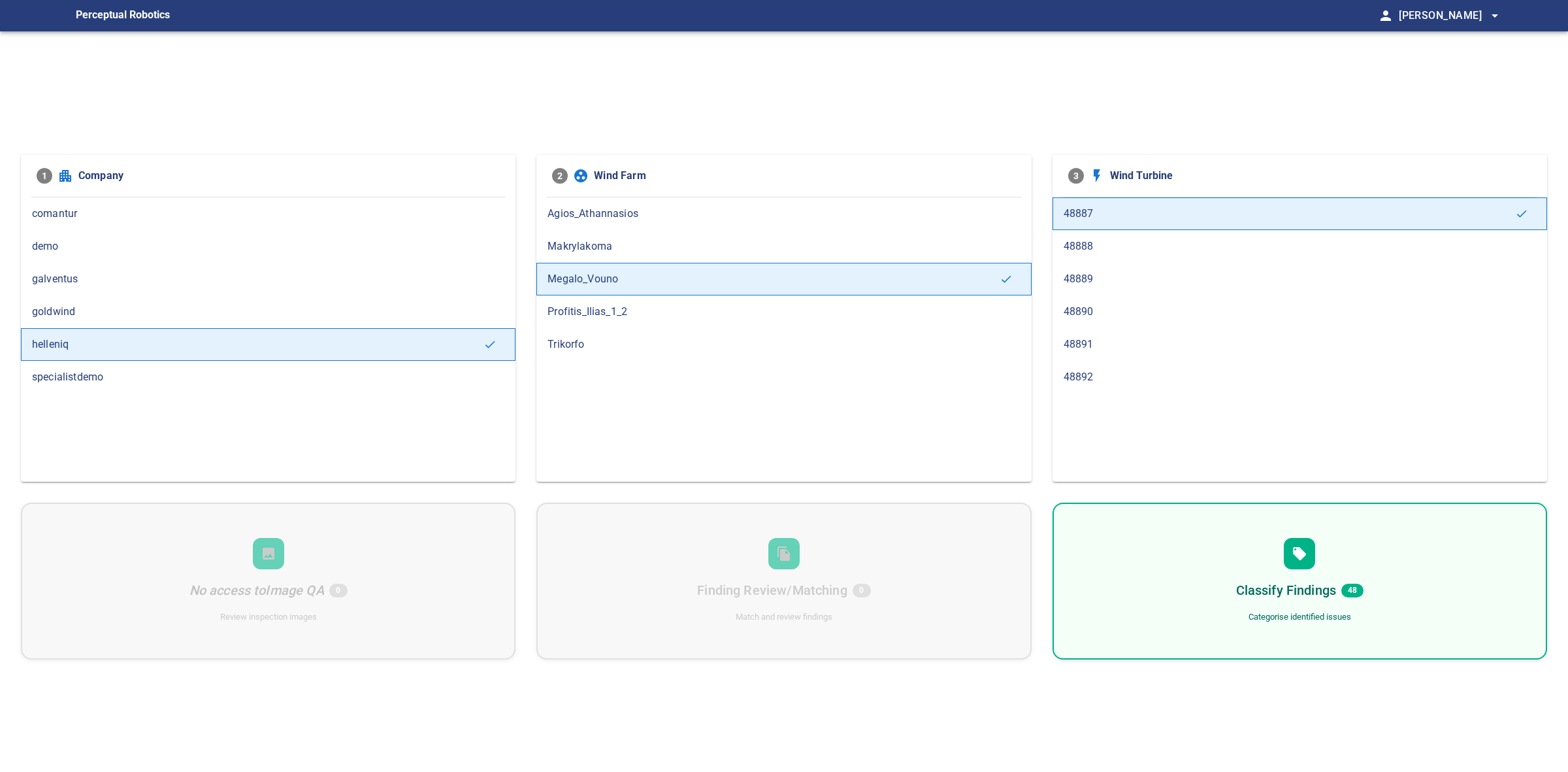
click at [1141, 250] on span "48888" at bounding box center [1300, 246] width 473 height 16
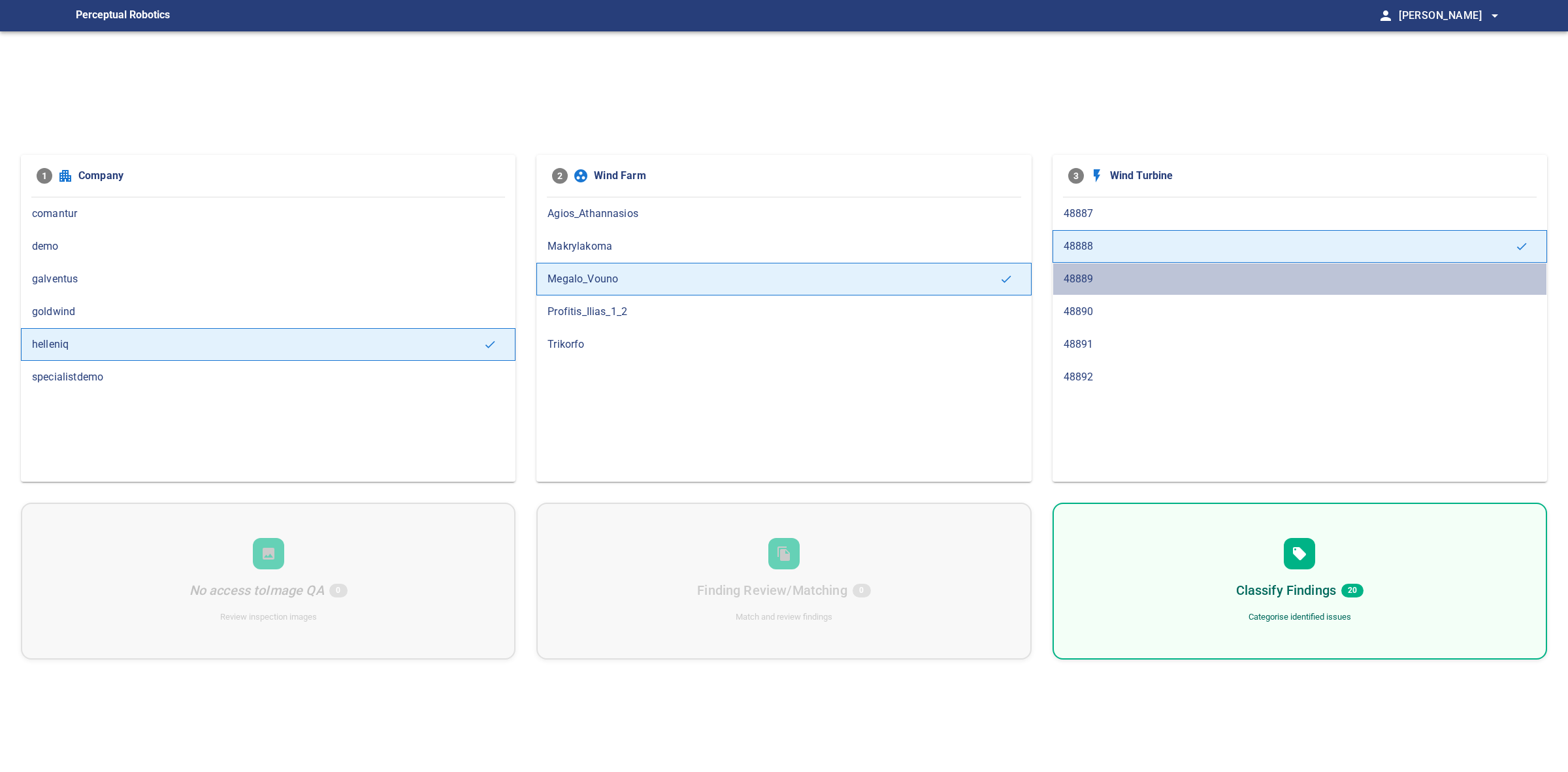
click at [1151, 288] on div "48889" at bounding box center [1300, 279] width 494 height 33
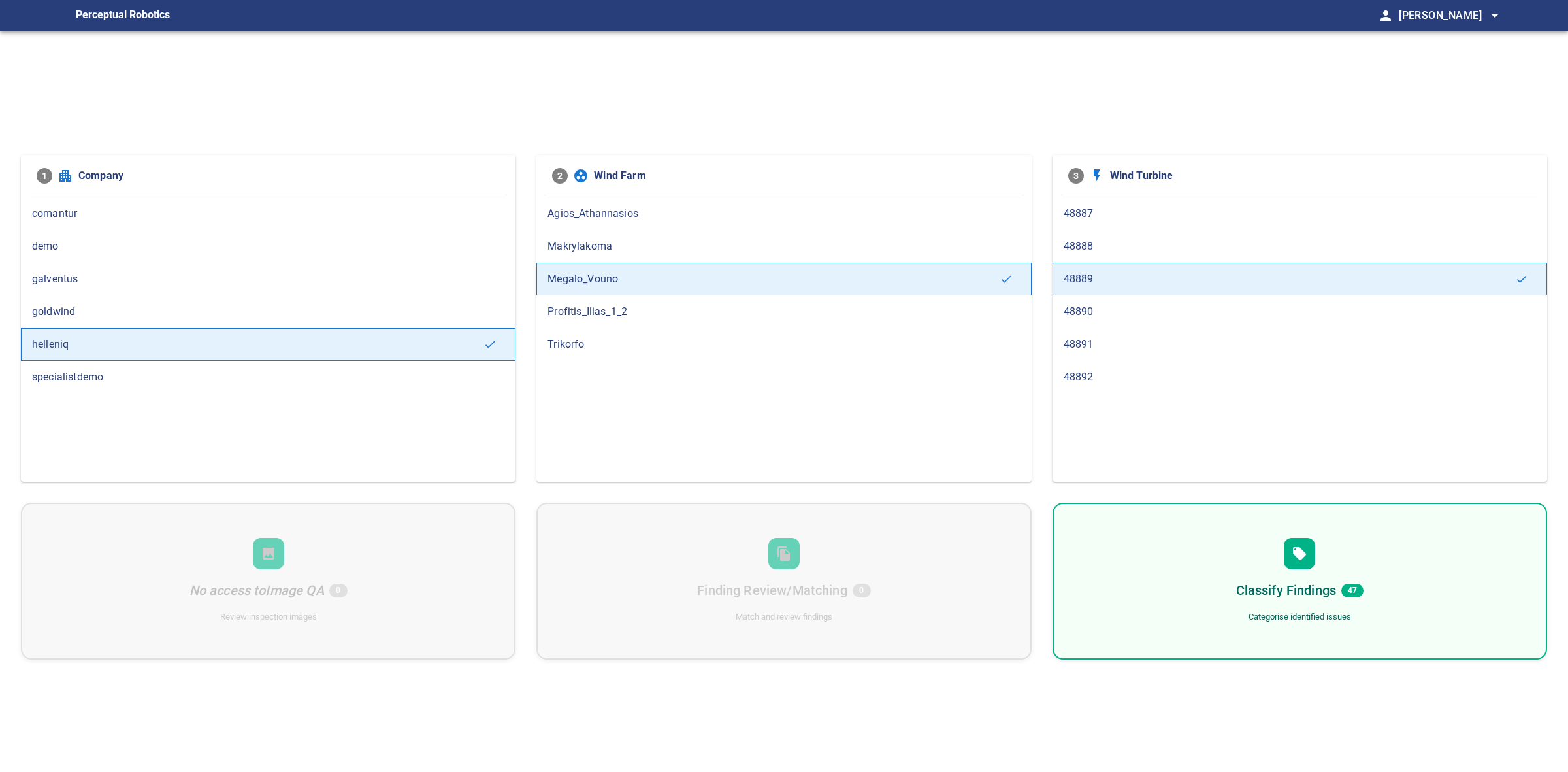
click at [1152, 318] on span "48890" at bounding box center [1300, 312] width 473 height 16
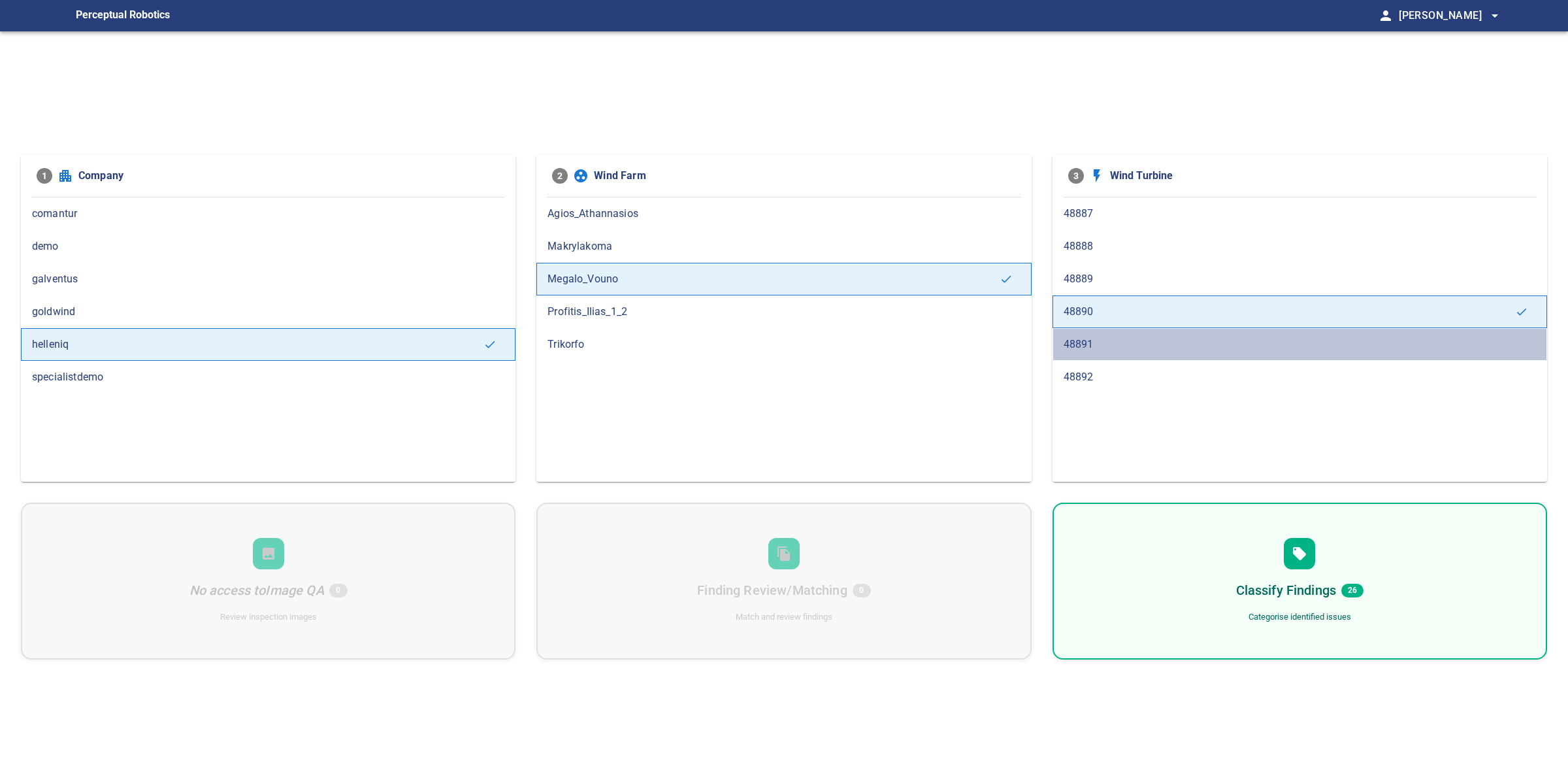
click at [1144, 341] on span "48891" at bounding box center [1300, 344] width 473 height 16
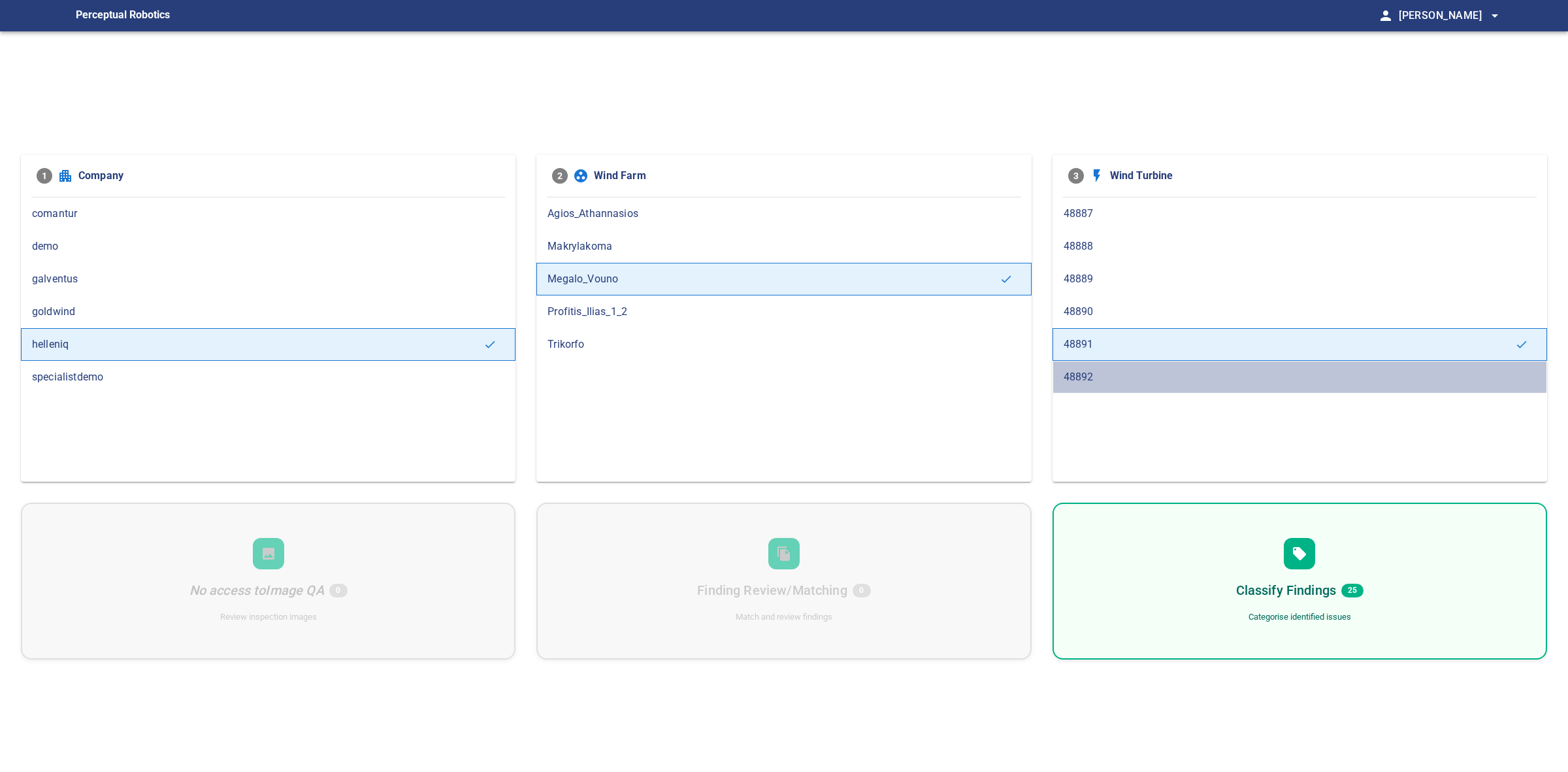
click at [1109, 360] on div "48892" at bounding box center [1300, 377] width 494 height 33
